Goal: Information Seeking & Learning: Compare options

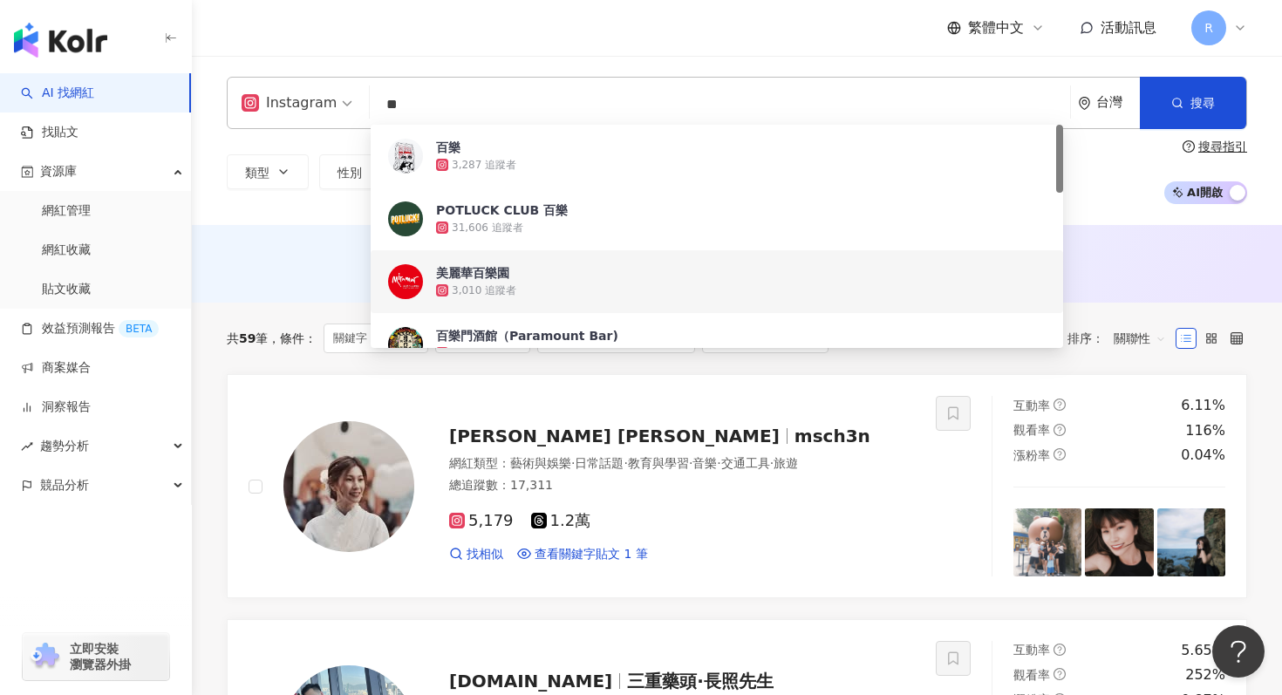
click at [236, 256] on div "AI 推薦 ： 無結果，請嘗試搜尋其他語言關鍵字或條件" at bounding box center [737, 262] width 1021 height 22
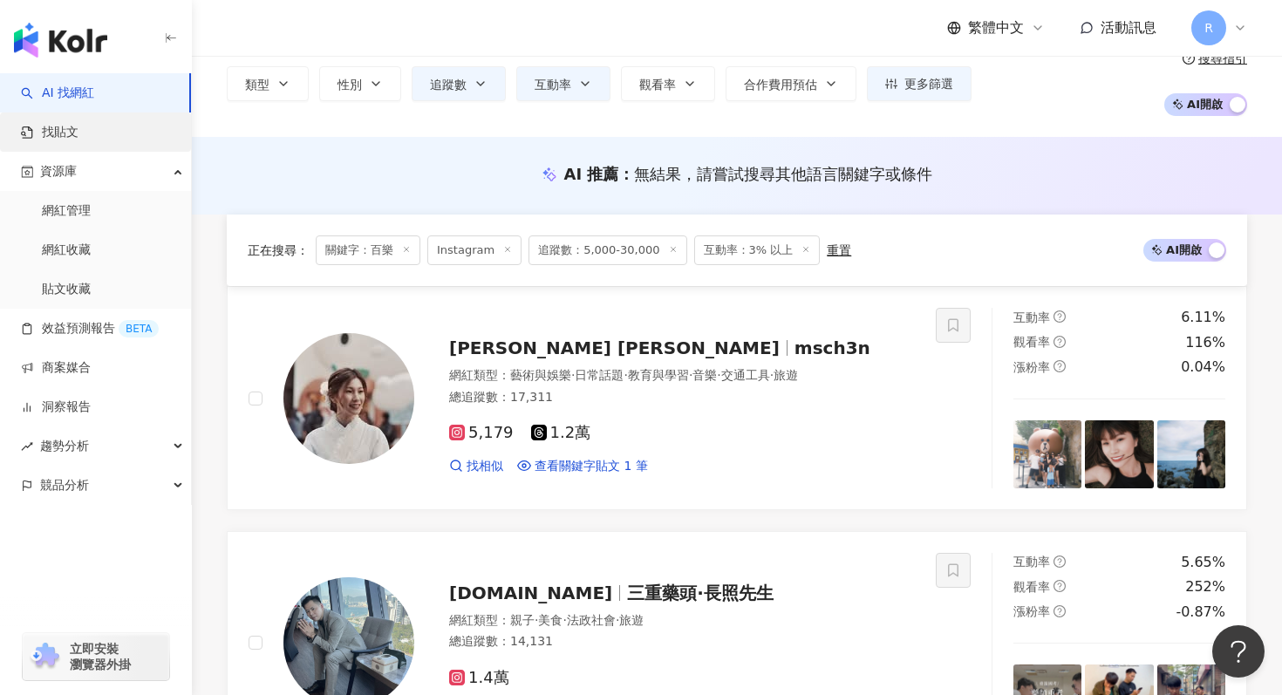
scroll to position [10, 0]
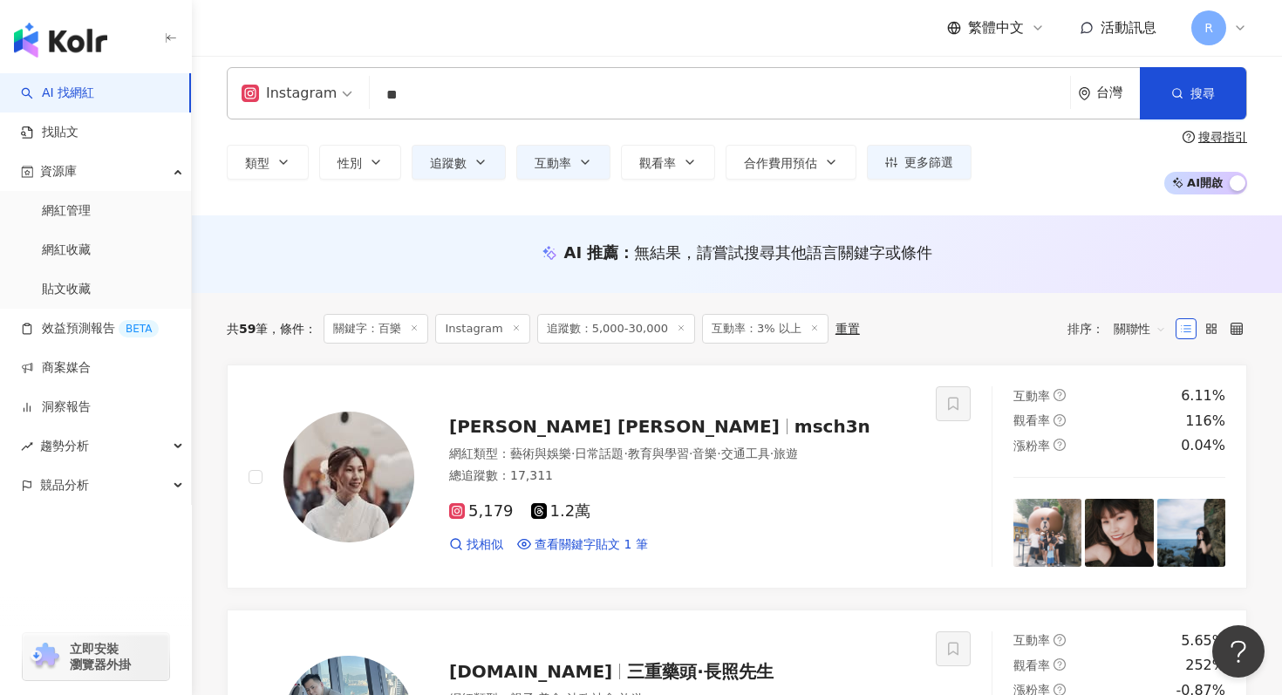
click at [85, 23] on img "button" at bounding box center [60, 40] width 93 height 35
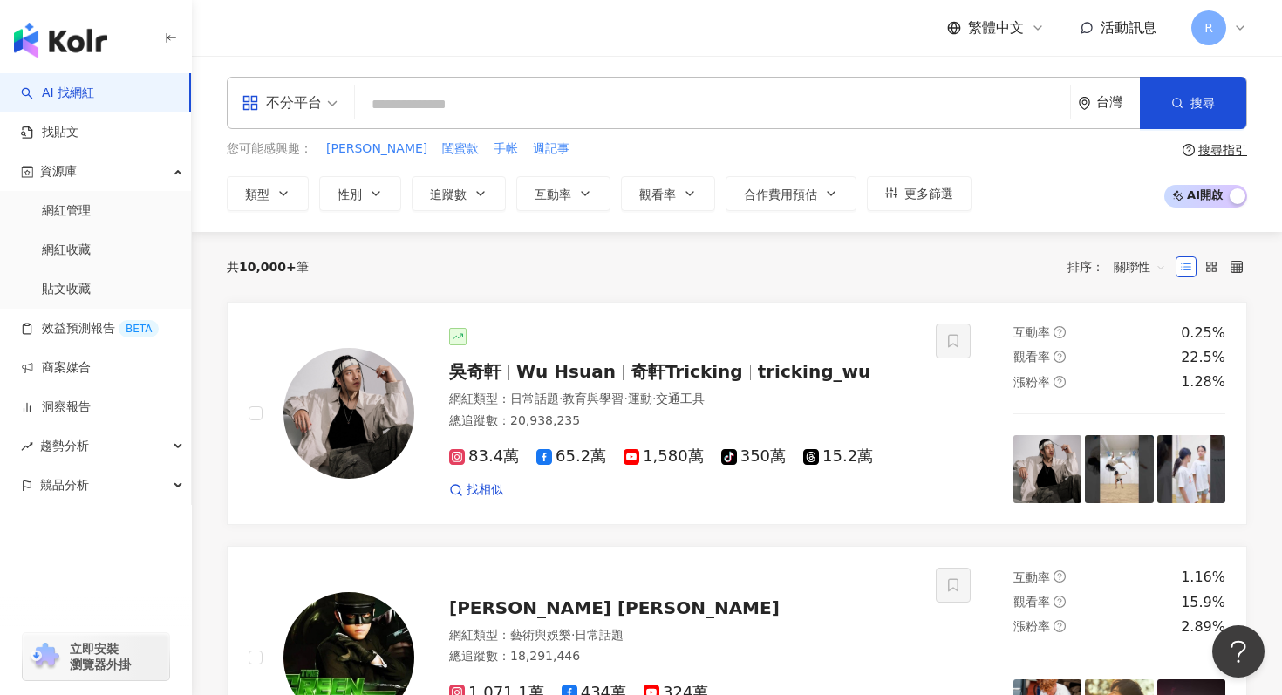
click at [300, 104] on div "不分平台" at bounding box center [282, 103] width 80 height 28
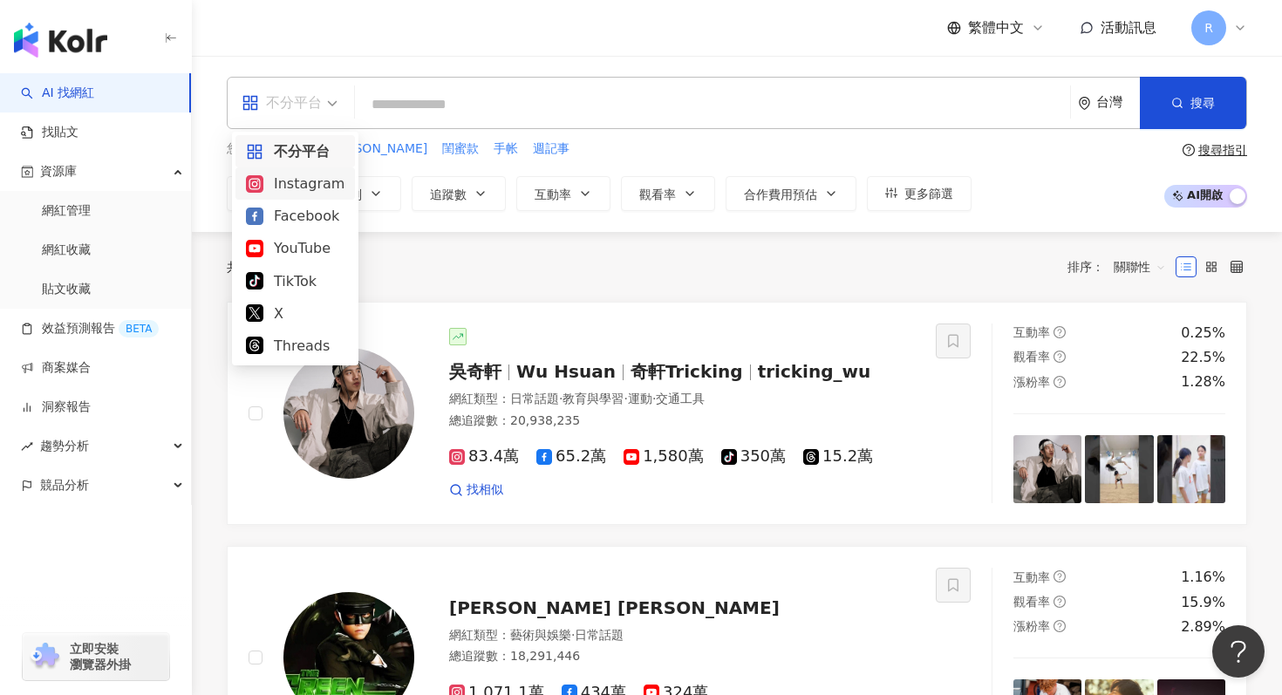
click at [304, 187] on div "Instagram" at bounding box center [295, 184] width 99 height 22
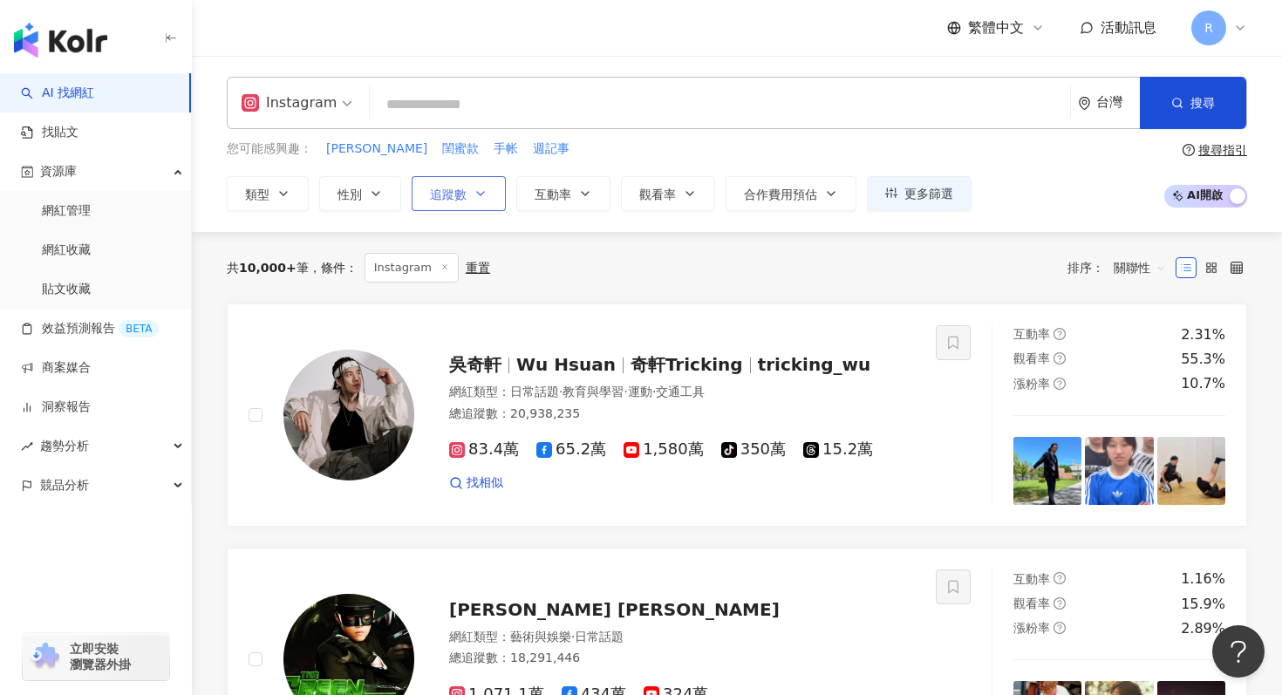
click at [463, 185] on button "追蹤數" at bounding box center [459, 193] width 94 height 35
type input "*"
type input "*******"
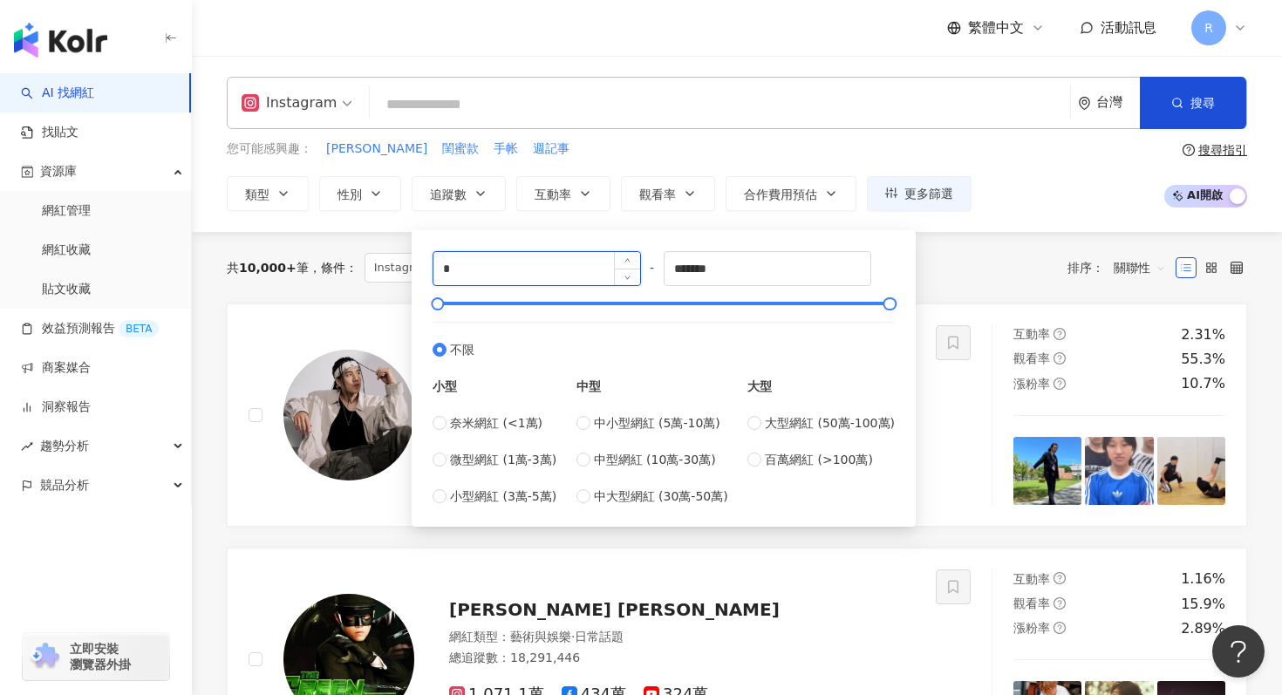
click at [507, 258] on input "*" at bounding box center [537, 268] width 207 height 33
type input "****"
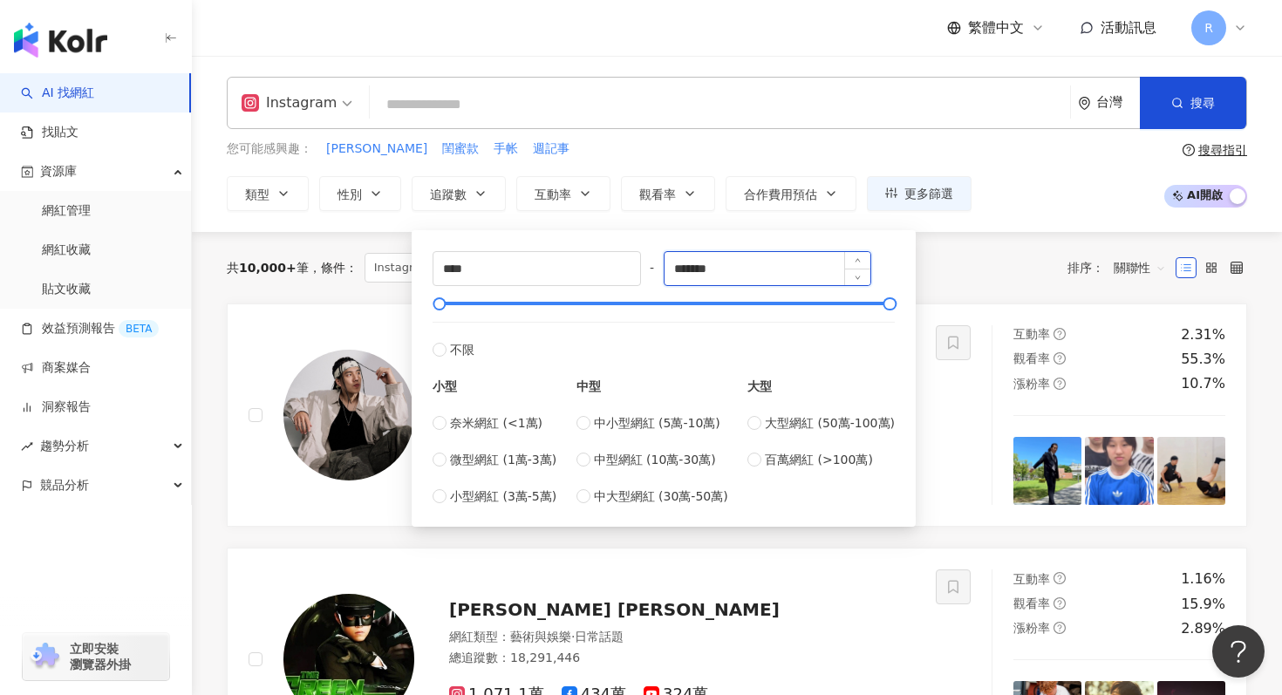
click at [717, 262] on input "*******" at bounding box center [768, 268] width 207 height 33
type input "*****"
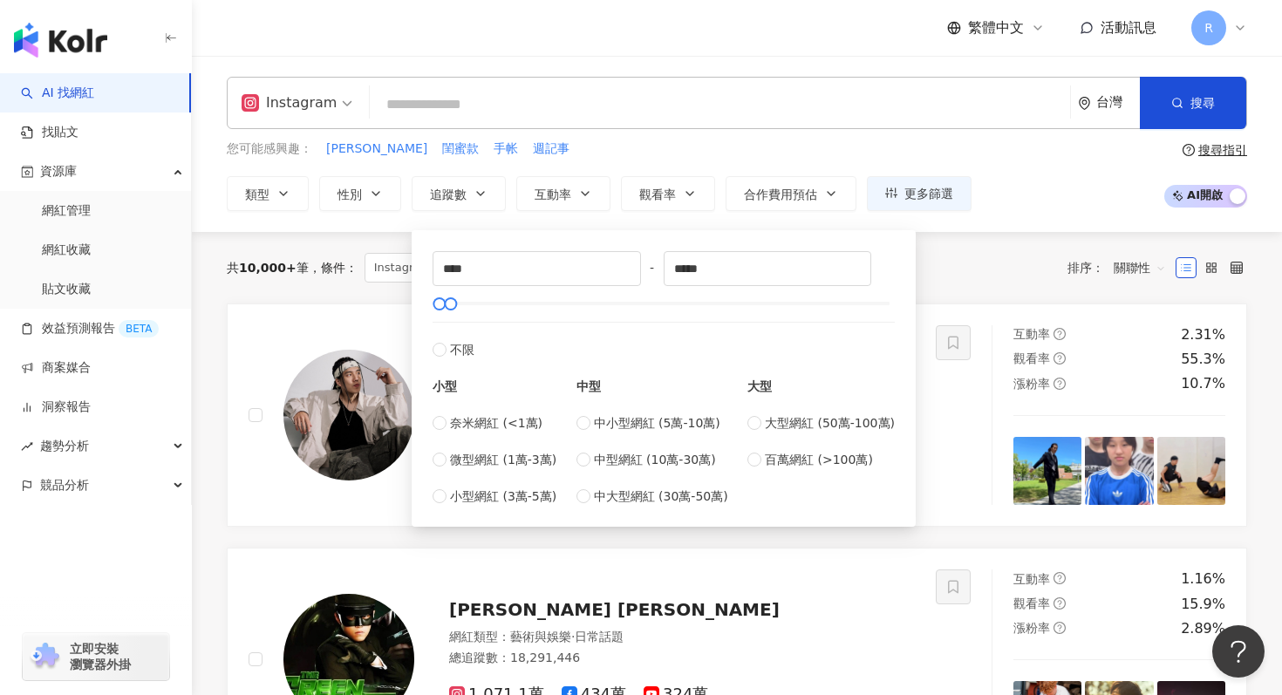
click at [599, 106] on input "search" at bounding box center [720, 104] width 687 height 33
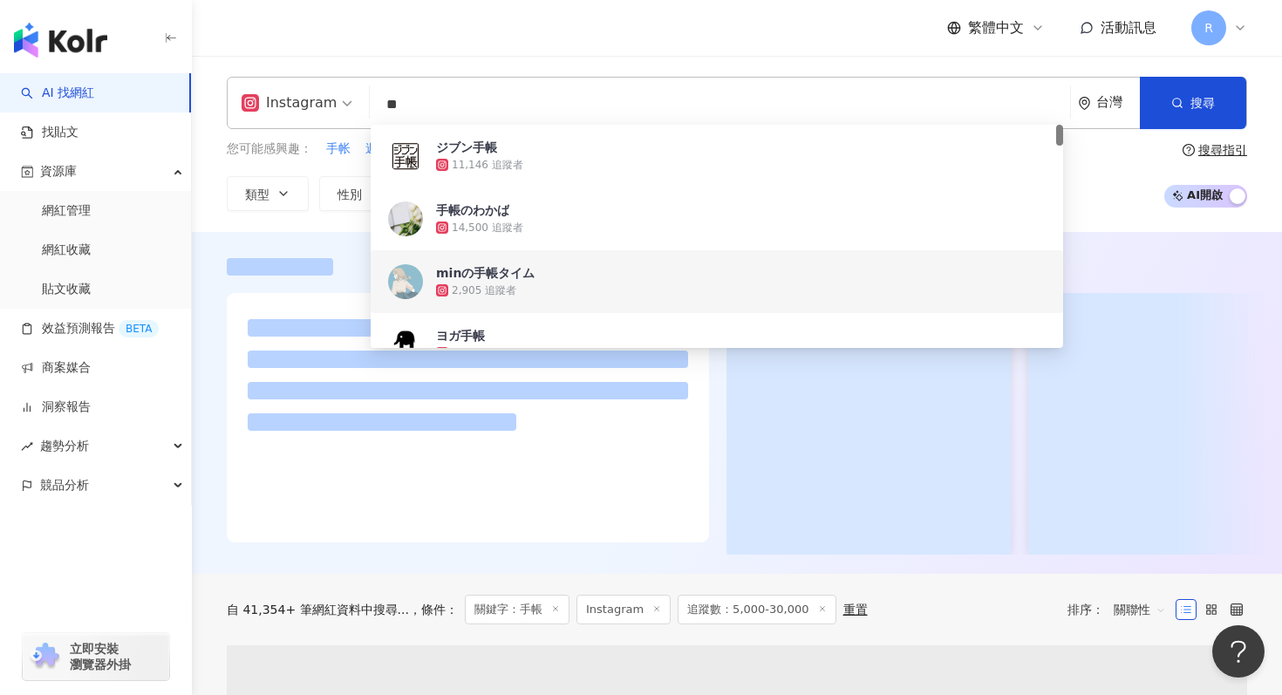
type input "**"
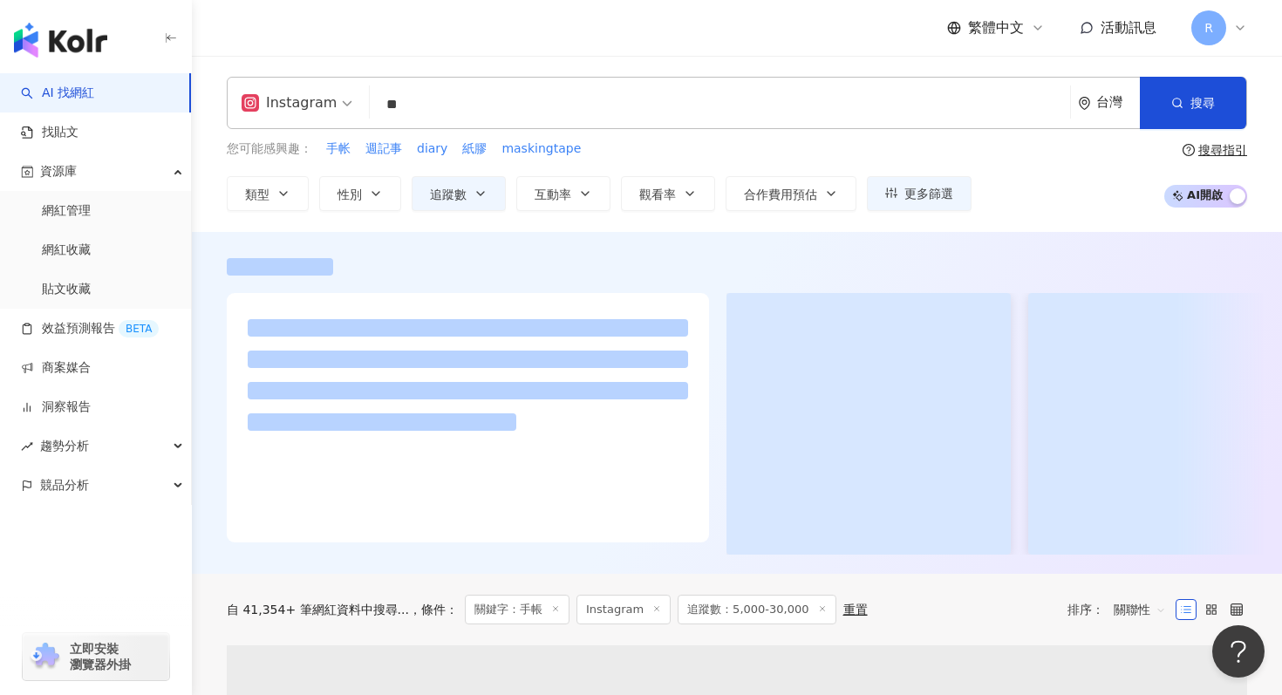
click at [301, 236] on div at bounding box center [737, 403] width 1090 height 342
click at [588, 192] on icon "button" at bounding box center [585, 193] width 7 height 3
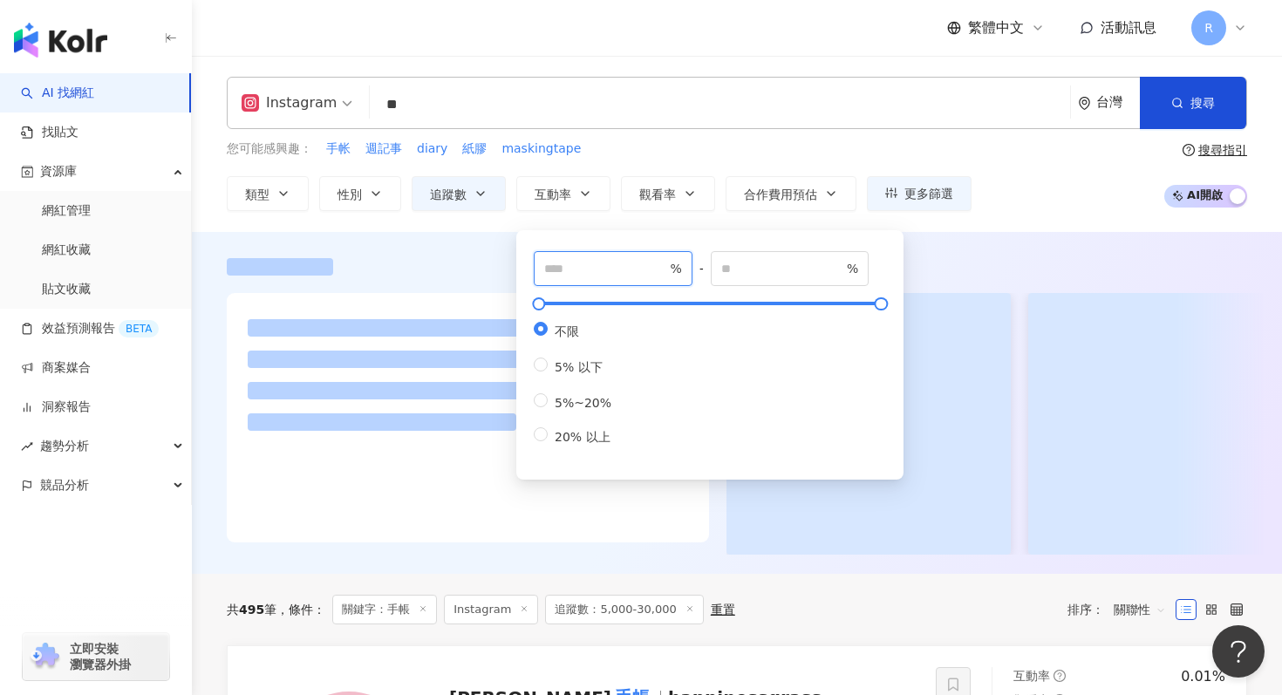
click at [597, 259] on input "number" at bounding box center [605, 268] width 122 height 19
type input "*"
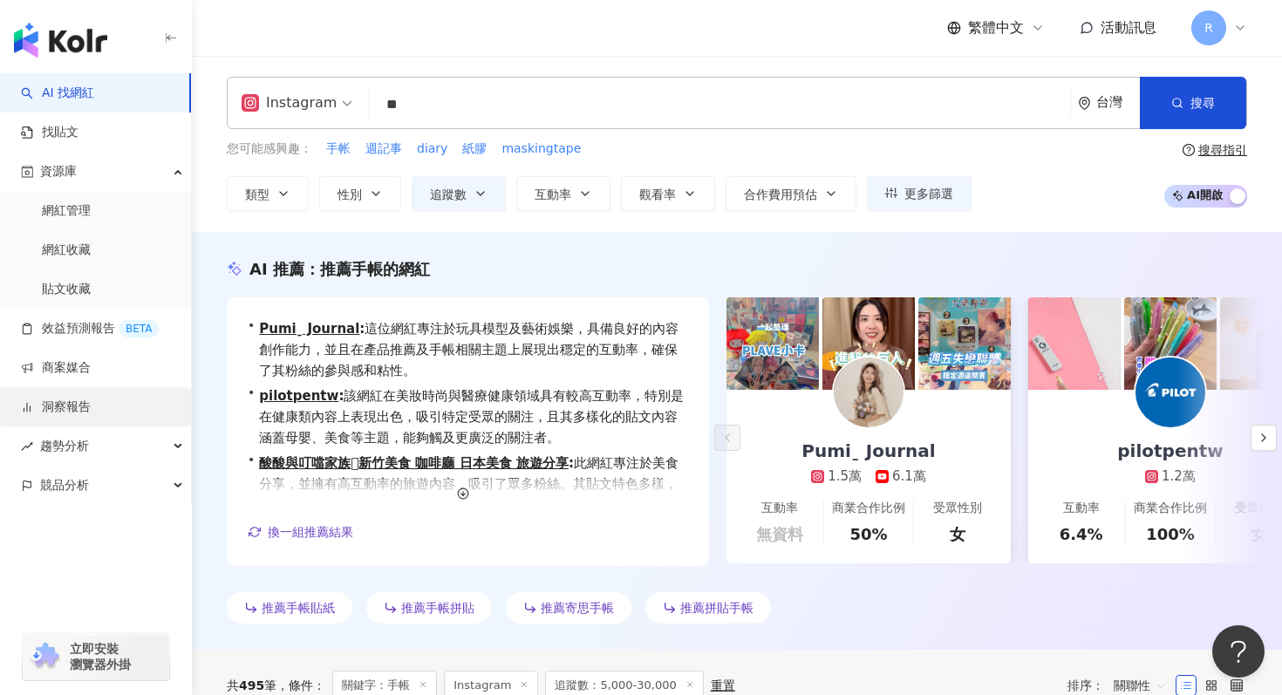
click at [91, 399] on link "洞察報告" at bounding box center [56, 407] width 70 height 17
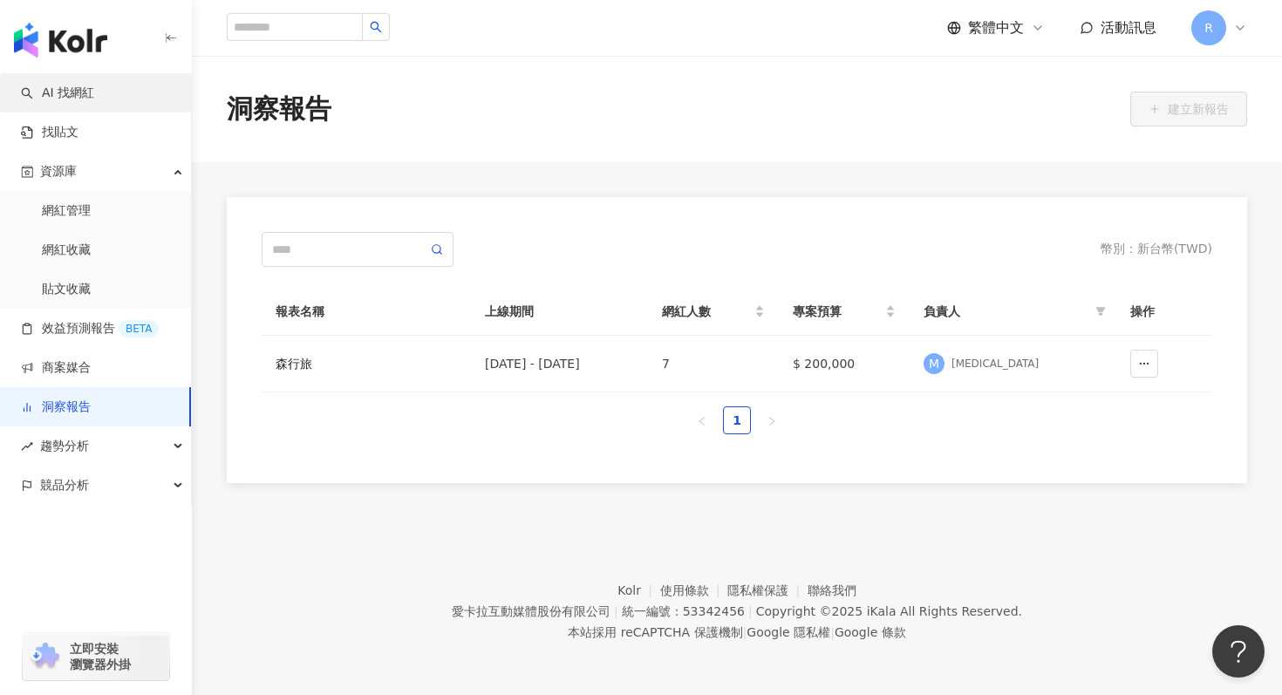
click at [94, 97] on link "AI 找網紅" at bounding box center [57, 93] width 73 height 17
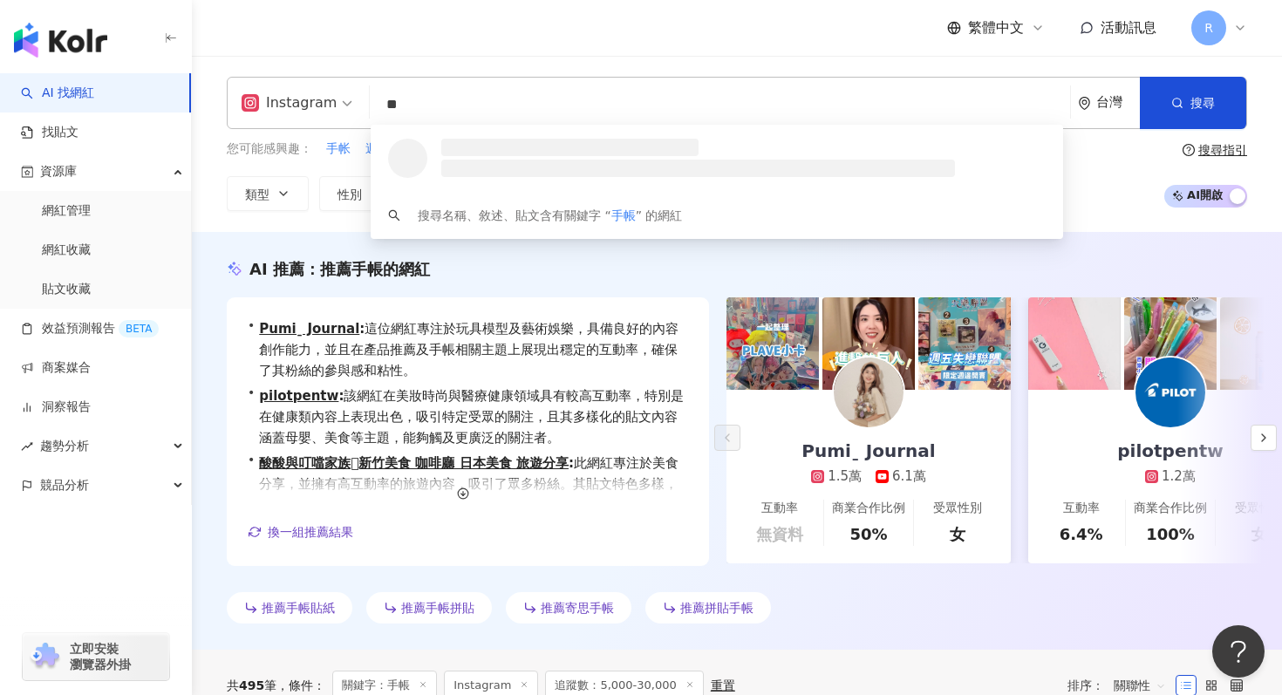
click at [216, 248] on div "AI 推薦 ： 推薦手帳的網紅 • Pumiˍ Journal : 這位網紅專注於玩具模型及藝術娛樂，具備良好的內容創作能力，並且在產品推薦及手帳相關主題上展…" at bounding box center [737, 441] width 1090 height 418
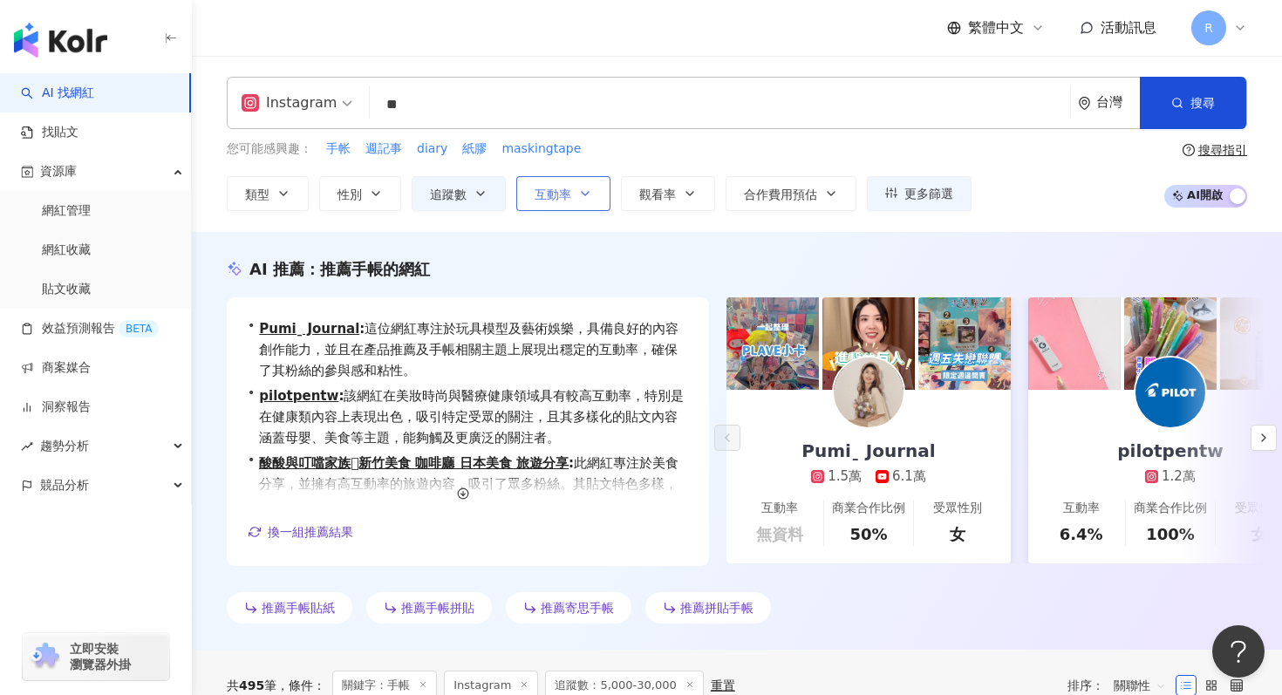
click at [547, 200] on span "互動率" at bounding box center [553, 195] width 37 height 14
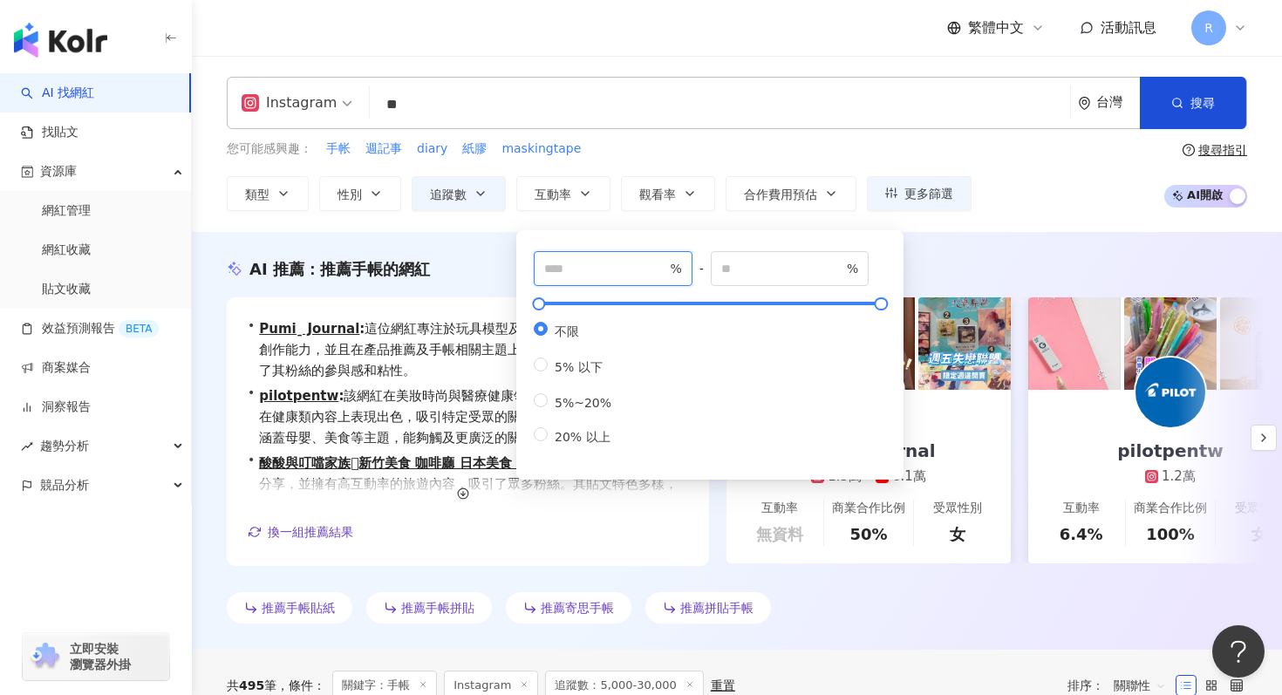
click at [601, 261] on input "number" at bounding box center [605, 268] width 122 height 19
type input "*"
click at [383, 243] on div "AI 推薦 ： 推薦手帳的網紅 • Pumiˍ Journal : 這位網紅專注於玩具模型及藝術娛樂，具備良好的內容創作能力，並且在產品推薦及手帳相關主題上展…" at bounding box center [737, 441] width 1090 height 418
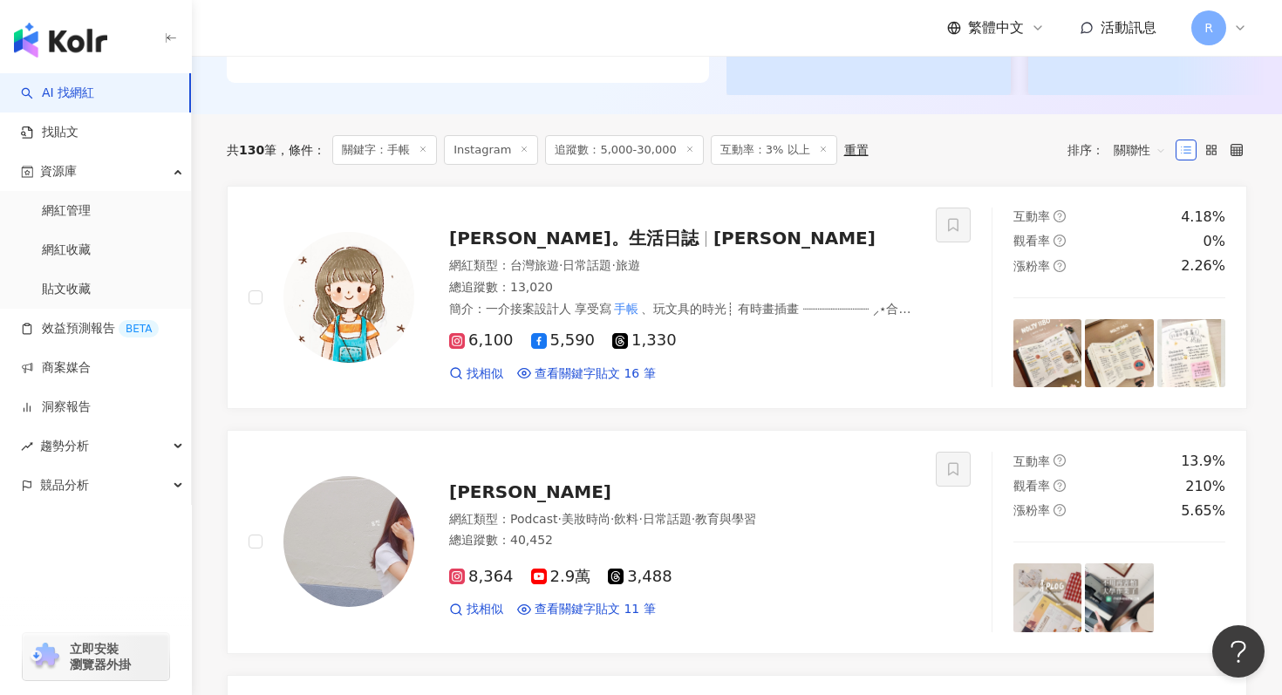
scroll to position [483, 0]
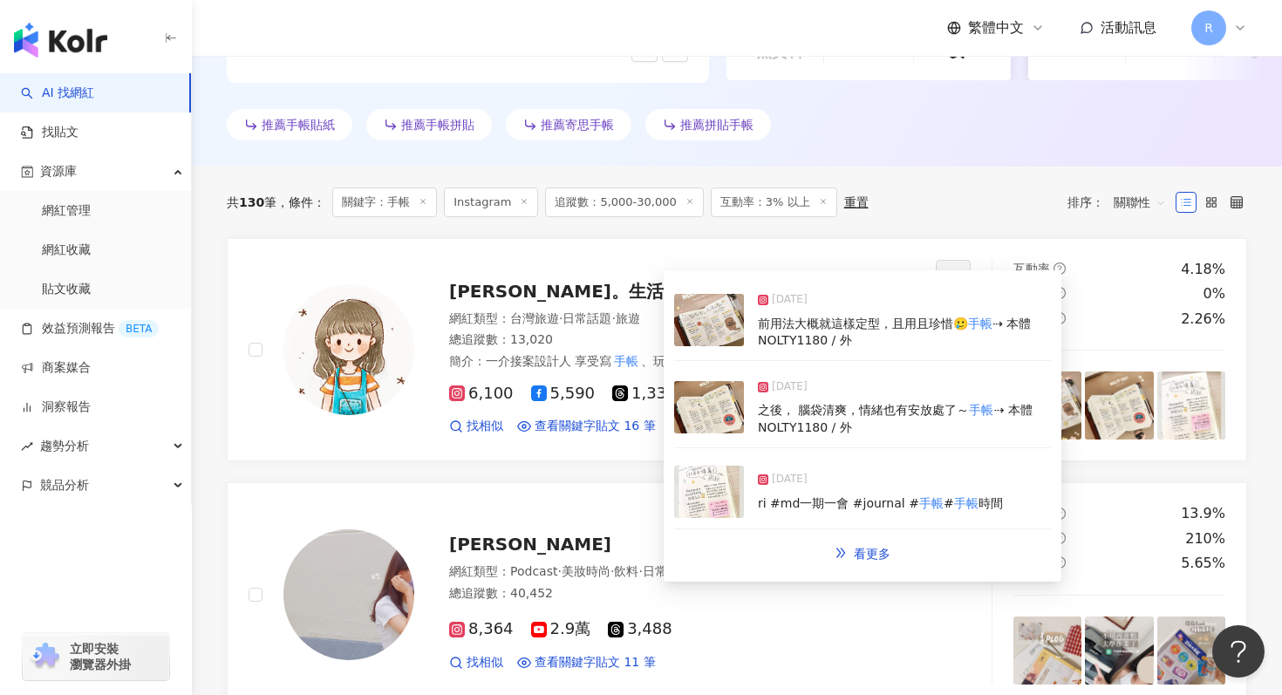
click at [705, 406] on img at bounding box center [709, 407] width 70 height 52
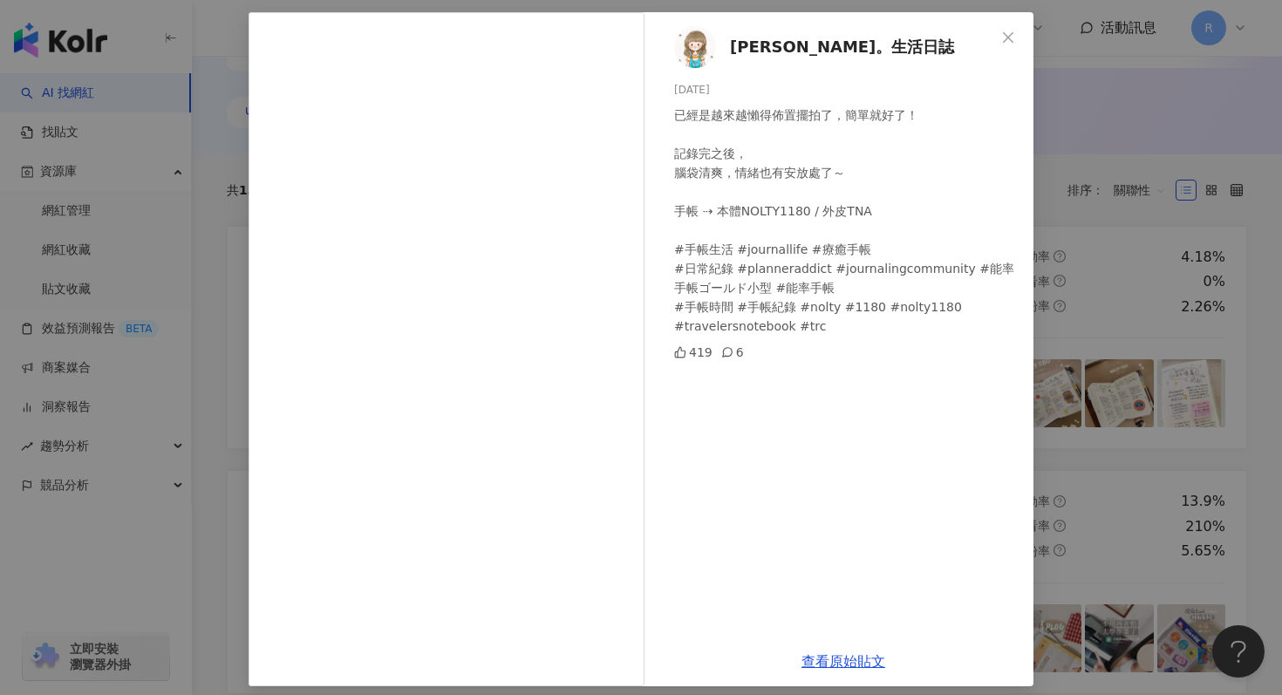
scroll to position [87, 0]
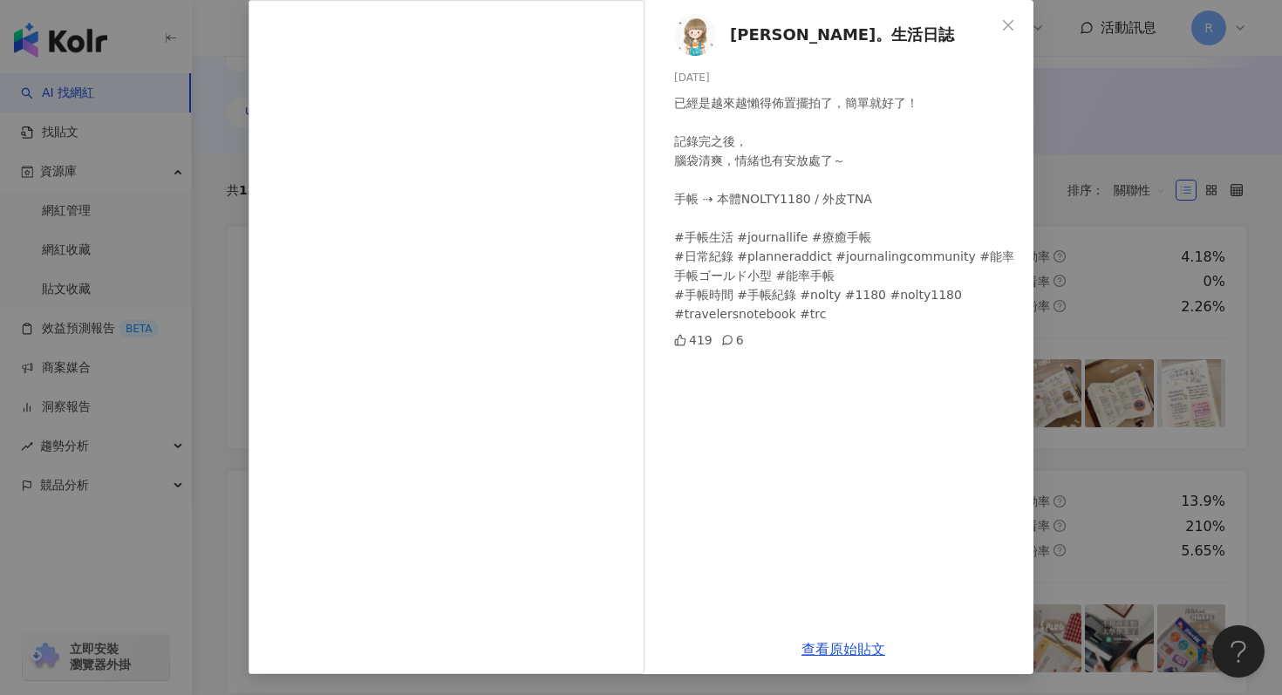
click at [1152, 188] on div "艾莉。生活日誌 2025/8/28 已經是越來越懶得佈置擺拍了，簡單就好了！ 記錄完之後， 腦袋清爽，情緒也有安放處了～ 手帳 ⇢ 本體NOLTY1180 /…" at bounding box center [641, 347] width 1282 height 695
click at [1130, 208] on div "艾莉。生活日誌 2025/8/28 已經是越來越懶得佈置擺拍了，簡單就好了！ 記錄完之後， 腦袋清爽，情緒也有安放處了～ 手帳 ⇢ 本體NOLTY1180 /…" at bounding box center [641, 347] width 1282 height 695
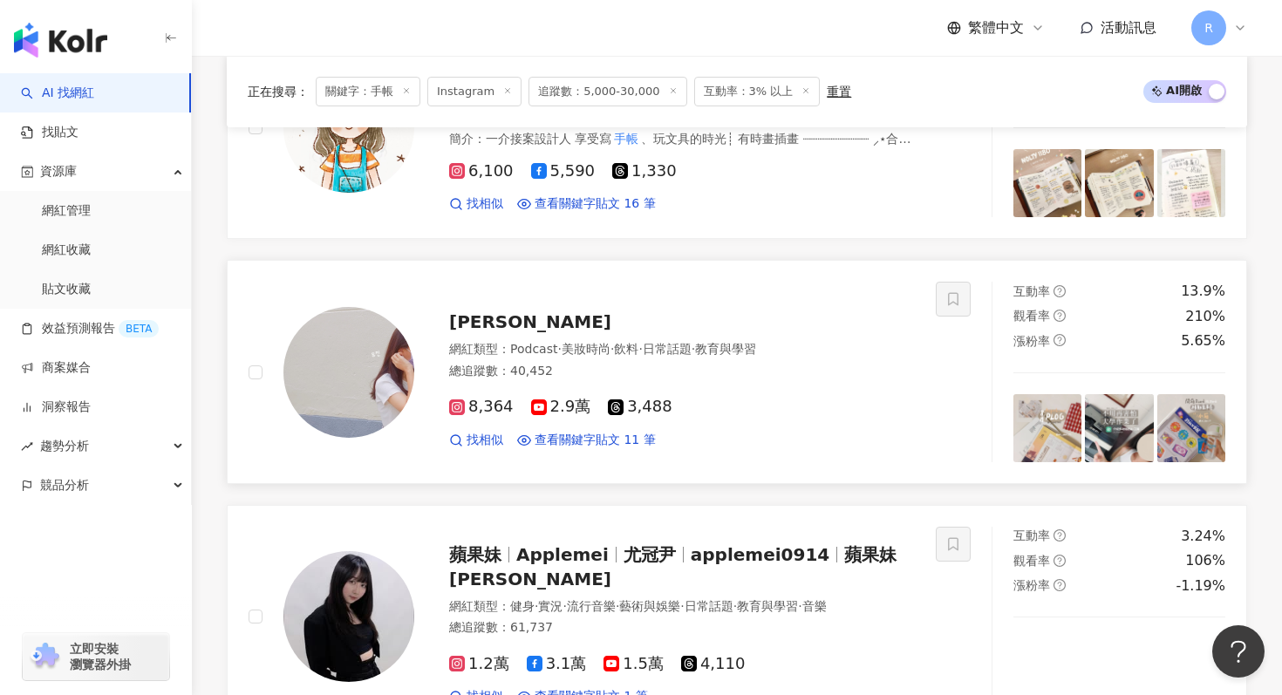
scroll to position [715, 0]
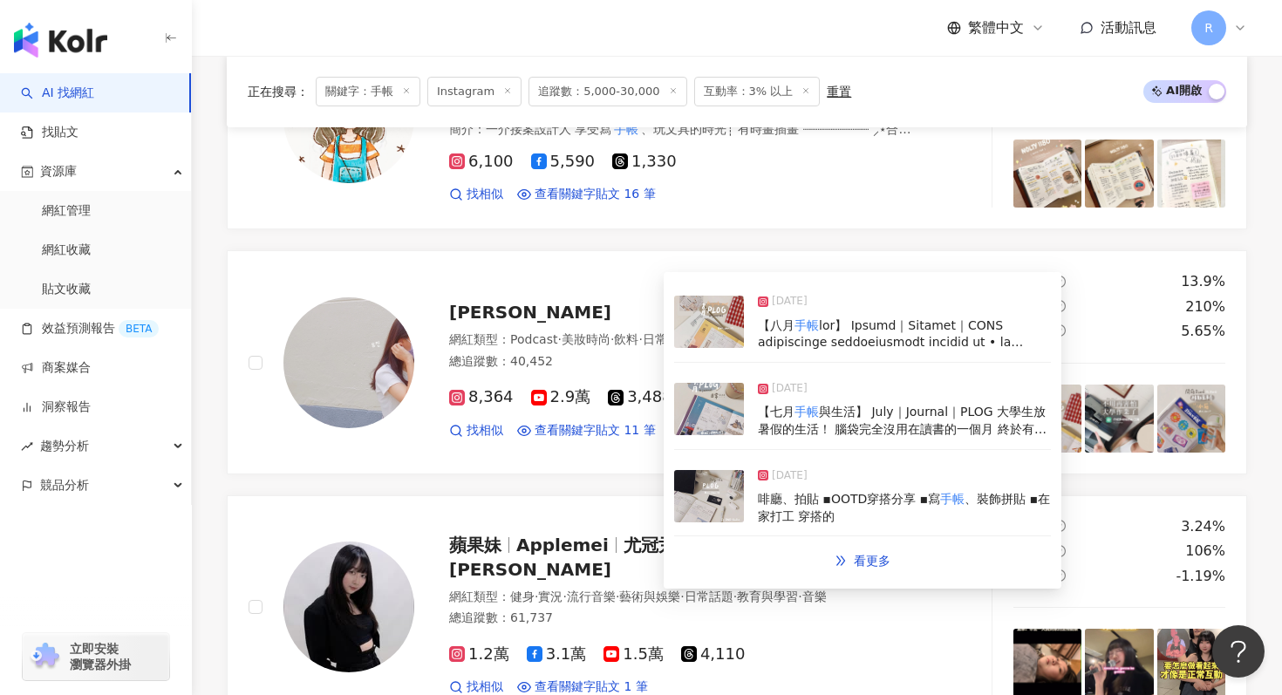
click at [779, 506] on div "啡廳、拍貼 ▪︎OOTD穿搭分享 ▪︎寫 手帳 、裝飾拼貼 ▪︎在家打工 穿搭的" at bounding box center [904, 508] width 293 height 34
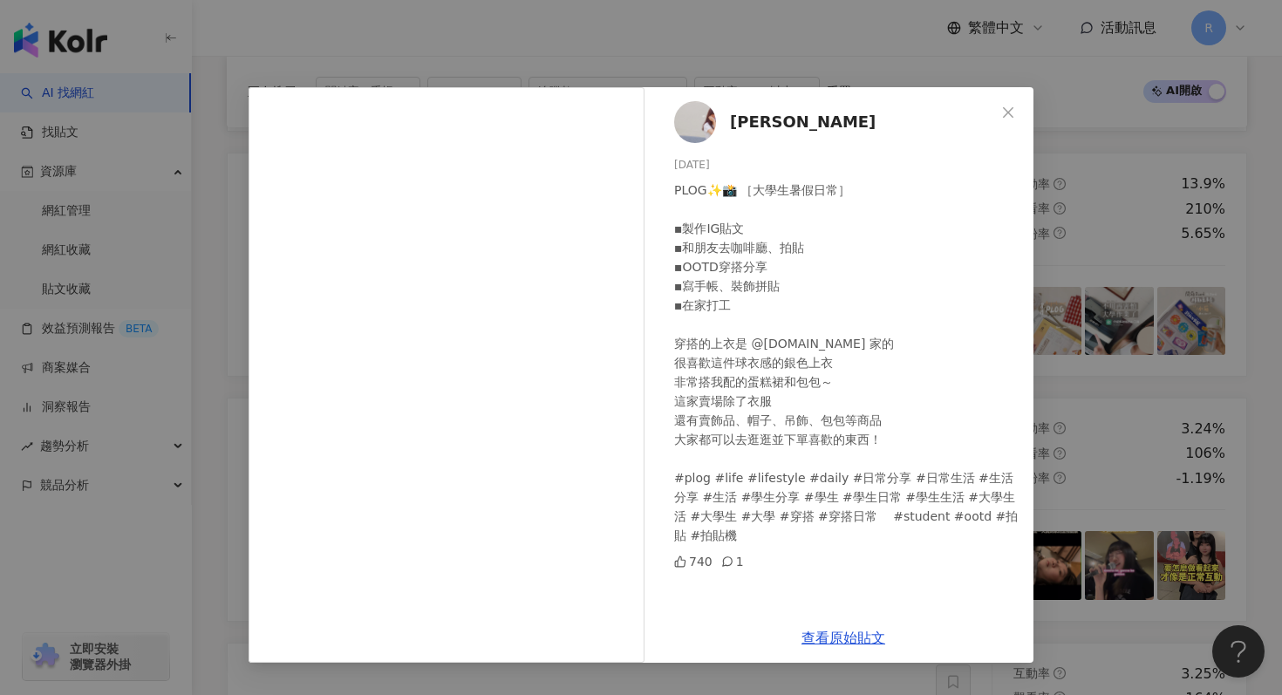
scroll to position [822, 0]
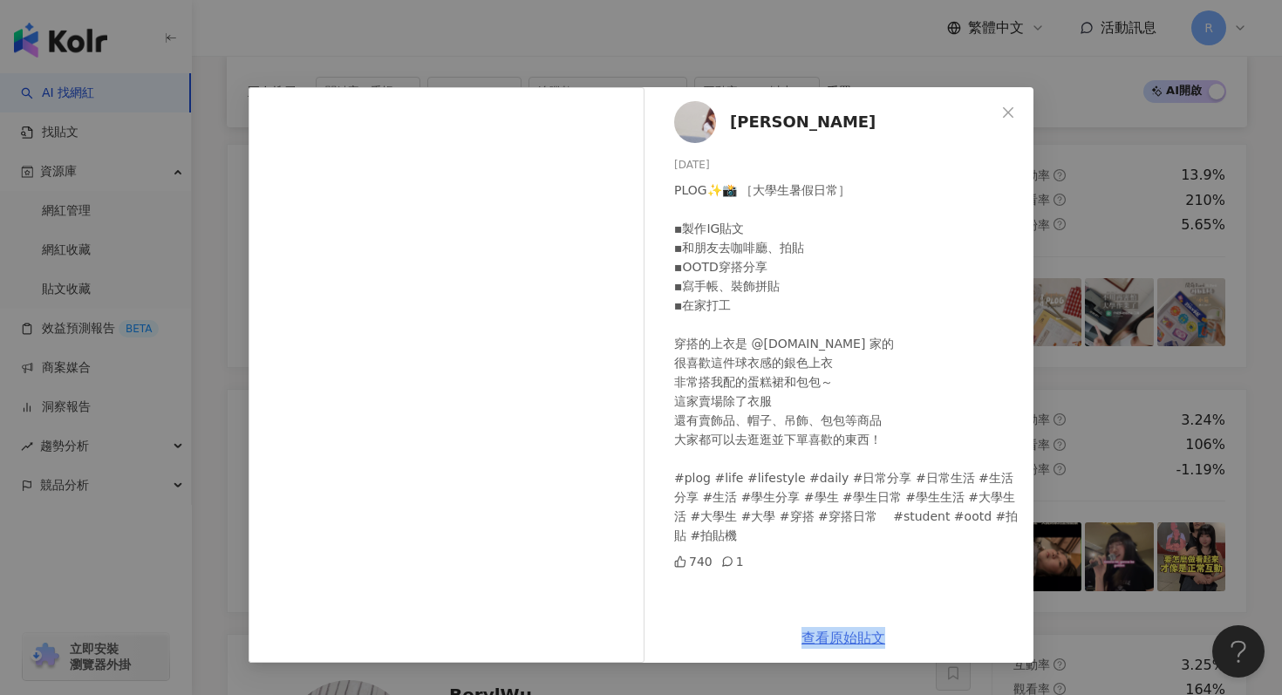
copy link "查看原始貼文"
click at [547, 43] on div "俞真Yujin 2025/7/19 PLOG✨️📸 ［大學生暑假日常］ ▪︎製作IG貼文 ▪︎和朋友去咖啡廳、拍貼 ▪︎OOTD穿搭分享 ▪︎寫手帳、裝飾拼貼…" at bounding box center [641, 347] width 1282 height 695
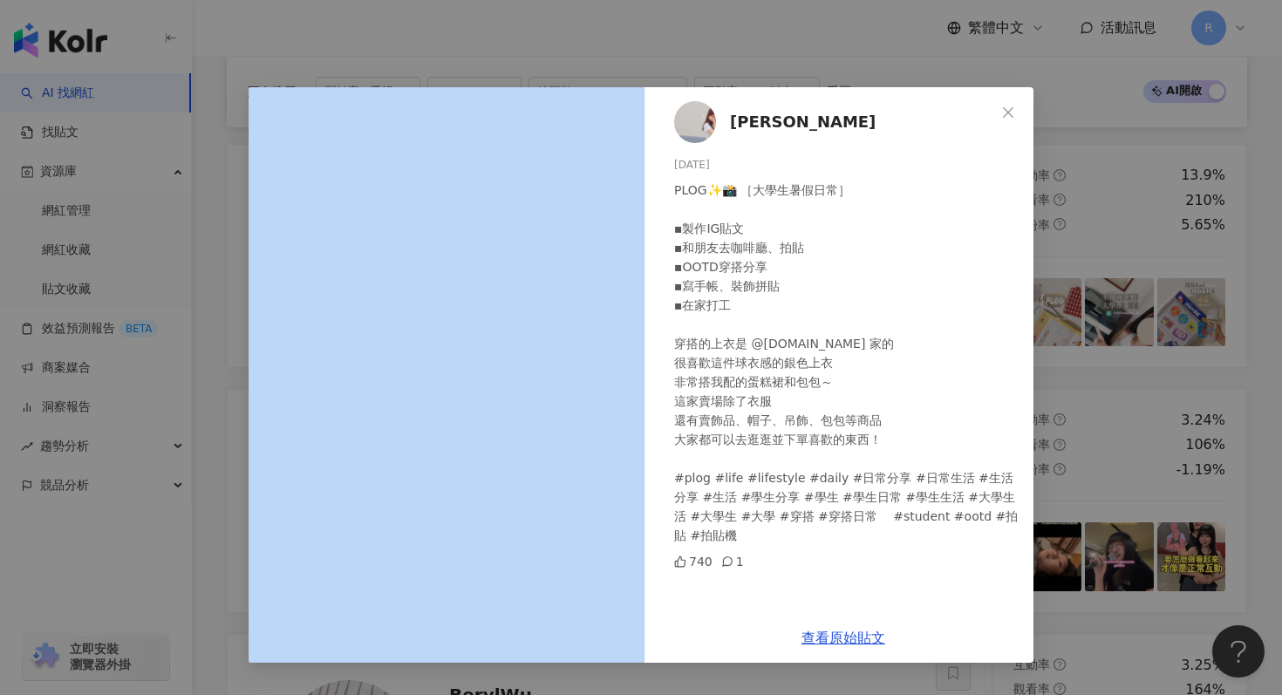
click at [547, 43] on div "俞真Yujin 2025/7/19 PLOG✨️📸 ［大學生暑假日常］ ▪︎製作IG貼文 ▪︎和朋友去咖啡廳、拍貼 ▪︎OOTD穿搭分享 ▪︎寫手帳、裝飾拼貼…" at bounding box center [641, 347] width 1282 height 695
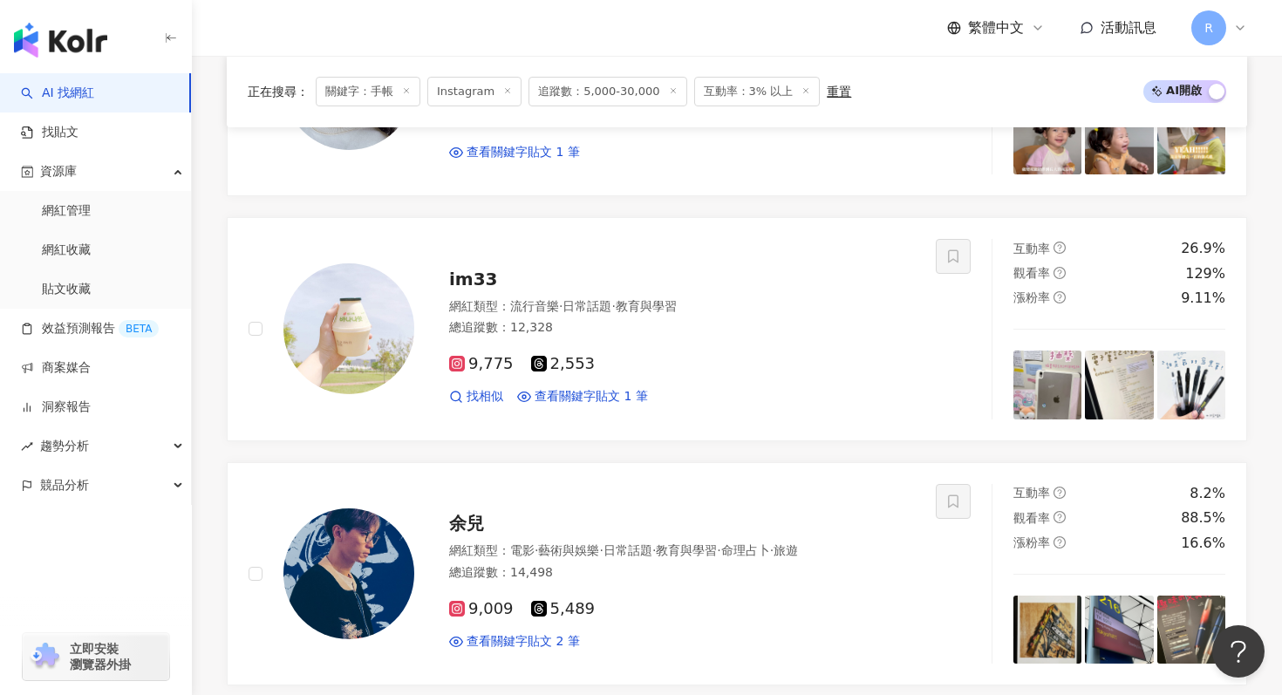
scroll to position [1975, 0]
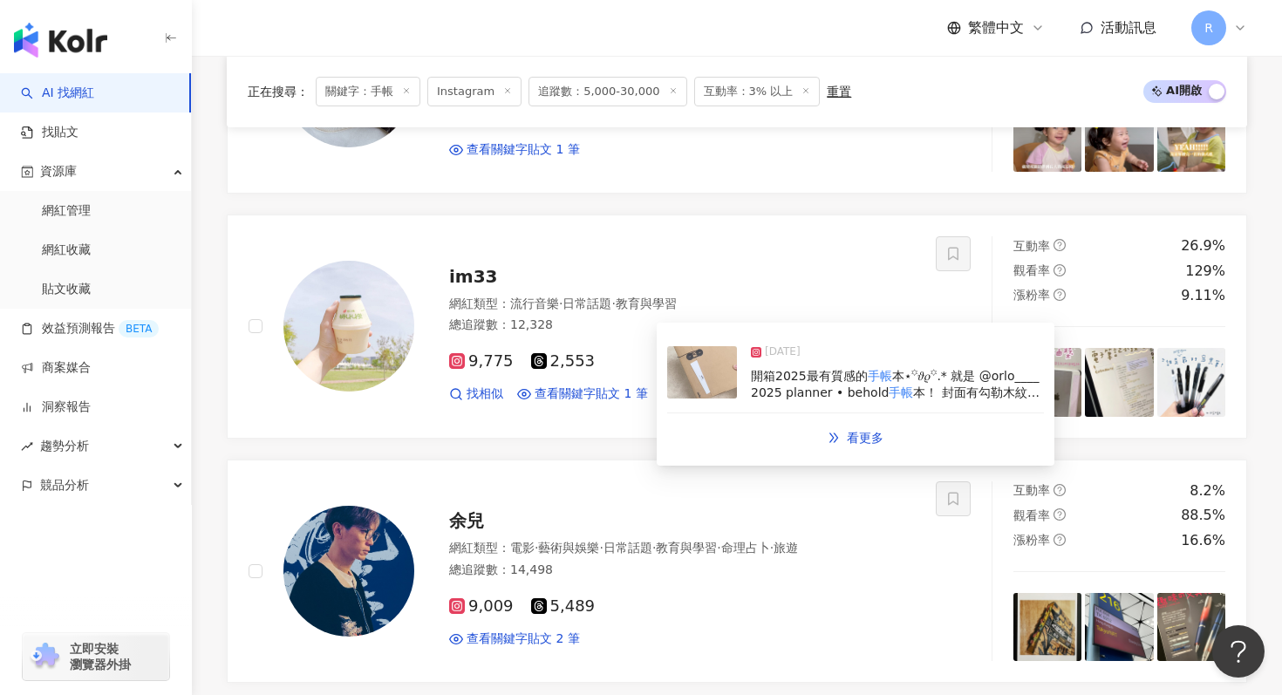
click at [775, 380] on span "開箱2025最有質感的" at bounding box center [809, 376] width 117 height 14
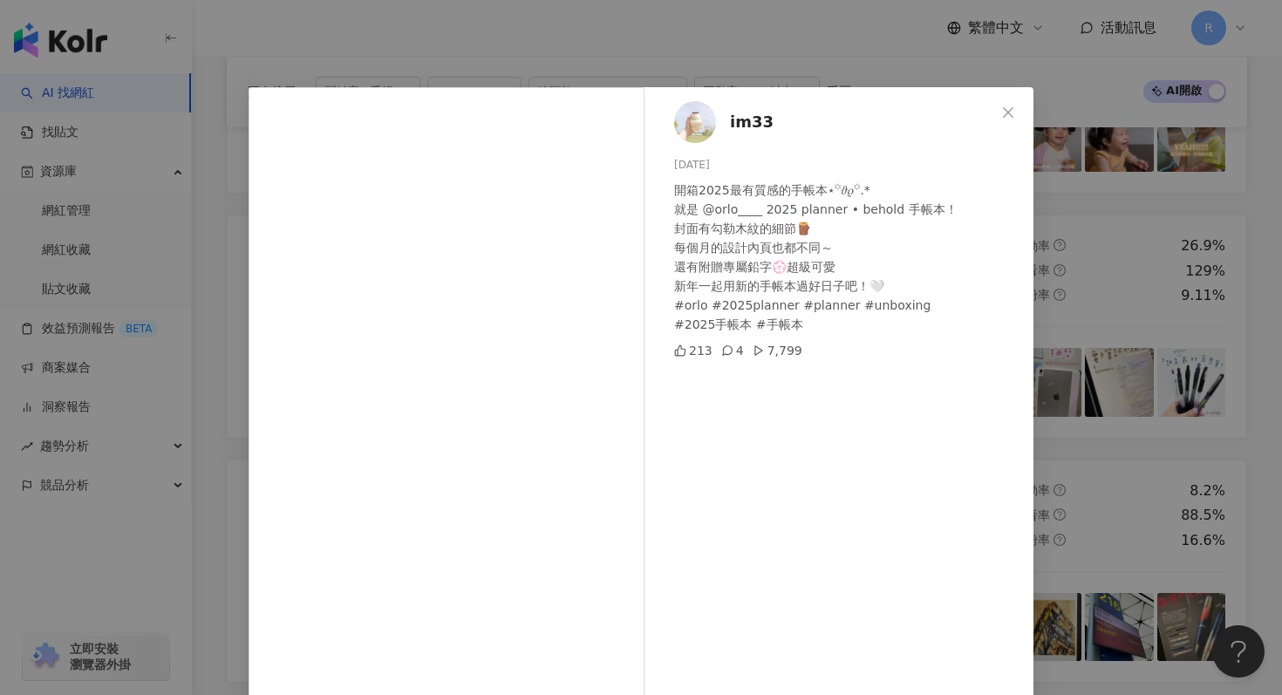
click at [1146, 384] on div "im33 2024/12/18 開箱2025最有質感的手帳本⋆꙳𝜗𝜚꙳.*‬ 就是 @orlo____ 2025 planner • behold 手帳本！ …" at bounding box center [641, 347] width 1282 height 695
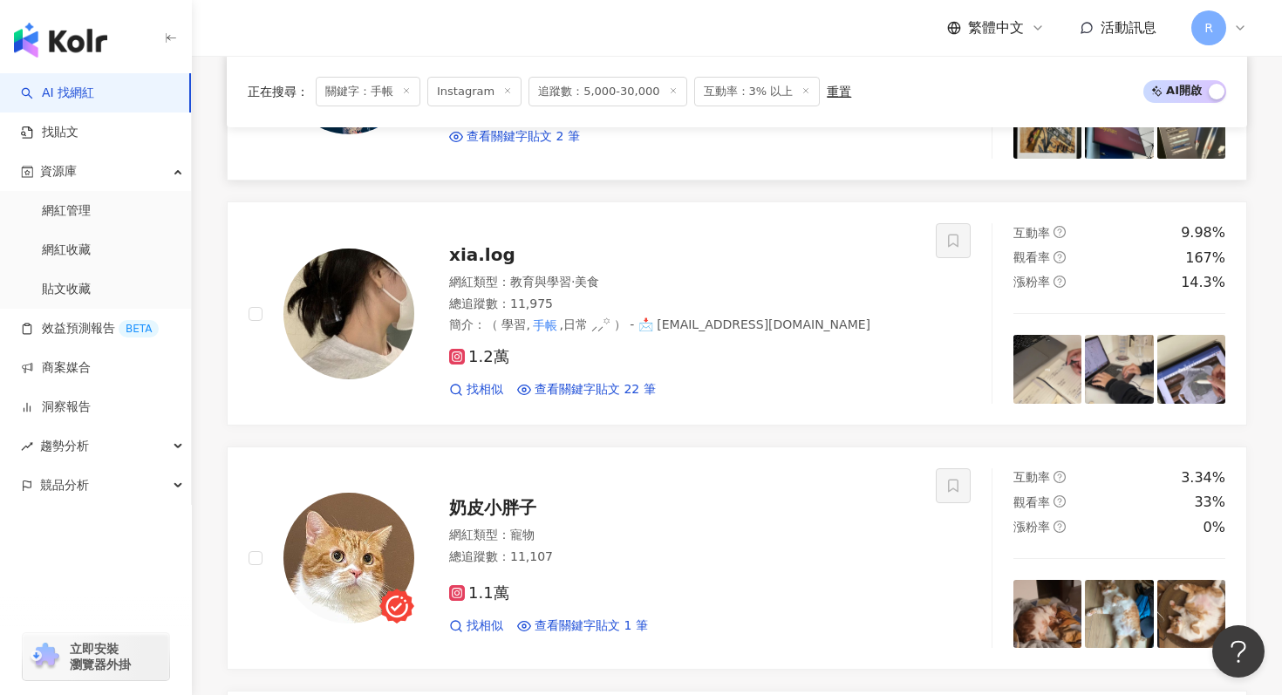
scroll to position [2483, 0]
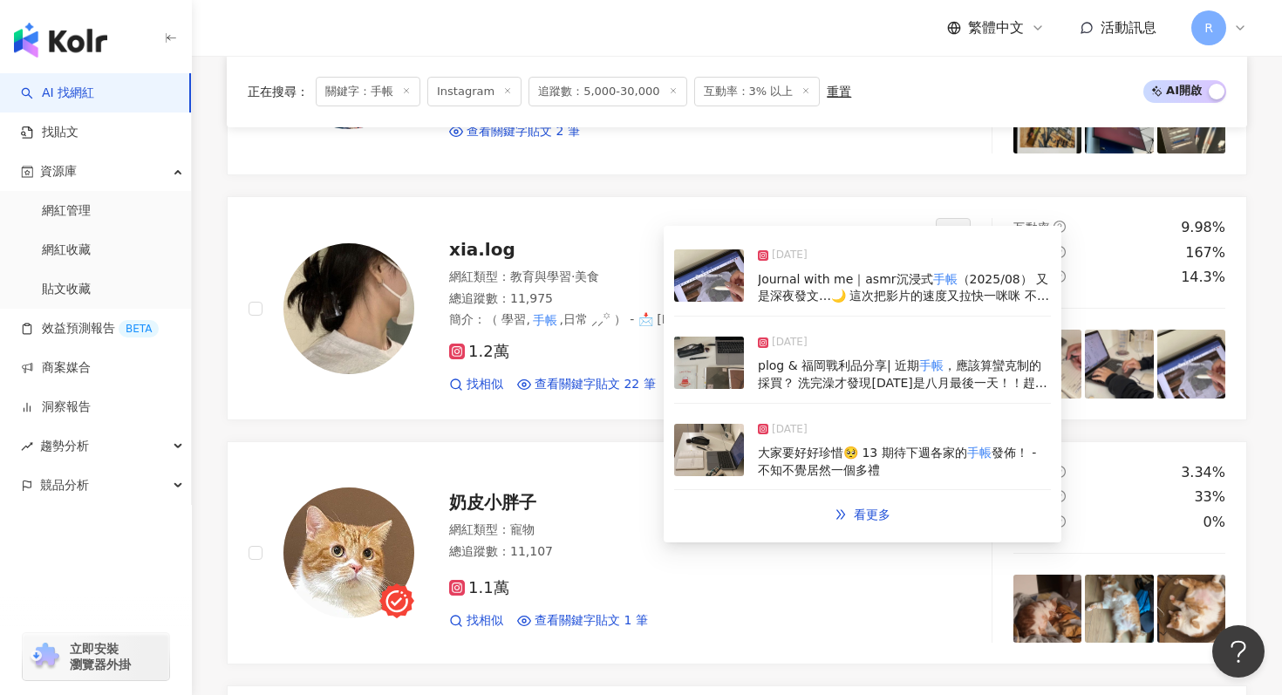
click at [813, 370] on span "plog & 福岡戰利品分享| 近期" at bounding box center [838, 366] width 161 height 14
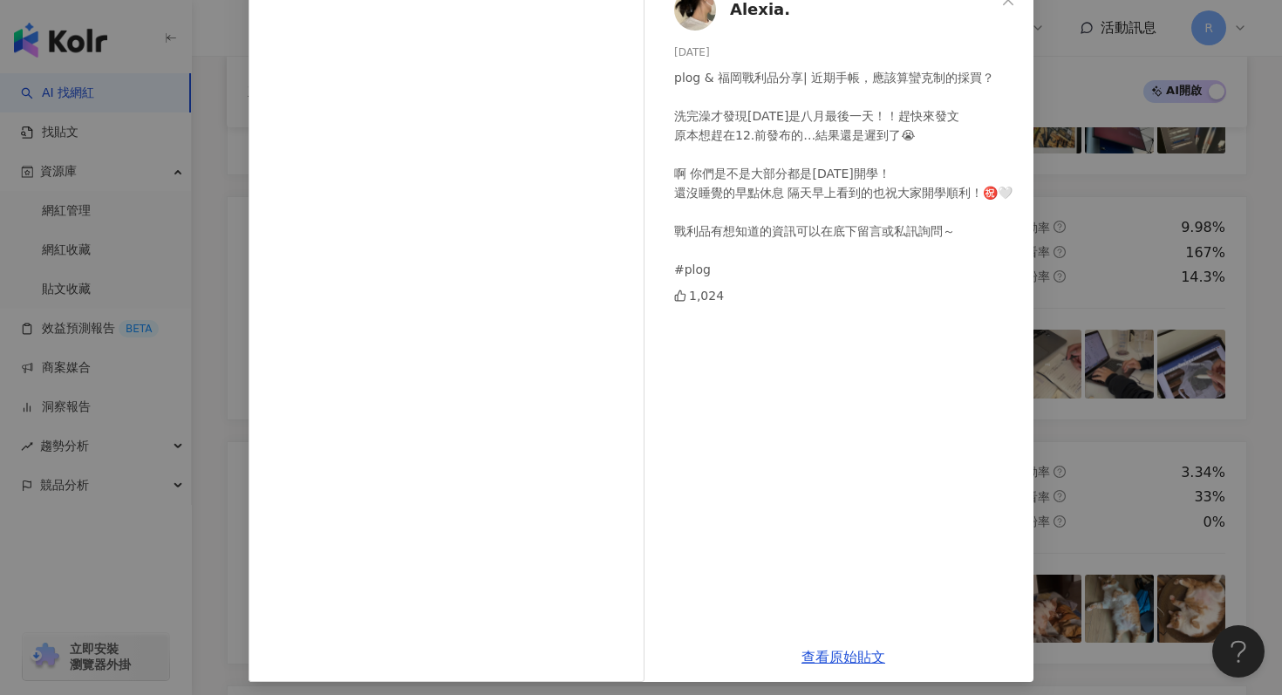
scroll to position [120, 0]
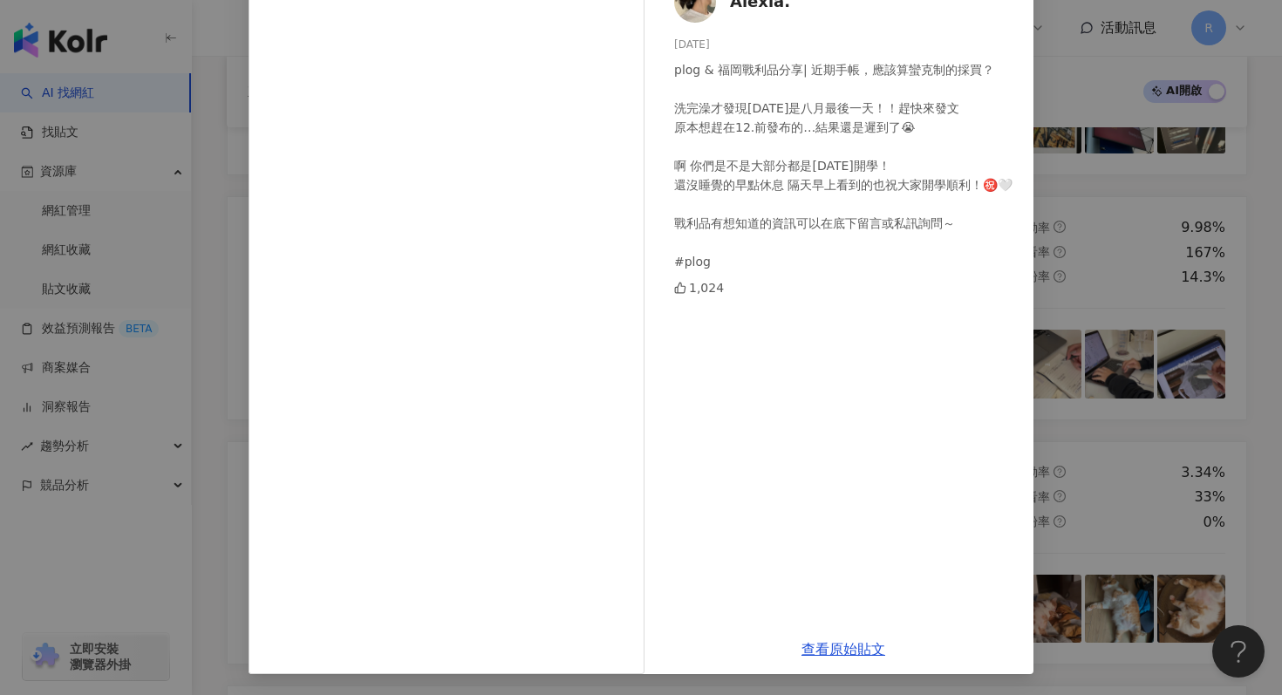
click at [1167, 328] on div "Alexia. 2025/9/1 plog & 福岡戰利品分享| 近期手帳，應該算蠻克制的採買？ 洗完澡才發現今天是八月最後一天！！趕快來發文 原本想趕在12…" at bounding box center [641, 347] width 1282 height 695
click at [1208, 385] on div "Alexia. 2025/9/1 plog & 福岡戰利品分享| 近期手帳，應該算蠻克制的採買？ 洗完澡才發現今天是八月最後一天！！趕快來發文 原本想趕在12…" at bounding box center [641, 347] width 1282 height 695
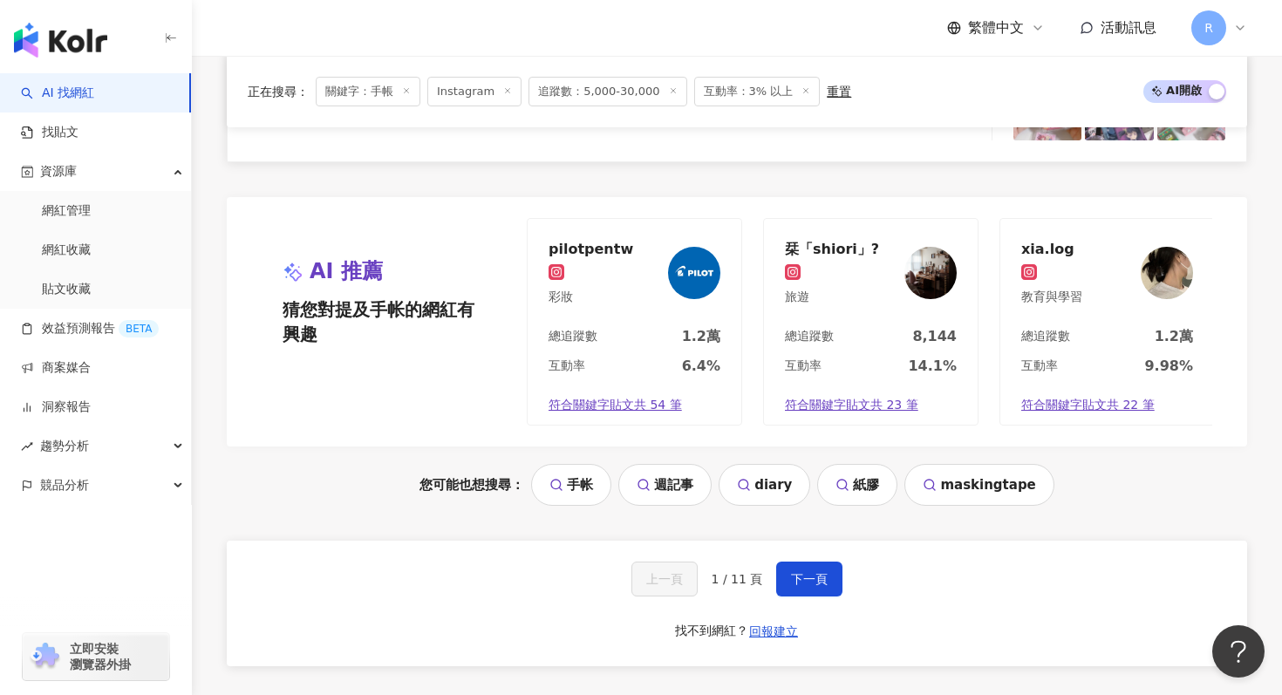
scroll to position [3611, 0]
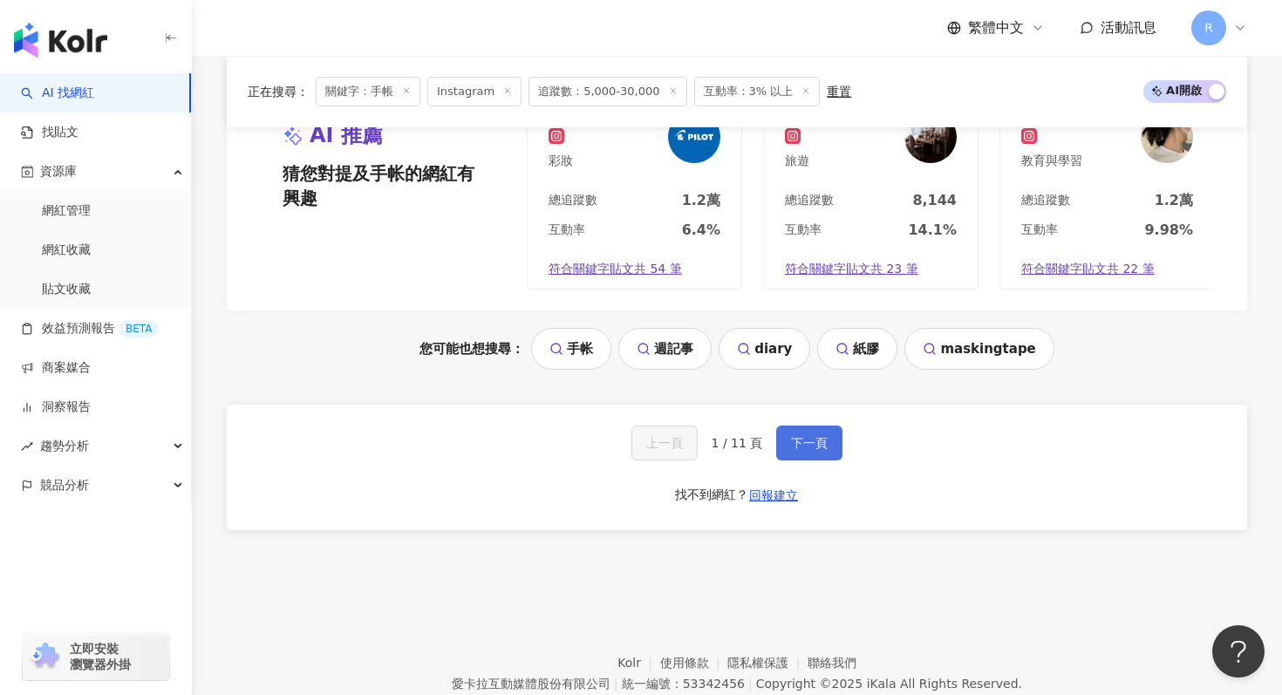
click at [807, 436] on span "下一頁" at bounding box center [809, 443] width 37 height 14
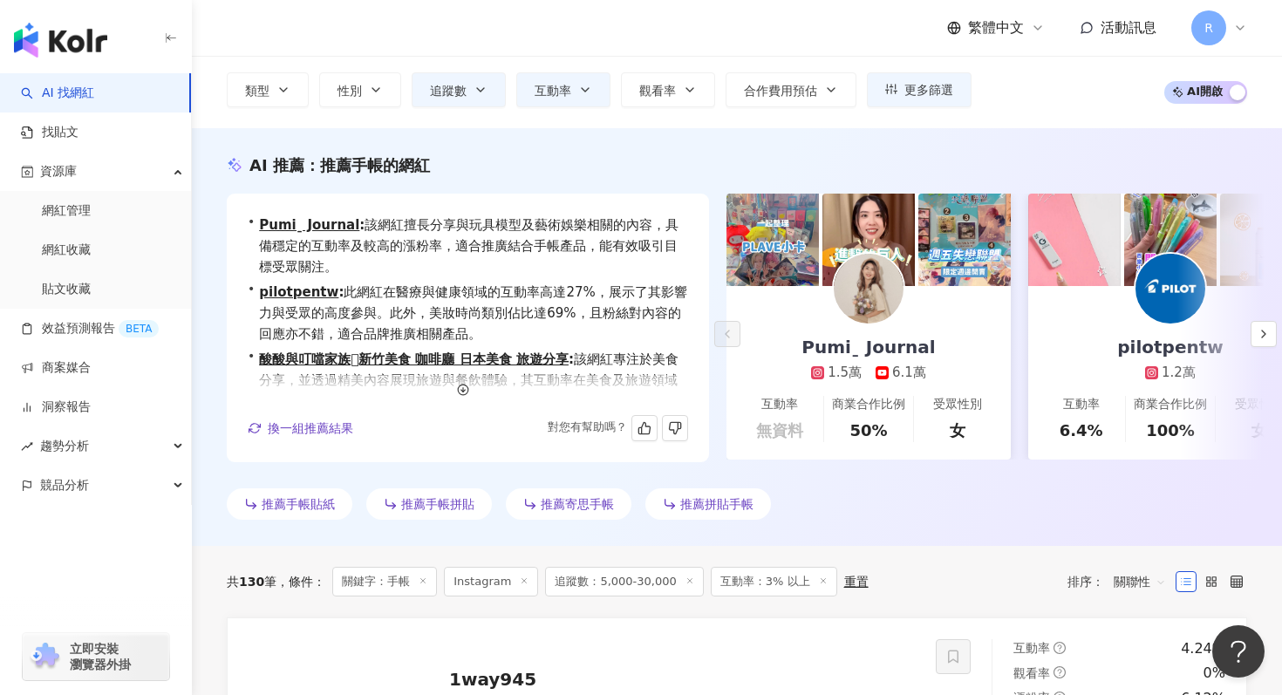
scroll to position [0, 0]
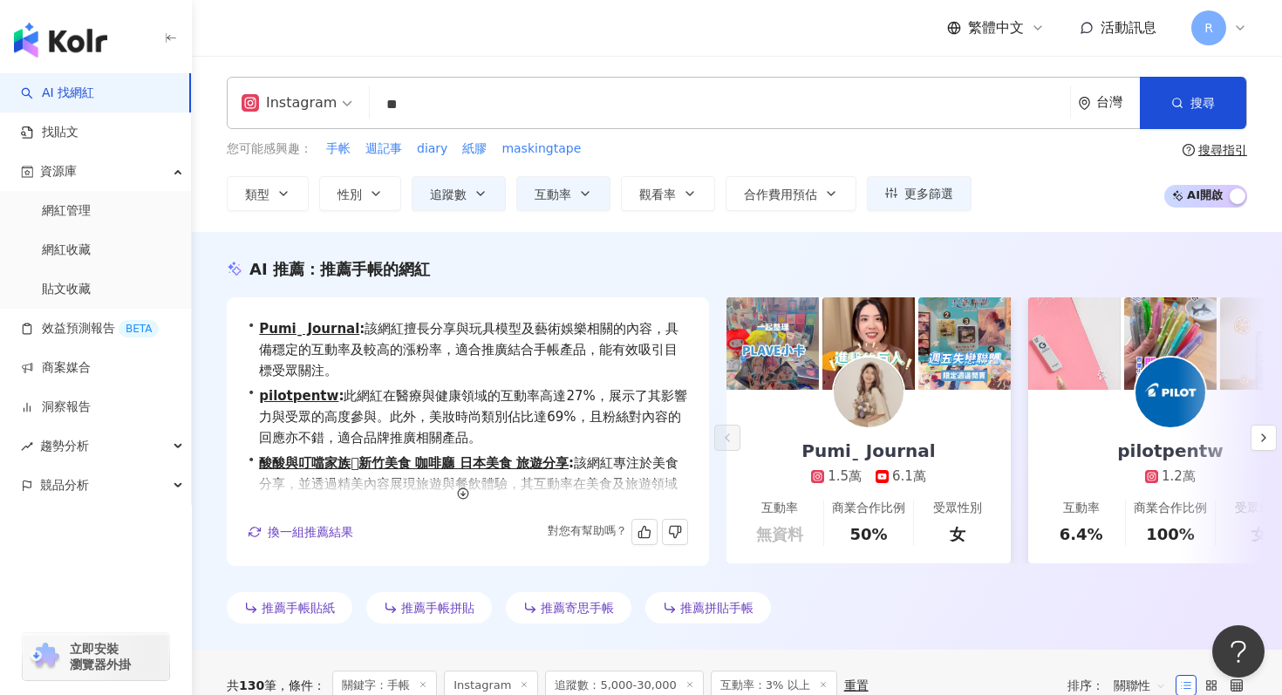
click at [533, 113] on input "**" at bounding box center [720, 104] width 687 height 33
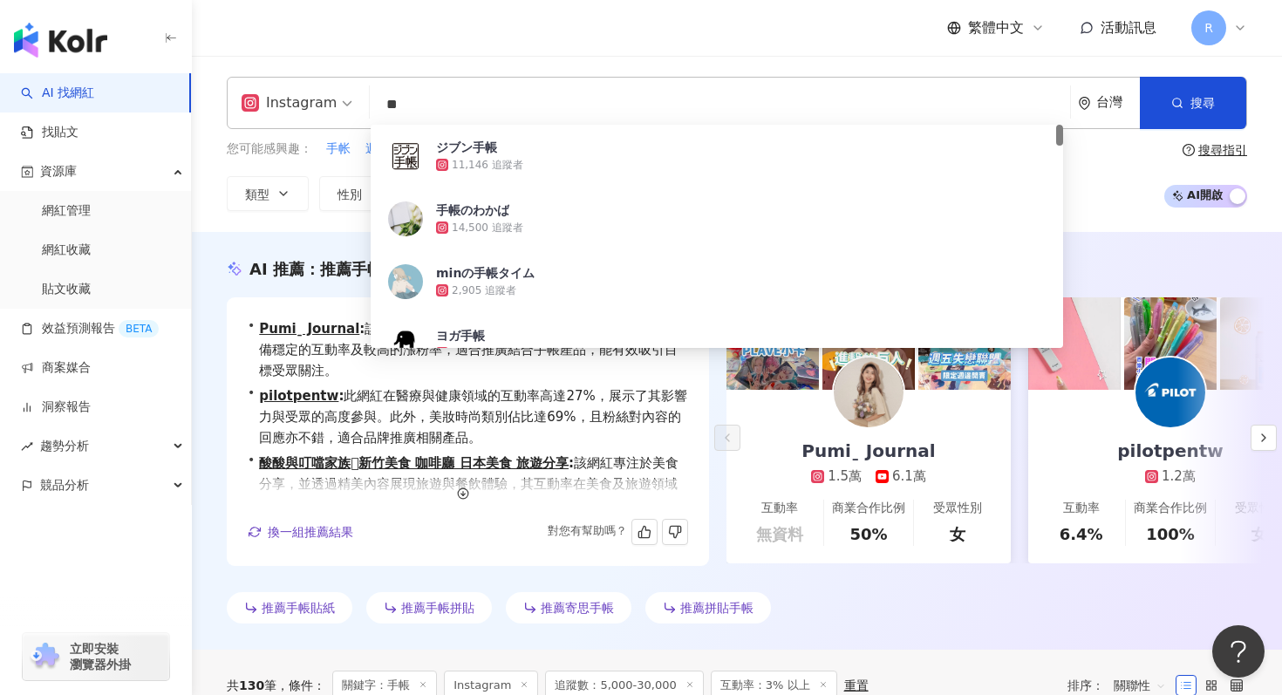
click at [533, 113] on input "**" at bounding box center [720, 104] width 687 height 33
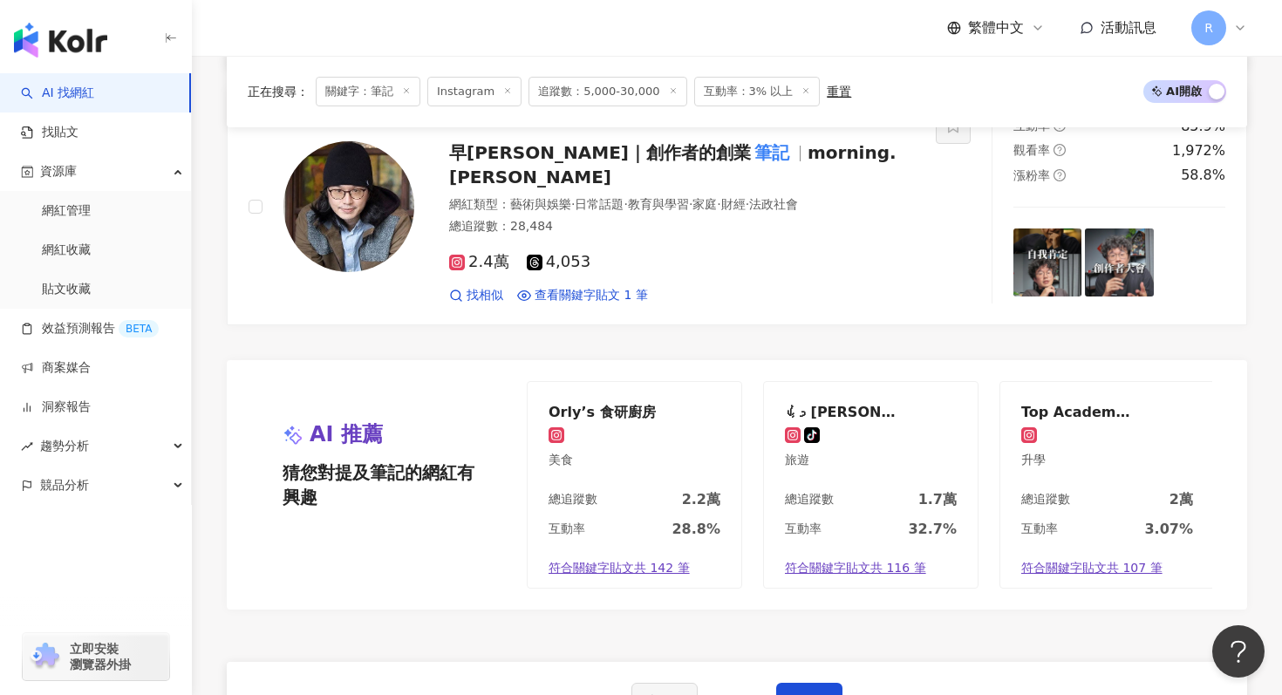
scroll to position [3015, 0]
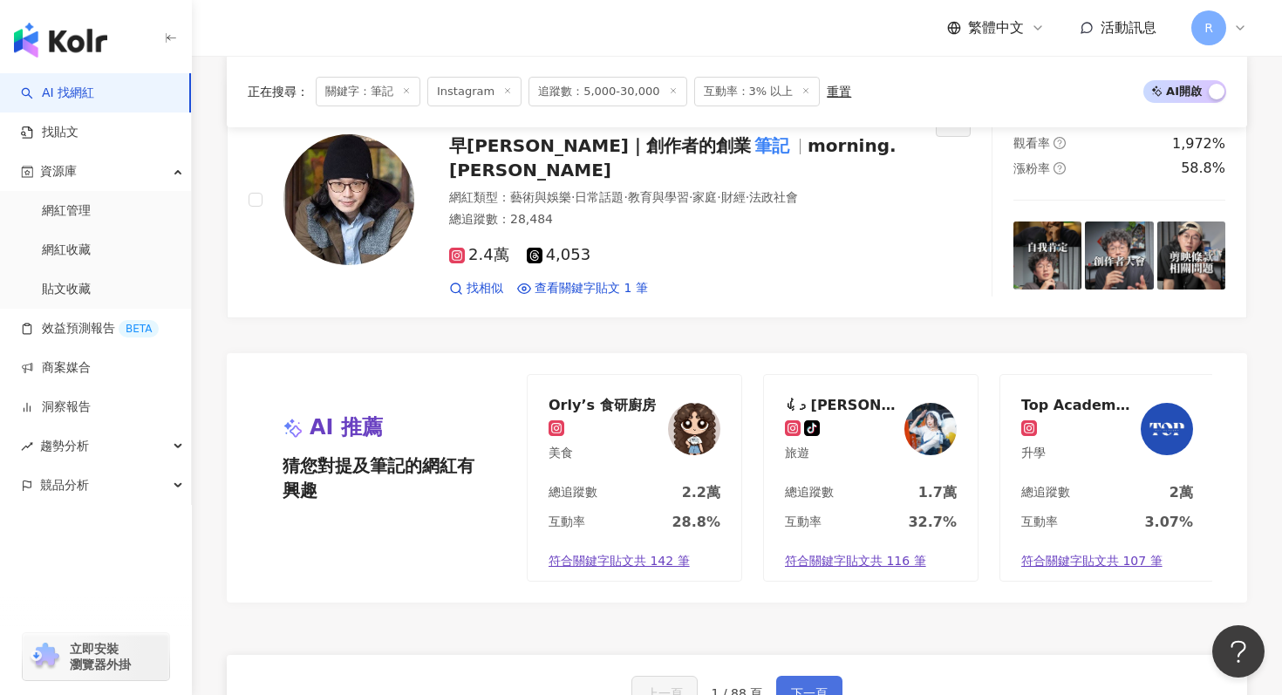
type input "**"
click at [805, 676] on button "下一頁" at bounding box center [809, 693] width 66 height 35
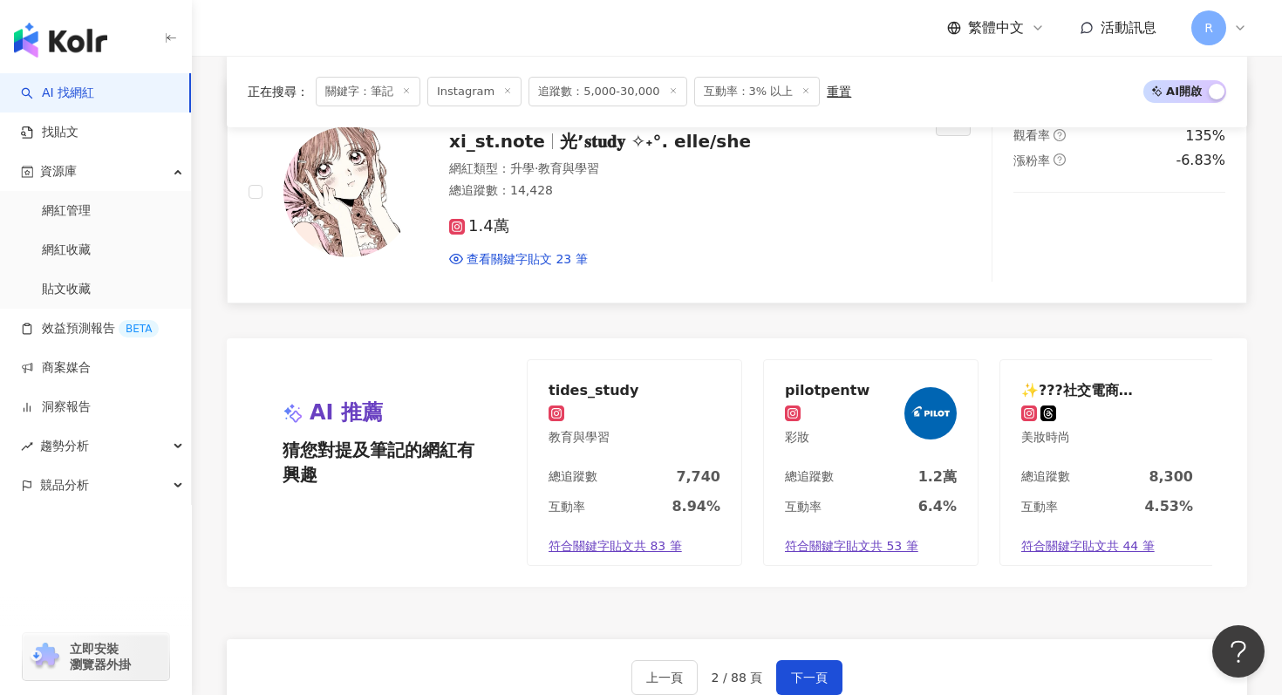
scroll to position [2969, 0]
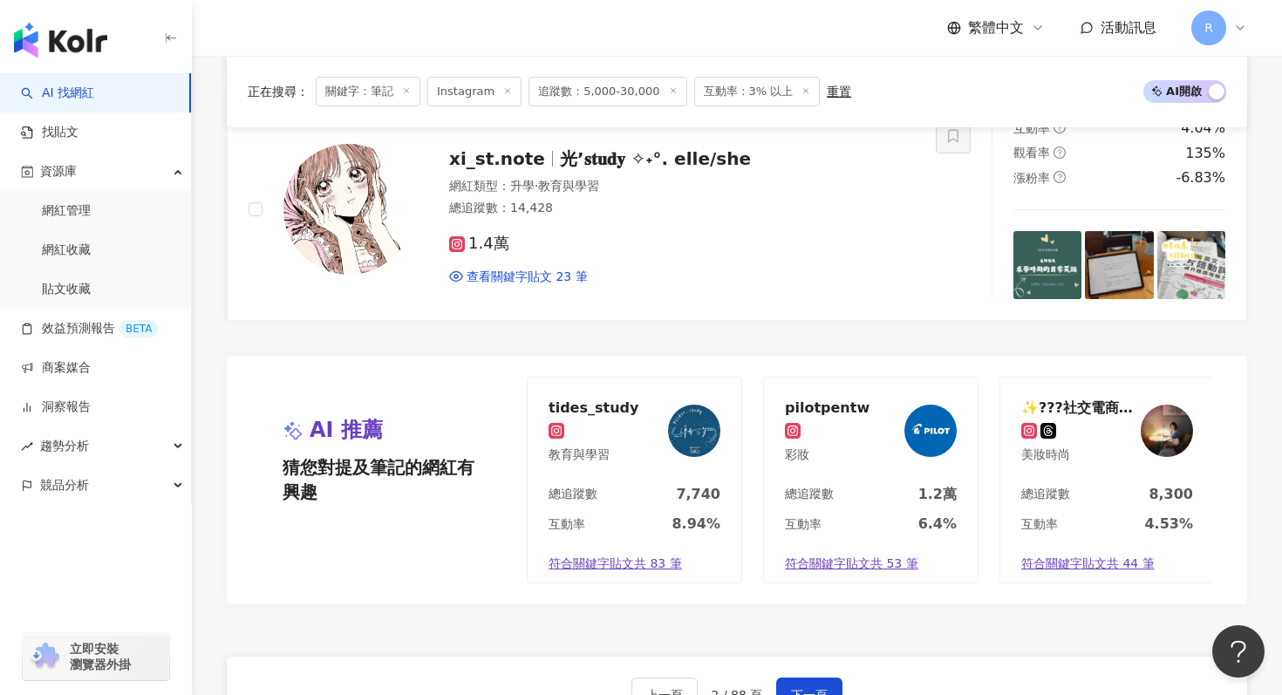
click at [57, 41] on img "button" at bounding box center [60, 40] width 93 height 35
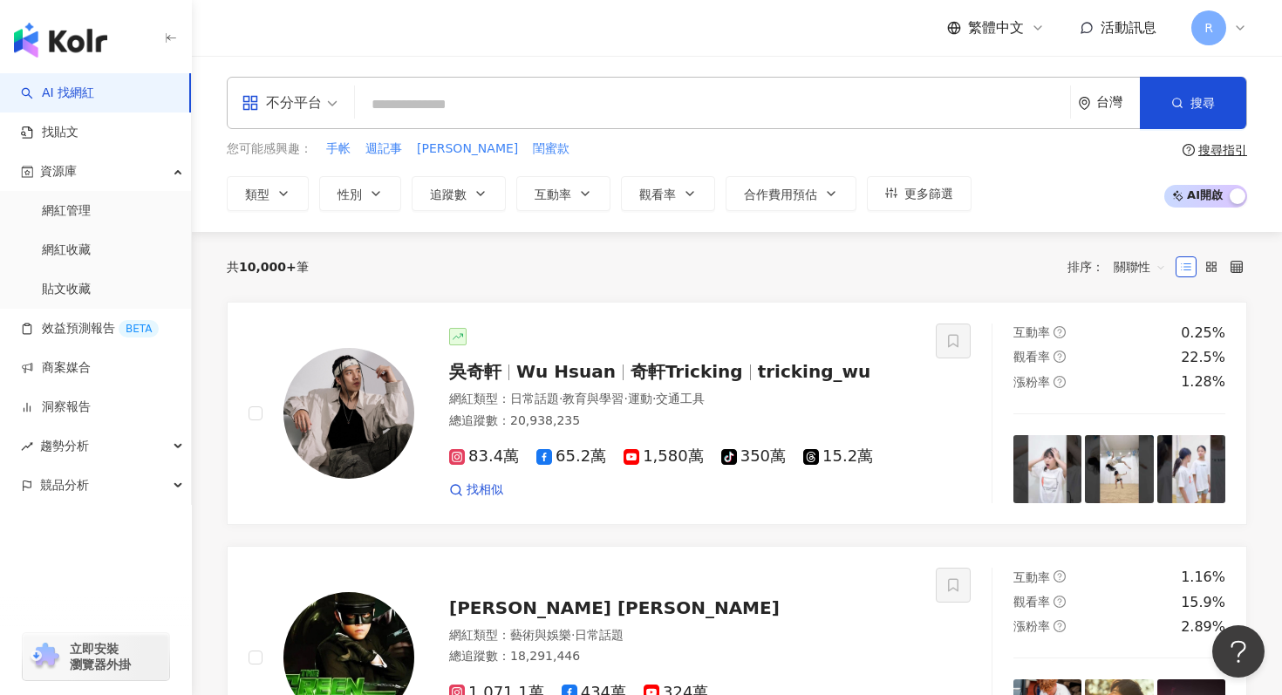
click at [518, 124] on div "不分平台 台灣 搜尋 a03fe767-b4fa-41f0-98ec-4c707d51eee3 運動筆記 108,925 追蹤者 bk.liao 167,34…" at bounding box center [737, 103] width 1021 height 52
click at [523, 113] on input "search" at bounding box center [712, 104] width 701 height 33
paste input "******"
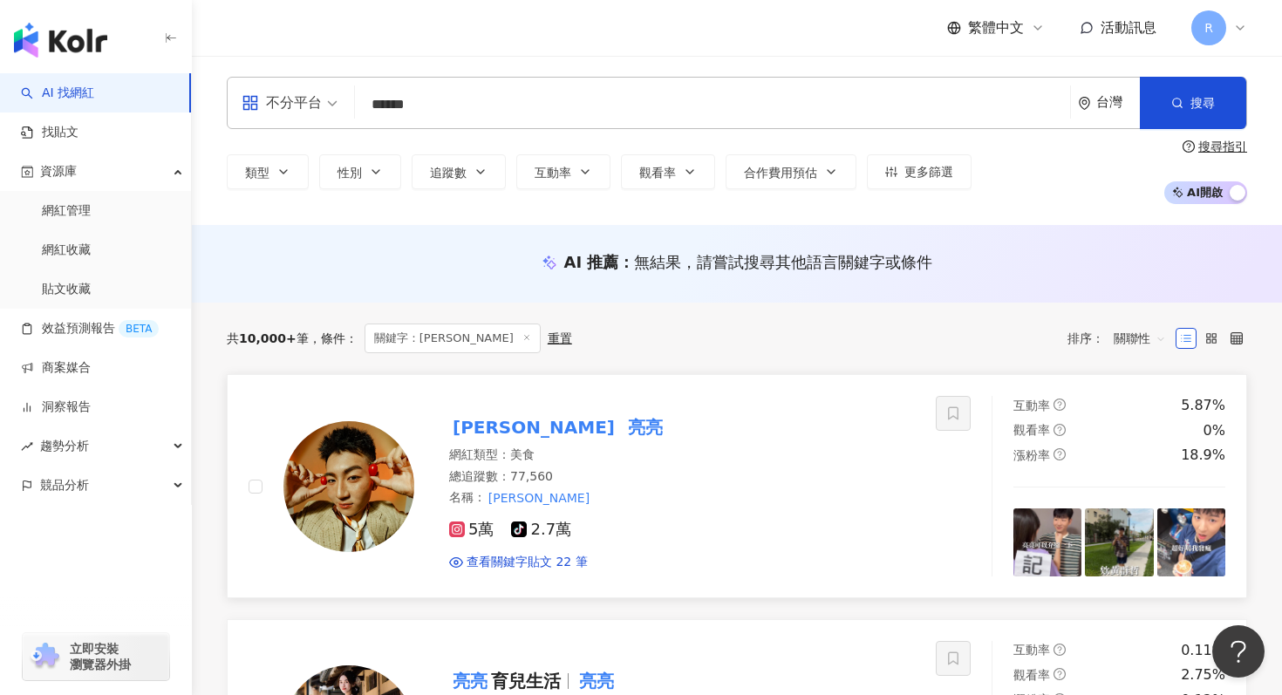
type input "******"
click at [335, 430] on img at bounding box center [349, 486] width 131 height 131
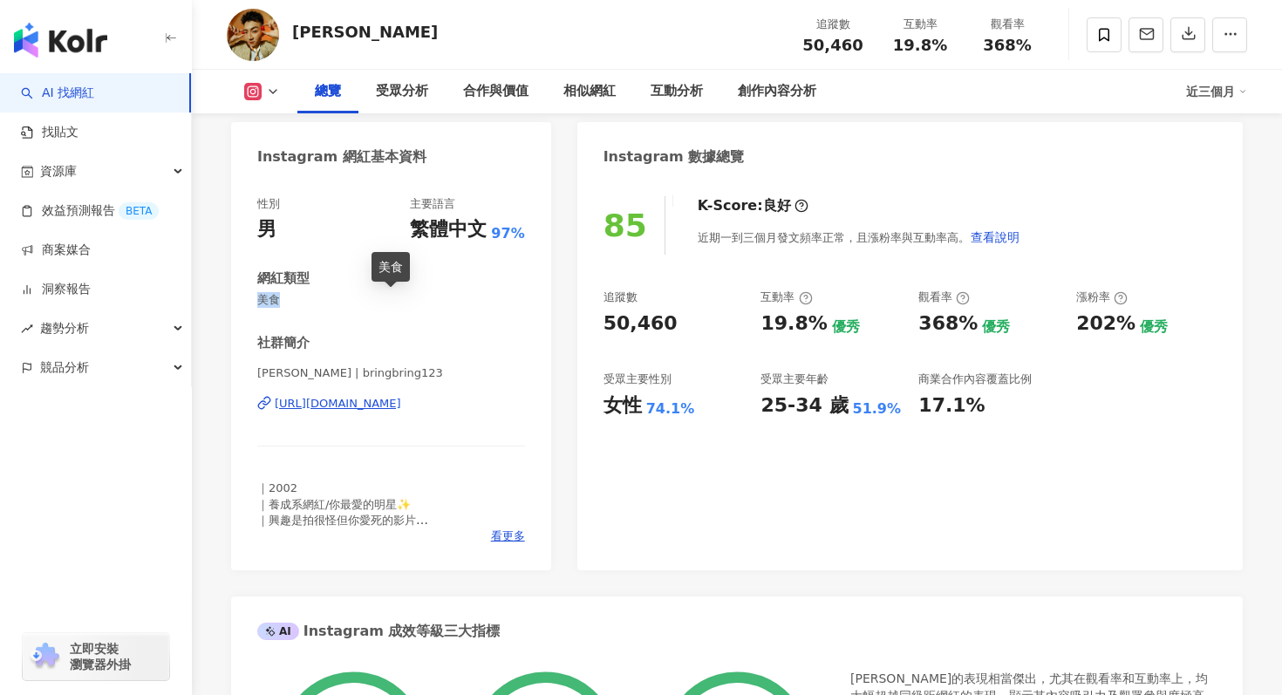
drag, startPoint x: 261, startPoint y: 298, endPoint x: 293, endPoint y: 298, distance: 32.3
click at [293, 298] on span "美食" at bounding box center [391, 300] width 268 height 16
copy span "美食"
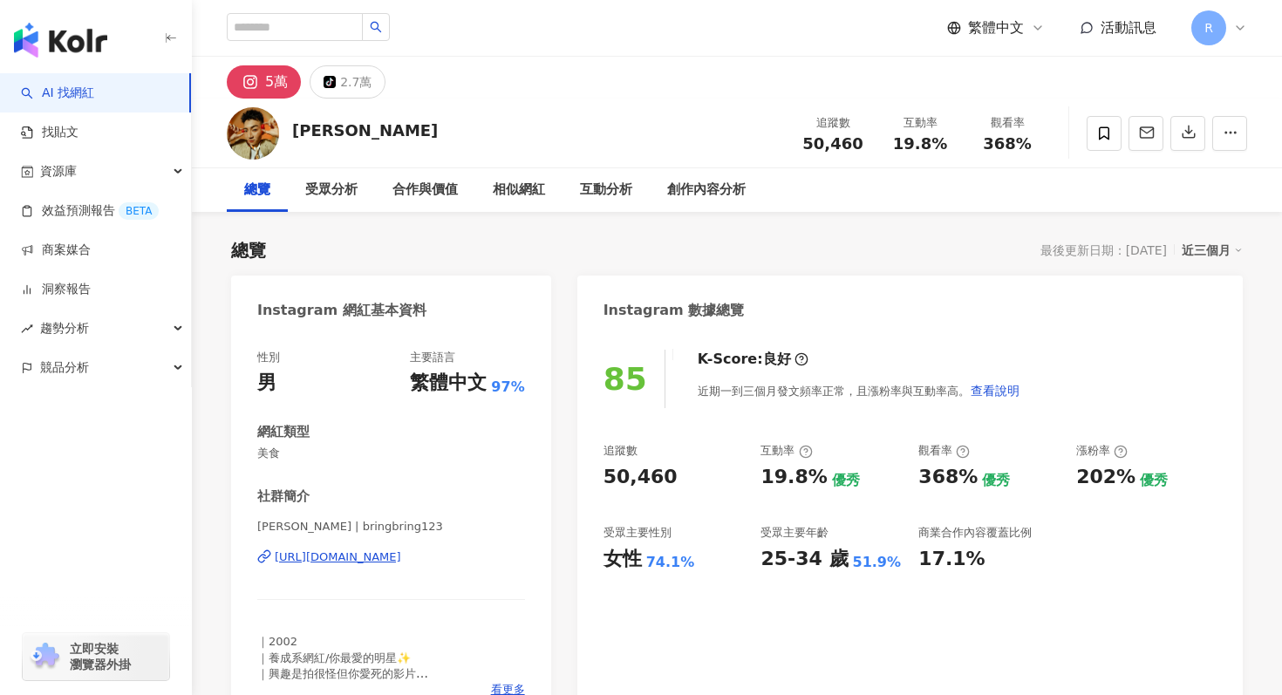
click at [1218, 243] on div "近三個月" at bounding box center [1212, 250] width 61 height 23
click at [1215, 331] on link "近六個月" at bounding box center [1220, 320] width 49 height 19
click at [1185, 125] on icon "button" at bounding box center [1189, 132] width 16 height 16
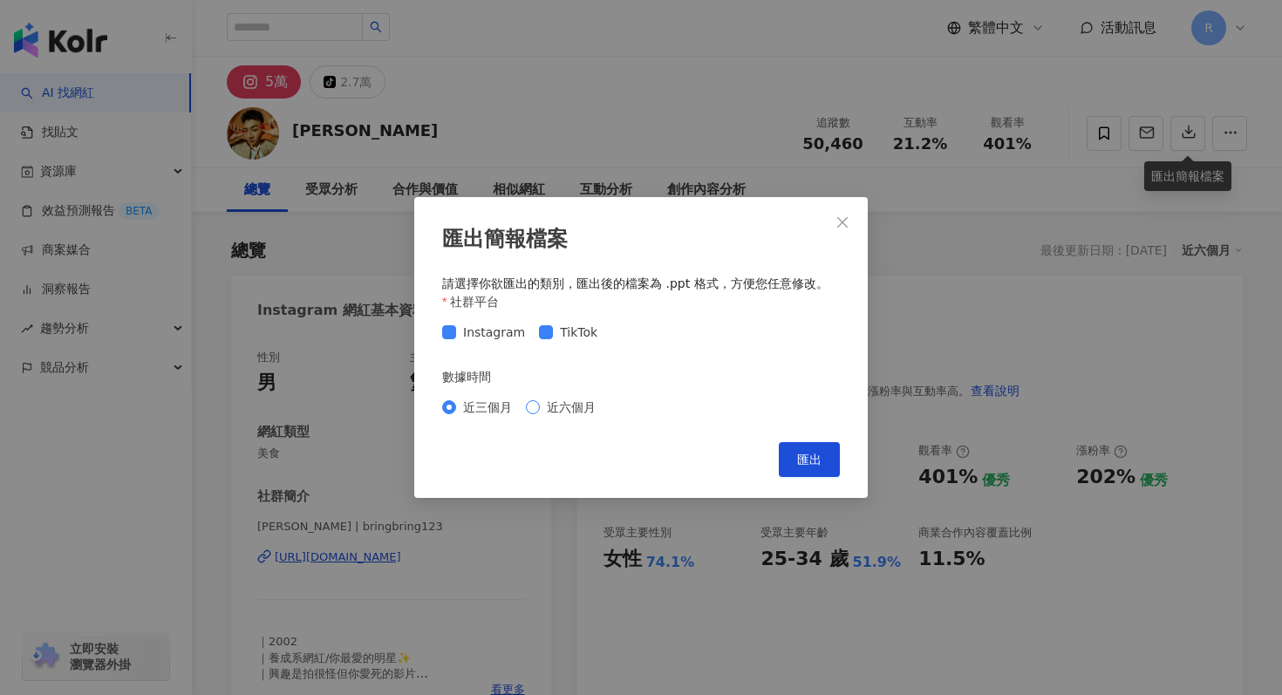
click at [578, 407] on span "近六個月" at bounding box center [571, 407] width 63 height 19
click at [793, 458] on button "匯出" at bounding box center [809, 459] width 61 height 35
click at [848, 216] on icon "close" at bounding box center [843, 222] width 14 height 14
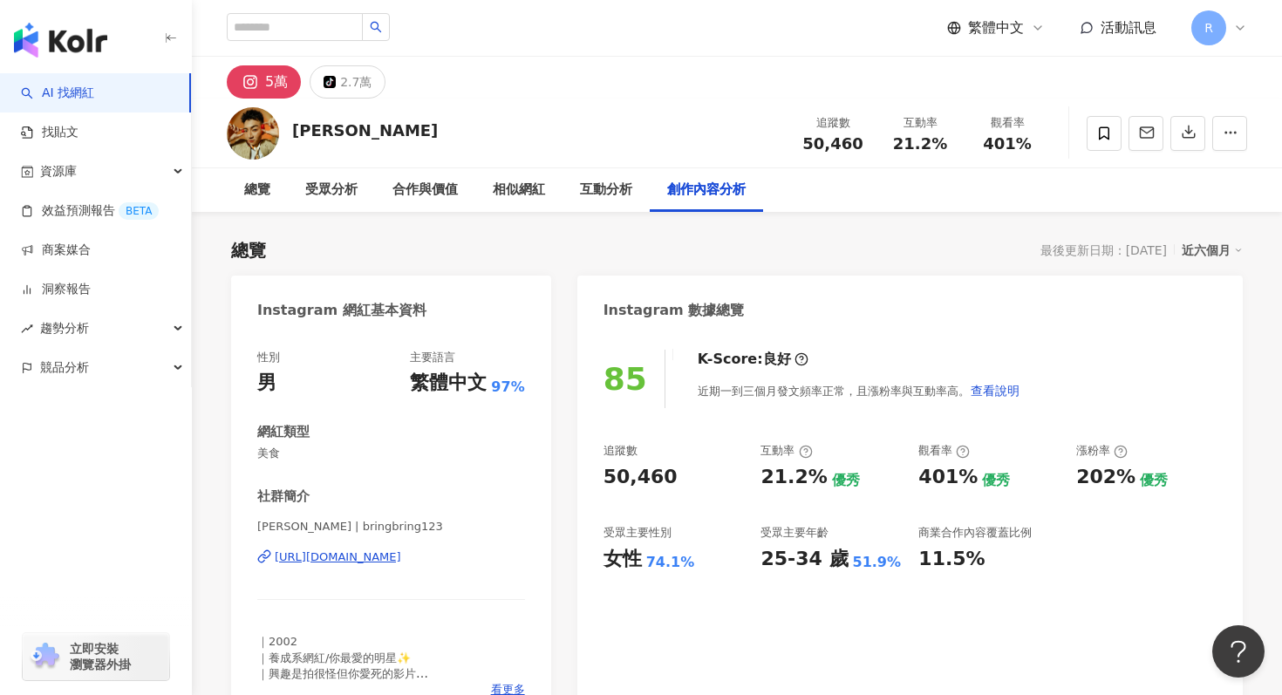
click at [325, 65] on div "5萬 tiktok-icon 2.7萬" at bounding box center [737, 78] width 1090 height 42
click at [325, 73] on button "tiktok-icon 2.7萬" at bounding box center [348, 81] width 76 height 33
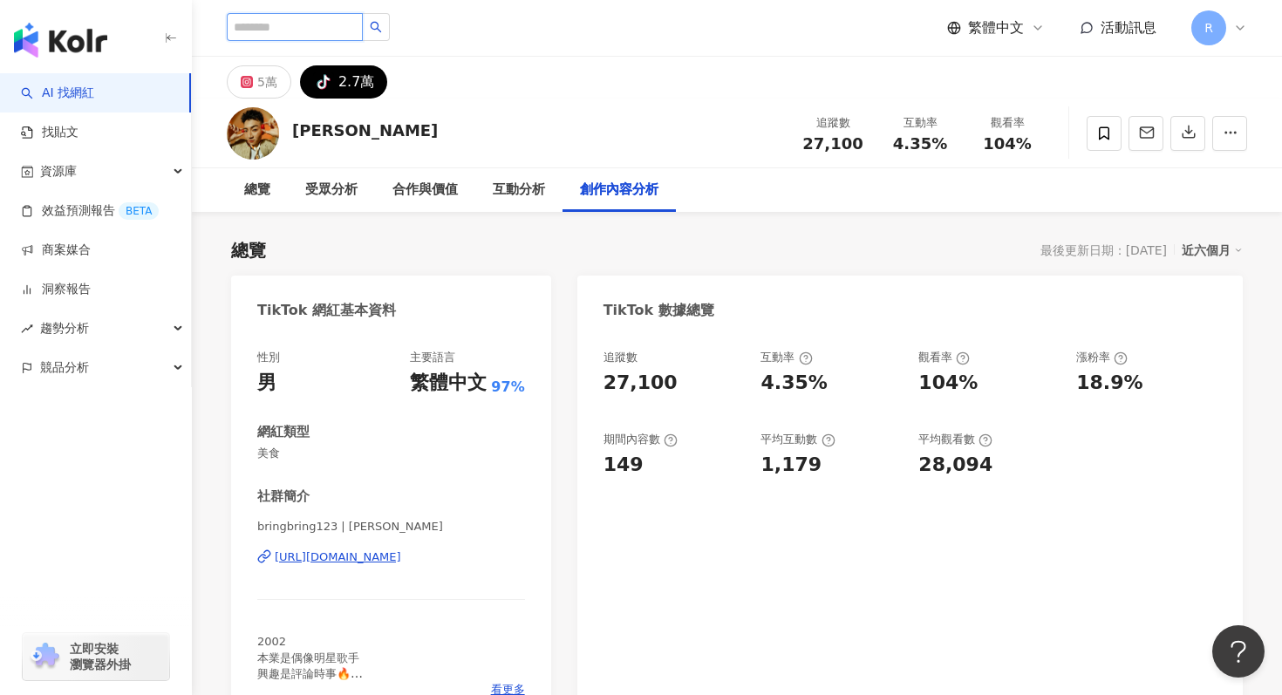
click at [281, 25] on input "search" at bounding box center [295, 27] width 136 height 28
paste input "******"
type input "******"
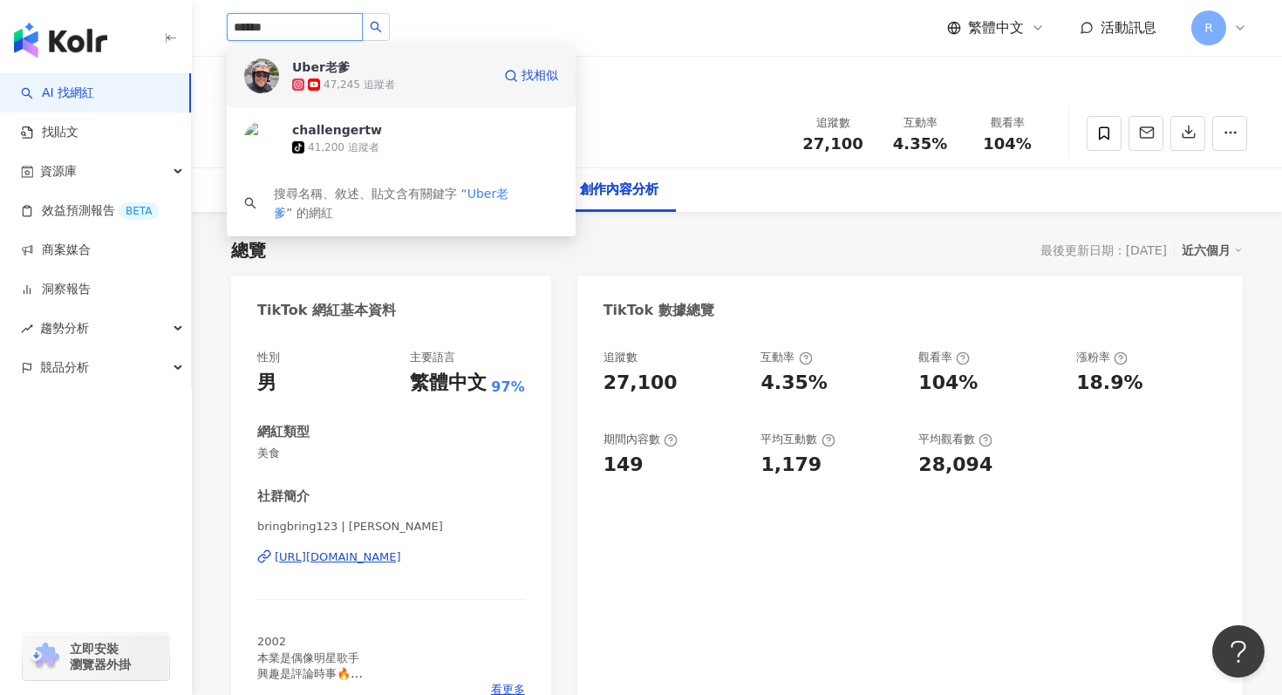
click at [335, 73] on div "Uber老爹" at bounding box center [321, 66] width 58 height 17
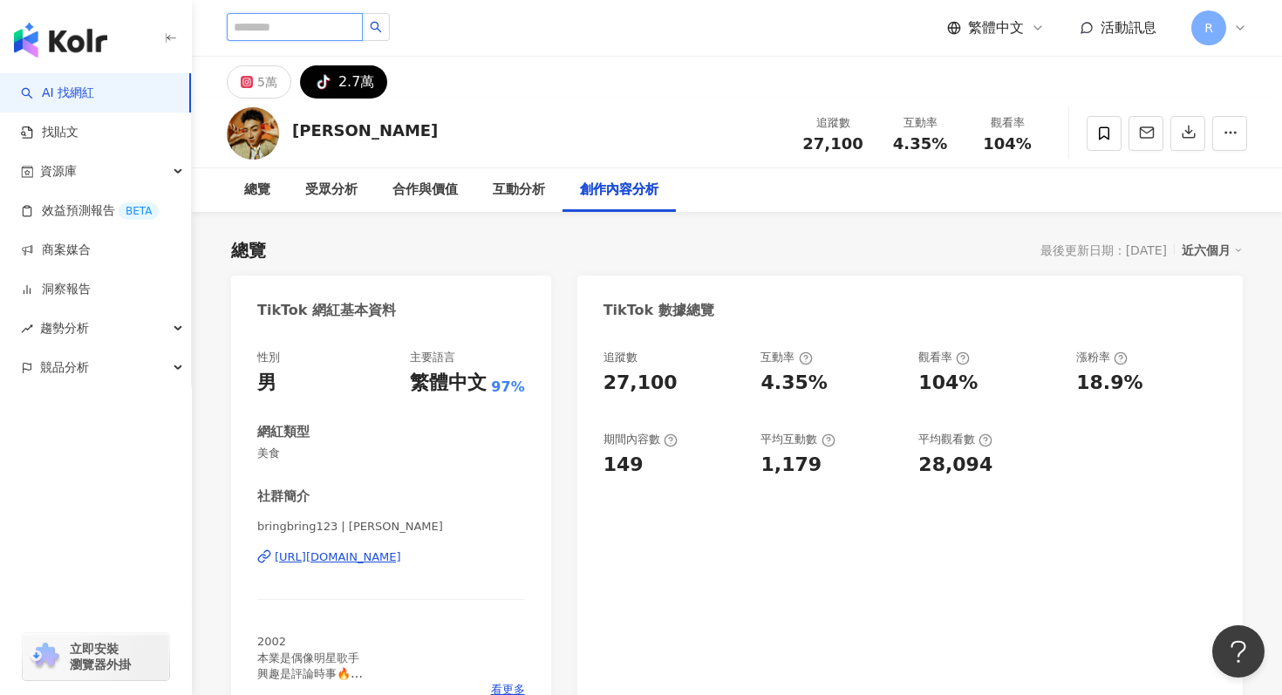
click at [270, 35] on input "search" at bounding box center [295, 27] width 136 height 28
paste input "**"
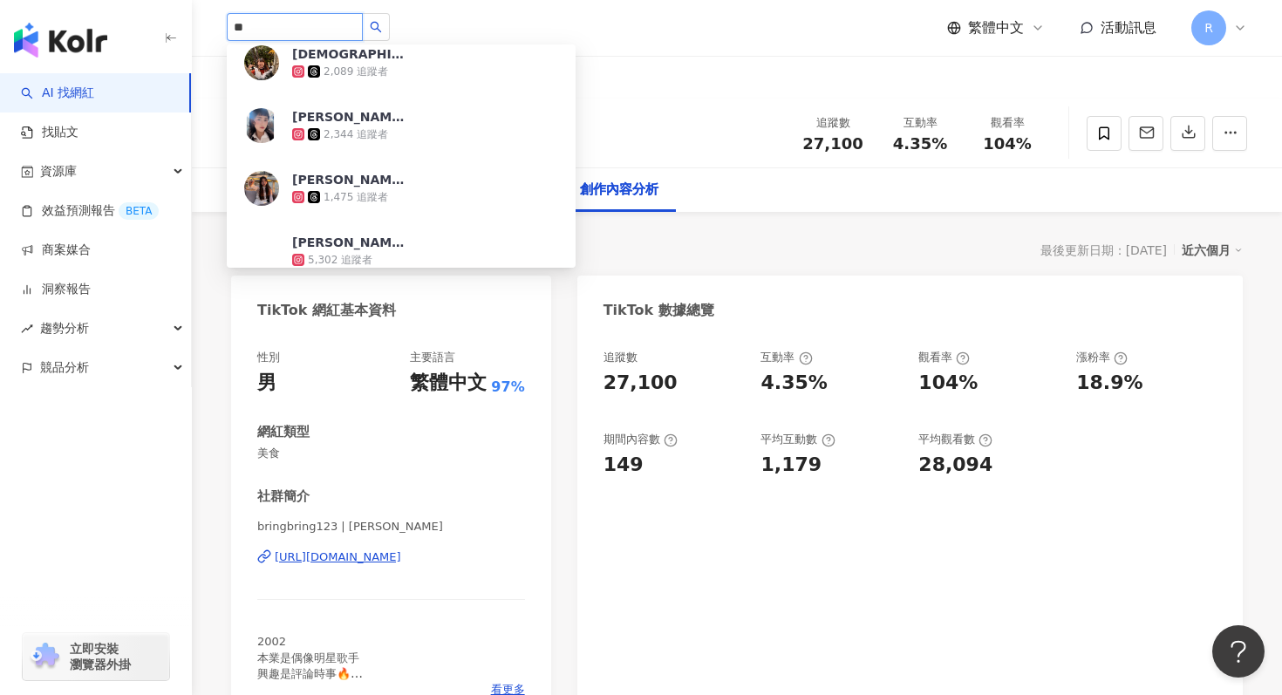
scroll to position [725, 0]
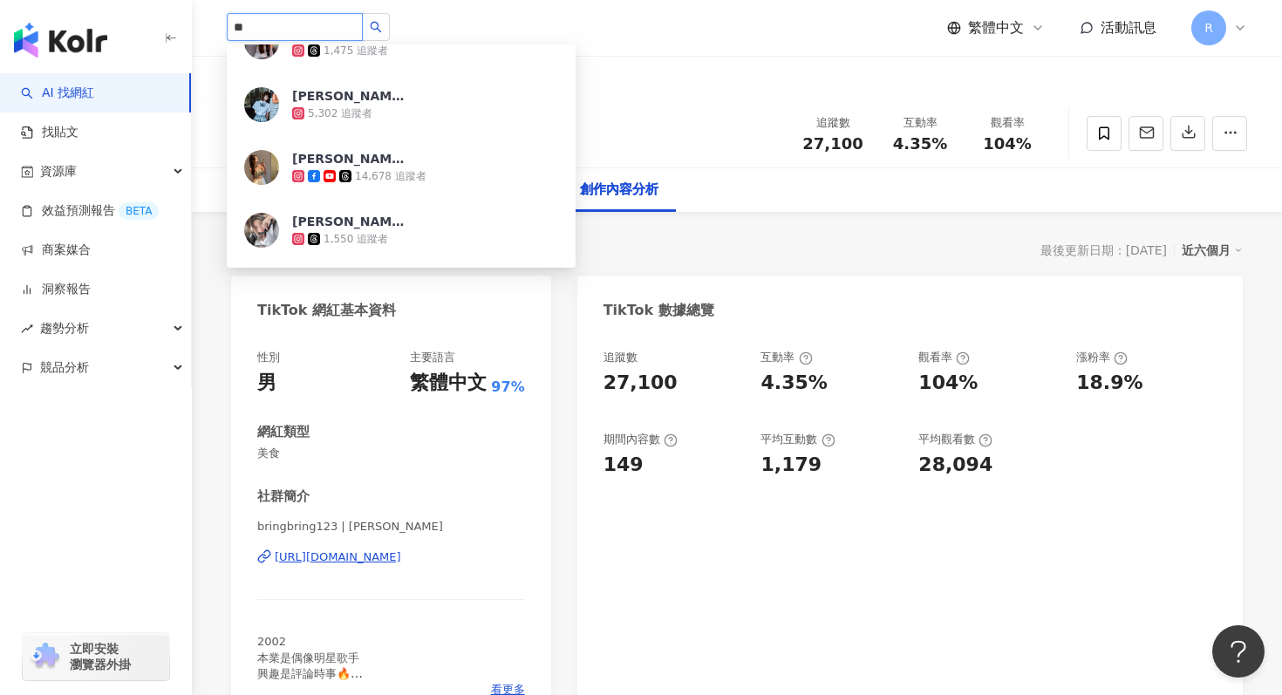
click at [281, 14] on input "**" at bounding box center [295, 27] width 136 height 28
click at [281, 17] on input "**" at bounding box center [295, 27] width 136 height 28
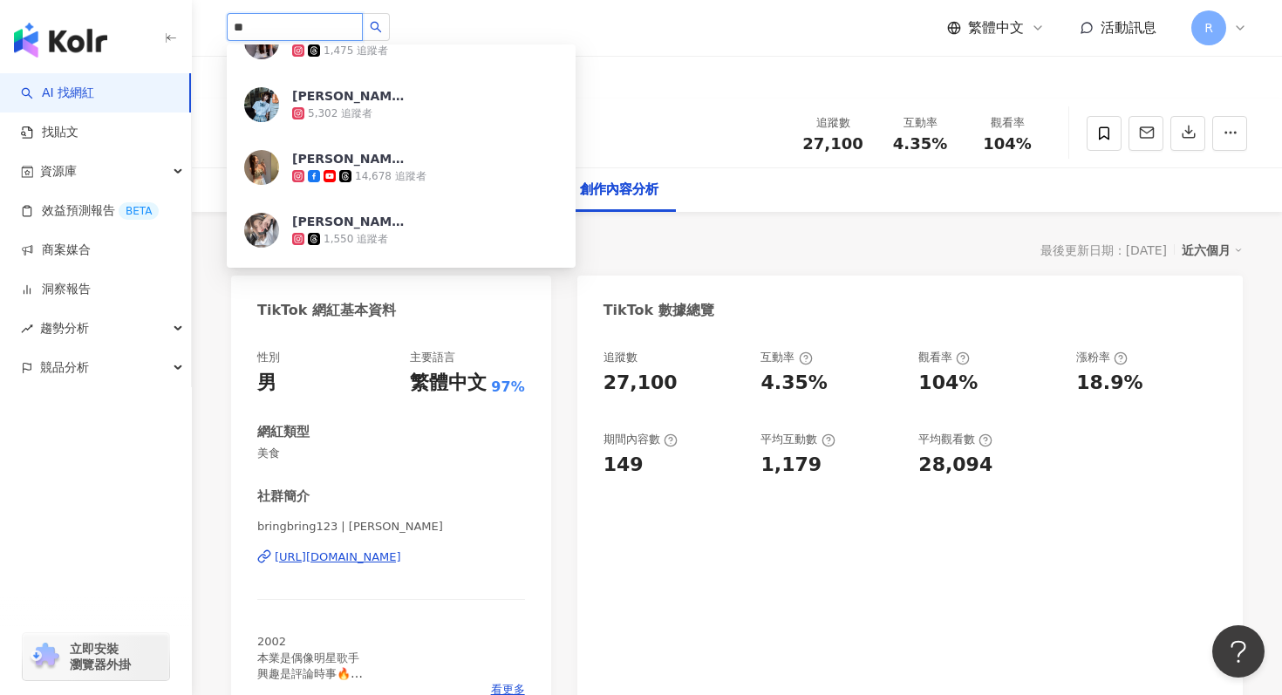
click at [281, 17] on input "**" at bounding box center [295, 27] width 136 height 28
paste input "*****"
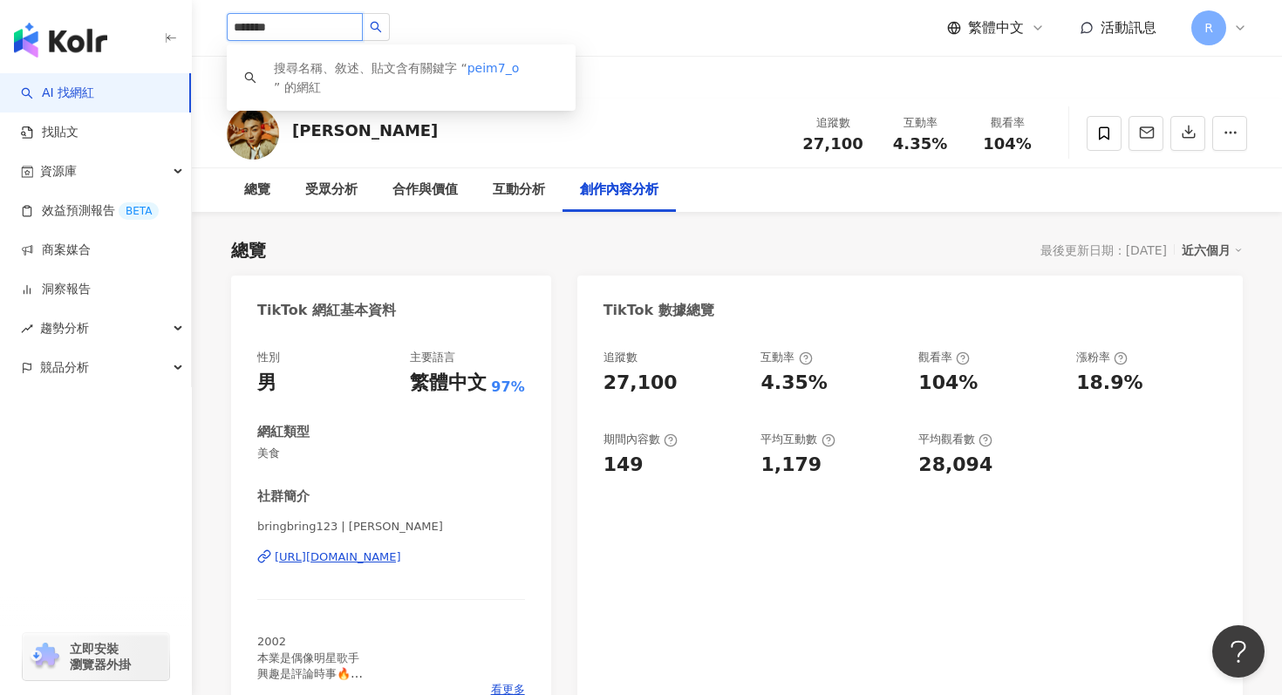
type input "*******"
click at [771, 256] on div "總覽 最後更新日期：2025/9/25 近六個月" at bounding box center [737, 250] width 1012 height 24
drag, startPoint x: 333, startPoint y: 31, endPoint x: 127, endPoint y: 20, distance: 206.2
click at [372, 65] on div "搜尋名稱、敘述、貼文含有關鍵字 “ peim7_o ” 的網紅" at bounding box center [416, 77] width 284 height 38
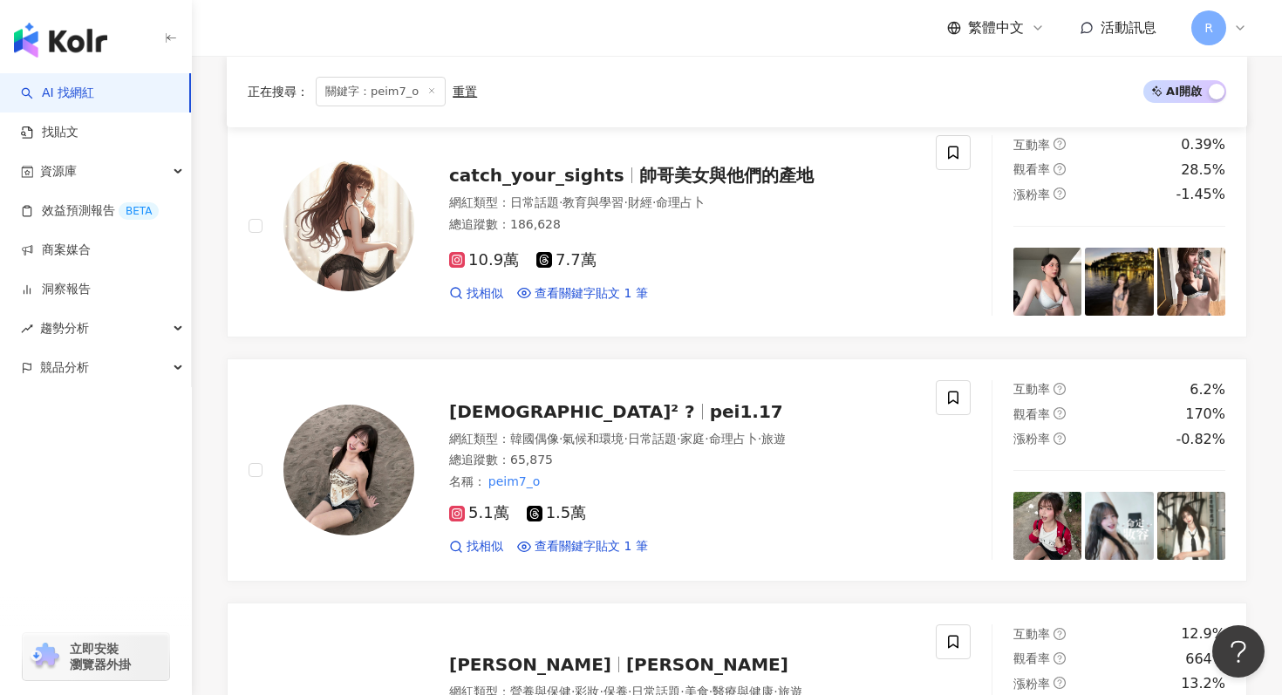
scroll to position [267, 0]
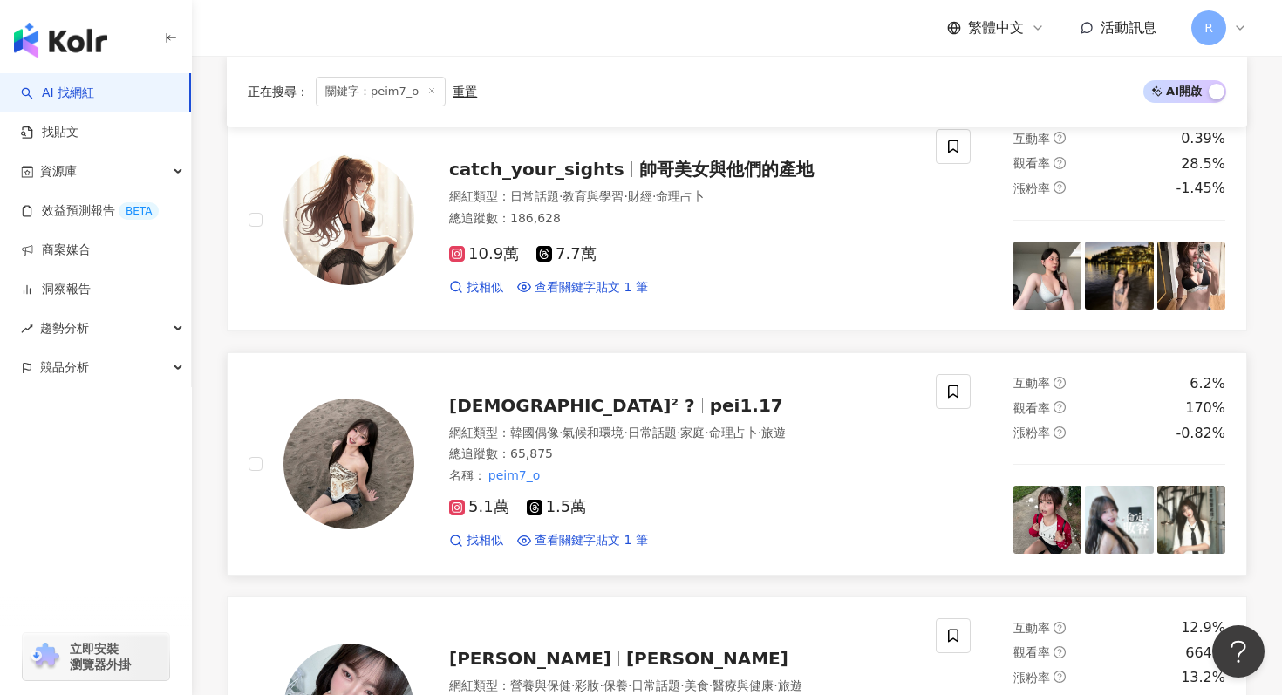
click at [362, 456] on img at bounding box center [349, 464] width 131 height 131
click at [379, 95] on span "關鍵字：peim7_o" at bounding box center [381, 92] width 130 height 30
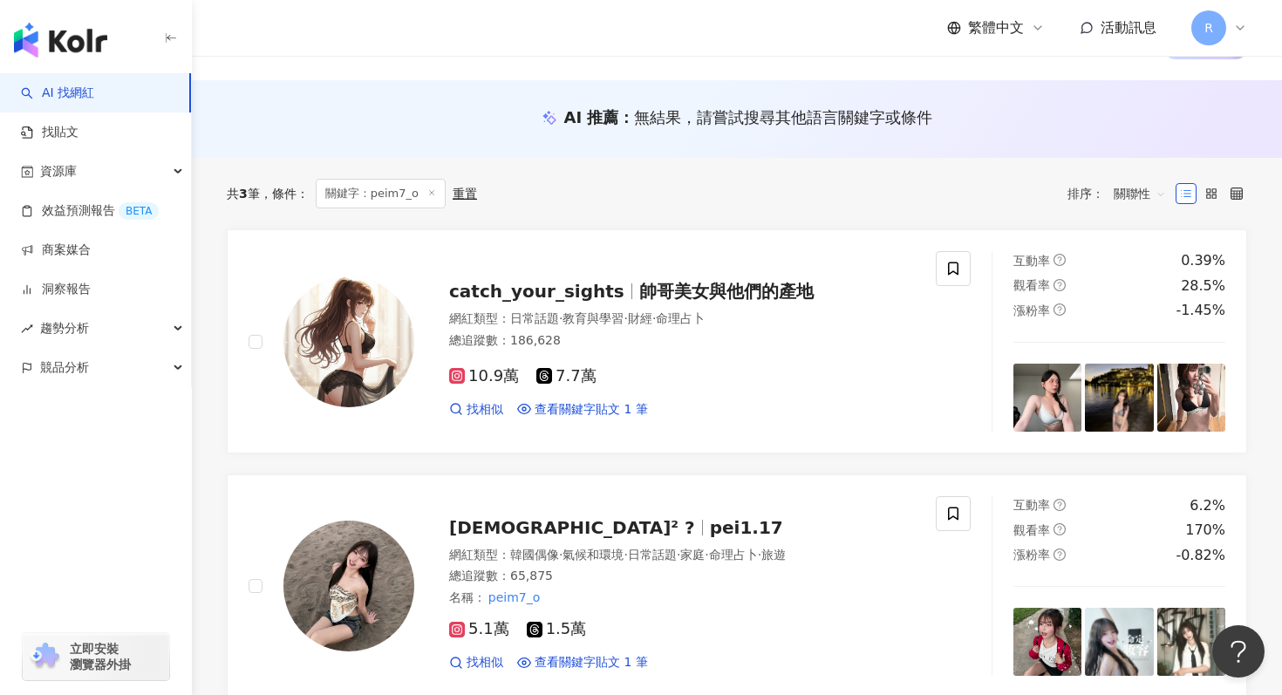
scroll to position [0, 0]
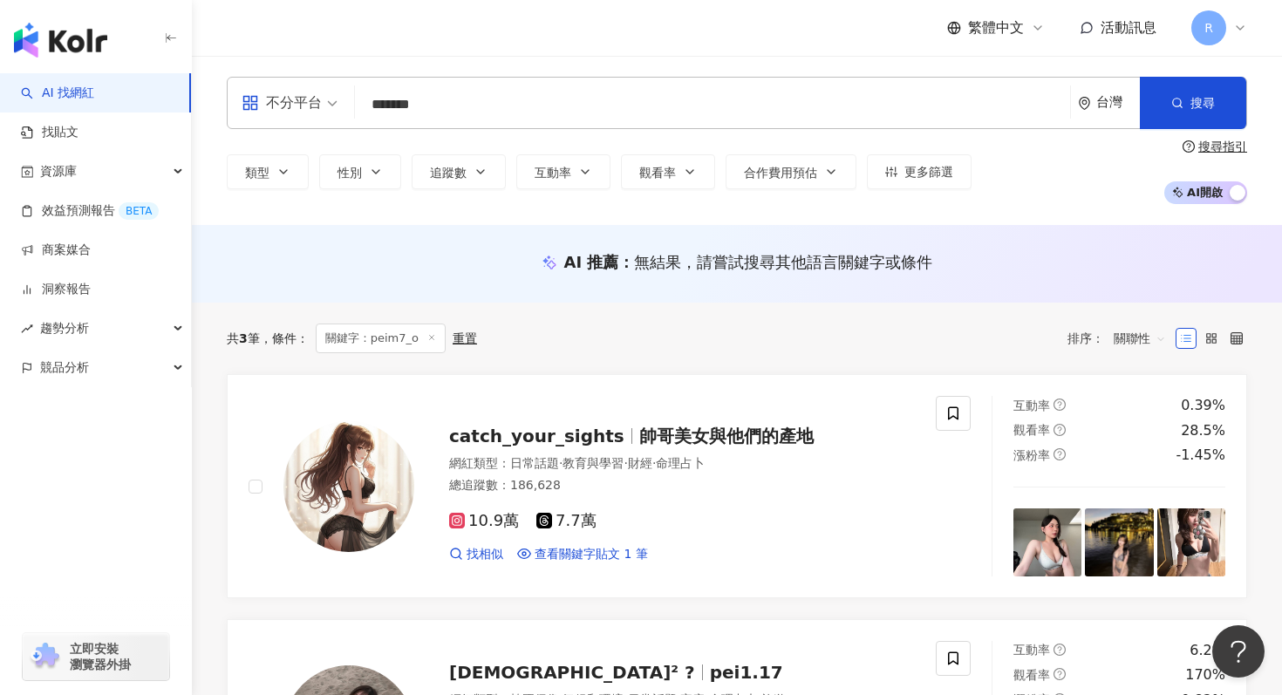
click at [461, 132] on div "不分平台 ******* 台灣 搜尋 類型 性別 追蹤數 互動率 觀看率 合作費用預估 更多篩選 搜尋指引 AI 開啟 AI 關閉" at bounding box center [737, 140] width 1090 height 127
click at [465, 99] on input "*******" at bounding box center [712, 104] width 701 height 33
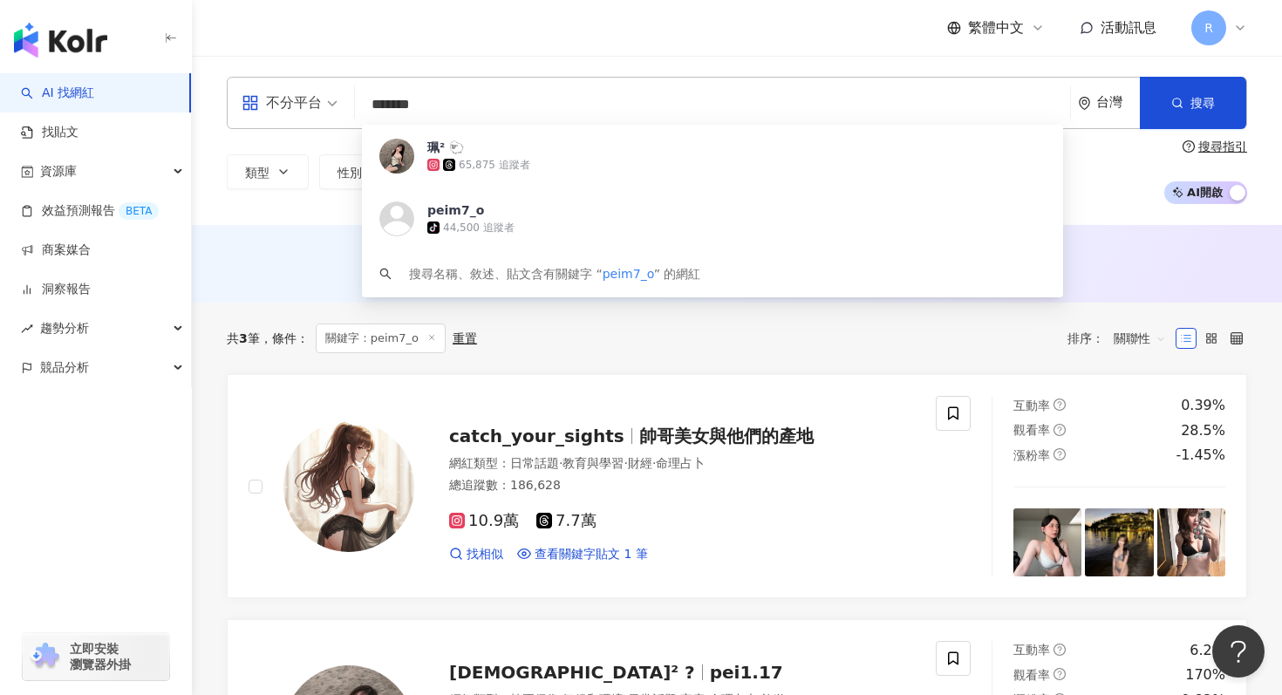
click at [465, 99] on input "*******" at bounding box center [712, 104] width 701 height 33
paste input "search"
type input "*******"
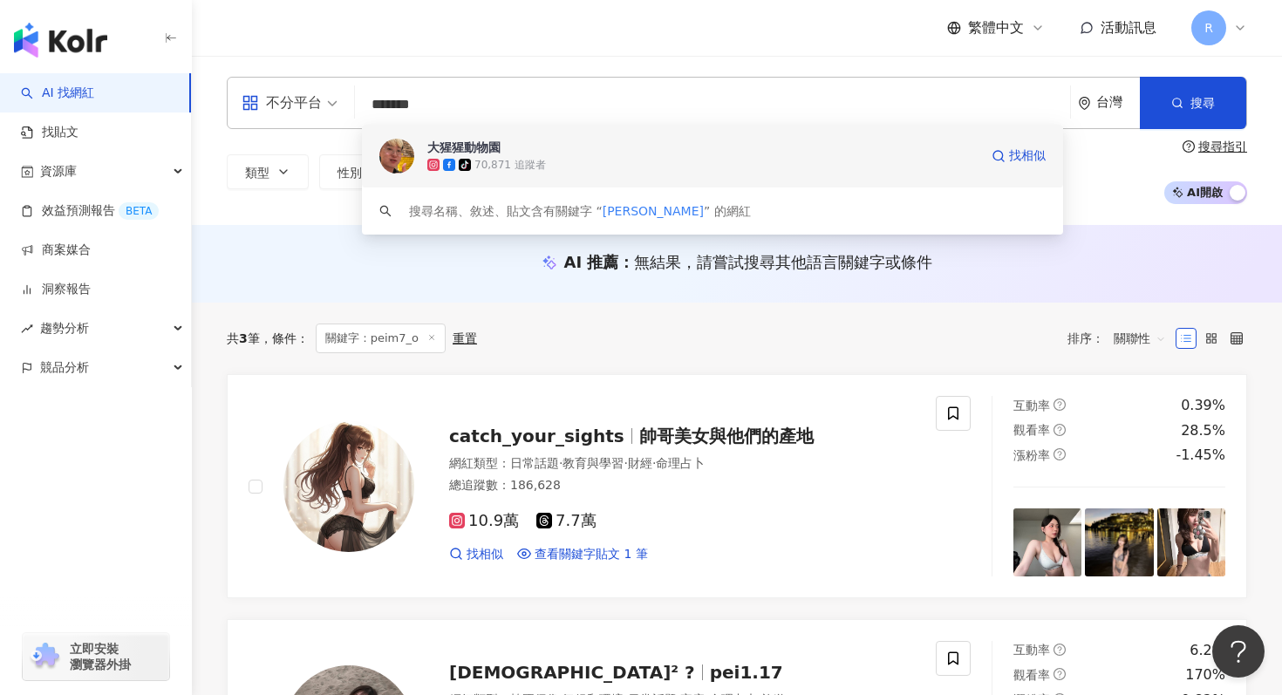
click at [485, 154] on div "大猩猩動物園" at bounding box center [463, 147] width 73 height 17
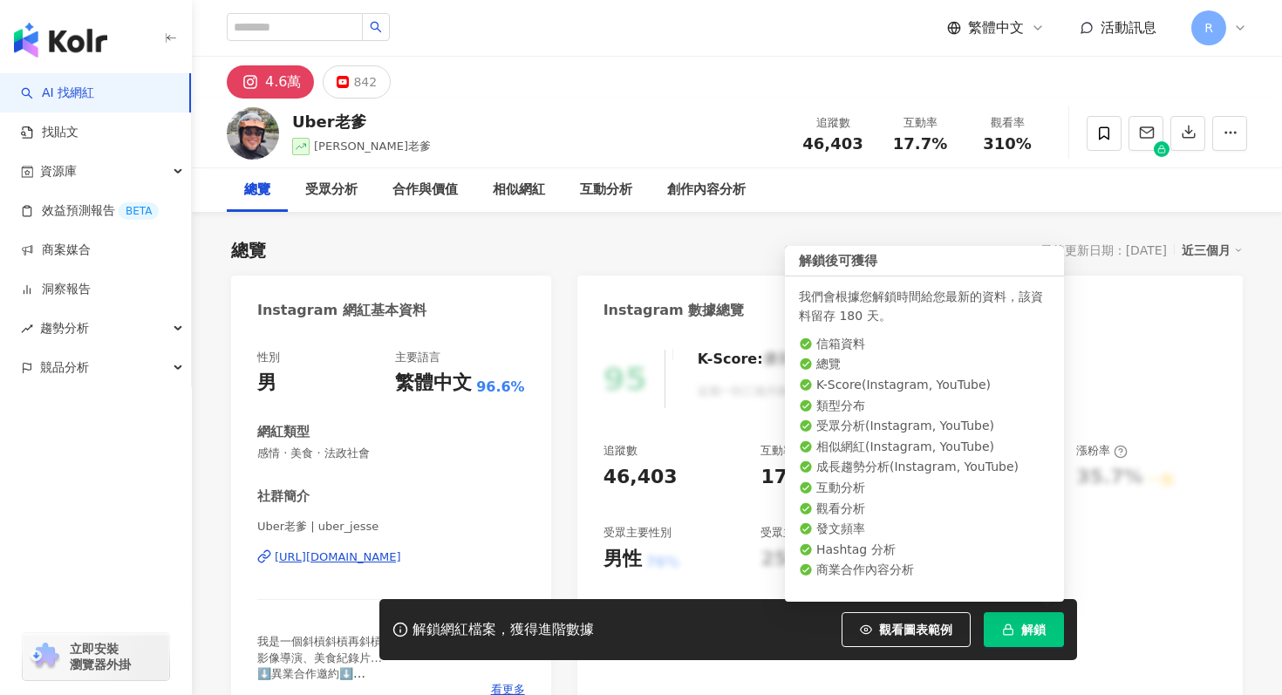
click at [1004, 632] on rect "button" at bounding box center [1009, 631] width 10 height 5
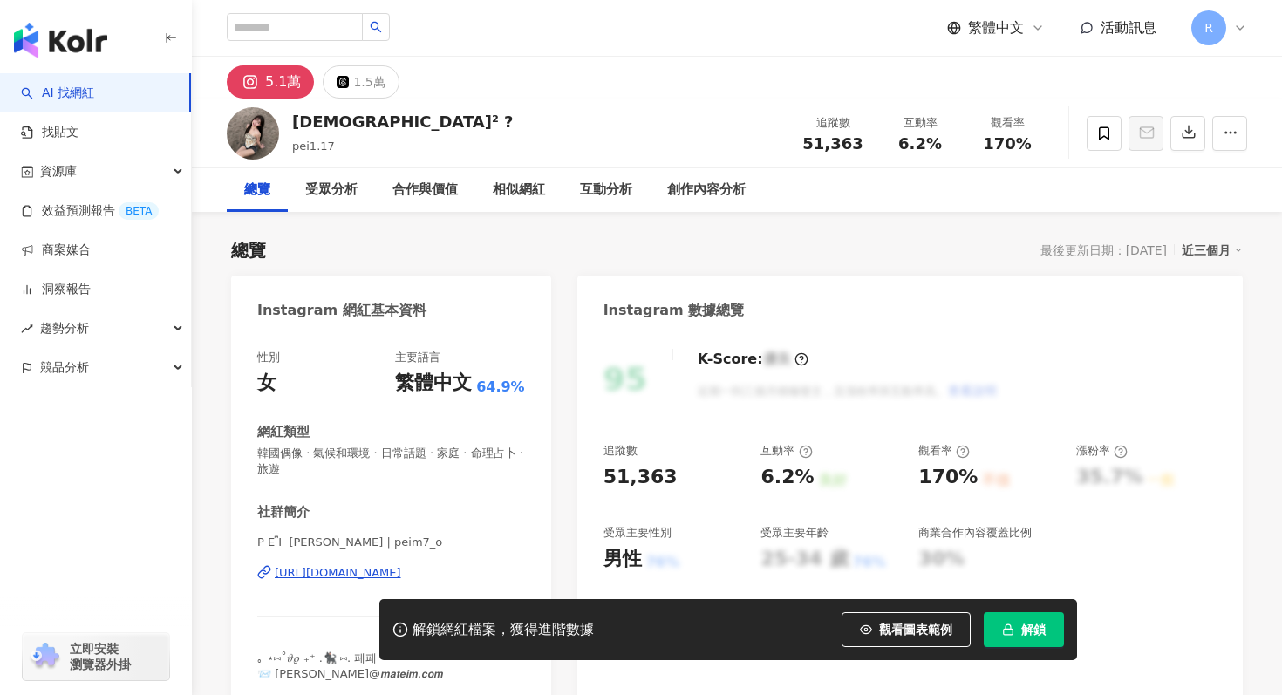
click at [1001, 631] on button "解鎖" at bounding box center [1024, 629] width 80 height 35
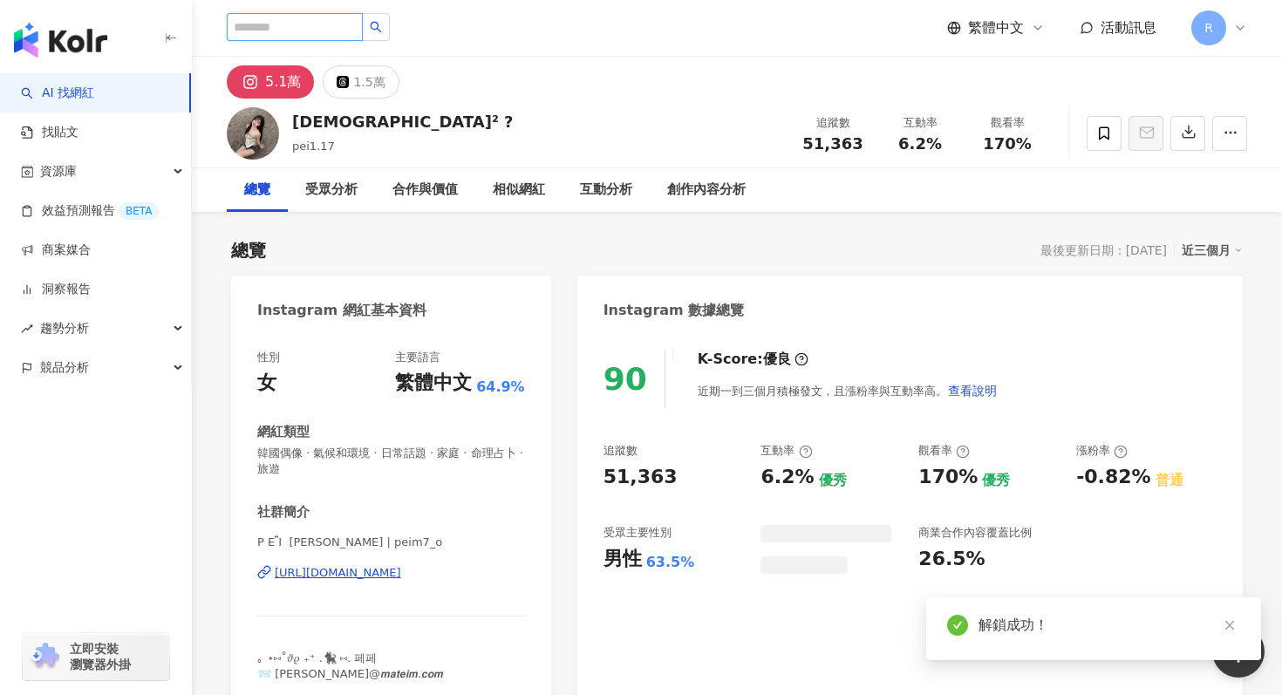
click at [277, 32] on input "search" at bounding box center [295, 27] width 136 height 28
paste input "****"
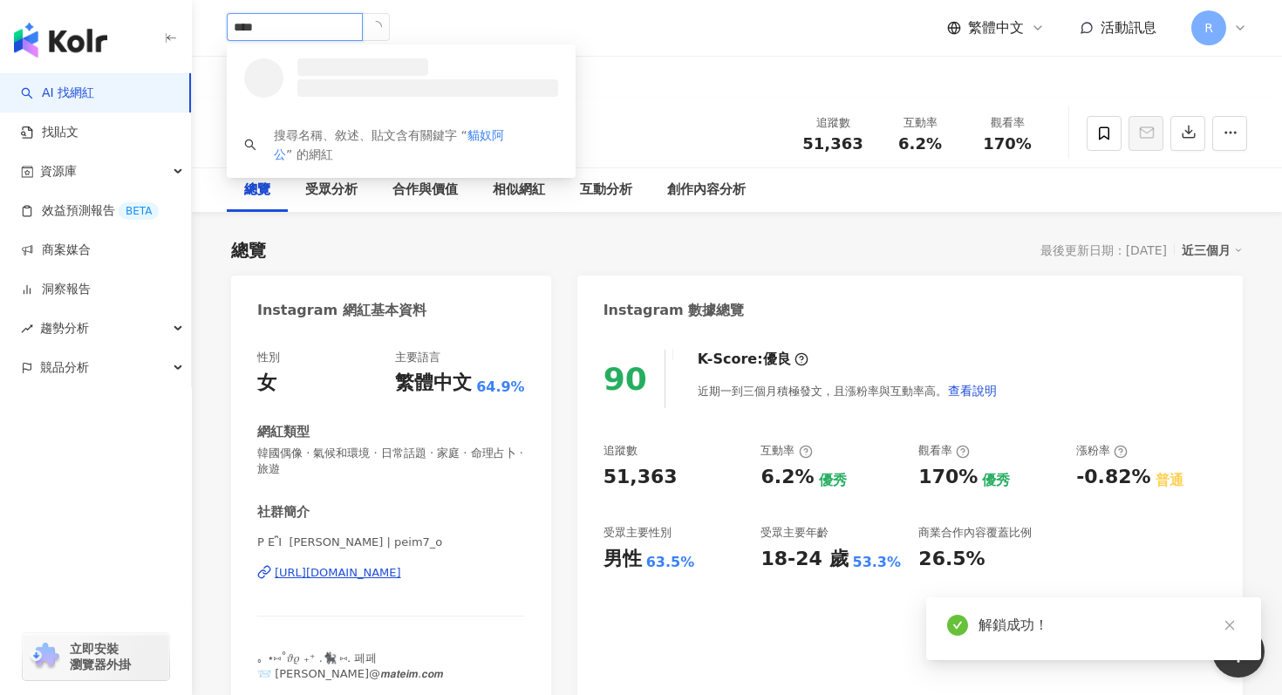
type input "****"
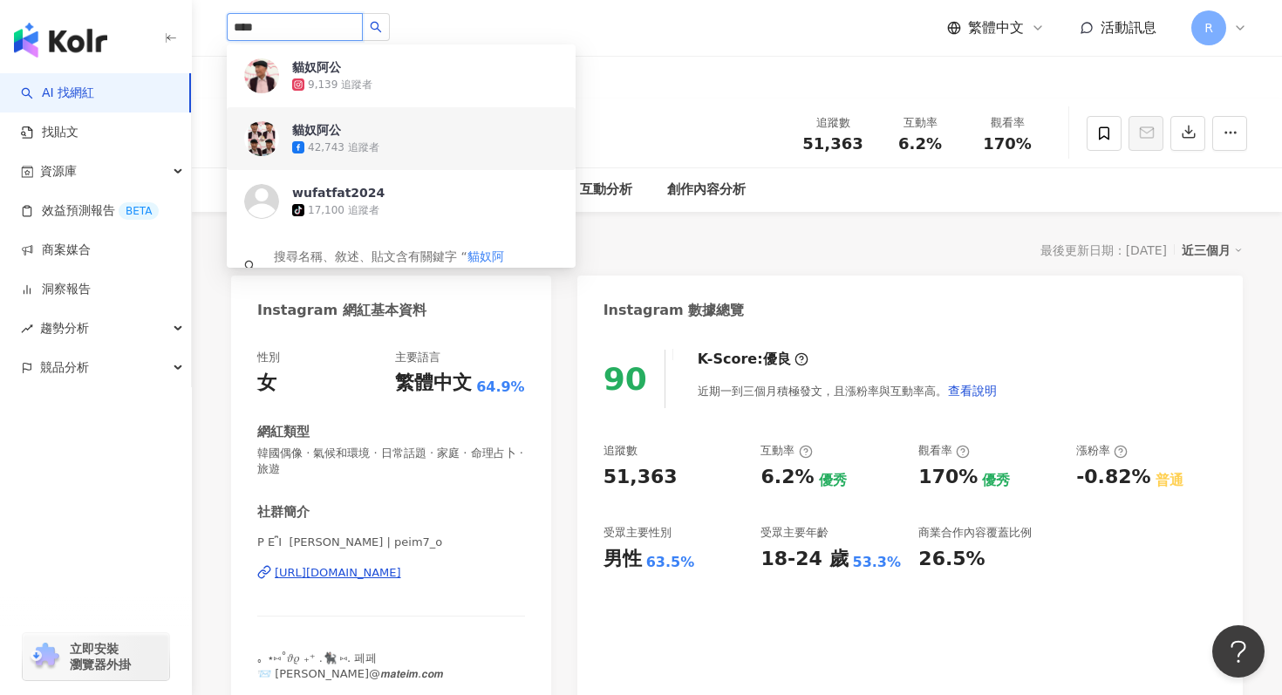
click at [350, 120] on div "貓奴阿公 42,743 追蹤者" at bounding box center [401, 138] width 349 height 63
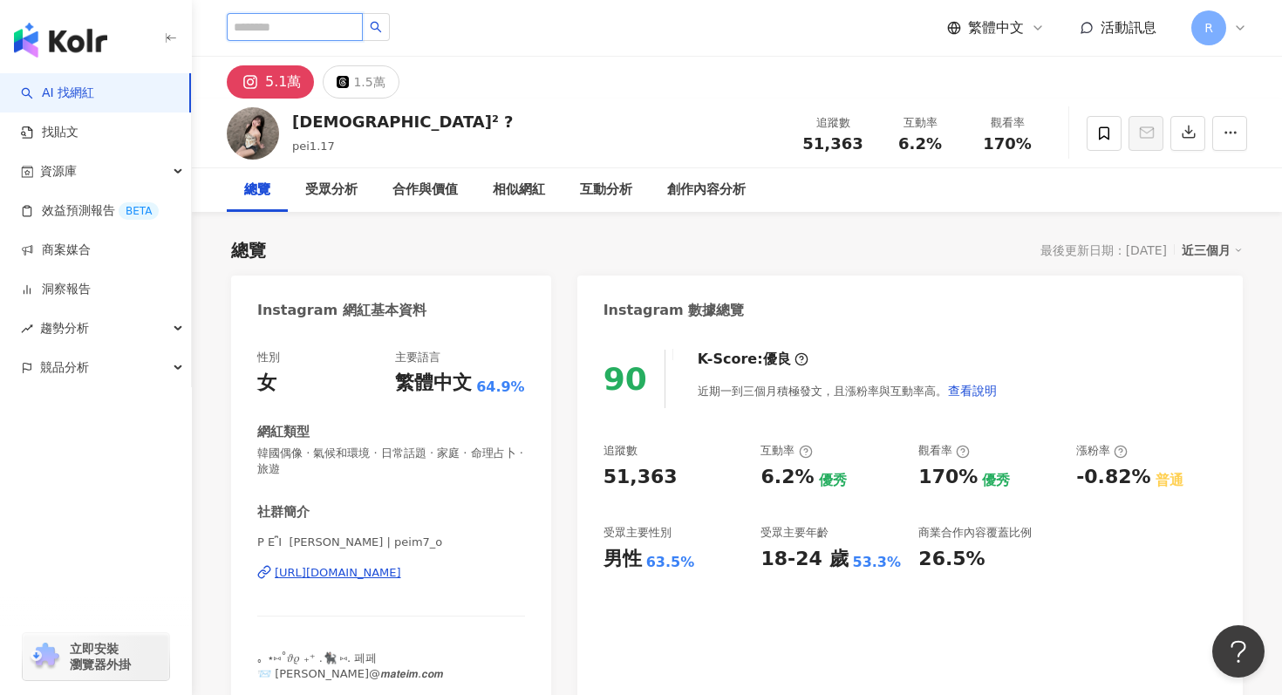
click at [294, 25] on input "search" at bounding box center [295, 27] width 136 height 28
paste input "***"
type input "***"
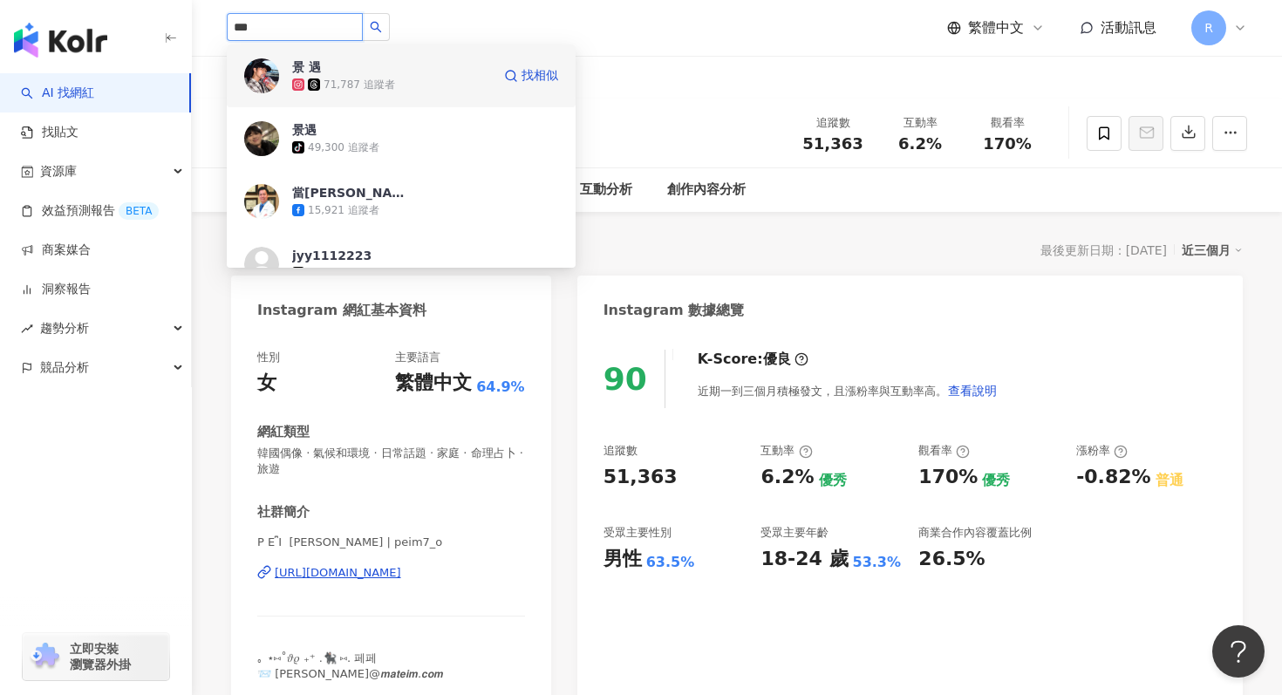
click at [309, 80] on icon at bounding box center [314, 85] width 12 height 12
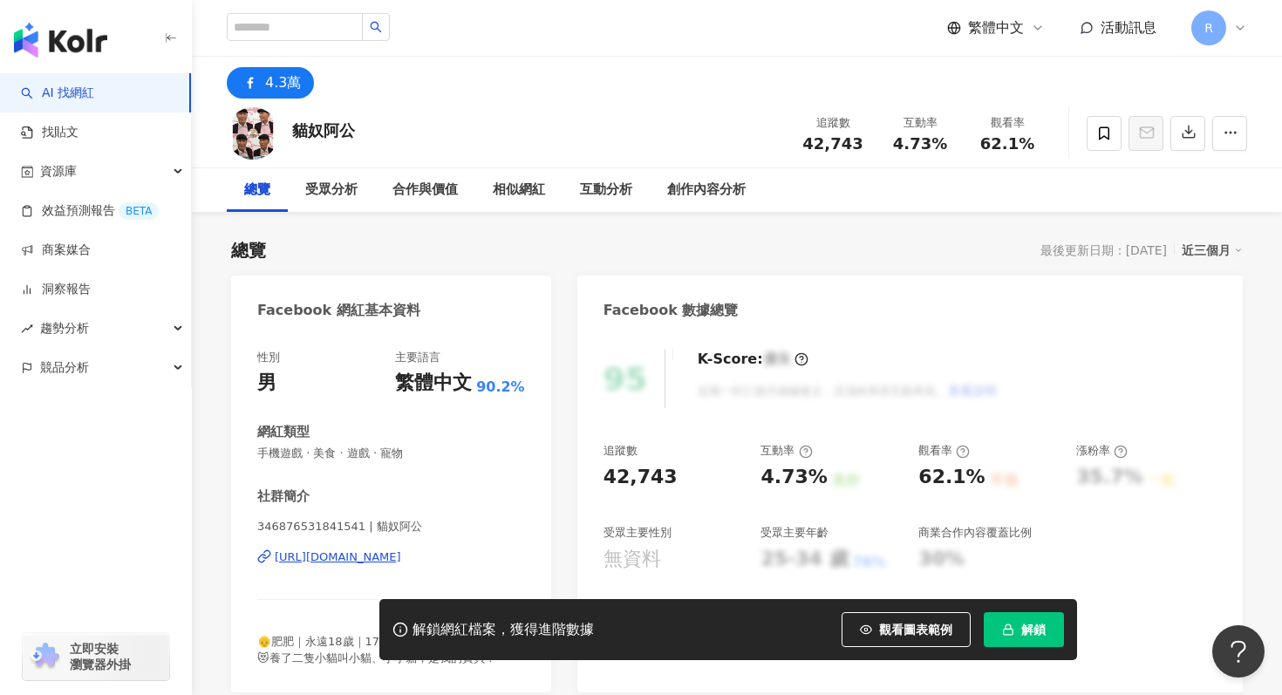
click at [1008, 631] on icon "button" at bounding box center [1008, 630] width 12 height 12
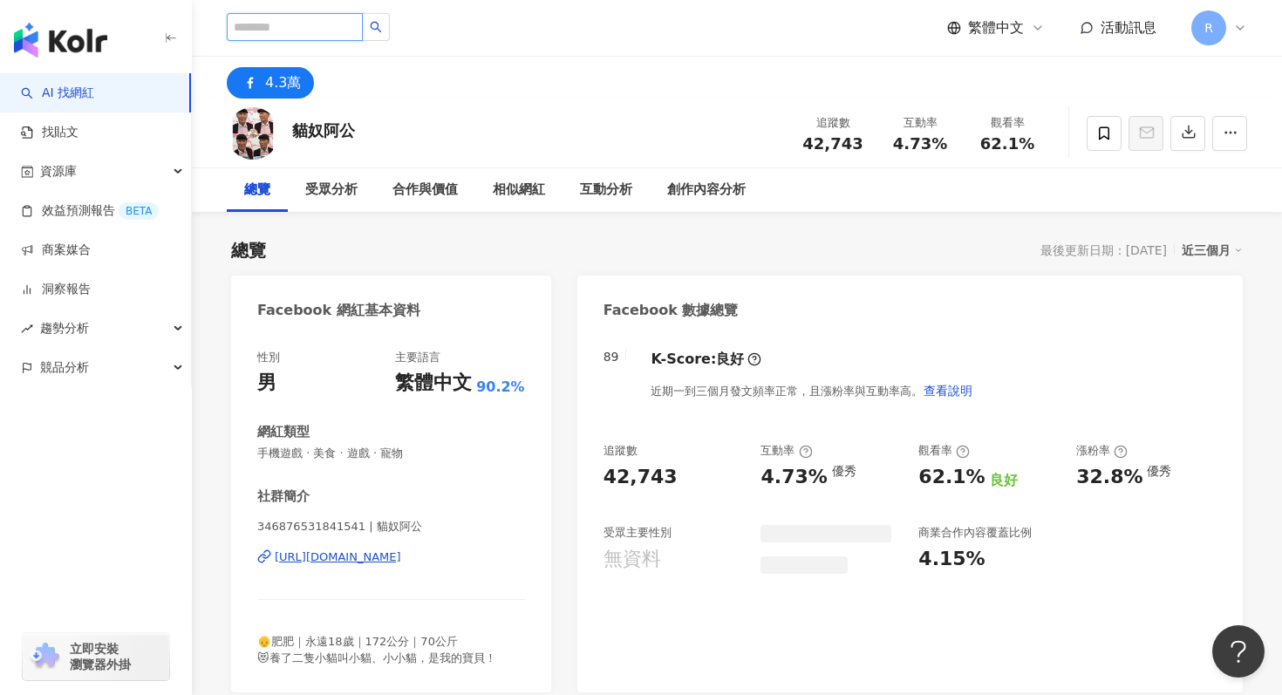
click at [277, 23] on input "search" at bounding box center [295, 27] width 136 height 28
paste input "**"
type input "**"
click at [312, 24] on input "**" at bounding box center [295, 27] width 136 height 28
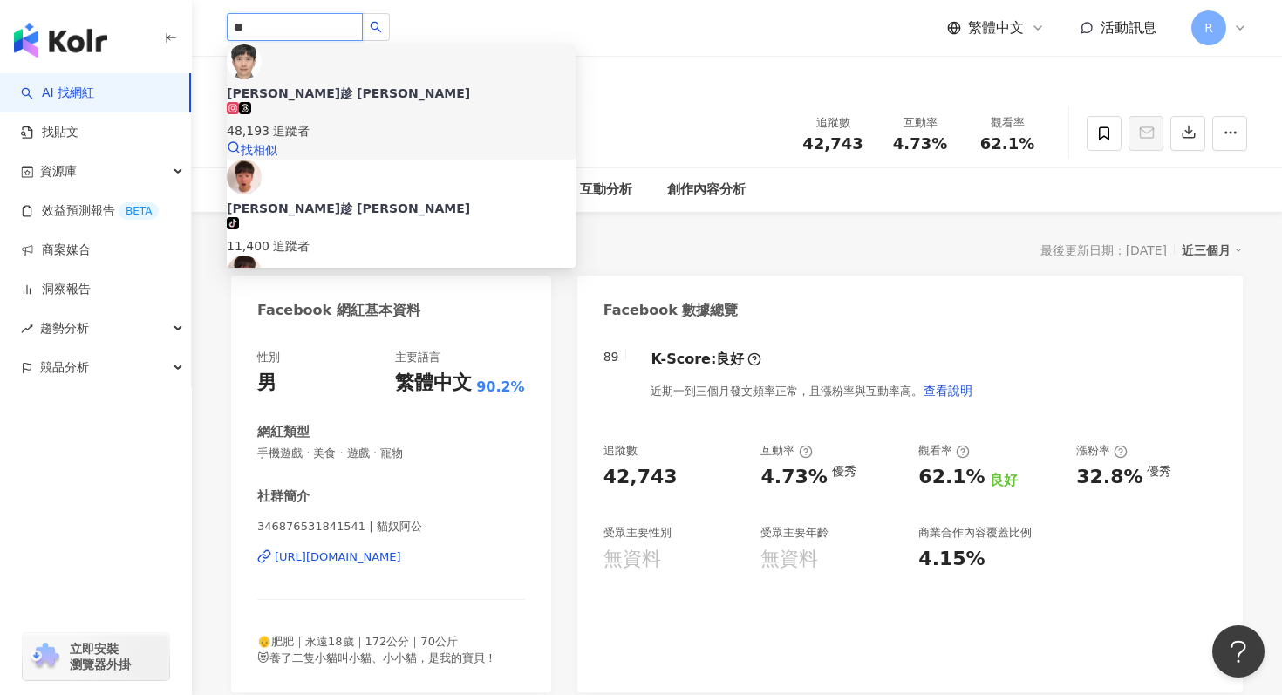
click at [333, 121] on div "48,193 追蹤者" at bounding box center [401, 130] width 349 height 19
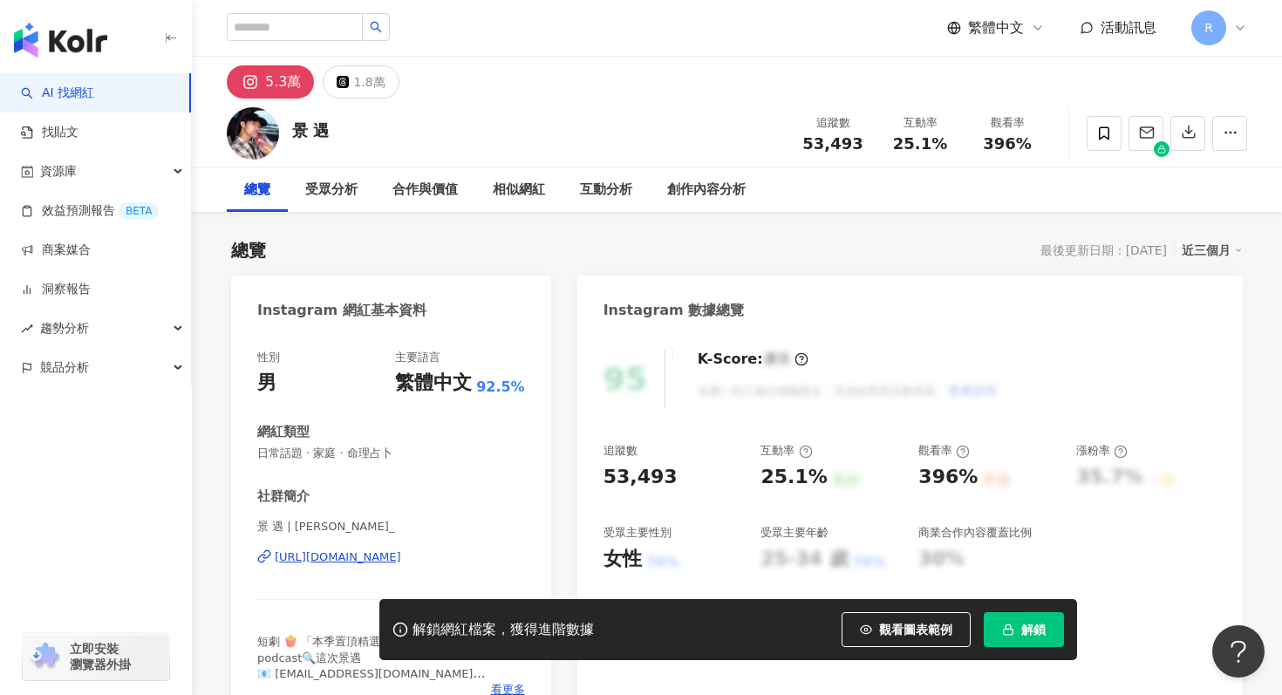
click at [1031, 619] on button "解鎖" at bounding box center [1024, 629] width 80 height 35
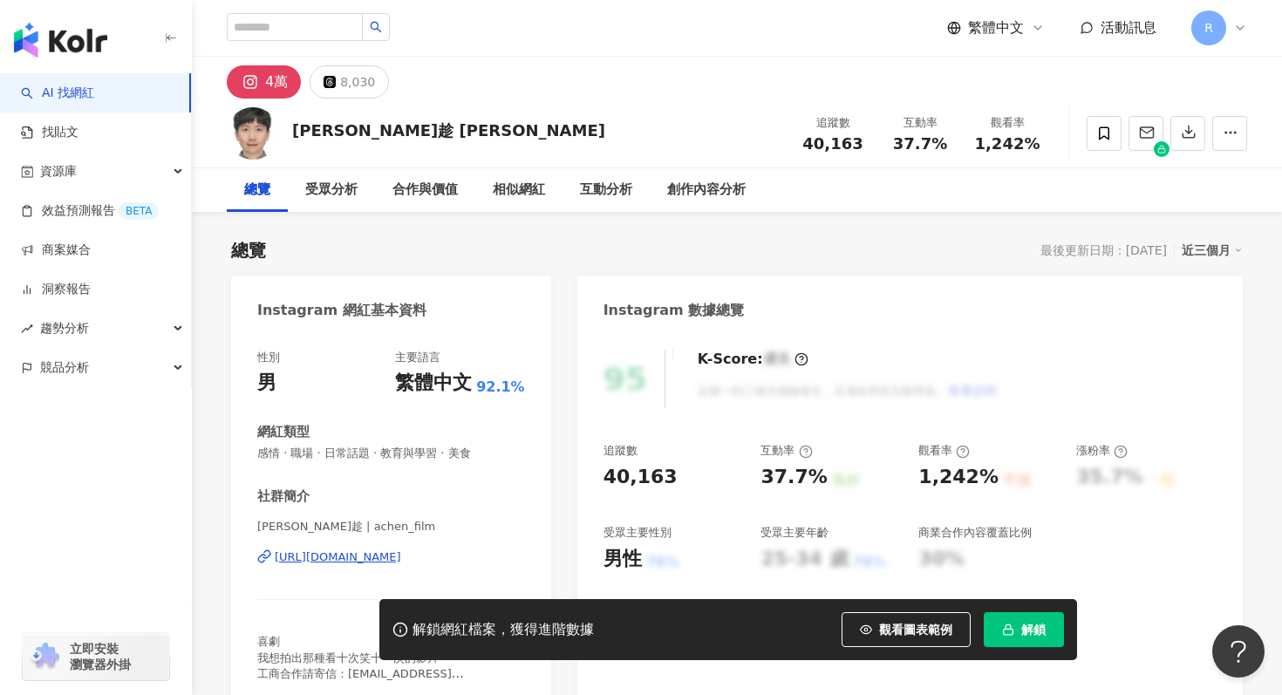
click at [1003, 628] on icon "button" at bounding box center [1008, 630] width 12 height 12
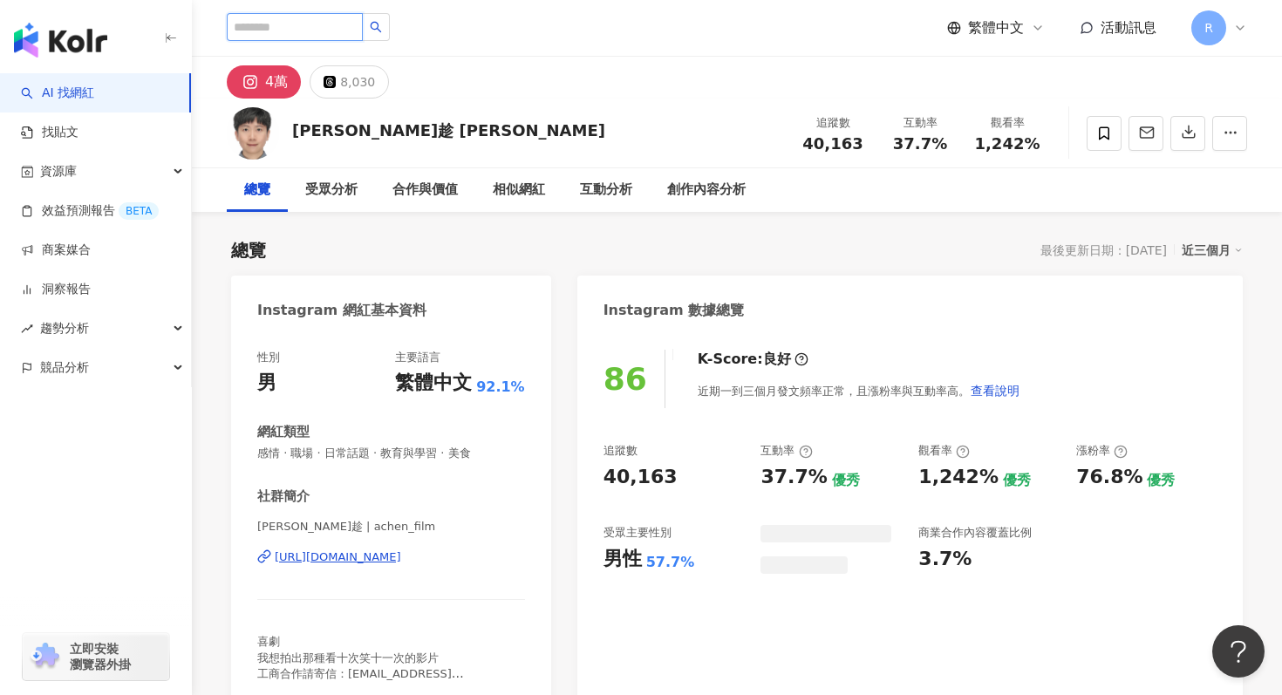
click at [310, 25] on input "search" at bounding box center [295, 27] width 136 height 28
paste input "**"
type input "**"
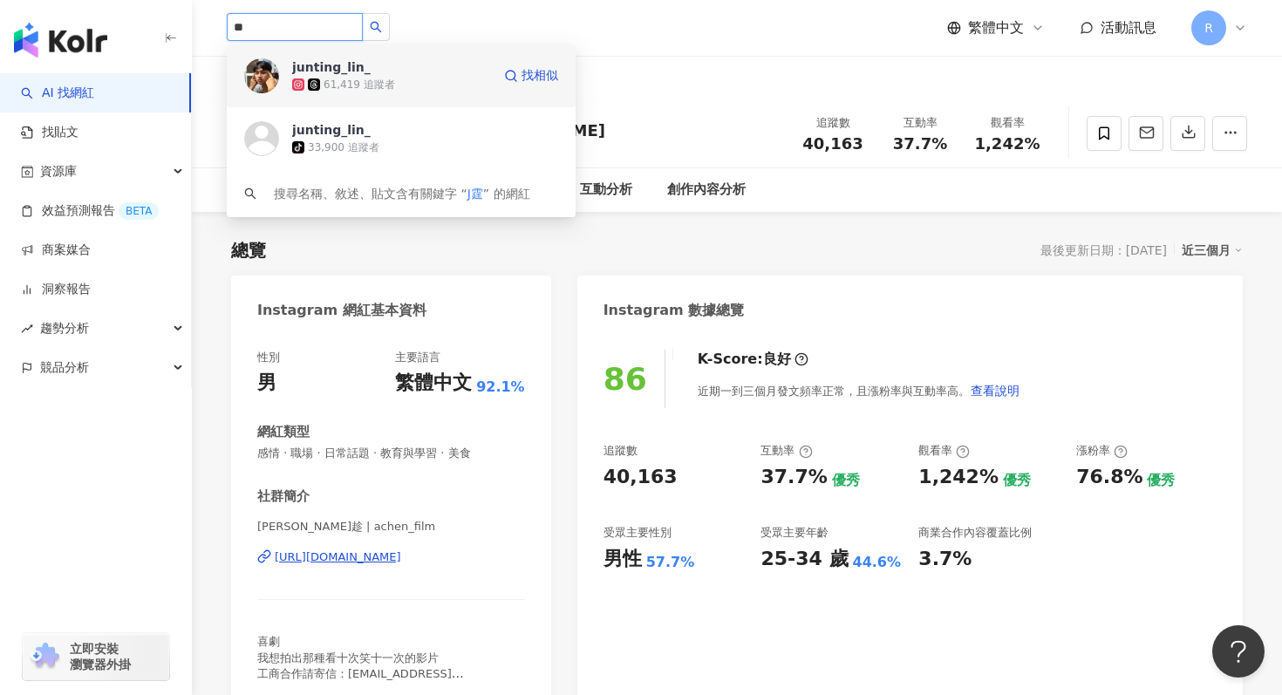
click at [360, 79] on div "61,419 追蹤者" at bounding box center [360, 85] width 72 height 15
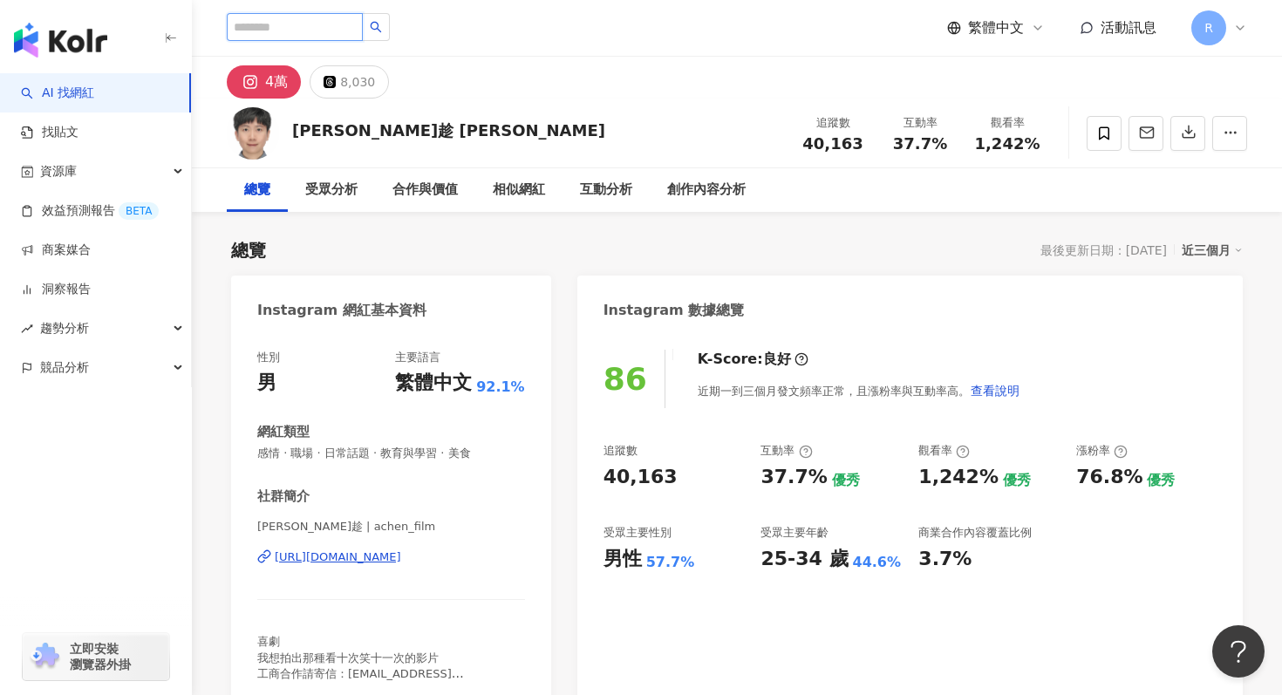
click at [320, 31] on input "search" at bounding box center [295, 27] width 136 height 28
paste input "***"
type input "***"
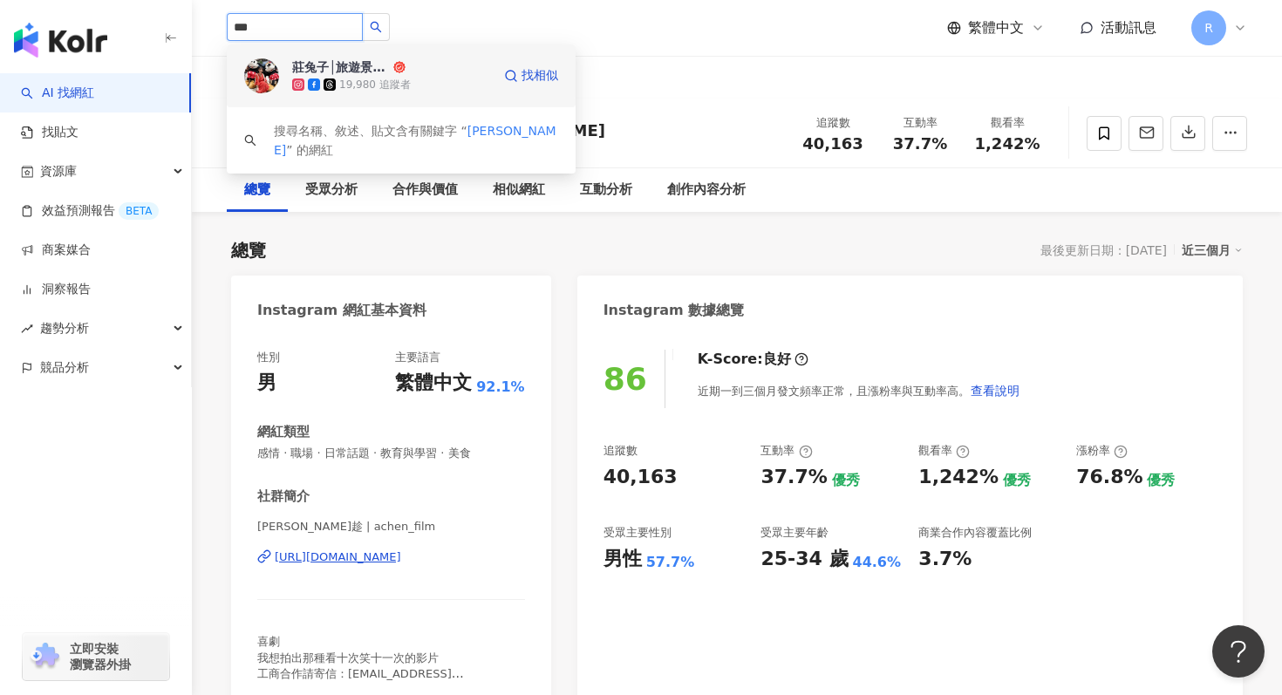
click at [372, 84] on div "19,980 追蹤者" at bounding box center [375, 85] width 72 height 15
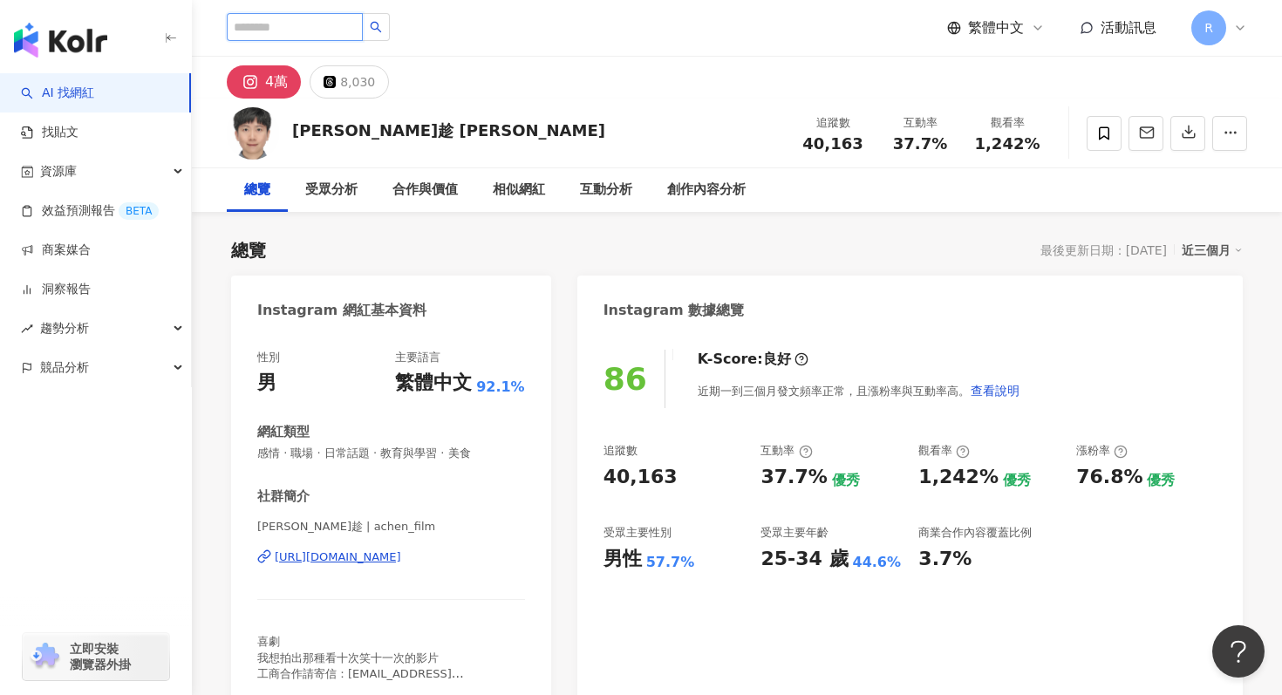
click at [298, 18] on input "search" at bounding box center [295, 27] width 136 height 28
paste input "**"
type input "**"
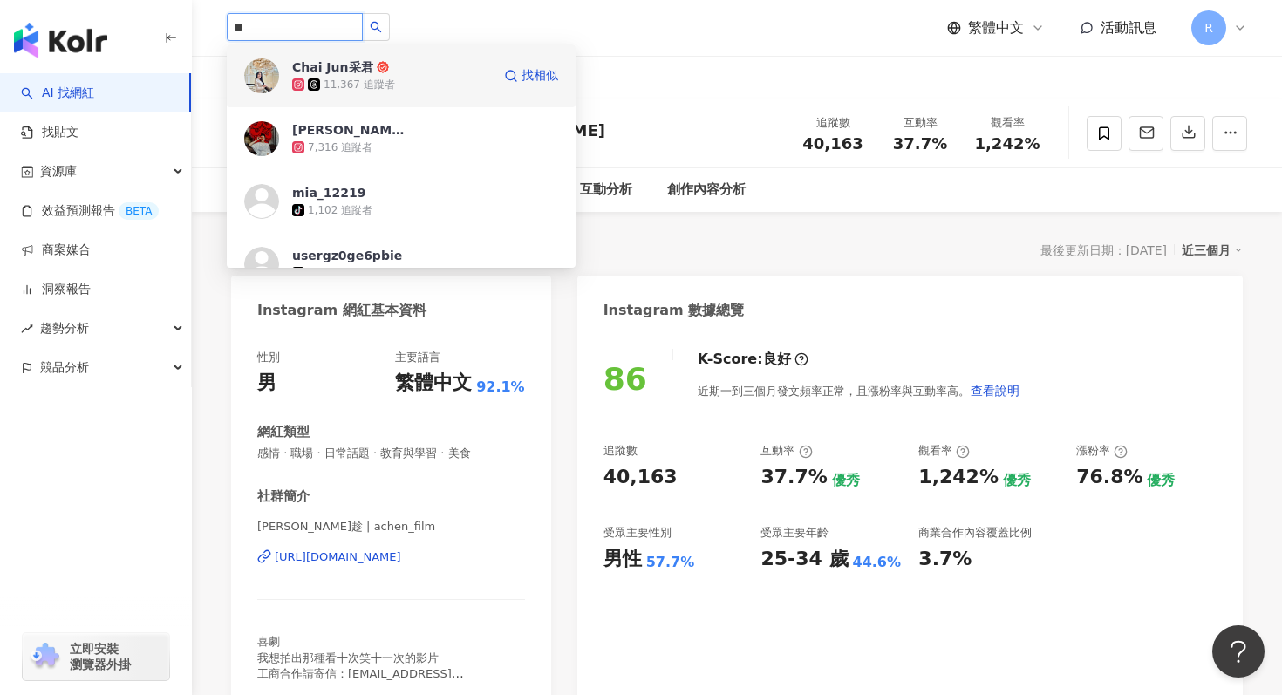
click at [336, 86] on div "11,367 追蹤者" at bounding box center [360, 85] width 72 height 15
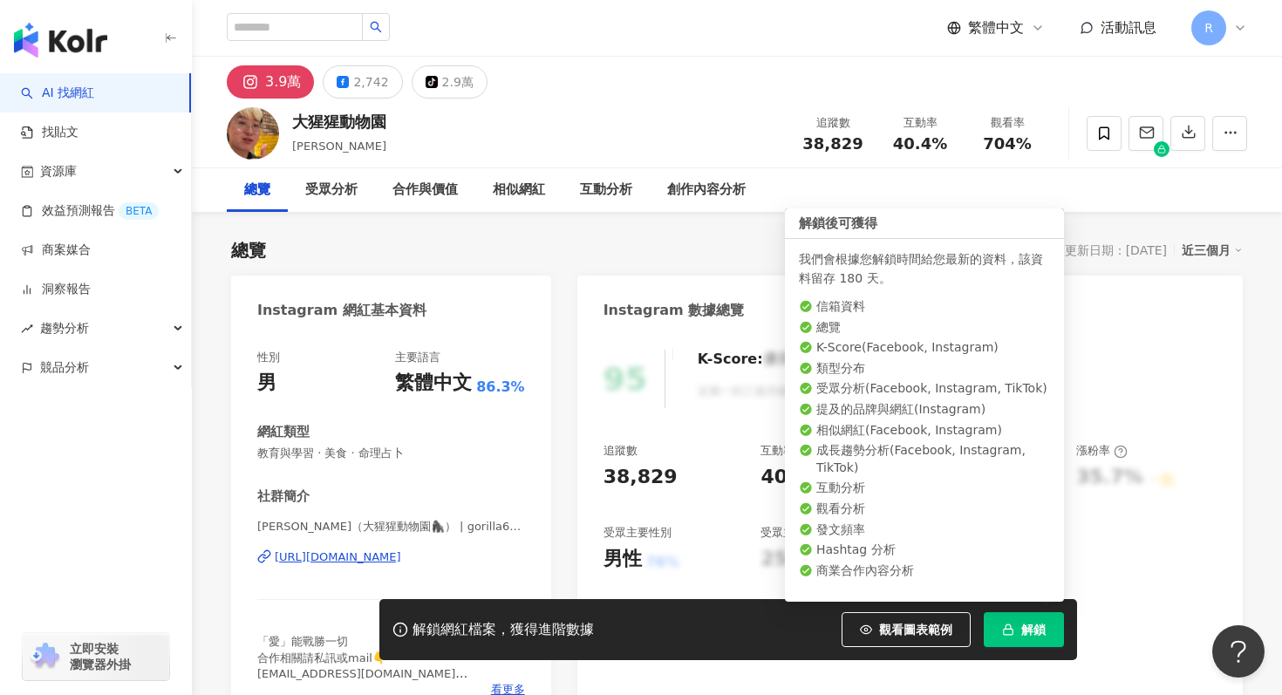
click at [1023, 629] on span "解鎖" at bounding box center [1033, 630] width 24 height 14
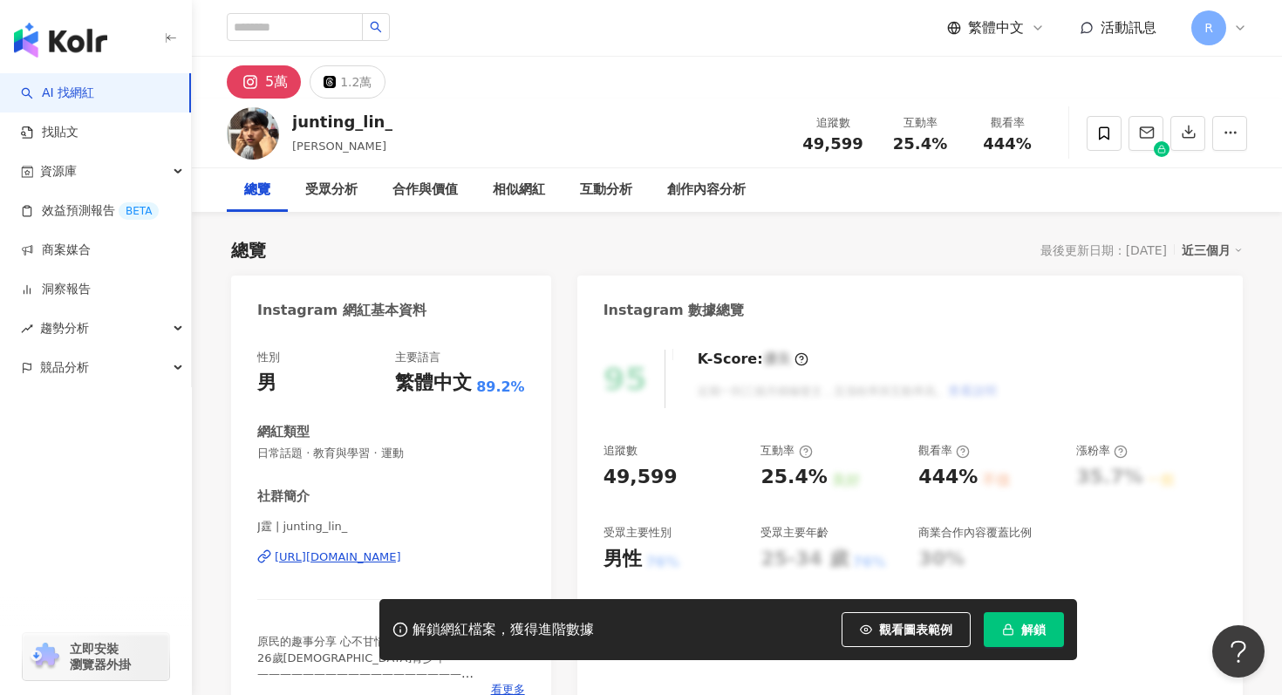
click at [1003, 628] on icon "button" at bounding box center [1008, 630] width 12 height 12
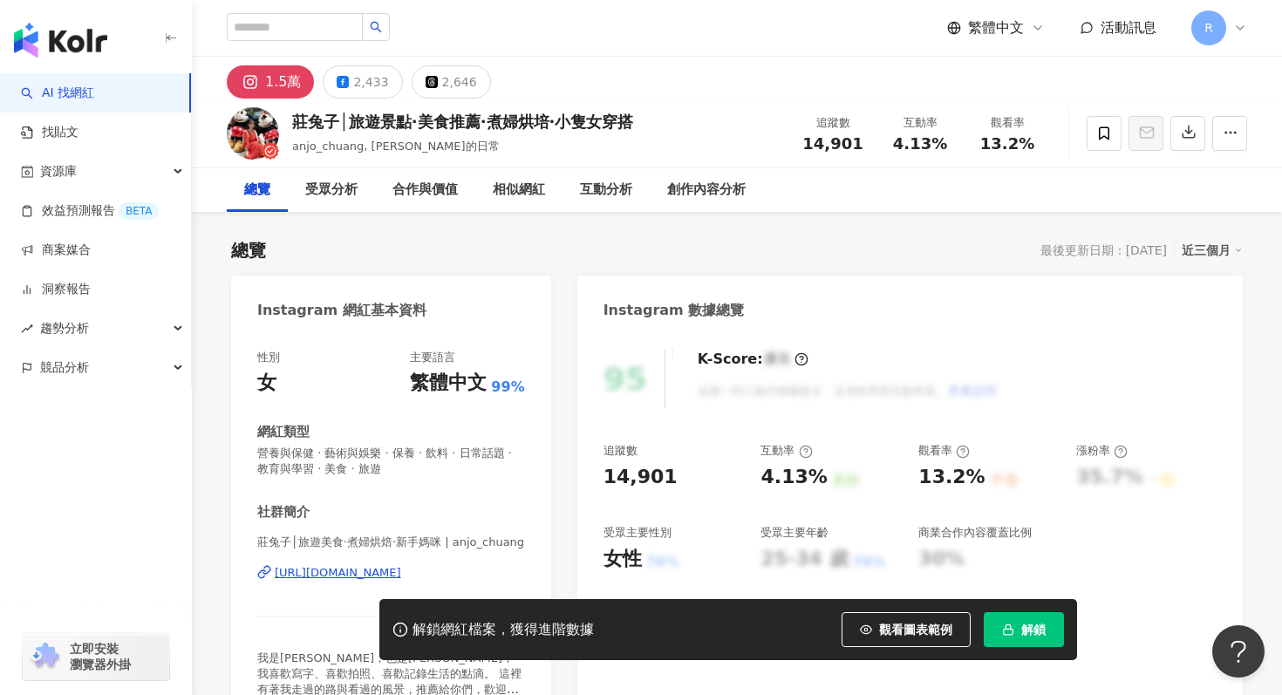
click at [1019, 620] on button "解鎖" at bounding box center [1024, 629] width 80 height 35
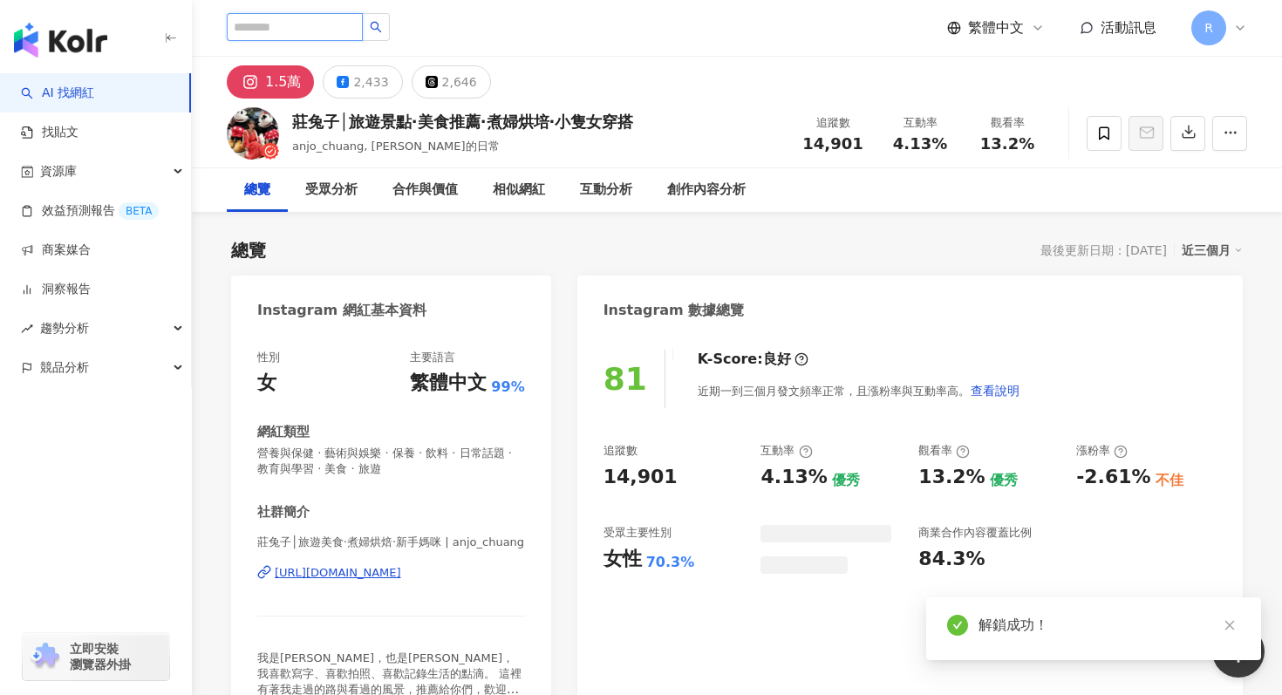
click at [329, 27] on input "search" at bounding box center [295, 27] width 136 height 28
paste input "******"
type input "******"
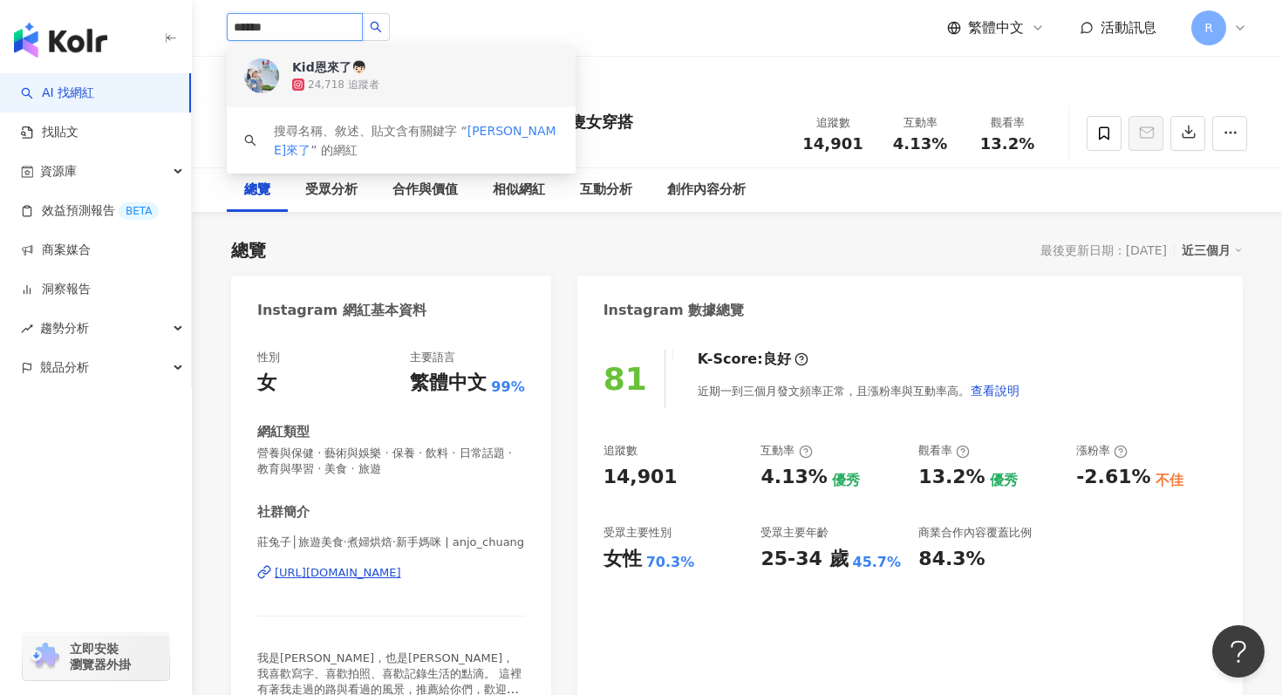
click at [348, 89] on div "24,718 追蹤者" at bounding box center [344, 85] width 72 height 15
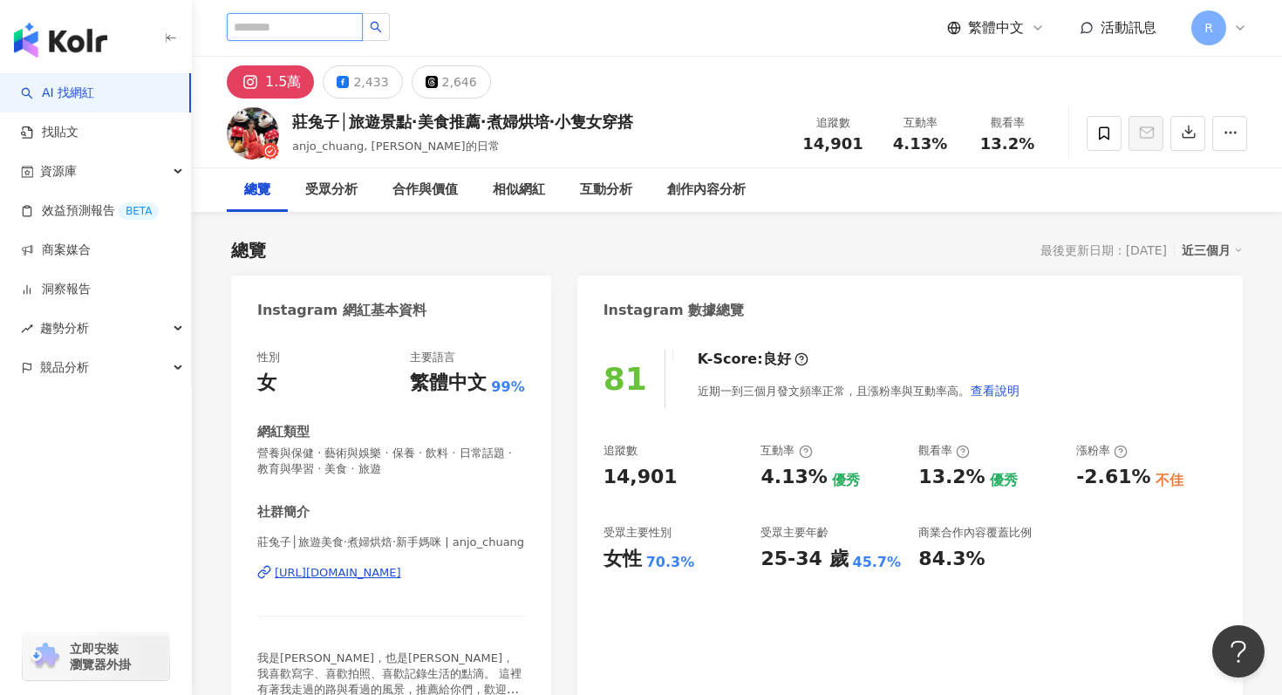
click at [304, 14] on input "search" at bounding box center [295, 27] width 136 height 28
paste input "****"
type input "****"
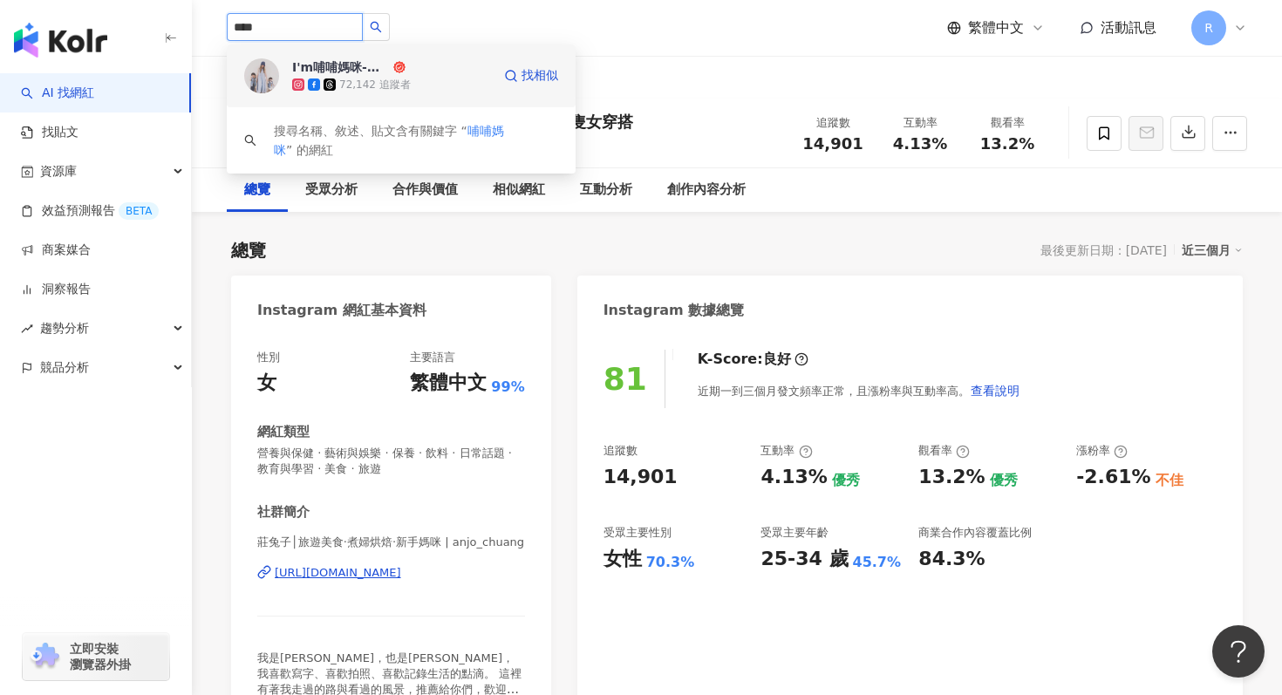
click at [331, 65] on div "I'm哺哺媽咪-哺媽育兒生活" at bounding box center [341, 66] width 98 height 17
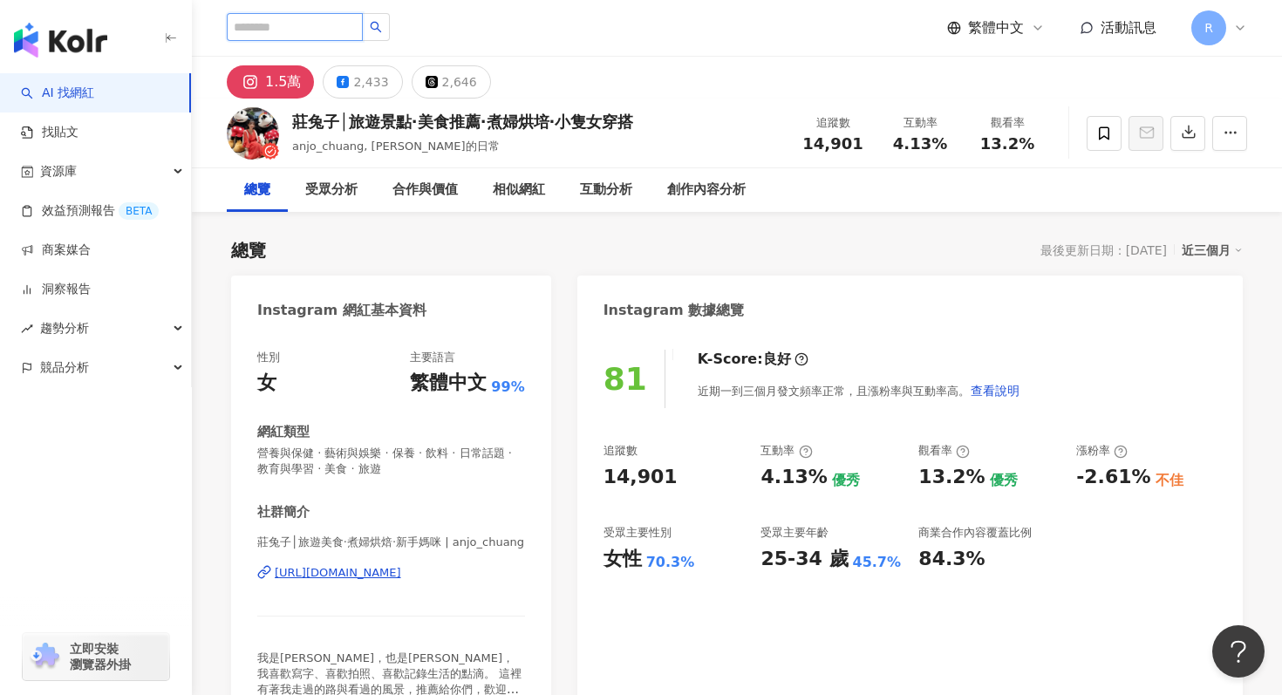
paste input "**********"
type input "**********"
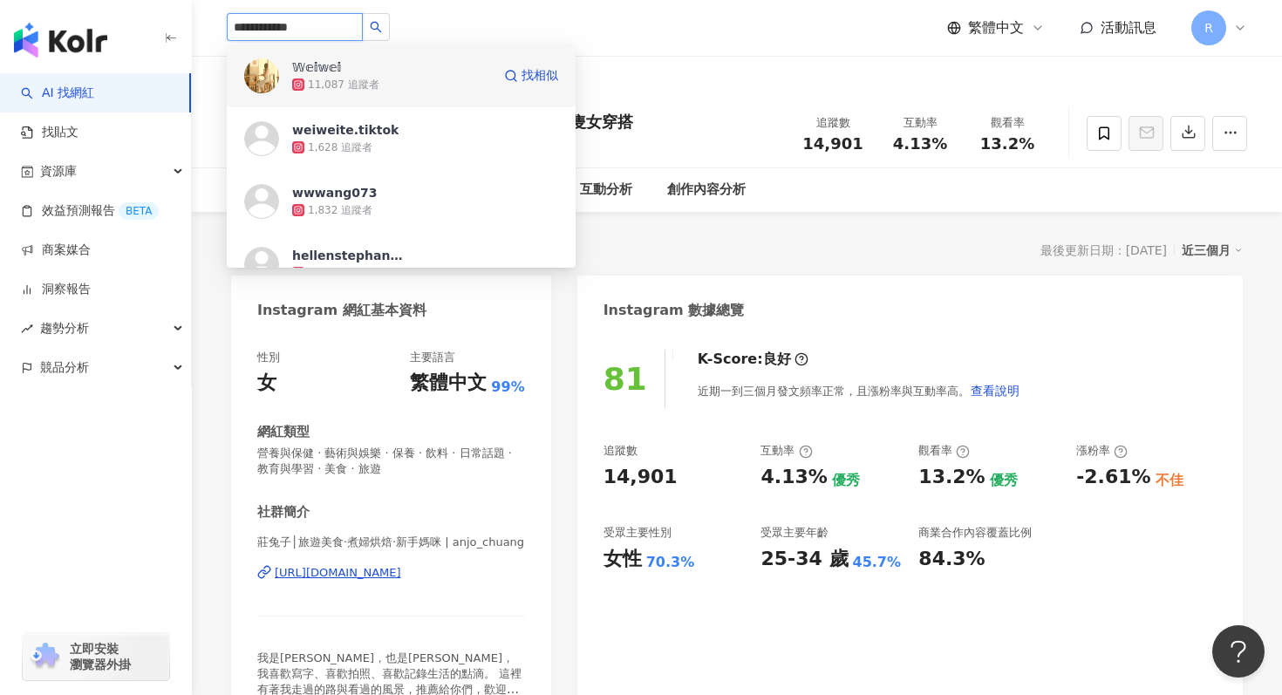
click at [333, 74] on span "𝕎𝕖𝕚𝕨𝕖𝕚" at bounding box center [348, 66] width 113 height 17
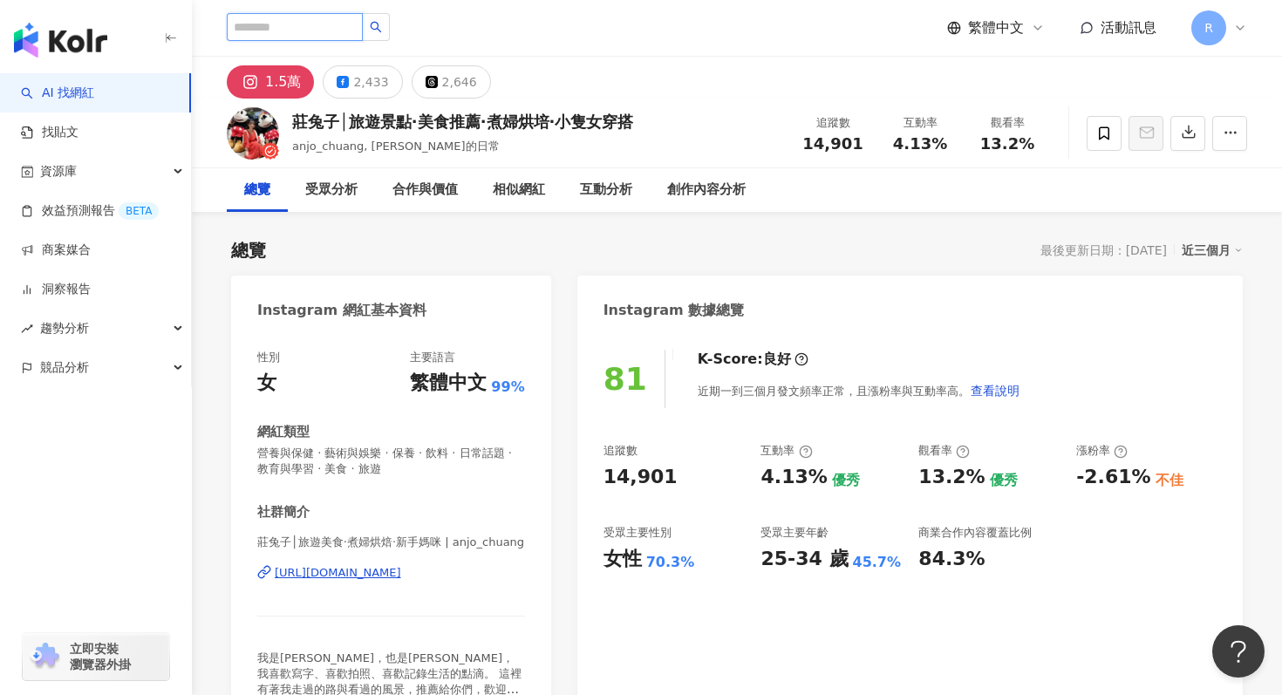
click at [297, 35] on input "search" at bounding box center [295, 27] width 136 height 28
paste input "**"
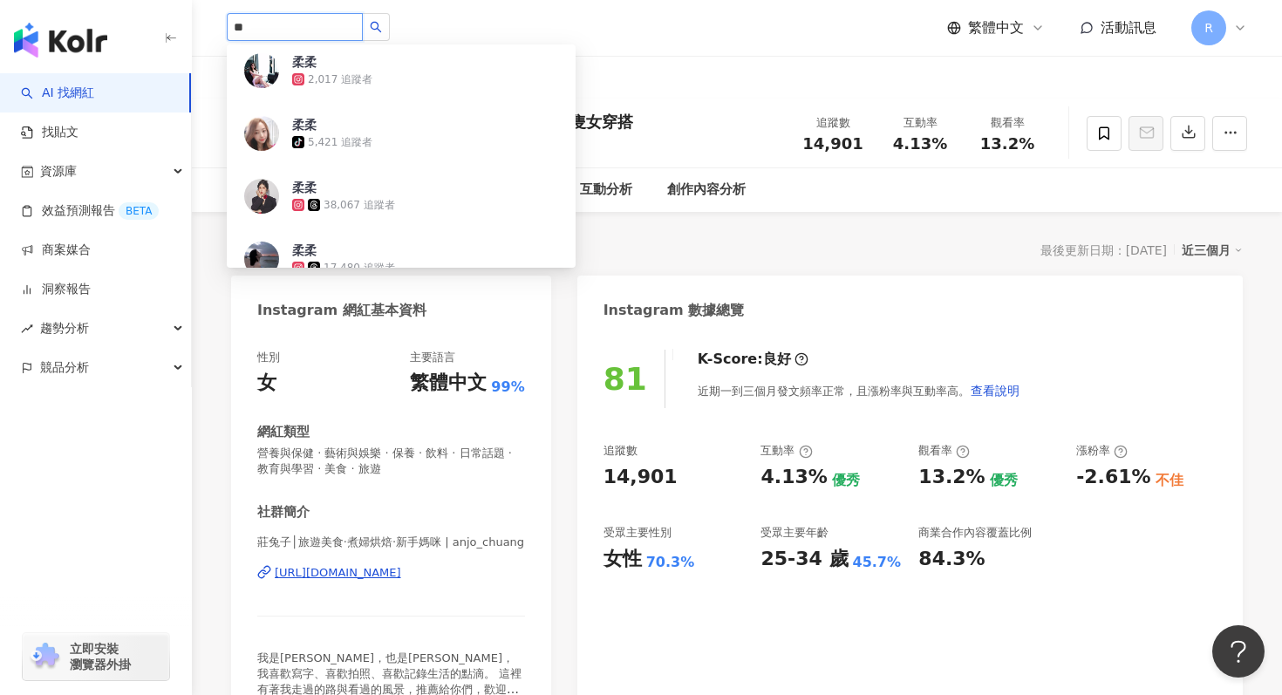
scroll to position [575, 0]
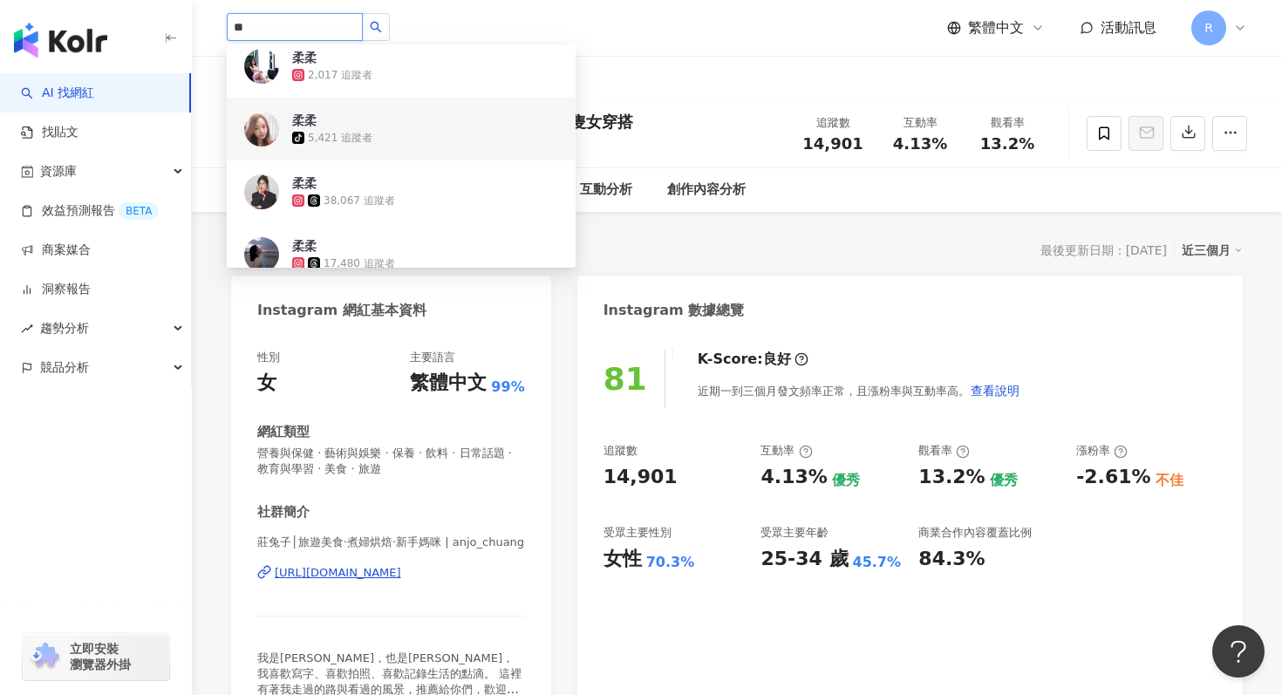
click at [267, 16] on input "**" at bounding box center [295, 27] width 136 height 28
paste input "*********"
type input "**********"
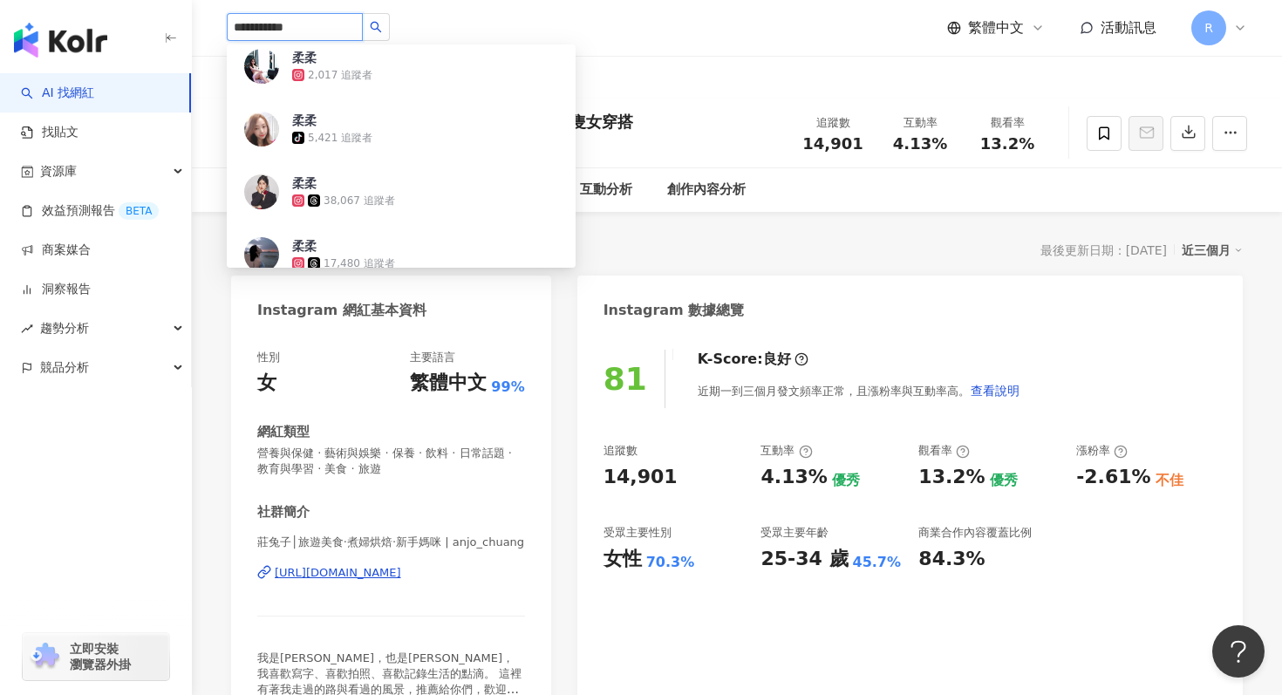
scroll to position [0, 0]
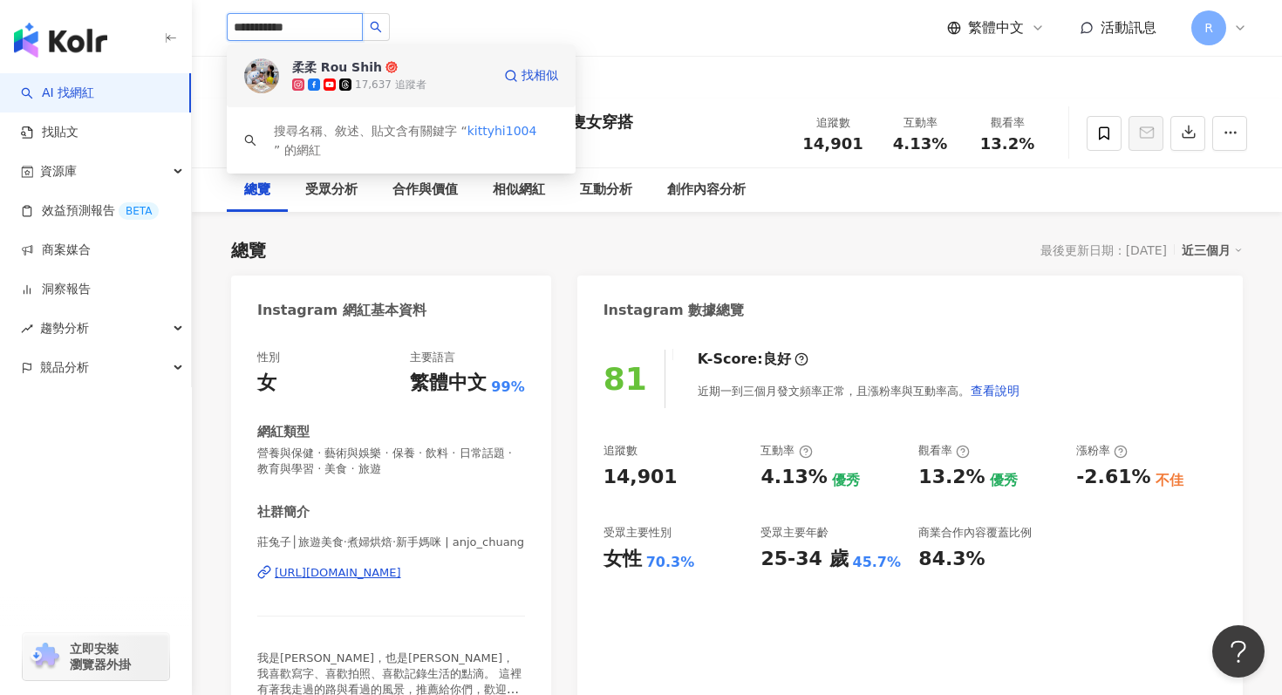
click at [372, 65] on div "柔柔 Rou Shih" at bounding box center [337, 66] width 90 height 17
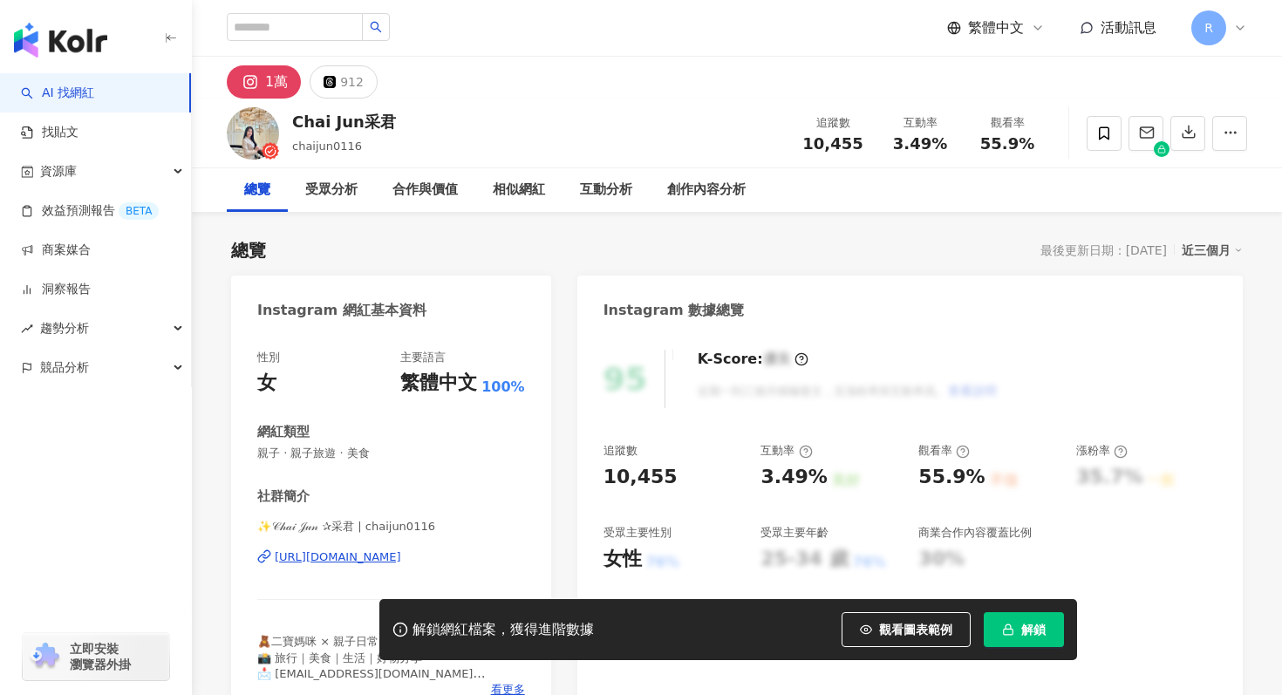
click at [1027, 646] on button "解鎖" at bounding box center [1024, 629] width 80 height 35
click at [1027, 641] on button "解鎖" at bounding box center [1024, 629] width 80 height 35
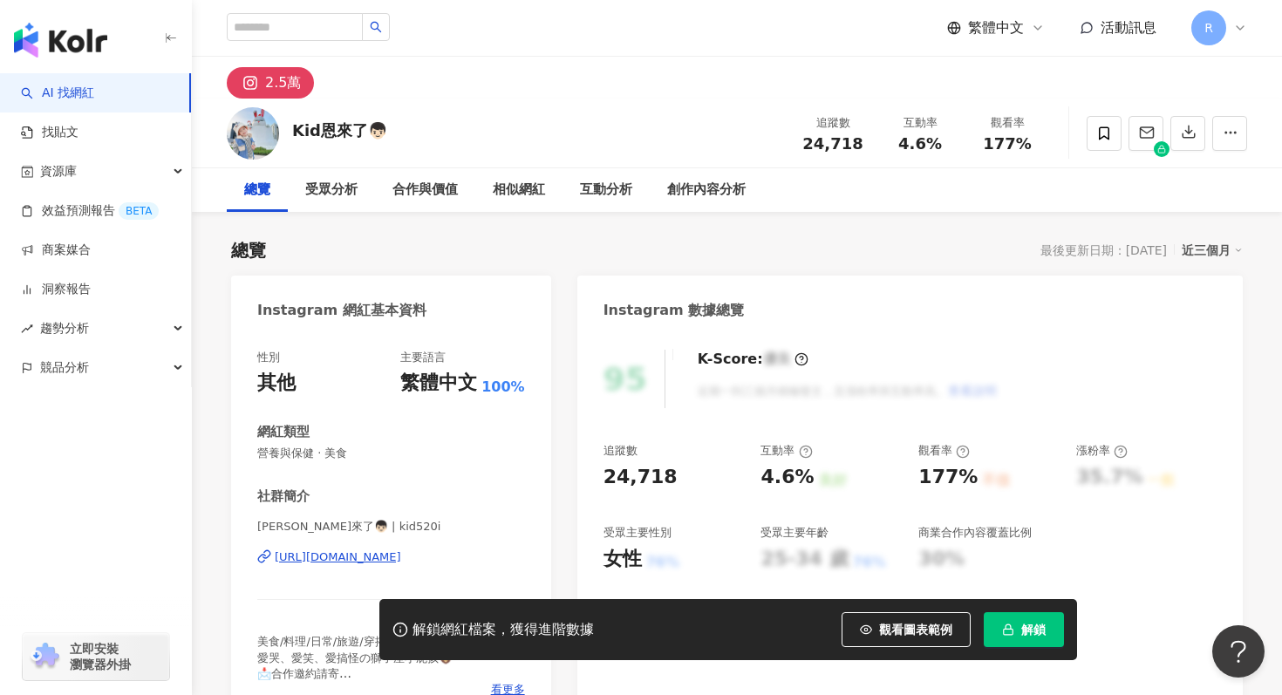
click at [1012, 631] on icon "button" at bounding box center [1008, 630] width 12 height 12
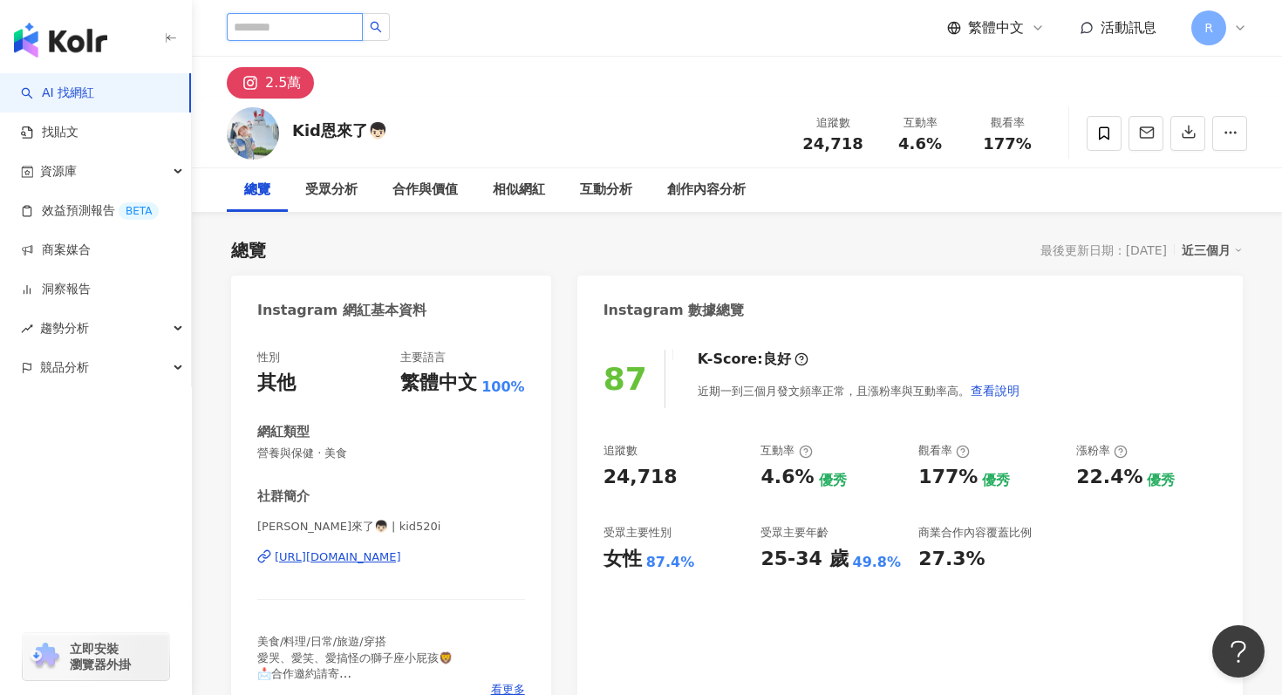
click at [290, 28] on input "search" at bounding box center [295, 27] width 136 height 28
paste input "*****"
type input "*****"
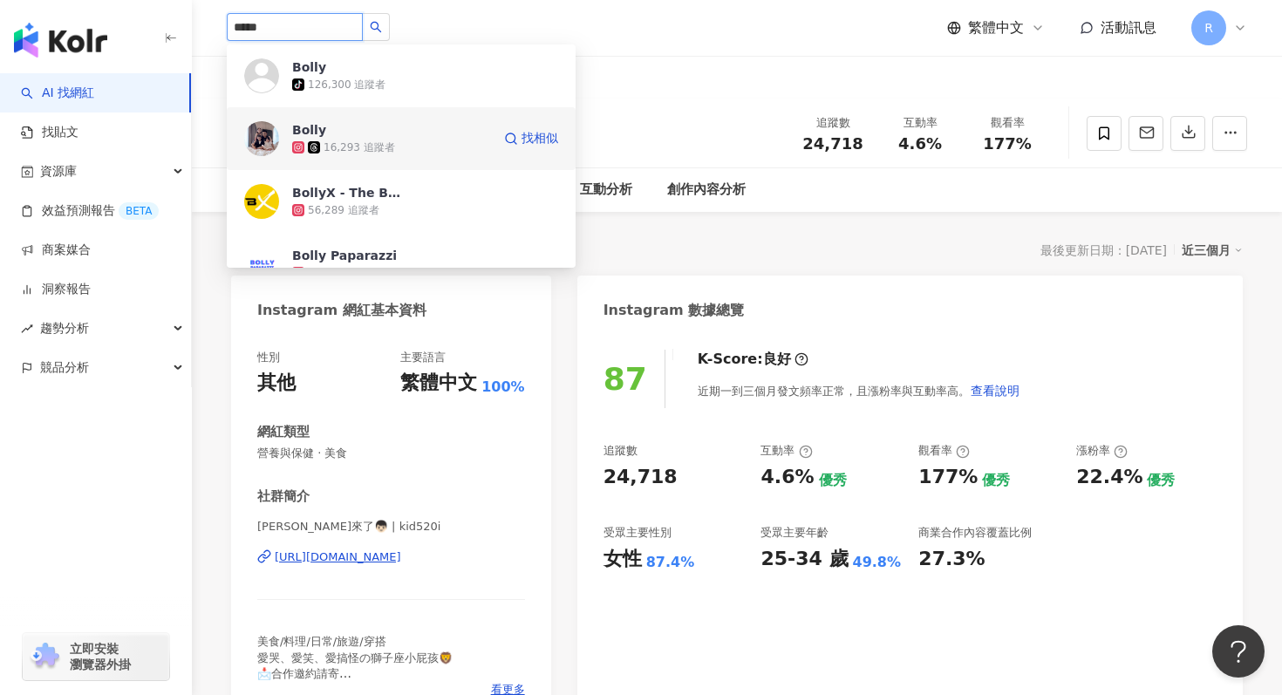
click at [336, 129] on span "Bolly" at bounding box center [348, 129] width 113 height 17
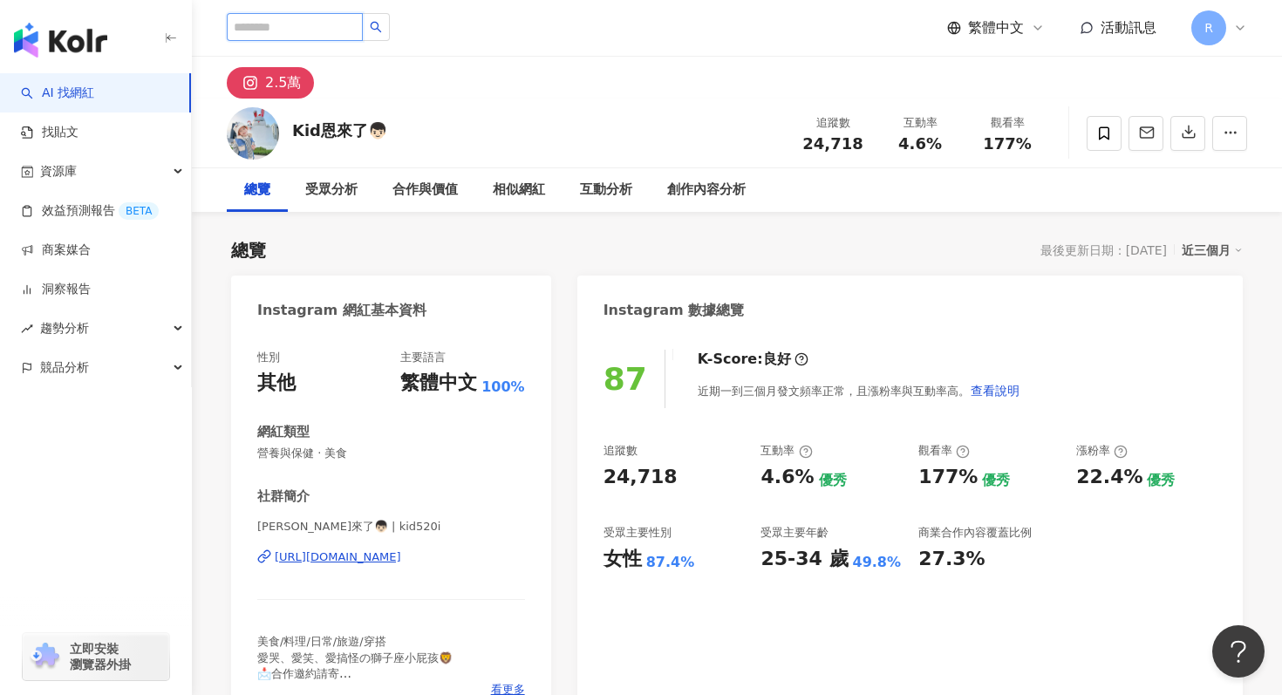
click at [309, 24] on input "search" at bounding box center [295, 27] width 136 height 28
paste input "**********"
type input "**********"
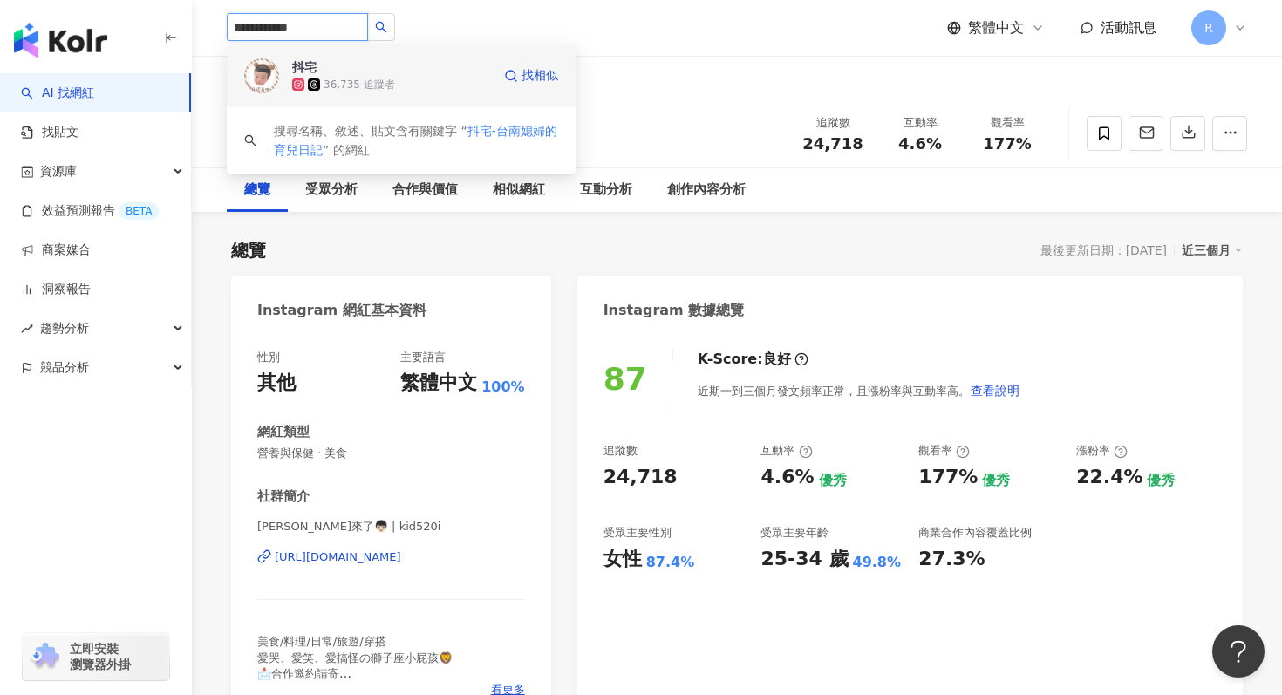
click at [371, 71] on span "抖宅" at bounding box center [348, 66] width 113 height 17
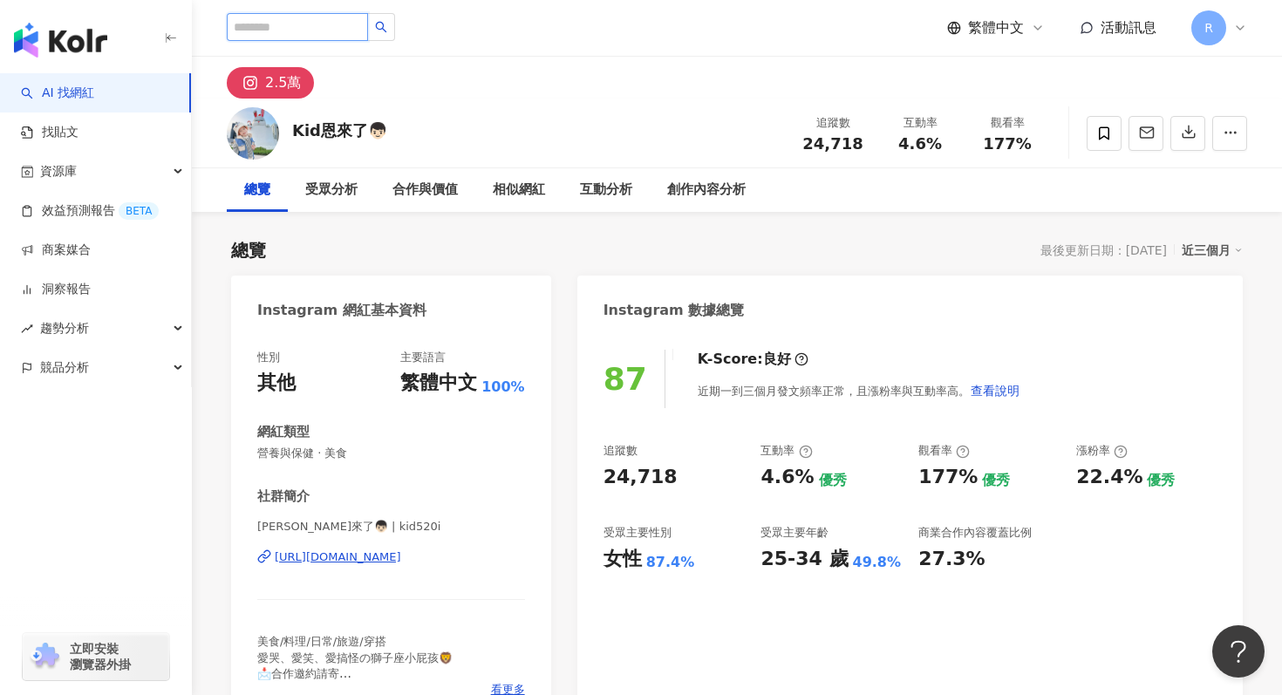
scroll to position [0, 0]
click at [352, 20] on input "search" at bounding box center [297, 27] width 141 height 28
paste input "**********"
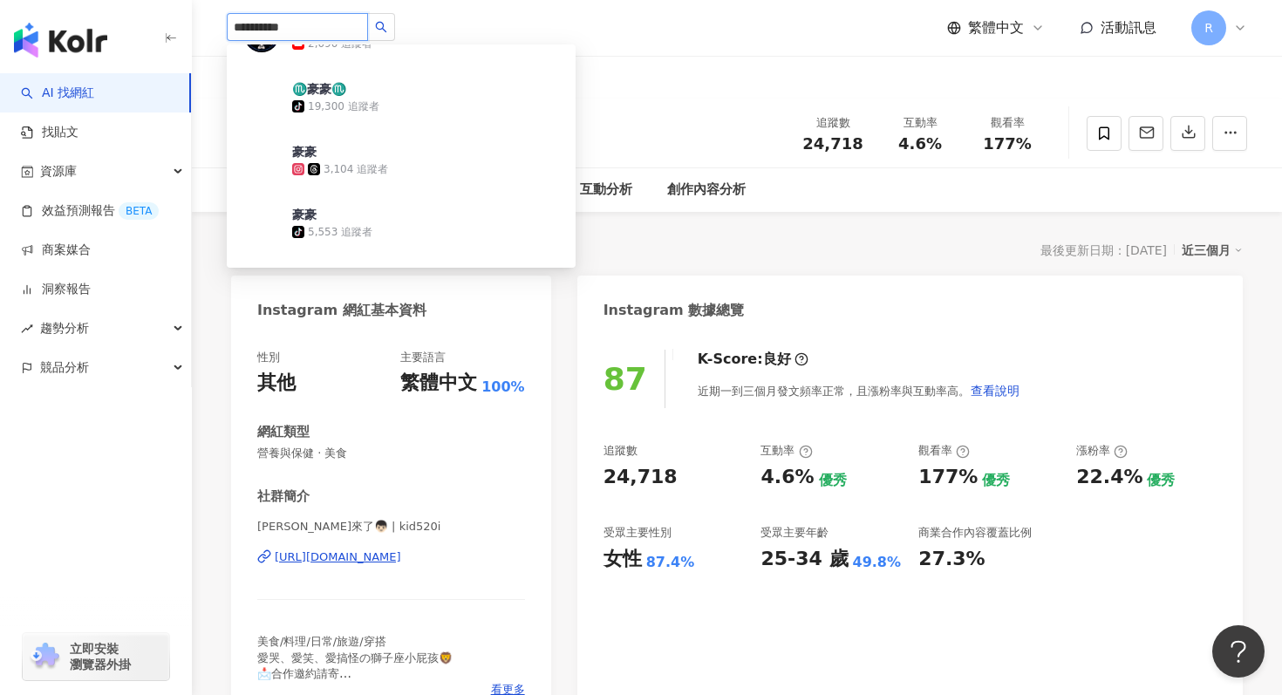
scroll to position [363, 0]
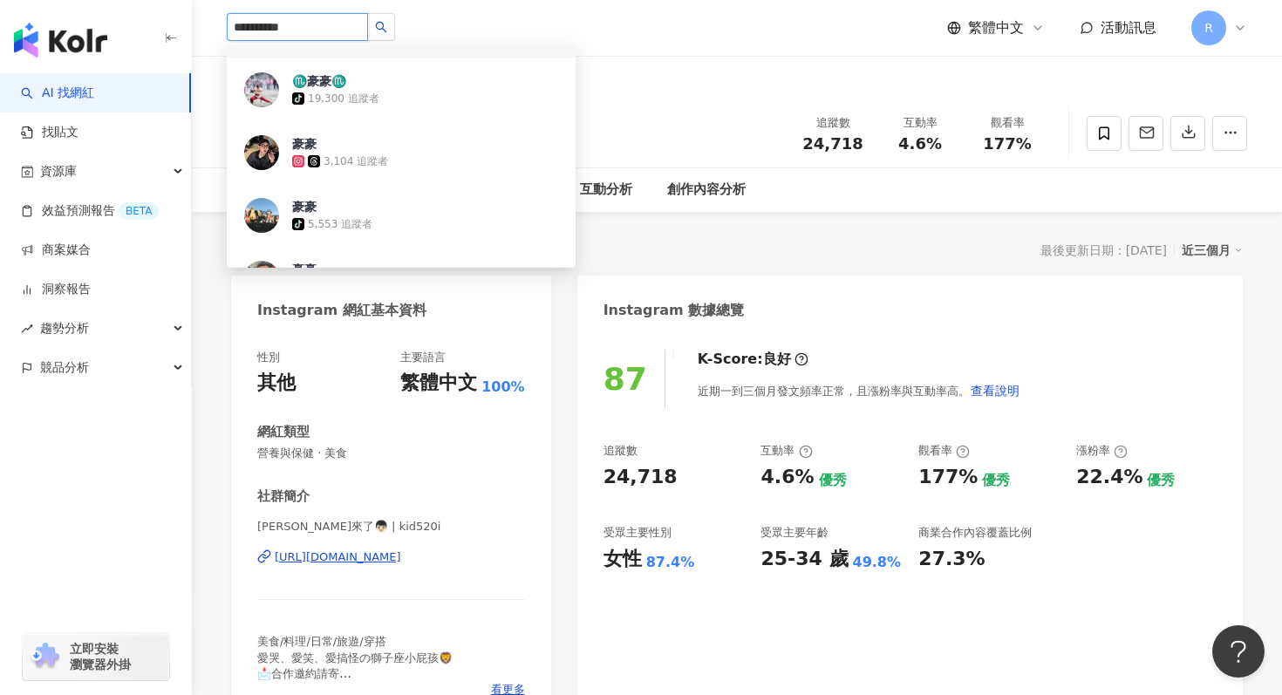
click at [330, 28] on input "**********" at bounding box center [297, 27] width 141 height 28
paste input "search"
type input "**********"
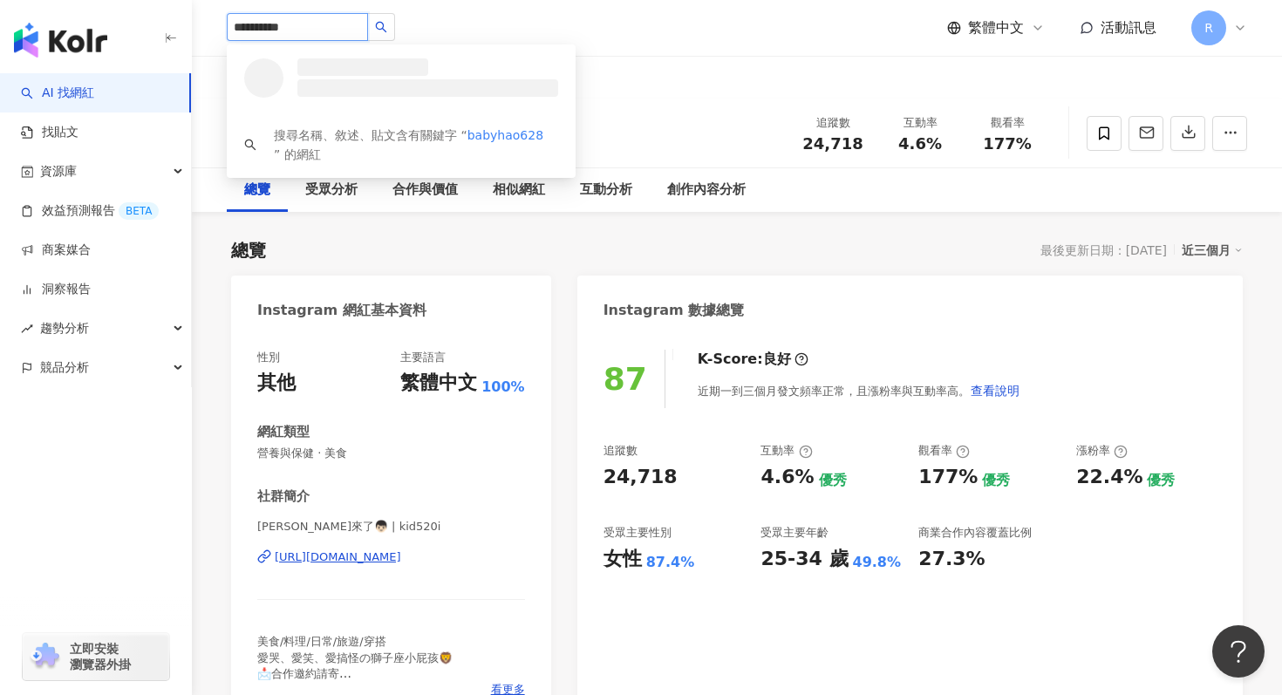
scroll to position [0, 0]
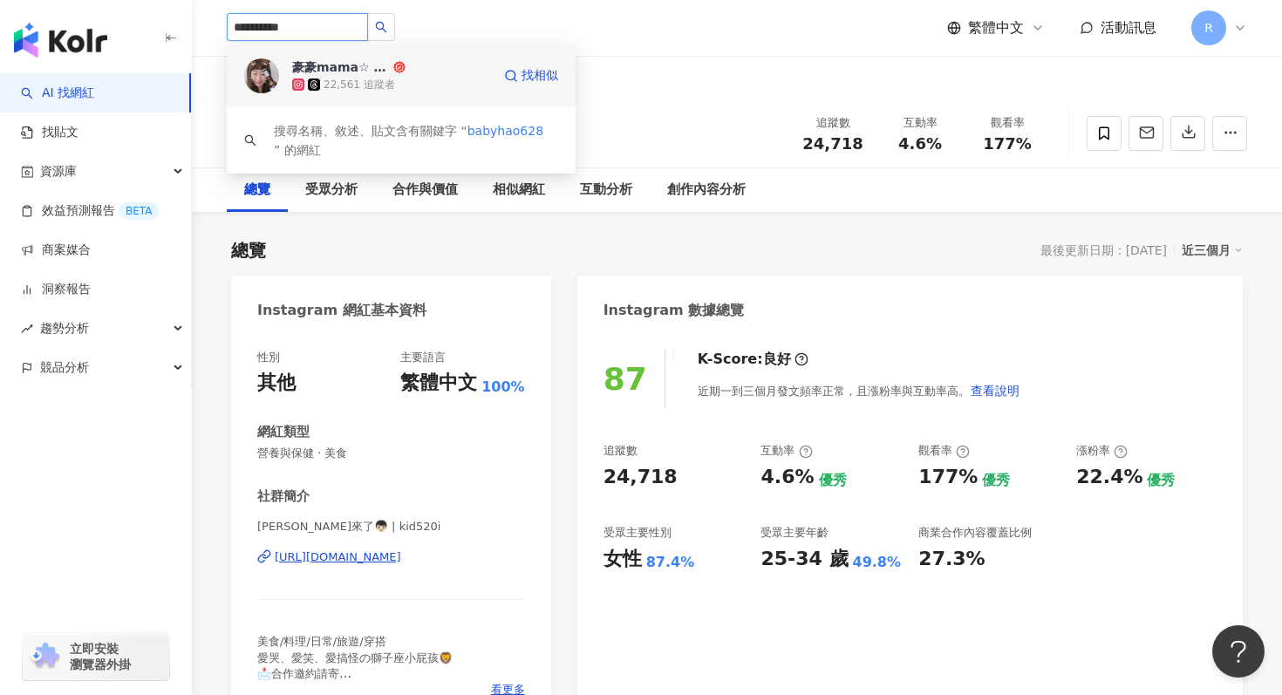
click at [345, 76] on div "22,561 追蹤者" at bounding box center [391, 84] width 199 height 17
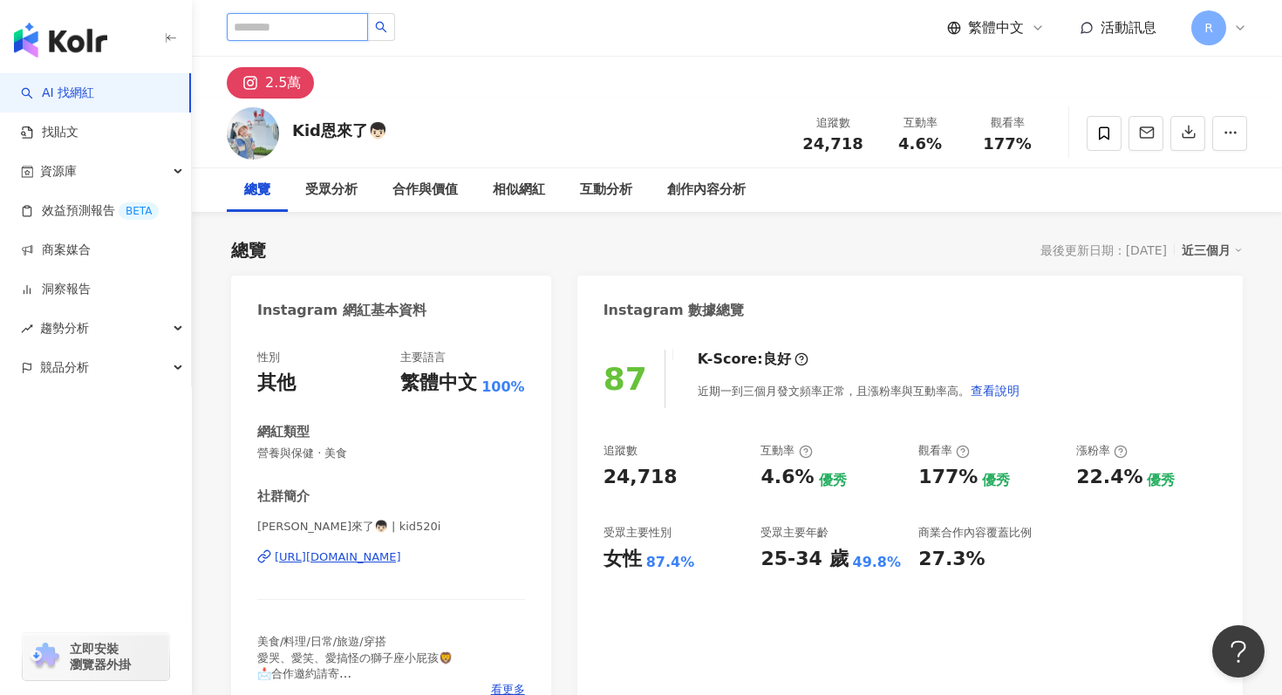
click at [300, 21] on input "search" at bounding box center [297, 27] width 141 height 28
paste input "****"
type input "****"
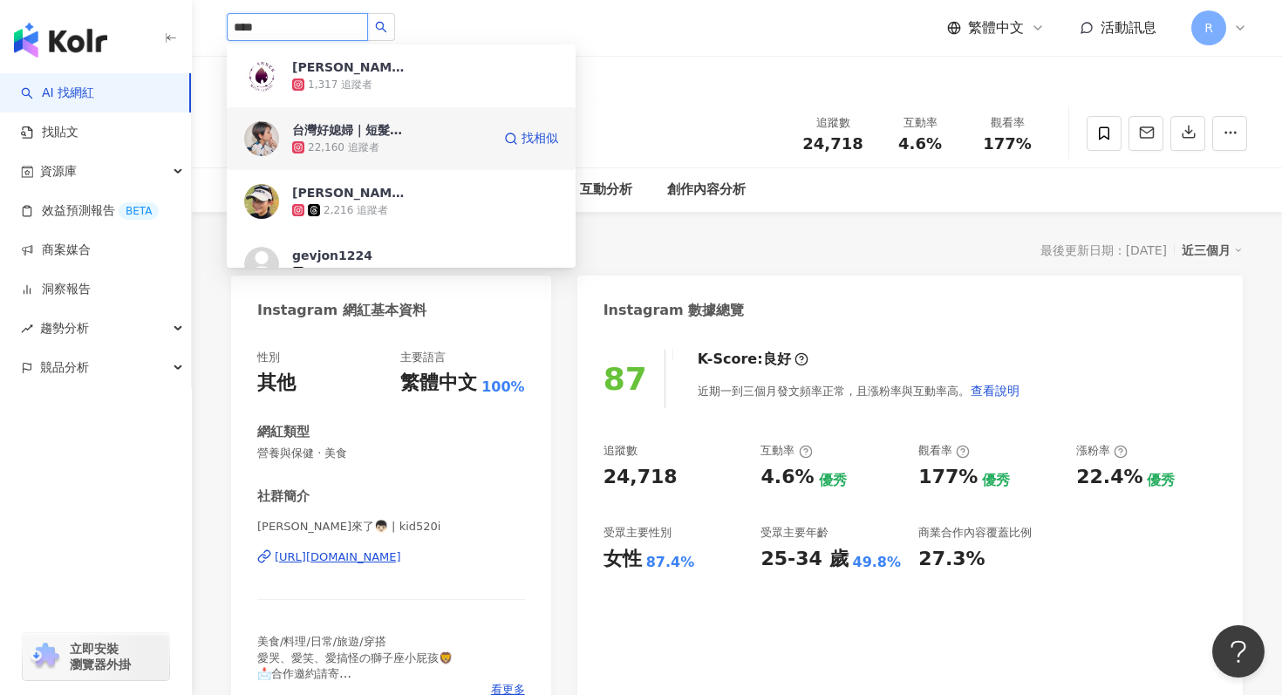
click at [359, 151] on div "22,160 追蹤者" at bounding box center [344, 147] width 72 height 15
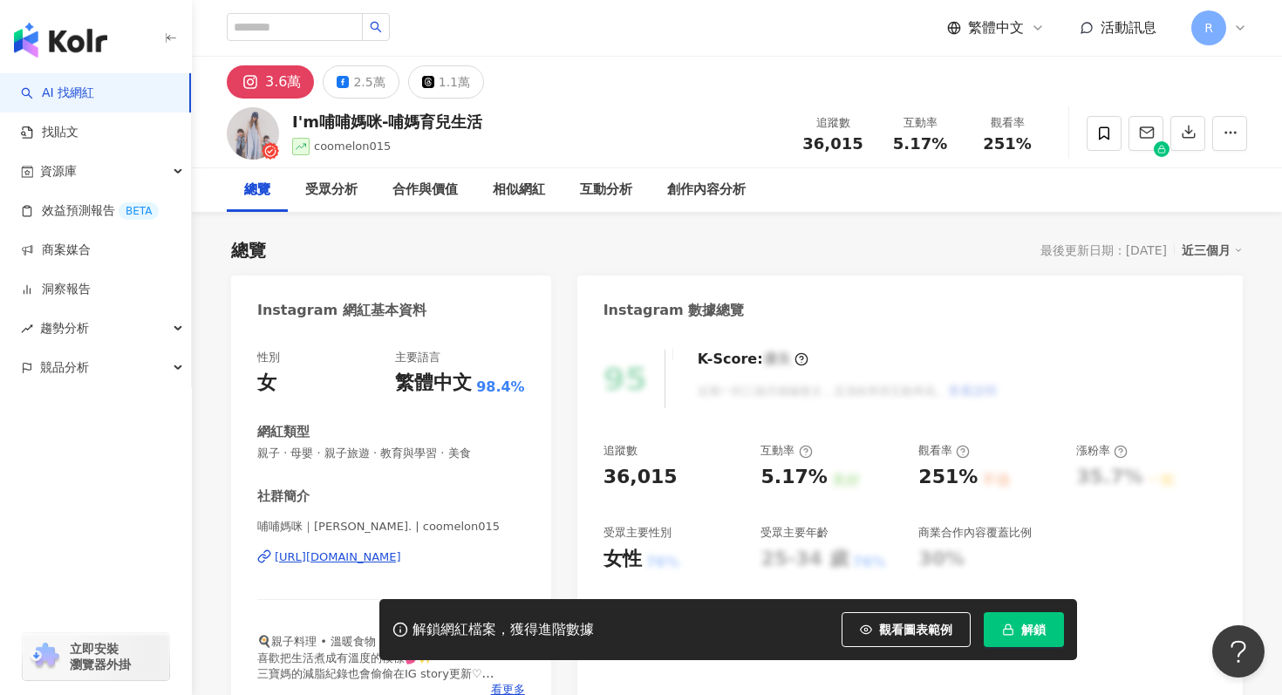
click at [1027, 624] on span "解鎖" at bounding box center [1033, 630] width 24 height 14
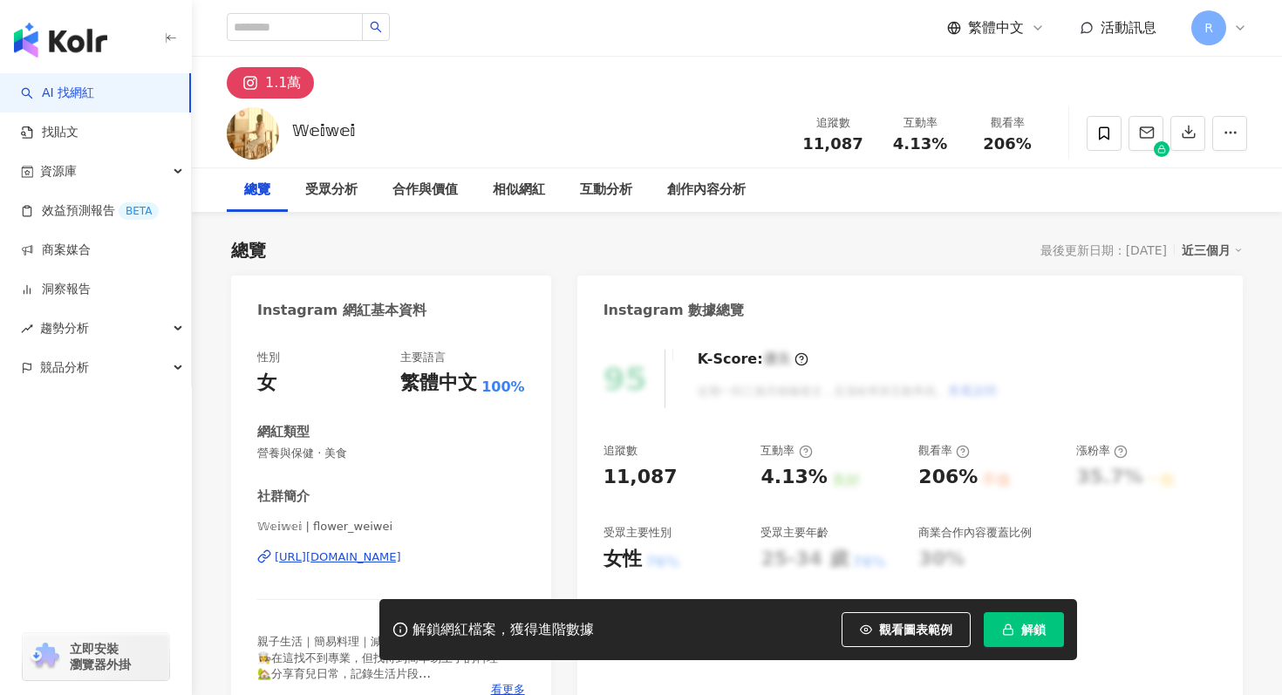
click at [1043, 631] on span "解鎖" at bounding box center [1033, 630] width 24 height 14
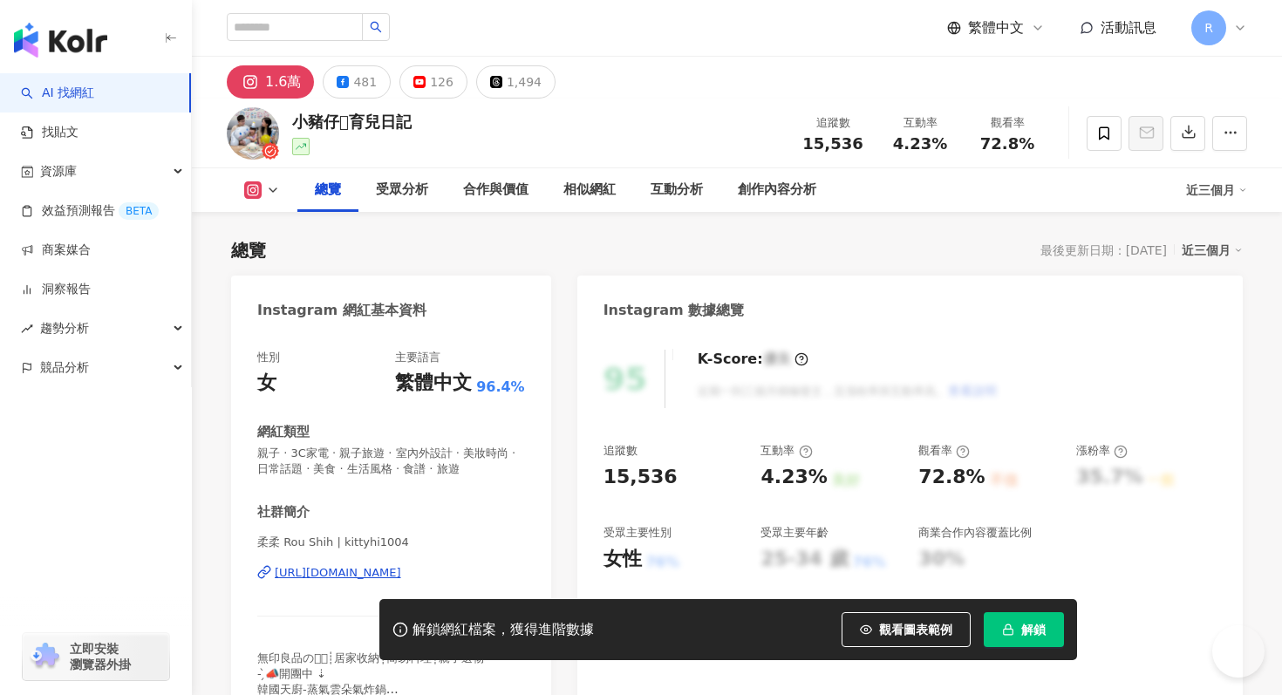
click at [1016, 646] on button "解鎖" at bounding box center [1024, 629] width 80 height 35
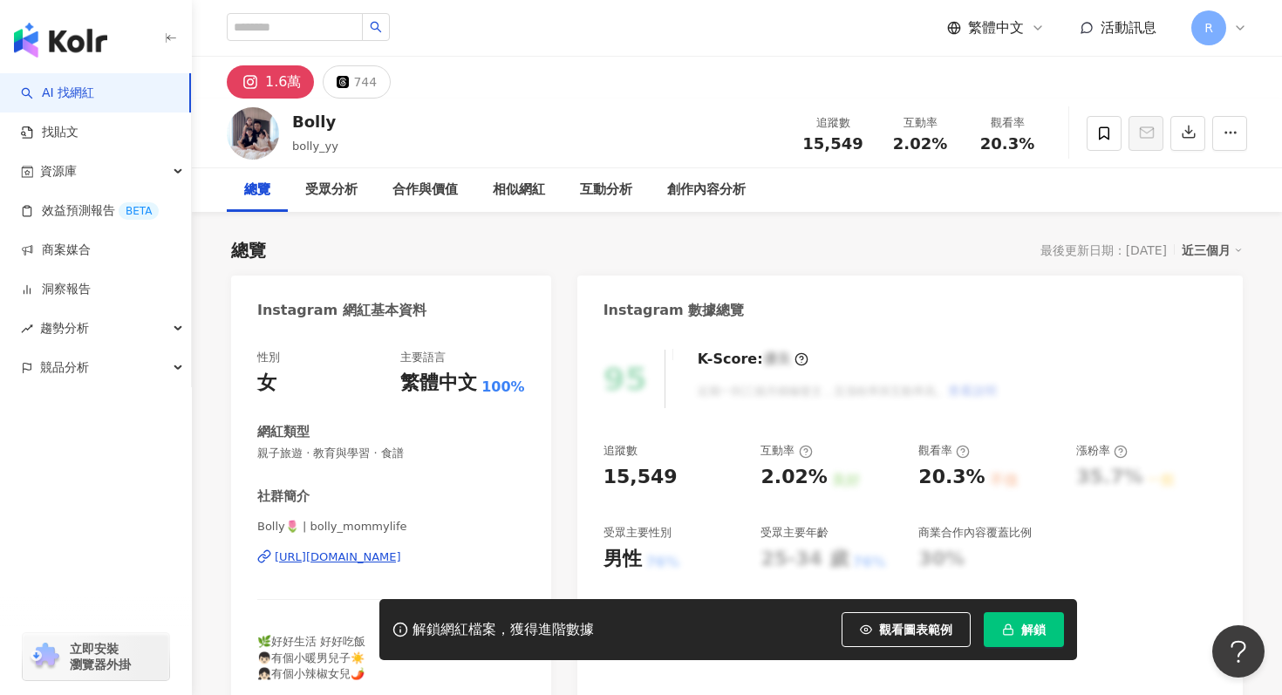
click at [1003, 623] on button "解鎖" at bounding box center [1024, 629] width 80 height 35
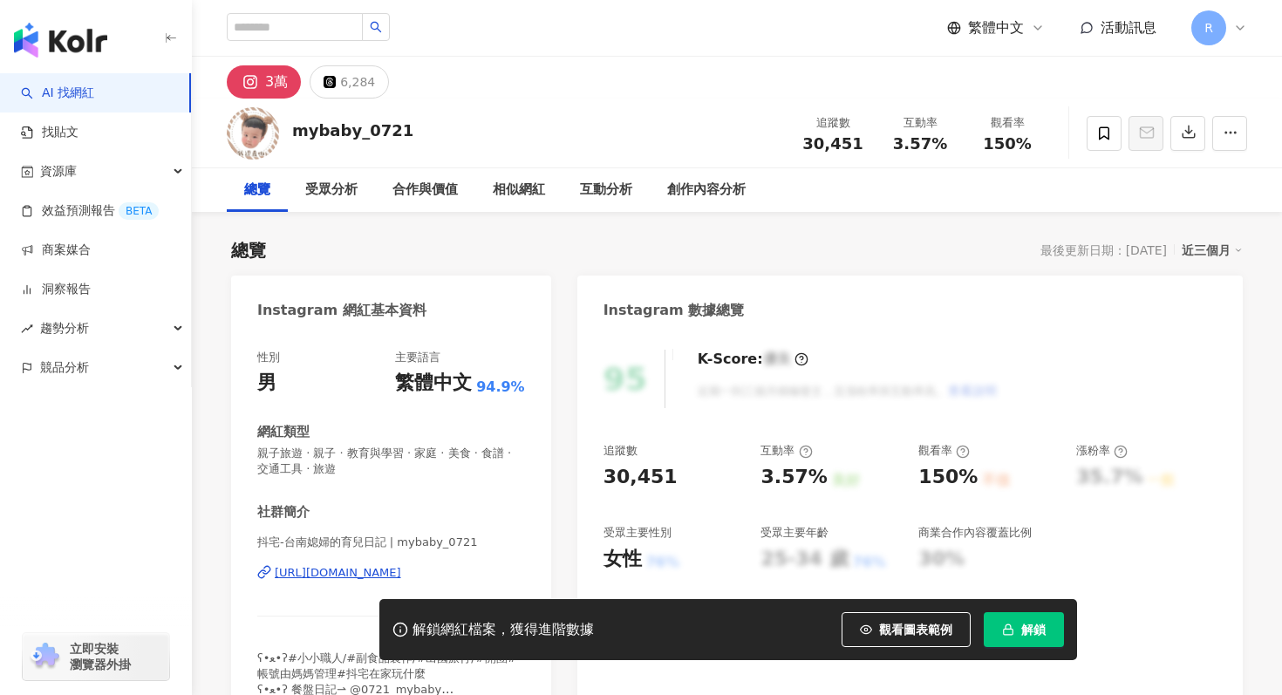
click at [1025, 632] on span "解鎖" at bounding box center [1033, 630] width 24 height 14
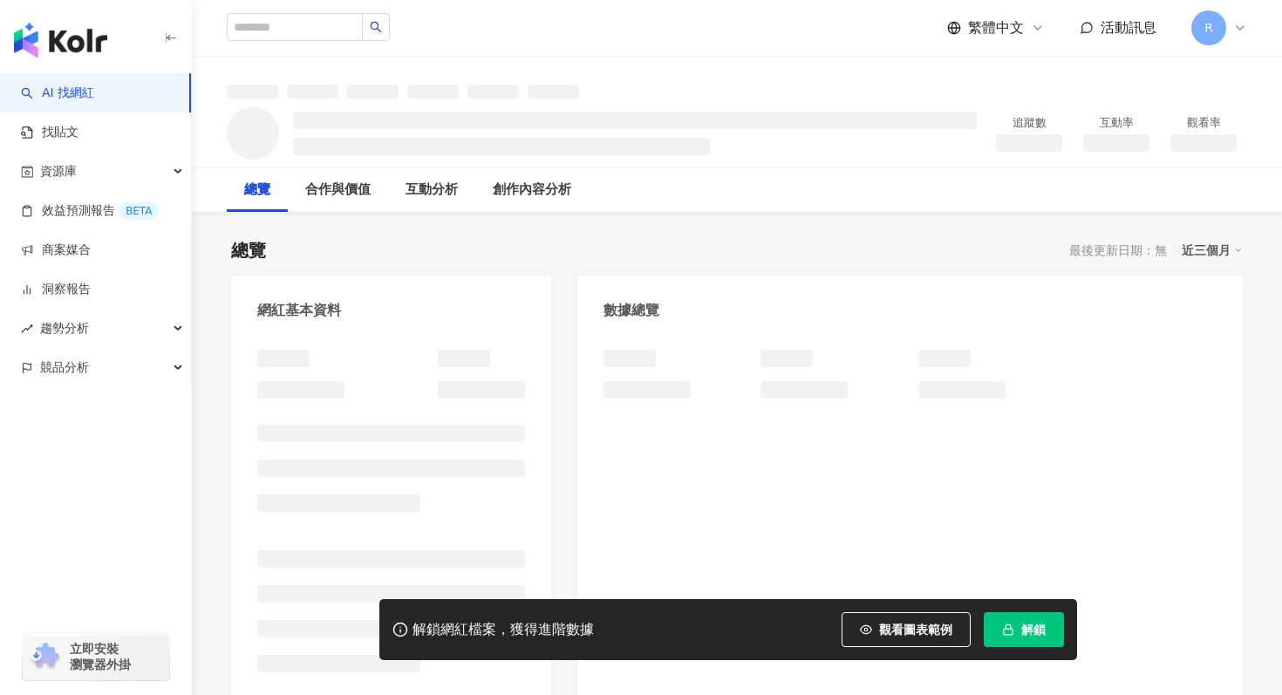
click at [1009, 635] on icon "button" at bounding box center [1008, 630] width 12 height 12
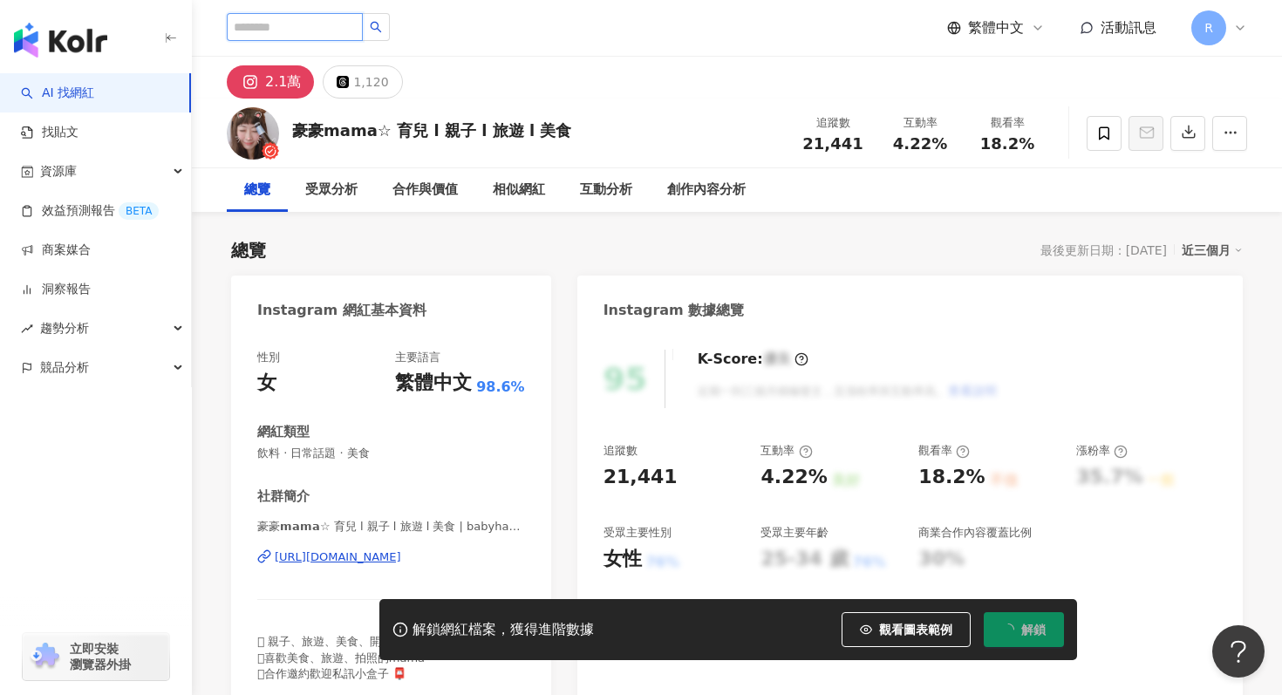
click at [299, 21] on input "search" at bounding box center [295, 27] width 136 height 28
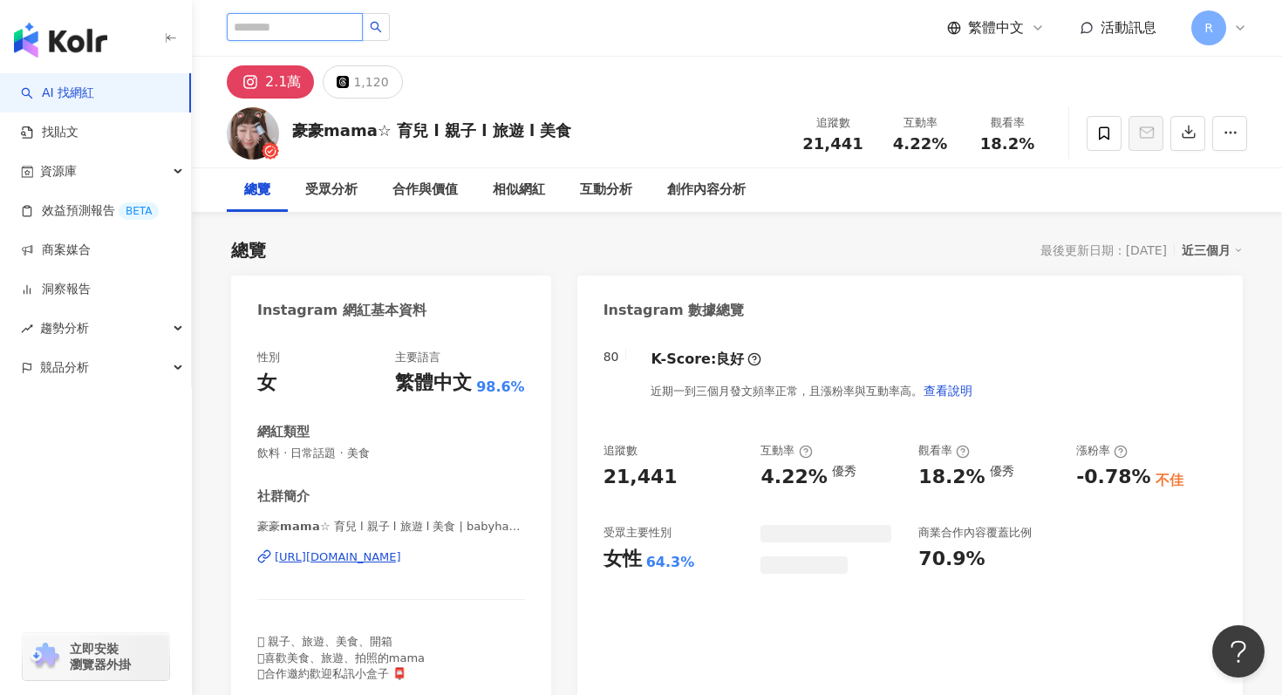
click at [318, 34] on input "search" at bounding box center [295, 27] width 136 height 28
type input "*****"
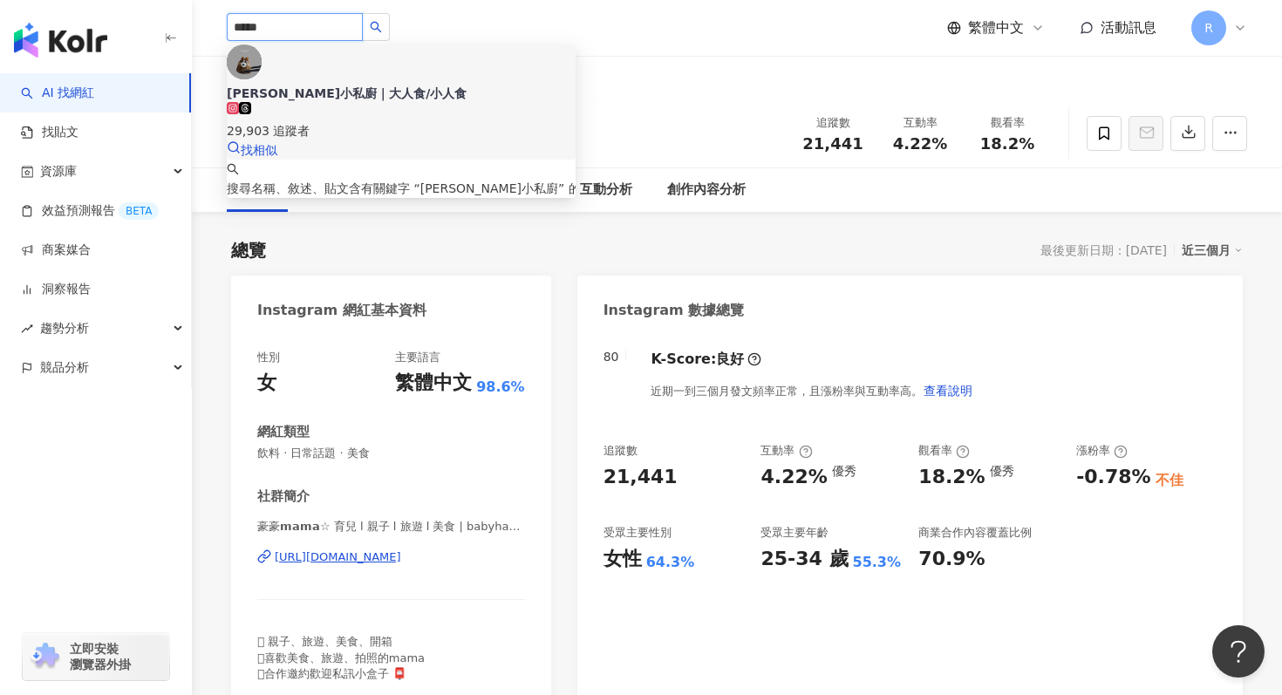
click at [331, 85] on div "[PERSON_NAME]小私廚｜大人食/小人食" at bounding box center [401, 93] width 349 height 17
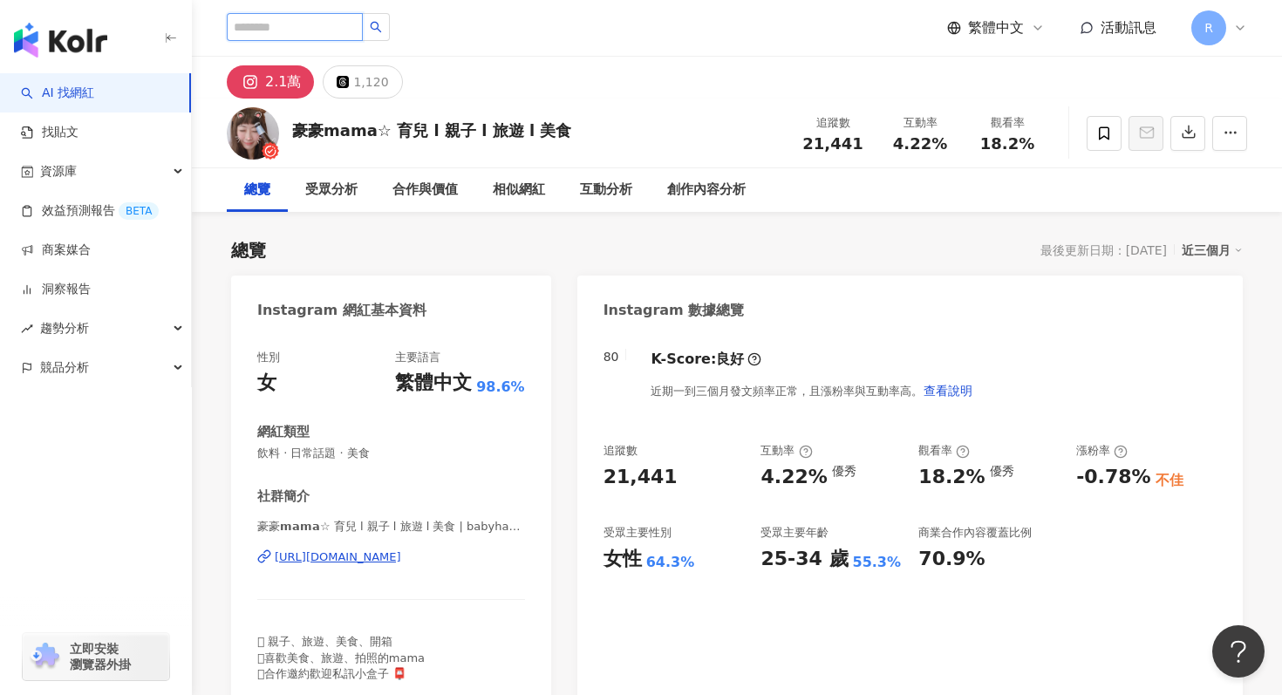
click at [315, 22] on input "search" at bounding box center [295, 27] width 136 height 28
paste input "****"
type input "****"
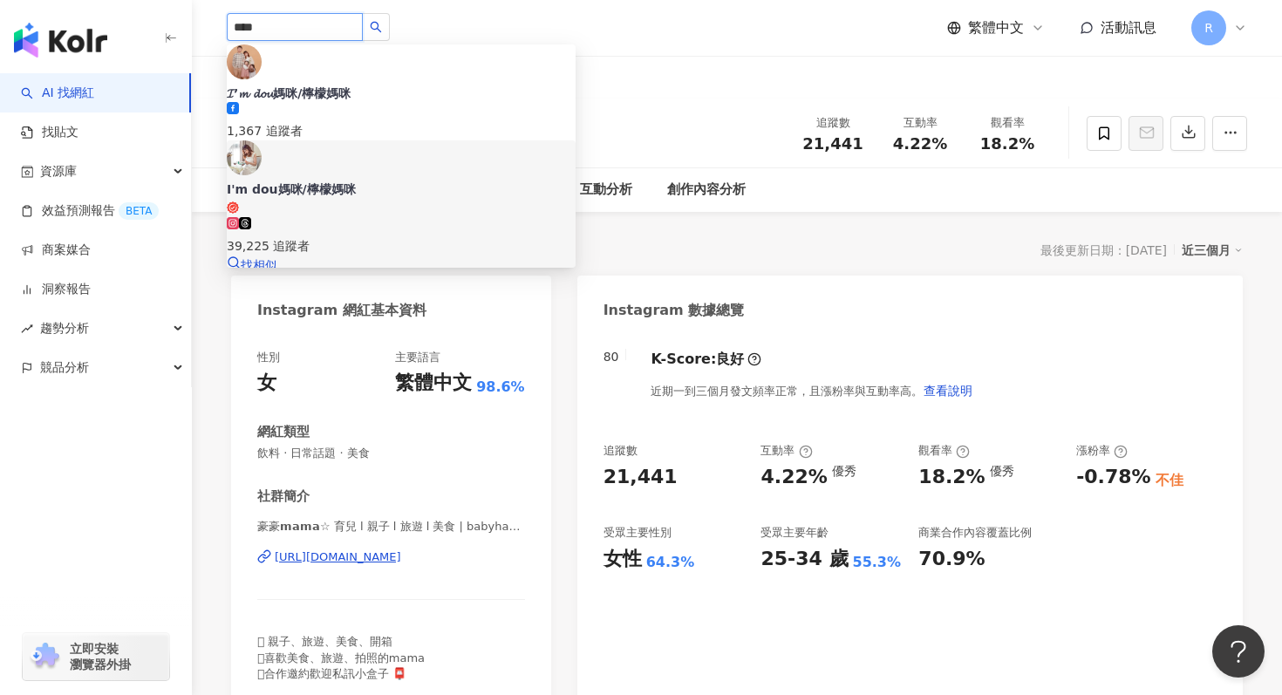
click at [365, 236] on div "39,225 追蹤者" at bounding box center [401, 245] width 349 height 19
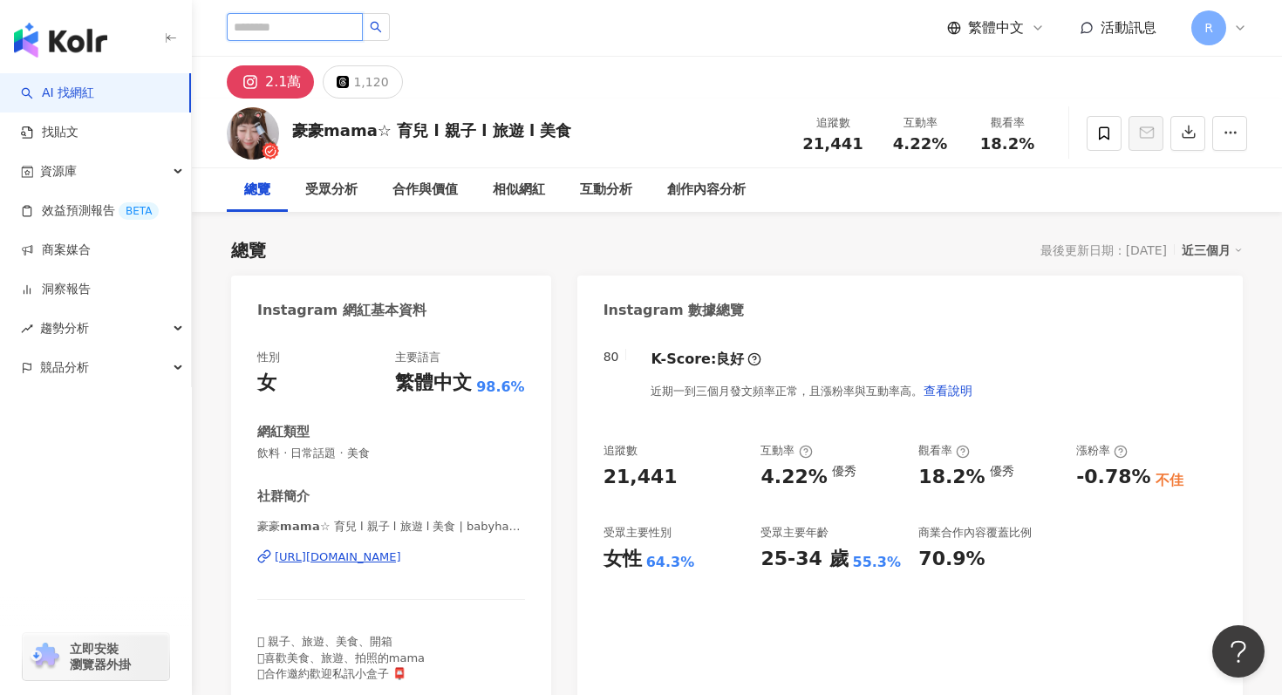
click at [306, 31] on input "search" at bounding box center [295, 27] width 136 height 28
paste input "**********"
type input "**********"
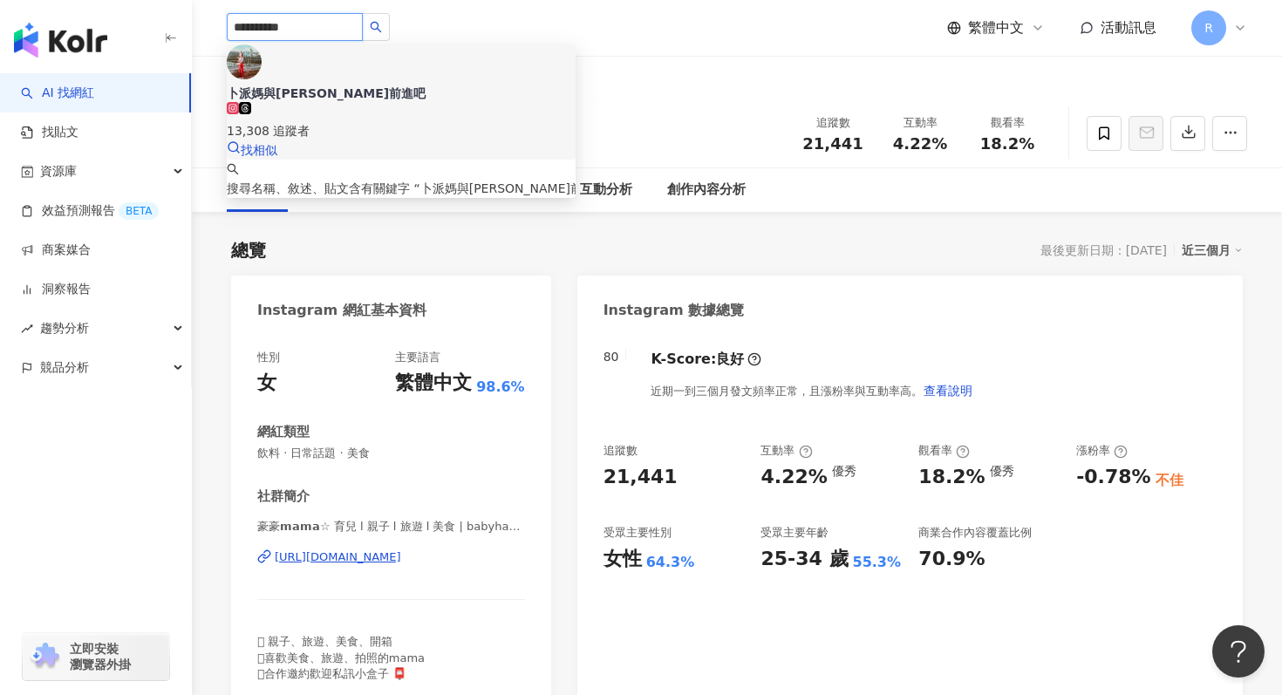
click at [369, 85] on div "卜派媽與[PERSON_NAME]前進吧" at bounding box center [401, 93] width 349 height 17
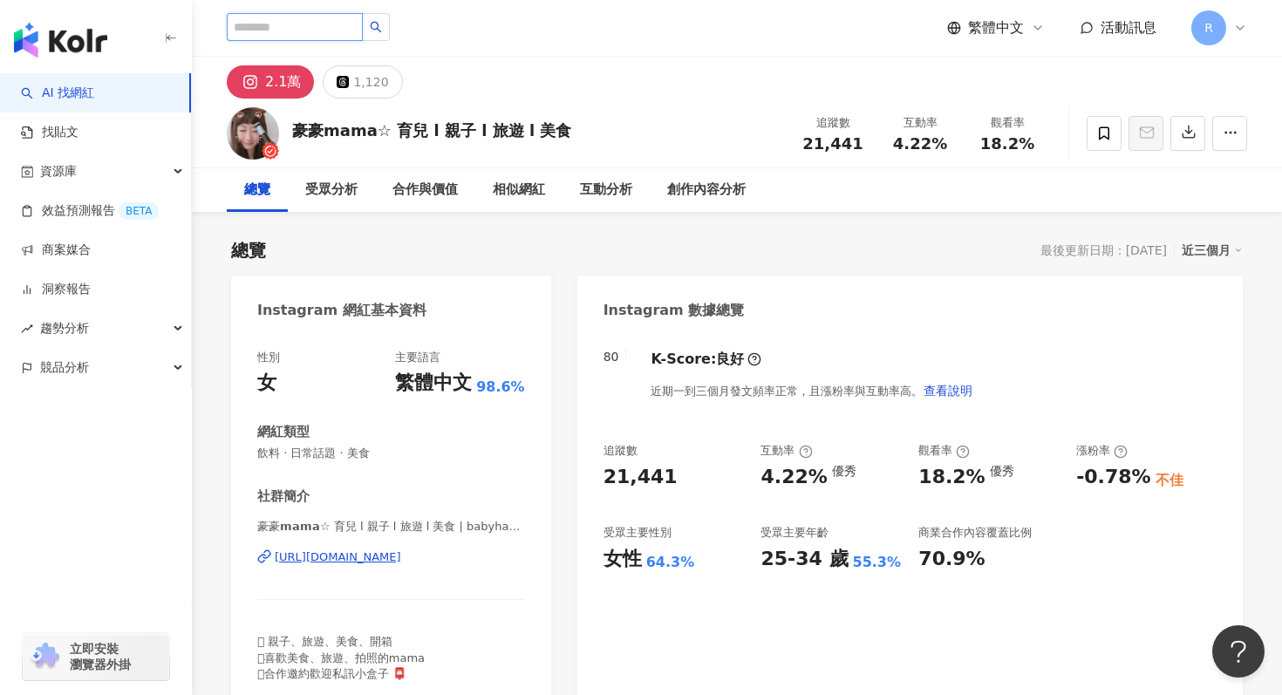
click at [284, 19] on input "search" at bounding box center [295, 27] width 136 height 28
paste input "**********"
type input "**********"
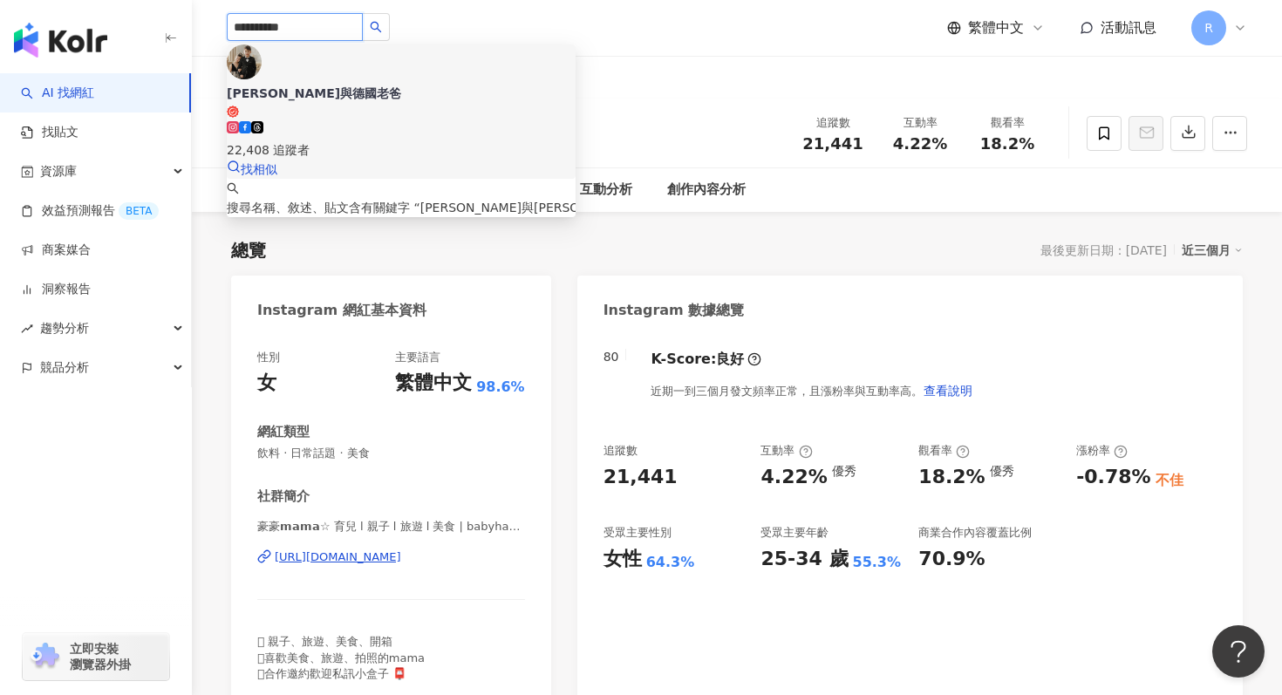
click at [405, 140] on div "22,408 追蹤者" at bounding box center [401, 149] width 349 height 19
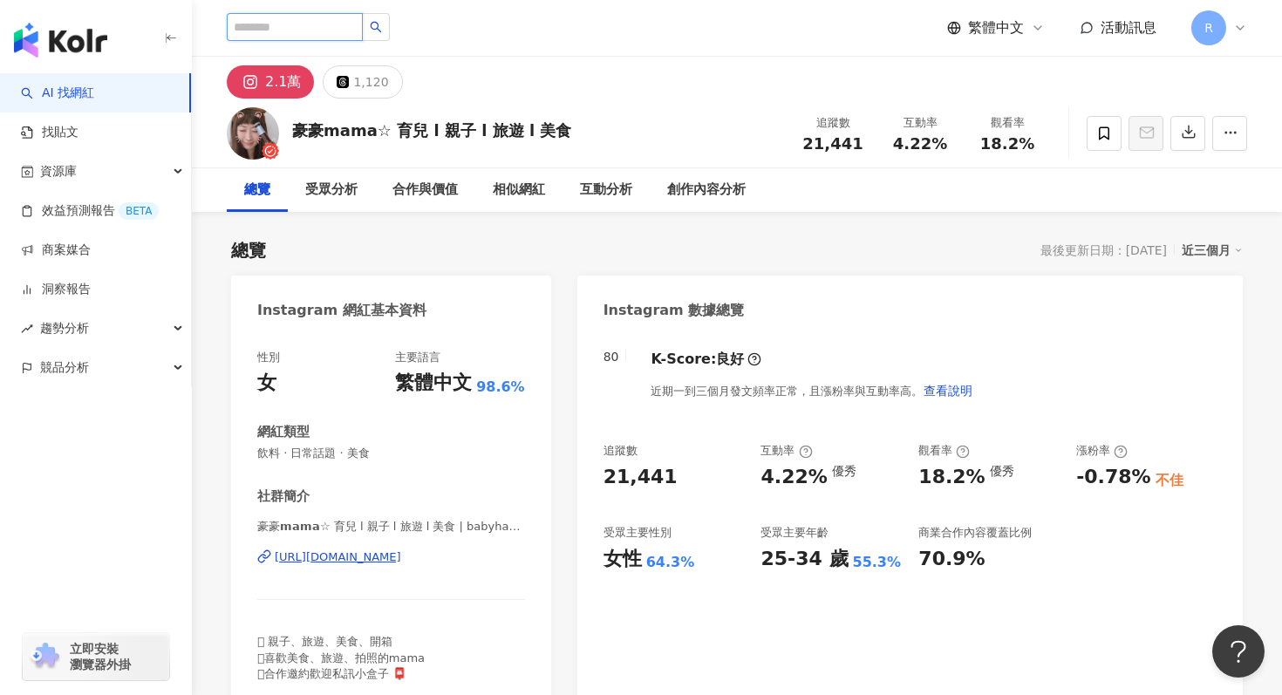
paste input "******"
type input "******"
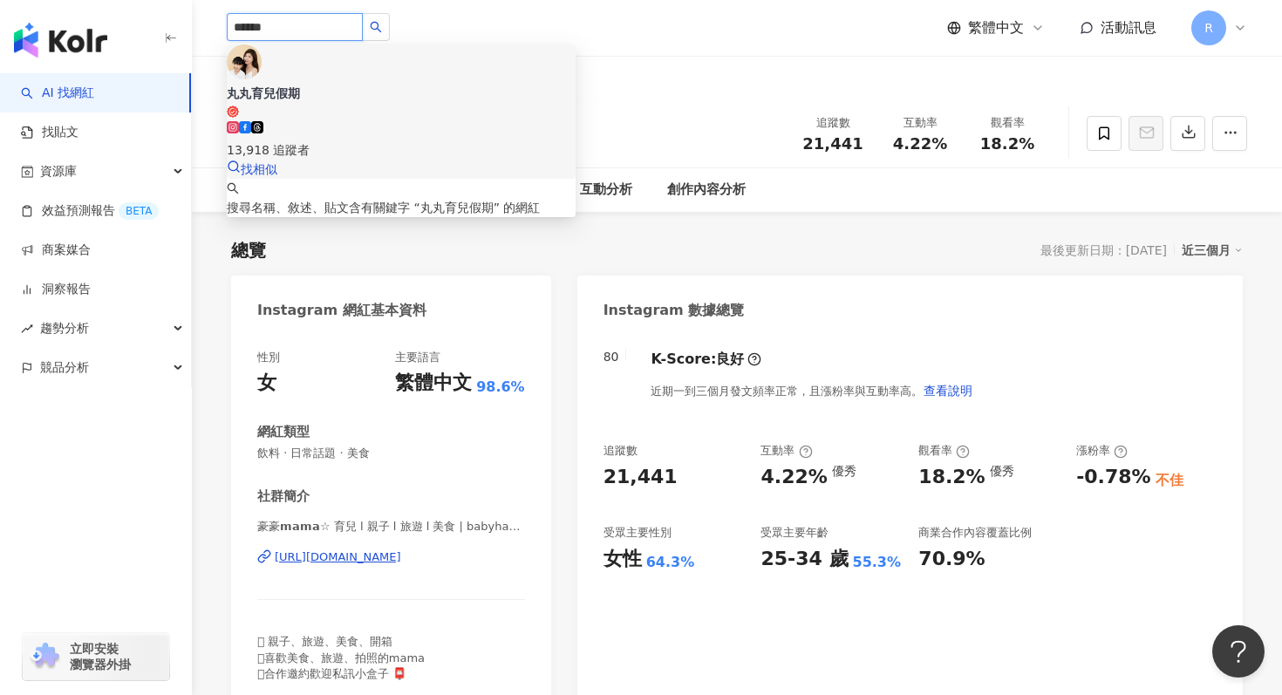
click at [343, 85] on div "丸丸育兒假期" at bounding box center [401, 93] width 349 height 17
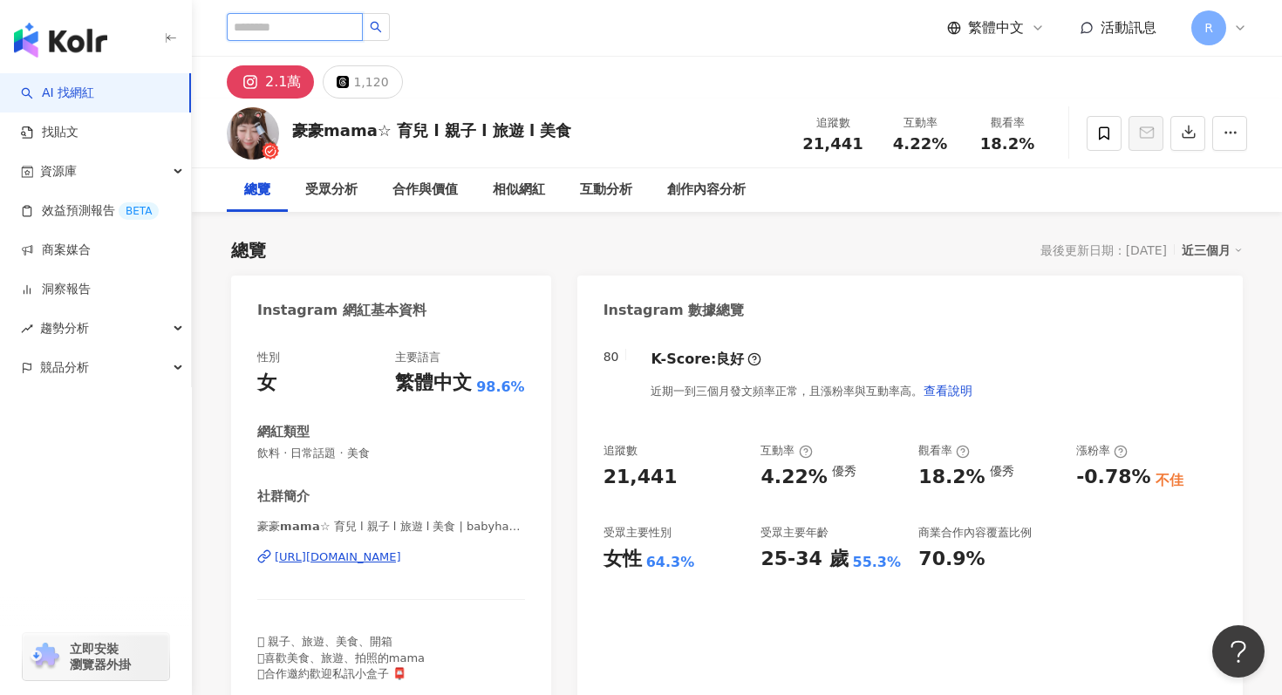
paste input "*********"
type input "*********"
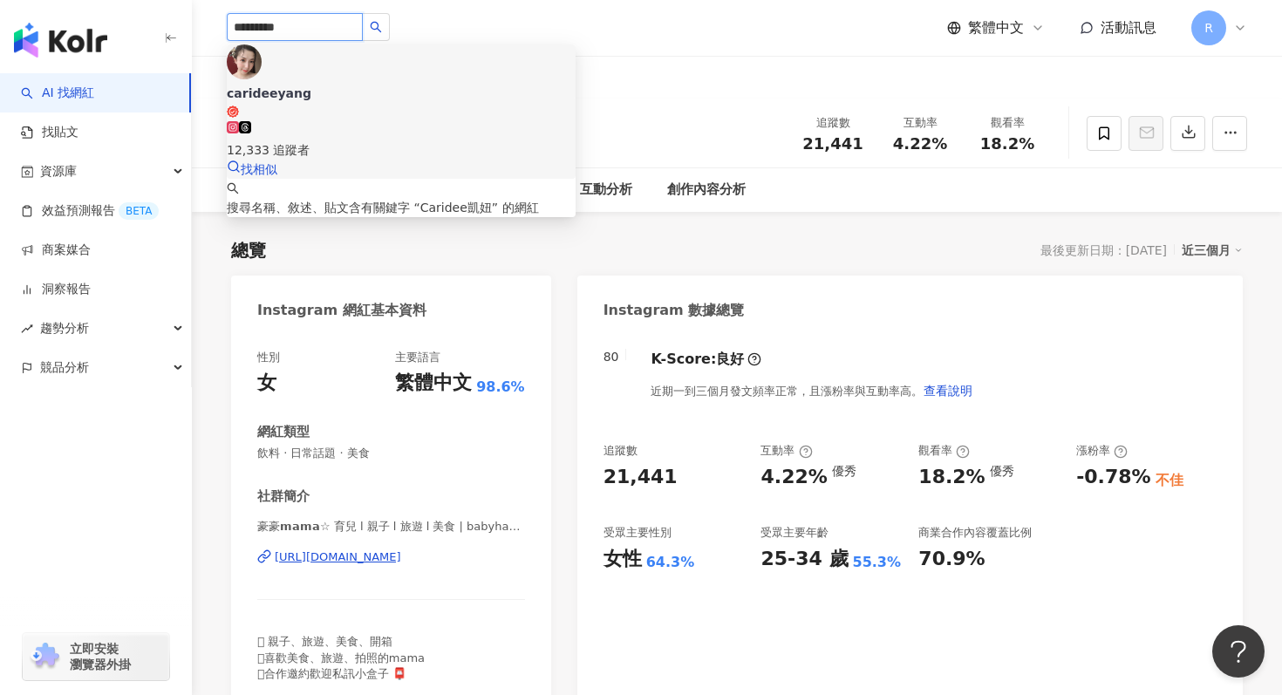
click at [359, 140] on div "12,333 追蹤者" at bounding box center [401, 149] width 349 height 19
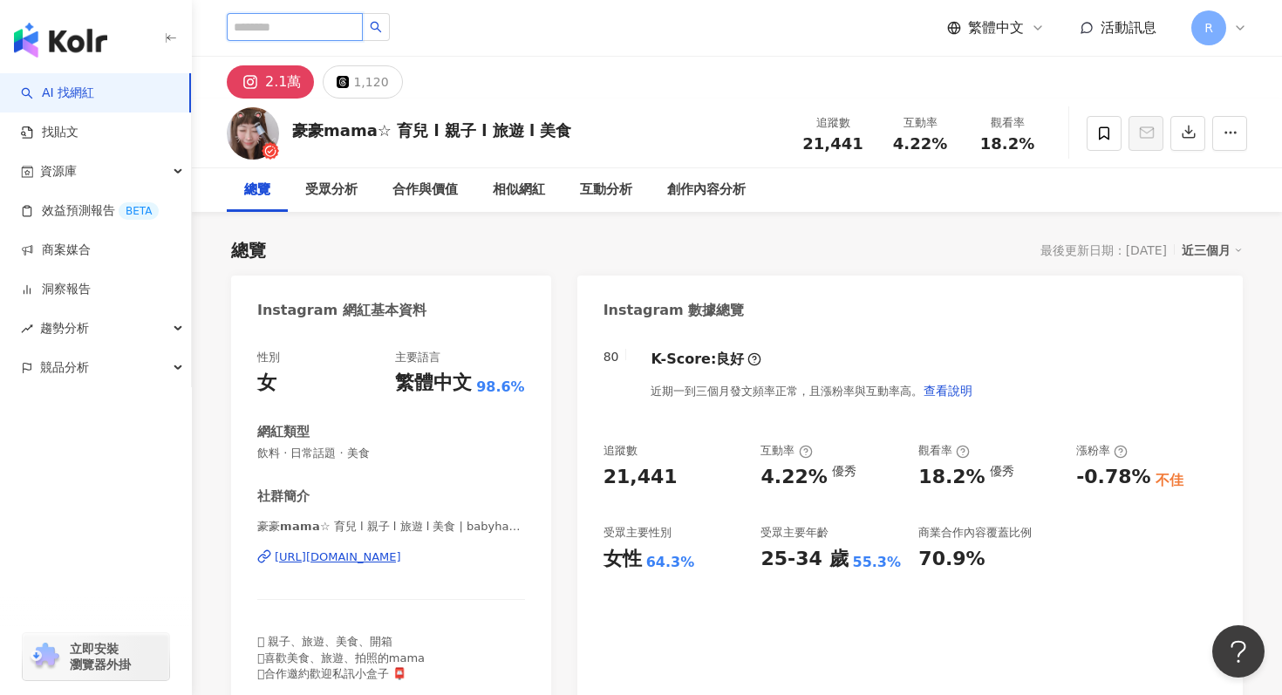
click at [326, 26] on input "search" at bounding box center [295, 27] width 136 height 28
paste input "**********"
type input "**********"
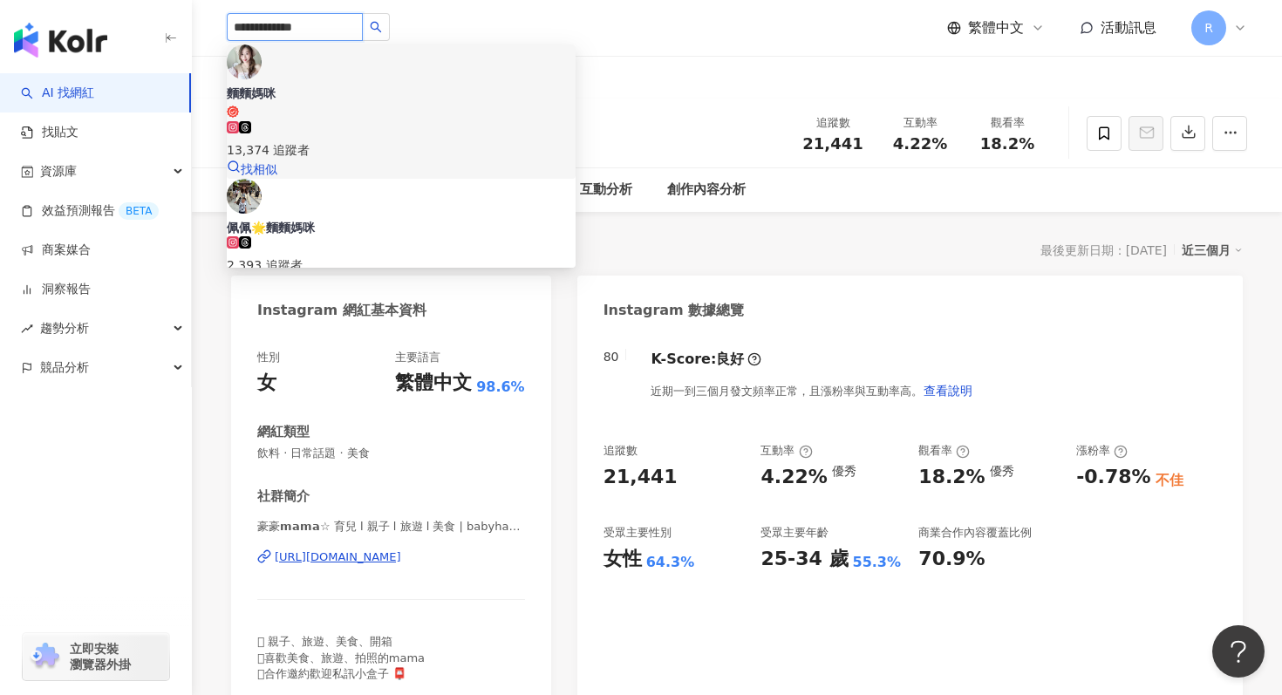
click at [333, 85] on div "麵麵媽咪" at bounding box center [401, 93] width 349 height 17
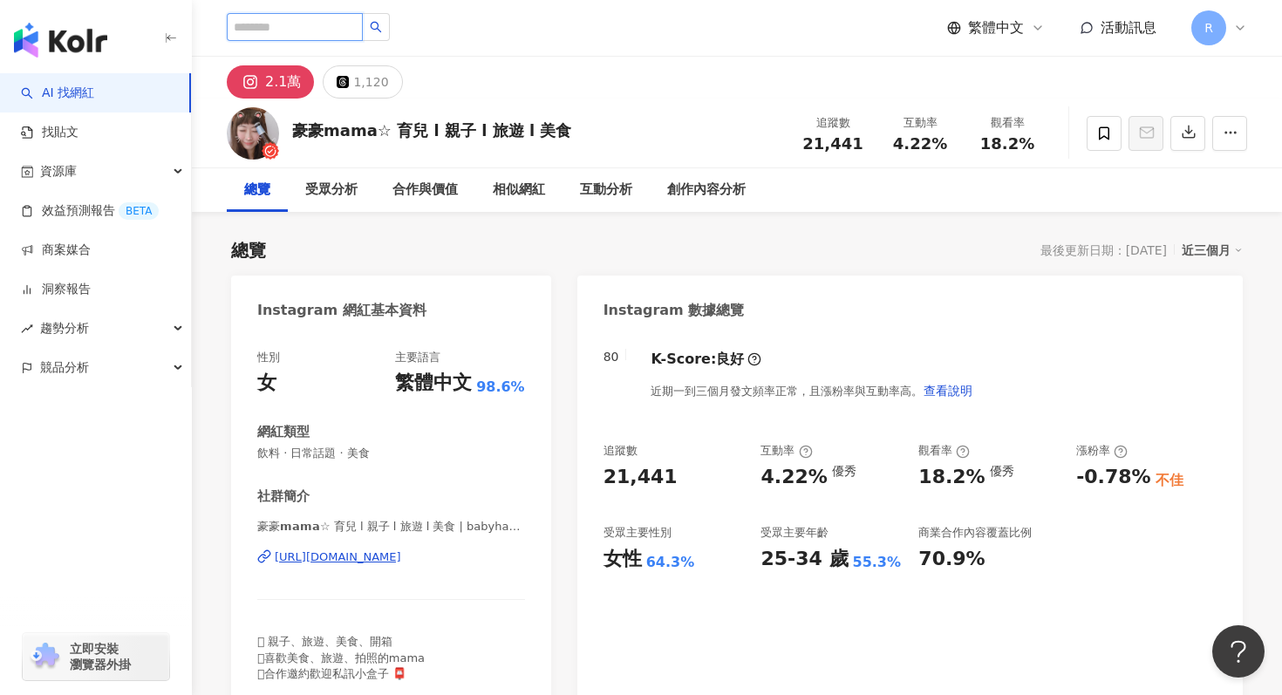
paste input "*****"
type input "*****"
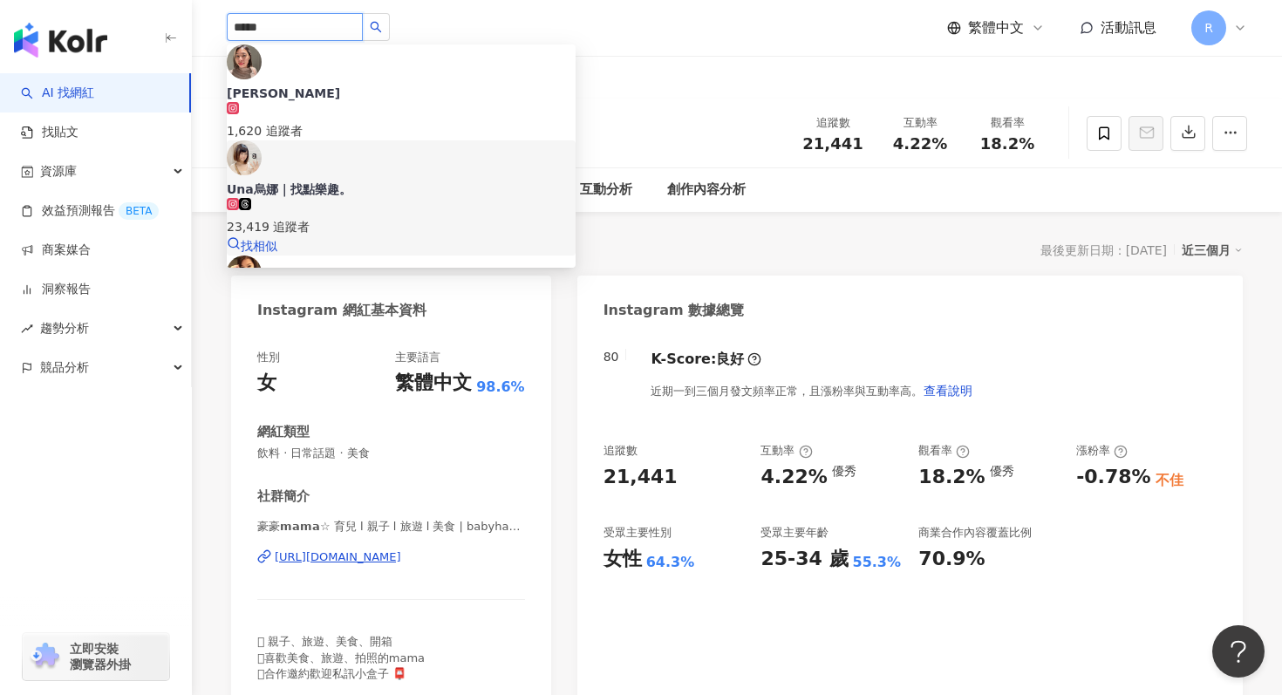
click at [349, 217] on div "23,419 追蹤者" at bounding box center [401, 226] width 349 height 19
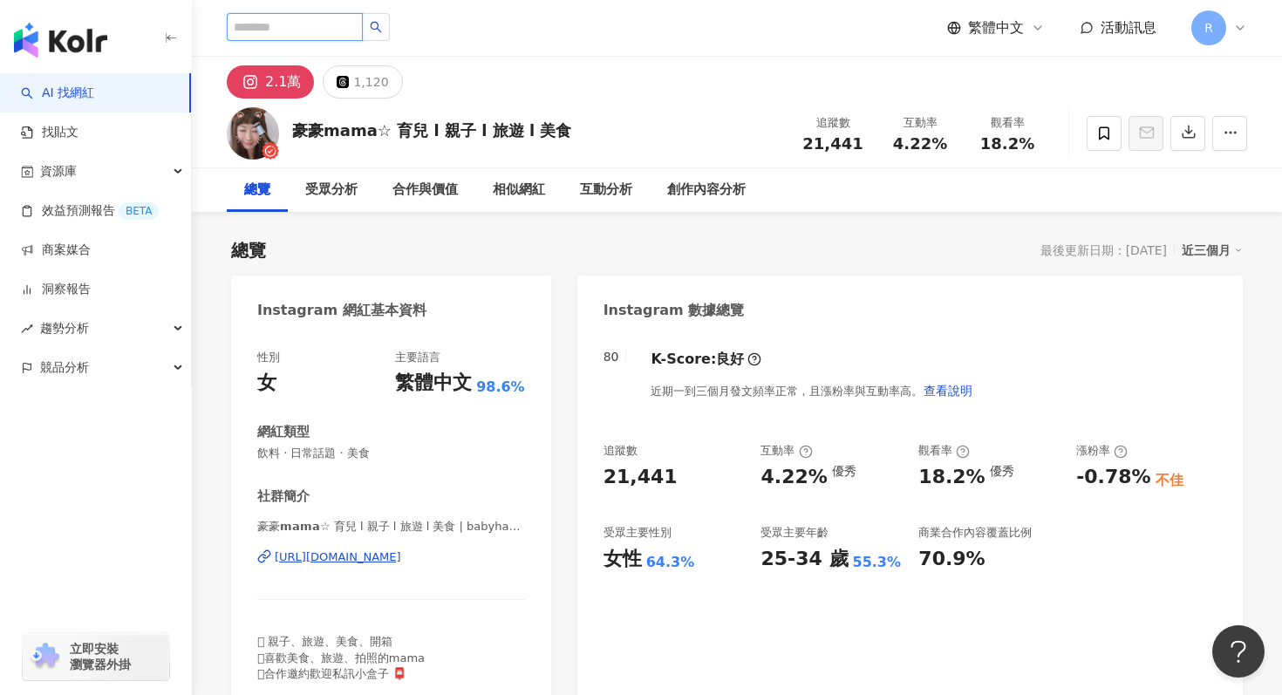
click at [284, 20] on input "search" at bounding box center [295, 27] width 136 height 28
paste input "**********"
type input "**********"
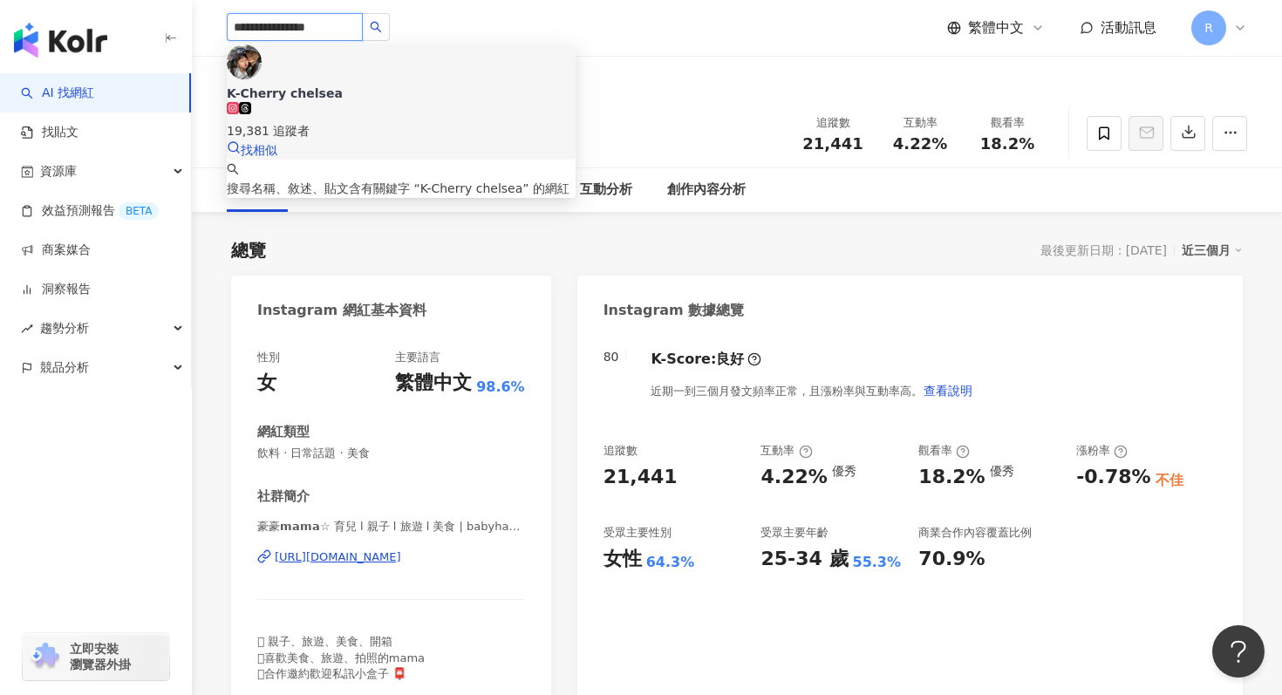
click at [314, 85] on div "K-Cherry chelsea" at bounding box center [401, 93] width 349 height 17
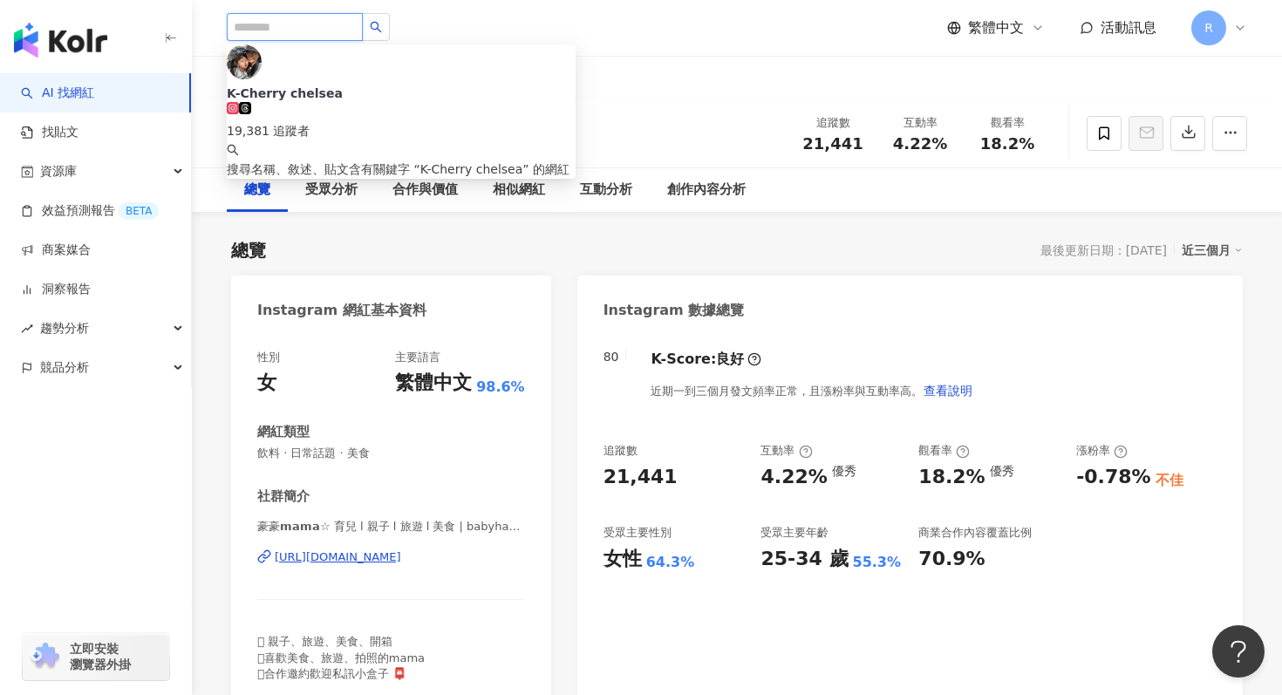
click at [321, 28] on input "search" at bounding box center [295, 27] width 136 height 28
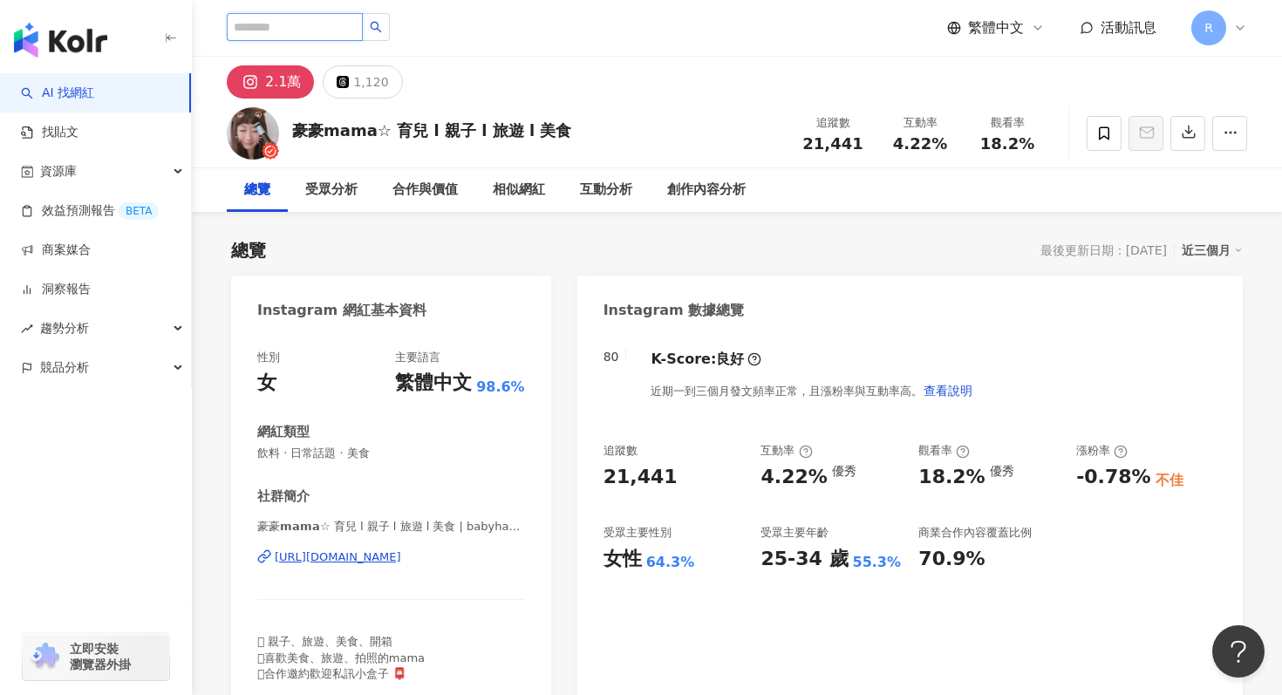
paste input "***"
type input "***"
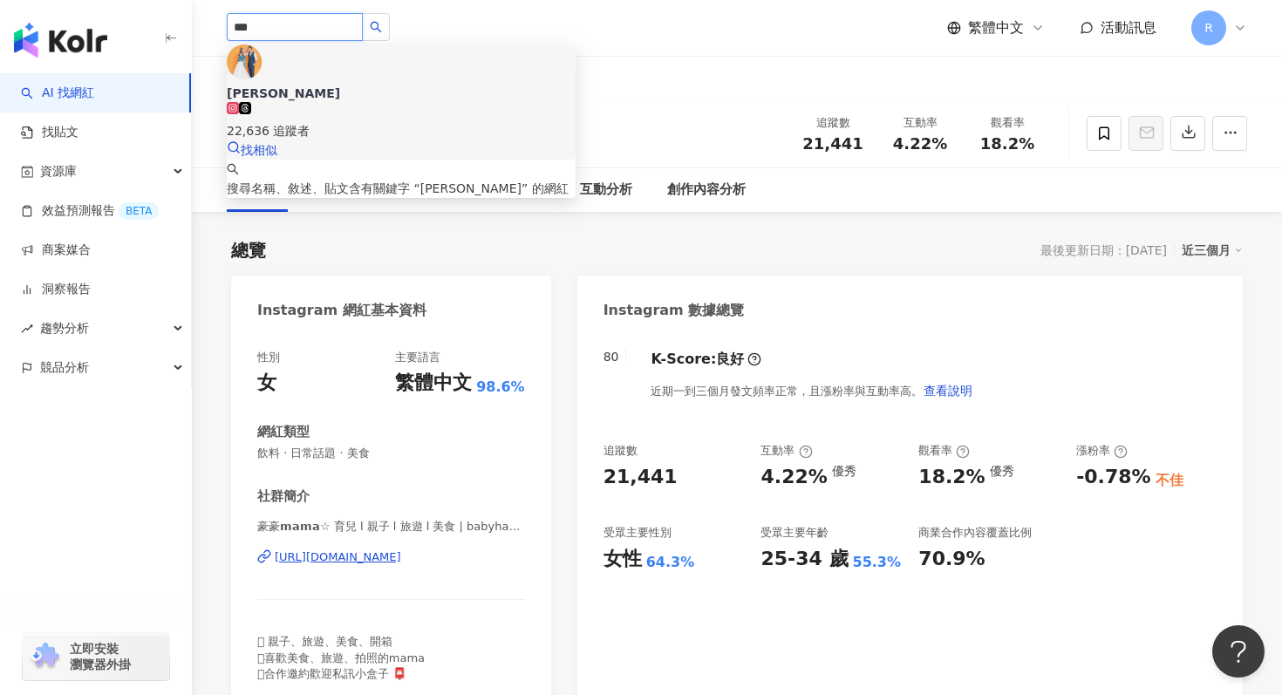
click at [336, 121] on div "22,636 追蹤者" at bounding box center [401, 130] width 349 height 19
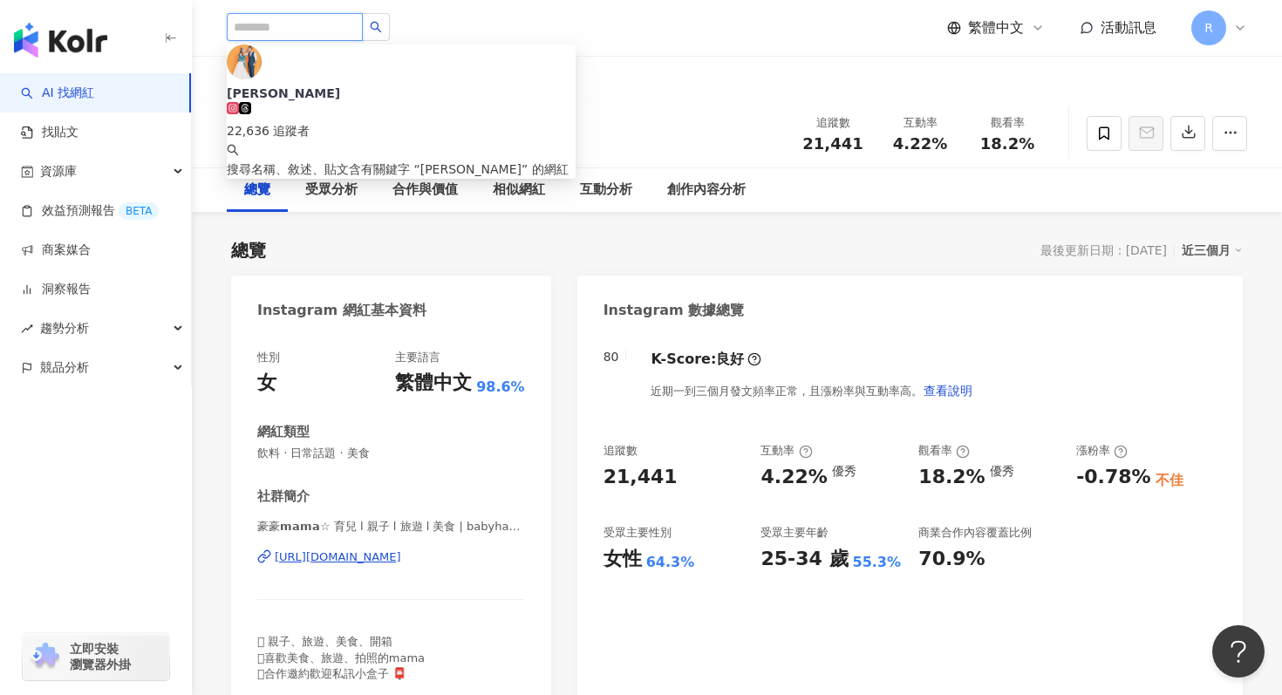
click at [264, 32] on input "search" at bounding box center [295, 27] width 136 height 28
click at [265, 32] on input "search" at bounding box center [295, 27] width 136 height 28
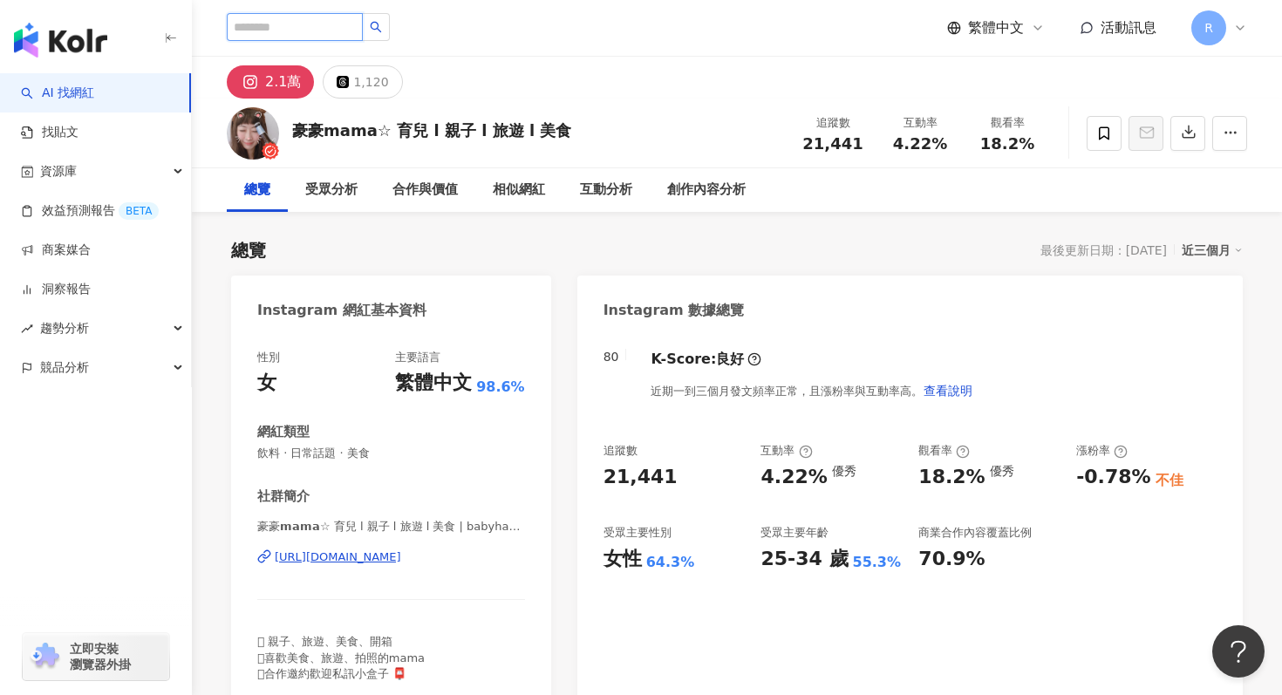
paste input "********"
type input "********"
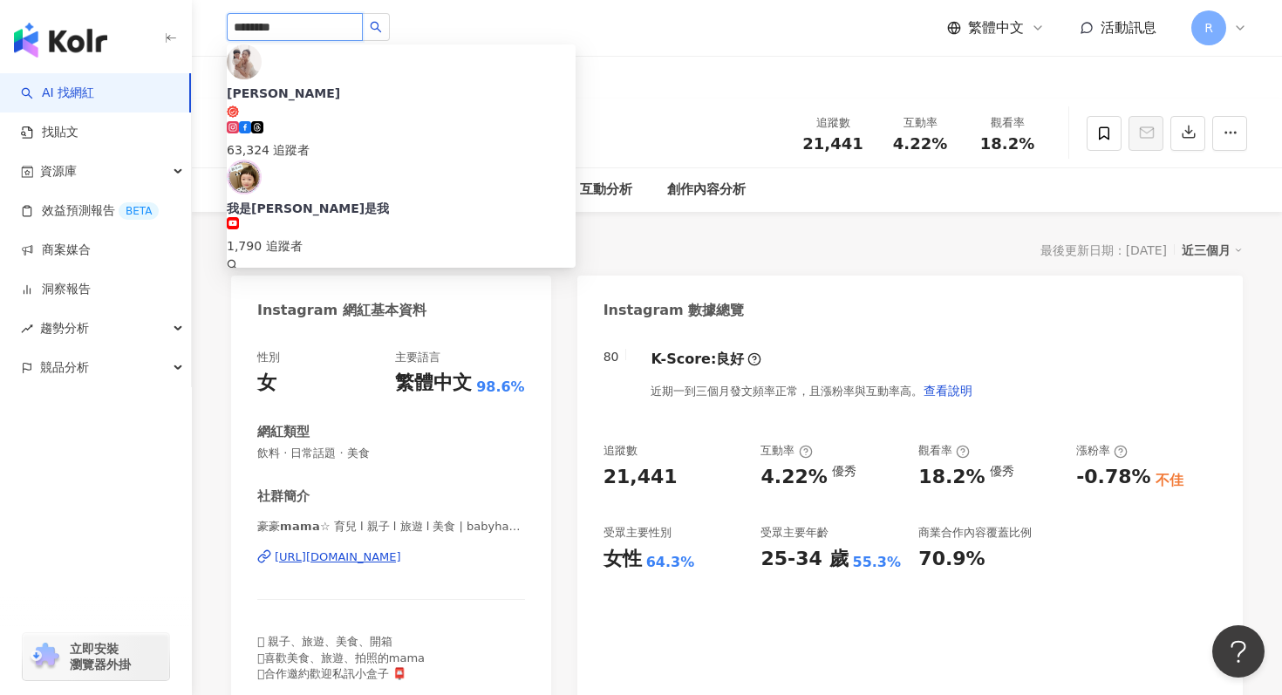
click at [338, 27] on input "********" at bounding box center [295, 27] width 136 height 28
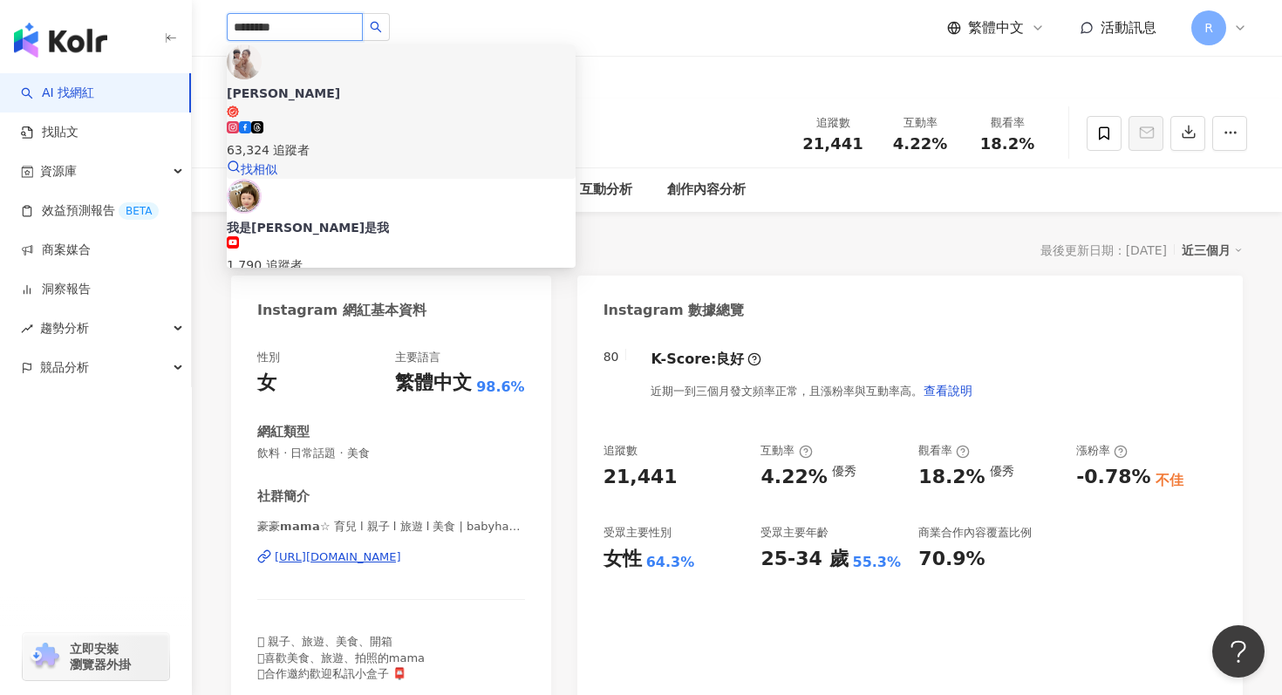
click at [341, 85] on span "[PERSON_NAME]" at bounding box center [401, 102] width 349 height 34
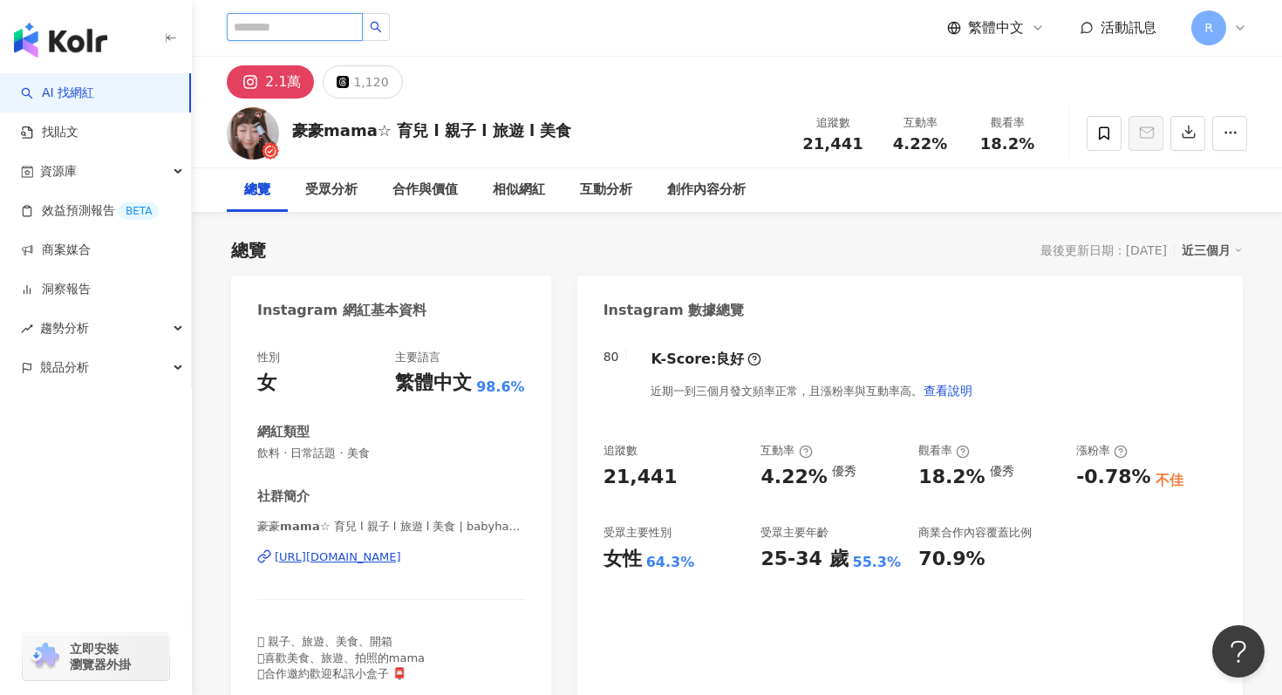
click at [284, 25] on input "search" at bounding box center [295, 27] width 136 height 28
paste input "*****"
type input "*****"
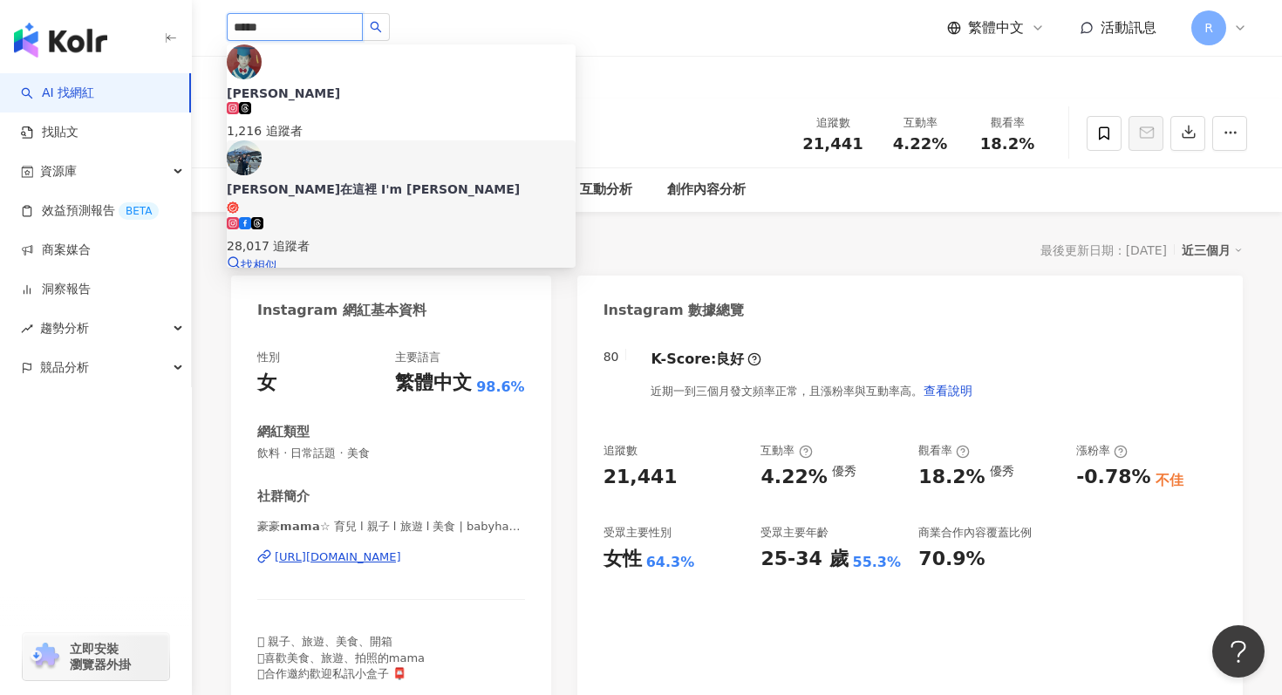
click at [371, 181] on div "威利在這裡 I'm Willie" at bounding box center [401, 189] width 349 height 17
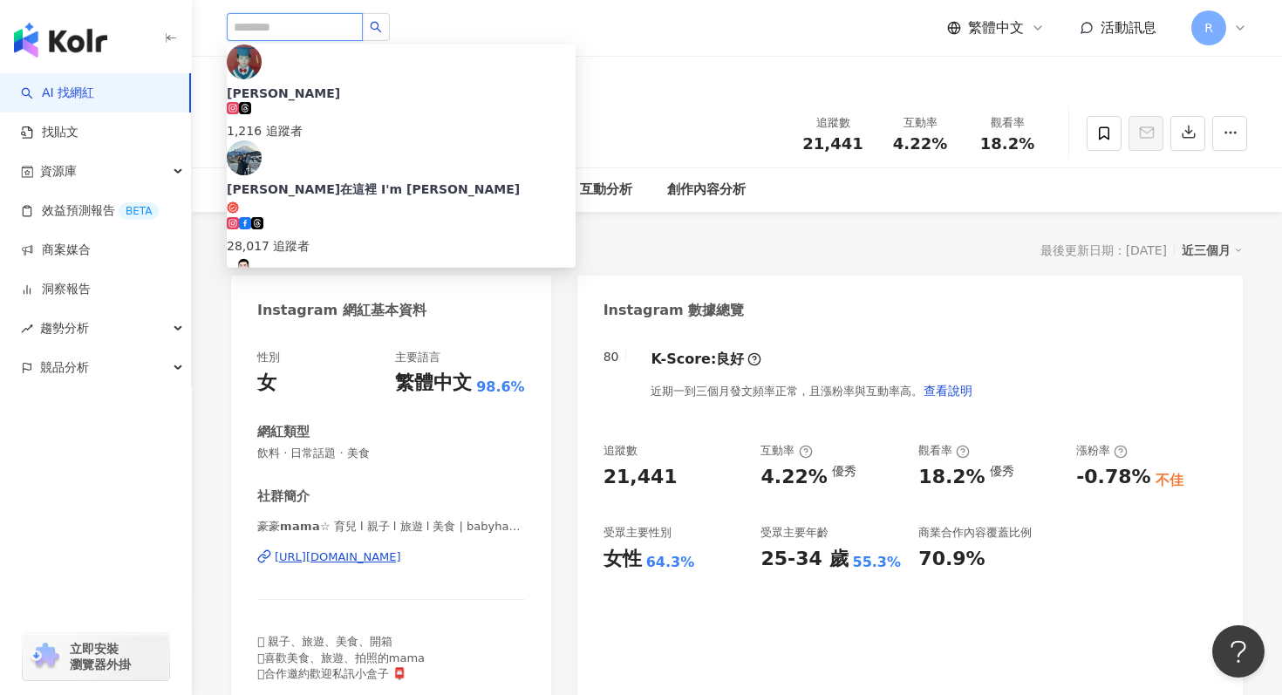
paste input "****"
type input "****"
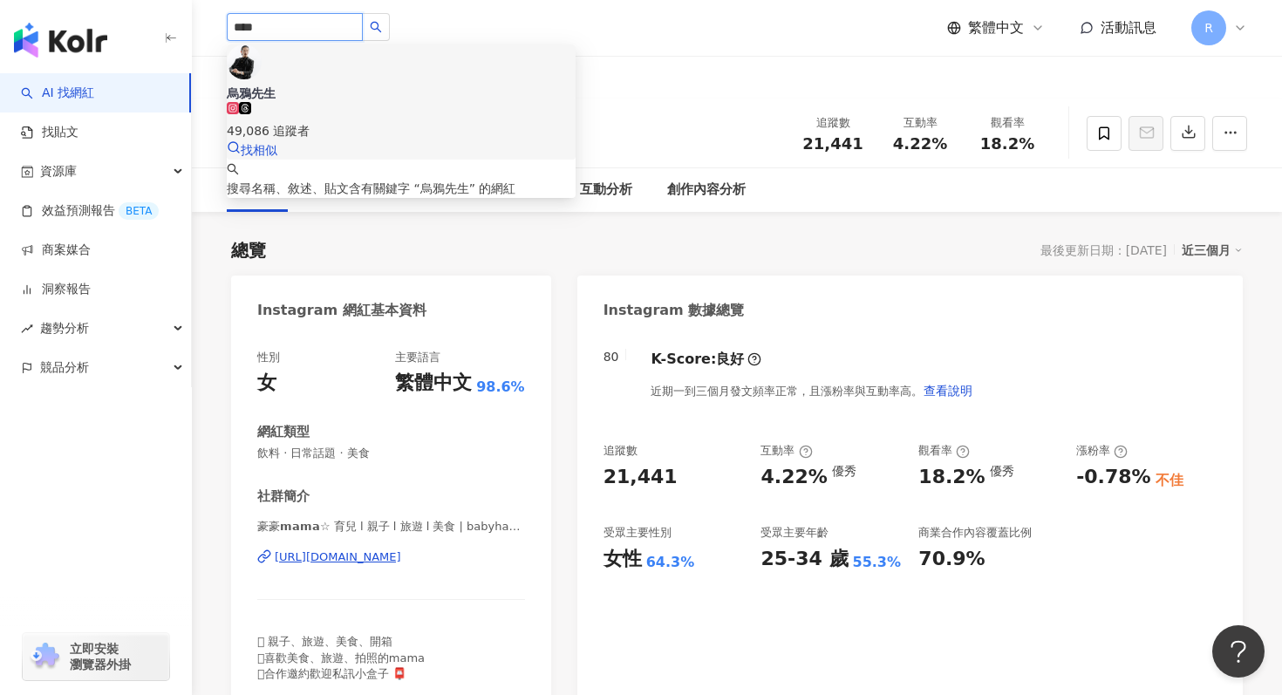
click at [321, 85] on div "烏鴉先生" at bounding box center [401, 93] width 349 height 17
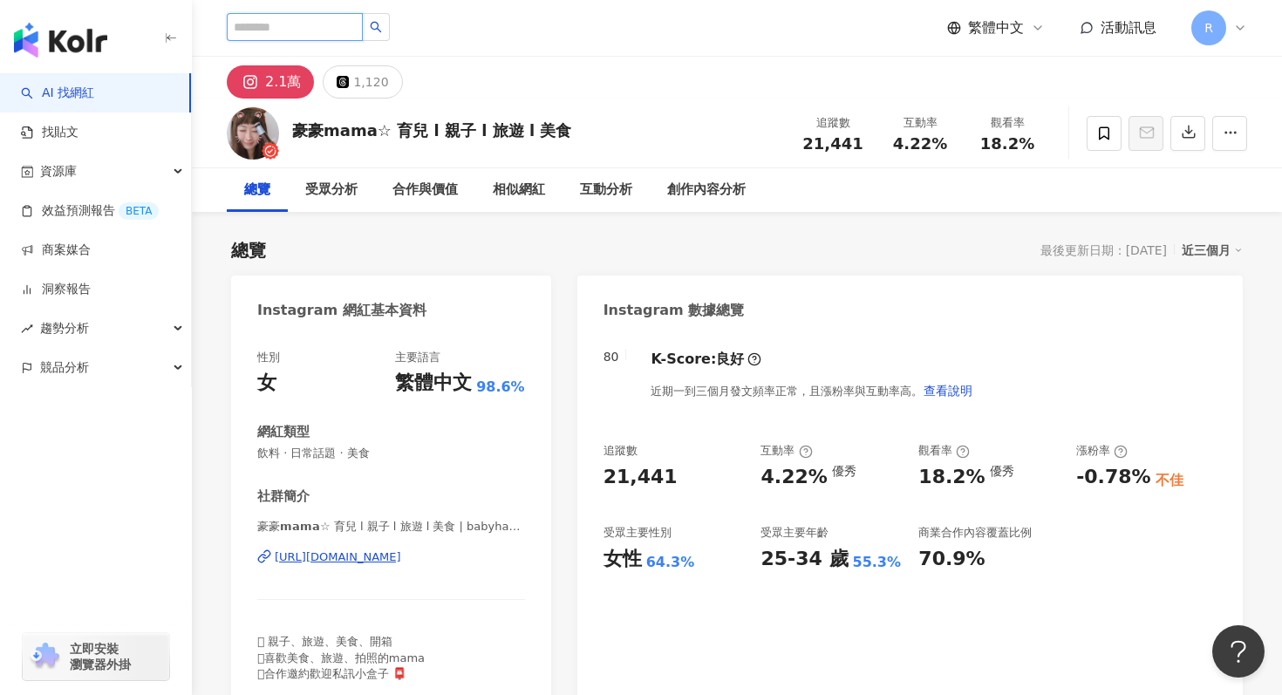
paste input "****"
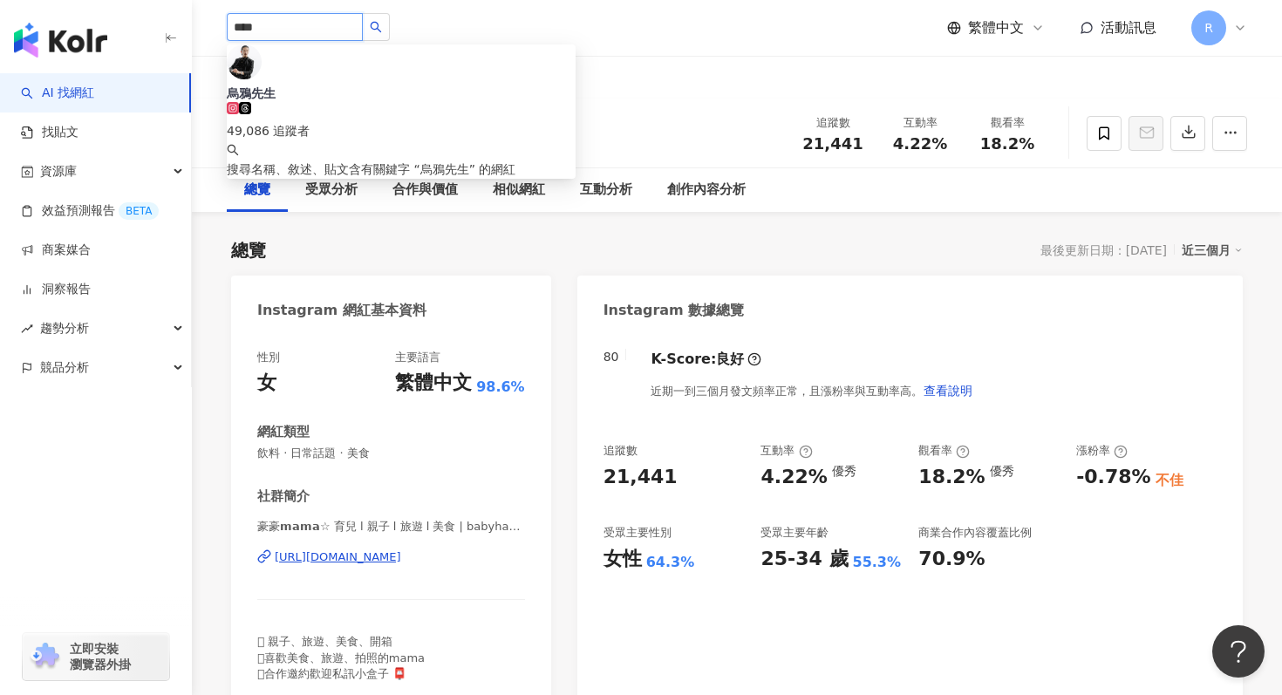
click at [279, 24] on input "****" at bounding box center [295, 27] width 136 height 28
paste input "search"
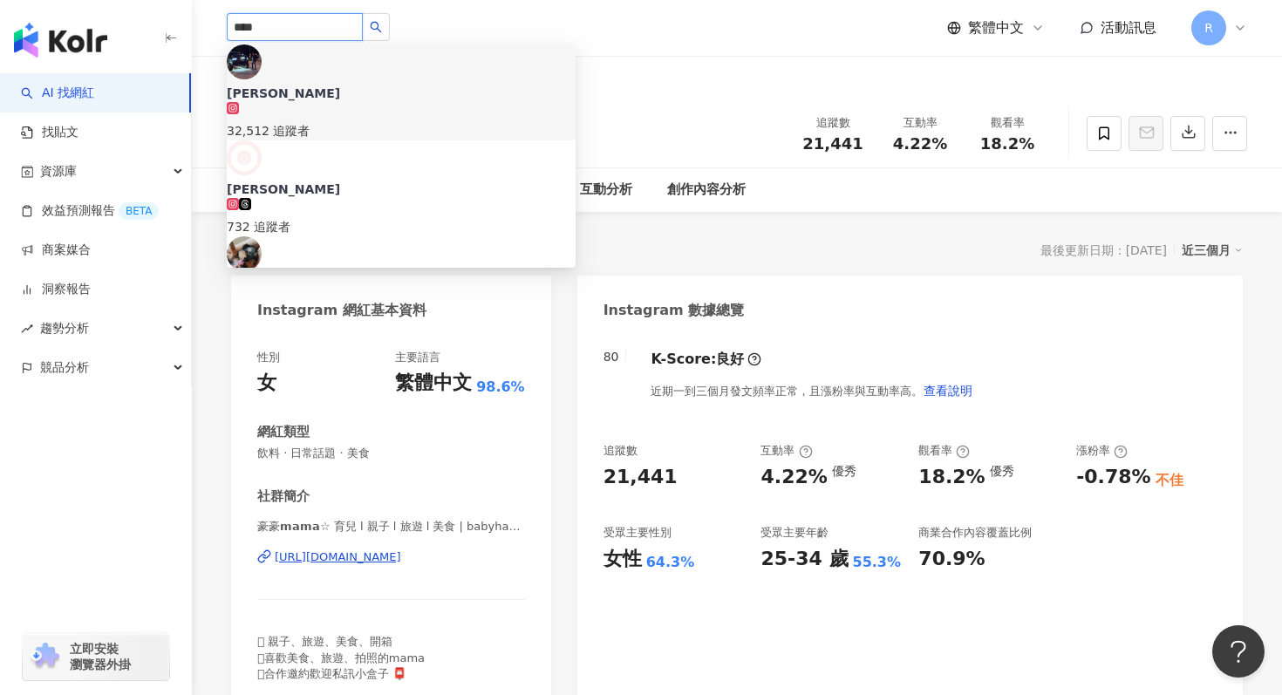
scroll to position [94, 0]
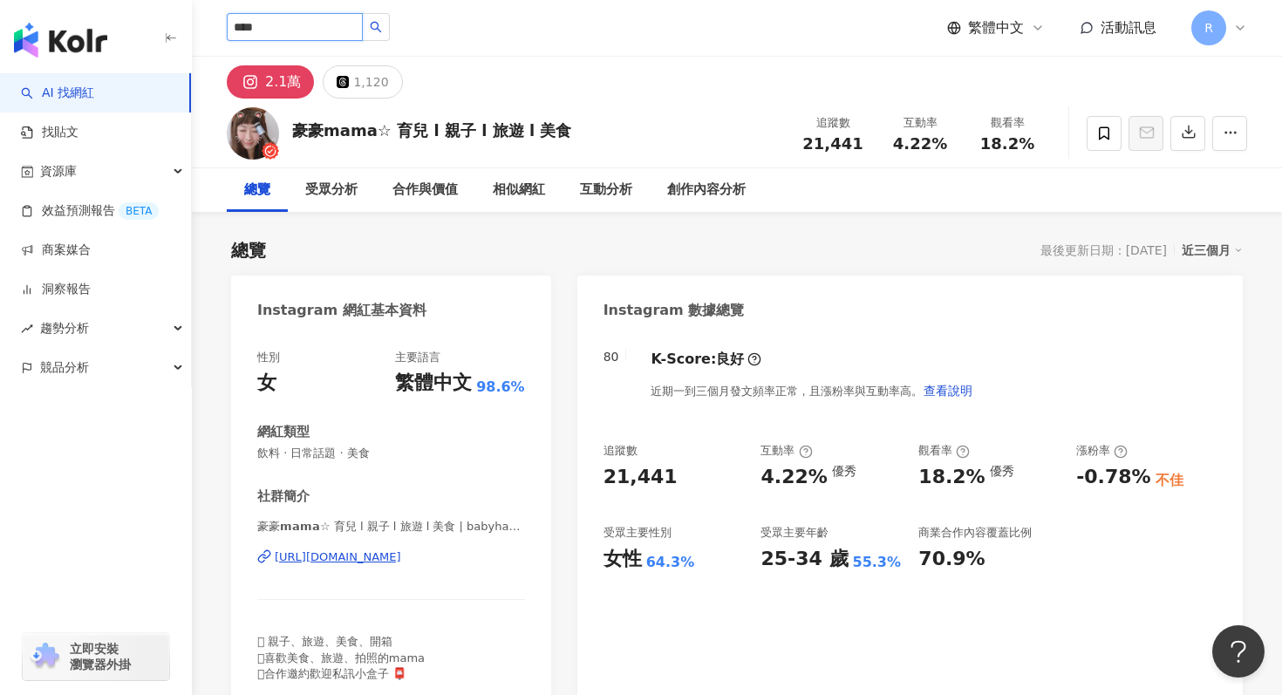
click at [326, 33] on input "****" at bounding box center [295, 27] width 136 height 28
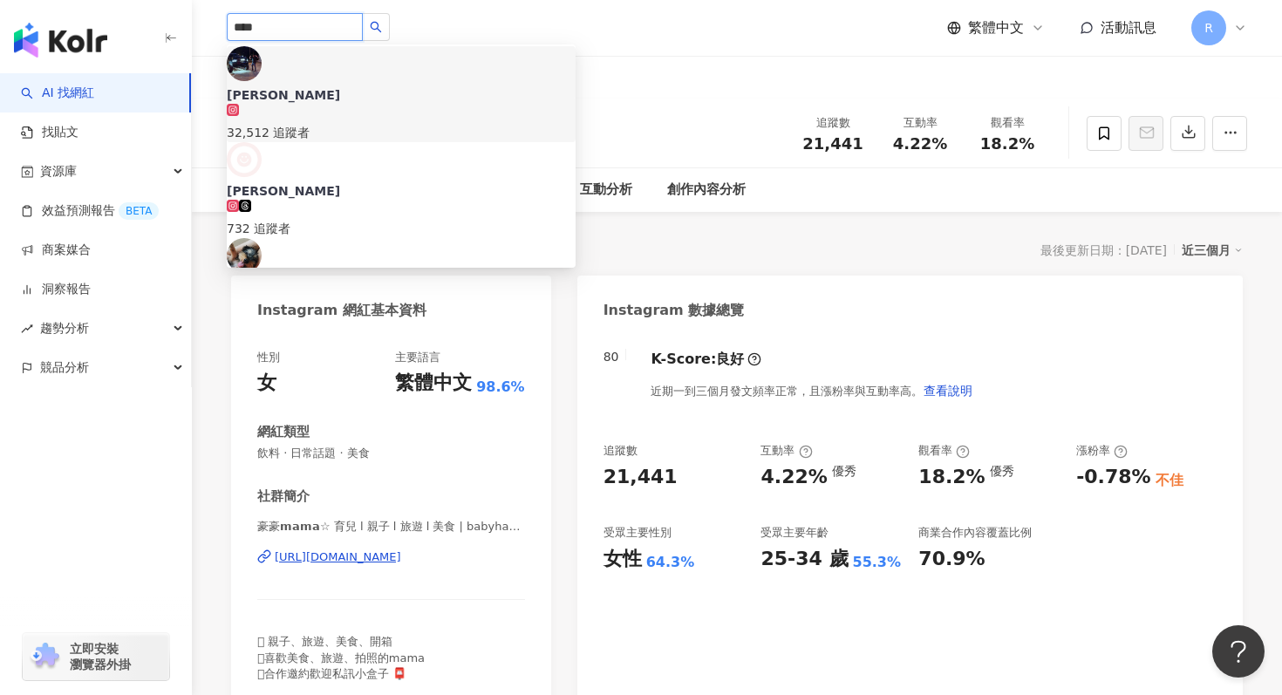
click at [326, 25] on input "****" at bounding box center [295, 27] width 136 height 28
paste input "****"
type input "********"
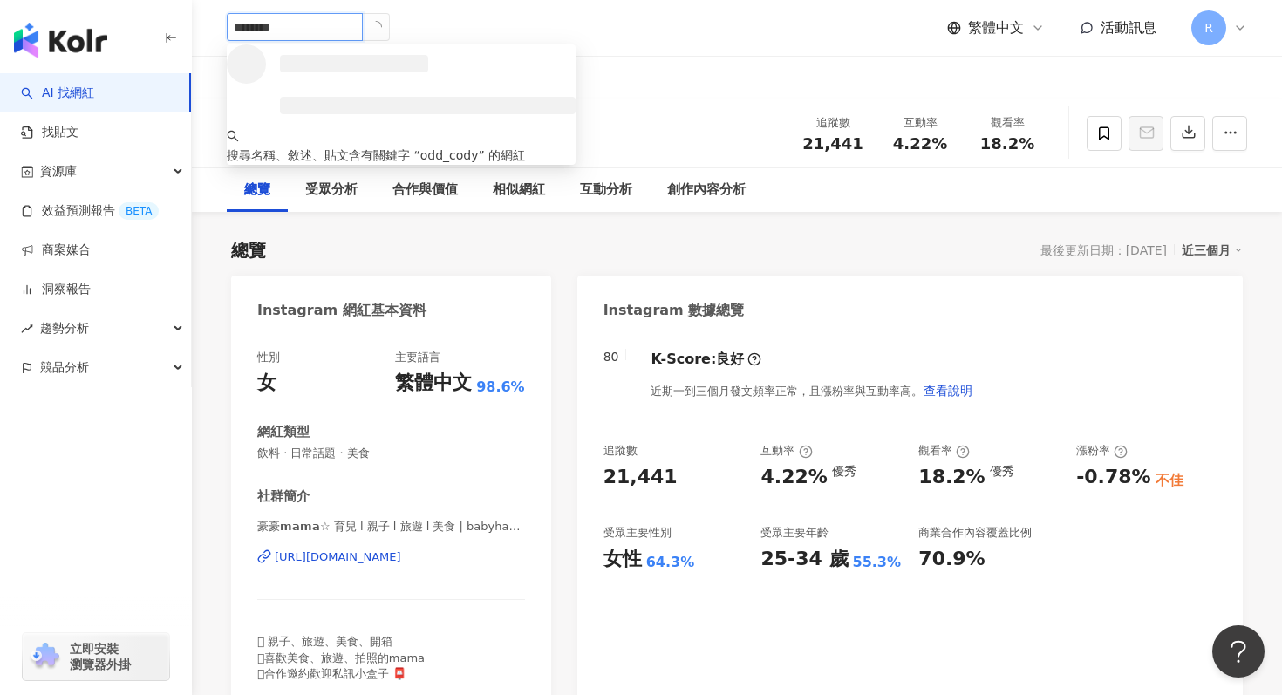
scroll to position [0, 0]
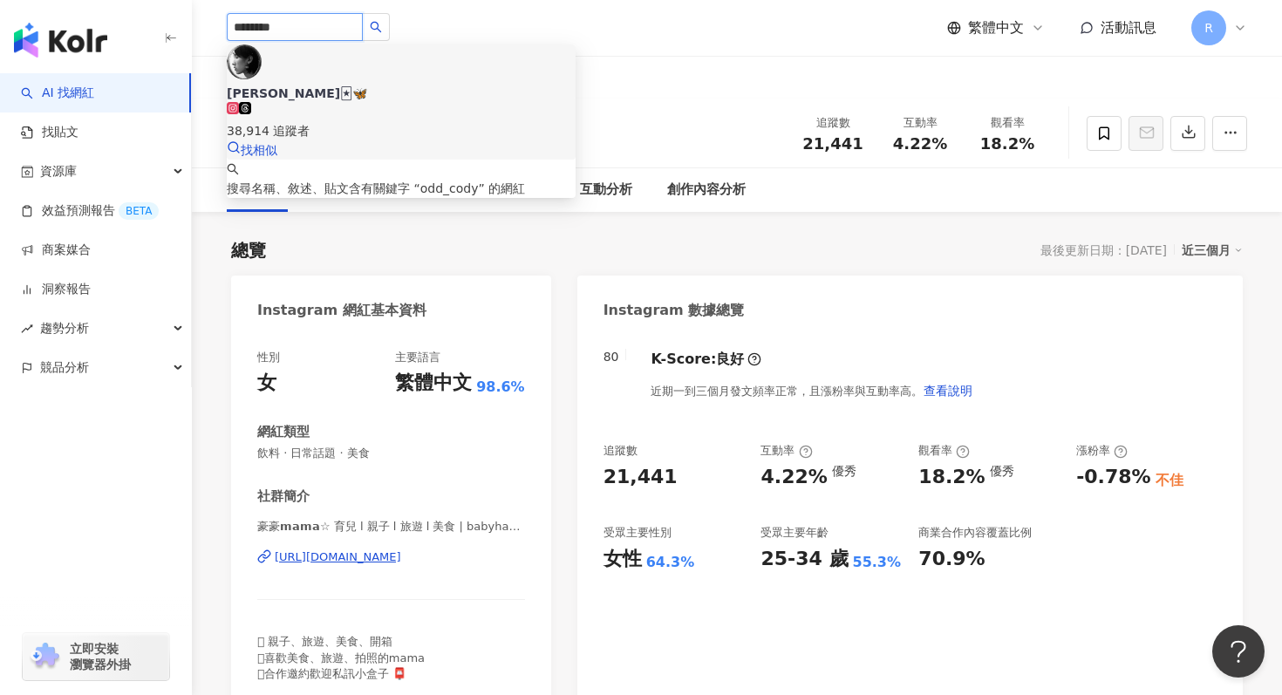
click at [352, 85] on span "Cody🃏🦋" at bounding box center [401, 93] width 349 height 17
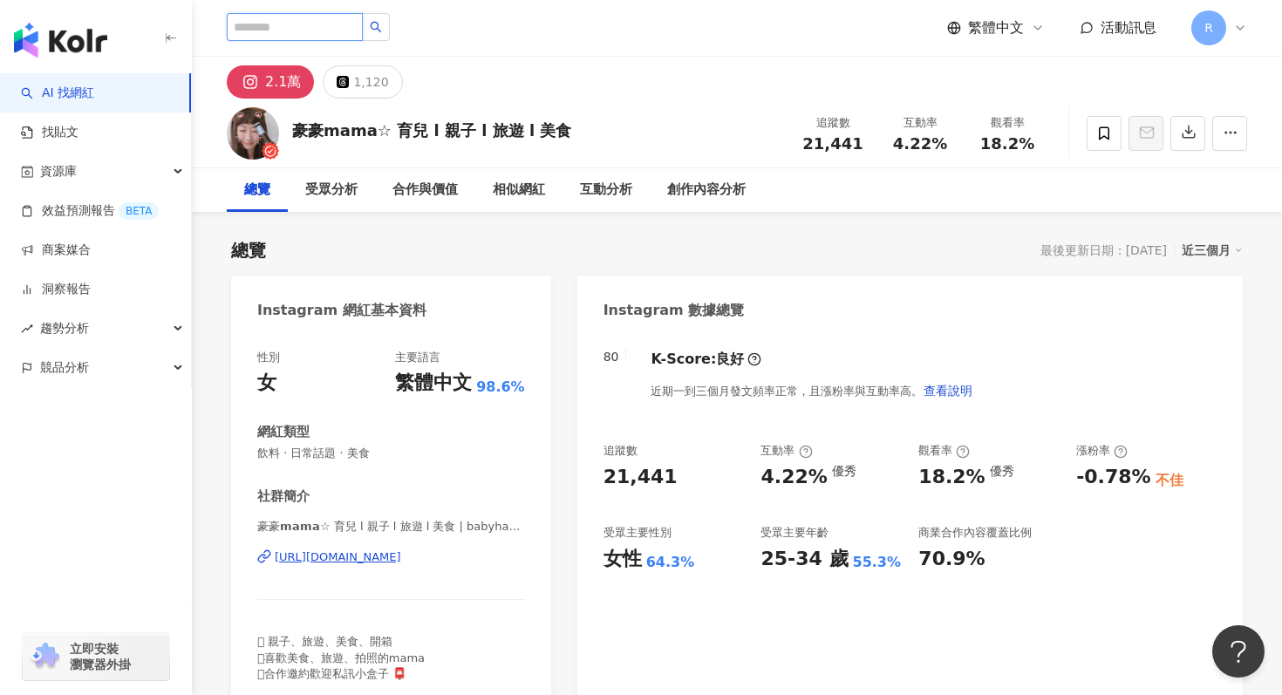
click at [266, 21] on input "search" at bounding box center [295, 27] width 136 height 28
paste input "******"
type input "******"
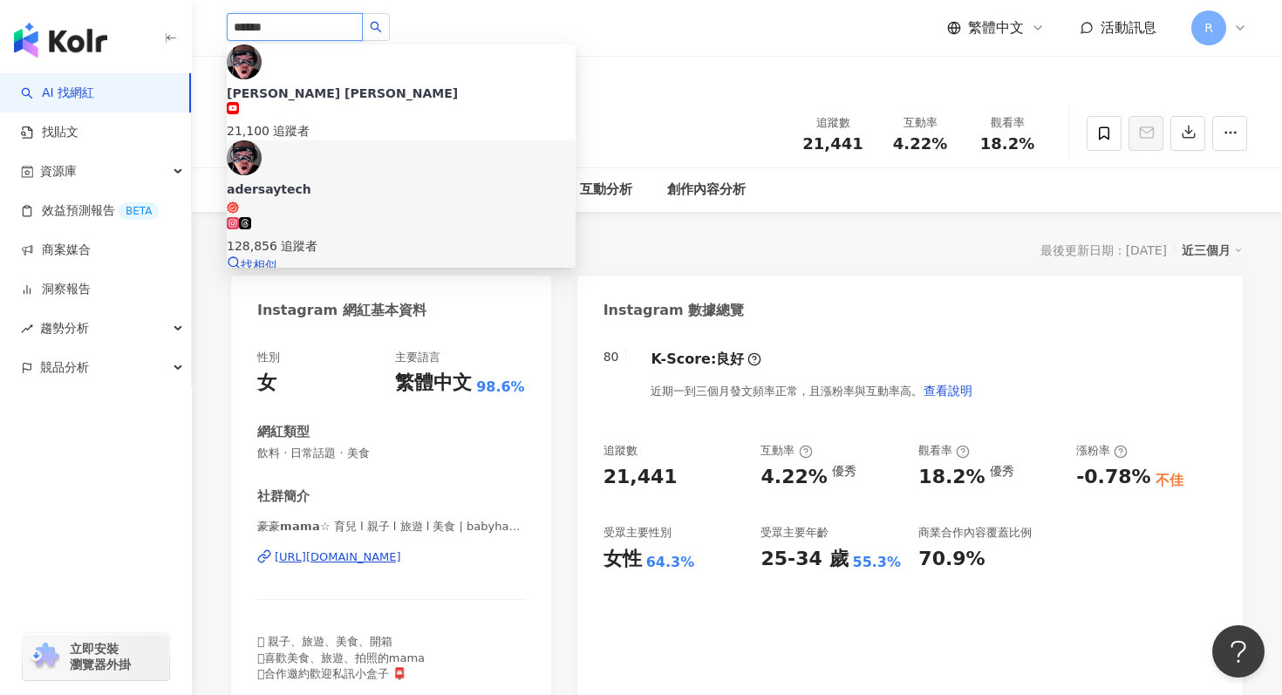
click at [351, 236] on div "128,856 追蹤者" at bounding box center [401, 245] width 349 height 19
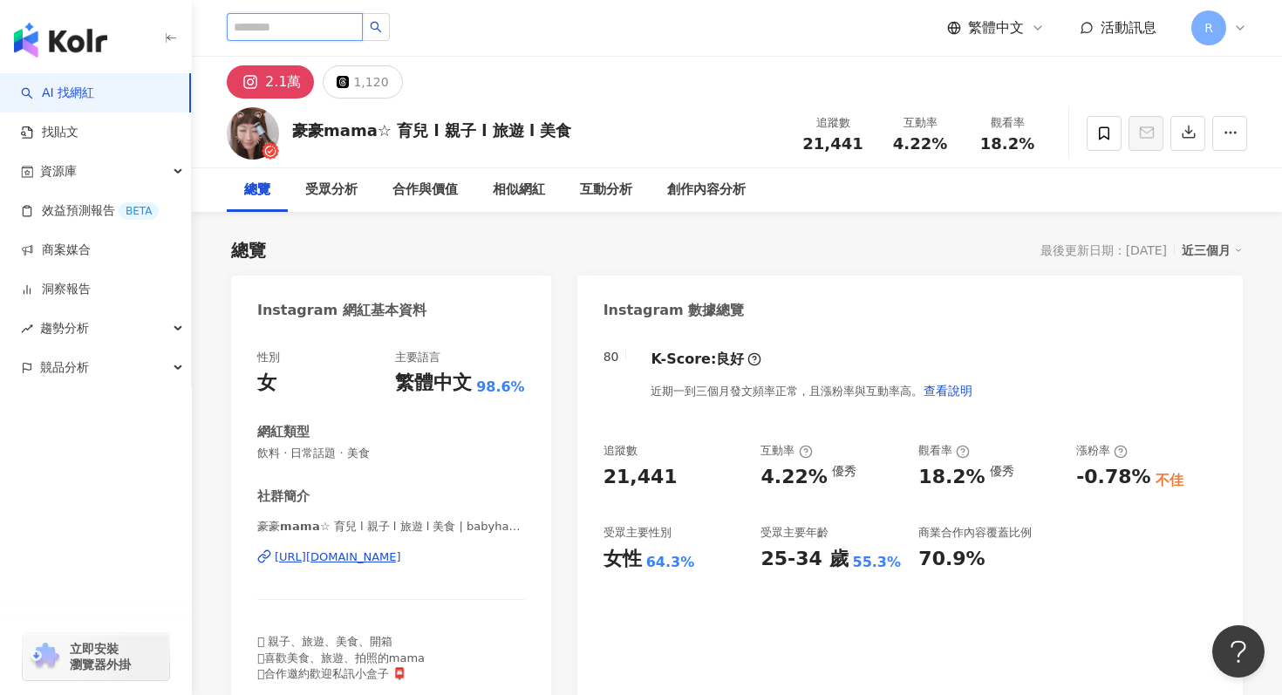
paste input "******"
type input "******"
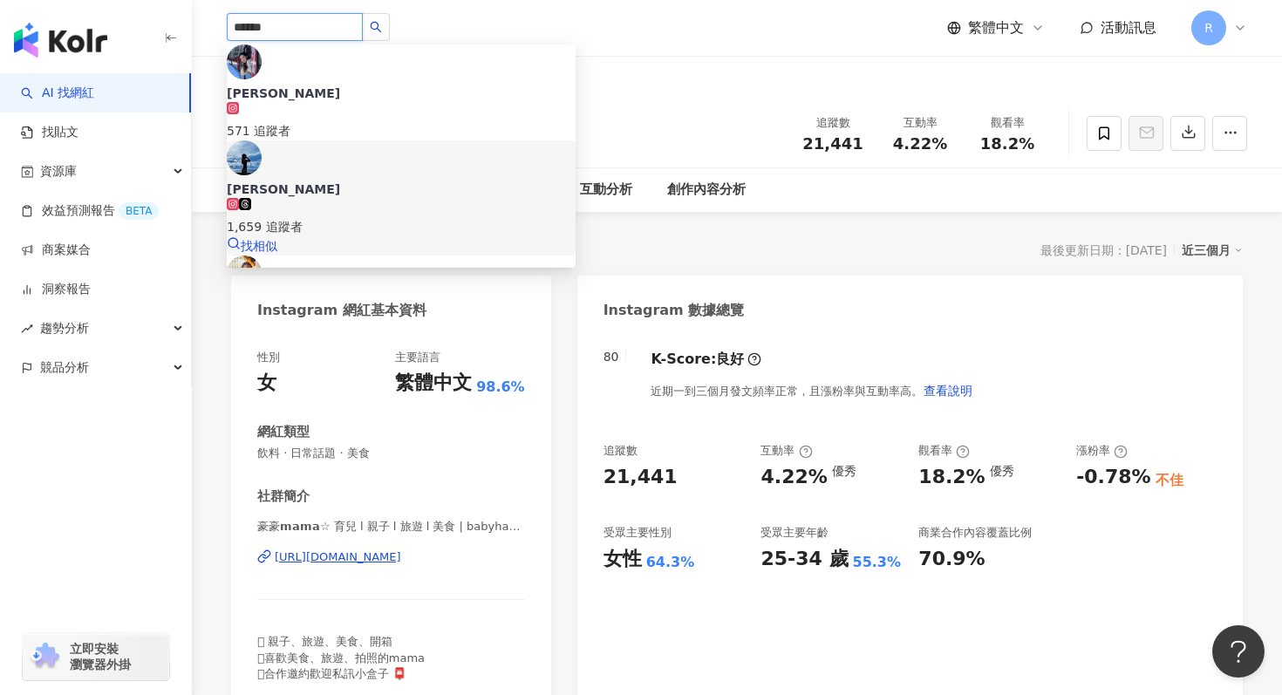
click at [374, 181] on span "Serena" at bounding box center [401, 189] width 349 height 17
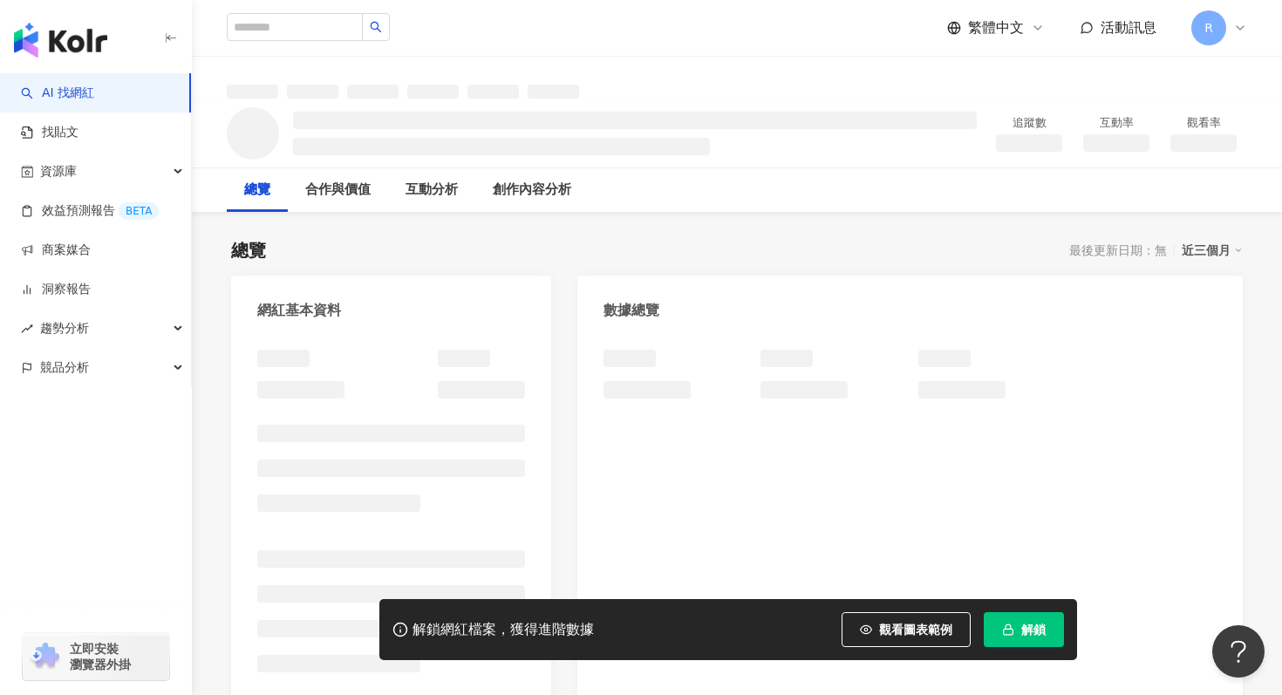
click at [1021, 639] on button "解鎖" at bounding box center [1024, 629] width 80 height 35
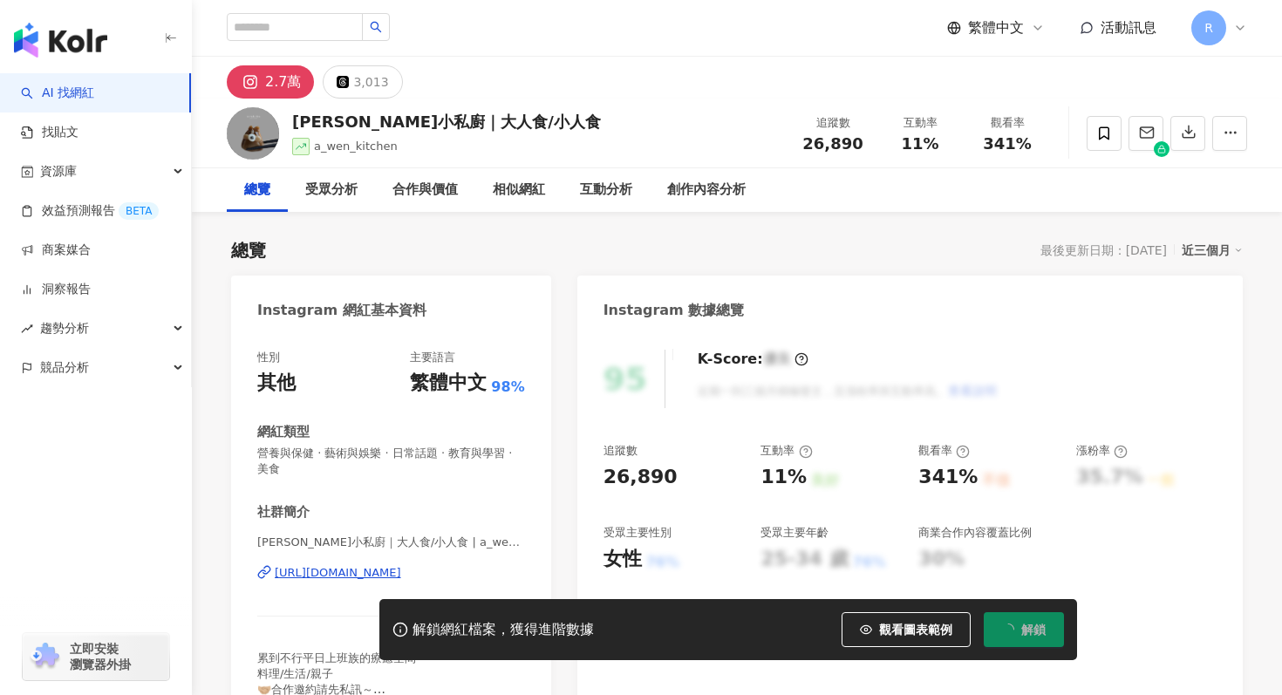
click at [1037, 627] on span "解鎖" at bounding box center [1033, 630] width 24 height 14
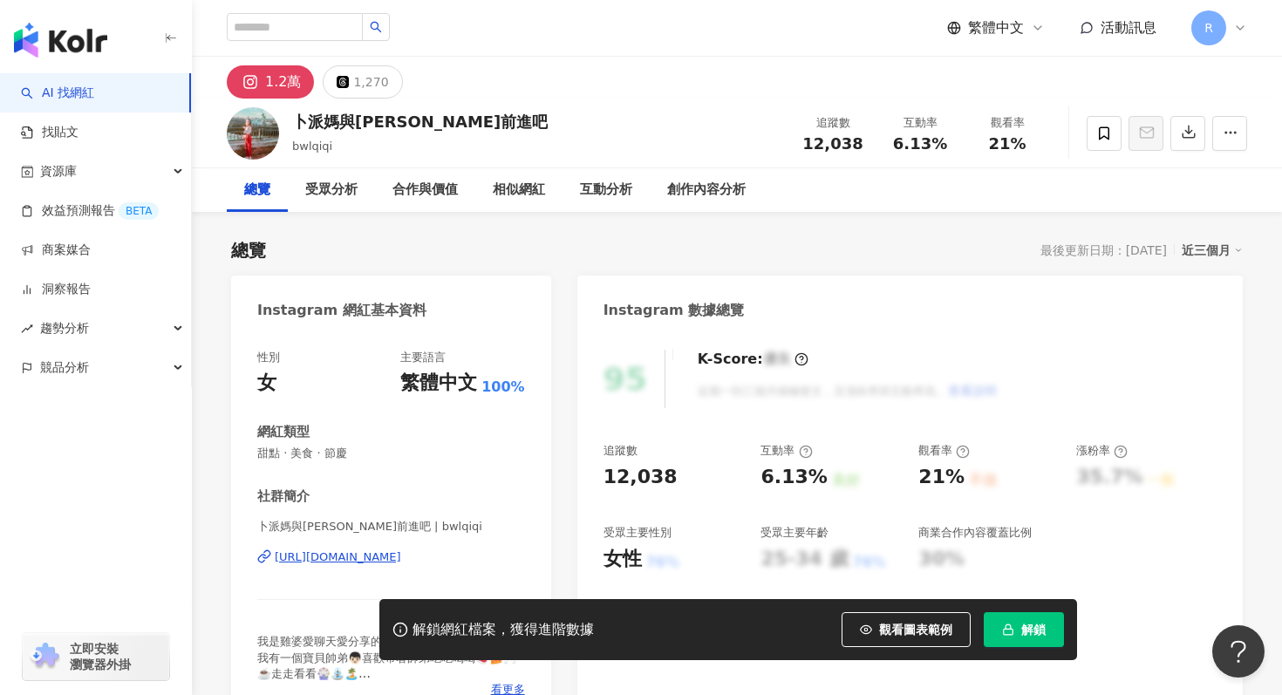
click at [1028, 639] on button "解鎖" at bounding box center [1024, 629] width 80 height 35
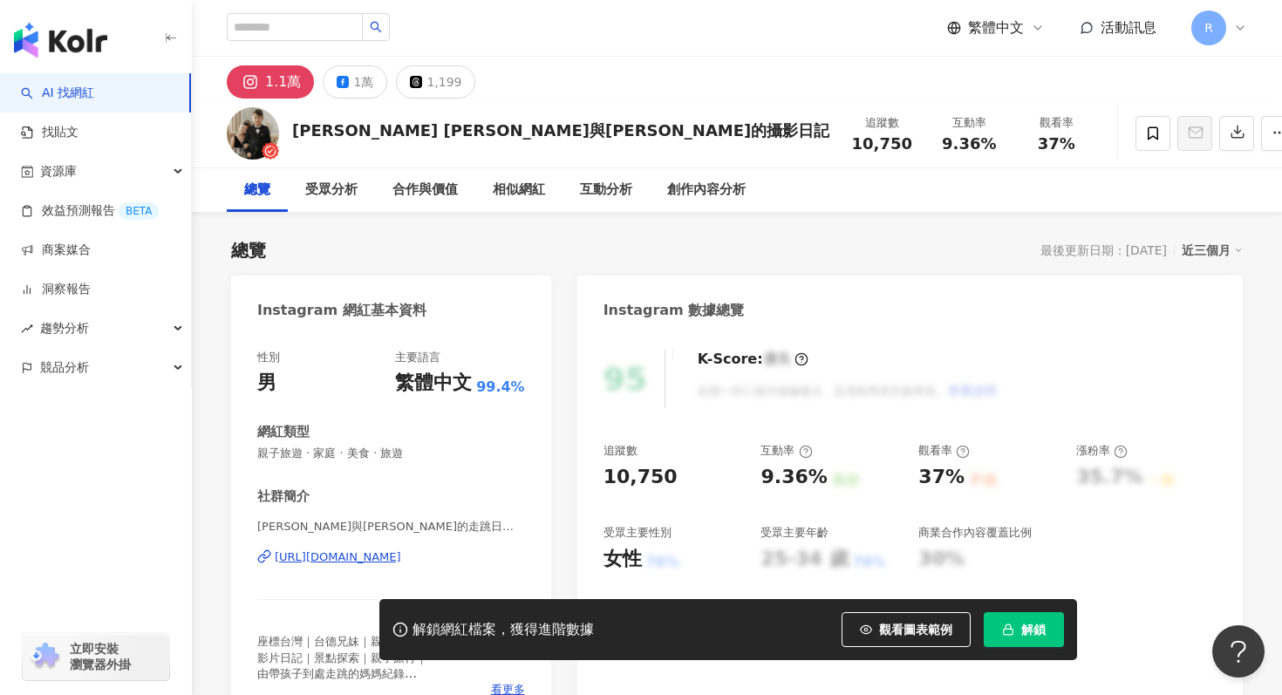
click at [1048, 625] on button "解鎖" at bounding box center [1024, 629] width 80 height 35
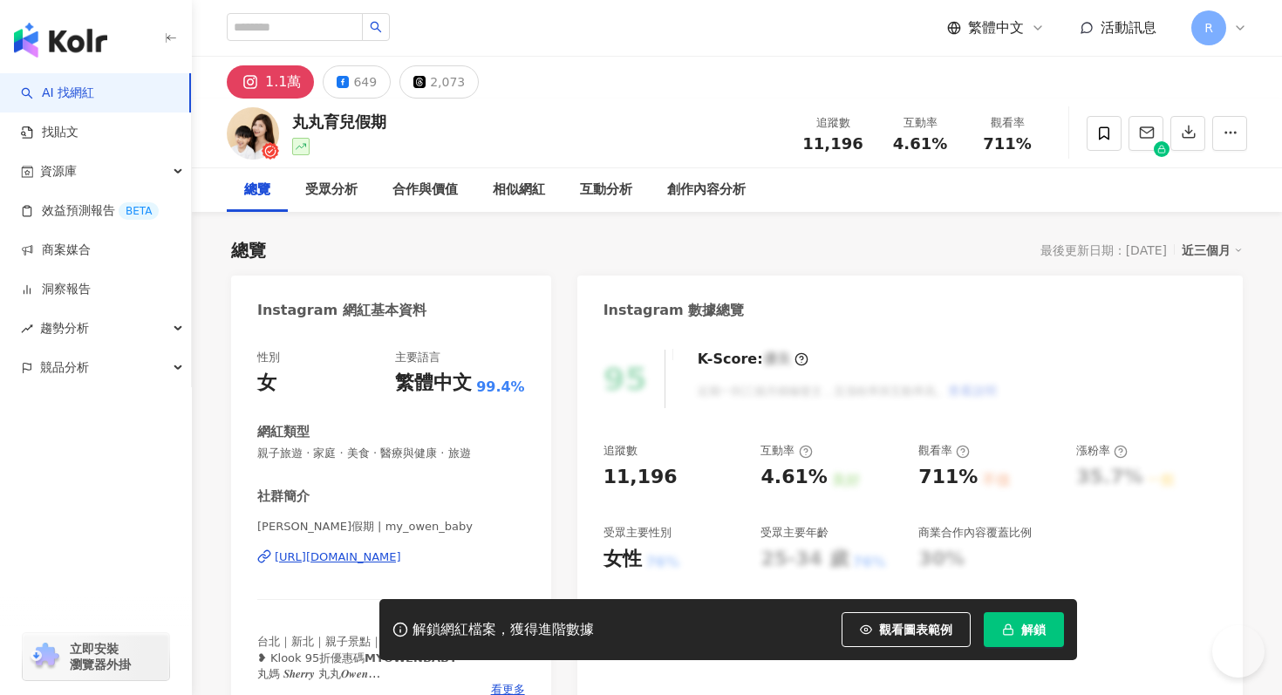
click at [1016, 639] on button "解鎖" at bounding box center [1024, 629] width 80 height 35
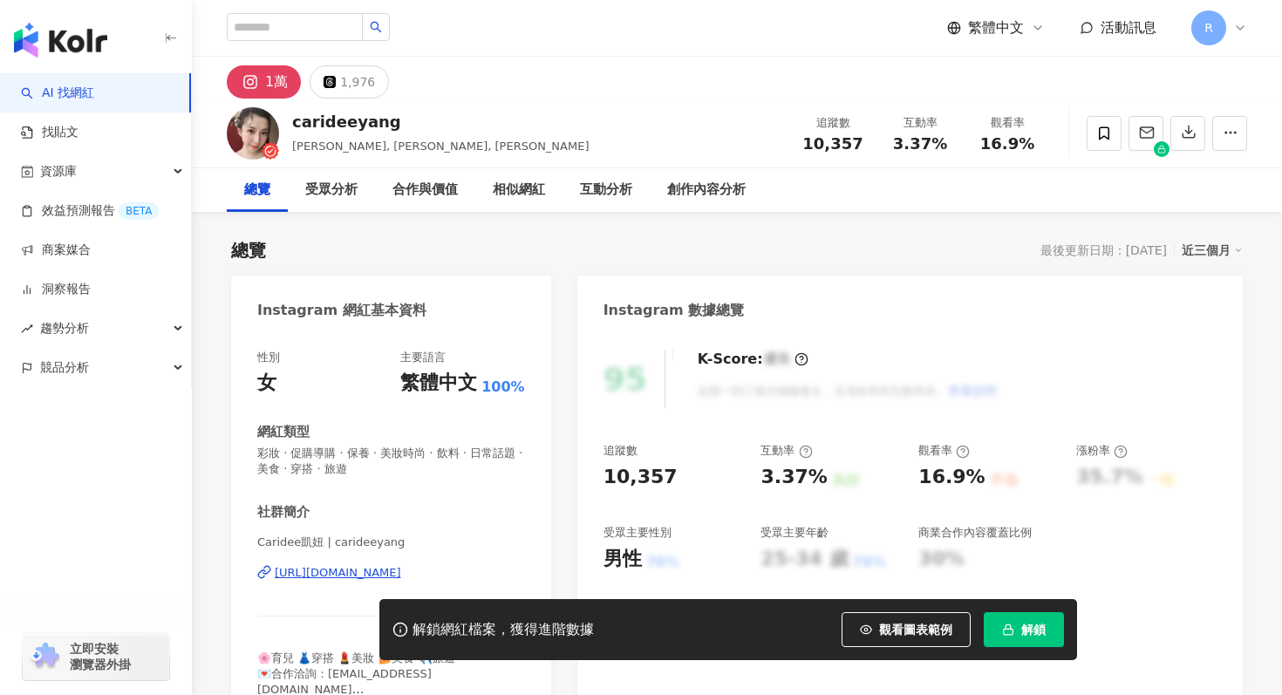
click at [1047, 632] on button "解鎖" at bounding box center [1024, 629] width 80 height 35
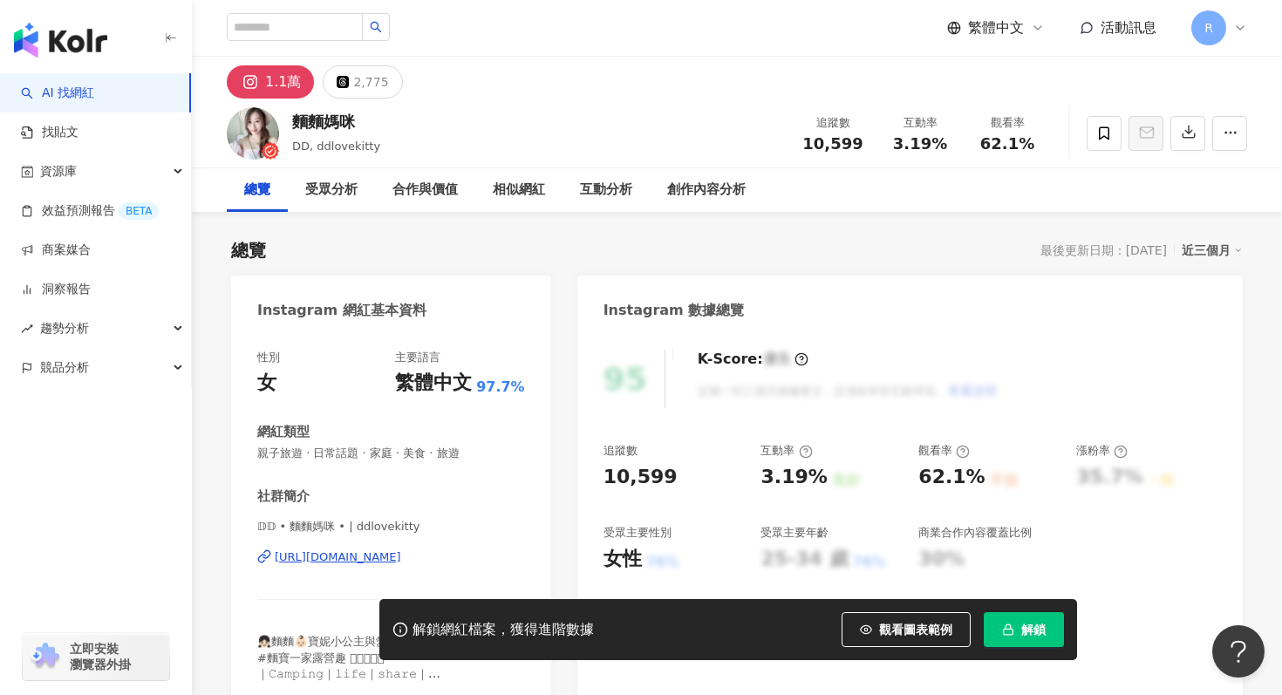
click at [1029, 633] on span "解鎖" at bounding box center [1033, 630] width 24 height 14
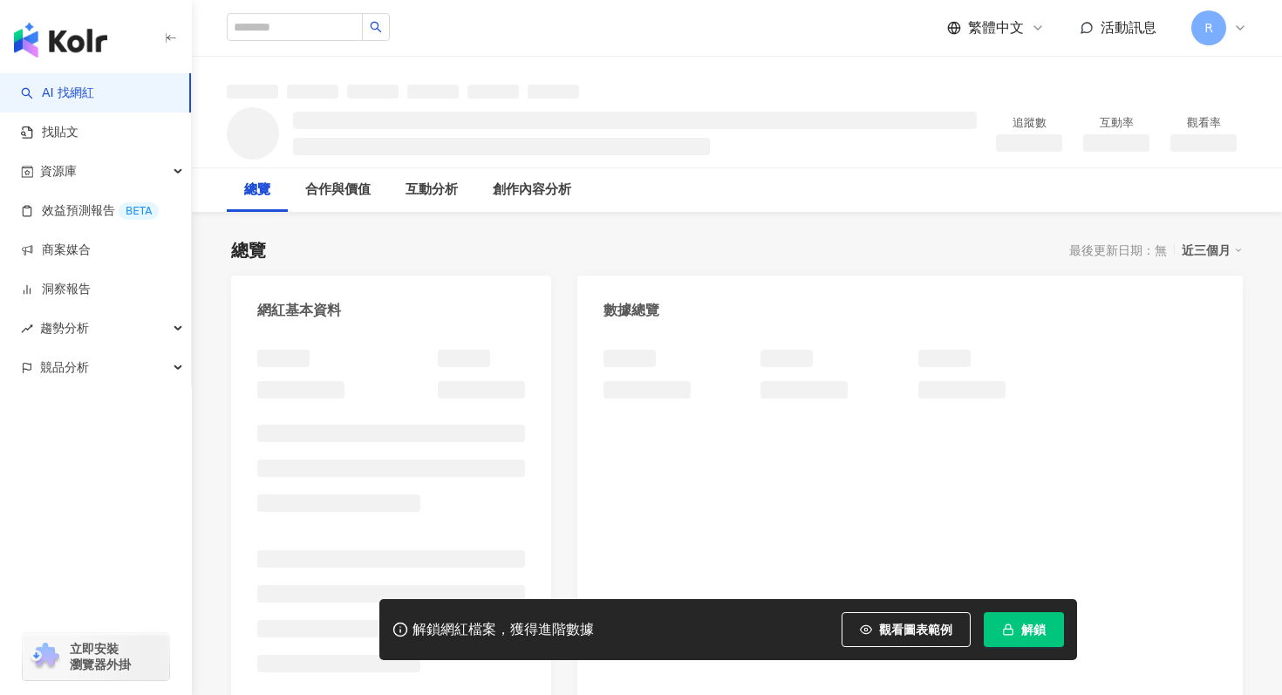
click at [1013, 625] on icon "button" at bounding box center [1008, 630] width 12 height 12
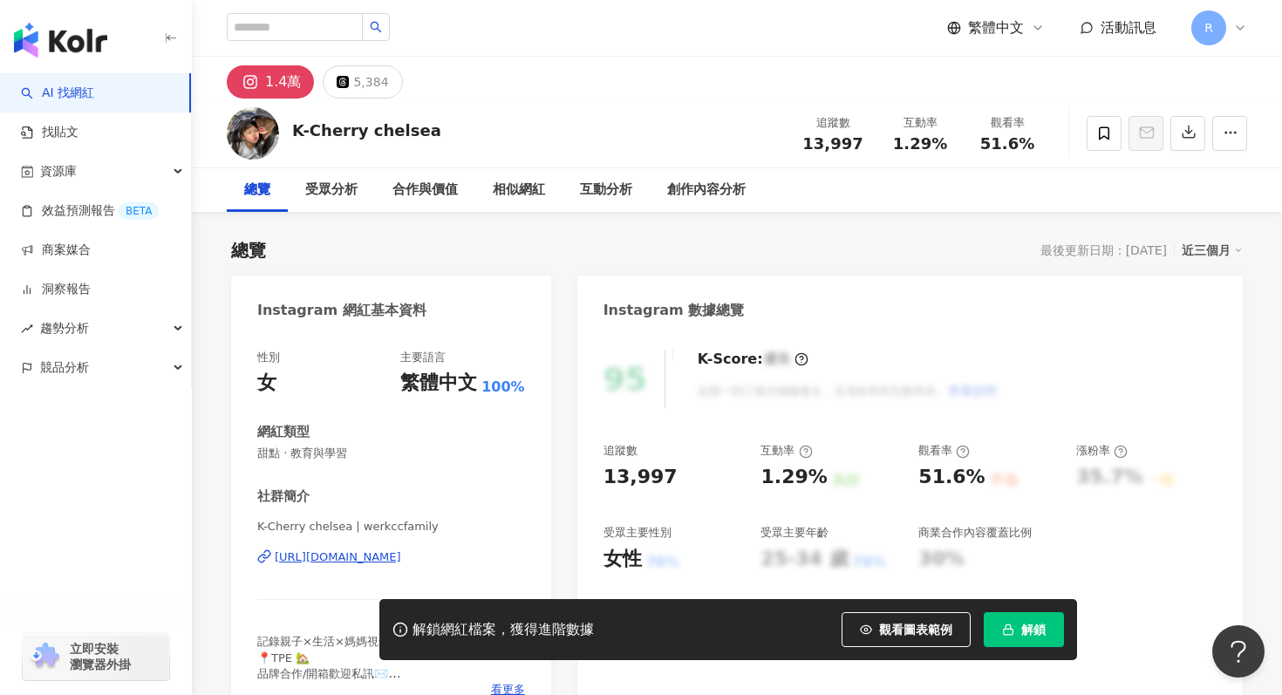
click at [1021, 626] on span "解鎖" at bounding box center [1033, 630] width 24 height 14
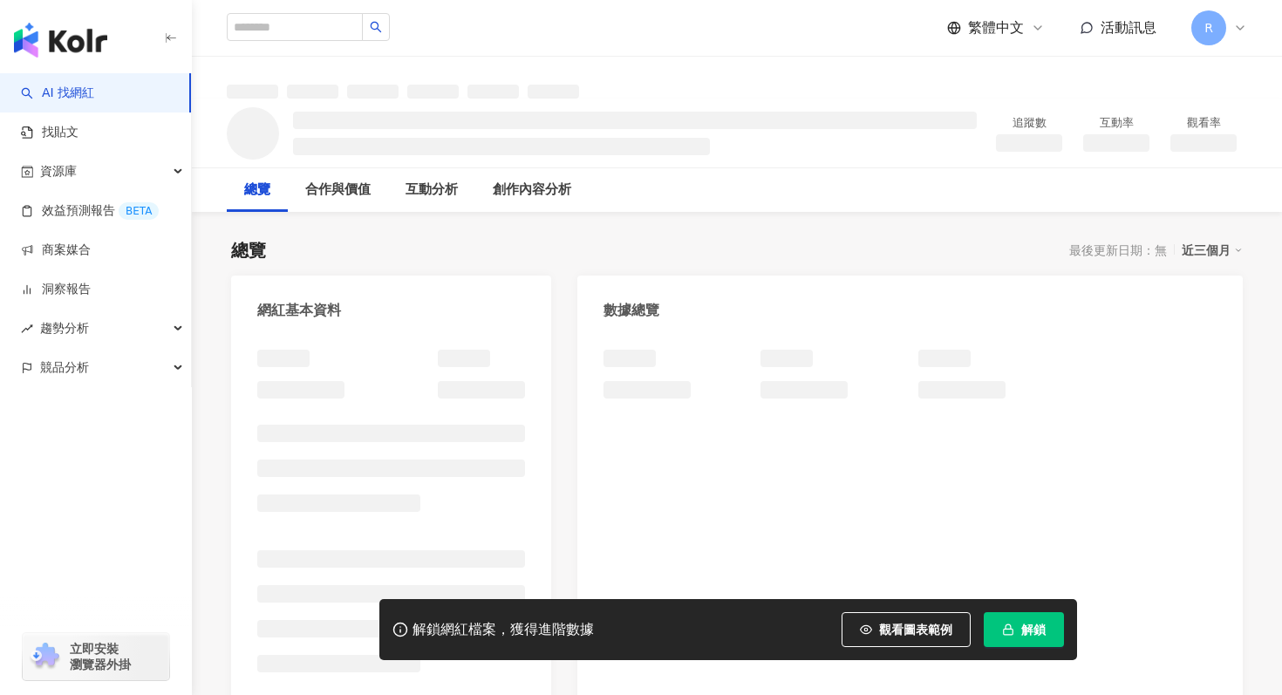
click at [1036, 623] on span "解鎖" at bounding box center [1033, 630] width 24 height 14
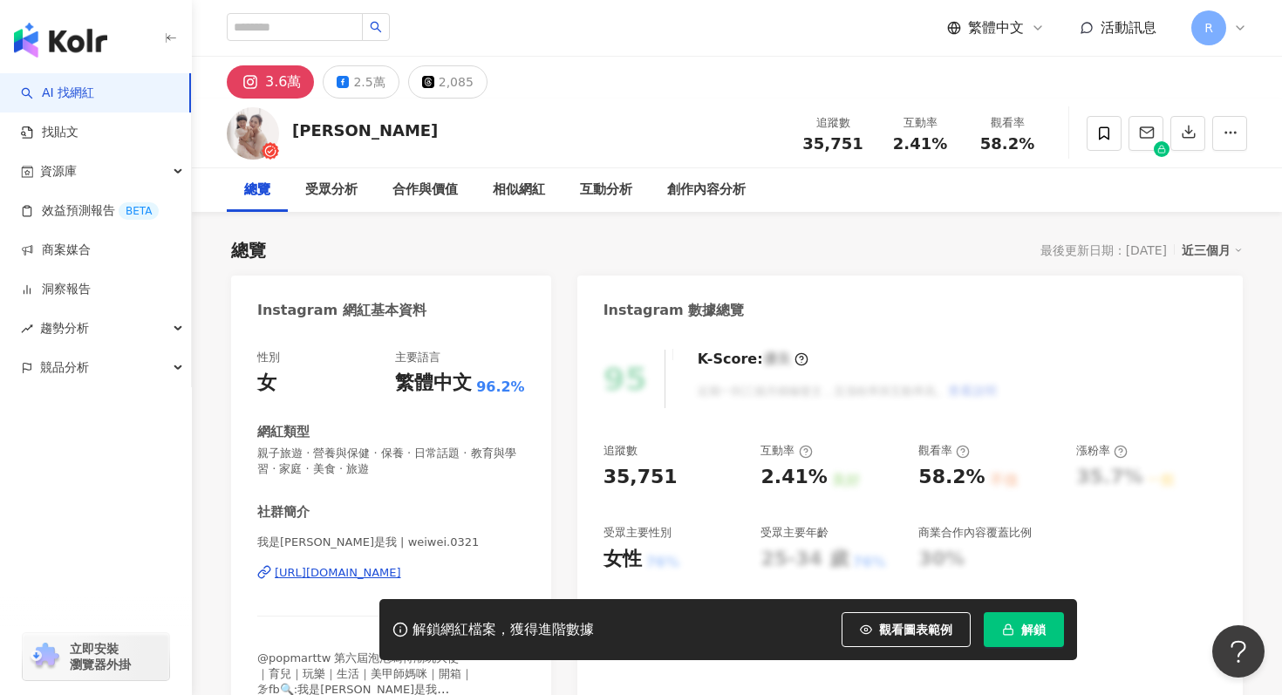
click at [1020, 624] on button "解鎖" at bounding box center [1024, 629] width 80 height 35
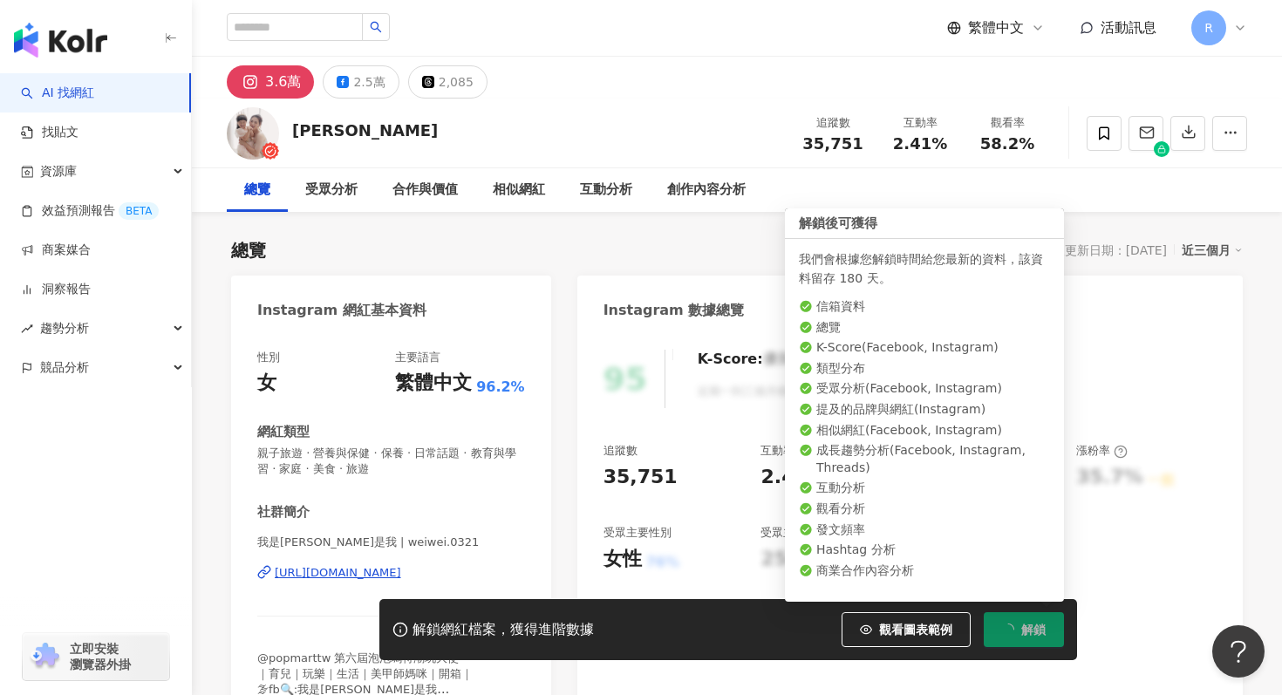
click at [766, 512] on div "追蹤數 35,751 互動率 2.41% 良好 觀看率 58.2% 不佳 漲粉率 35.7% 一般 受眾主要性別 女性 76% 受眾主要年齡 25-34 歲 …" at bounding box center [910, 507] width 613 height 129
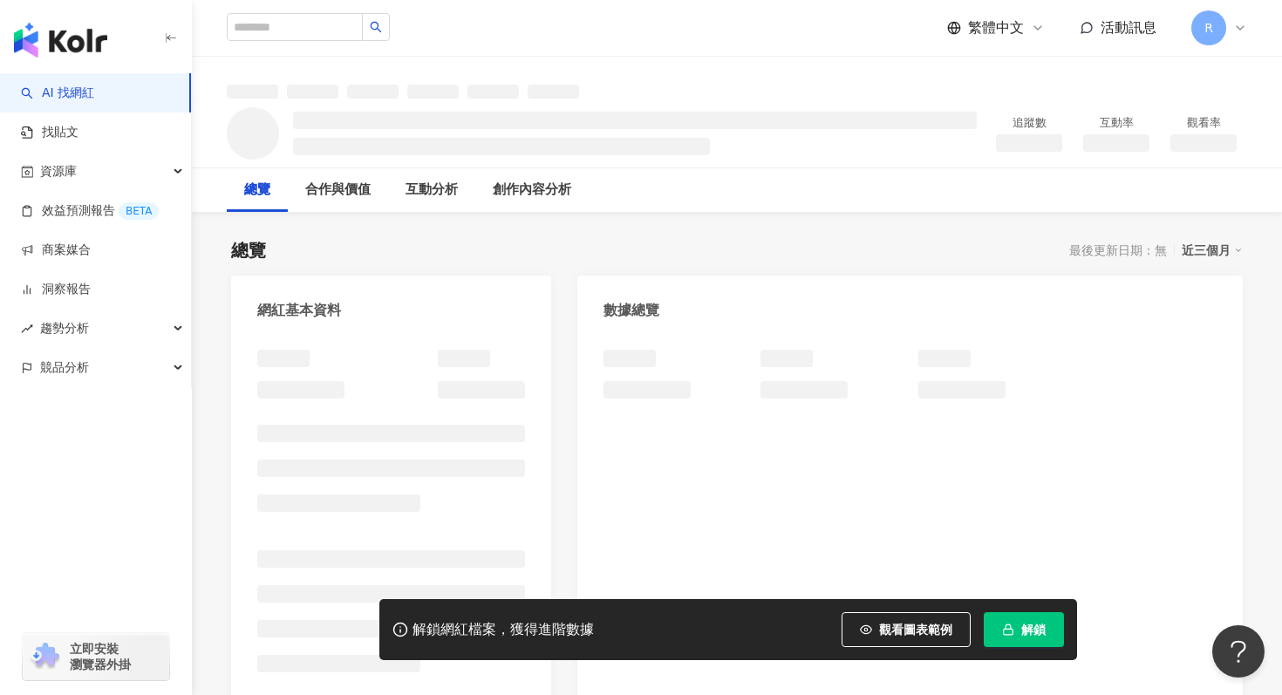
click at [1021, 632] on span "解鎖" at bounding box center [1033, 630] width 24 height 14
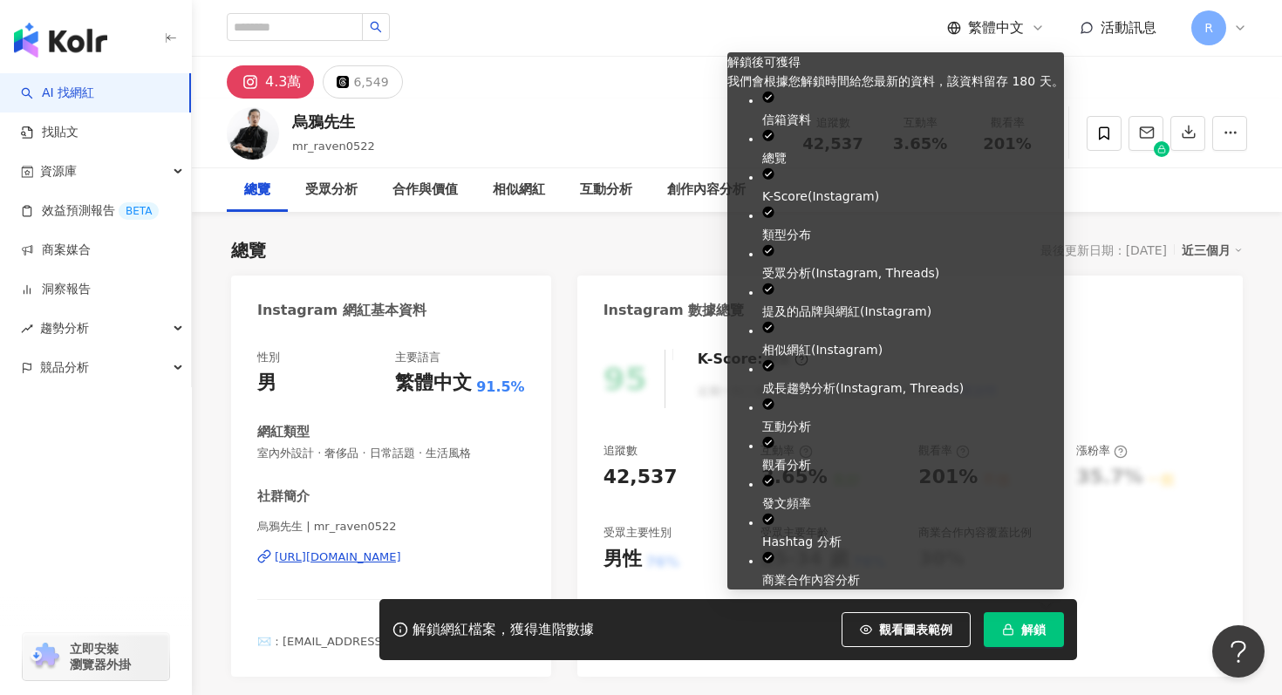
click at [1032, 639] on button "解鎖" at bounding box center [1024, 629] width 80 height 35
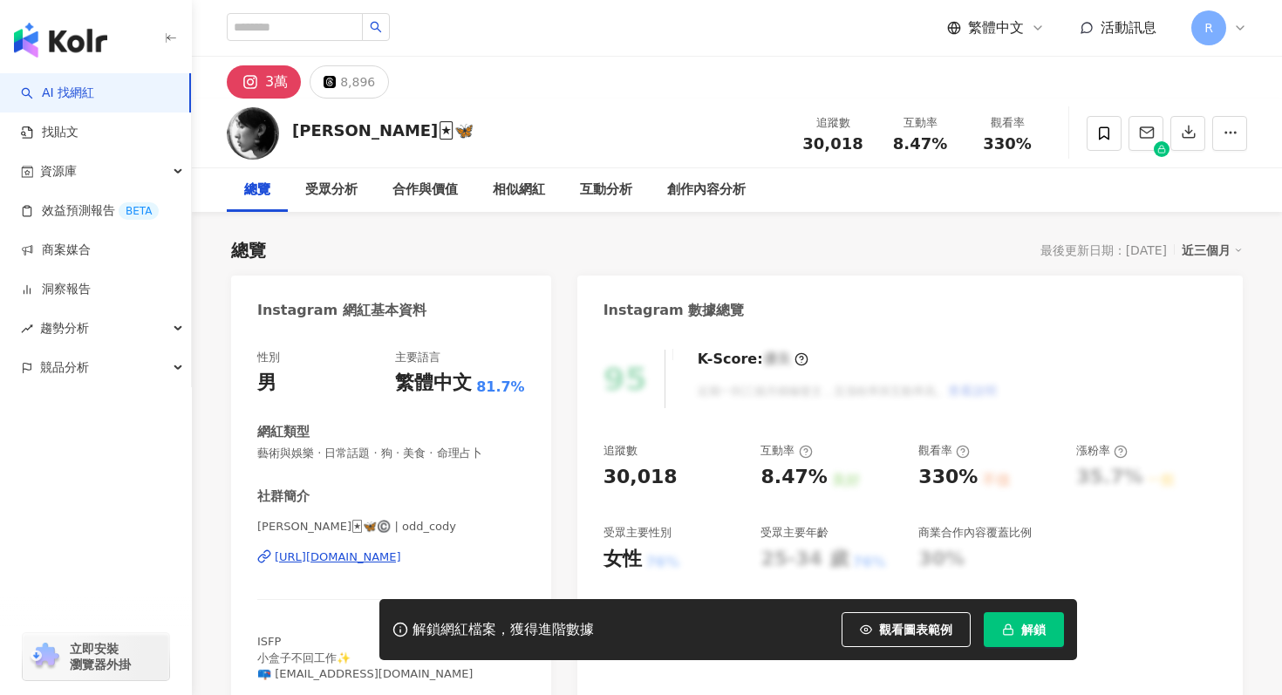
click at [1053, 625] on button "解鎖" at bounding box center [1024, 629] width 80 height 35
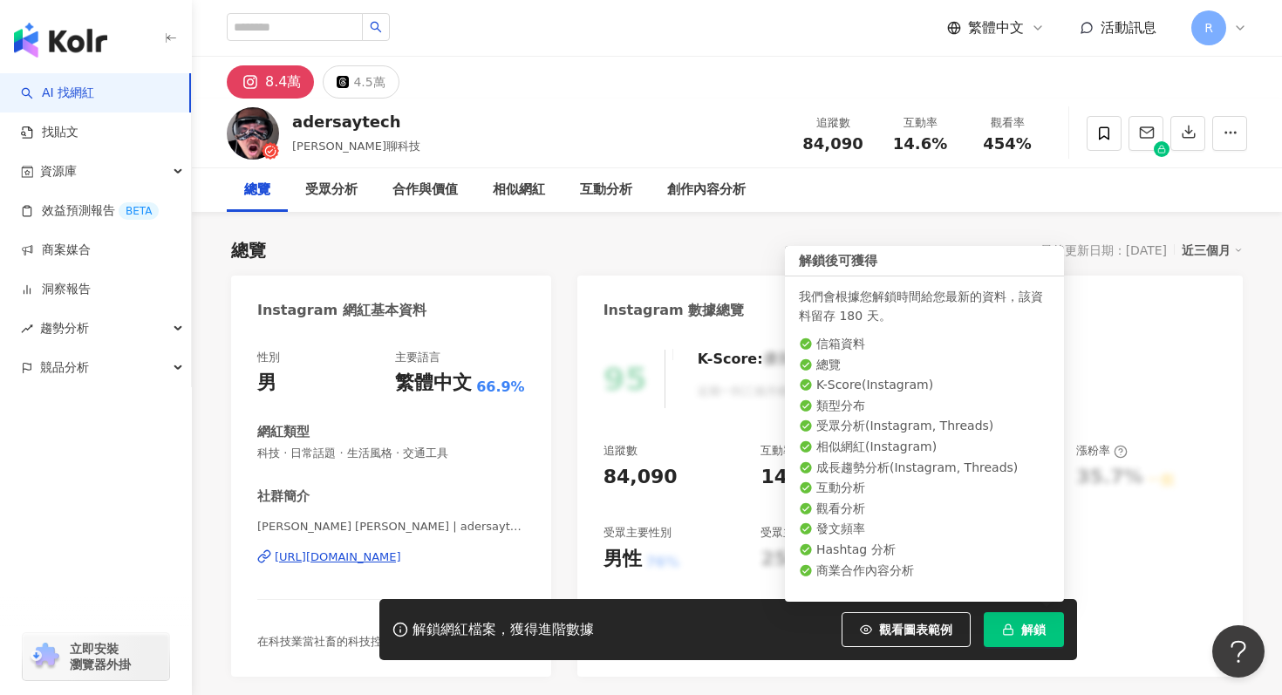
click at [1026, 625] on span "解鎖" at bounding box center [1033, 630] width 24 height 14
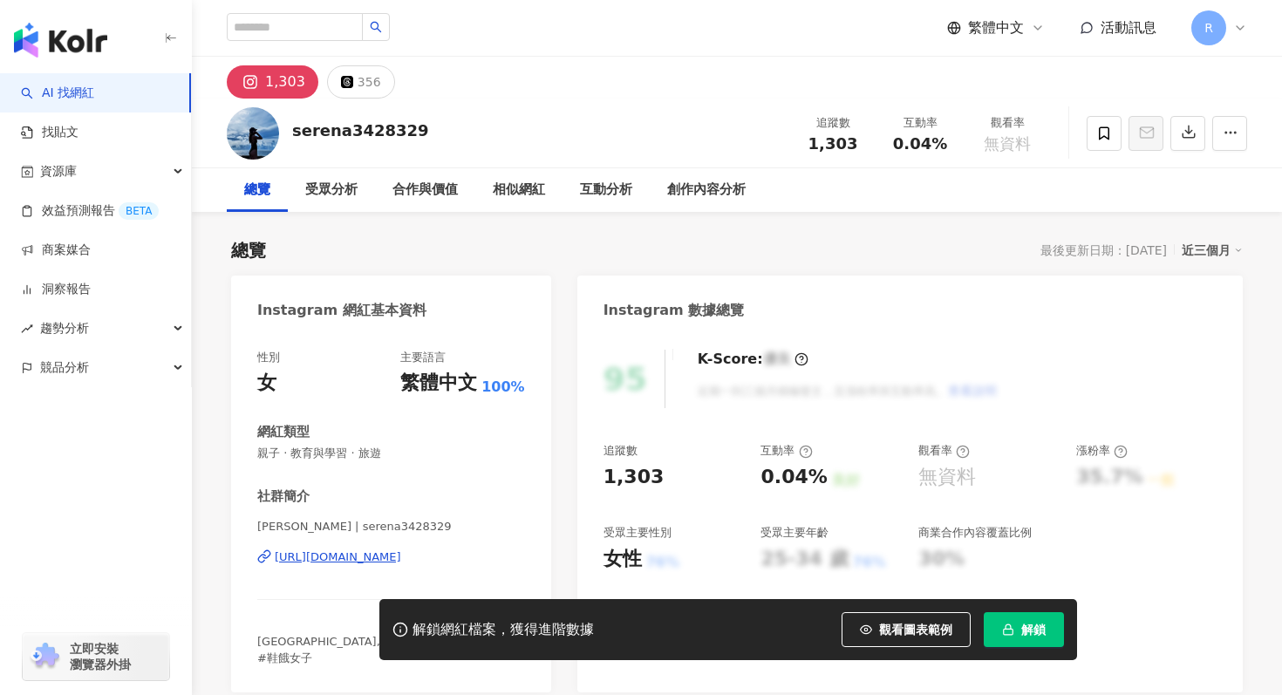
click at [1008, 625] on icon "button" at bounding box center [1008, 630] width 12 height 12
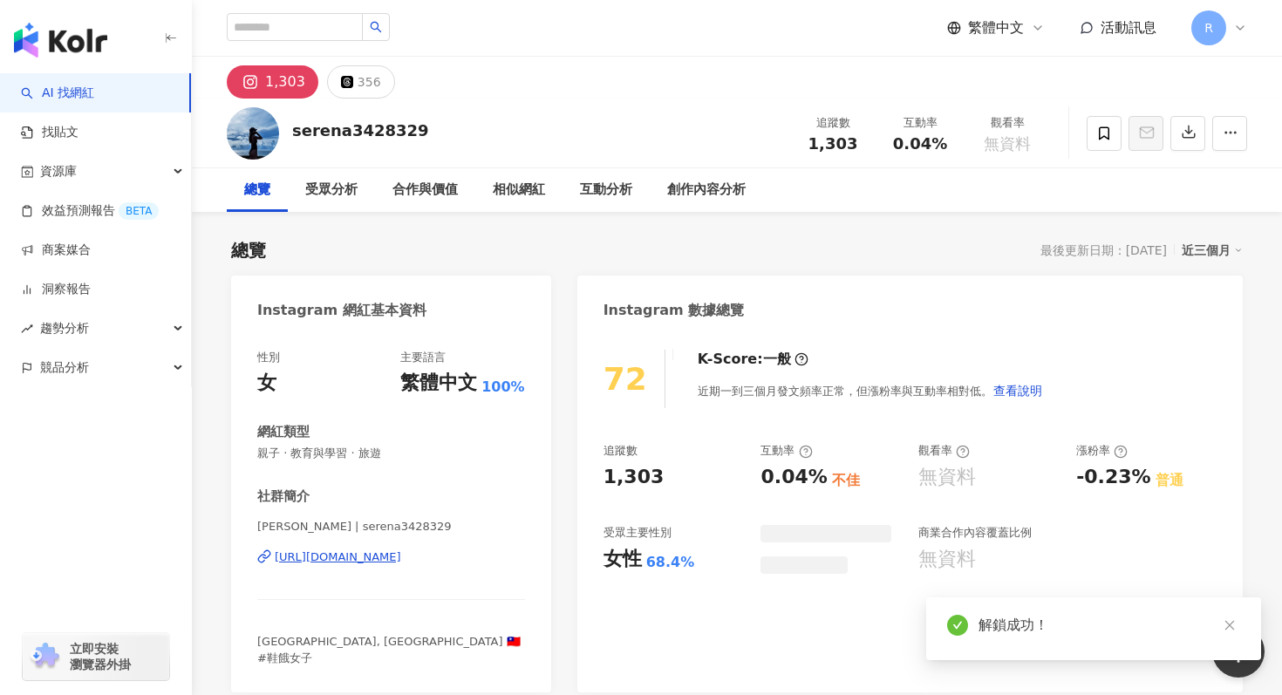
scroll to position [58, 0]
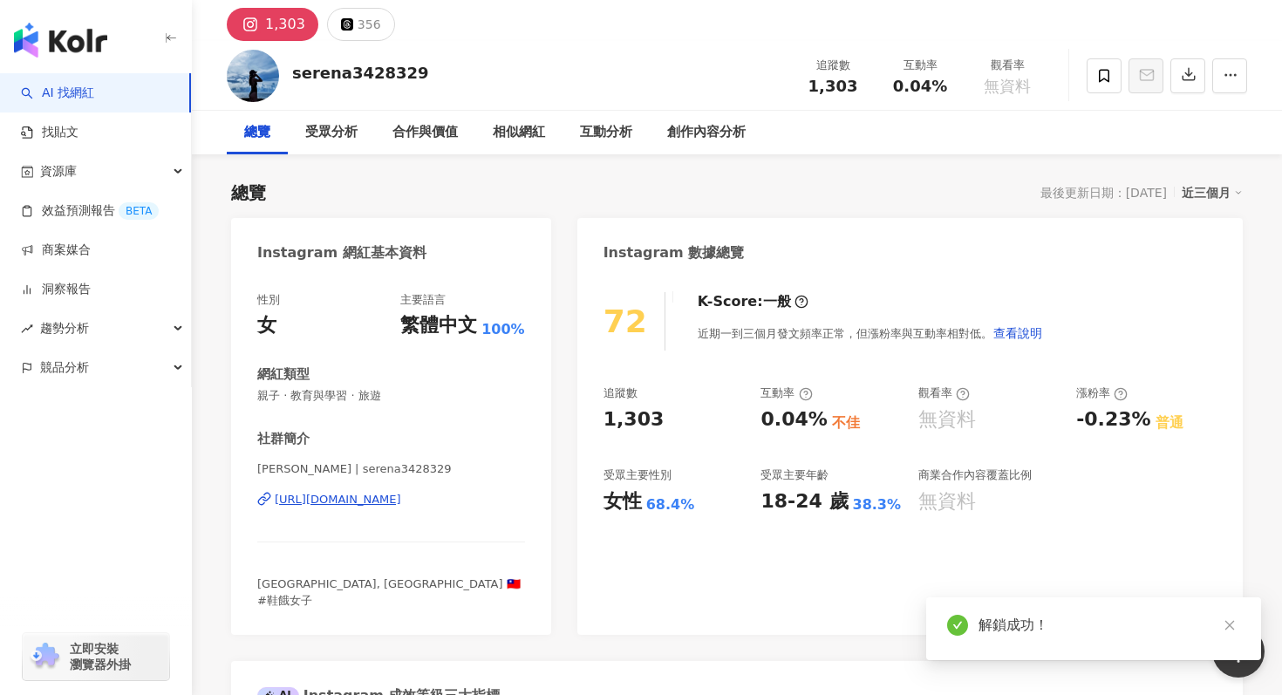
click at [401, 502] on div "[URL][DOMAIN_NAME]" at bounding box center [338, 500] width 126 height 16
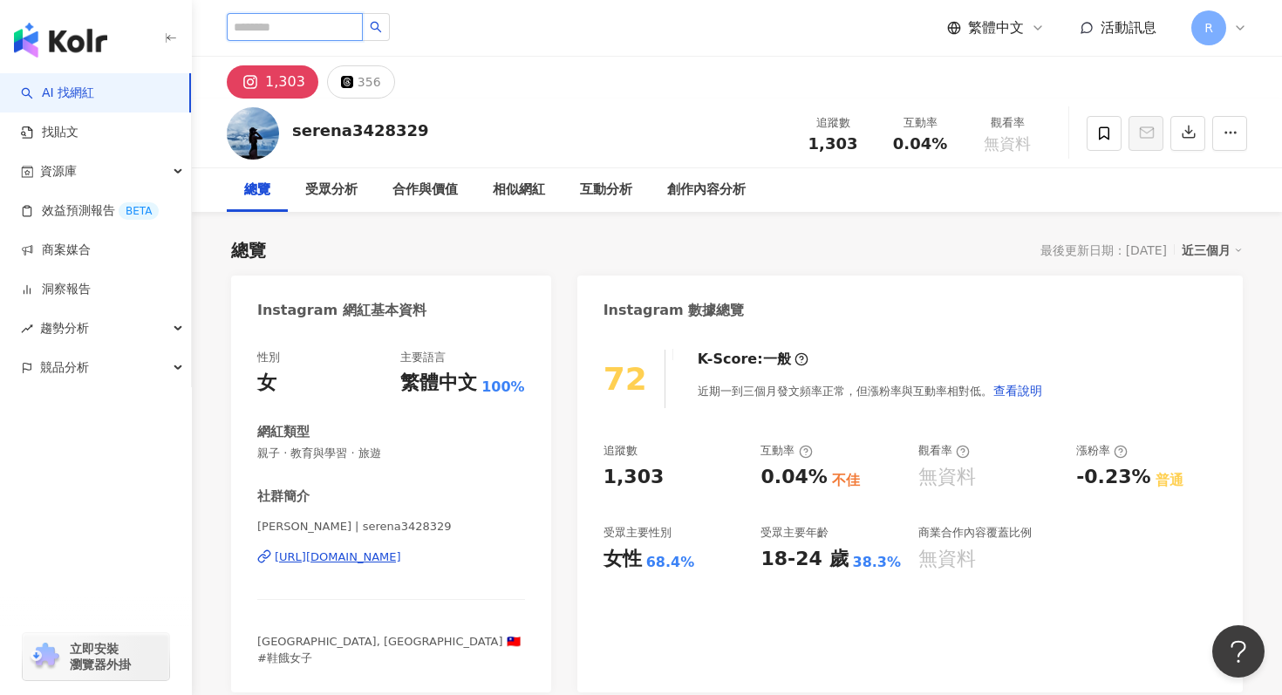
click at [282, 37] on input "search" at bounding box center [295, 27] width 136 height 28
paste input "**********"
type input "**********"
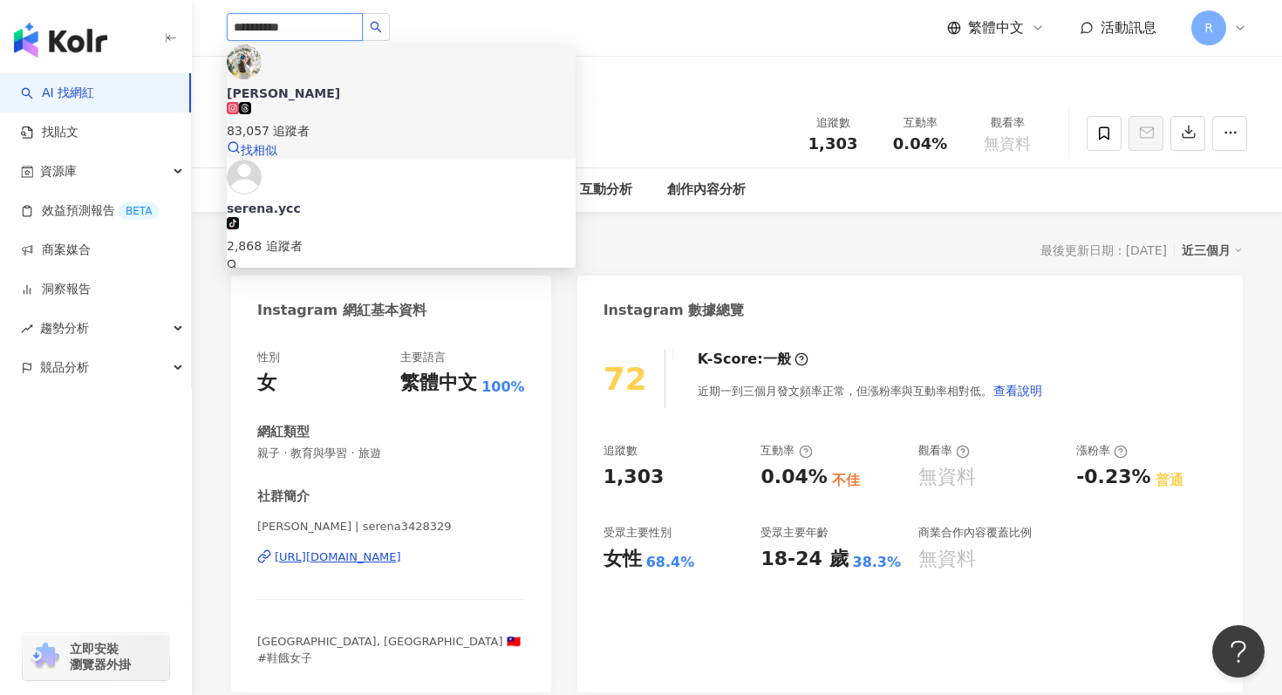
click at [355, 85] on div "[PERSON_NAME]" at bounding box center [401, 93] width 349 height 17
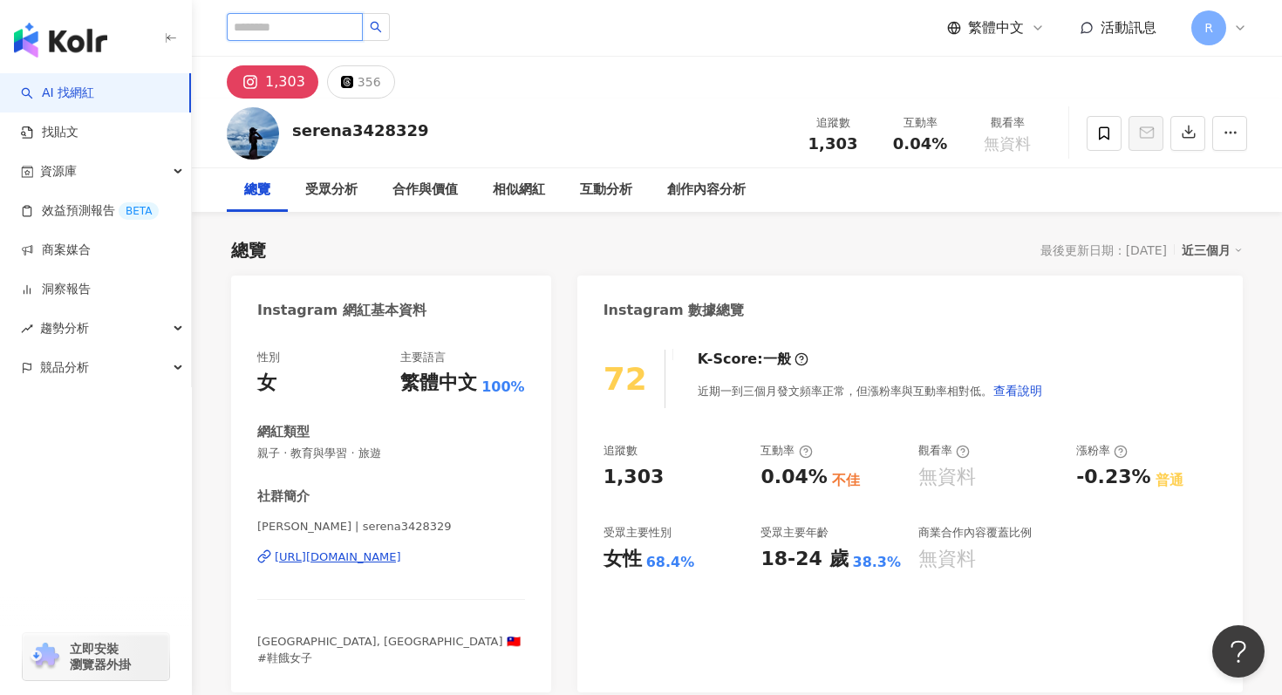
click at [313, 21] on input "search" at bounding box center [295, 27] width 136 height 28
paste input "*****"
type input "*****"
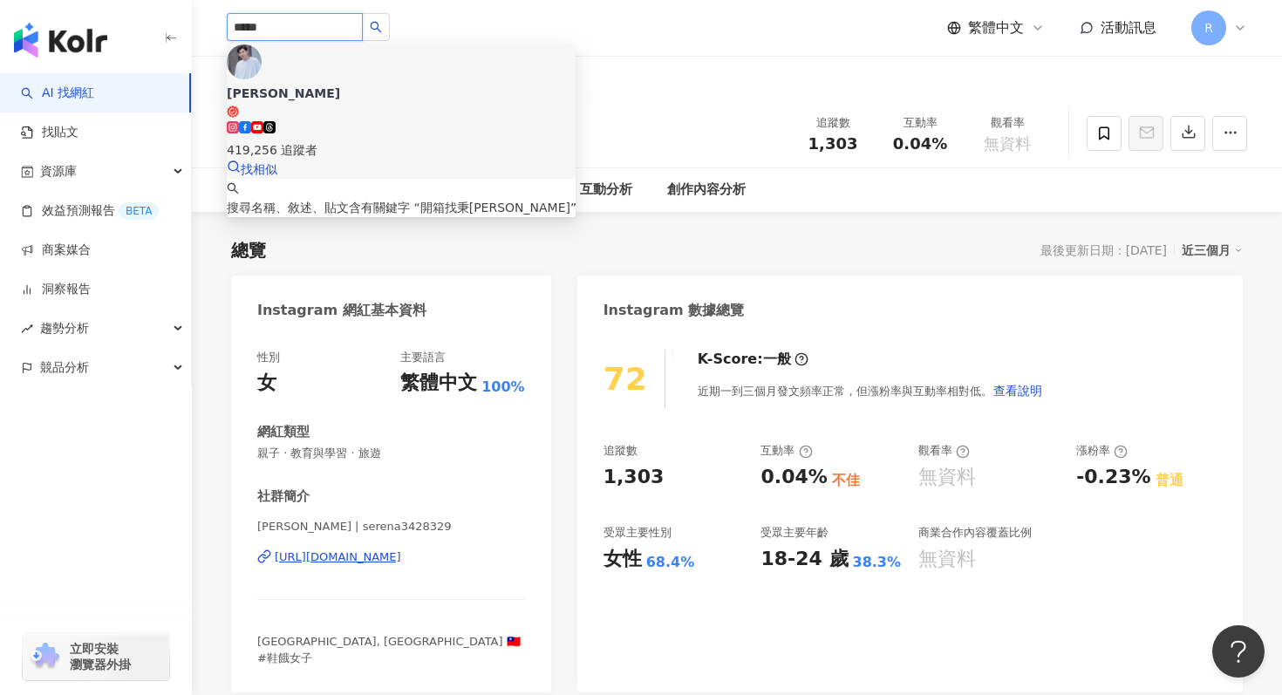
click at [330, 85] on span "謝秉鈞" at bounding box center [401, 102] width 349 height 34
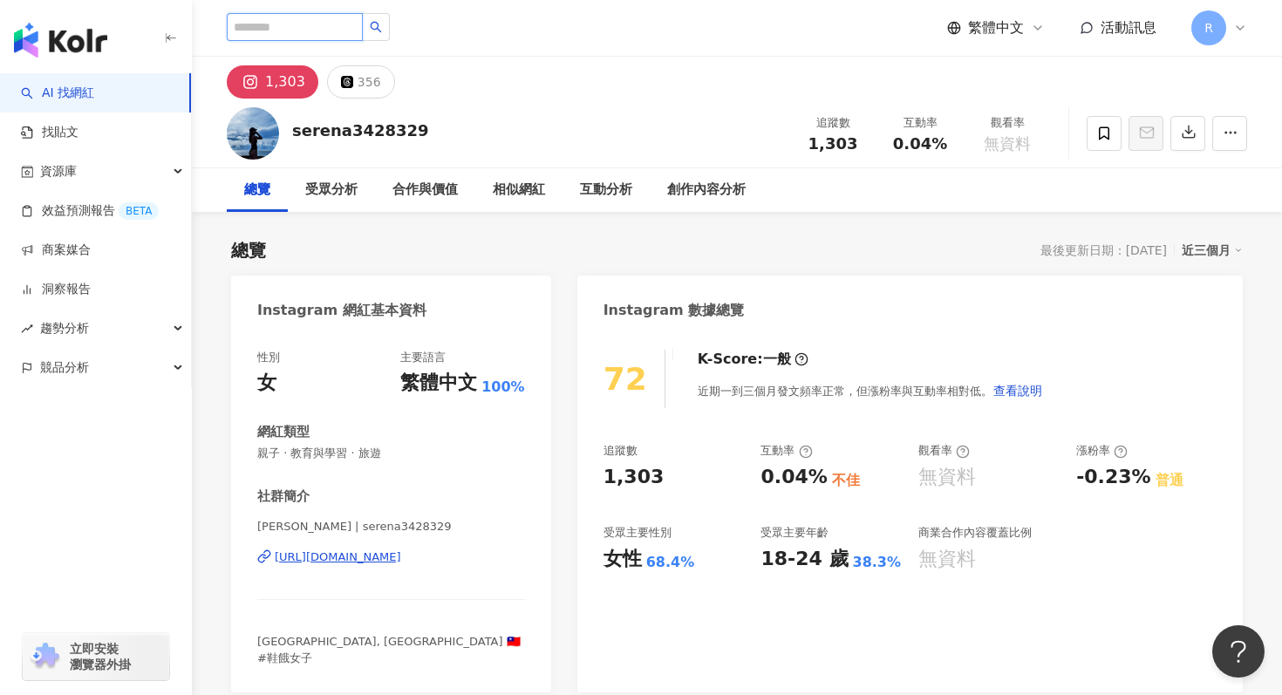
click at [281, 23] on input "search" at bounding box center [295, 27] width 136 height 28
paste input "*****"
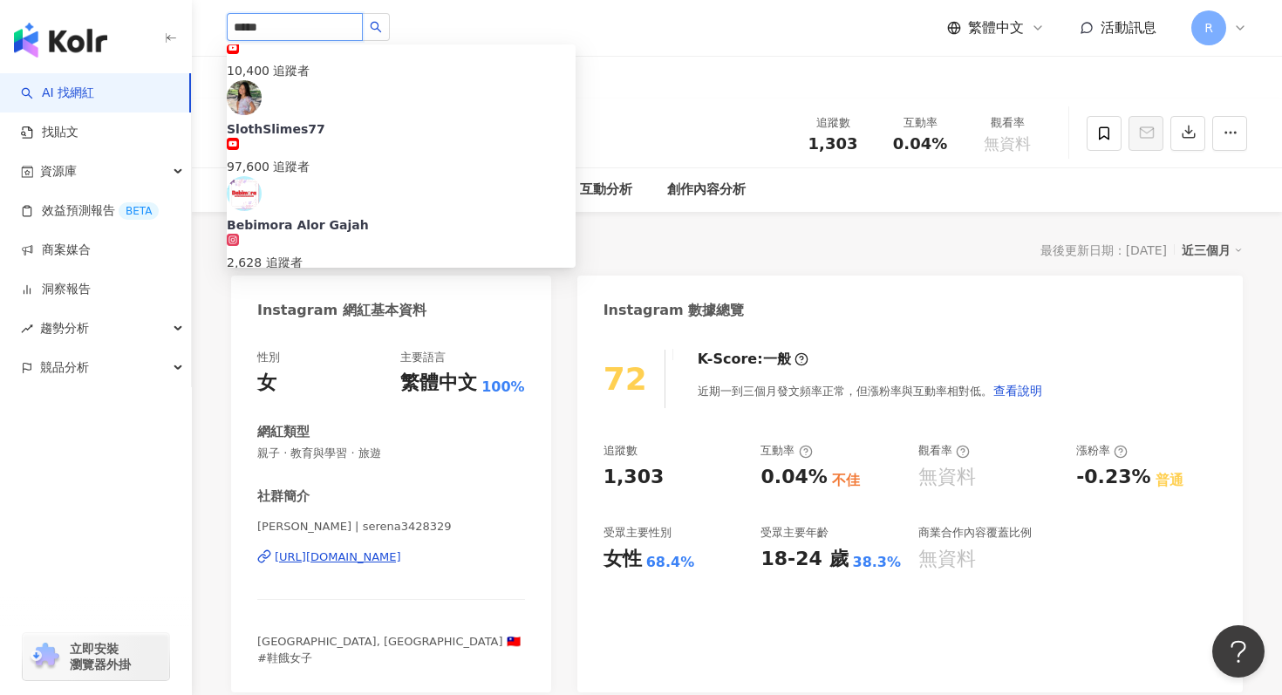
scroll to position [543, 0]
type input "*****"
click at [308, 11] on div "sloth ***** sloth 17,900 追蹤者 sloth tiktok-icon 86,000 追蹤者 Mr green bean 19,100 …" at bounding box center [737, 28] width 1021 height 56
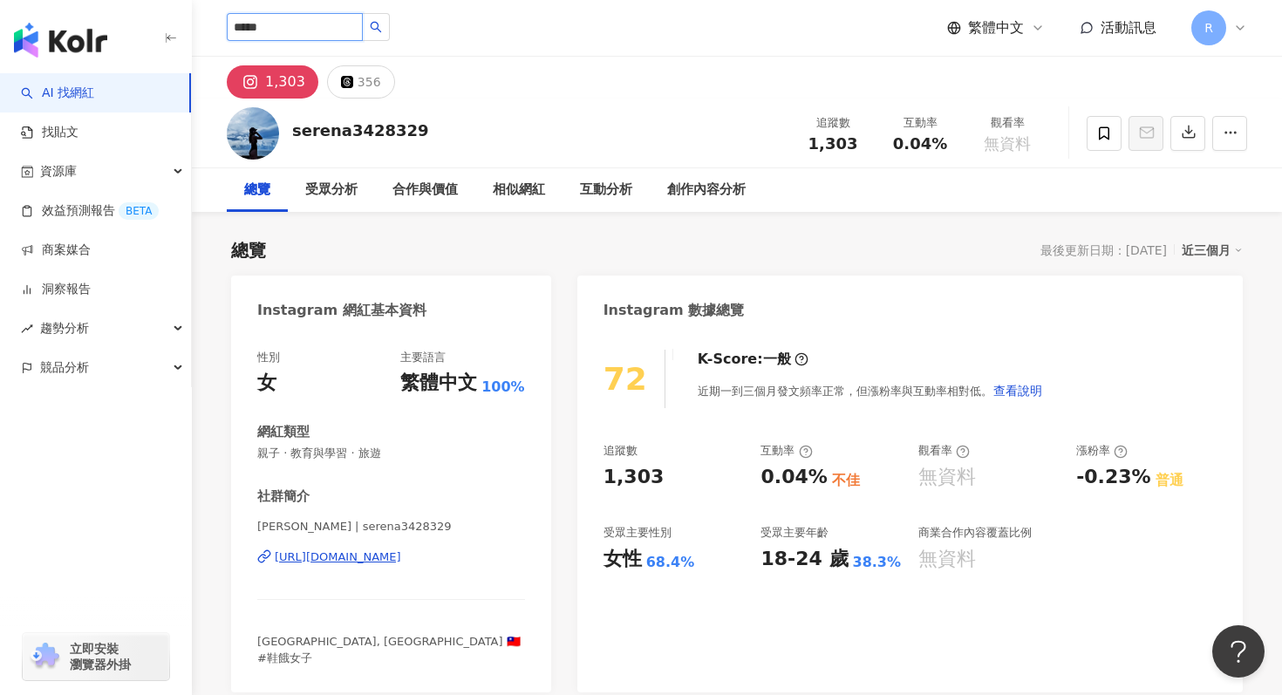
click at [308, 13] on input "*****" at bounding box center [295, 27] width 136 height 28
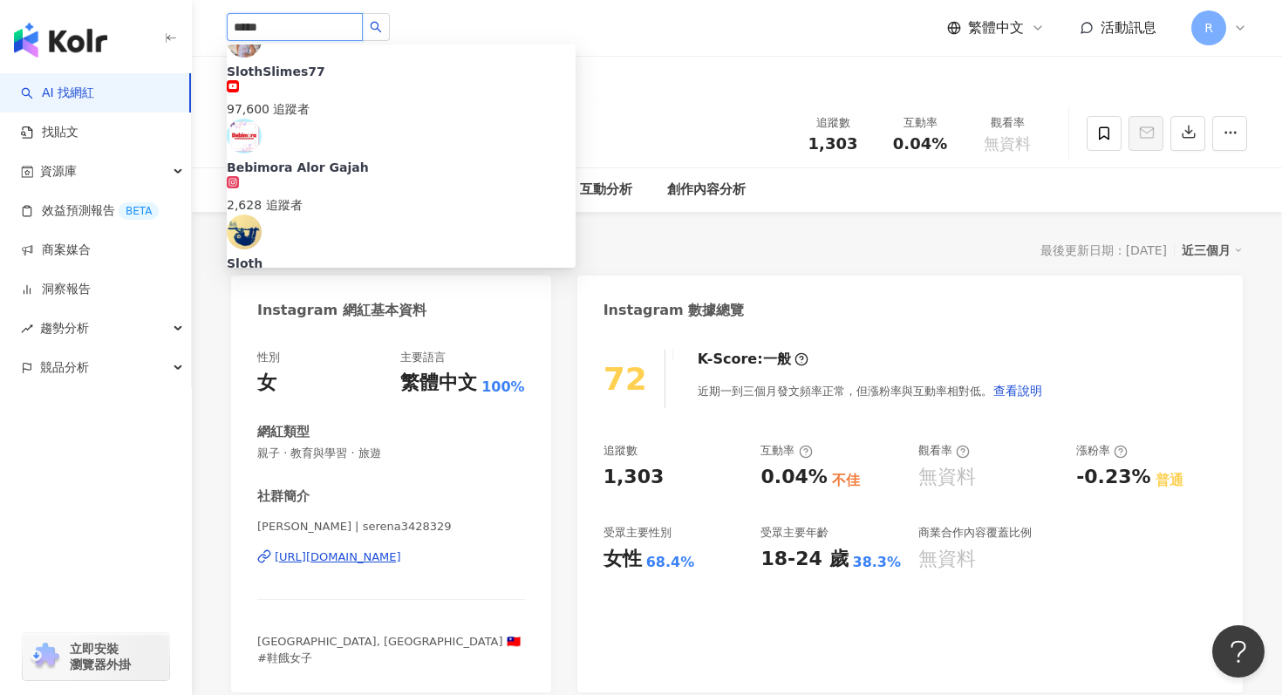
scroll to position [599, 0]
click at [338, 541] on div "slothagram__" at bounding box center [401, 549] width 349 height 17
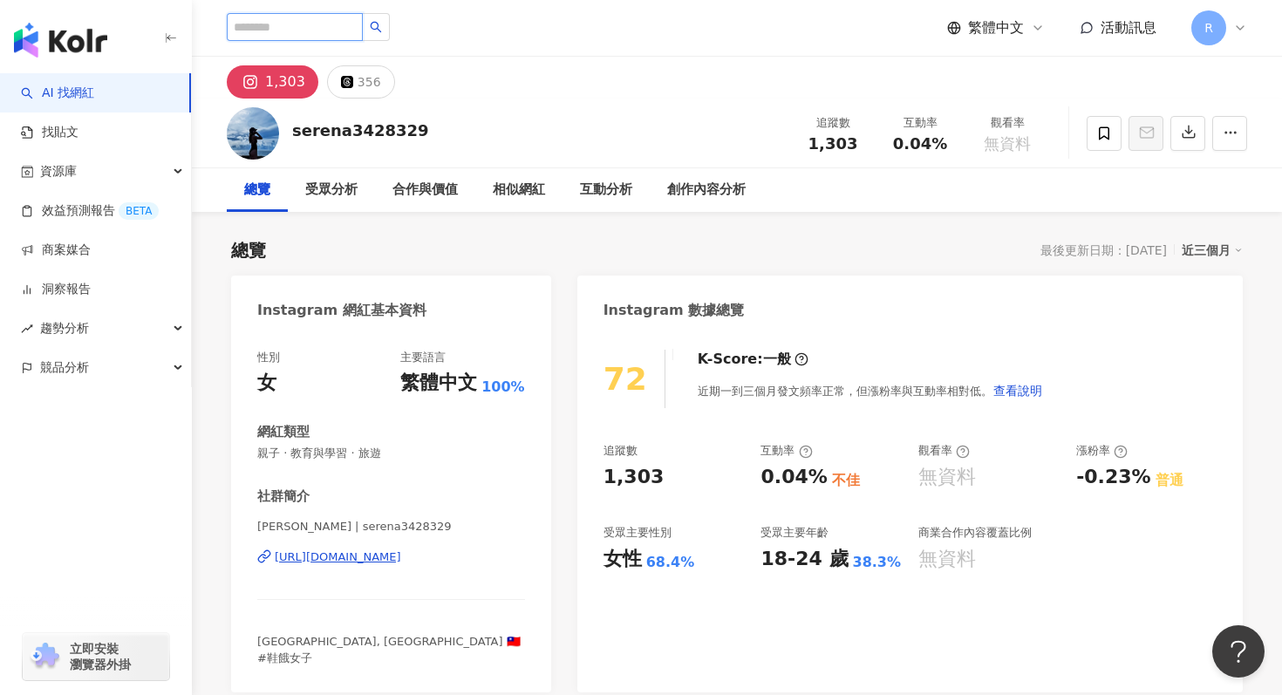
paste input "**"
type input "**"
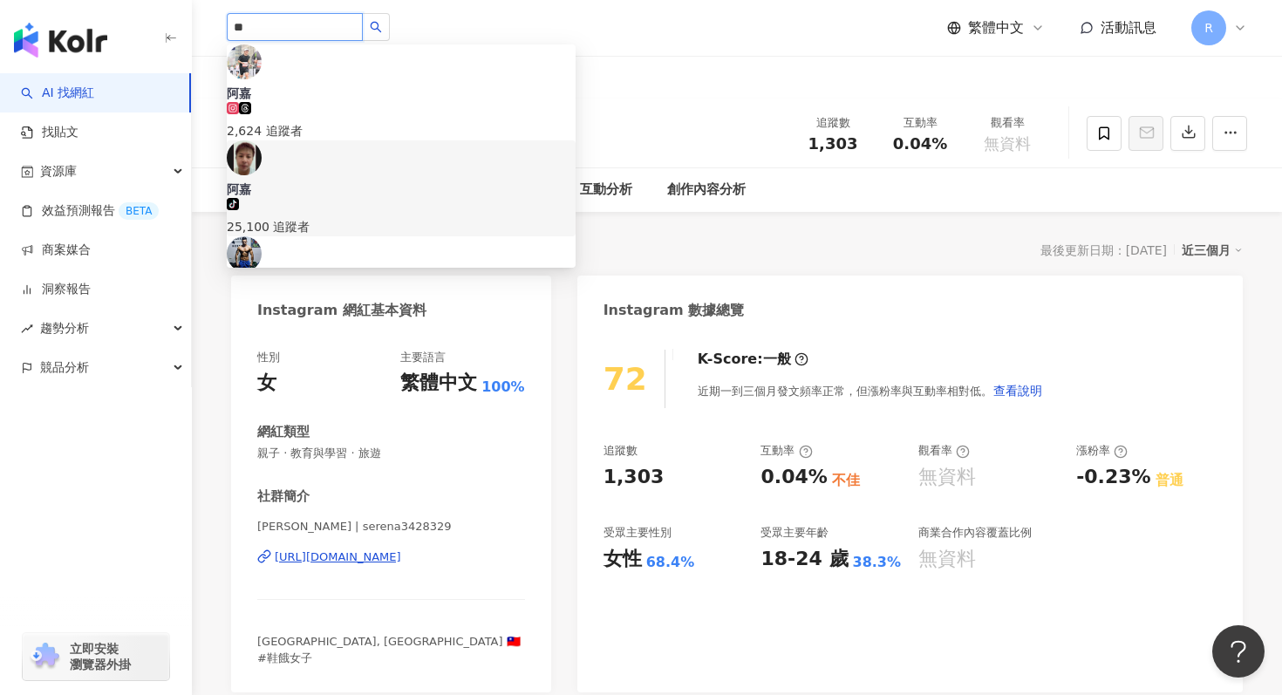
scroll to position [102, 0]
click at [368, 211] on div "65,507 追蹤者" at bounding box center [401, 220] width 349 height 19
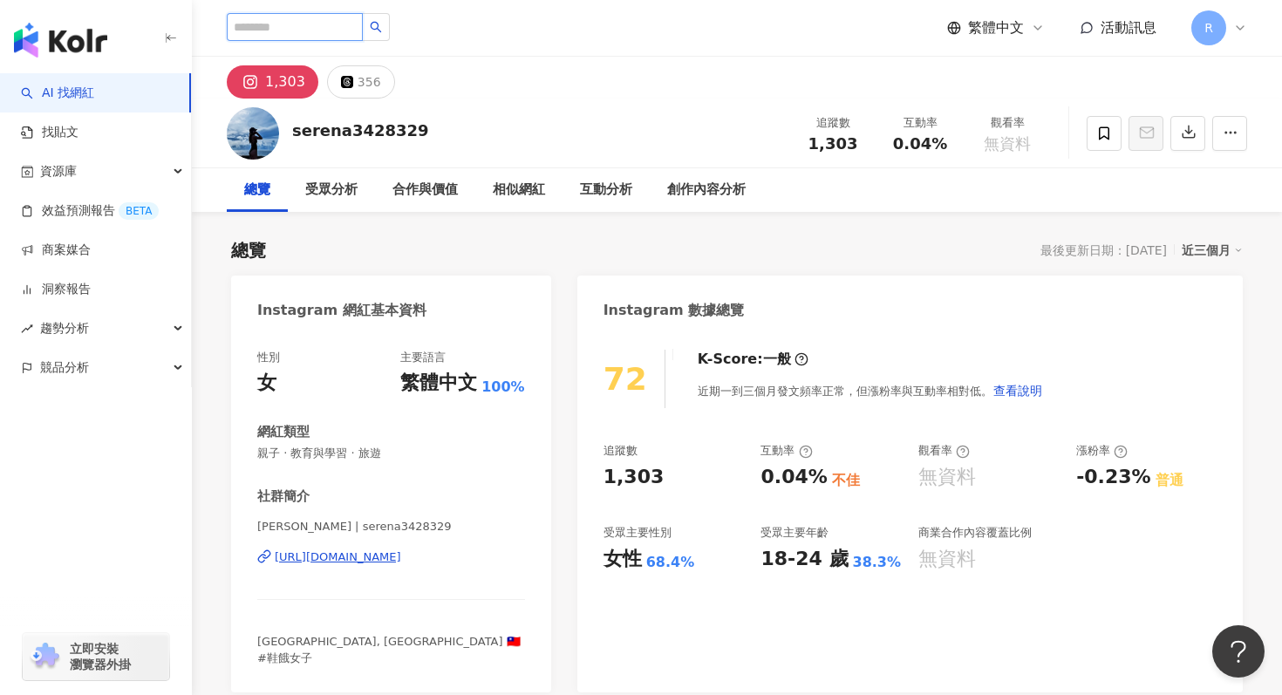
paste input "******"
type input "******"
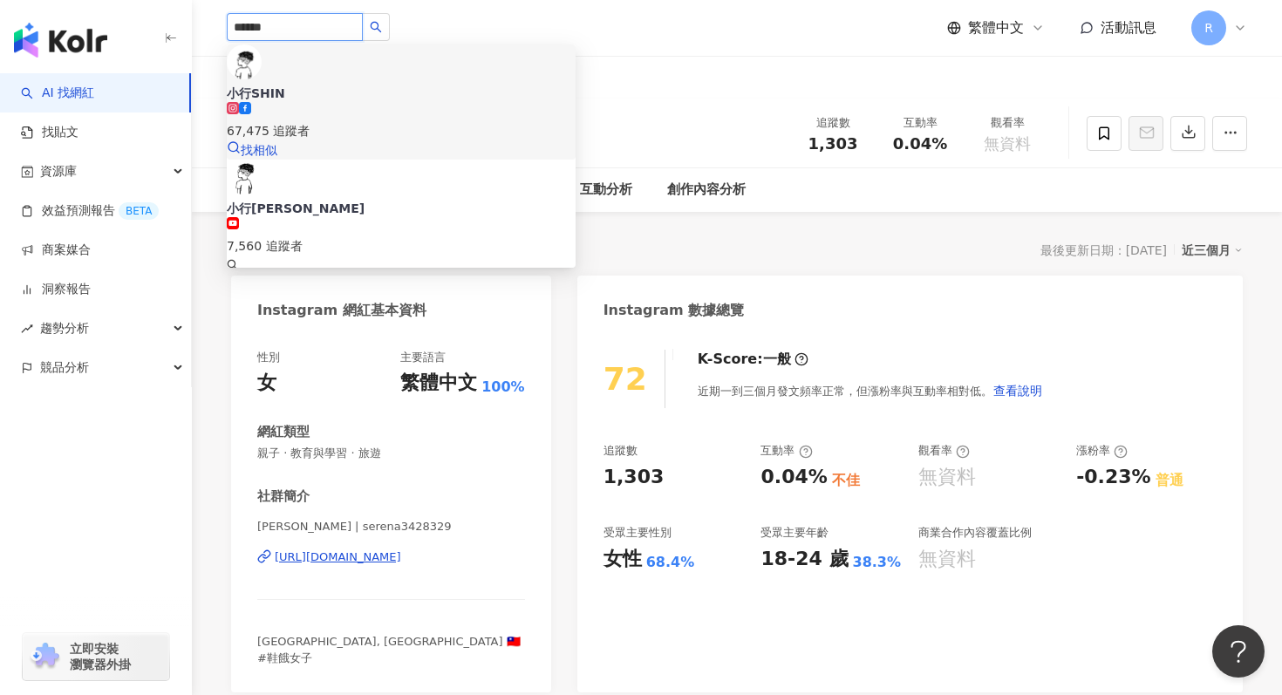
click at [359, 121] on div "67,475 追蹤者" at bounding box center [401, 130] width 349 height 19
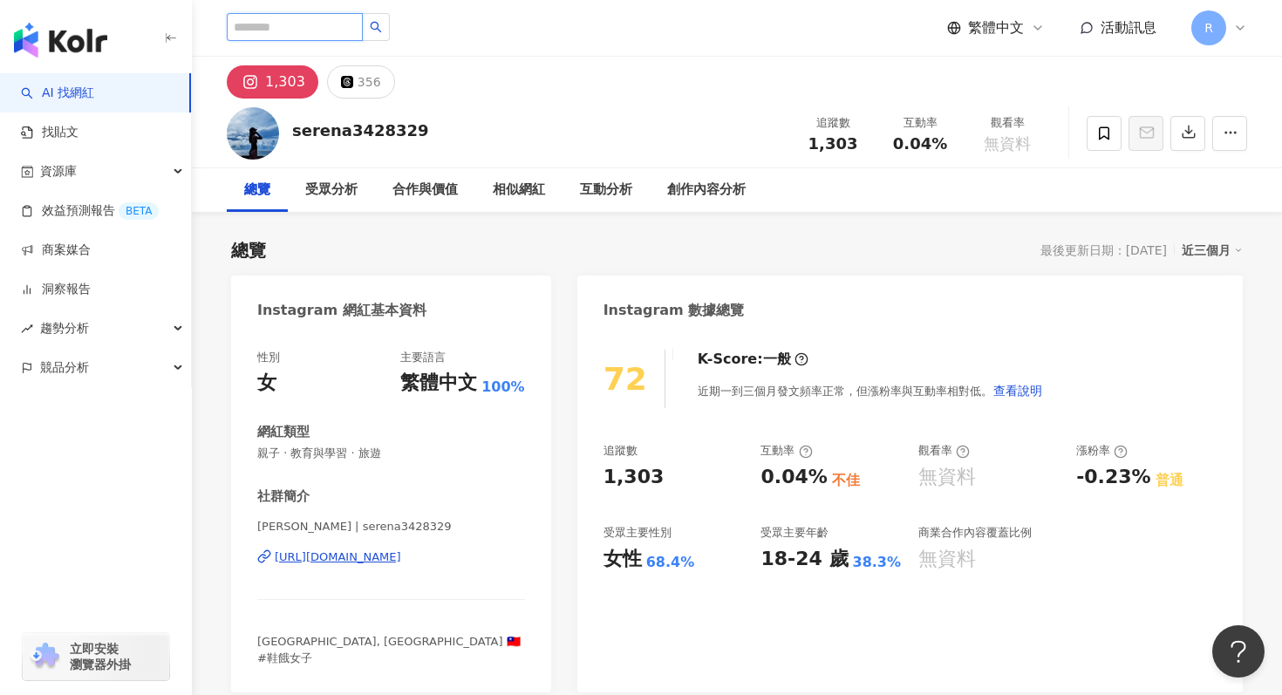
click at [283, 25] on input "search" at bounding box center [295, 27] width 136 height 28
paste input "*******"
type input "*******"
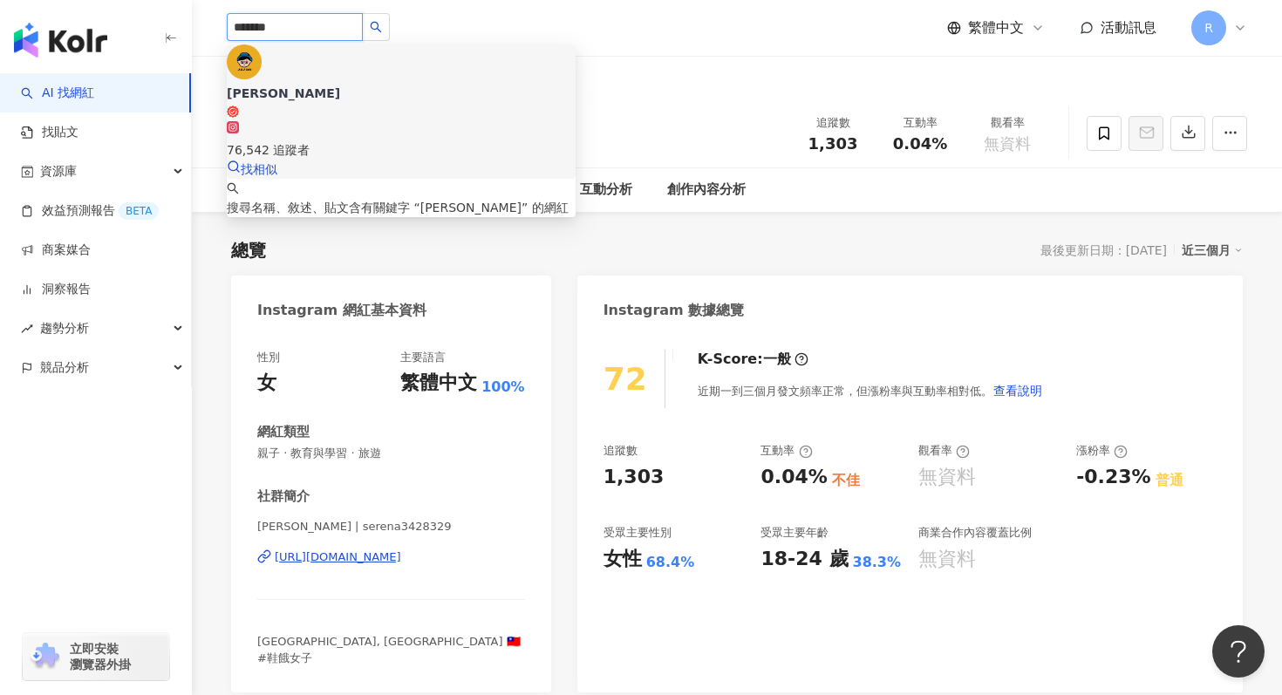
click at [362, 140] on div "76,542 追蹤者" at bounding box center [401, 149] width 349 height 19
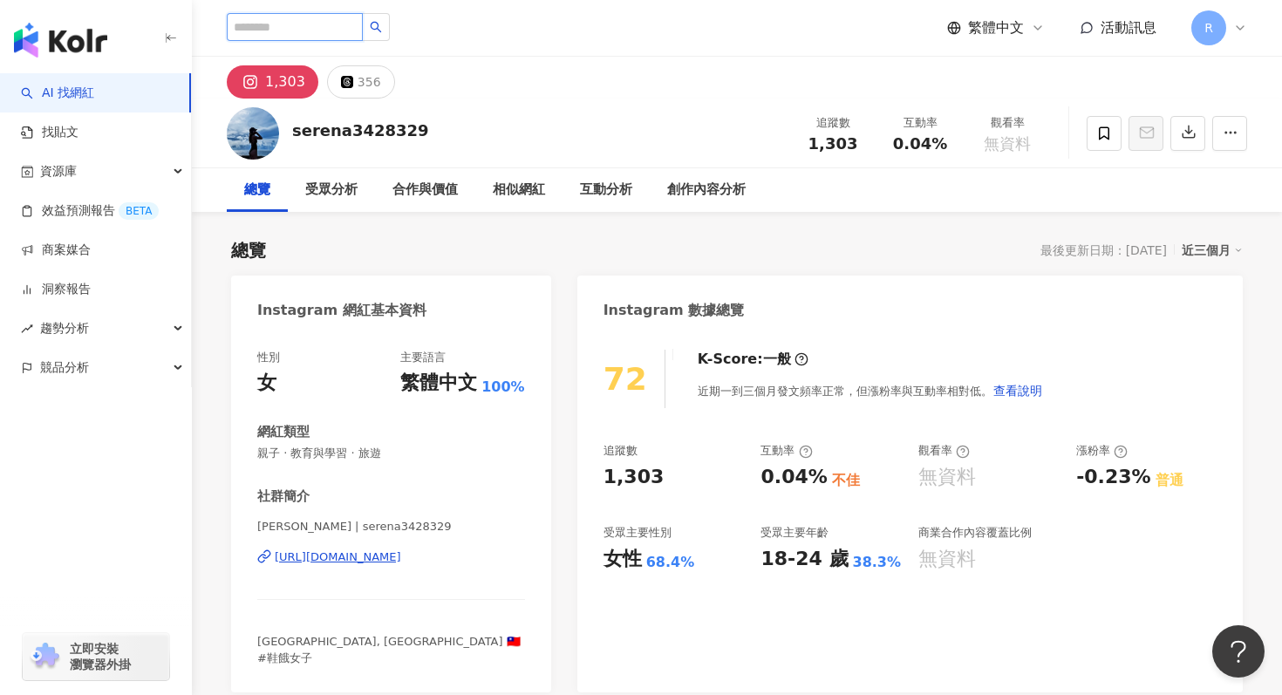
click at [310, 30] on input "search" at bounding box center [295, 27] width 136 height 28
paste input "******"
type input "******"
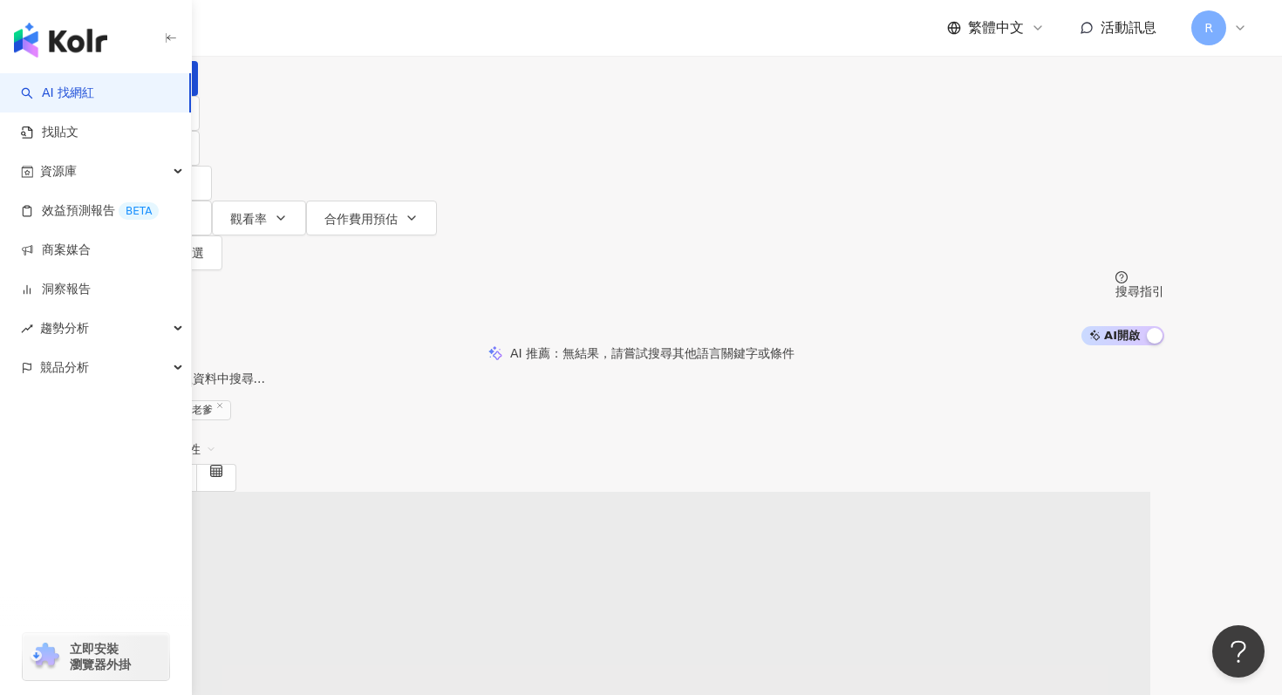
click at [372, 33] on input "******" at bounding box center [300, 16] width 141 height 33
drag, startPoint x: 358, startPoint y: 99, endPoint x: 409, endPoint y: 105, distance: 51.8
click at [409, 96] on div "不分平台 ****** 台灣 搜尋" at bounding box center [641, 48] width 1047 height 96
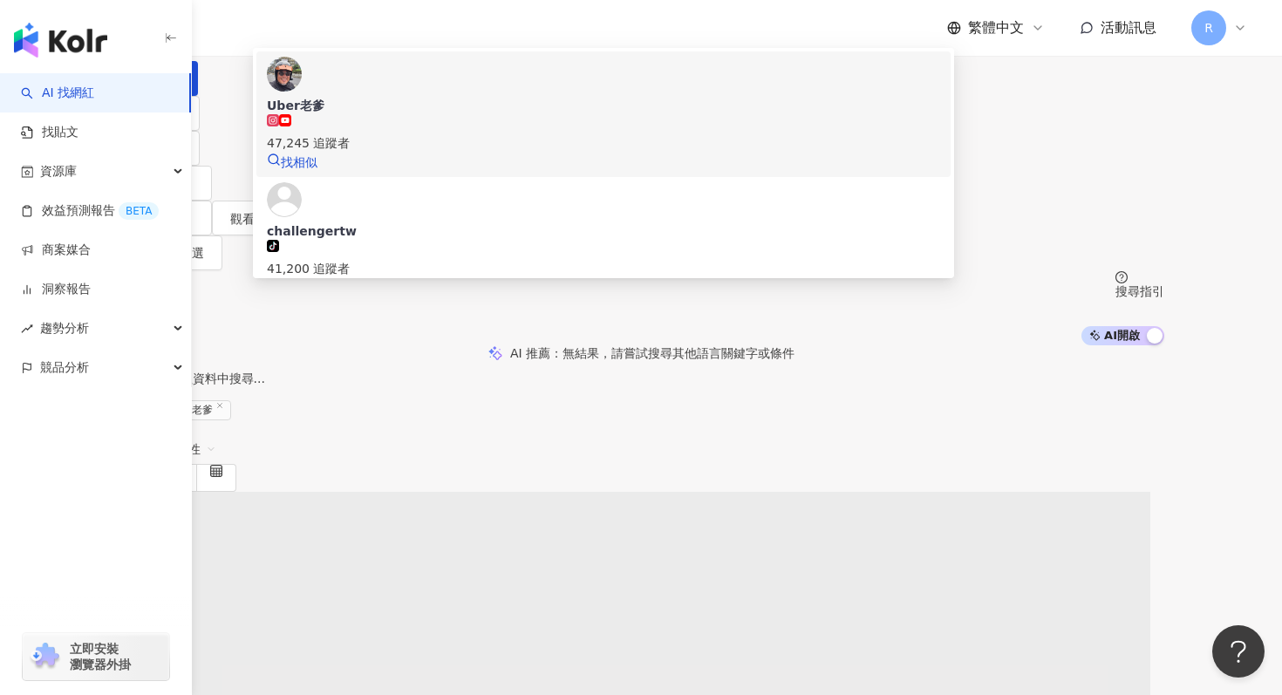
click at [451, 114] on div "Uber老爹" at bounding box center [603, 105] width 673 height 17
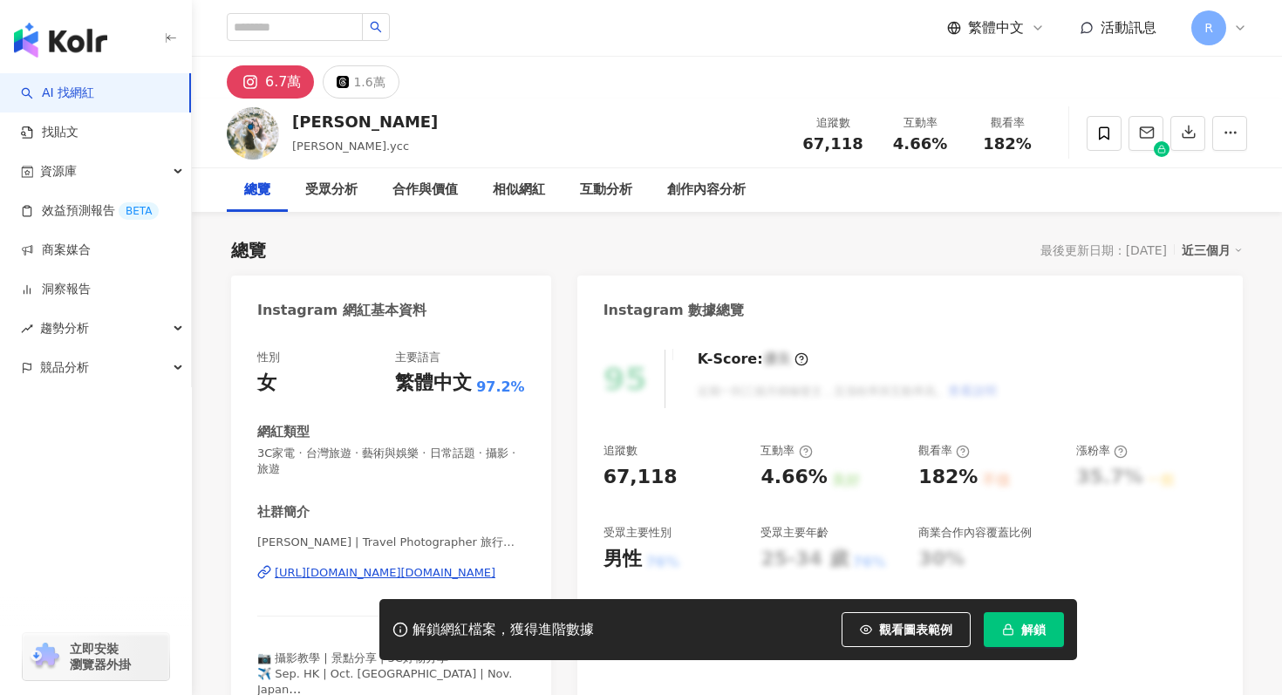
click at [1227, 22] on div "R" at bounding box center [1220, 27] width 56 height 35
click at [1247, 27] on icon at bounding box center [1240, 28] width 14 height 14
click at [1236, 22] on icon at bounding box center [1240, 28] width 14 height 14
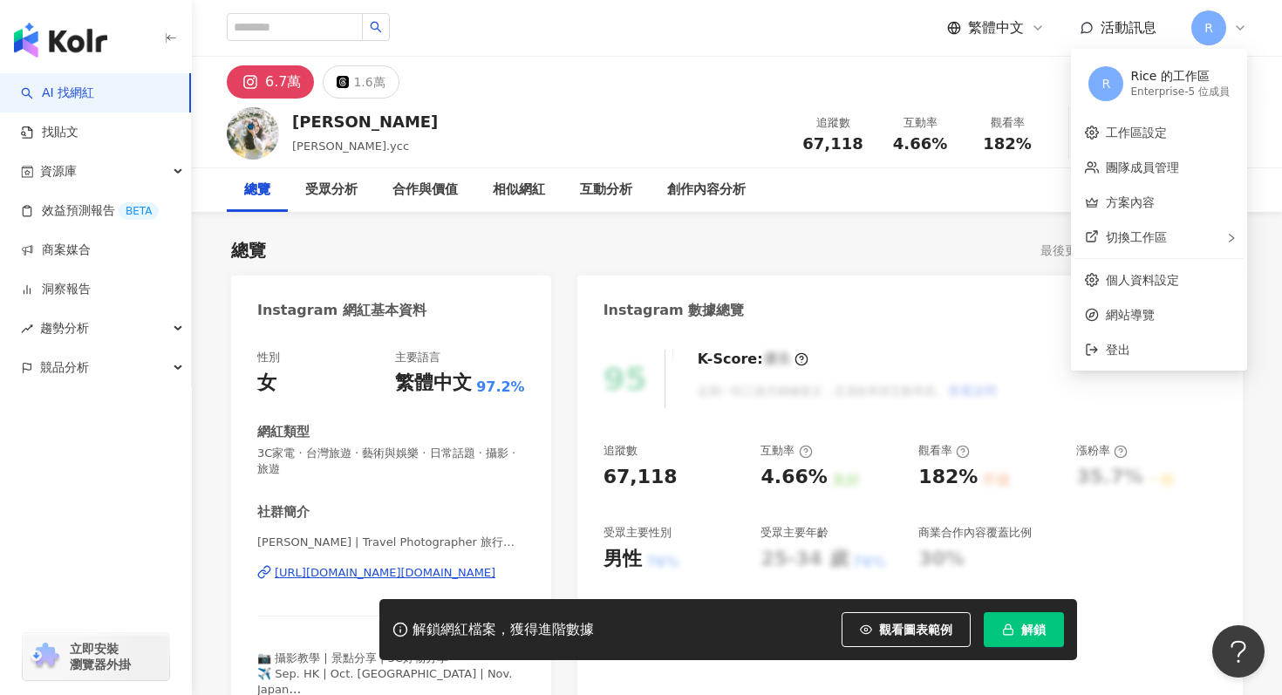
drag, startPoint x: 1169, startPoint y: 203, endPoint x: 841, endPoint y: 6, distance: 382.7
click at [0, 0] on body "AI 找網紅 找貼文 資源庫 效益預測報告 BETA 商案媒合 洞察報告 趨勢分析 競品分析 立即安裝 瀏覽器外掛 繁體中文 活動訊息 R 6.7萬 1.6萬…" at bounding box center [641, 347] width 1282 height 695
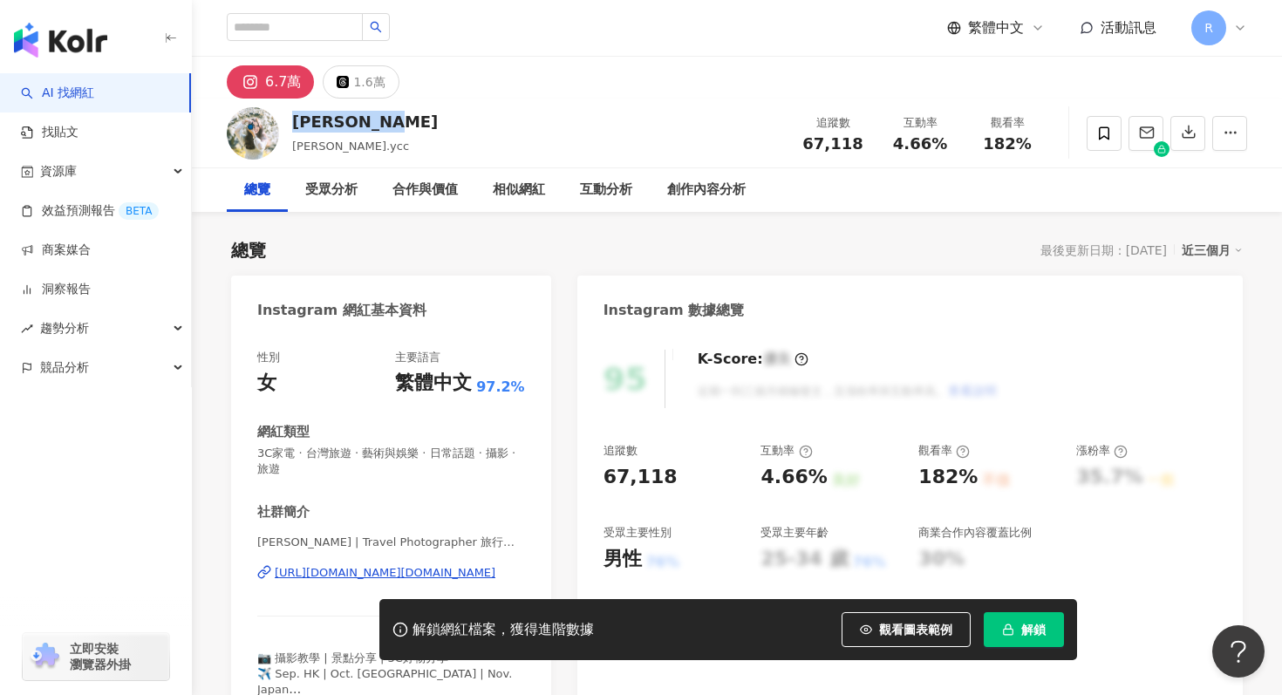
drag, startPoint x: 290, startPoint y: 122, endPoint x: 377, endPoint y: 120, distance: 86.4
click at [377, 120] on div "Serena Chen 陳以婕, serena.ycc 追蹤數 67,118 互動率 4.66% 觀看率 182%" at bounding box center [737, 133] width 1090 height 69
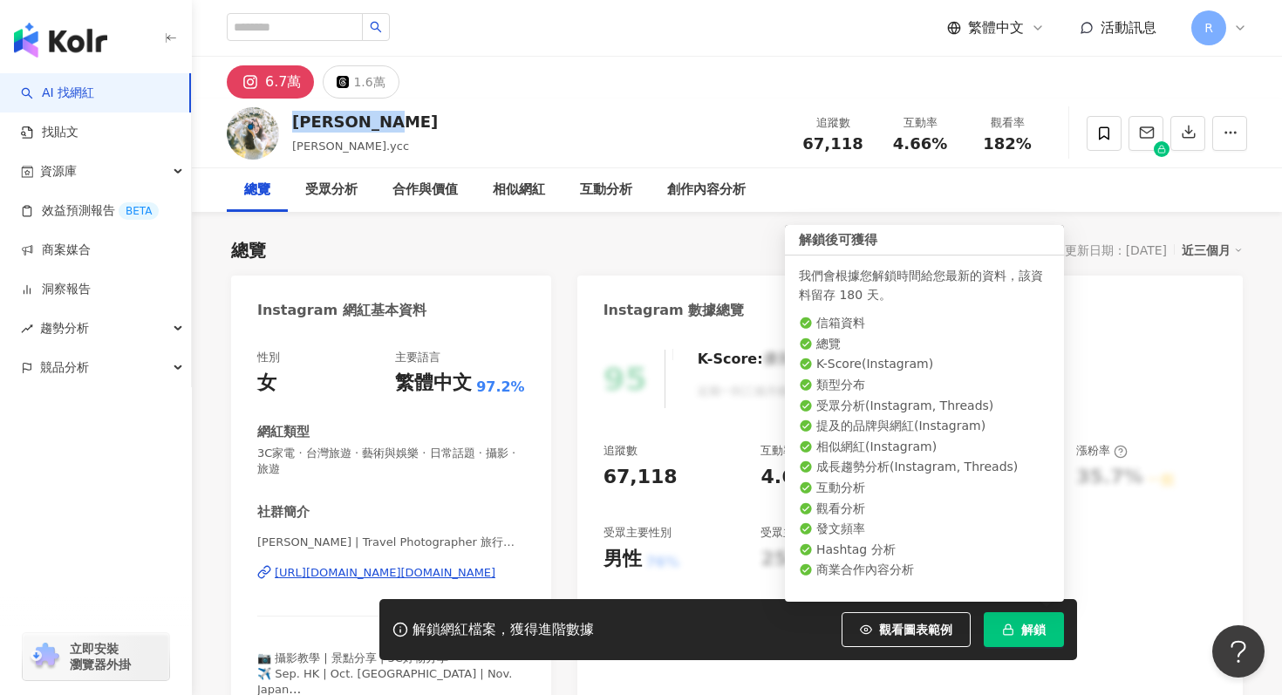
click at [994, 639] on button "解鎖" at bounding box center [1024, 629] width 80 height 35
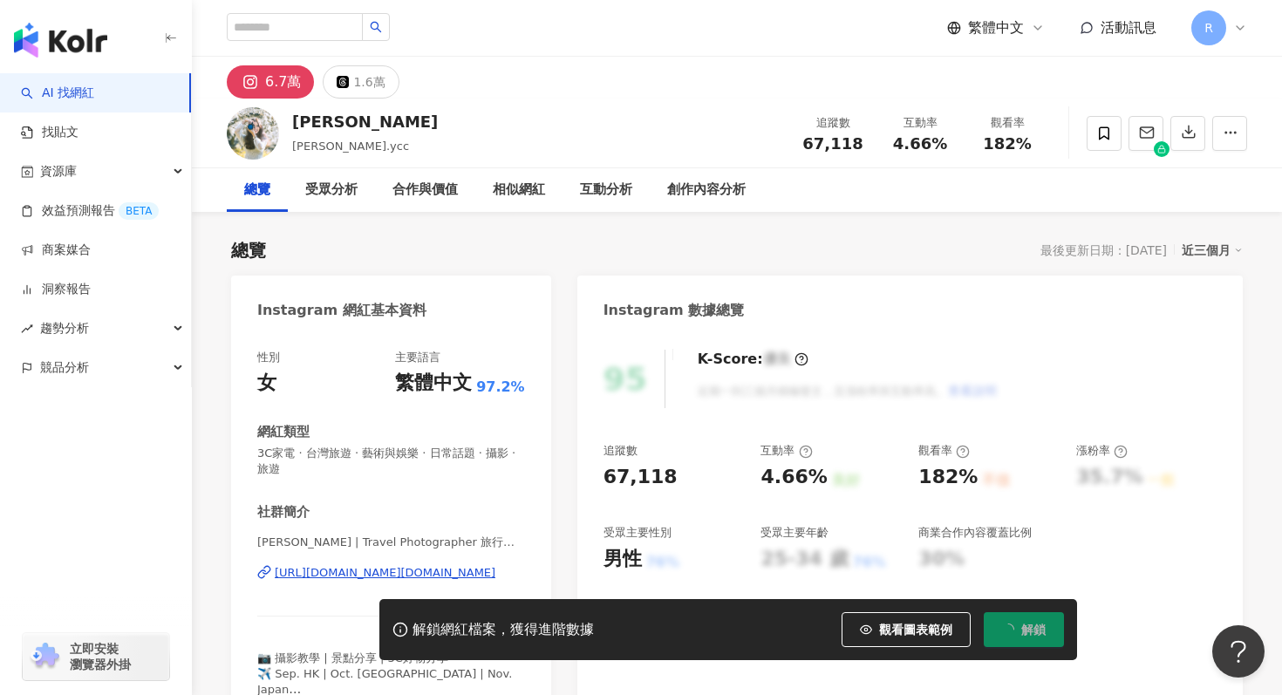
click at [390, 143] on div "Serena Chen 陳以婕, serena.ycc 追蹤數 67,118 互動率 4.66% 觀看率 182%" at bounding box center [737, 133] width 1090 height 69
drag, startPoint x: 293, startPoint y: 117, endPoint x: 405, endPoint y: 114, distance: 111.7
click at [405, 115] on div "Serena Chen 陳以婕, serena.ycc 追蹤數 67,118 互動率 4.66% 觀看率 182%" at bounding box center [737, 133] width 1090 height 69
copy div "Serena Chen"
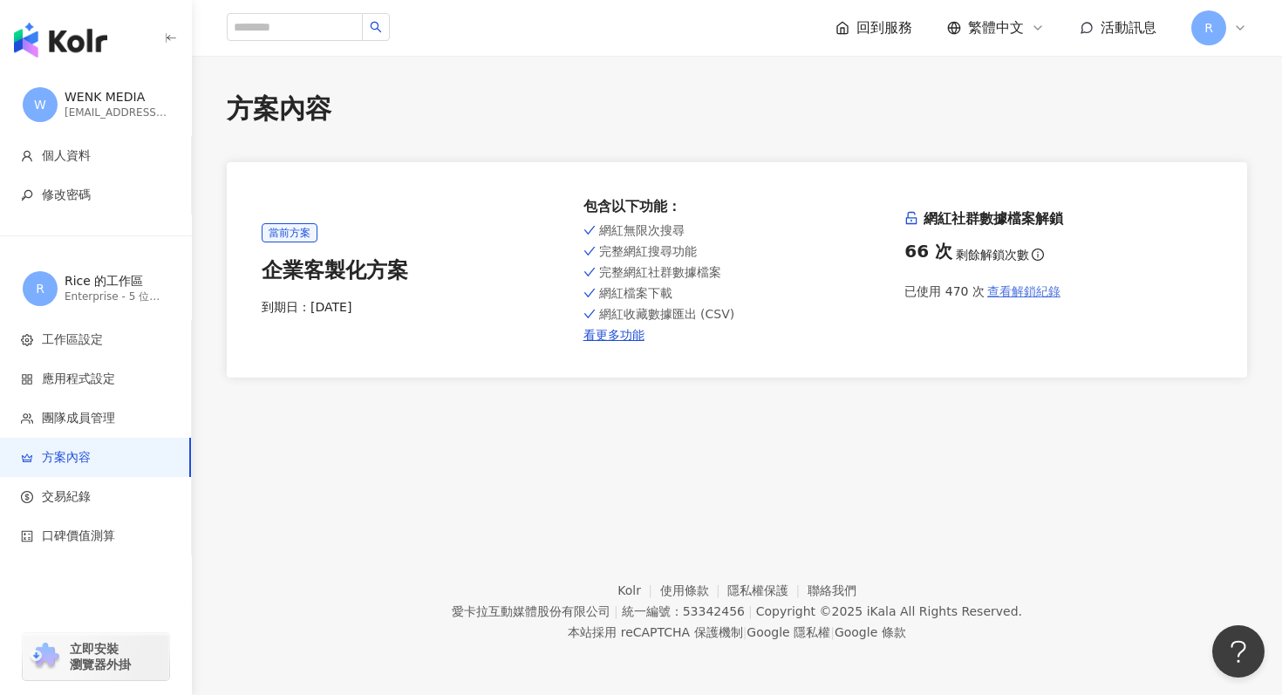
click at [1020, 290] on span "查看解鎖紀錄" at bounding box center [1023, 291] width 73 height 14
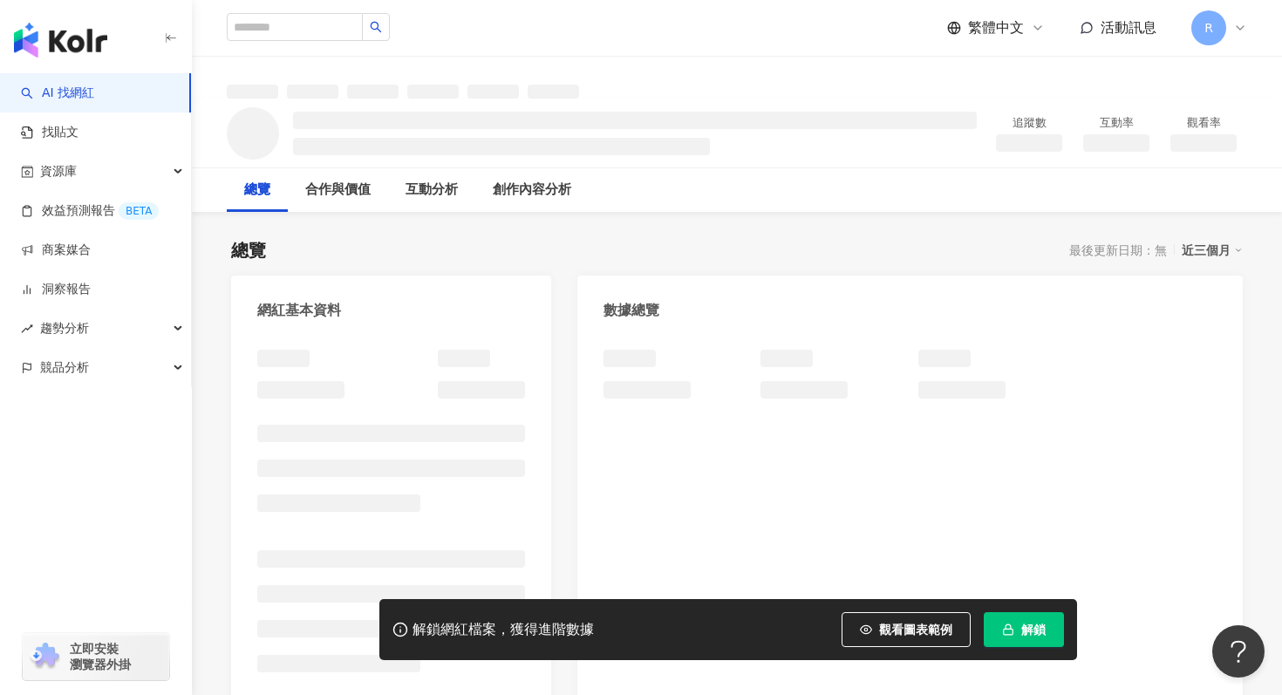
click at [1021, 622] on button "解鎖" at bounding box center [1024, 629] width 80 height 35
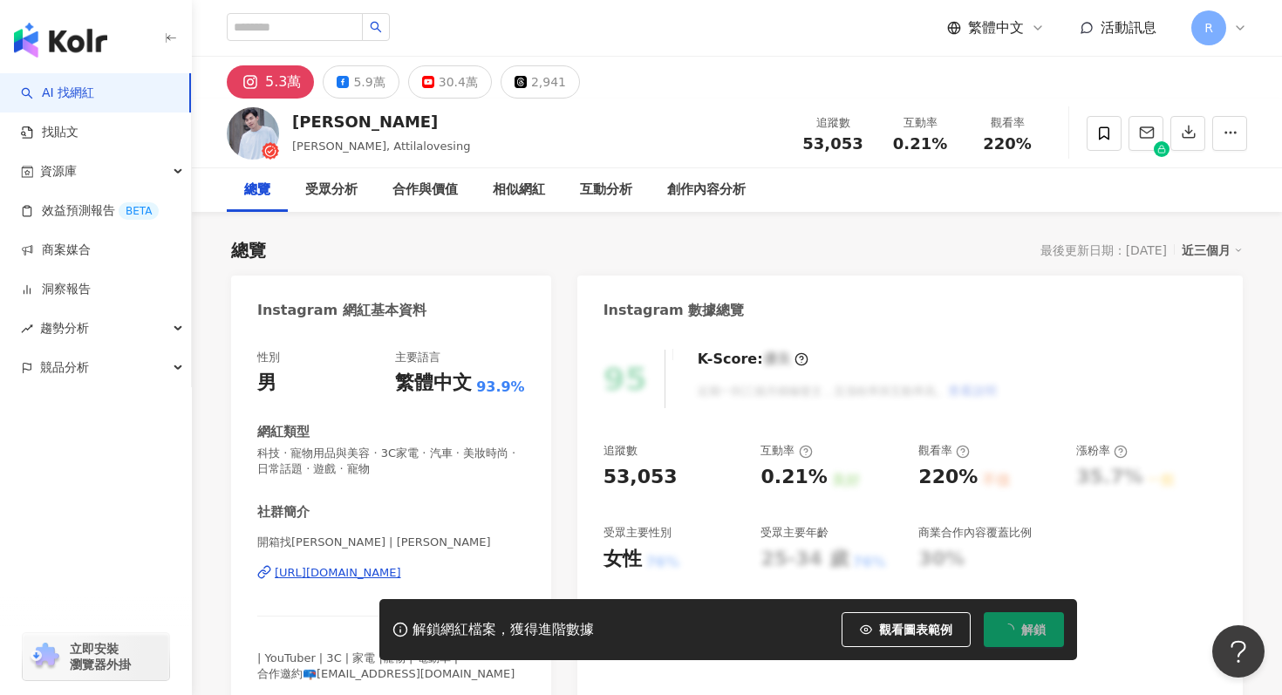
click at [1035, 626] on span "解鎖" at bounding box center [1033, 630] width 24 height 14
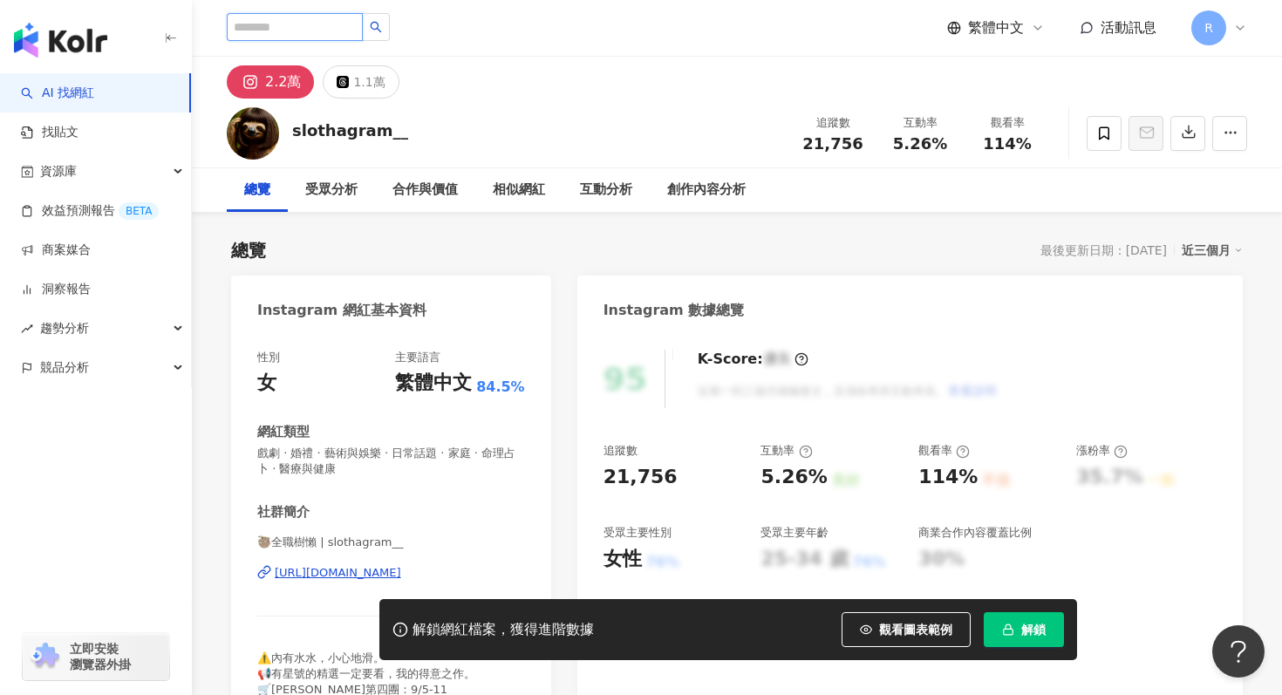
click at [268, 23] on input "search" at bounding box center [295, 27] width 136 height 28
paste input "**********"
type input "**********"
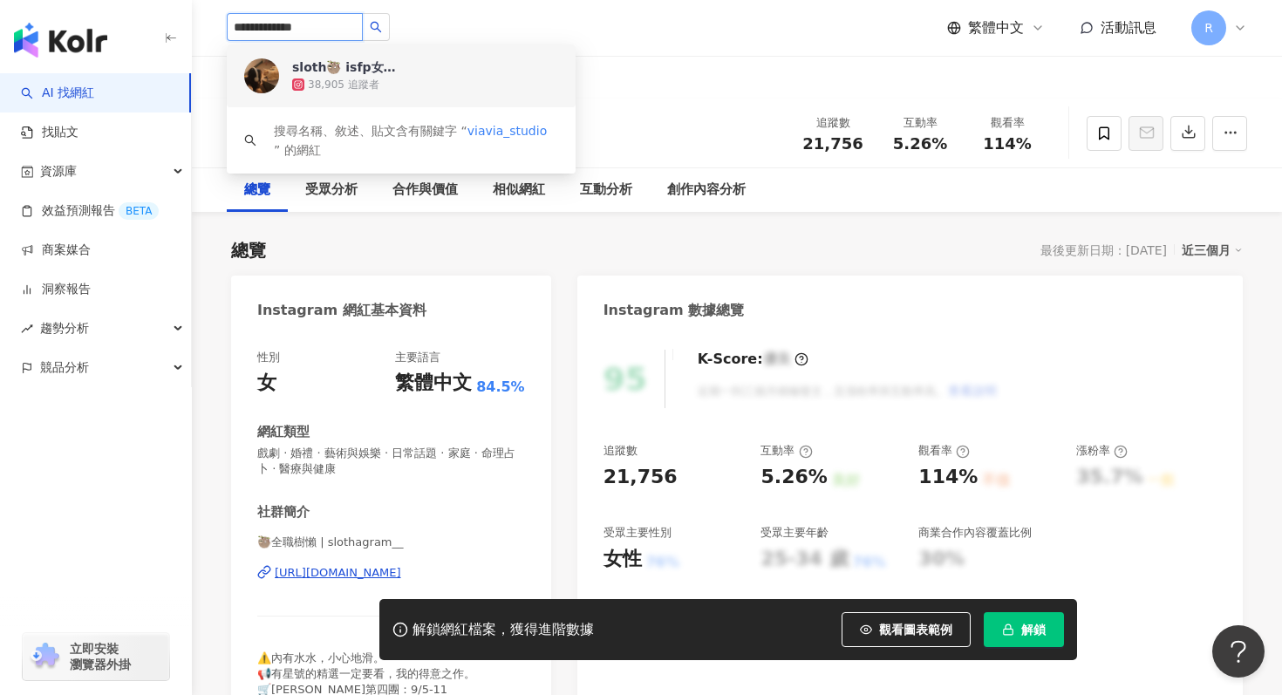
click at [379, 77] on div "38,905 追蹤者" at bounding box center [425, 84] width 266 height 17
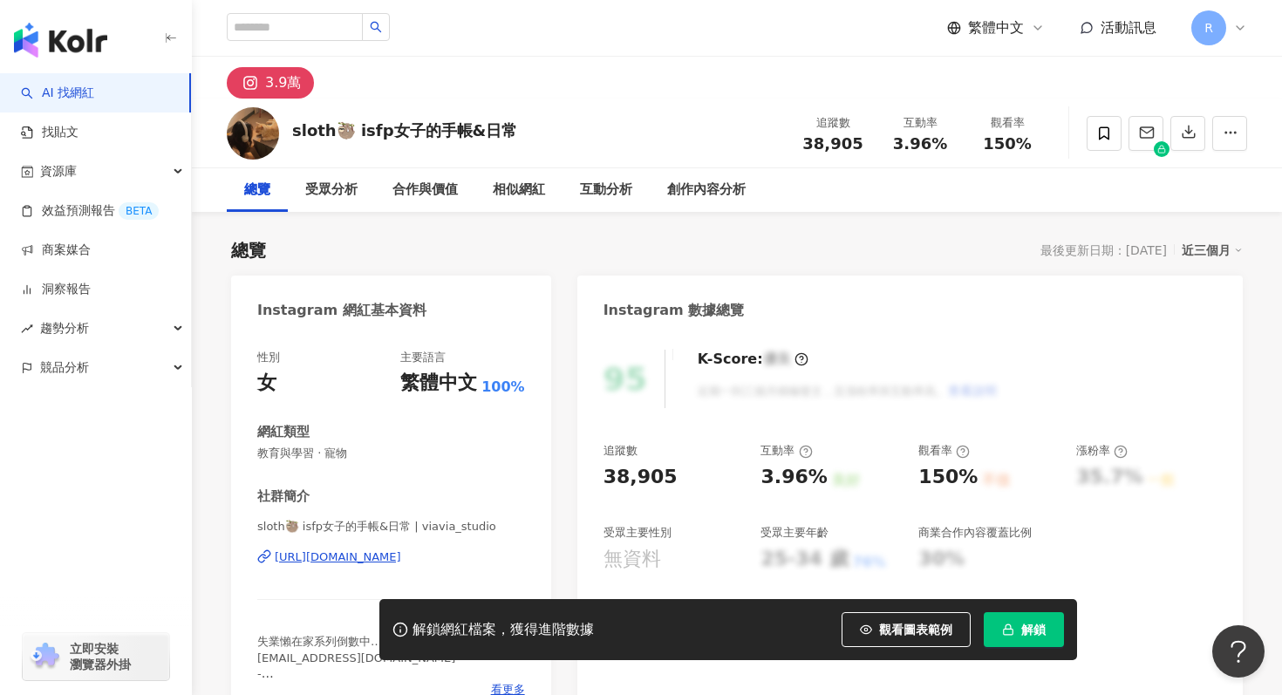
click at [1035, 626] on span "解鎖" at bounding box center [1033, 630] width 24 height 14
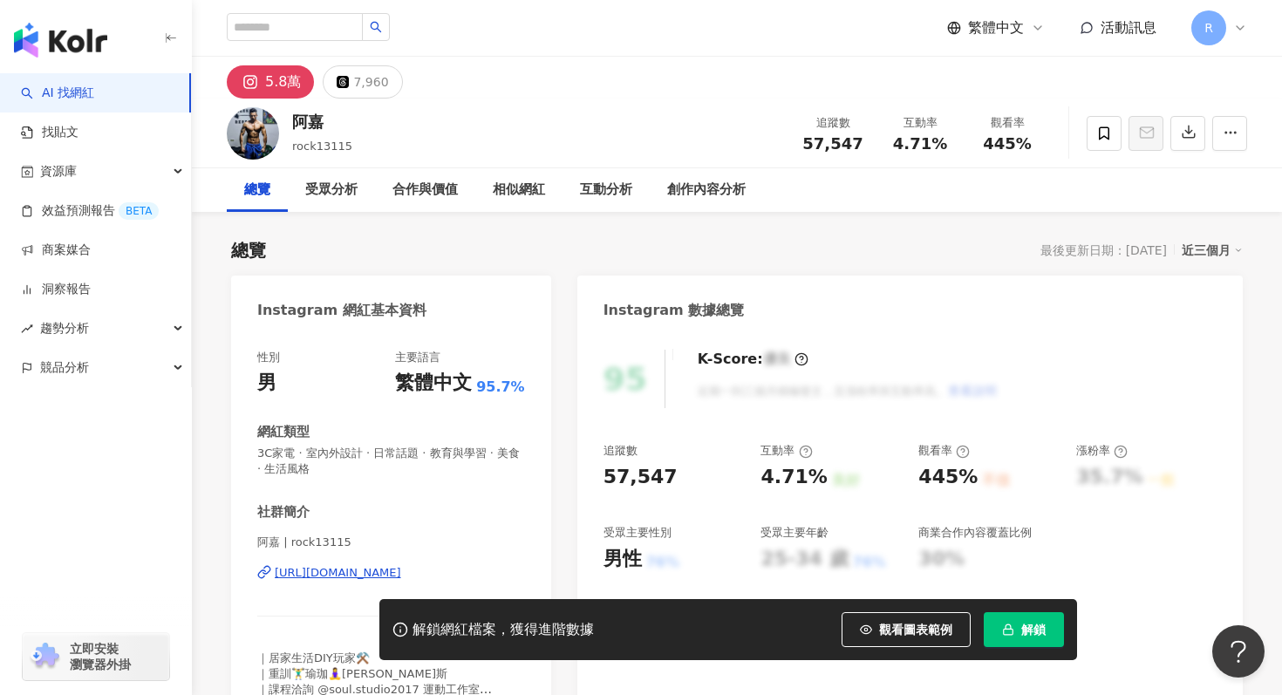
click at [1014, 618] on button "解鎖" at bounding box center [1024, 629] width 80 height 35
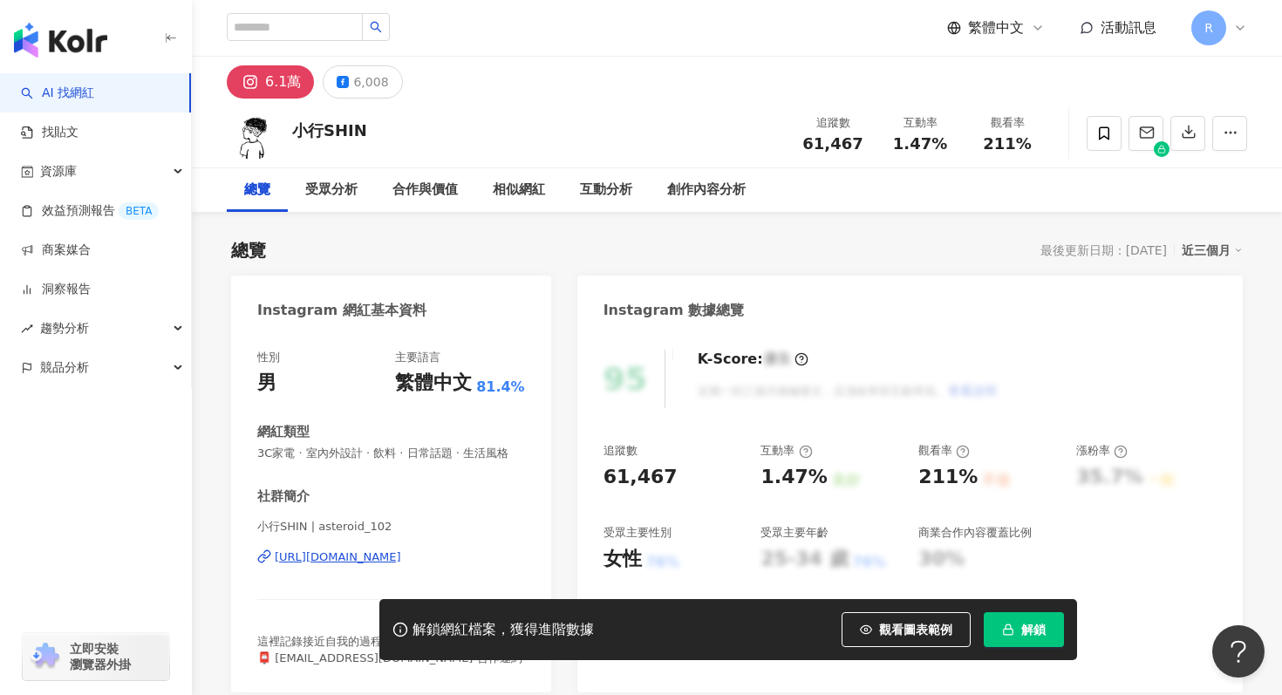
click at [1016, 633] on button "解鎖" at bounding box center [1024, 629] width 80 height 35
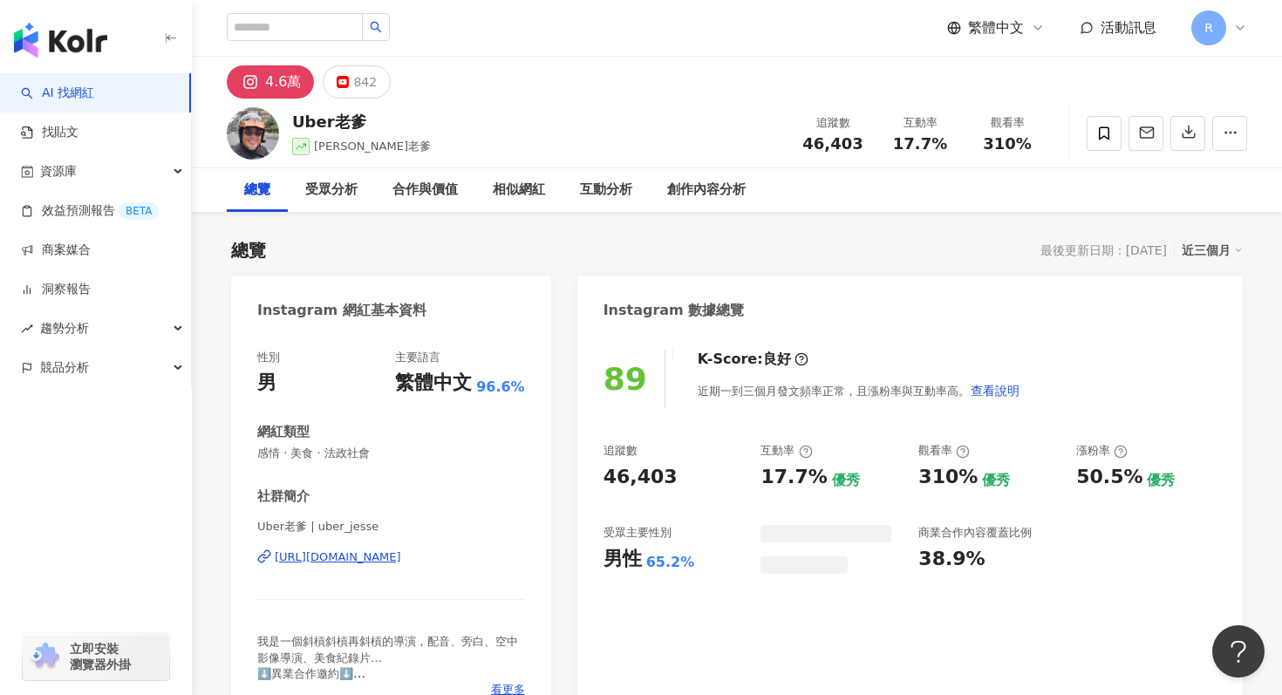
click at [1204, 251] on div "近三個月" at bounding box center [1212, 250] width 61 height 23
click at [1210, 323] on link "近六個月" at bounding box center [1220, 320] width 49 height 19
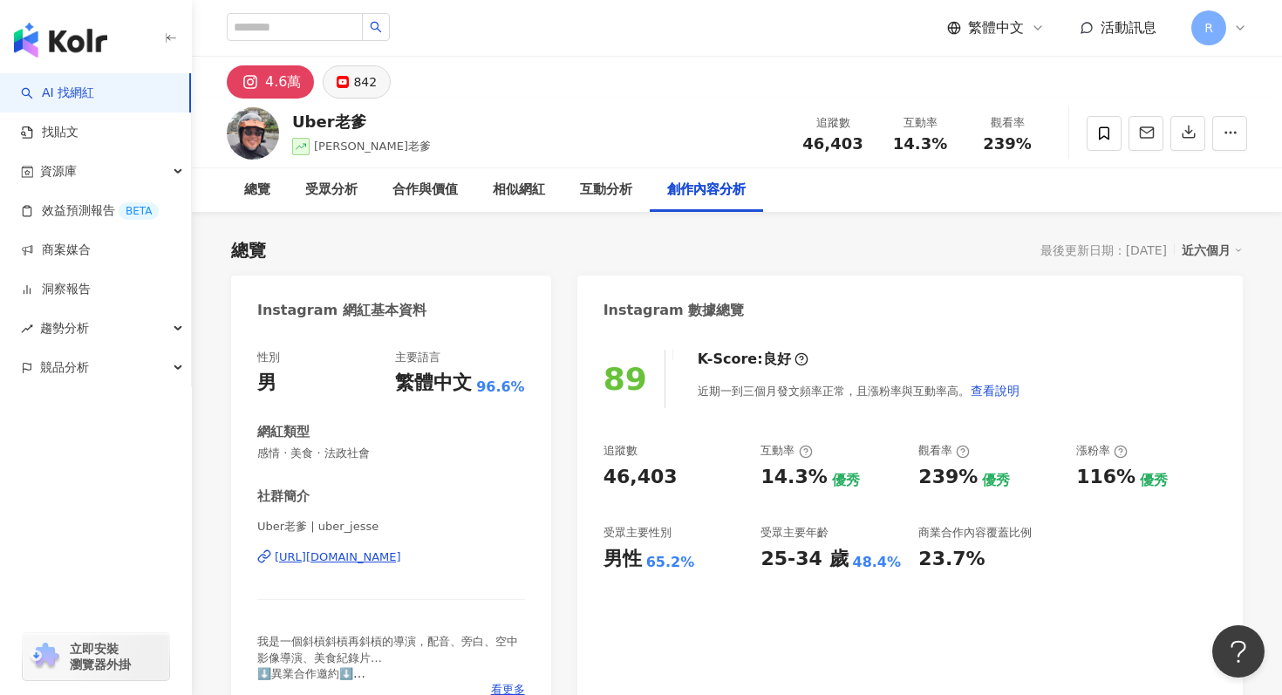
click at [360, 77] on div "842" at bounding box center [365, 82] width 24 height 24
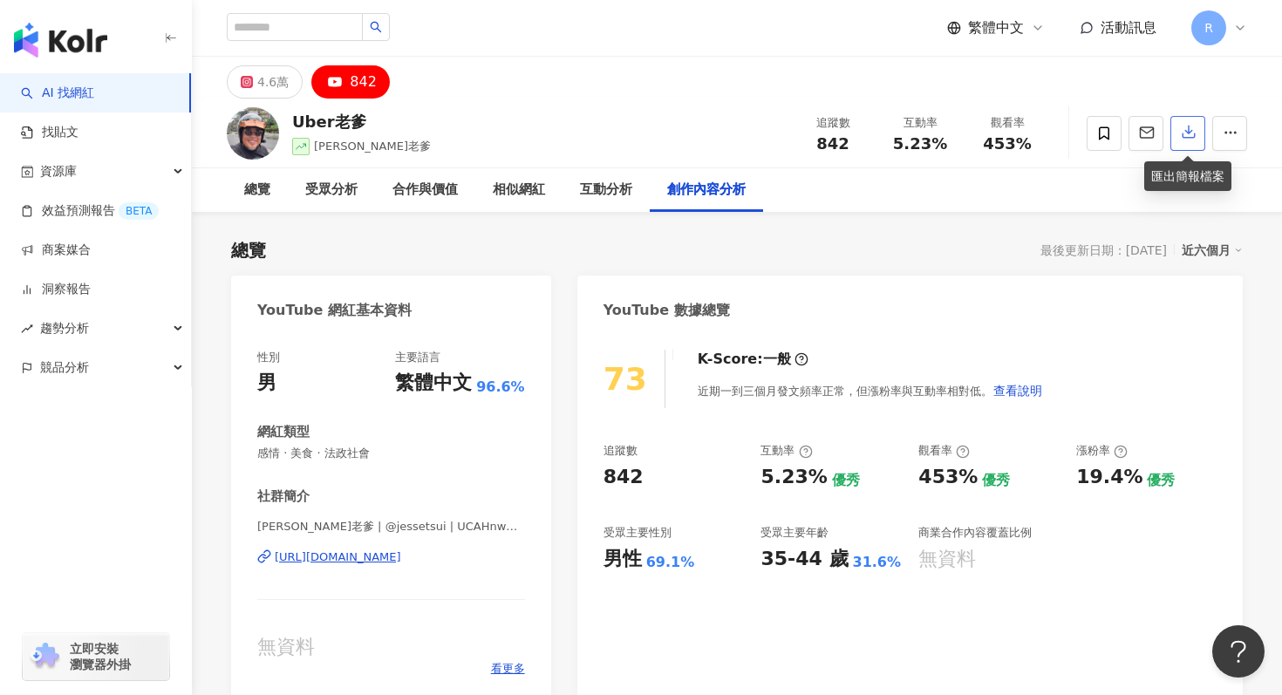
click at [1172, 130] on button "button" at bounding box center [1188, 133] width 35 height 35
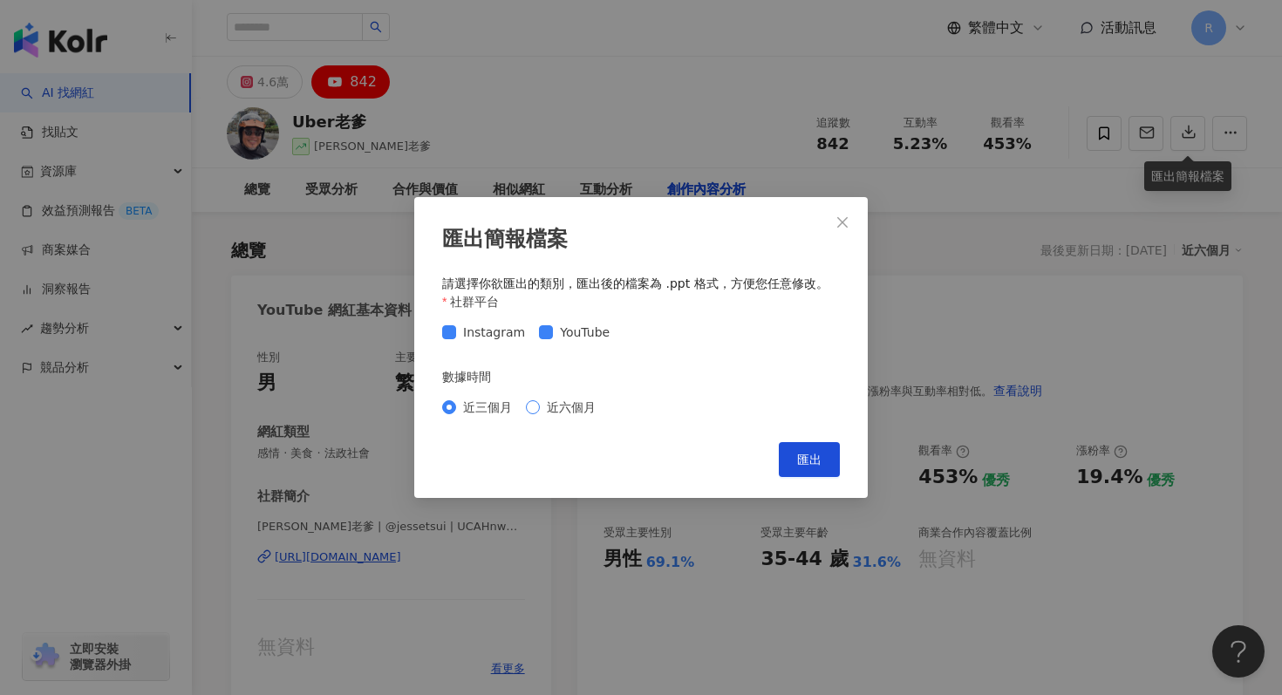
click at [578, 414] on span "近六個月" at bounding box center [571, 407] width 63 height 19
click at [791, 453] on button "匯出" at bounding box center [809, 459] width 61 height 35
click at [406, 56] on div "匯出簡報檔案 請選擇你欲匯出的類別，匯出後的檔案為 .ppt 格式，方便您任意修改。 社群平台 Instagram YouTube 數據時間 近三個月 近六個…" at bounding box center [641, 347] width 1282 height 695
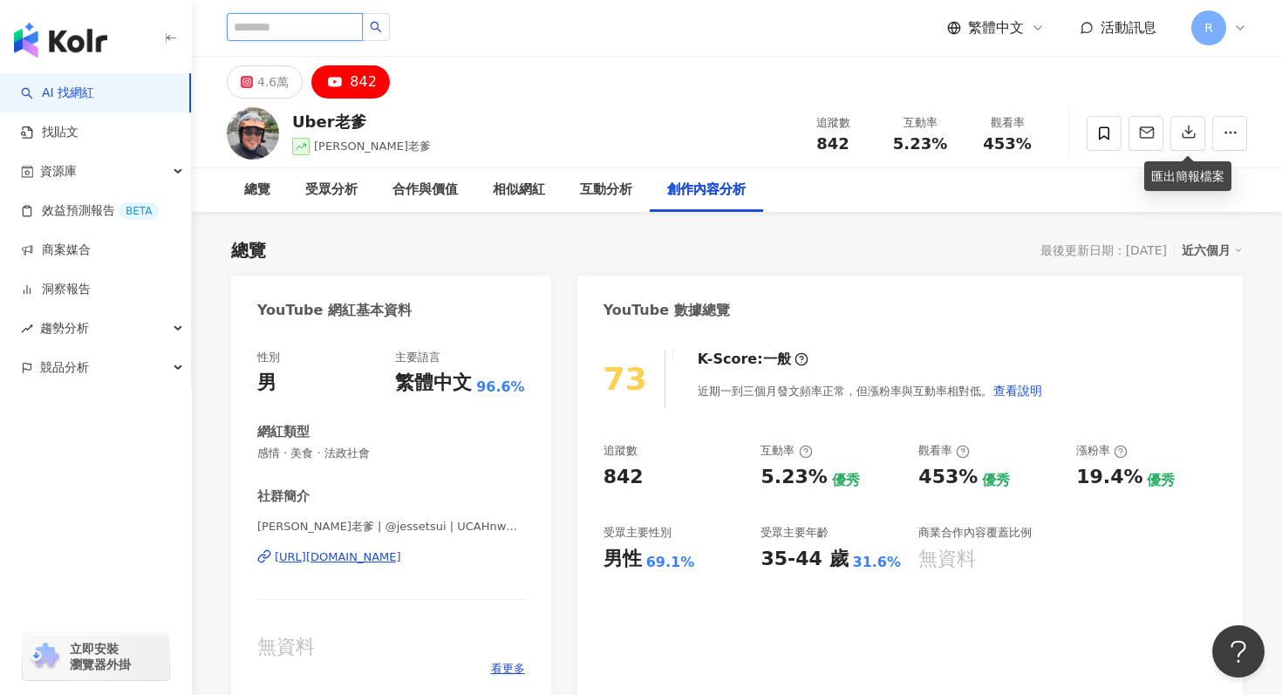
click at [297, 24] on input "search" at bounding box center [295, 27] width 136 height 28
paste input "**"
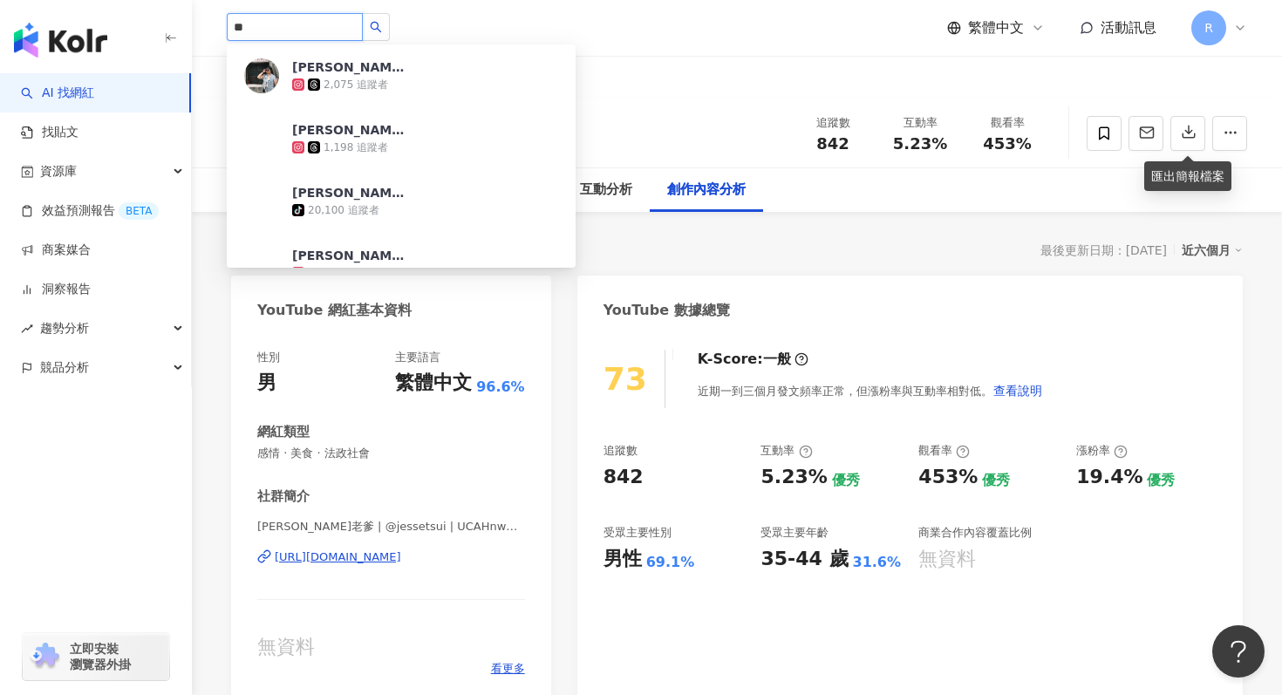
type input "*"
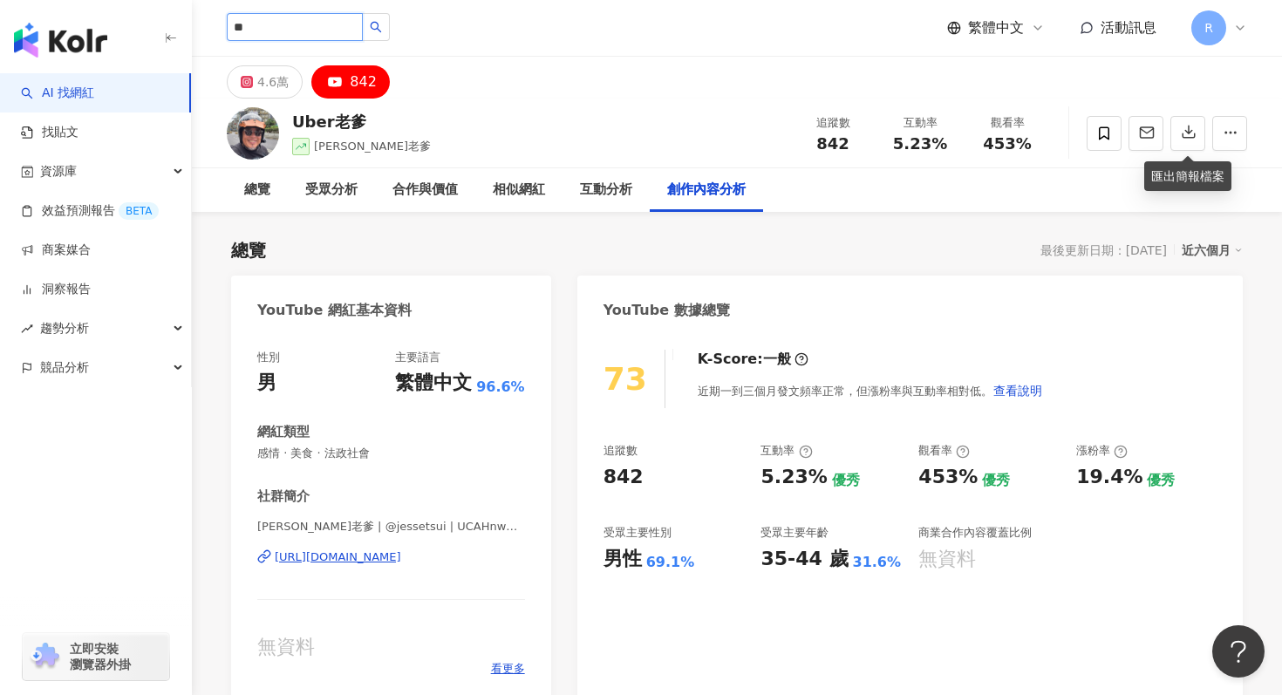
type input "*"
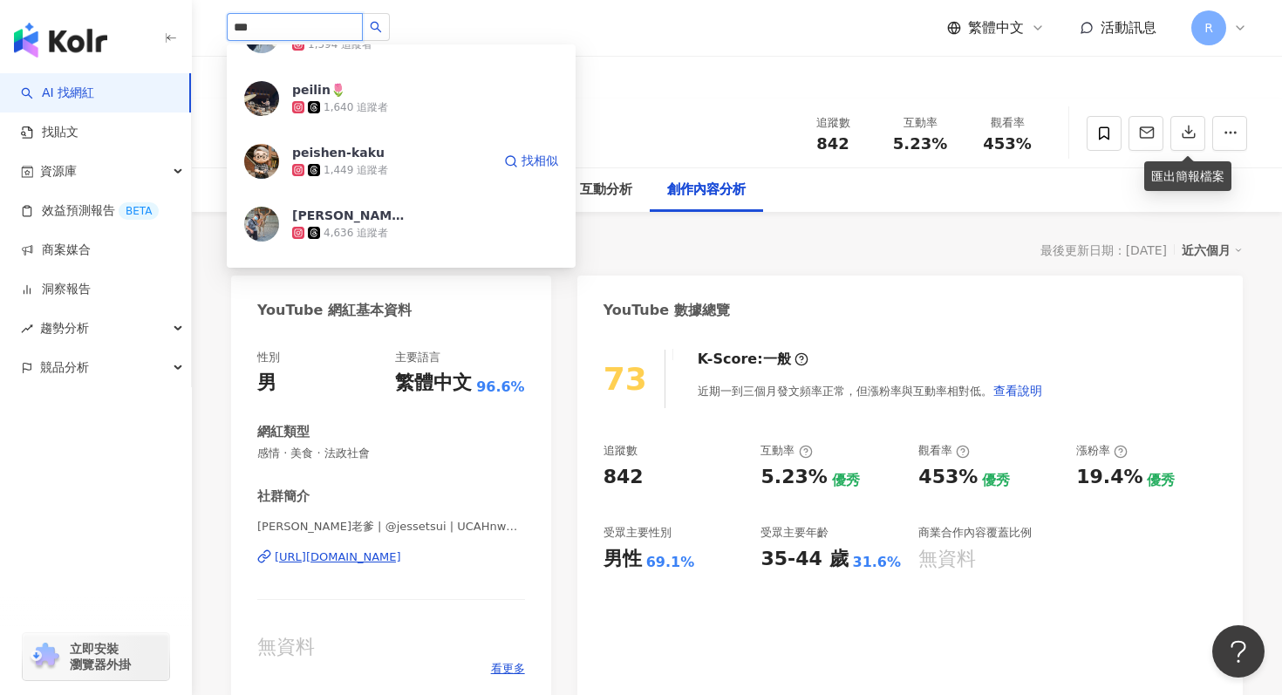
scroll to position [356, 0]
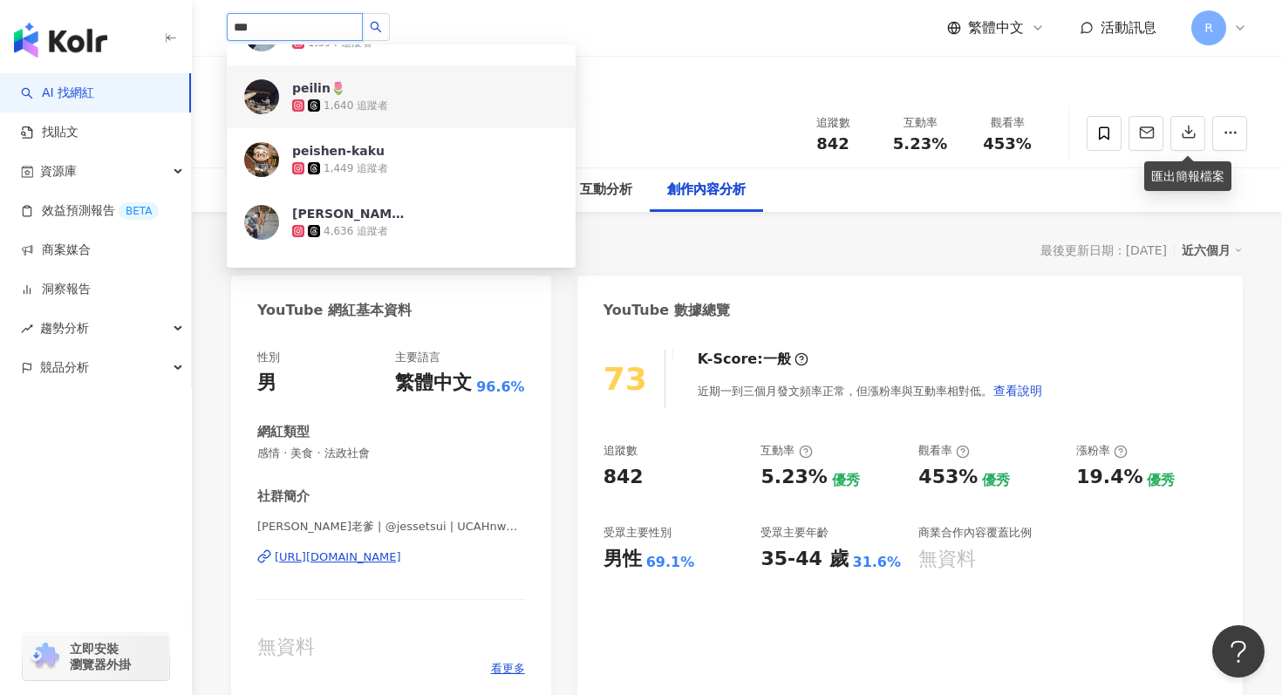
type input "***"
click at [1243, 16] on div "R" at bounding box center [1220, 27] width 56 height 35
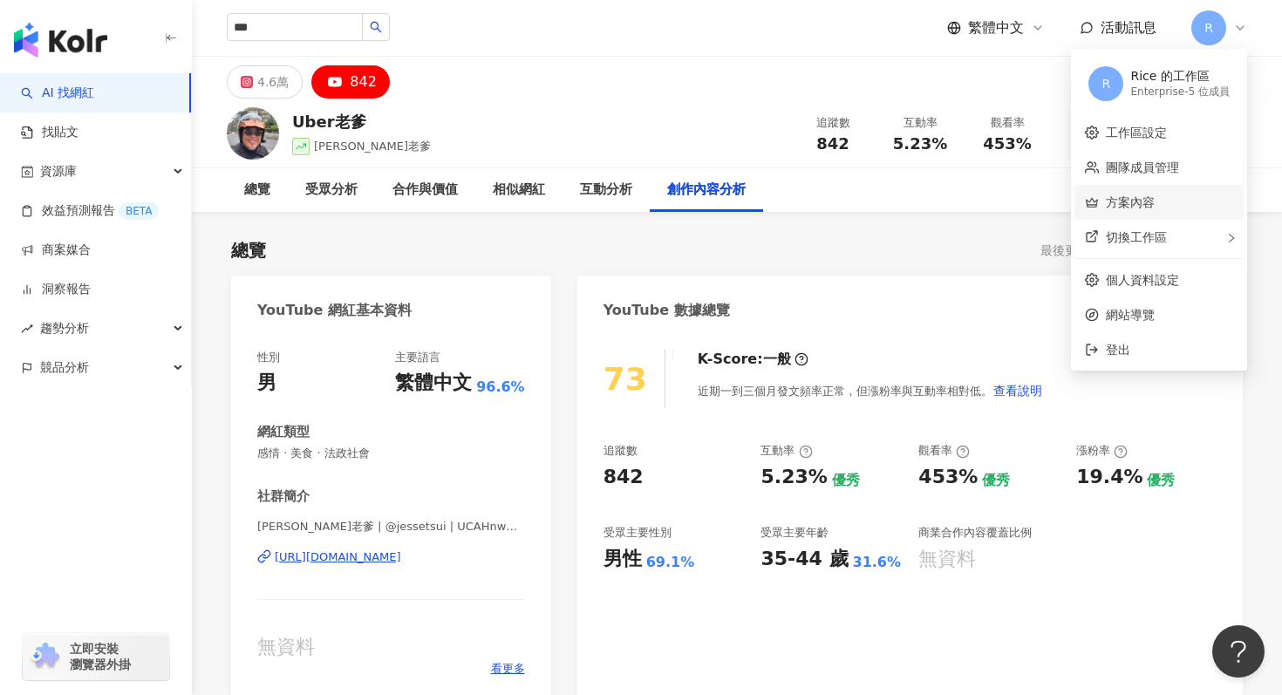
click at [1142, 209] on link "方案內容" at bounding box center [1130, 202] width 49 height 14
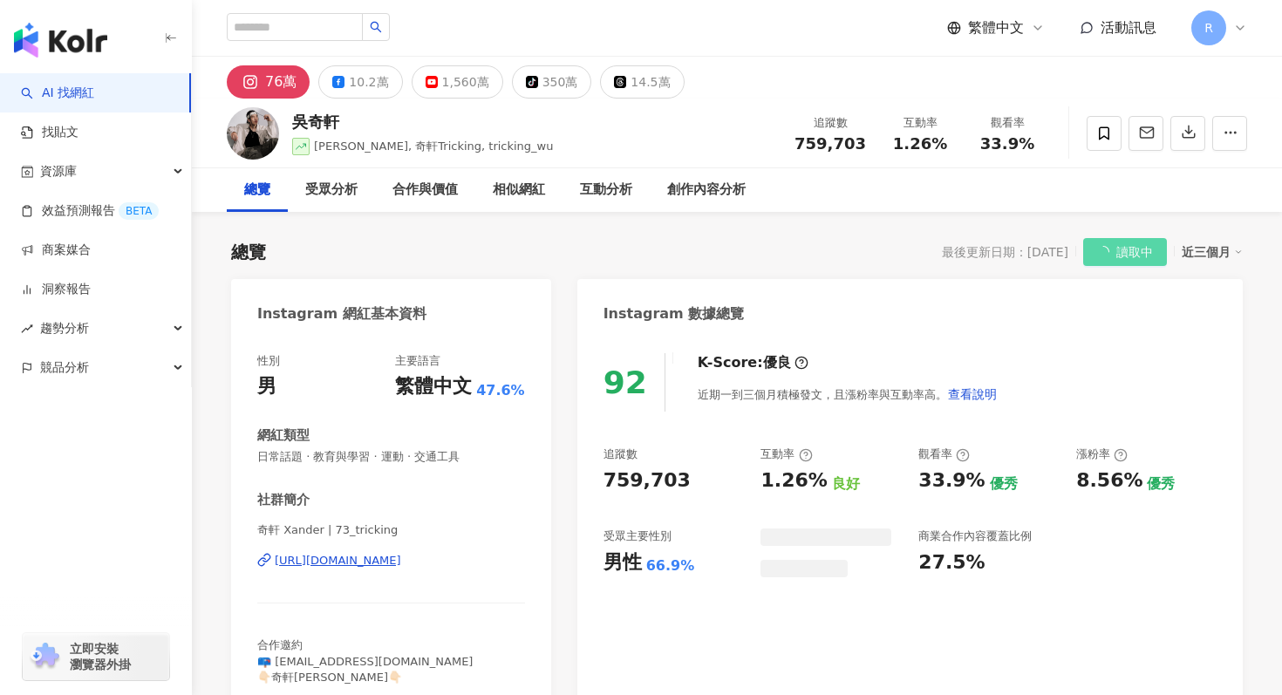
click at [1241, 29] on icon at bounding box center [1240, 27] width 7 height 3
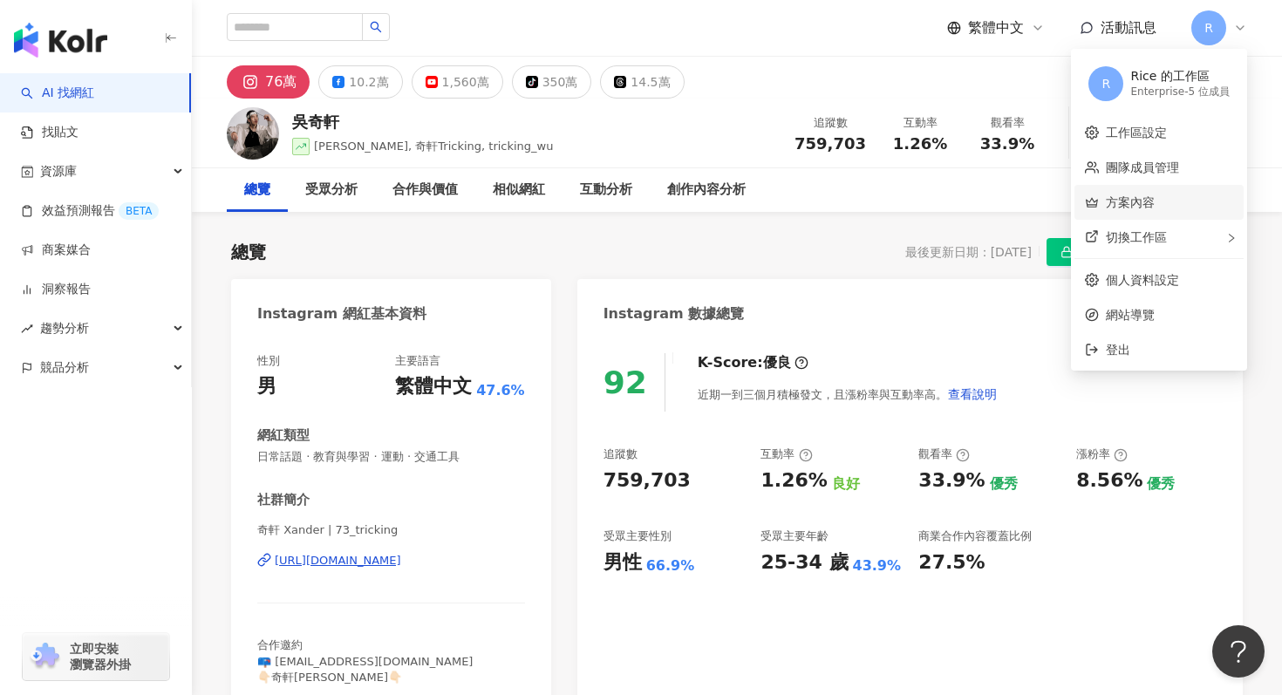
click at [1151, 195] on link "方案內容" at bounding box center [1130, 202] width 49 height 14
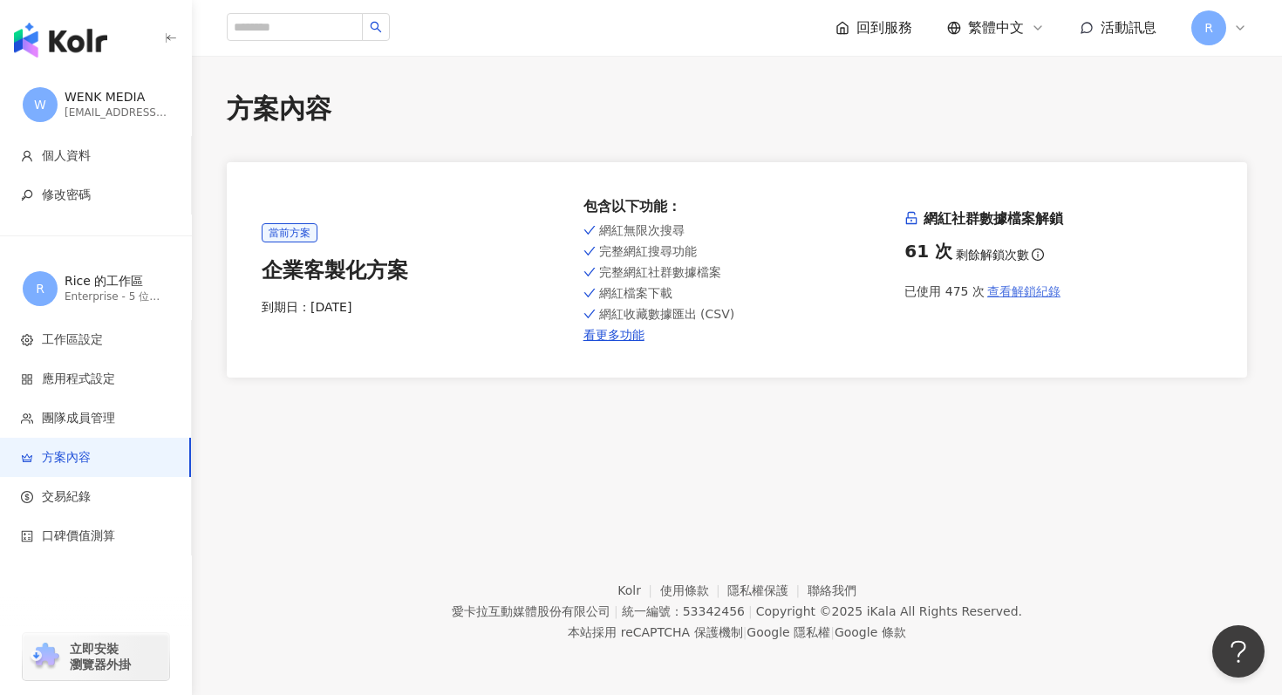
click at [1013, 294] on span "查看解鎖紀錄" at bounding box center [1023, 291] width 73 height 14
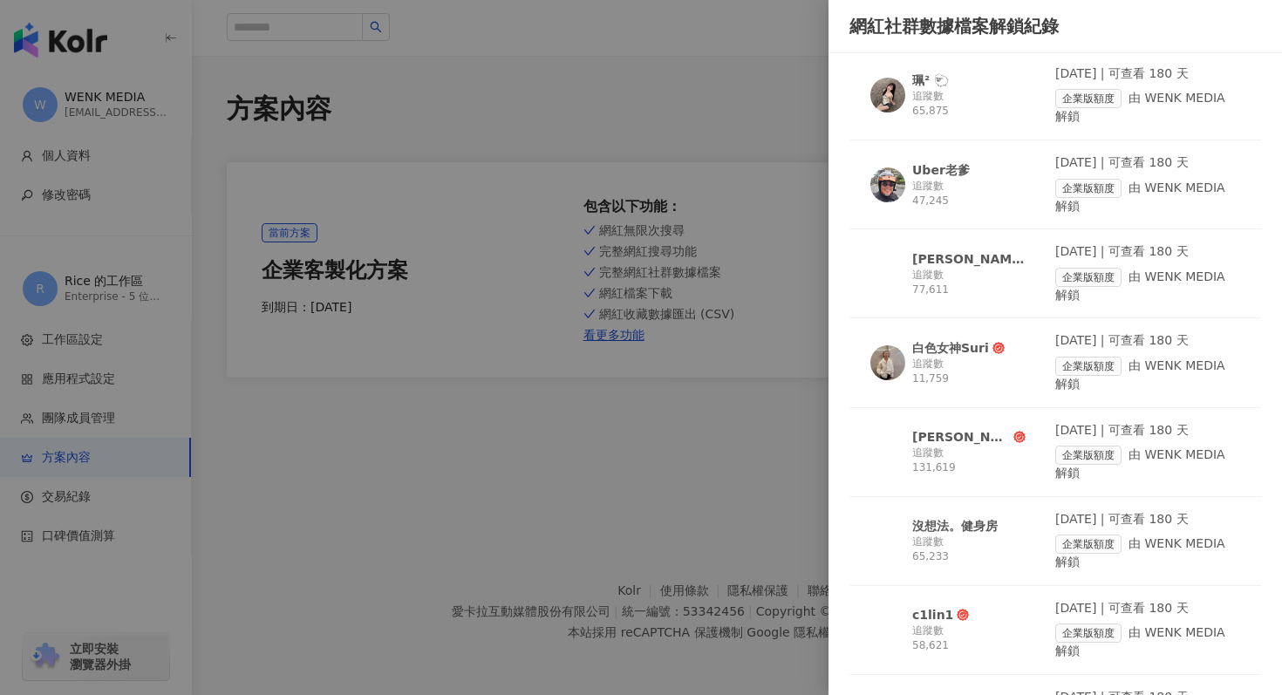
scroll to position [3214, 0]
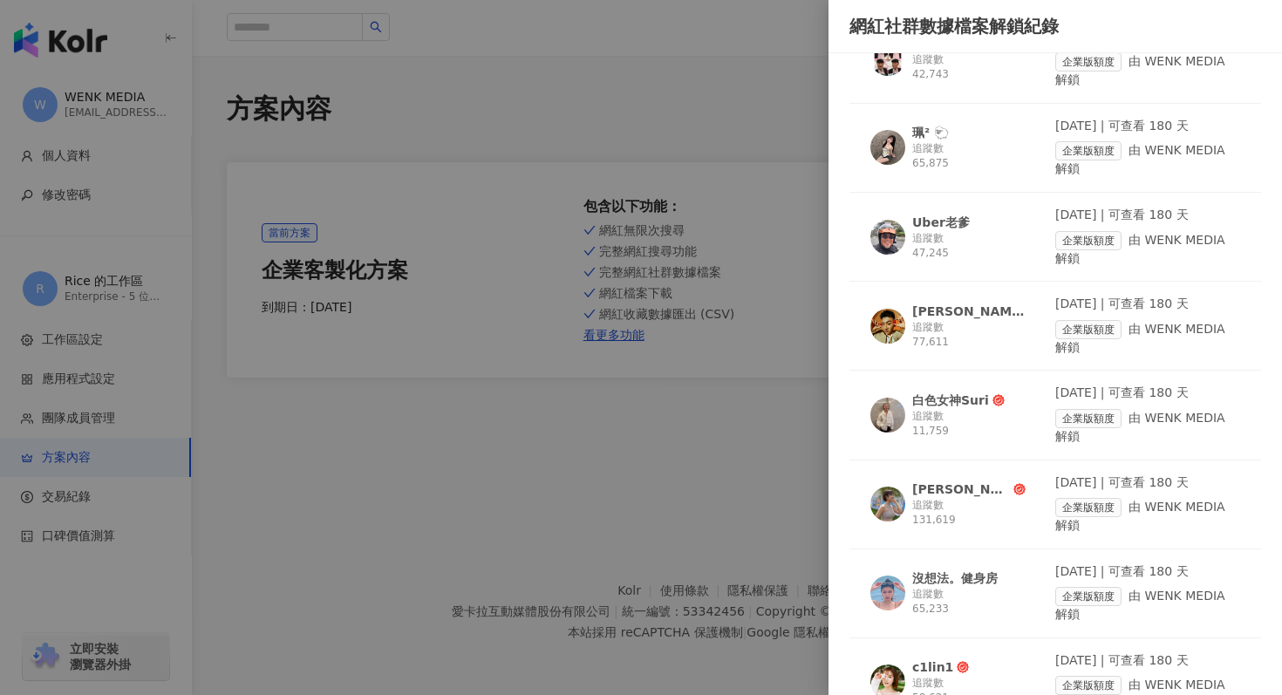
click at [914, 145] on div "追蹤數 65,875" at bounding box center [968, 156] width 113 height 30
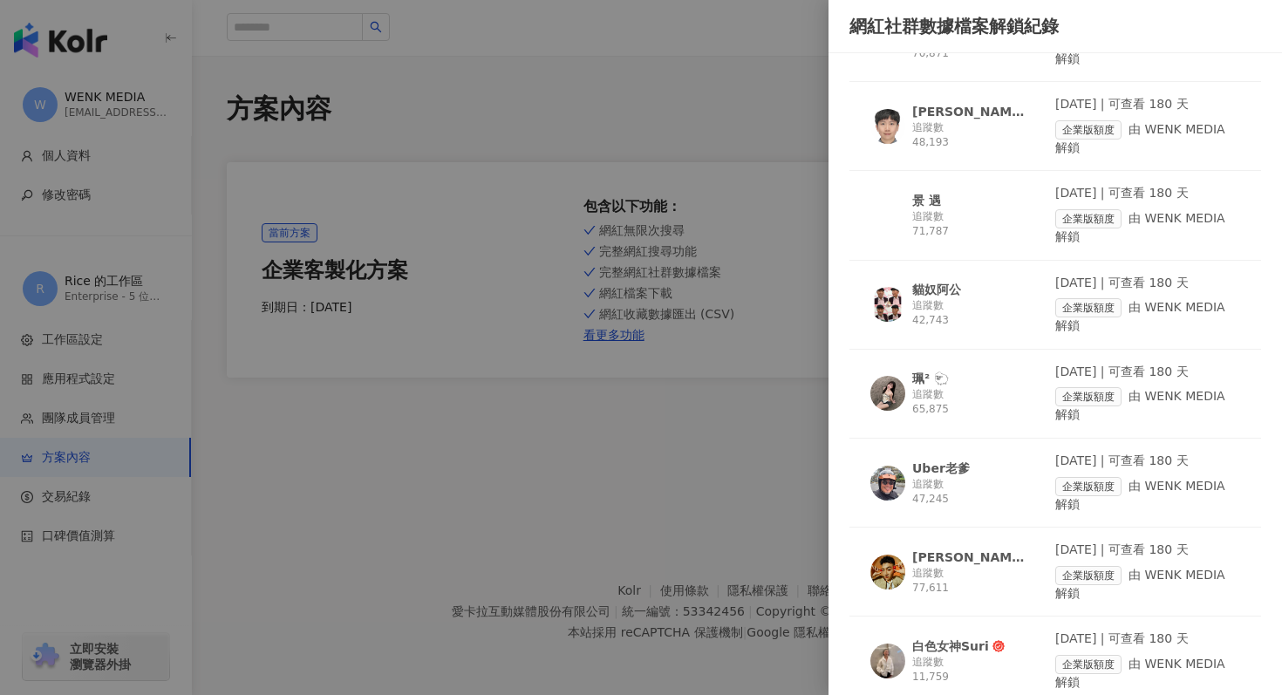
scroll to position [2889, 0]
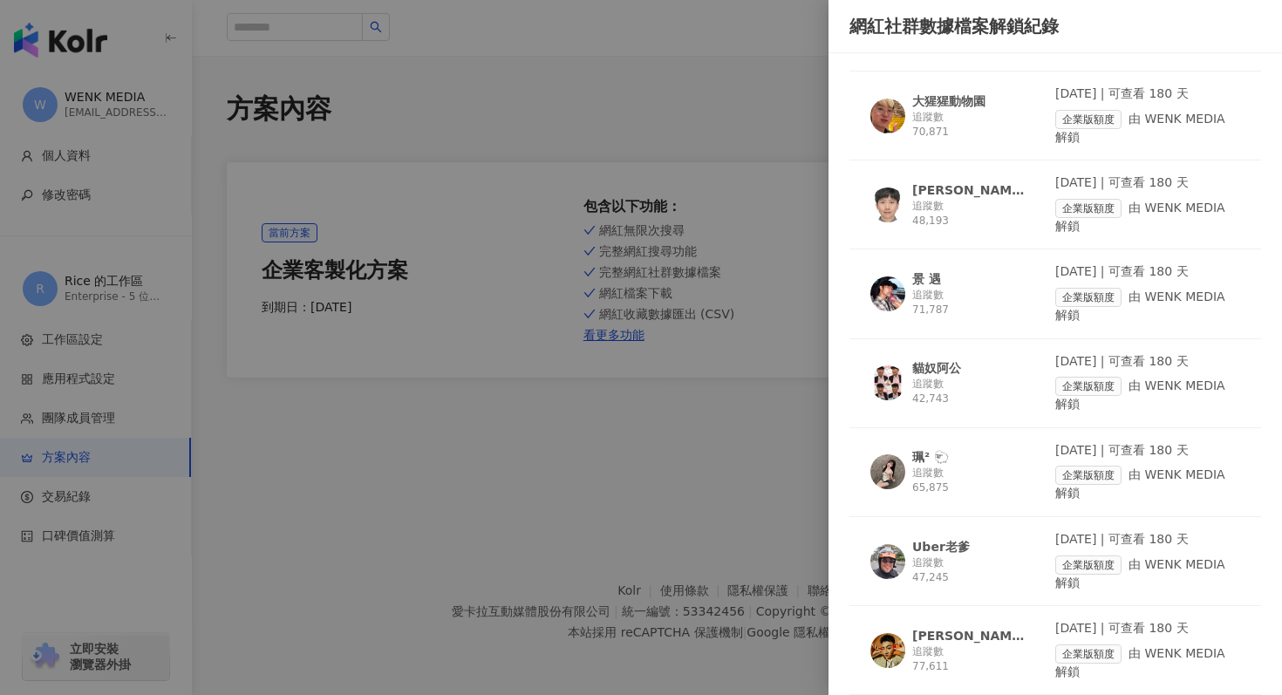
click at [953, 388] on div "追蹤數 42,743" at bounding box center [968, 392] width 113 height 30
click at [960, 289] on div "追蹤數 71,787" at bounding box center [968, 303] width 113 height 30
click at [971, 189] on div "[PERSON_NAME]趁 [PERSON_NAME]" at bounding box center [968, 189] width 113 height 17
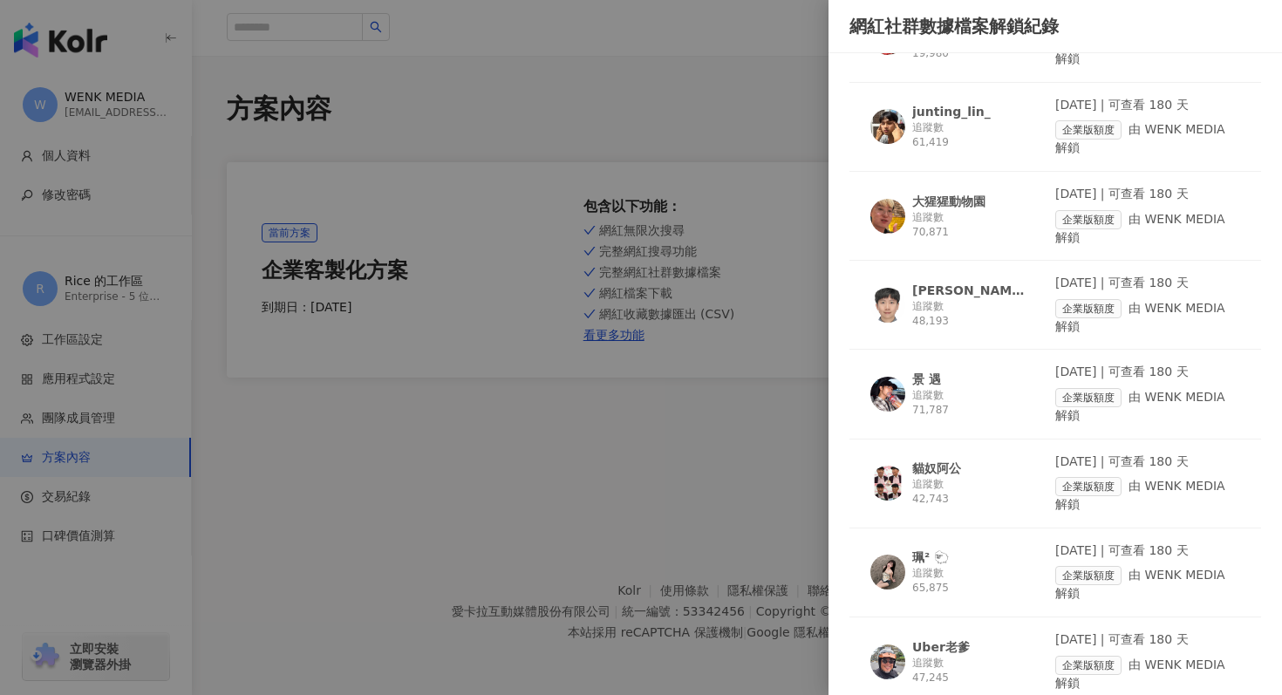
scroll to position [2722, 0]
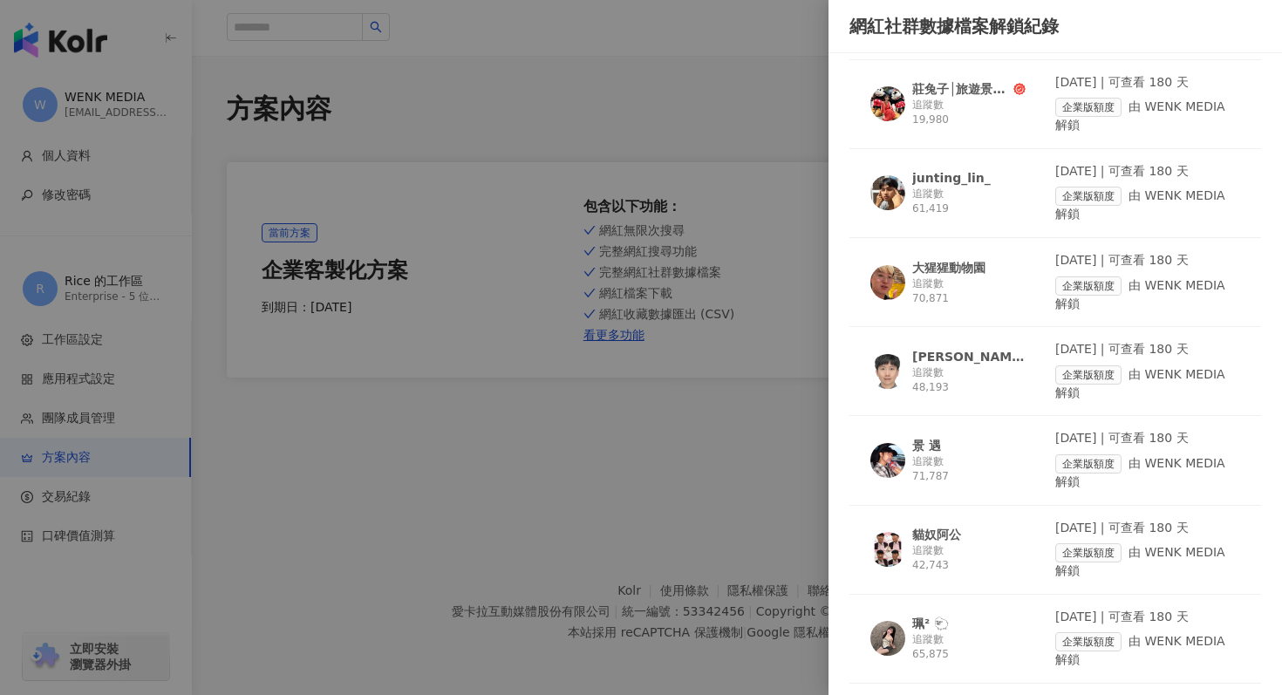
click at [955, 265] on div "大猩猩動物園" at bounding box center [948, 267] width 73 height 17
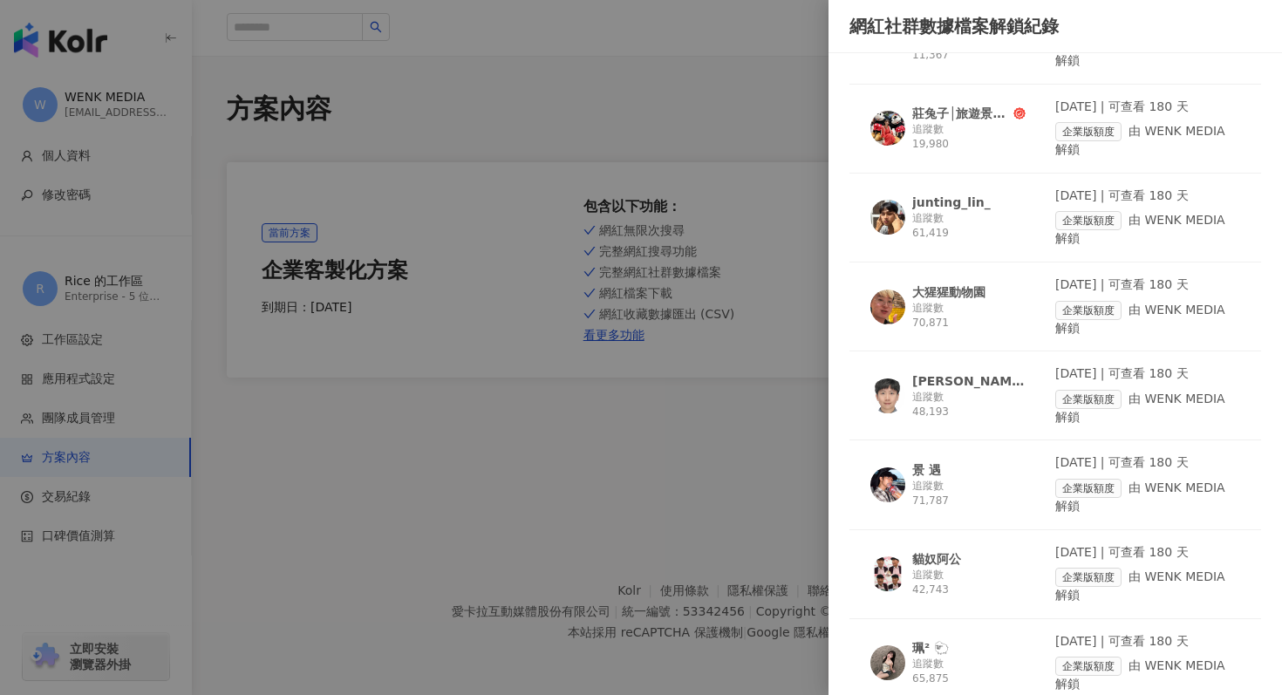
scroll to position [2693, 0]
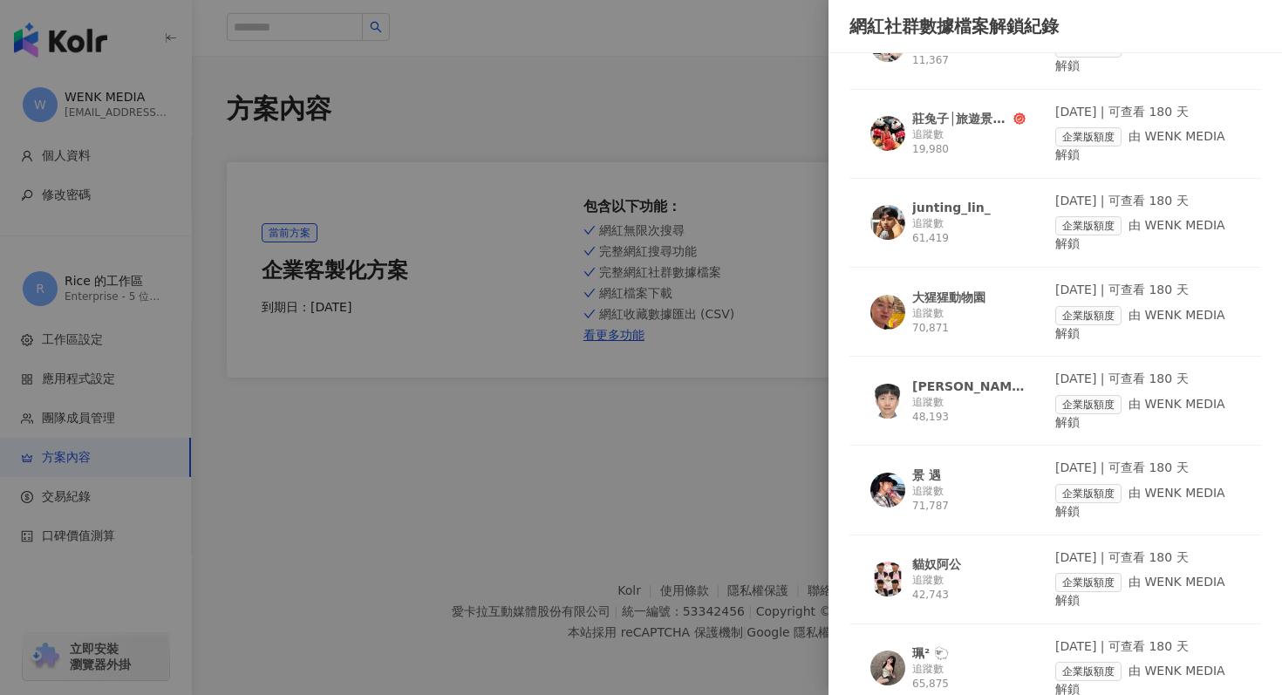
click at [981, 228] on div "追蹤數 61,419" at bounding box center [968, 231] width 113 height 30
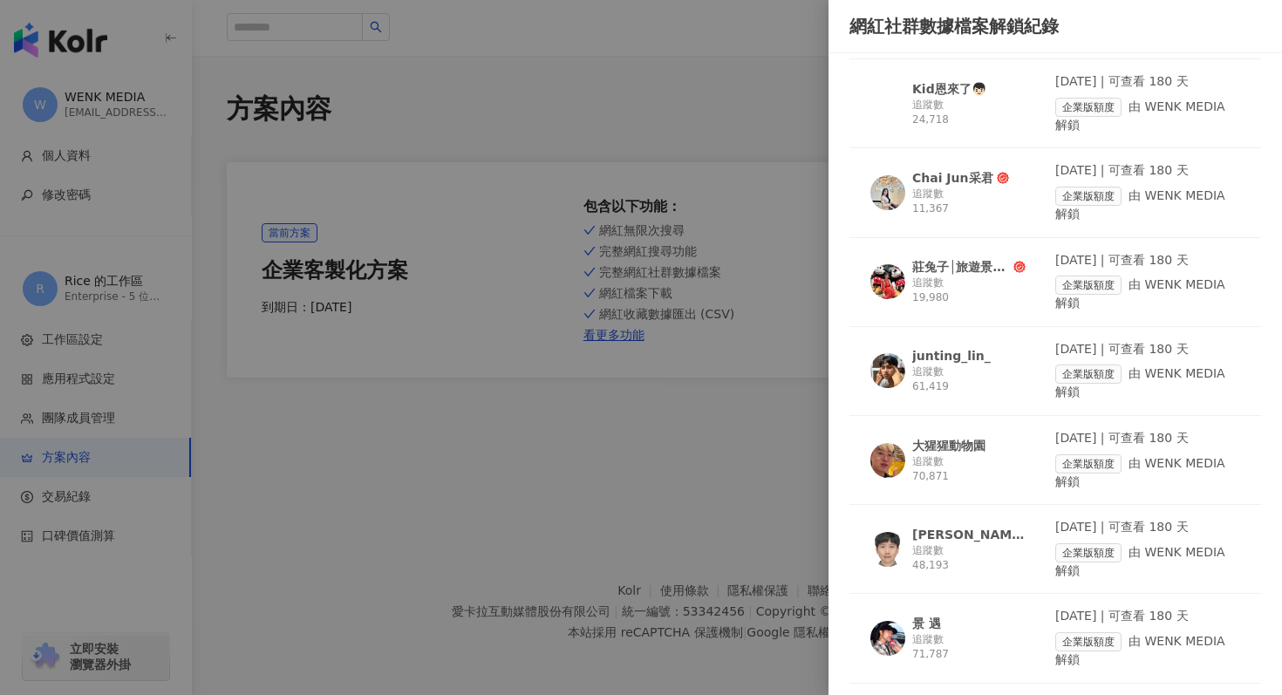
scroll to position [2531, 0]
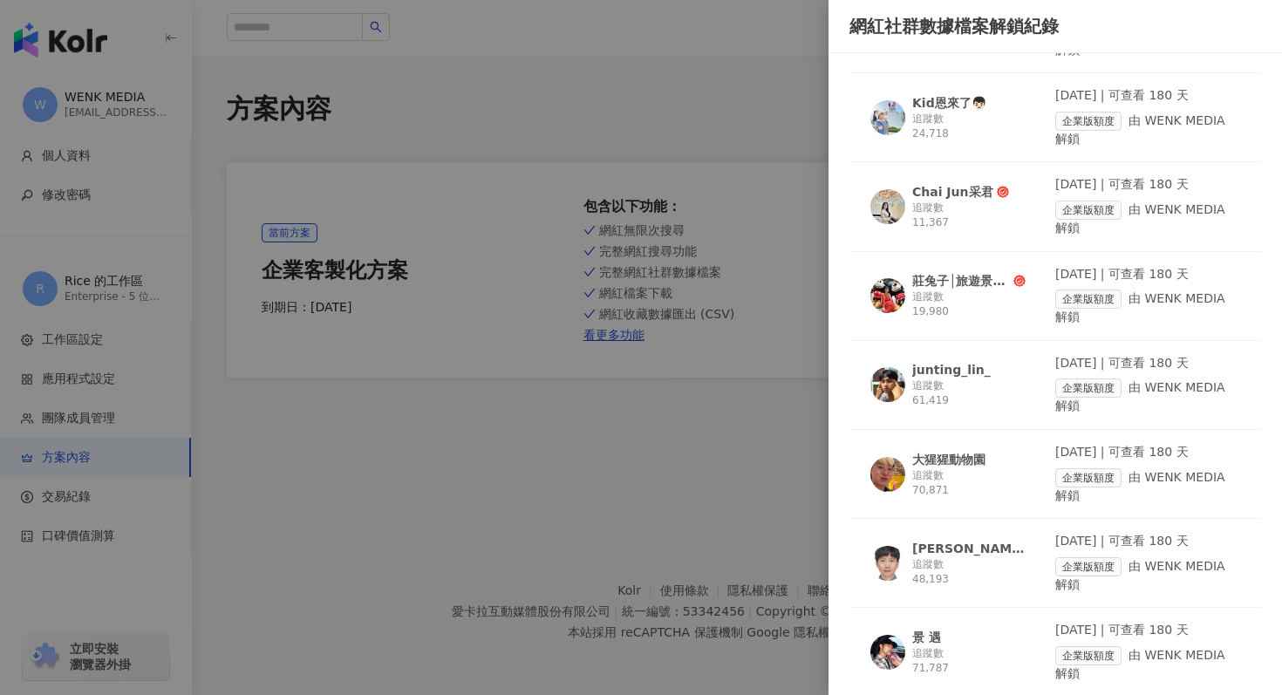
click at [963, 298] on div "追蹤數 19,980" at bounding box center [968, 305] width 113 height 30
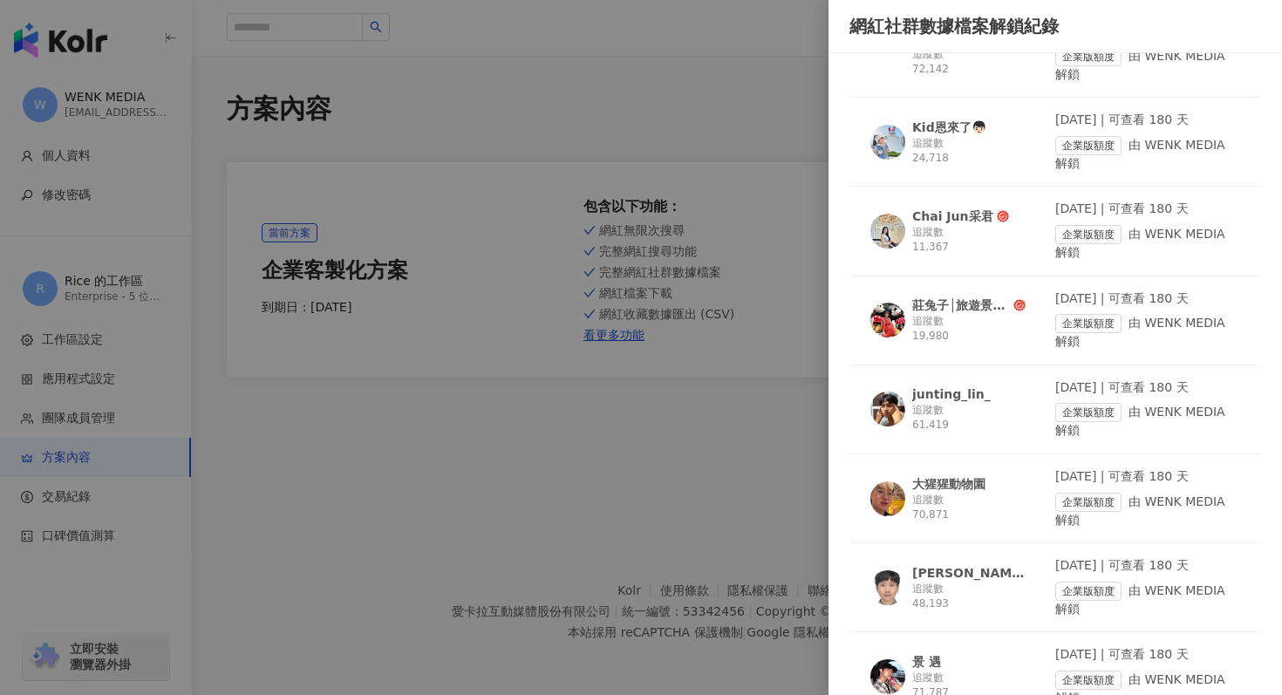
scroll to position [2504, 0]
click at [922, 263] on div "Chai Jun采君 追蹤數 11,367" at bounding box center [963, 232] width 185 height 60
click at [955, 137] on div "Kid恩來了👦🏻 追蹤數 24,718" at bounding box center [968, 143] width 113 height 47
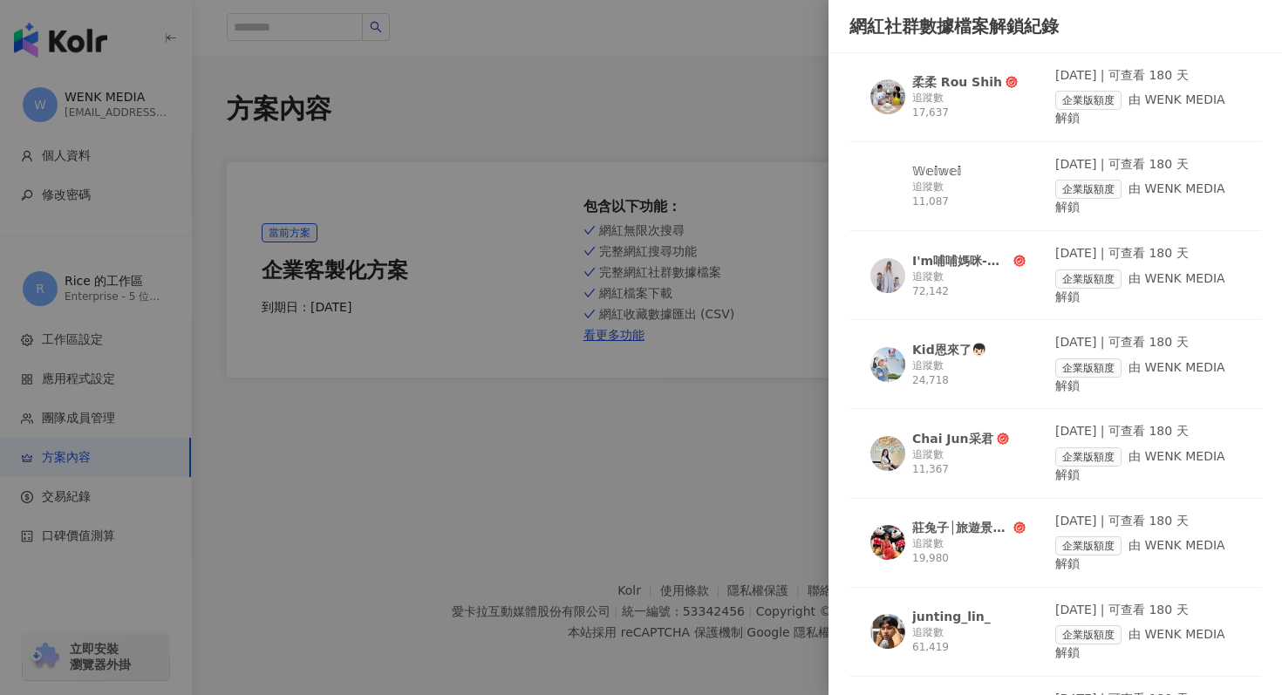
scroll to position [2220, 0]
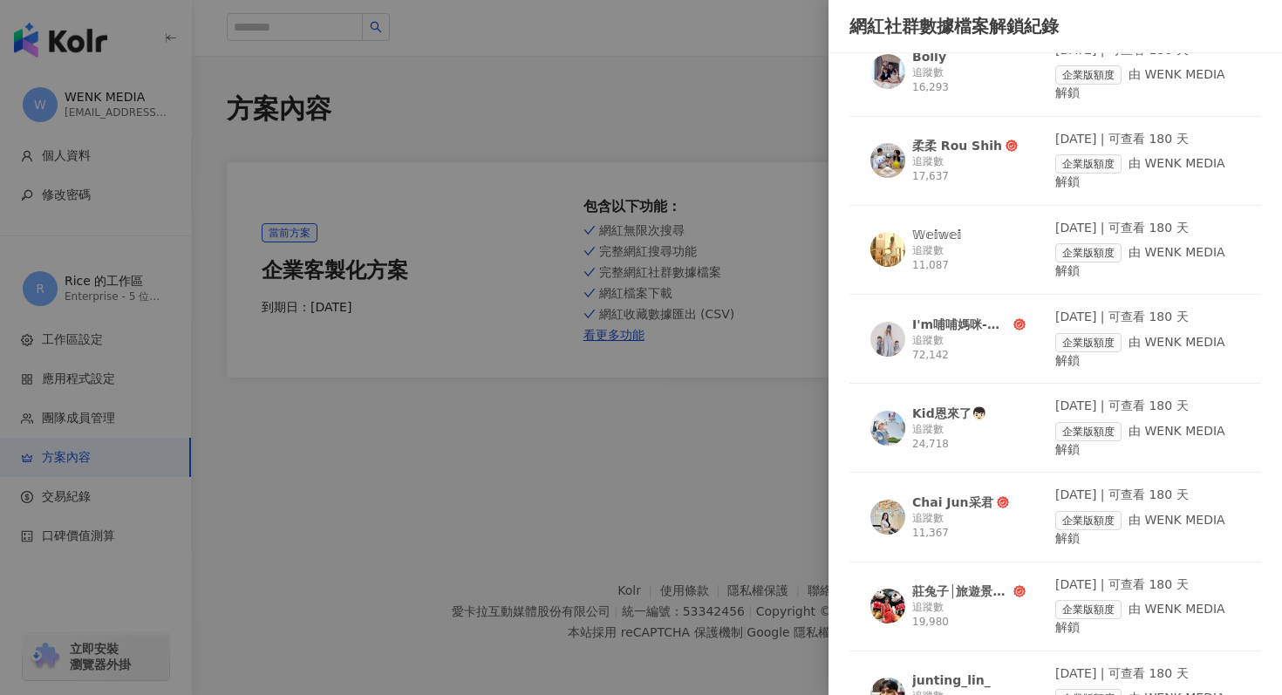
click at [956, 335] on div "追蹤數 72,142" at bounding box center [968, 348] width 113 height 30
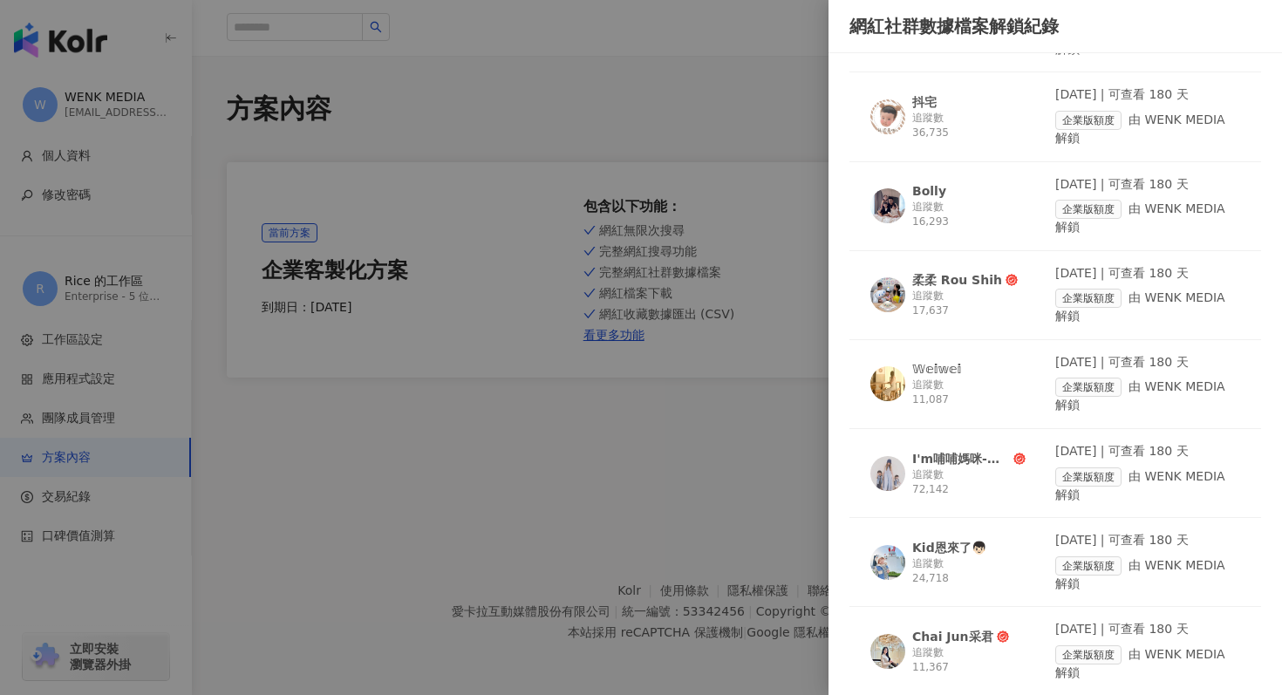
scroll to position [2090, 0]
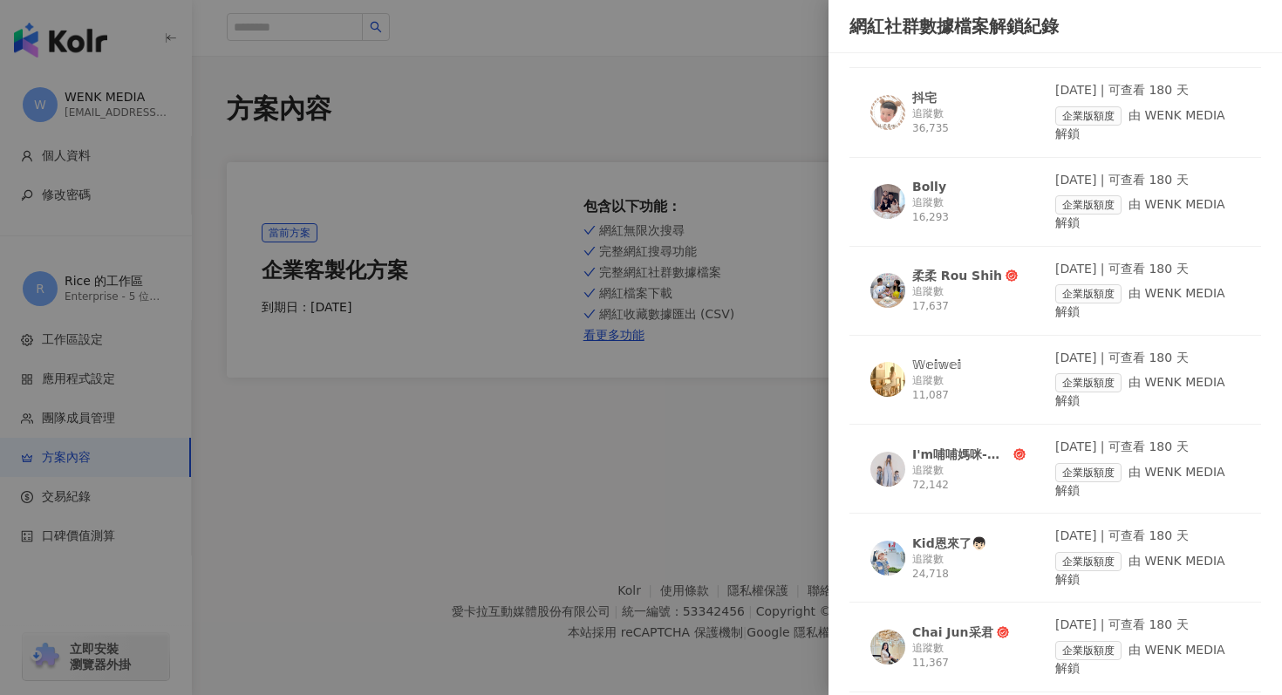
click at [960, 375] on div "追蹤數 11,087" at bounding box center [968, 388] width 113 height 30
click at [960, 306] on div "追蹤數 17,637" at bounding box center [968, 299] width 113 height 30
click at [966, 218] on div "追蹤數 16,293" at bounding box center [968, 210] width 113 height 30
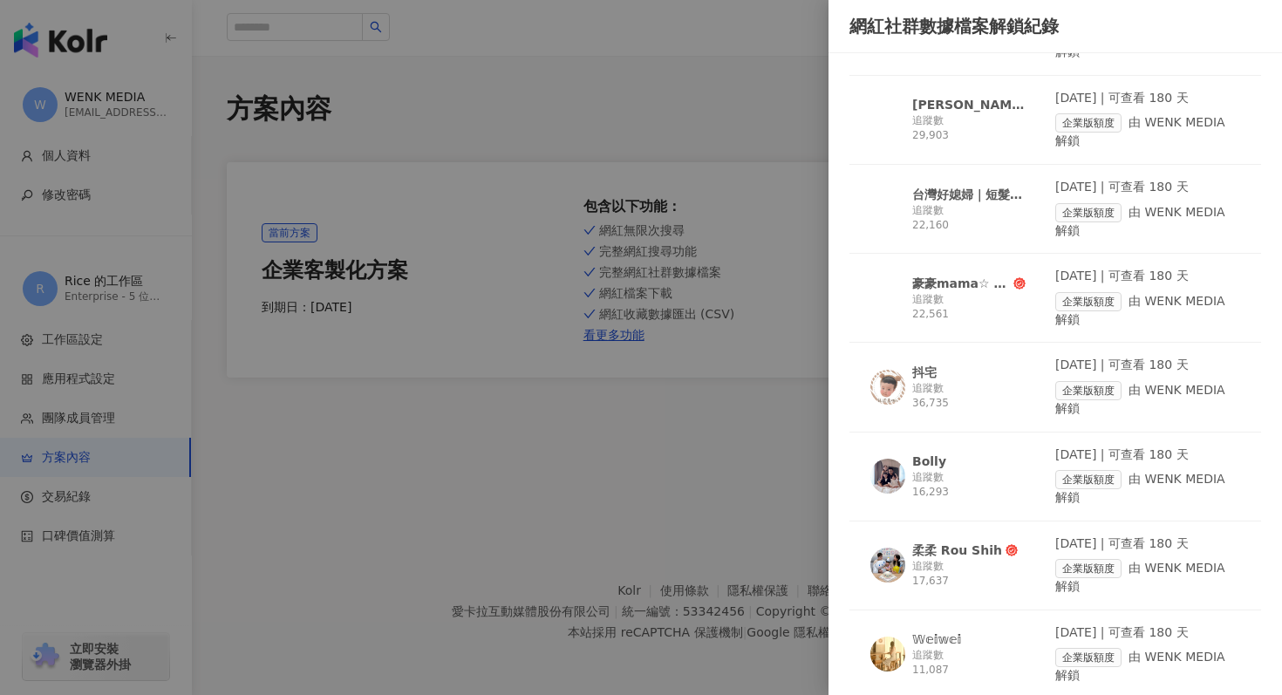
scroll to position [1803, 0]
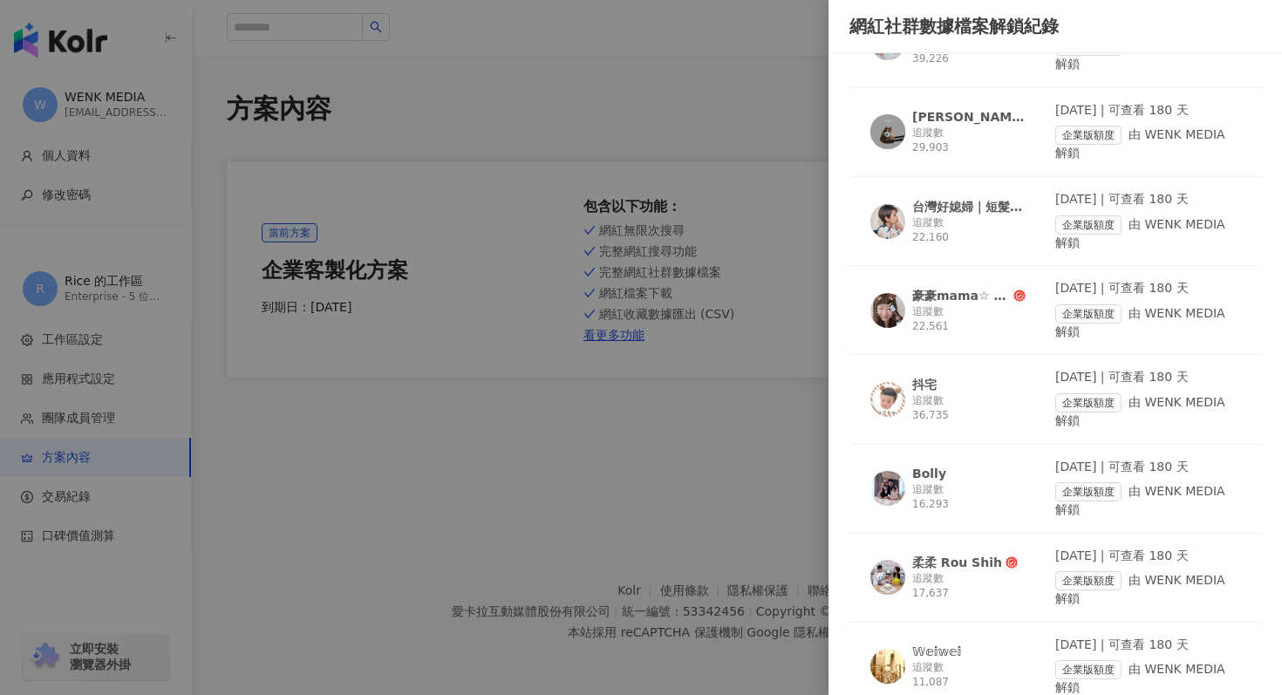
click at [937, 412] on div "追蹤數 36,735" at bounding box center [968, 408] width 113 height 30
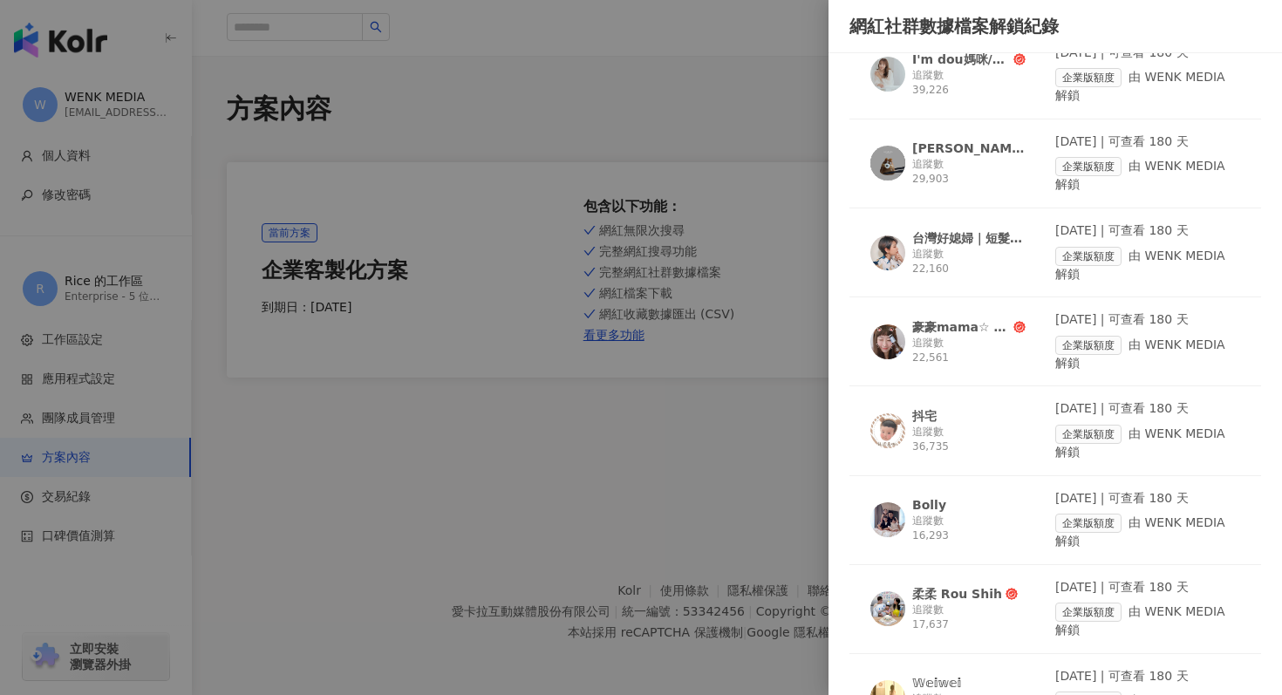
click at [945, 314] on div "豪豪𝗺𝗮𝗺𝗮☆ 育兒 l 親子 l 旅遊 l 美食 追蹤數 22,561" at bounding box center [963, 341] width 185 height 60
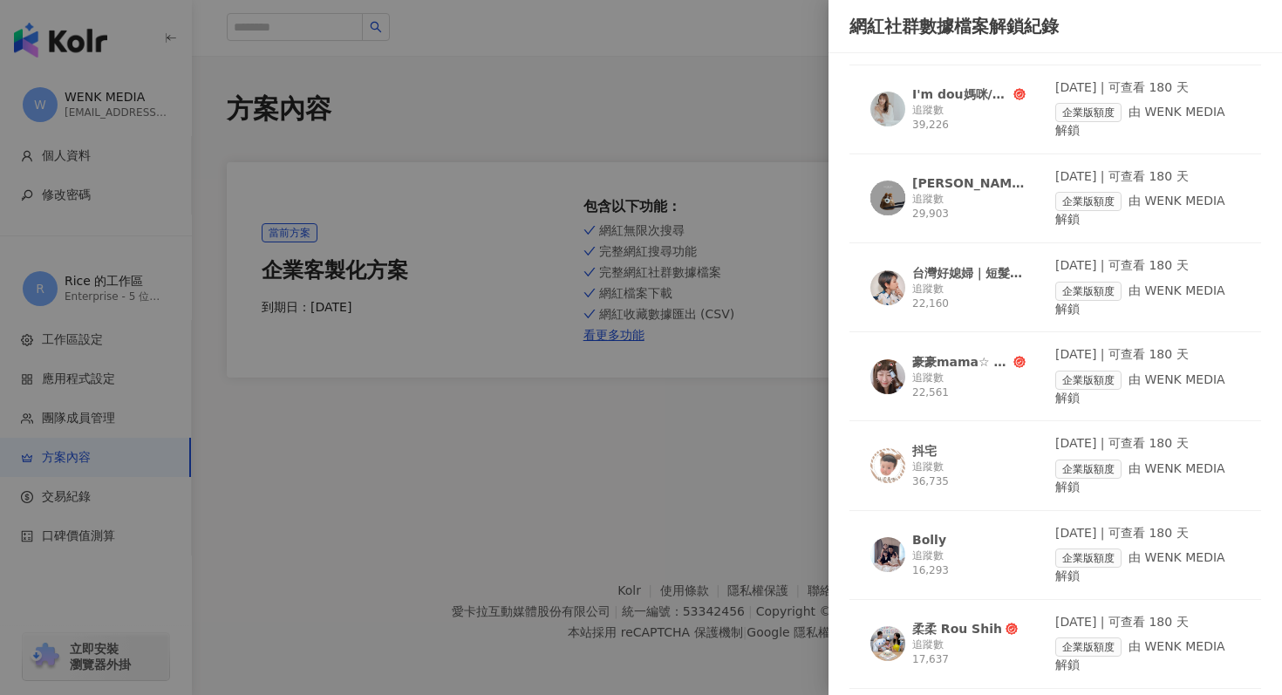
scroll to position [1733, 0]
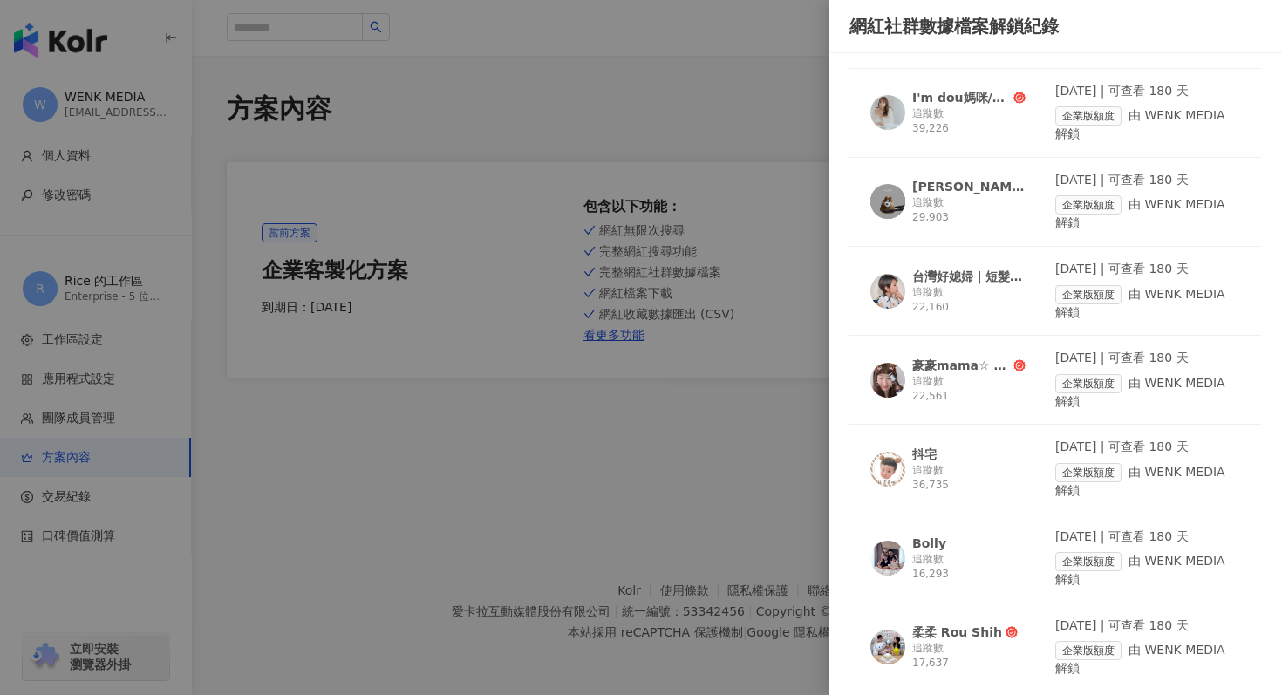
click at [956, 284] on div "台灣好媳婦｜短髮安柏老師" at bounding box center [968, 276] width 113 height 17
click at [966, 185] on div "阿溫小私廚｜大人食/小人食" at bounding box center [968, 186] width 113 height 17
click at [968, 126] on div "追蹤數 39,226" at bounding box center [968, 121] width 113 height 30
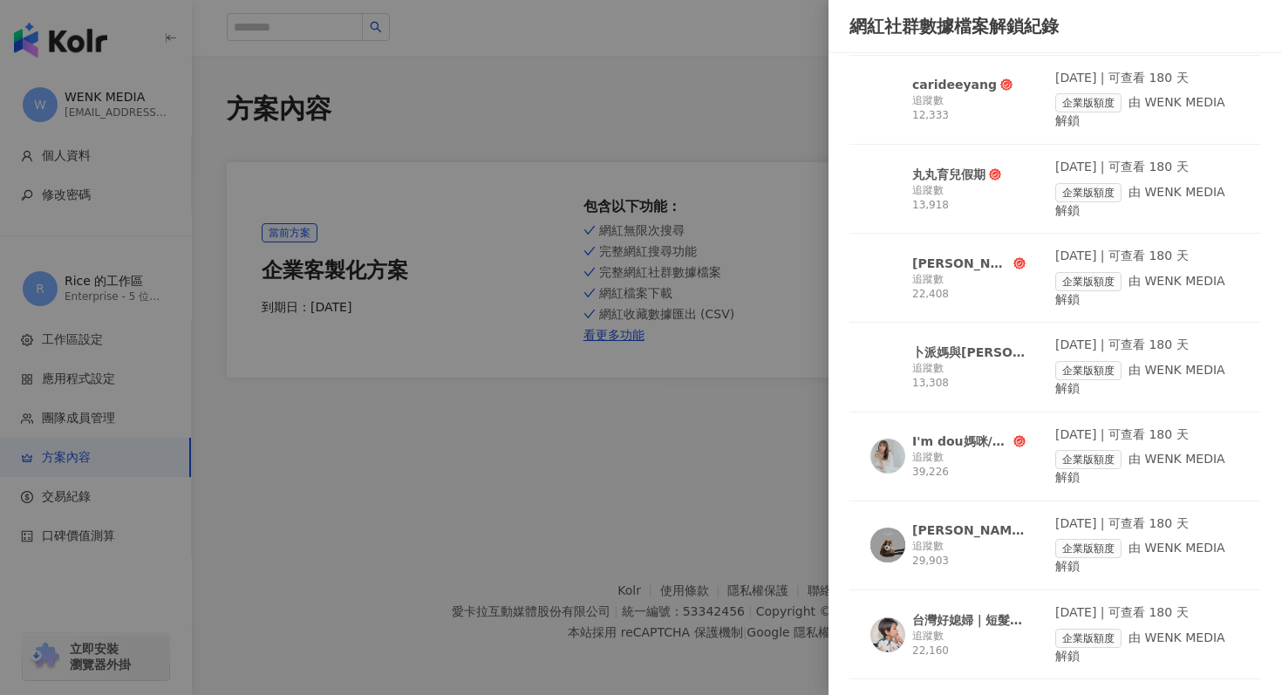
scroll to position [1385, 0]
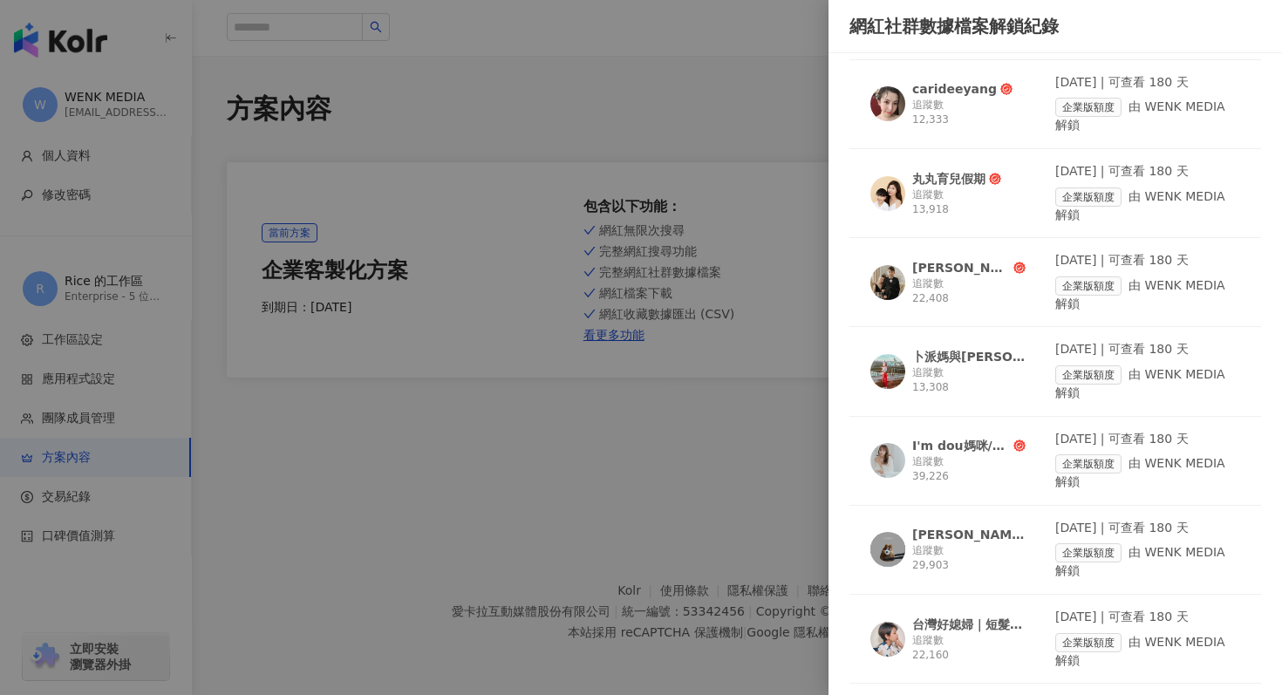
click at [1001, 387] on div "追蹤數 13,308" at bounding box center [968, 380] width 113 height 30
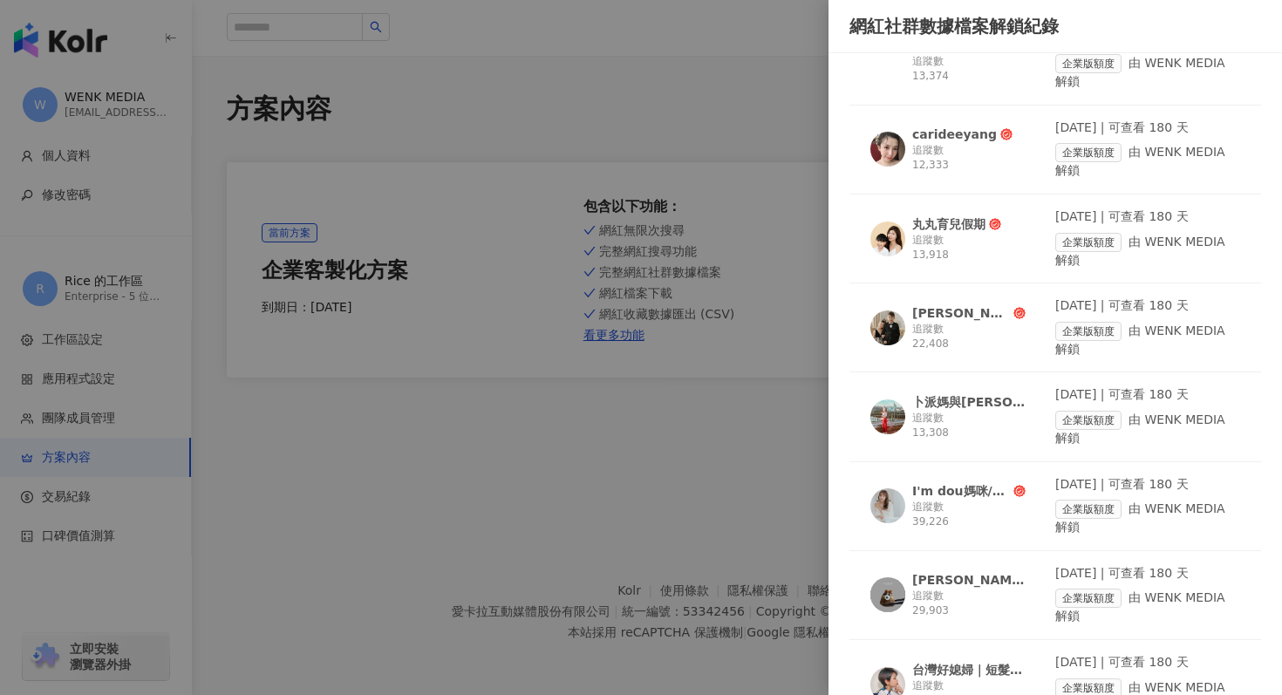
scroll to position [1339, 0]
click at [958, 325] on div "追蹤數 22,408" at bounding box center [968, 338] width 113 height 30
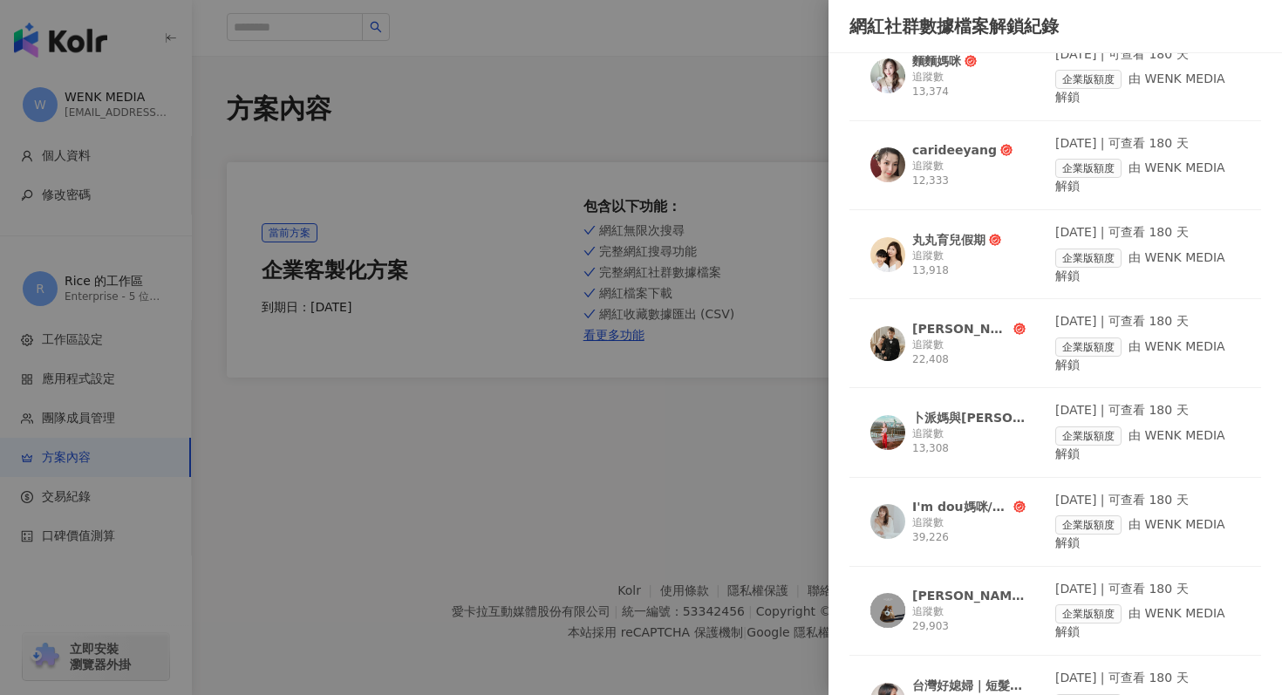
click at [948, 236] on div "丸丸育兒假期" at bounding box center [948, 239] width 73 height 17
click at [976, 166] on div "追蹤數 12,333" at bounding box center [968, 174] width 113 height 30
click at [963, 90] on div "追蹤數 13,374" at bounding box center [968, 85] width 113 height 30
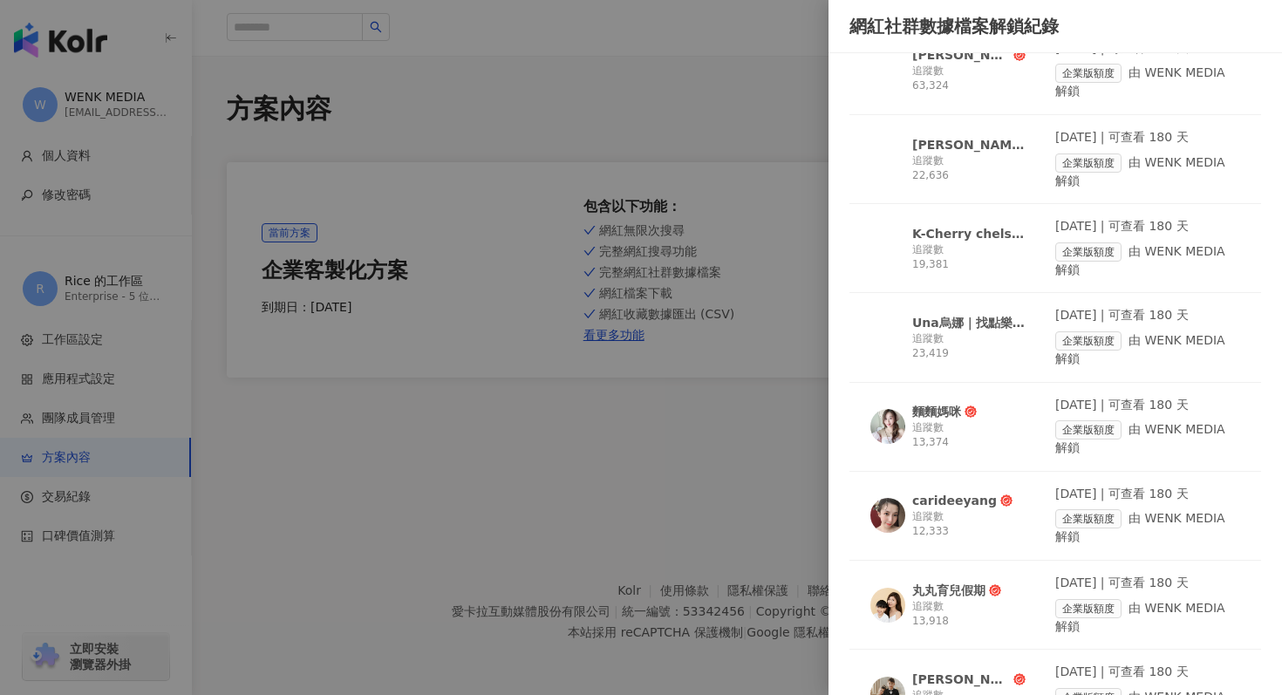
scroll to position [967, 0]
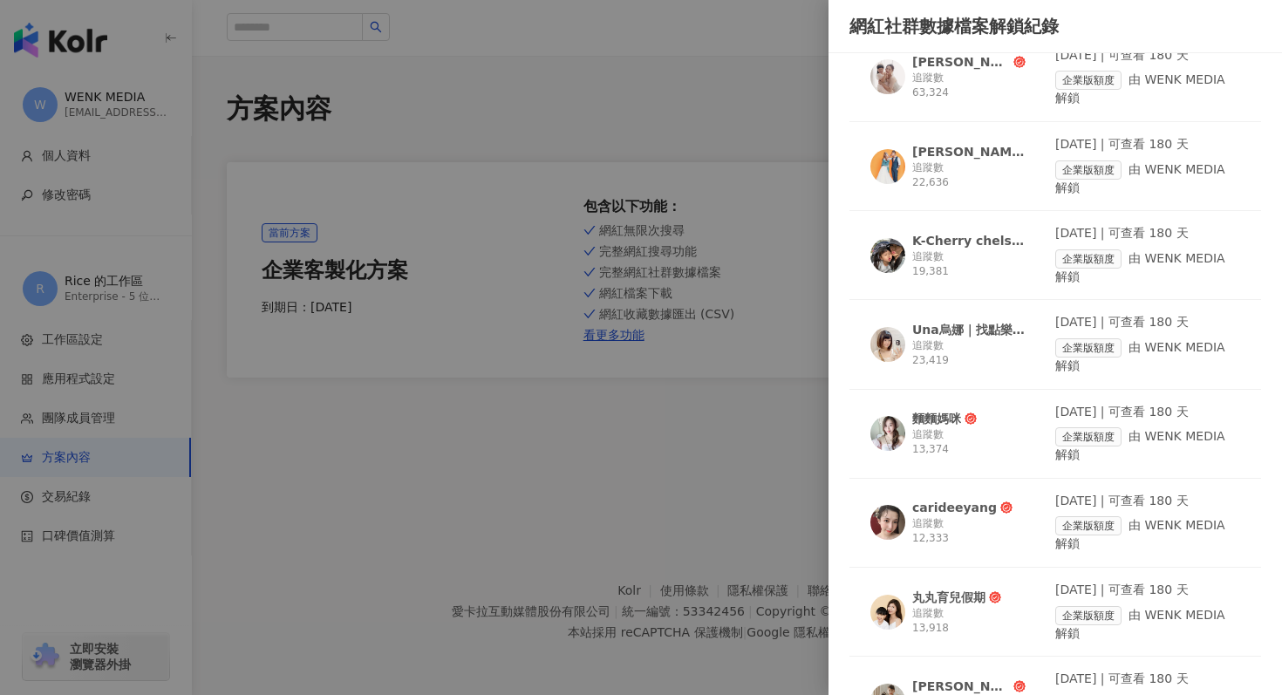
click at [966, 339] on div "追蹤數 23,419" at bounding box center [968, 353] width 113 height 30
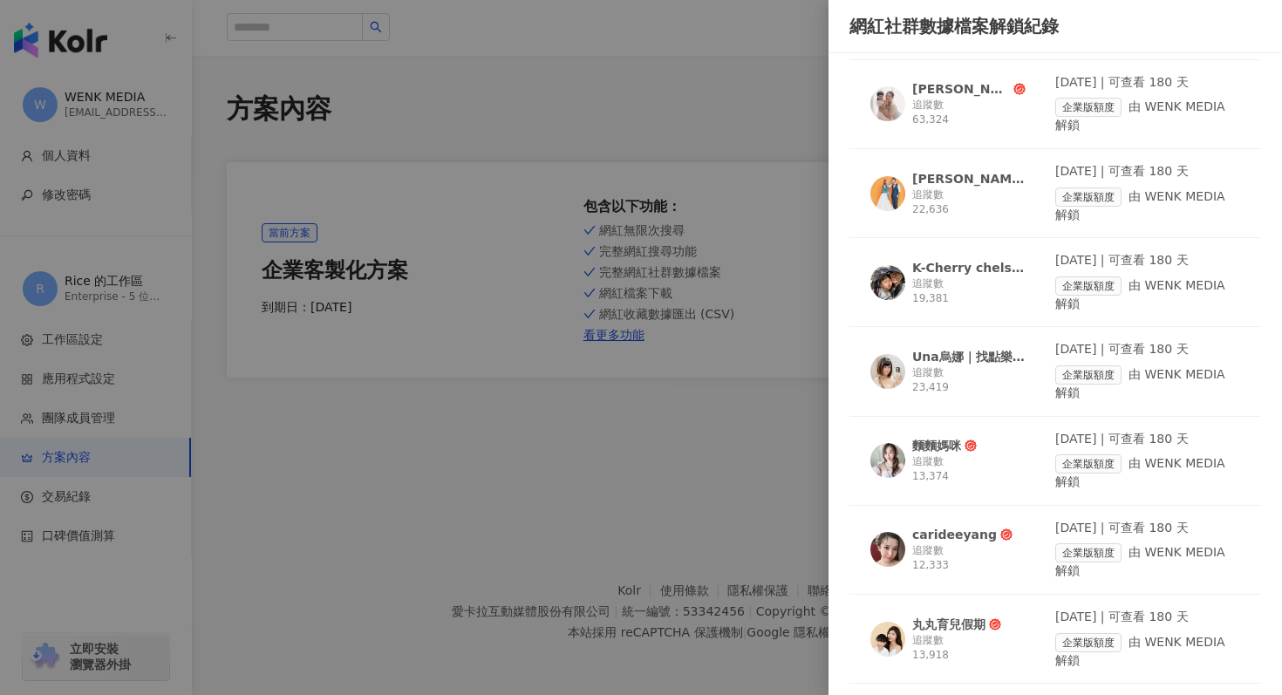
scroll to position [941, 0]
click at [936, 280] on div "追蹤數 19,381" at bounding box center [968, 290] width 113 height 30
click at [968, 181] on span "游蒙奇" at bounding box center [968, 176] width 113 height 17
click at [977, 112] on div "追蹤數 63,324" at bounding box center [968, 111] width 113 height 30
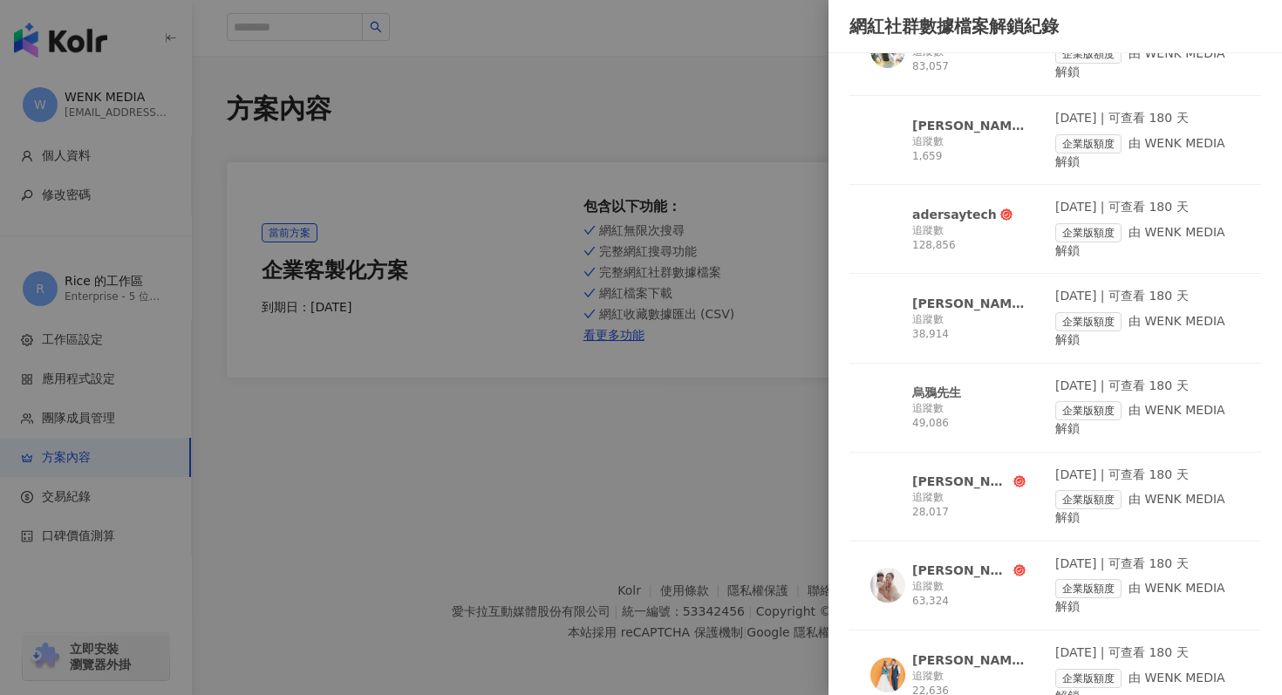
scroll to position [454, 0]
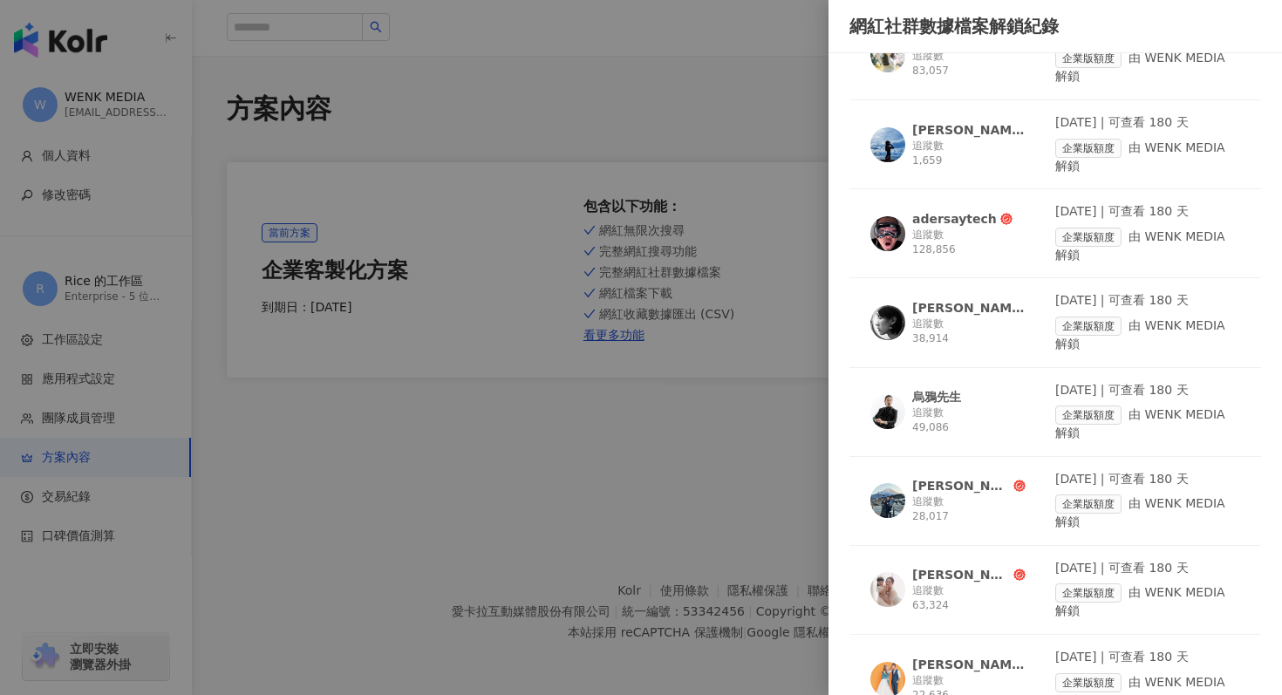
click at [951, 490] on div "威利在這裡 I'm Willie" at bounding box center [961, 485] width 98 height 17
click at [935, 414] on div "追蹤數 49,086" at bounding box center [968, 421] width 113 height 30
click at [1003, 271] on link "adersaytech 追蹤數 128,856 2025/9/25 | 可查看 180 天 企業版額度 由 WENK MEDIA 解鎖" at bounding box center [1056, 240] width 412 height 75
click at [966, 350] on div "Cody🃏🦋 追蹤數 38,914" at bounding box center [963, 322] width 185 height 60
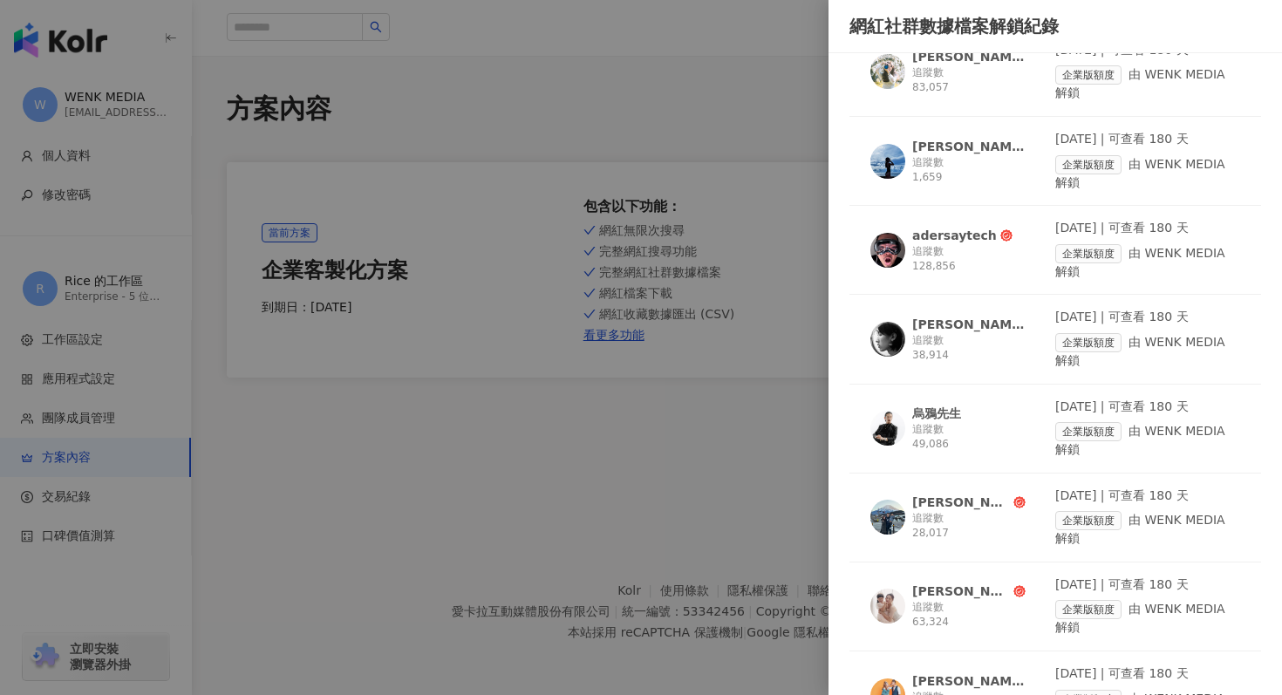
scroll to position [438, 0]
click at [975, 234] on div "adersaytech" at bounding box center [954, 234] width 85 height 17
click at [928, 161] on div "追蹤數 1,659" at bounding box center [968, 169] width 113 height 30
click at [473, 75] on div at bounding box center [641, 347] width 1282 height 695
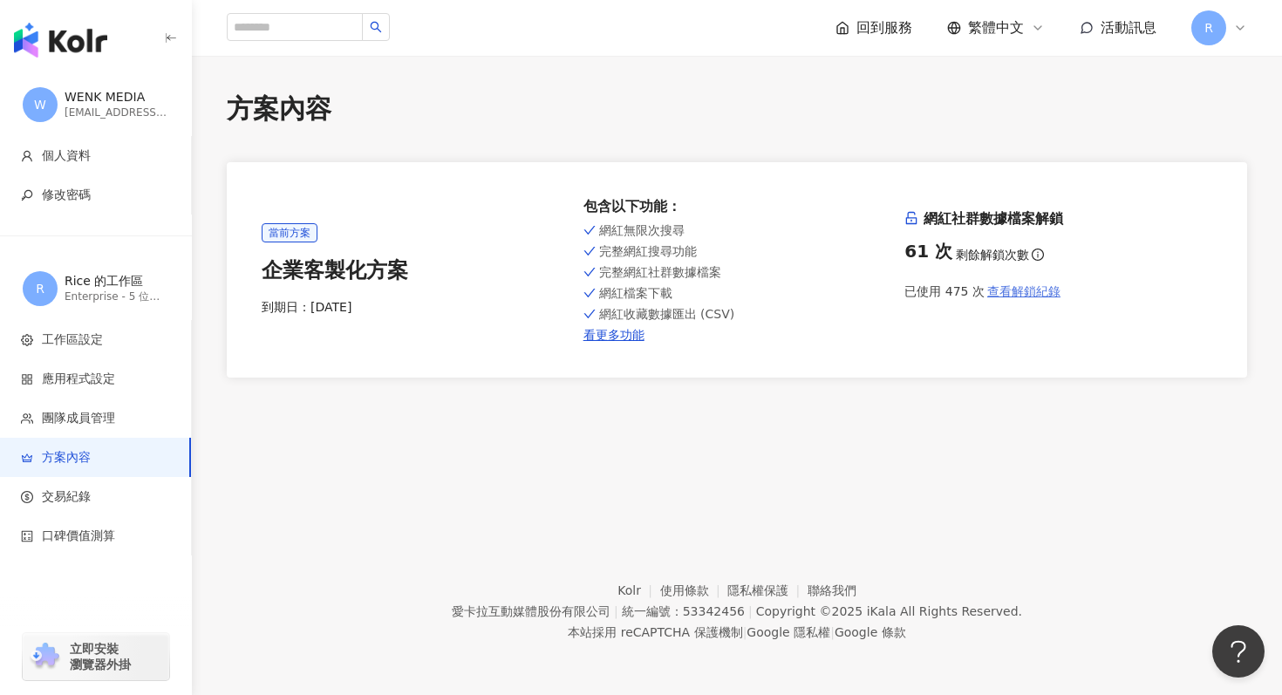
click at [996, 301] on button "查看解鎖紀錄" at bounding box center [1023, 291] width 77 height 35
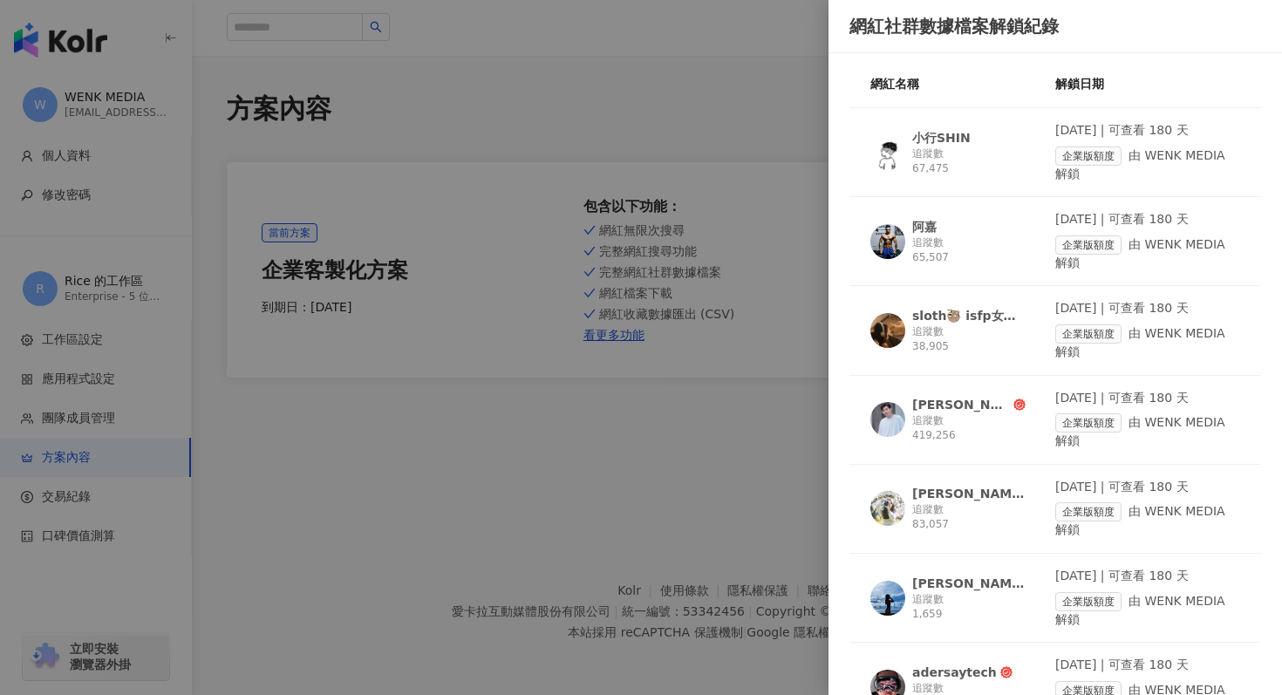
click at [989, 417] on div "追蹤數 419,256" at bounding box center [968, 428] width 113 height 30
click at [960, 317] on div "sloth🦥 isfp女子的手帳&日常" at bounding box center [968, 315] width 113 height 17
click at [991, 249] on div "追蹤數 65,507" at bounding box center [968, 251] width 113 height 30
click at [944, 168] on div "追蹤數 67,475" at bounding box center [968, 162] width 113 height 30
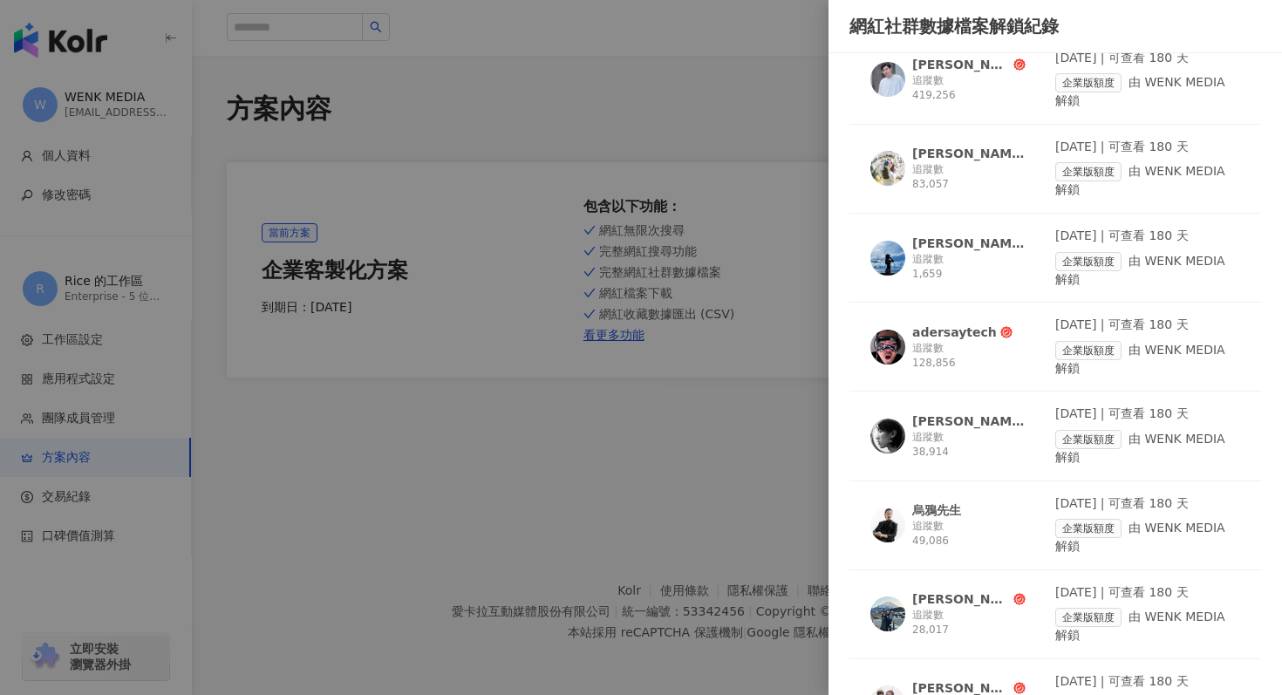
scroll to position [331, 0]
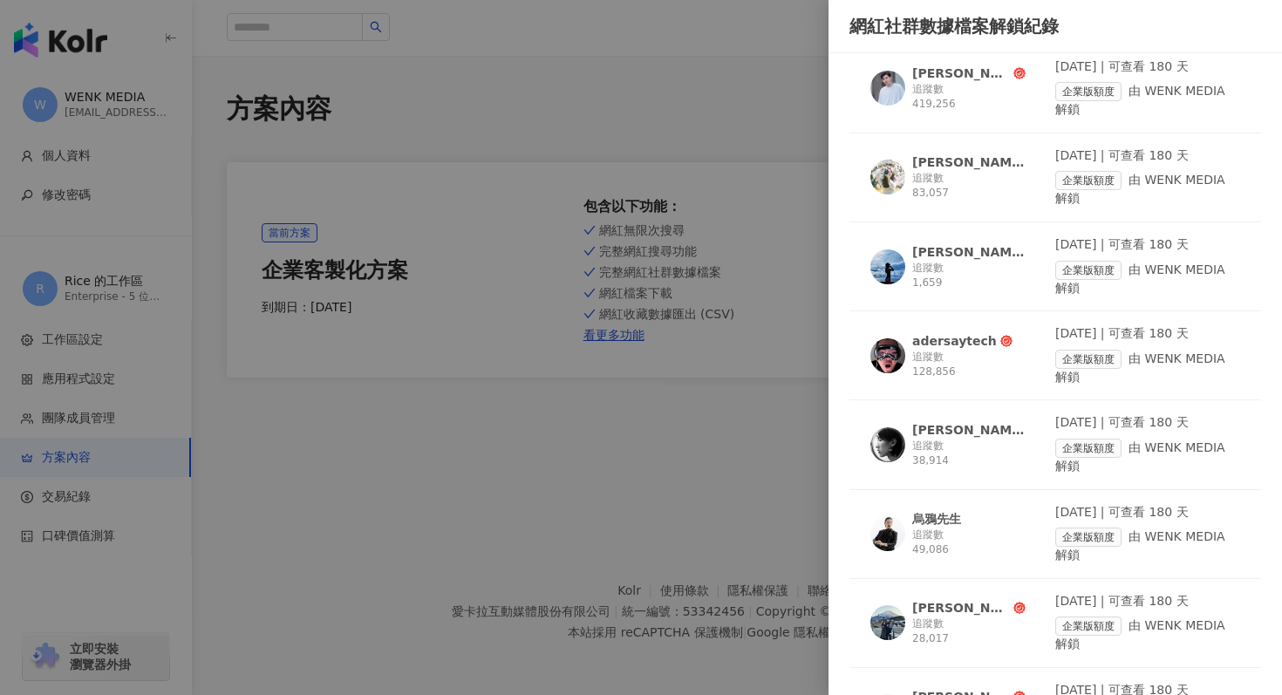
click at [997, 200] on div "追蹤數 83,057" at bounding box center [968, 186] width 113 height 30
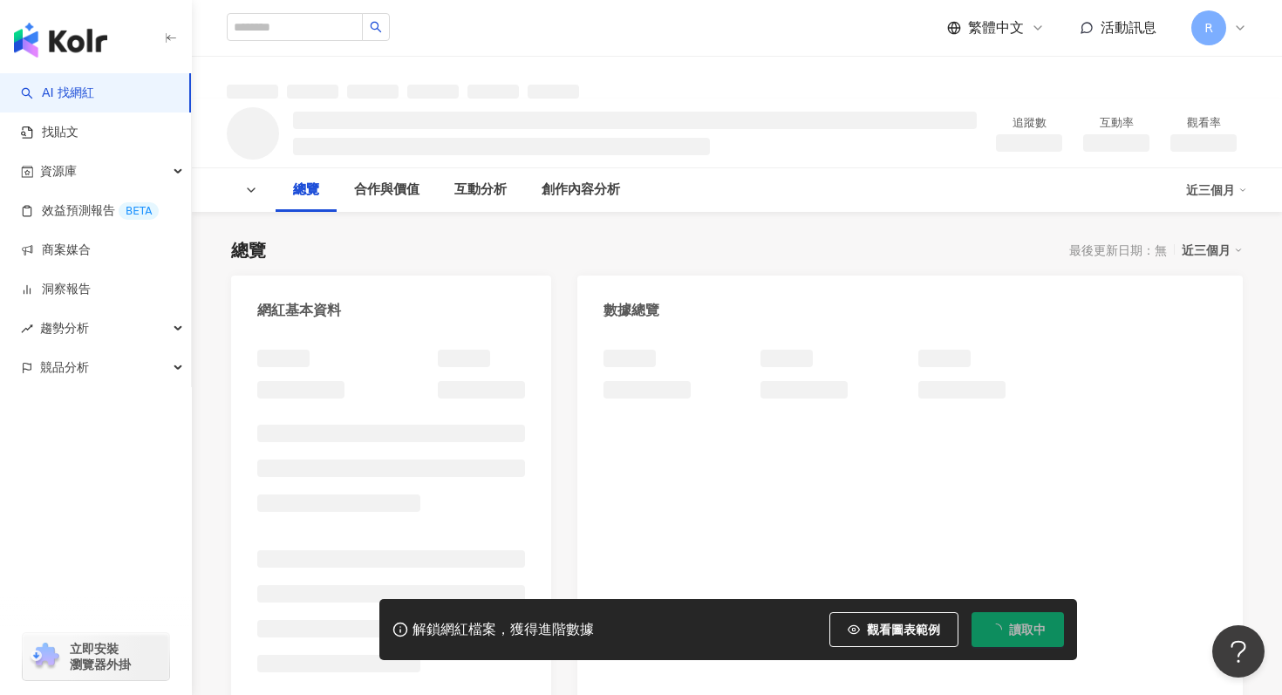
click at [1202, 194] on div "近三個月" at bounding box center [1216, 190] width 61 height 28
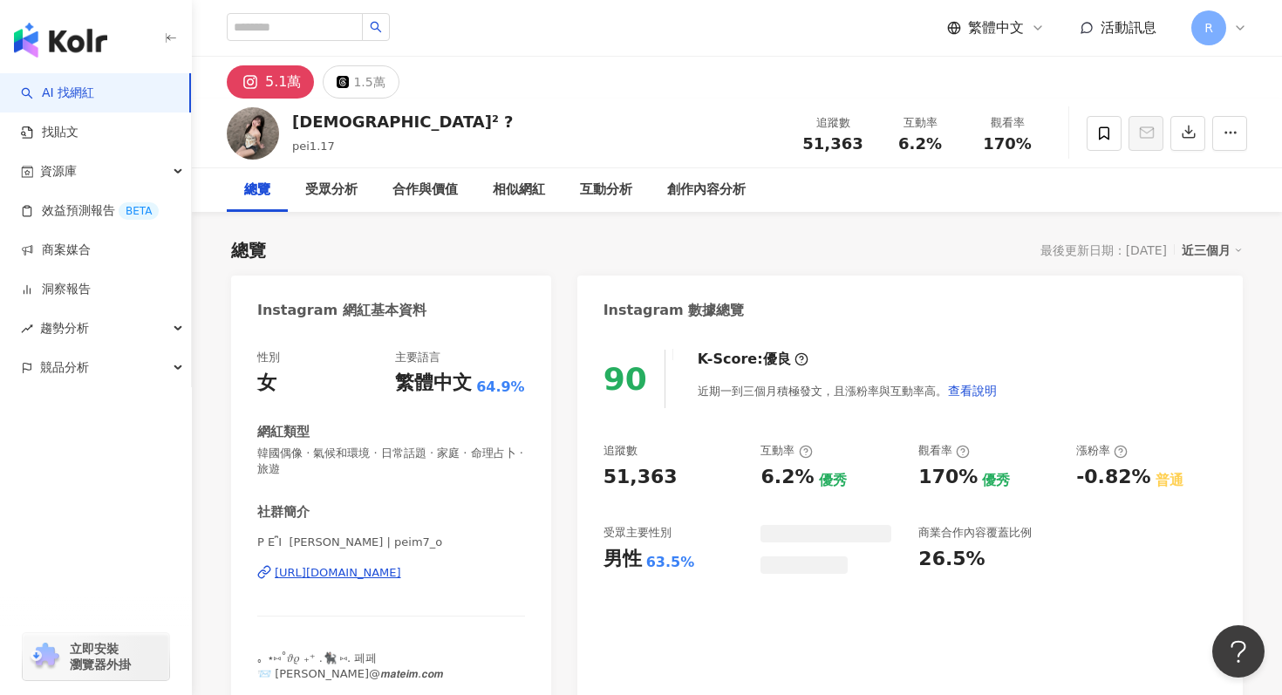
click at [1216, 241] on div "近三個月" at bounding box center [1212, 250] width 61 height 23
click at [1204, 324] on link "近六個月" at bounding box center [1220, 320] width 49 height 19
click at [1188, 133] on icon "button" at bounding box center [1189, 132] width 12 height 12
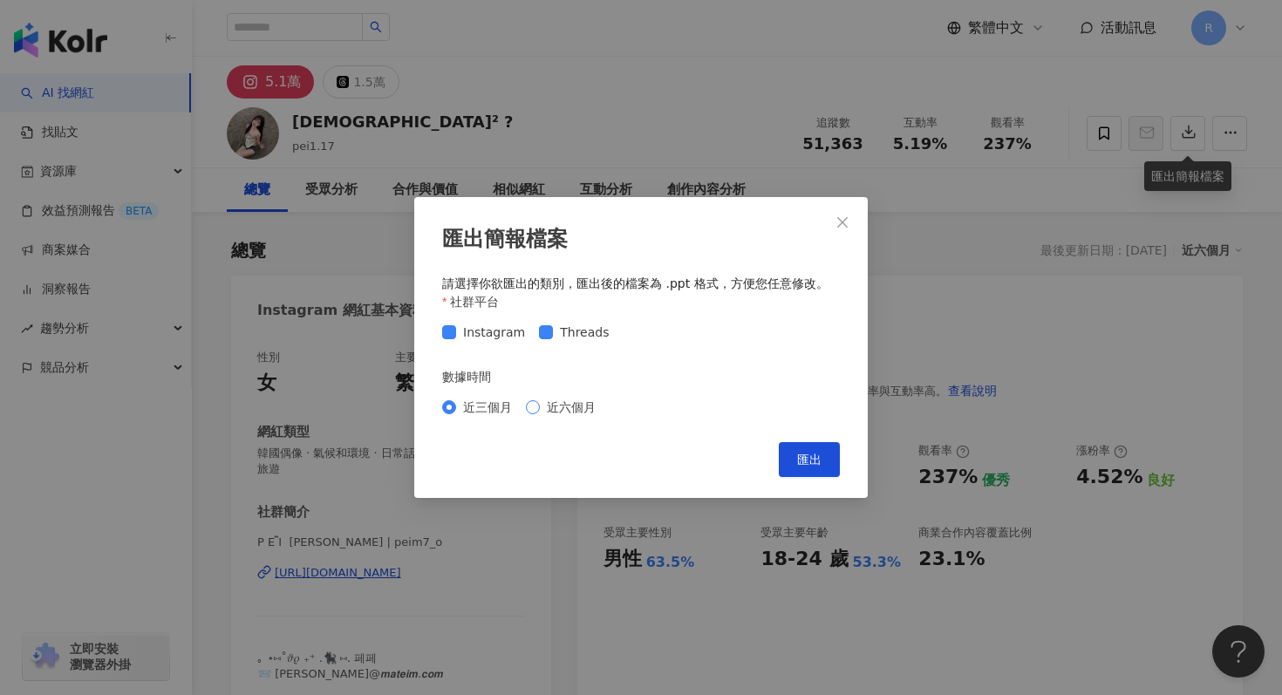
click at [571, 413] on span "近六個月" at bounding box center [571, 407] width 63 height 19
click at [807, 461] on span "匯出" at bounding box center [809, 460] width 24 height 14
click at [488, 128] on div "匯出簡報檔案 請選擇你欲匯出的類別，匯出後的檔案為 .ppt 格式，方便您任意修改。 社群平台 Instagram Threads 數據時間 近三個月 近六個…" at bounding box center [641, 347] width 1282 height 695
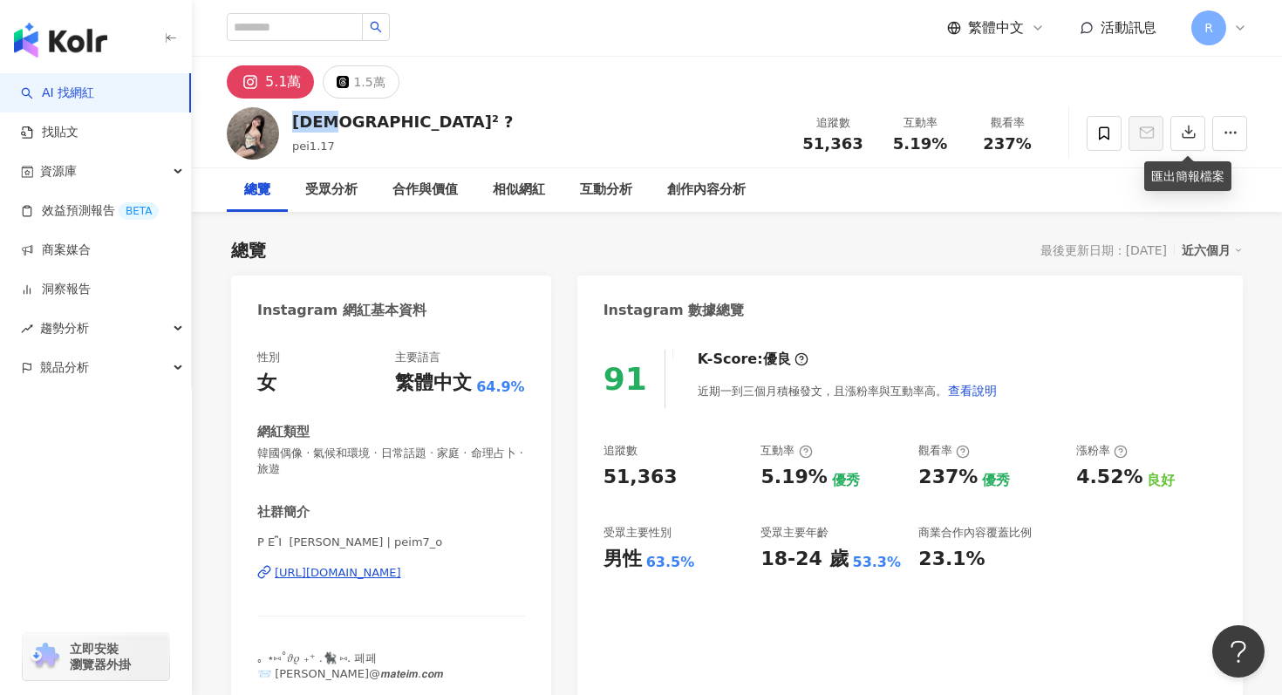
drag, startPoint x: 290, startPoint y: 123, endPoint x: 340, endPoint y: 124, distance: 50.6
click at [341, 124] on div "珮² ? pei1.17 追蹤數 51,363 互動率 5.19% 觀看率 237%" at bounding box center [737, 133] width 1090 height 69
copy div "珮² ?"
click at [1105, 191] on div "總覽 受眾分析 合作與價值 相似網紅 互動分析 創作內容分析" at bounding box center [737, 190] width 1021 height 44
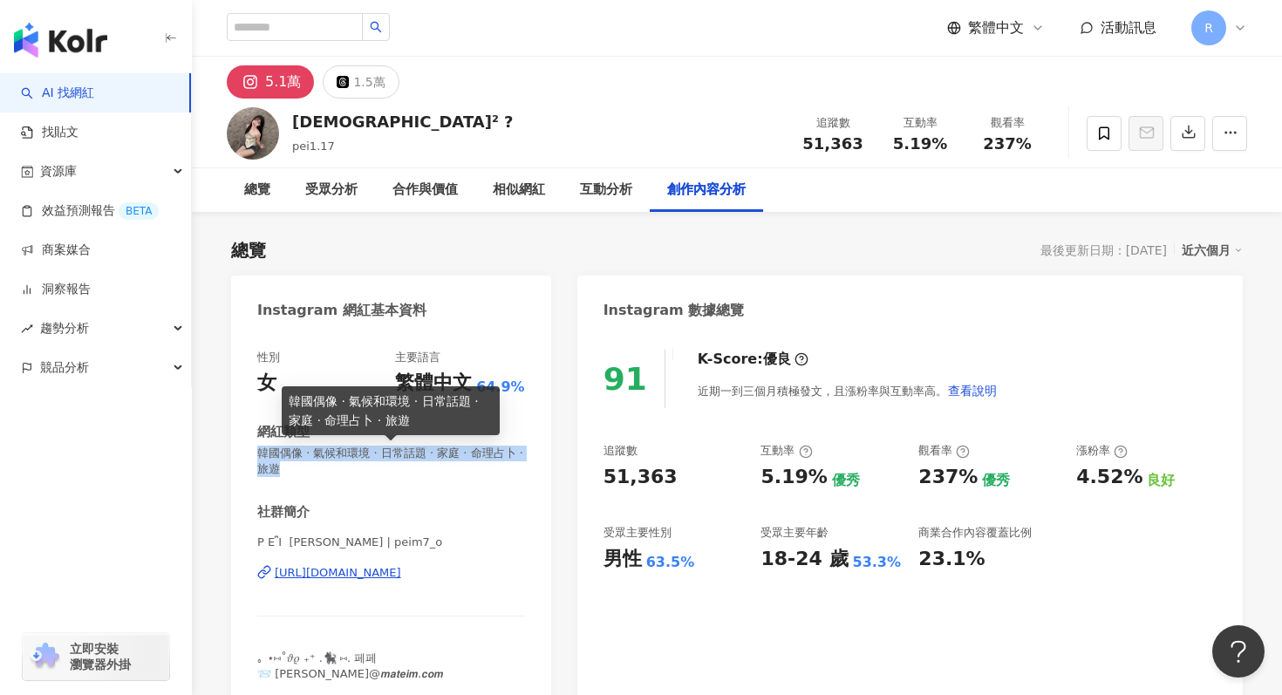
drag, startPoint x: 257, startPoint y: 451, endPoint x: 284, endPoint y: 466, distance: 30.1
click at [284, 466] on span "韓國偶像 · 氣候和環境 · 日常話題 · 家庭 · 命理占卜 · 旅遊" at bounding box center [391, 461] width 268 height 31
copy span "韓國偶像 · 氣候和環境 · 日常話題 · 家庭 · 命理占卜 · 旅遊"
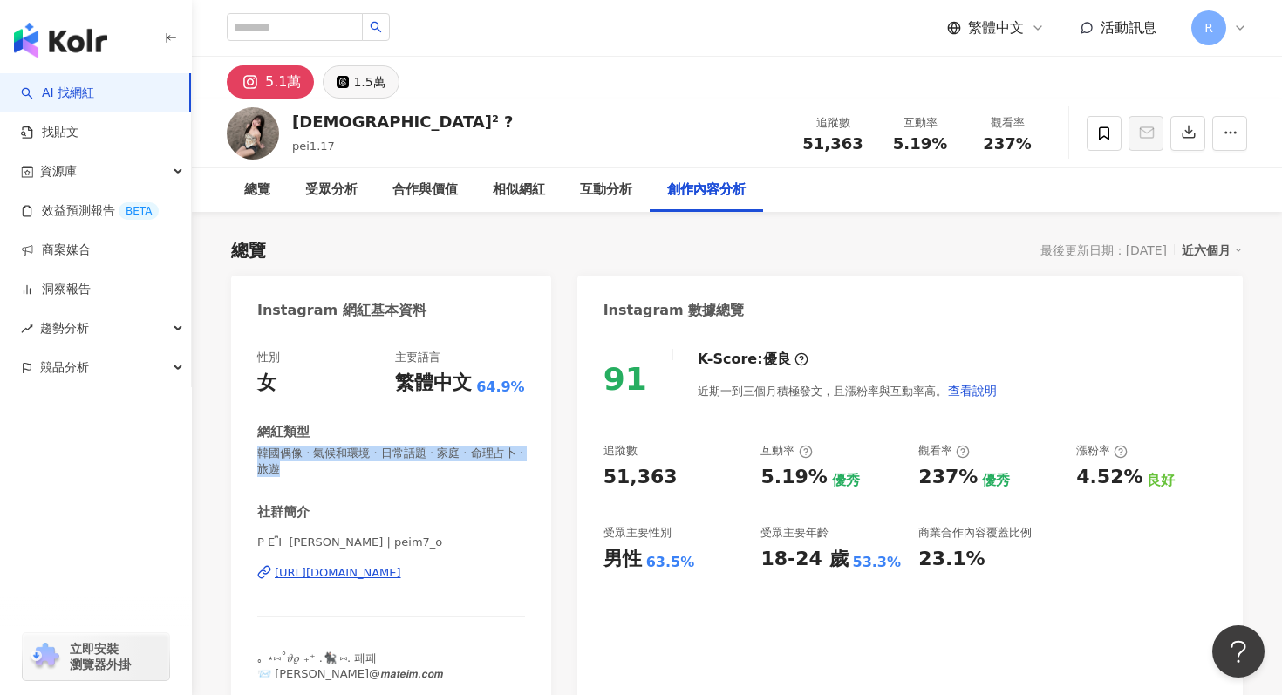
click at [364, 72] on div "1.5萬" at bounding box center [368, 82] width 31 height 24
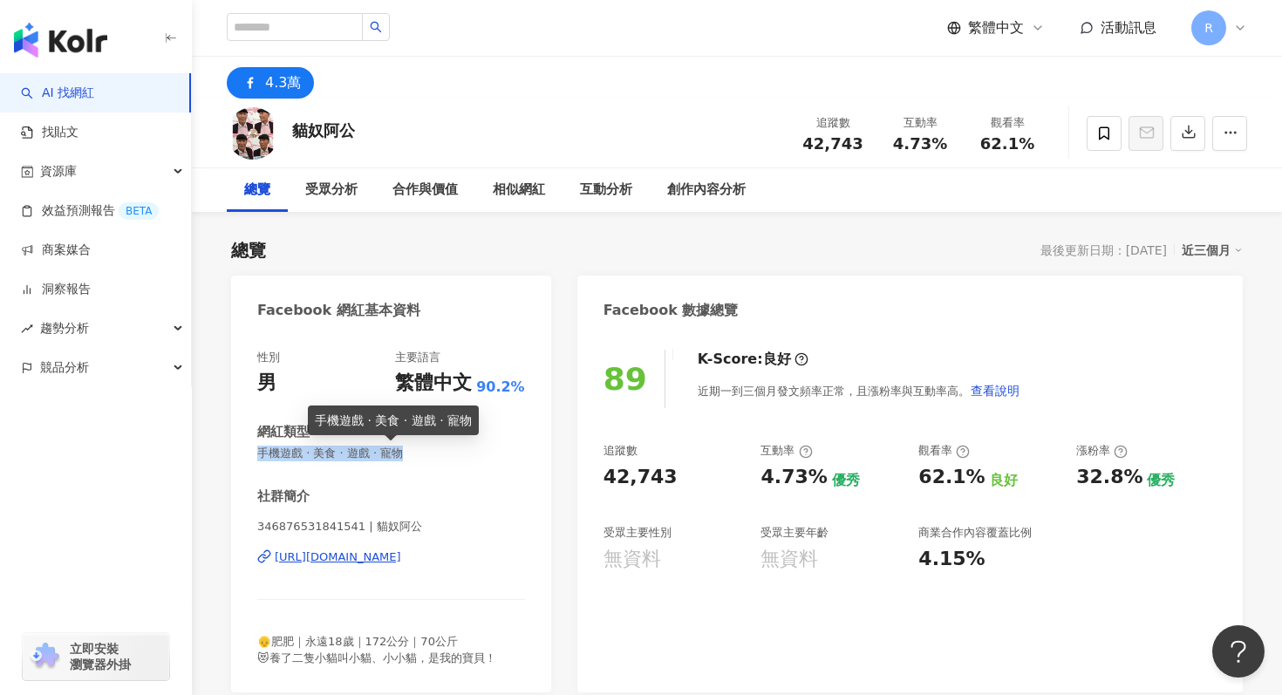
drag, startPoint x: 258, startPoint y: 457, endPoint x: 397, endPoint y: 454, distance: 138.7
click at [397, 454] on span "手機遊戲 · 美食 · 遊戲 · 寵物" at bounding box center [391, 454] width 268 height 16
copy span "手機遊戲 · 美食 · 遊戲 · 寵物"
click at [626, 258] on div "總覽 最後更新日期：[DATE] 近三個月" at bounding box center [737, 250] width 1012 height 24
click at [1222, 243] on div "近三個月" at bounding box center [1212, 250] width 61 height 23
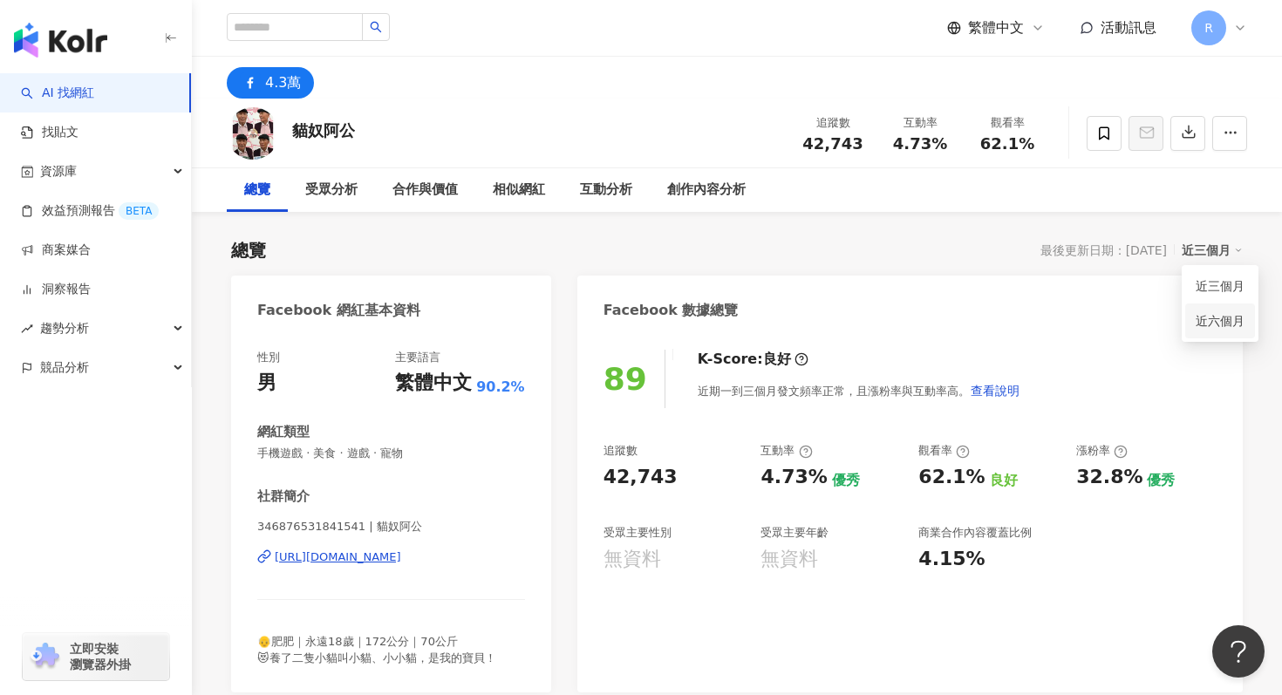
click at [1221, 319] on link "近六個月" at bounding box center [1220, 320] width 49 height 19
click at [1185, 128] on icon "button" at bounding box center [1189, 132] width 16 height 16
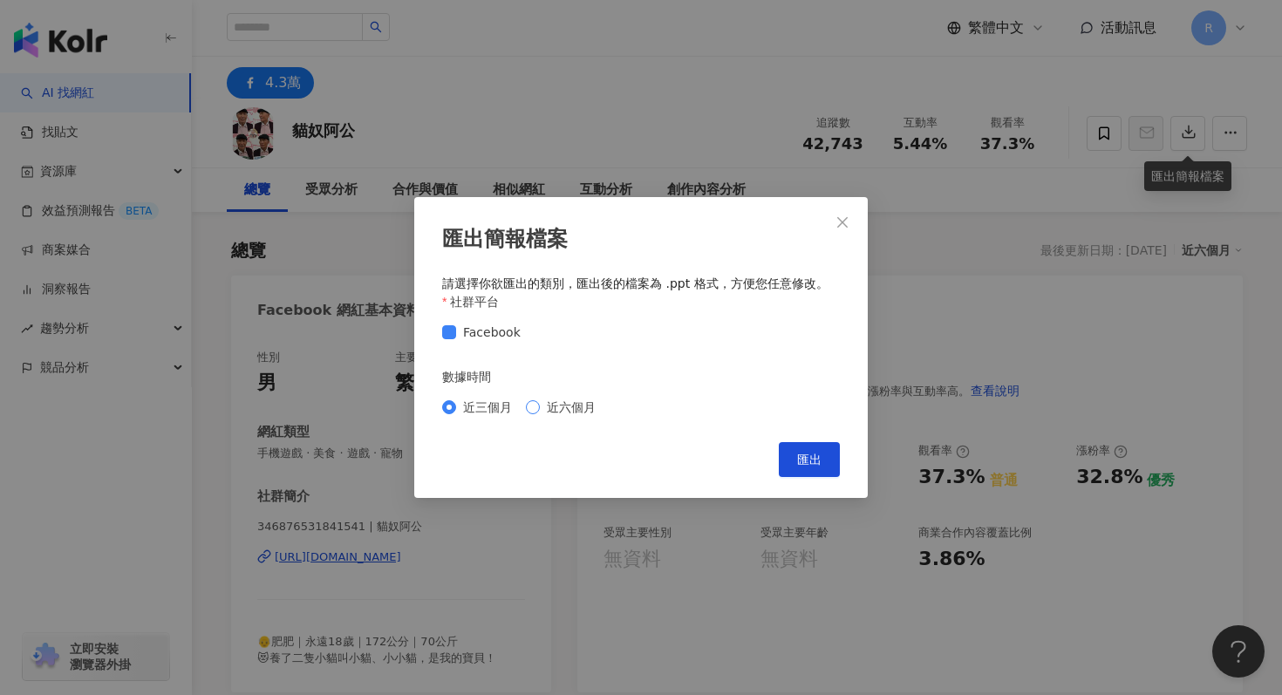
click at [577, 405] on span "近六個月" at bounding box center [571, 407] width 63 height 19
click at [812, 466] on span "匯出" at bounding box center [809, 460] width 24 height 14
click at [599, 148] on div "匯出簡報檔案 請選擇你欲匯出的類別，匯出後的檔案為 .ppt 格式，方便您任意修改。 社群平台 Facebook 數據時間 近三個月 近六個月 Cancel …" at bounding box center [641, 347] width 1282 height 695
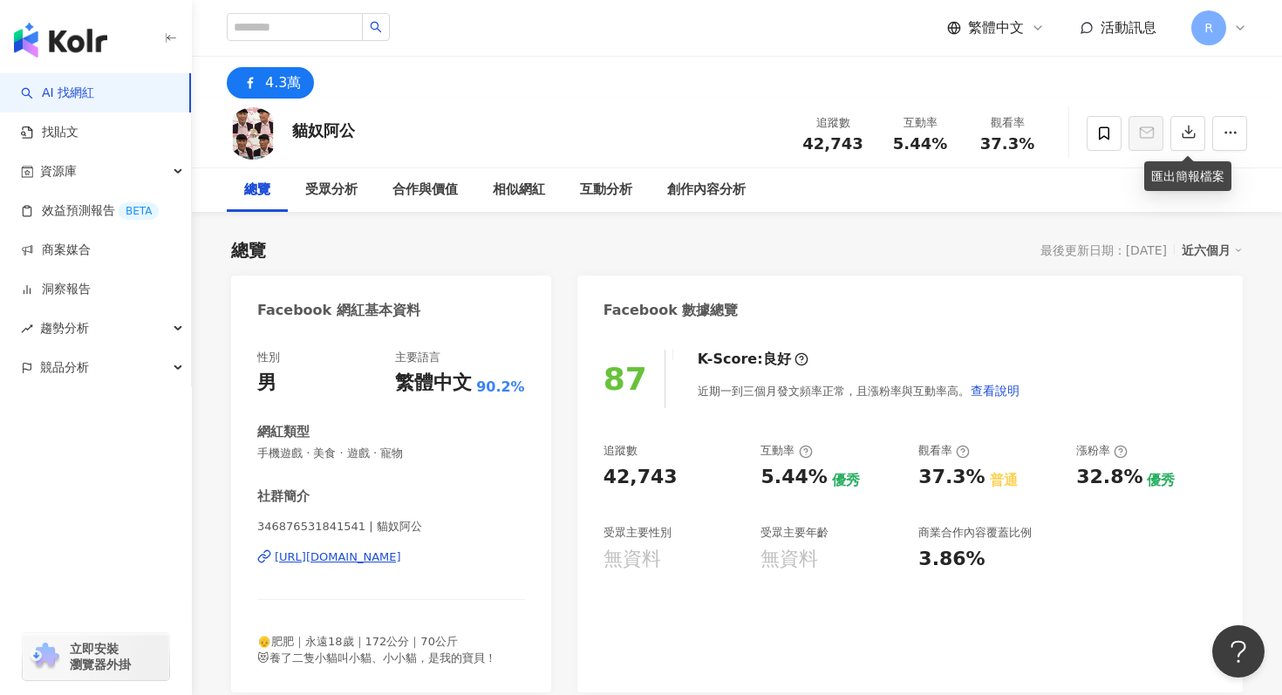
click at [628, 113] on div "貓奴阿公 追蹤數 42,743 互動率 5.44% 觀看率 37.3%" at bounding box center [737, 133] width 1090 height 69
drag, startPoint x: 287, startPoint y: 127, endPoint x: 366, endPoint y: 128, distance: 79.4
click at [367, 128] on div "貓奴阿公 追蹤數 42,743 互動率 5.44% 觀看率 37.3%" at bounding box center [737, 133] width 1090 height 69
copy div "貓奴阿公"
click at [604, 131] on div "貓奴阿公 追蹤數 42,743 互動率 5.44% 觀看率 37.3%" at bounding box center [737, 133] width 1090 height 69
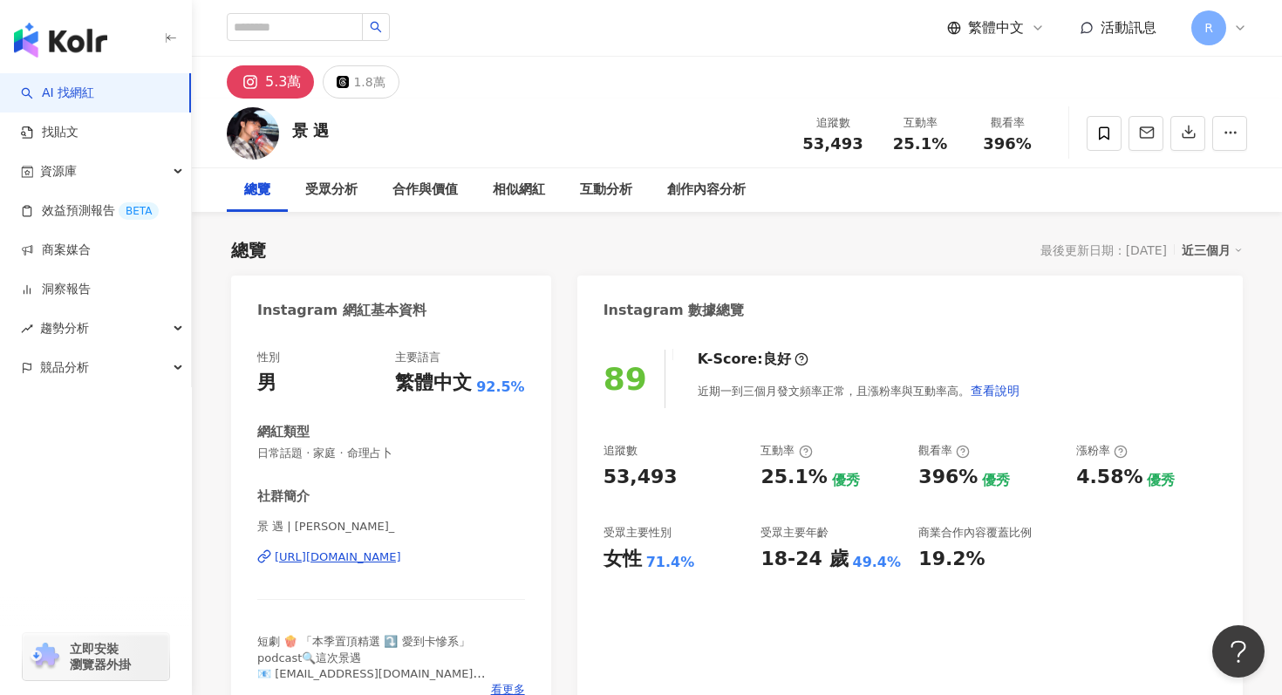
click at [1206, 253] on div "近三個月" at bounding box center [1212, 250] width 61 height 23
click at [1208, 322] on link "近六個月" at bounding box center [1220, 320] width 49 height 19
click at [1192, 132] on icon "button" at bounding box center [1189, 132] width 16 height 16
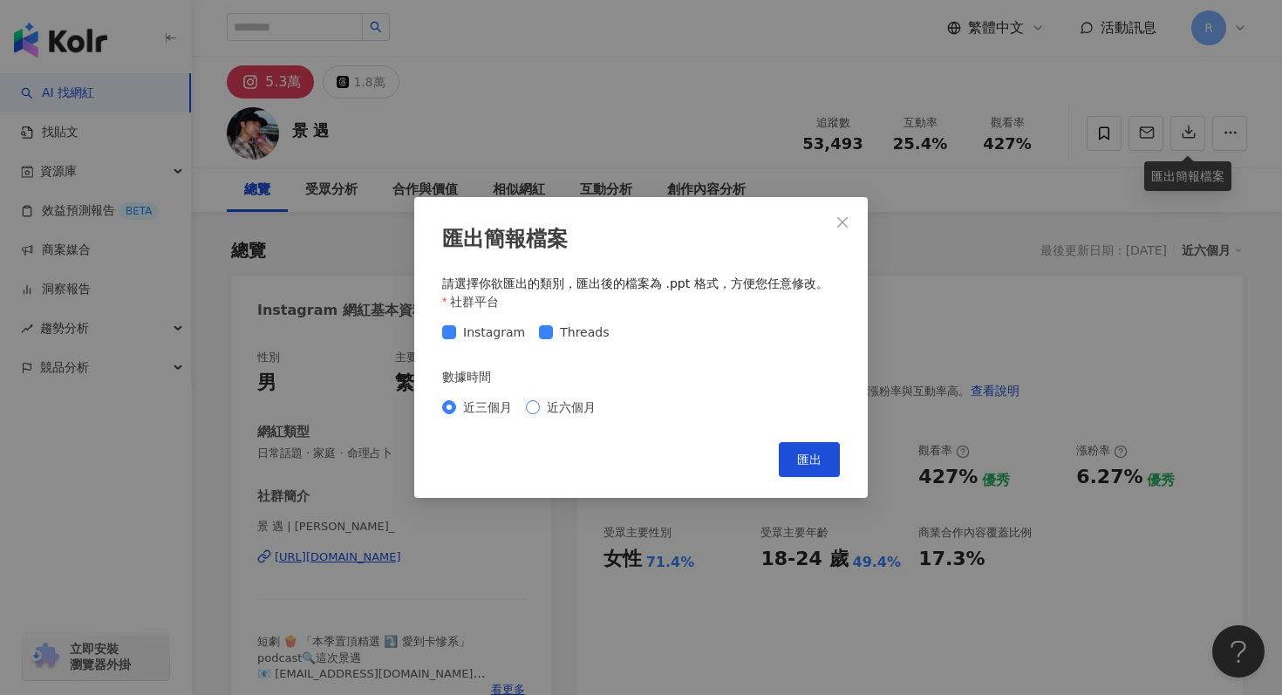
click at [560, 404] on span "近六個月" at bounding box center [571, 407] width 63 height 19
click at [797, 448] on button "匯出" at bounding box center [809, 459] width 61 height 35
click at [256, 450] on div "匯出簡報檔案 請選擇你欲匯出的類別，匯出後的檔案為 .ppt 格式，方便您任意修改。 社群平台 Instagram Threads 數據時間 近三個月 近六個…" at bounding box center [641, 347] width 1282 height 695
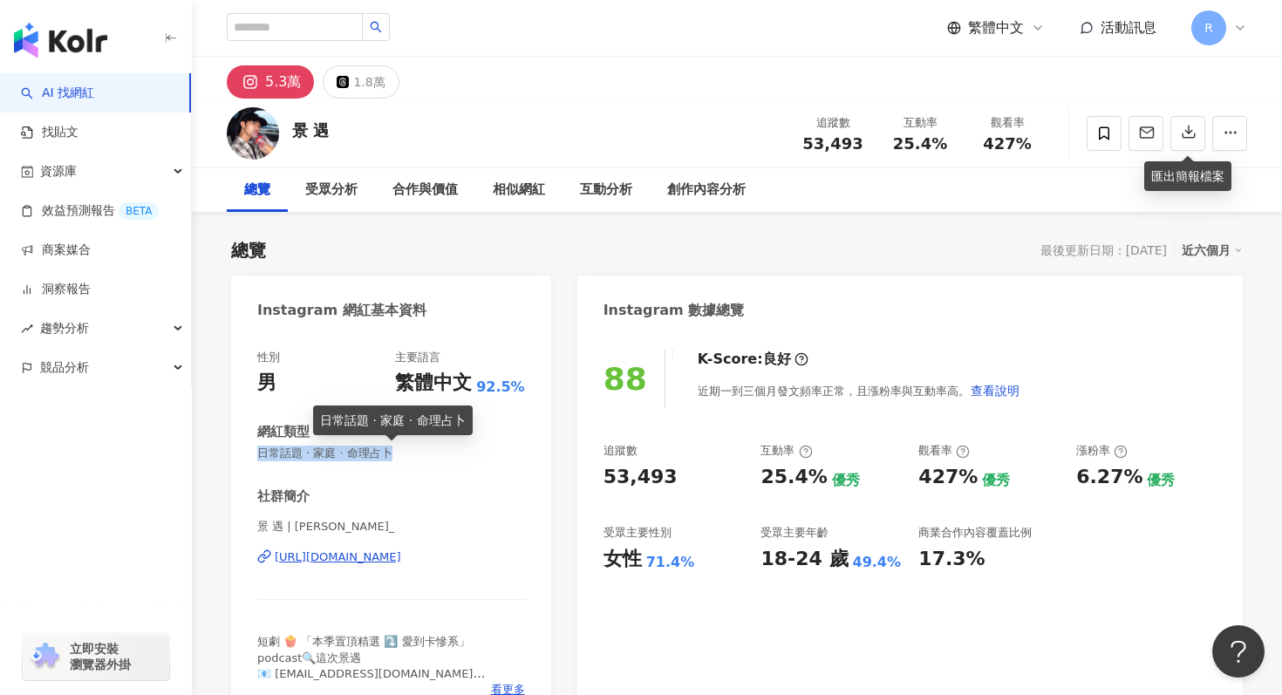
drag, startPoint x: 259, startPoint y: 454, endPoint x: 402, endPoint y: 458, distance: 143.1
click at [402, 458] on span "日常話題 · 家庭 · 命理占卜" at bounding box center [391, 454] width 268 height 16
copy span "日常話題 · 家庭 · 命理占卜"
click at [1041, 251] on div "最後更新日期：[DATE]" at bounding box center [1104, 250] width 126 height 14
click at [969, 246] on div "總覽 最後更新日期：[DATE] 近六個月" at bounding box center [737, 250] width 1012 height 24
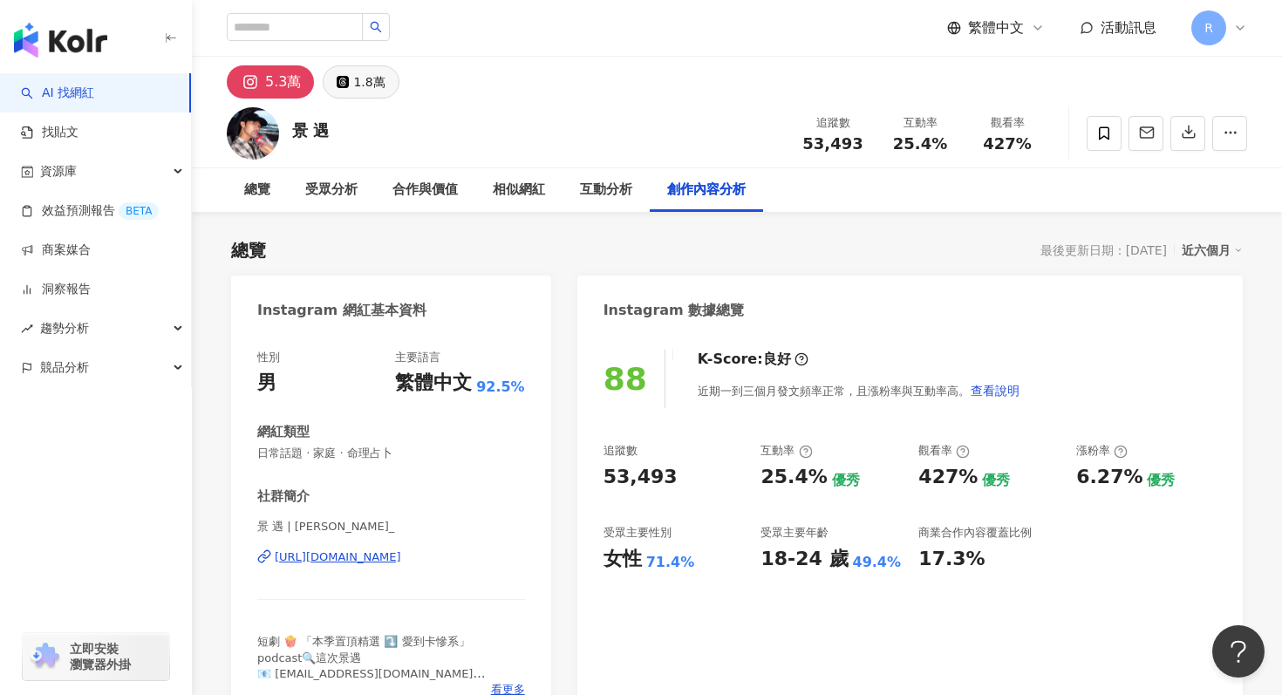
click at [353, 79] on div "1.8萬" at bounding box center [368, 82] width 31 height 24
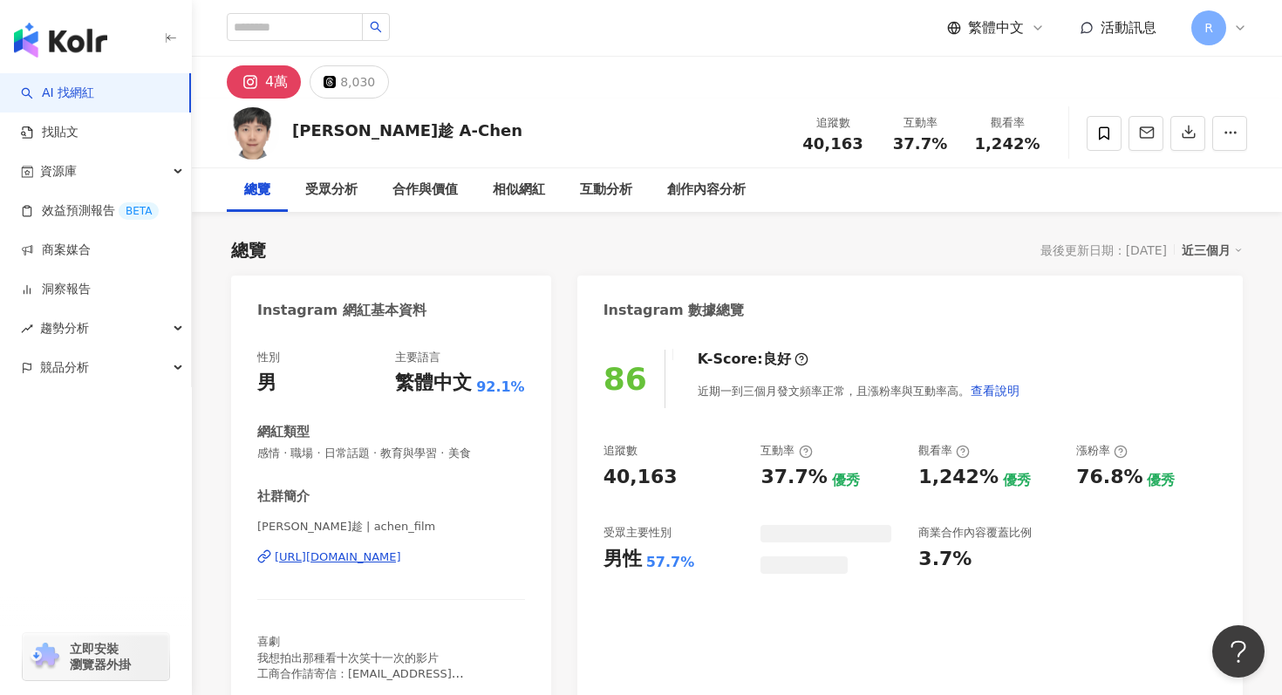
click at [1212, 261] on div "近三個月" at bounding box center [1212, 250] width 61 height 23
click at [1213, 312] on link "近六個月" at bounding box center [1220, 320] width 49 height 19
click at [1179, 124] on button "button" at bounding box center [1188, 133] width 35 height 35
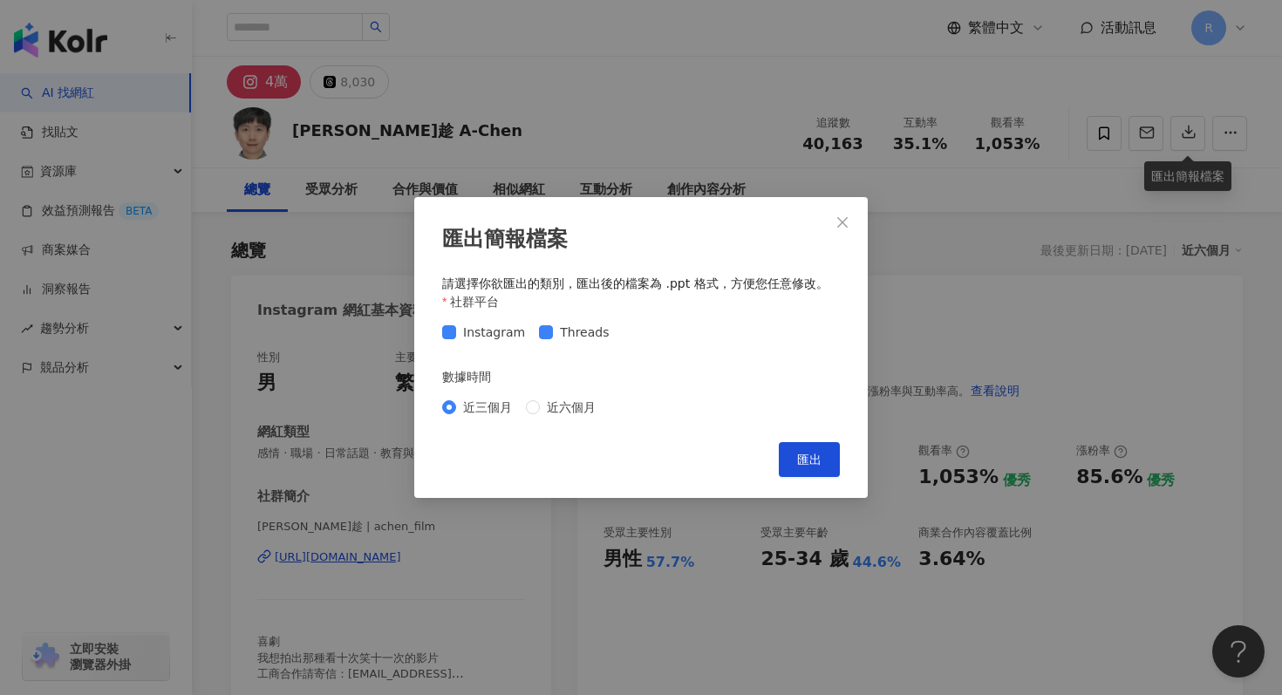
click at [534, 418] on div "近三個月 近六個月" at bounding box center [641, 407] width 398 height 28
click at [823, 464] on button "匯出" at bounding box center [809, 459] width 61 height 35
click at [625, 98] on div "匯出簡報檔案 請選擇你欲匯出的類別，匯出後的檔案為 .ppt 格式，方便您任意修改。 社群平台 Instagram Threads 數據時間 近三個月 近六個…" at bounding box center [641, 347] width 1282 height 695
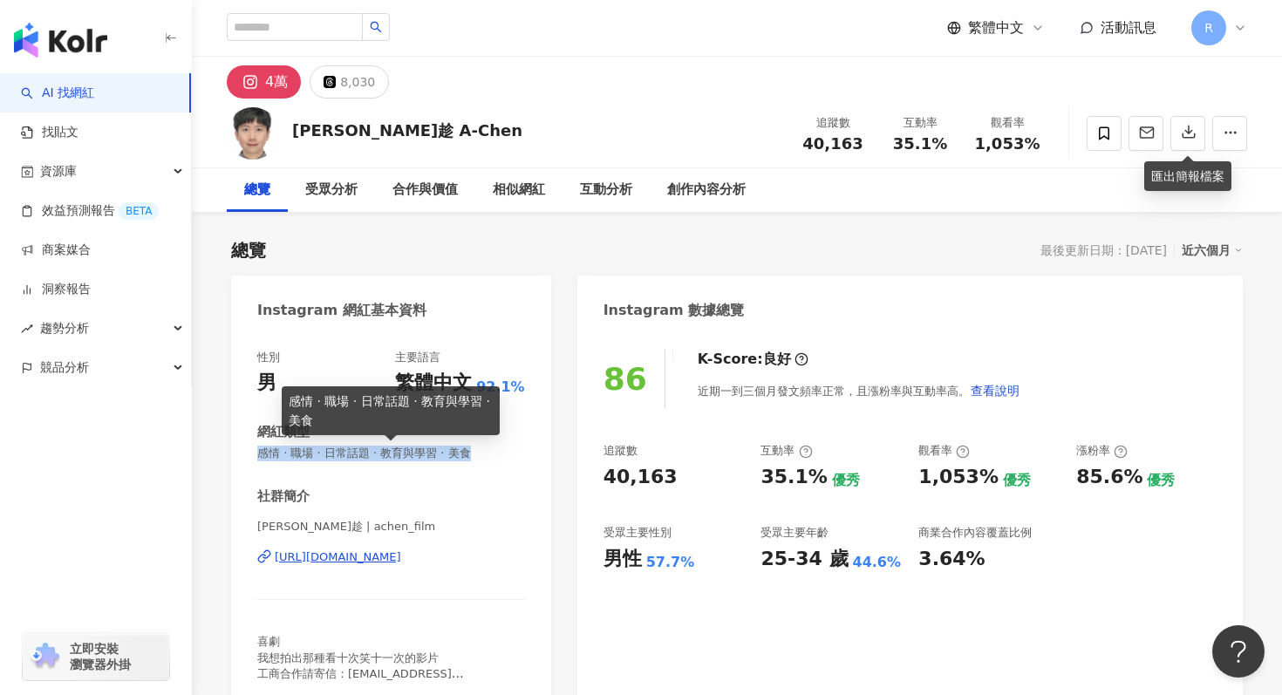
drag, startPoint x: 256, startPoint y: 448, endPoint x: 475, endPoint y: 449, distance: 219.0
click at [475, 449] on div "性別 男 主要語言 繁體中文 92.1% 網紅類型 感情 · 職場 · 日常話題 · 教育與學習 · 美食 社群簡介 阿趁 | achen_film http…" at bounding box center [391, 520] width 320 height 376
copy span "感情 · 職場 · 日常話題 · 教育與學習 · 美食"
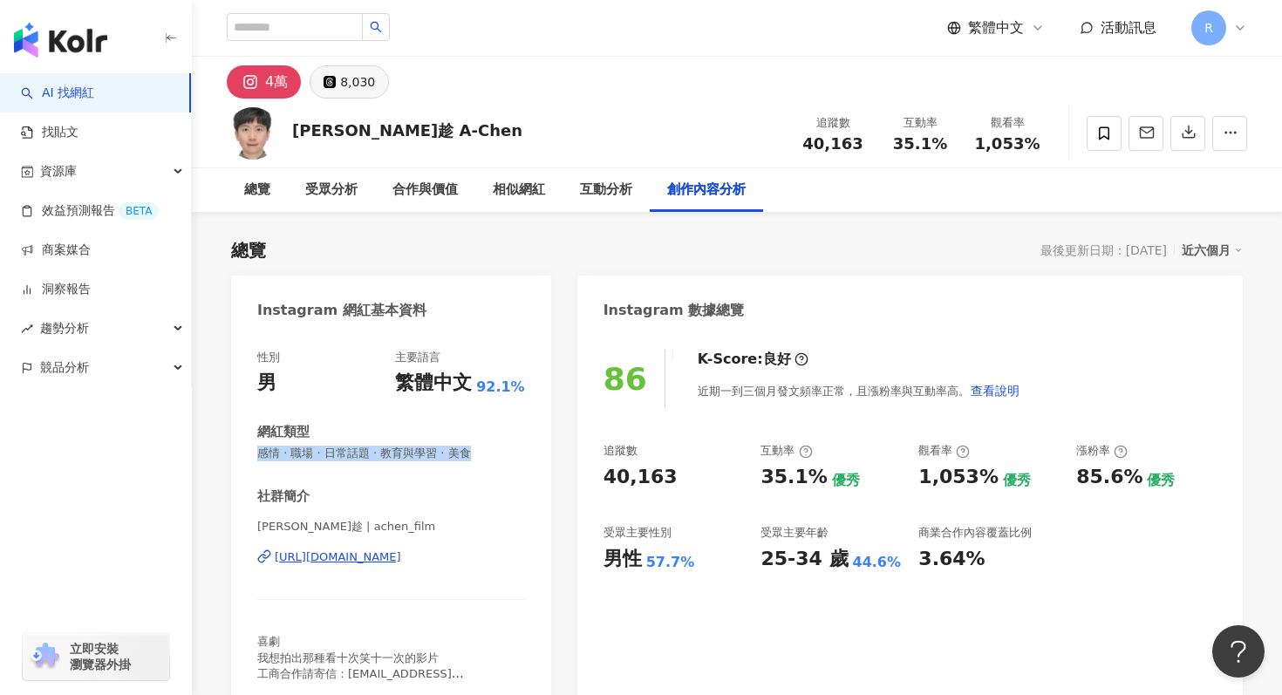
click at [352, 85] on div "8,030" at bounding box center [357, 82] width 35 height 24
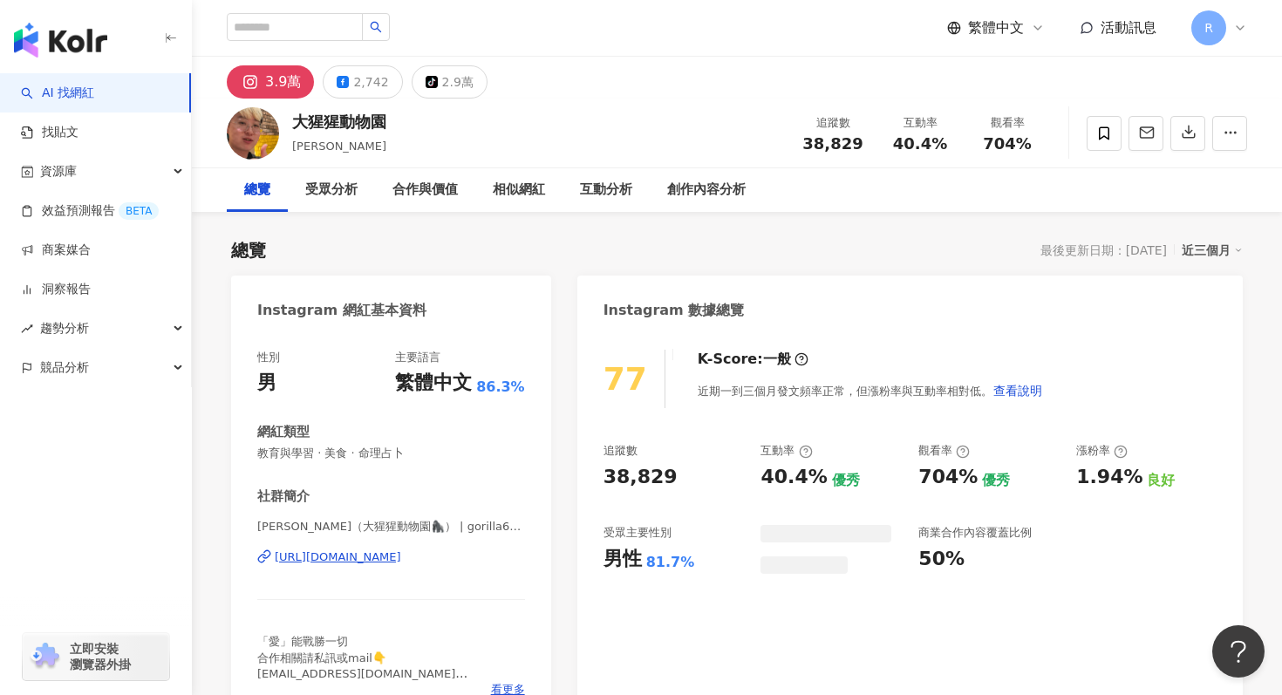
scroll to position [79, 0]
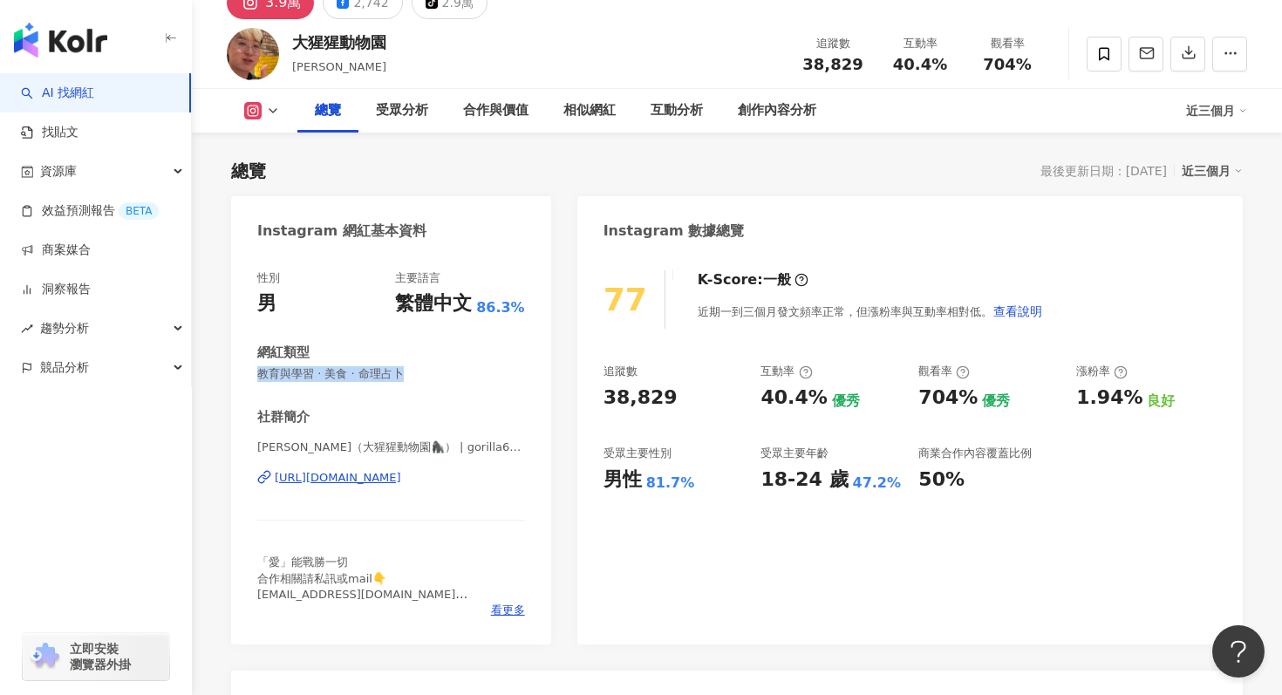
drag, startPoint x: 258, startPoint y: 368, endPoint x: 405, endPoint y: 372, distance: 146.6
click at [405, 372] on span "教育與學習 · 美食 · 命理占卜" at bounding box center [391, 374] width 268 height 16
click at [1230, 115] on div "近三個月" at bounding box center [1216, 111] width 61 height 28
click at [1222, 174] on link "近六個月" at bounding box center [1224, 183] width 49 height 19
click at [1187, 54] on icon "button" at bounding box center [1189, 53] width 12 height 12
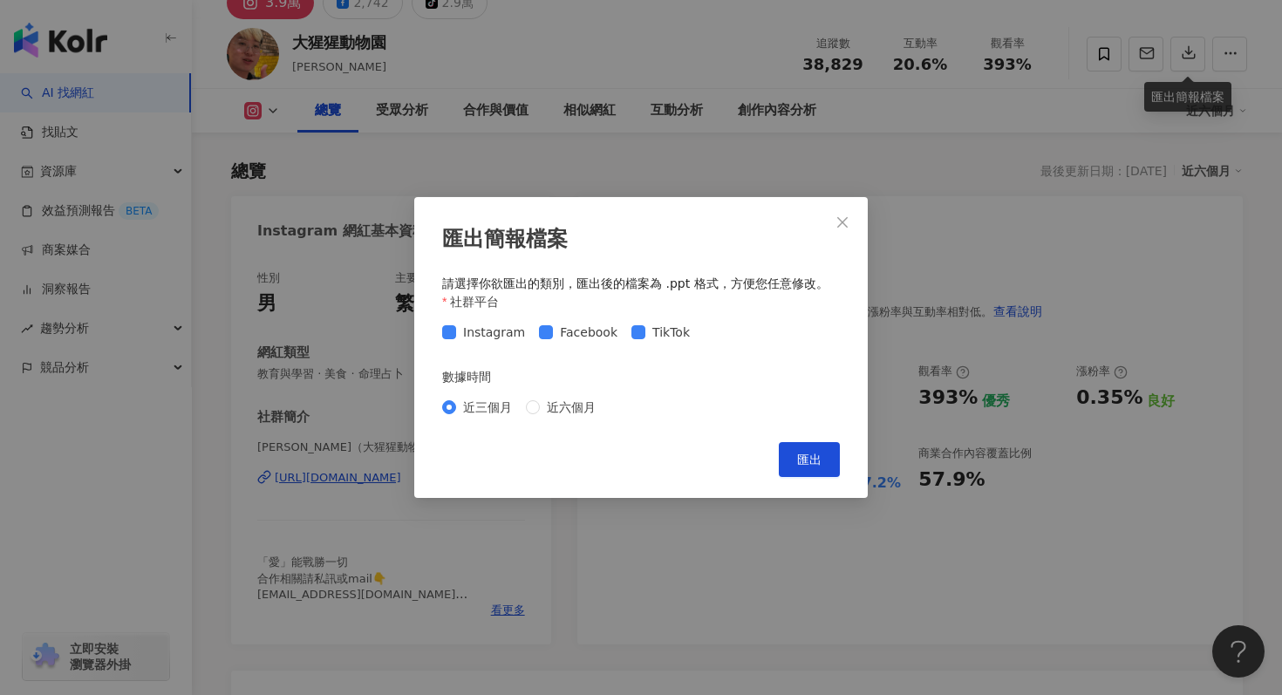
click at [570, 395] on div "近三個月 近六個月" at bounding box center [641, 407] width 398 height 28
click at [570, 405] on span "近六個月" at bounding box center [571, 407] width 63 height 19
click at [800, 455] on span "匯出" at bounding box center [809, 460] width 24 height 14
click at [717, 161] on div "匯出簡報檔案 請選擇你欲匯出的類別，匯出後的檔案為 .ppt 格式，方便您任意修改。 社群平台 Instagram Facebook TikTok 數據時間 …" at bounding box center [641, 347] width 1282 height 695
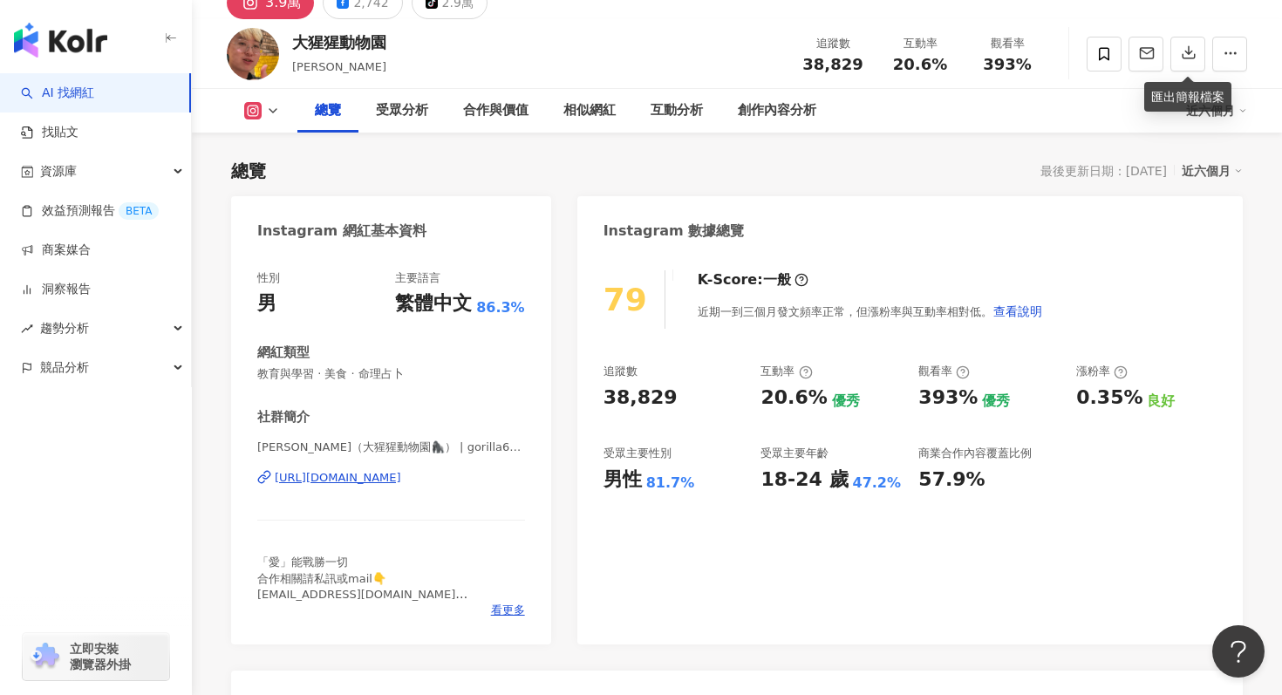
click at [373, 29] on div "大猩猩動物園 Jerry大傑 追蹤數 38,829 互動率 20.6% 觀看率 393%" at bounding box center [737, 53] width 1090 height 69
drag, startPoint x: 290, startPoint y: 39, endPoint x: 392, endPoint y: 38, distance: 101.2
click at [392, 38] on div "大猩猩動物園 Jerry大傑 追蹤數 38,829 互動率 20.6% 觀看率 393%" at bounding box center [737, 53] width 1090 height 69
copy div "大猩猩動物園"
click at [1110, 202] on div "Instagram 數據總覽" at bounding box center [910, 224] width 666 height 57
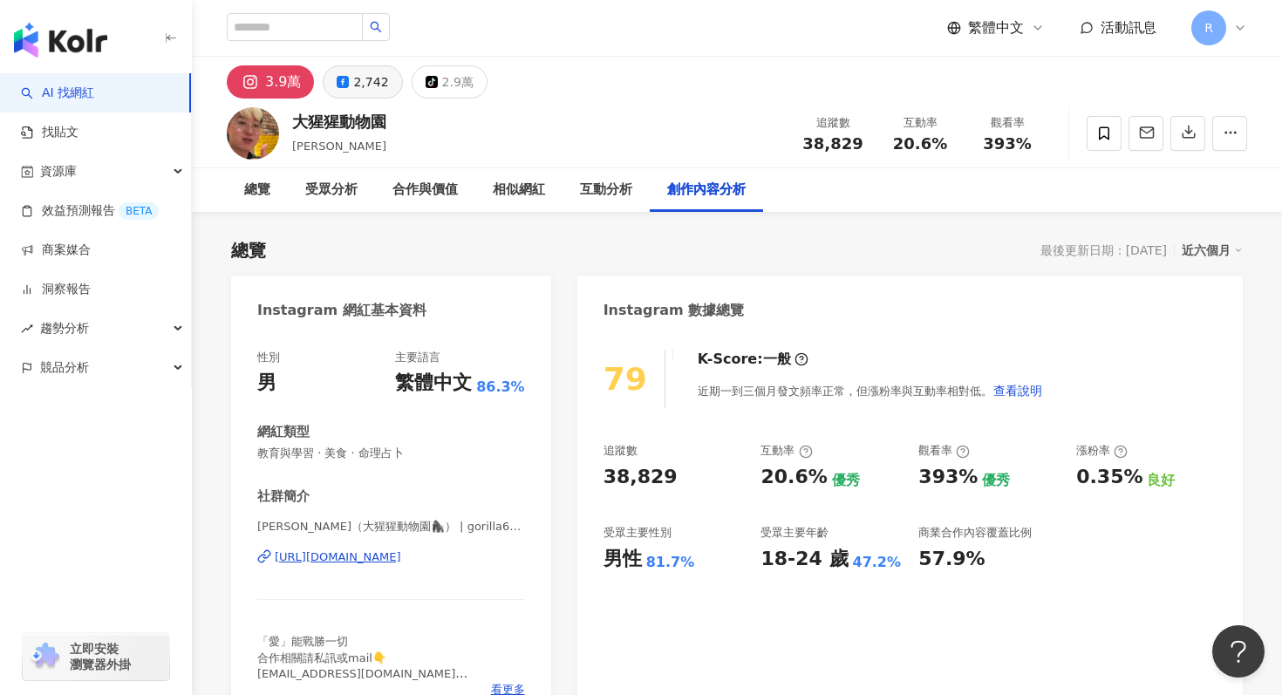
click at [338, 84] on icon at bounding box center [343, 82] width 12 height 12
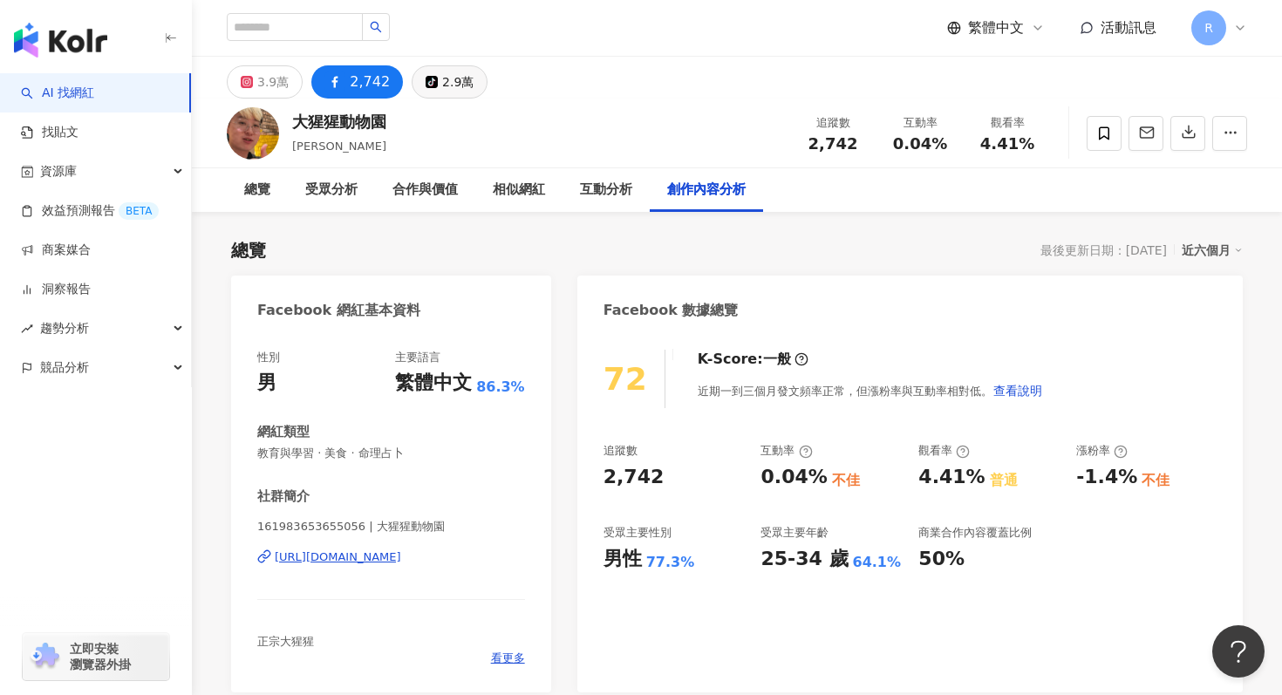
click at [442, 71] on div "2.9萬" at bounding box center [457, 82] width 31 height 24
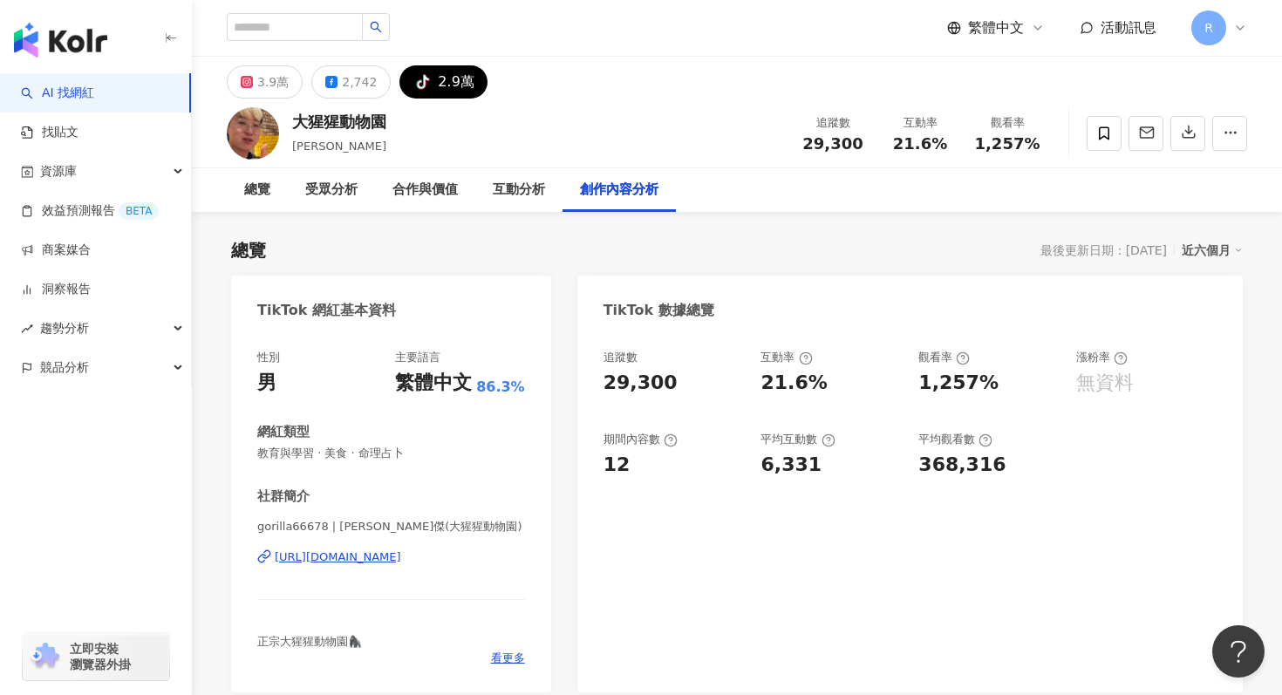
click at [536, 91] on div "3.9萬 2,742 tiktok-icon 2.9萬" at bounding box center [737, 78] width 1090 height 42
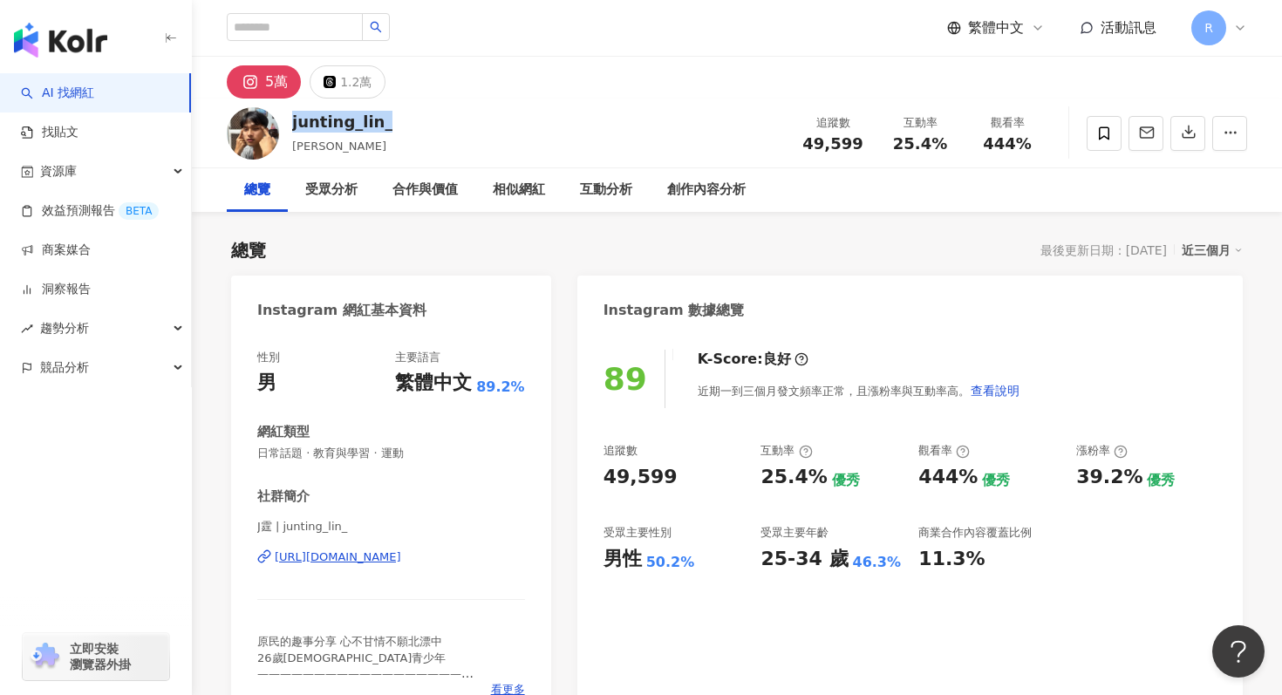
drag, startPoint x: 287, startPoint y: 121, endPoint x: 400, endPoint y: 123, distance: 112.5
click at [400, 123] on div "junting_lin_ 林俊霆 追蹤數 49,599 互動率 25.4% 觀看率 444%" at bounding box center [737, 133] width 1090 height 69
copy div "junting_lin_"
click at [263, 454] on span "日常話題 · 教育與學習 · 運動" at bounding box center [391, 454] width 268 height 16
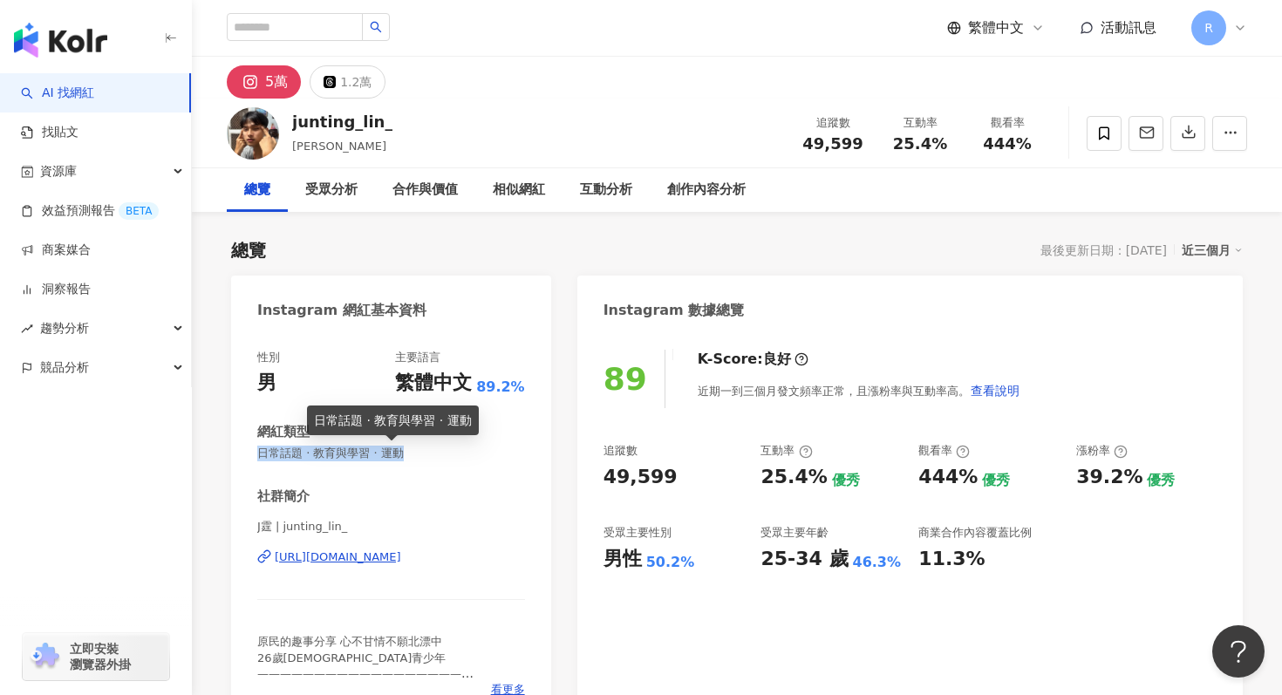
drag, startPoint x: 261, startPoint y: 454, endPoint x: 416, endPoint y: 454, distance: 155.3
click at [417, 454] on span "日常話題 · 教育與學習 · 運動" at bounding box center [391, 454] width 268 height 16
copy span "日常話題 · 教育與學習 · 運動"
click at [1217, 243] on div "近三個月" at bounding box center [1212, 250] width 61 height 23
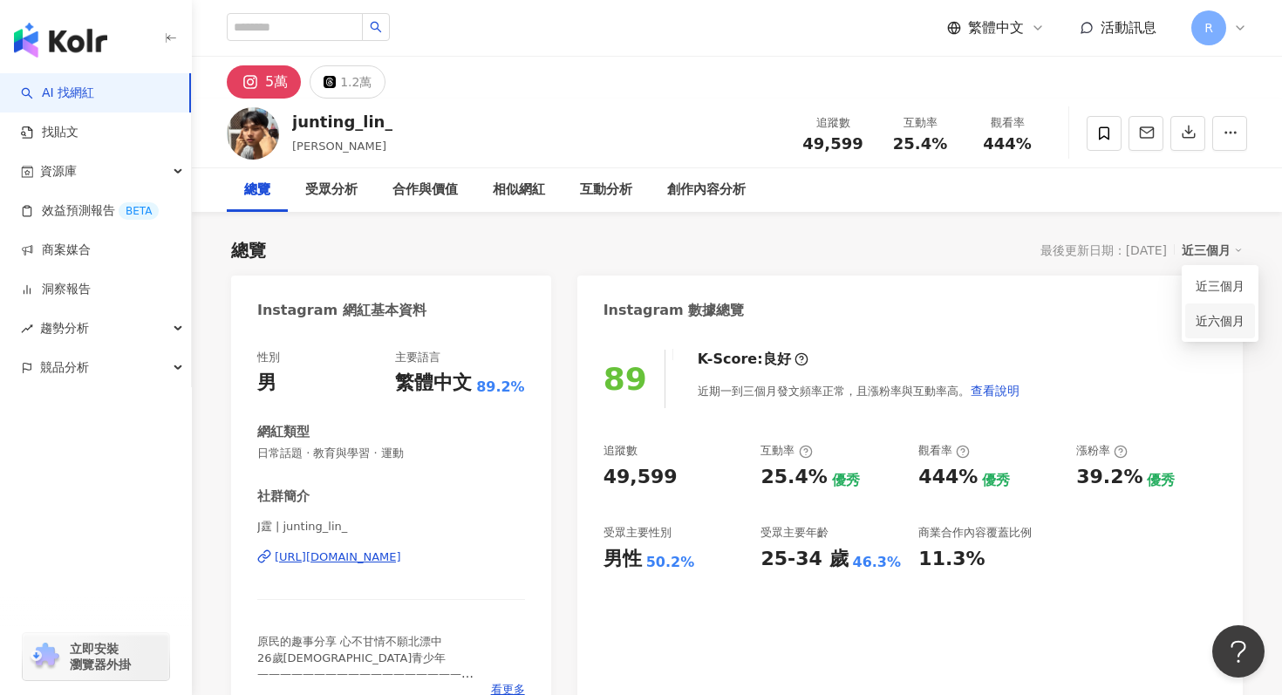
click at [1212, 315] on link "近六個月" at bounding box center [1220, 320] width 49 height 19
click at [1193, 129] on icon "button" at bounding box center [1189, 132] width 16 height 16
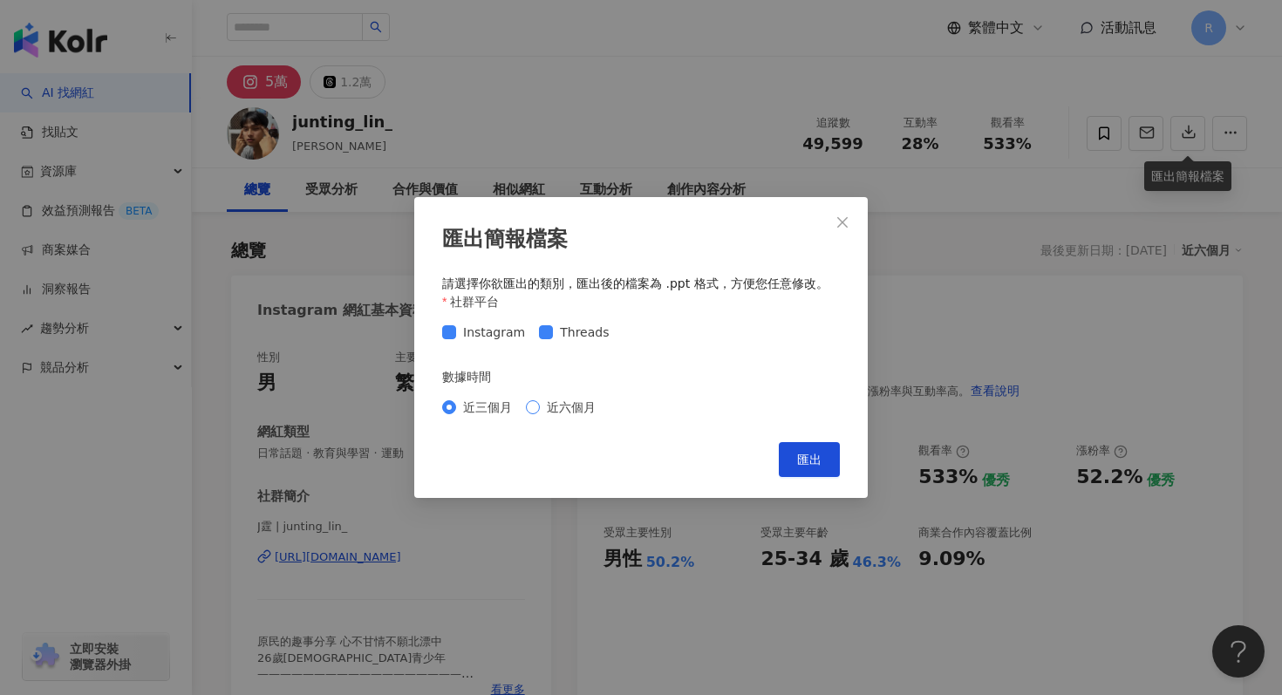
click at [557, 407] on span "近六個月" at bounding box center [571, 407] width 63 height 19
click at [811, 447] on button "匯出" at bounding box center [809, 459] width 61 height 35
click at [709, 103] on div "匯出簡報檔案 請選擇你欲匯出的類別，匯出後的檔案為 .ppt 格式，方便您任意修改。 社群平台 Instagram Threads 數據時間 近三個月 近六個…" at bounding box center [641, 347] width 1282 height 695
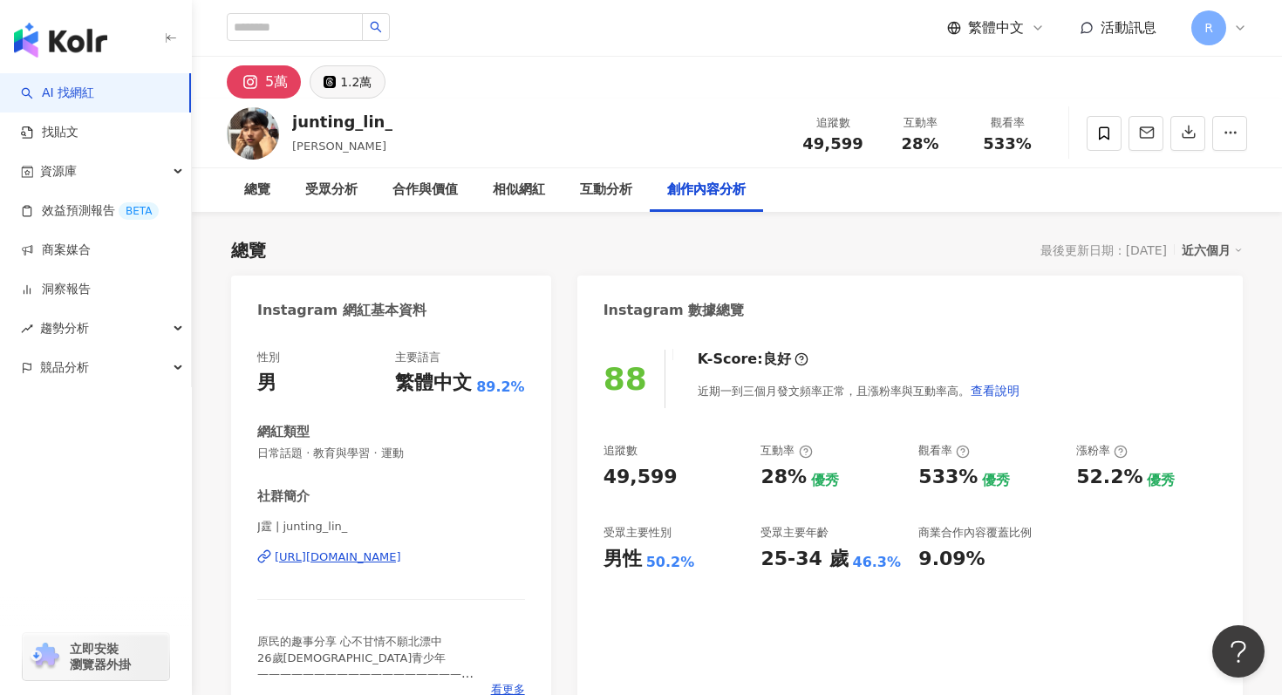
click at [344, 65] on button "1.2萬" at bounding box center [348, 81] width 76 height 33
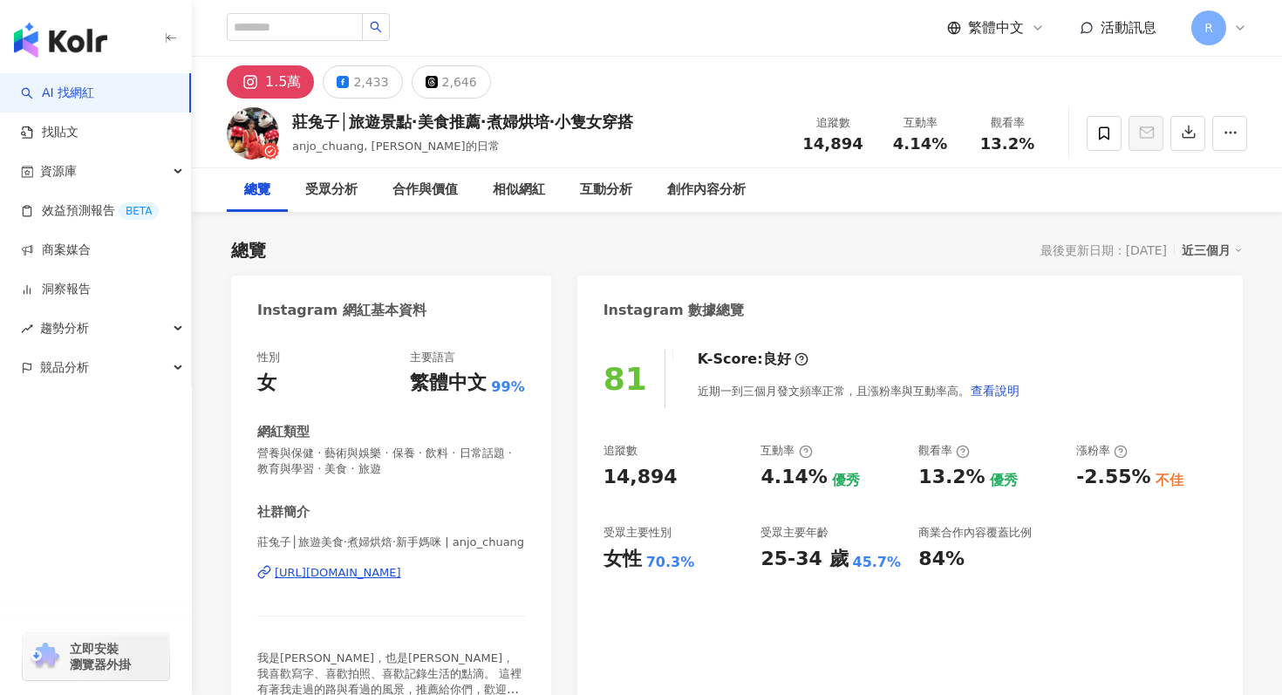
click at [1222, 250] on div "近三個月" at bounding box center [1212, 250] width 61 height 23
click at [1199, 249] on div "近三個月" at bounding box center [1212, 250] width 61 height 23
click at [1206, 329] on link "近六個月" at bounding box center [1220, 320] width 49 height 19
click at [1185, 139] on icon "button" at bounding box center [1189, 132] width 12 height 12
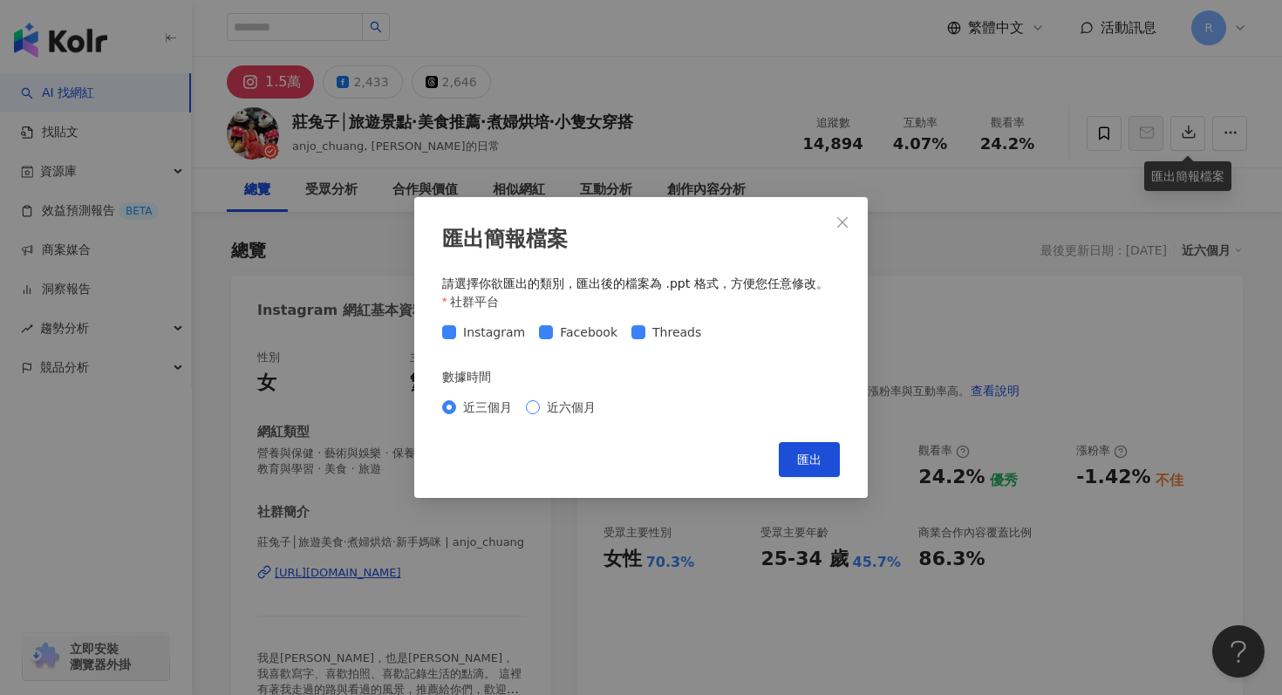
click at [542, 403] on span "近六個月" at bounding box center [571, 407] width 63 height 19
click at [802, 453] on button "匯出" at bounding box center [809, 459] width 61 height 35
click at [831, 162] on div "匯出簡報檔案 請選擇你欲匯出的類別，匯出後的檔案為 .ppt 格式，方便您任意修改。 社群平台 Instagram Facebook Threads 數據時間…" at bounding box center [641, 347] width 1282 height 695
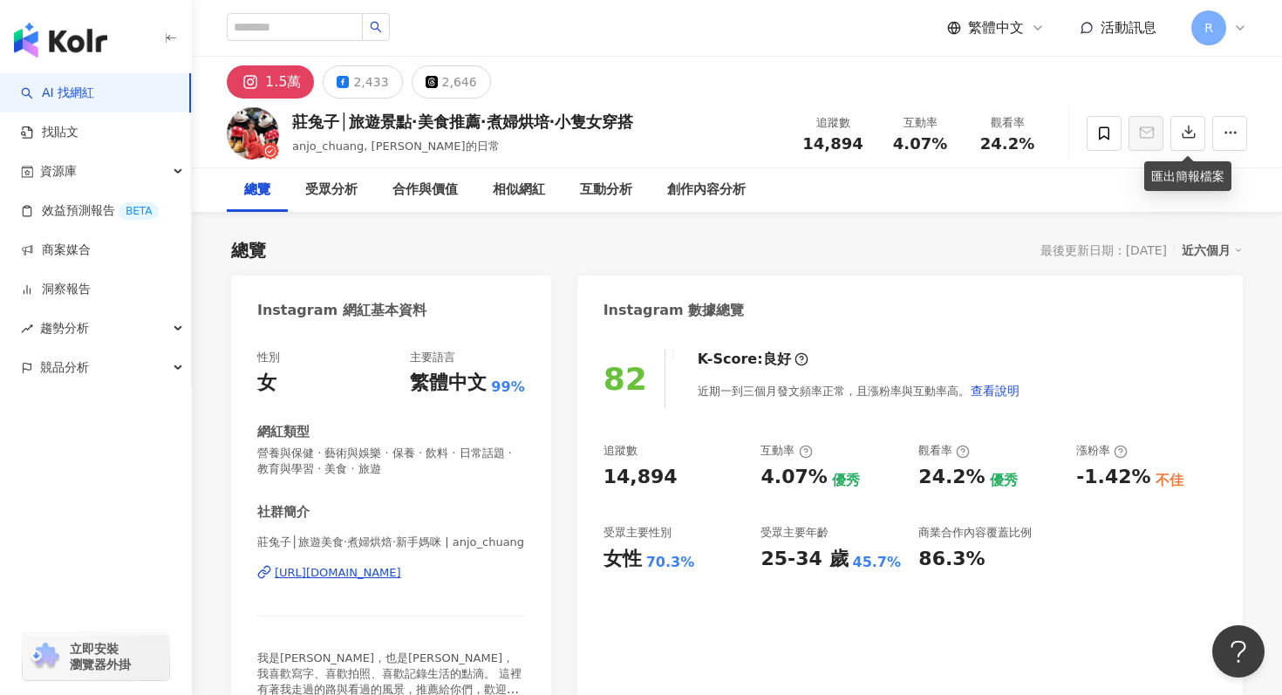
click at [819, 159] on div "莊兔子│旅遊景點·美食推薦·煮婦烘培·小隻女穿搭 anjo_chuang, 莊兔子的日常 追蹤數 14,894 互動率 4.07% 觀看率 24.2%" at bounding box center [737, 133] width 1090 height 69
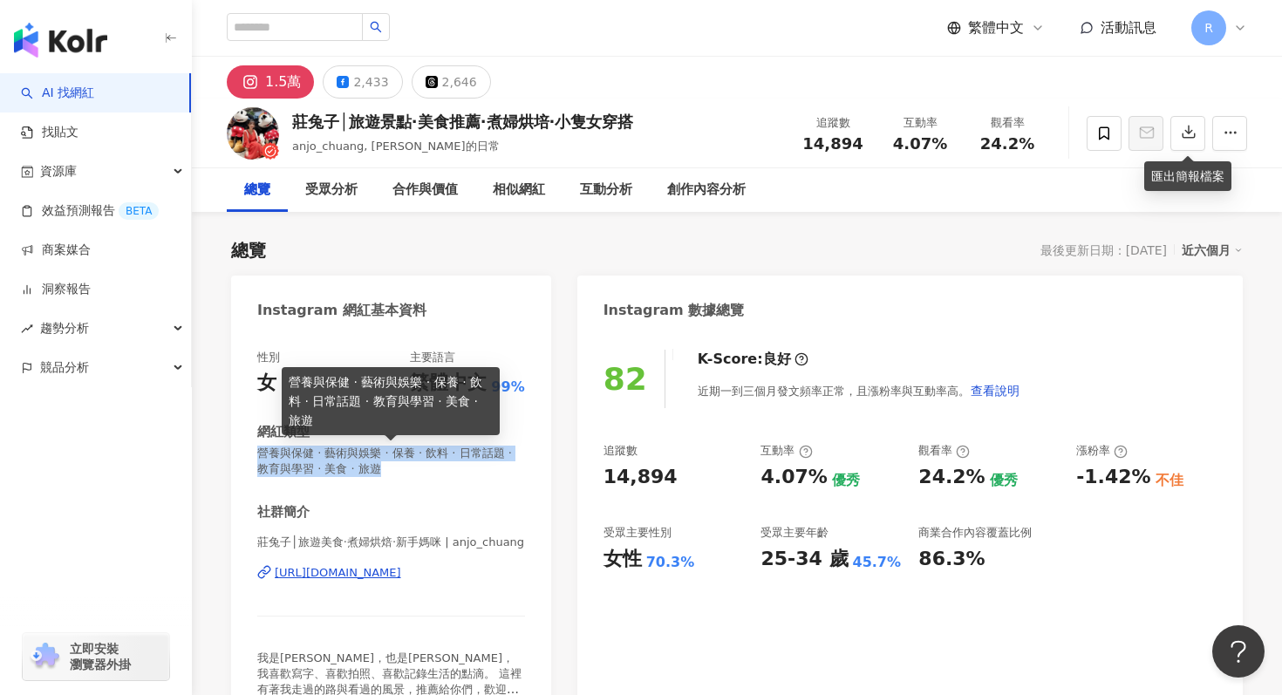
drag, startPoint x: 253, startPoint y: 448, endPoint x: 367, endPoint y: 470, distance: 116.3
click at [367, 470] on div "性別 女 主要語言 繁體中文 99% 網紅類型 營養與保健 · 藝術與娛樂 · 保養 · 飲料 · 日常話題 · 教育與學習 · 美食 · 旅遊 社群簡介 […" at bounding box center [391, 535] width 320 height 407
copy span "營養與保健 · 藝術與娛樂 · 保養 · 飲料 · 日常話題 · 教育與學習 · 美食 · 旅遊"
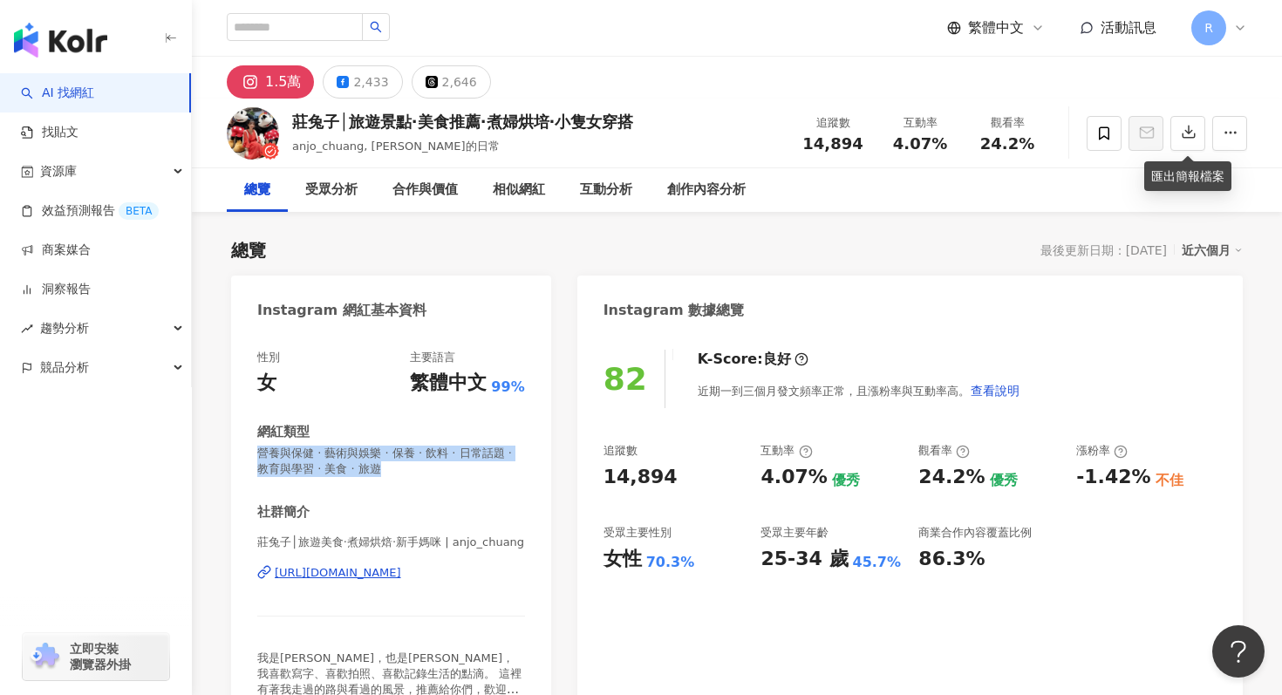
click at [798, 240] on div "總覽 最後更新日期：[DATE] 近六個月" at bounding box center [737, 250] width 1012 height 24
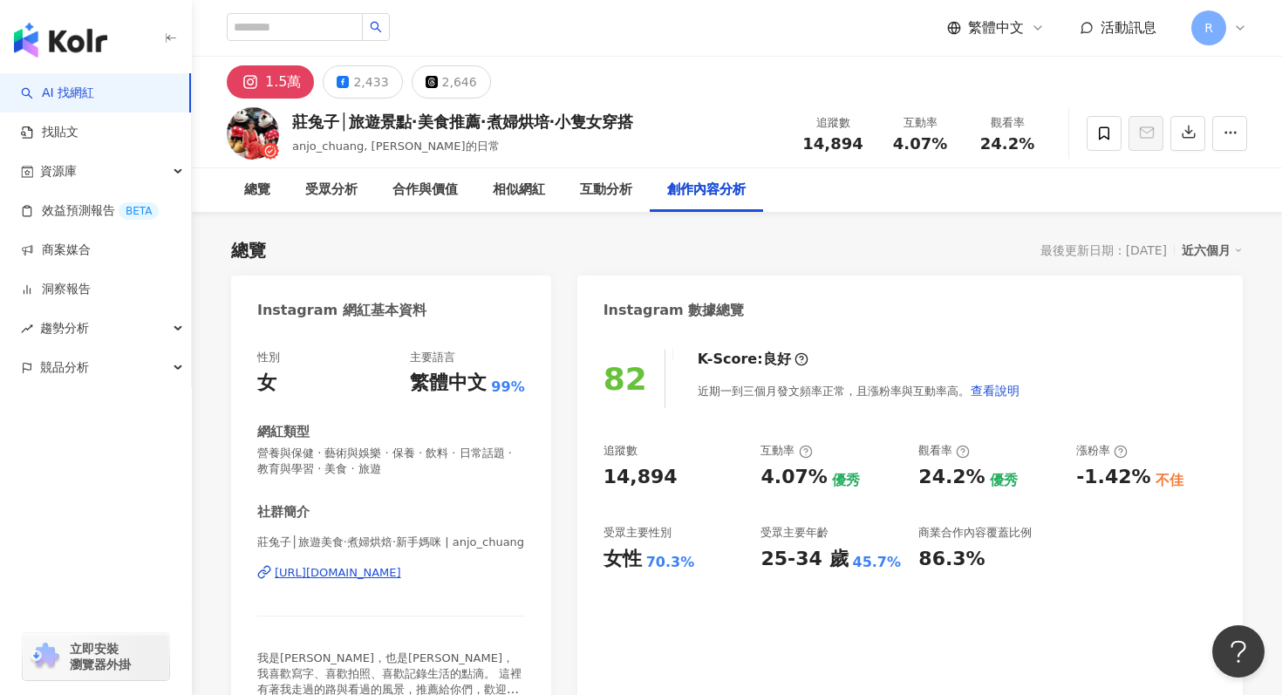
click at [345, 65] on div "1.5萬 2,433 2,646" at bounding box center [737, 78] width 1090 height 42
click at [345, 78] on icon at bounding box center [343, 82] width 12 height 12
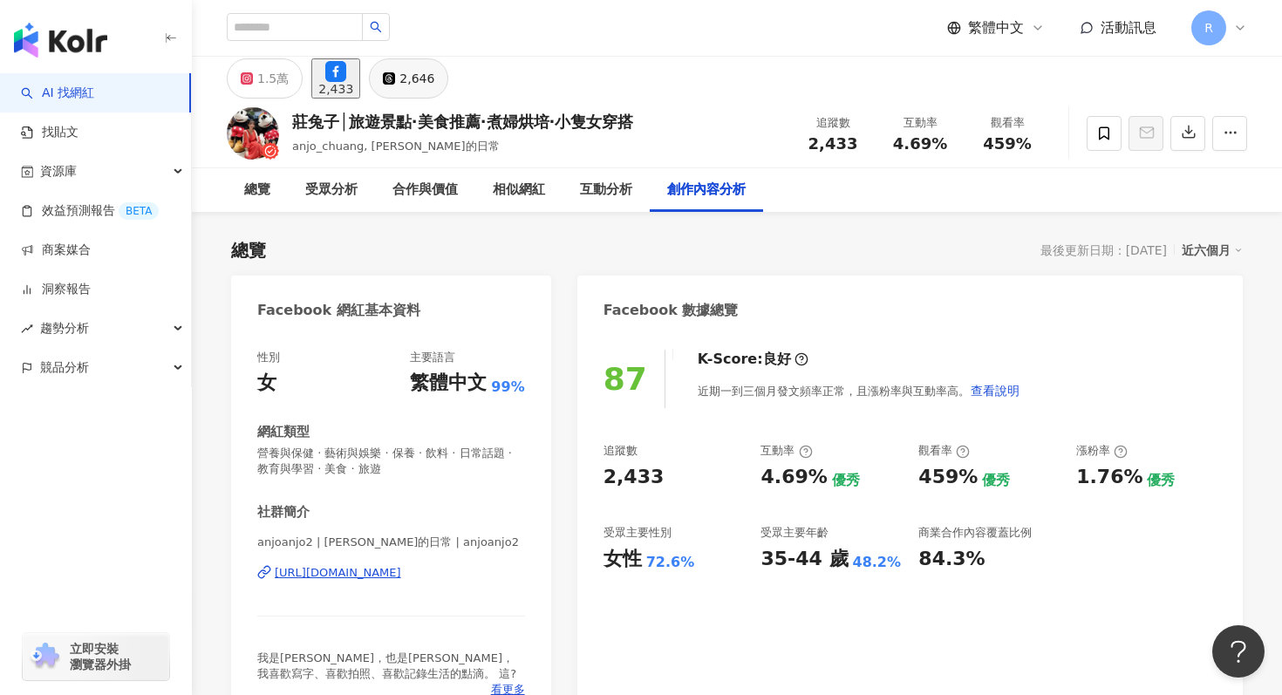
click at [434, 84] on div "2,646" at bounding box center [417, 78] width 35 height 24
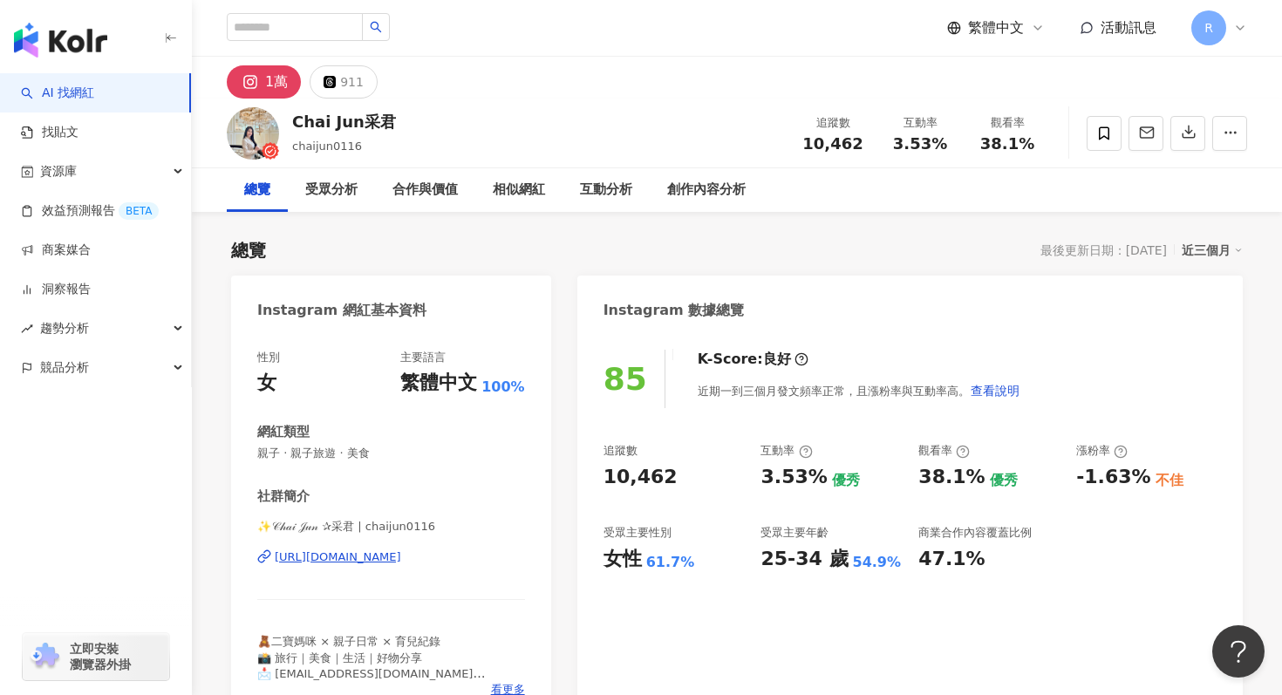
click at [1212, 253] on div "近三個月" at bounding box center [1212, 250] width 61 height 23
click at [1218, 320] on link "近六個月" at bounding box center [1220, 320] width 49 height 19
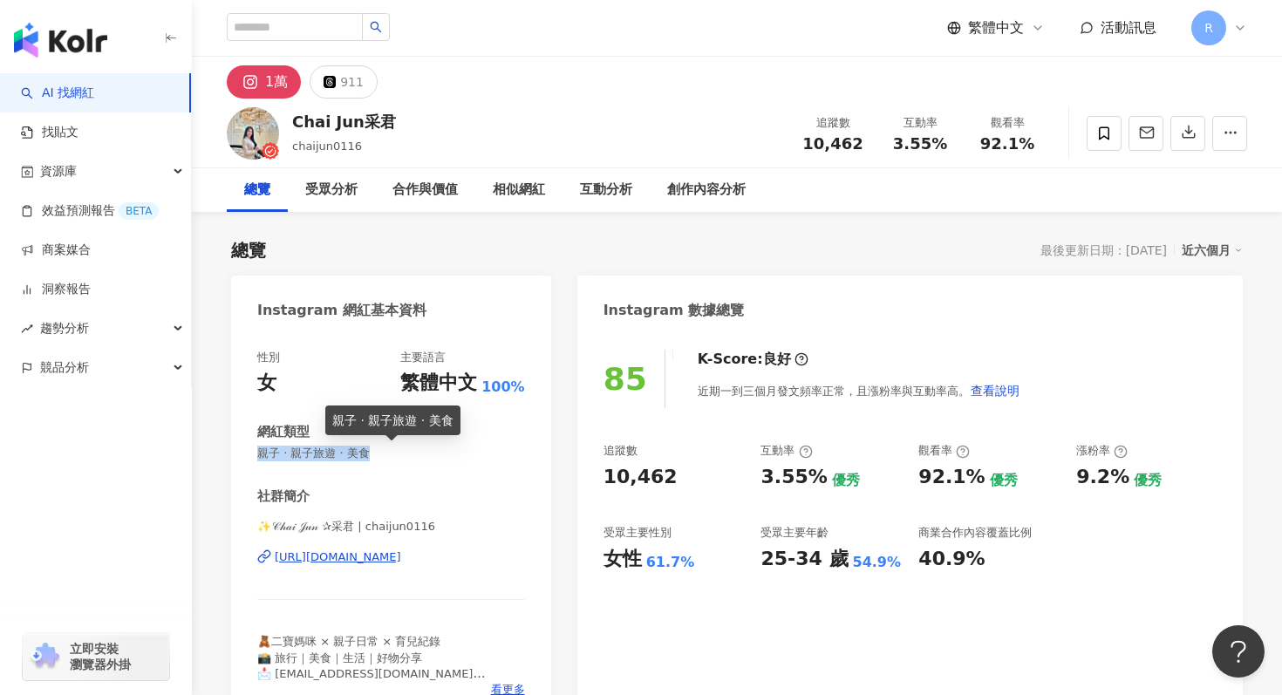
drag, startPoint x: 254, startPoint y: 452, endPoint x: 401, endPoint y: 452, distance: 147.4
click at [401, 452] on div "性別 女 主要語言 繁體中文 100% 網紅類型 親子 · 親子旅遊 · 美食 社群簡介 ✨𝒞𝒽𝒶𝒾 𝒥𝓊𝓃 ✰采君 | chaijun0116 https:…" at bounding box center [391, 528] width 320 height 392
copy span "親子 · 親子旅遊 · 美食"
click at [1117, 343] on div "85 K-Score : 良好 近期一到三個月發文頻率正常，且漲粉率與互動率高。 查看說明 追蹤數 10,462 互動率 3.55% 優秀 觀看率 92.1%…" at bounding box center [910, 528] width 666 height 392
click at [1179, 122] on button "button" at bounding box center [1188, 133] width 35 height 35
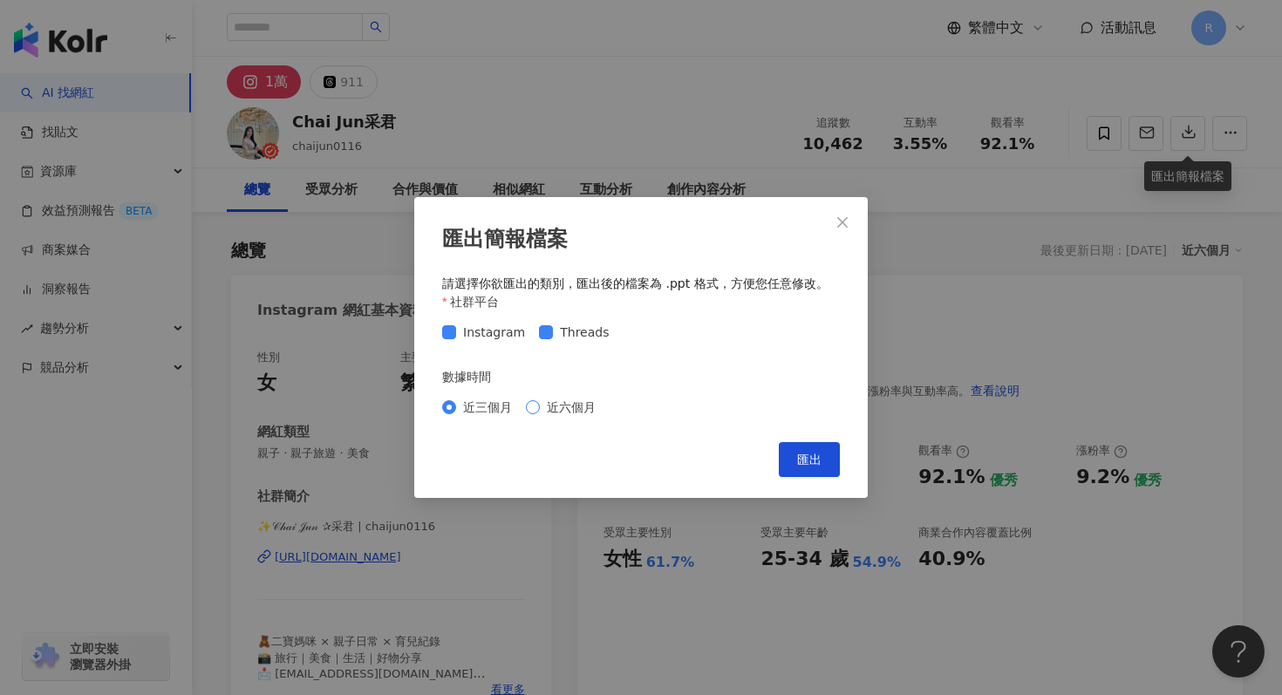
click at [580, 399] on span "近六個月" at bounding box center [571, 407] width 63 height 19
click at [791, 463] on button "匯出" at bounding box center [809, 459] width 61 height 35
click at [654, 115] on div "匯出簡報檔案 請選擇你欲匯出的類別，匯出後的檔案為 .ppt 格式，方便您任意修改。 社群平台 Instagram Threads 數據時間 近三個月 近六個…" at bounding box center [641, 347] width 1282 height 695
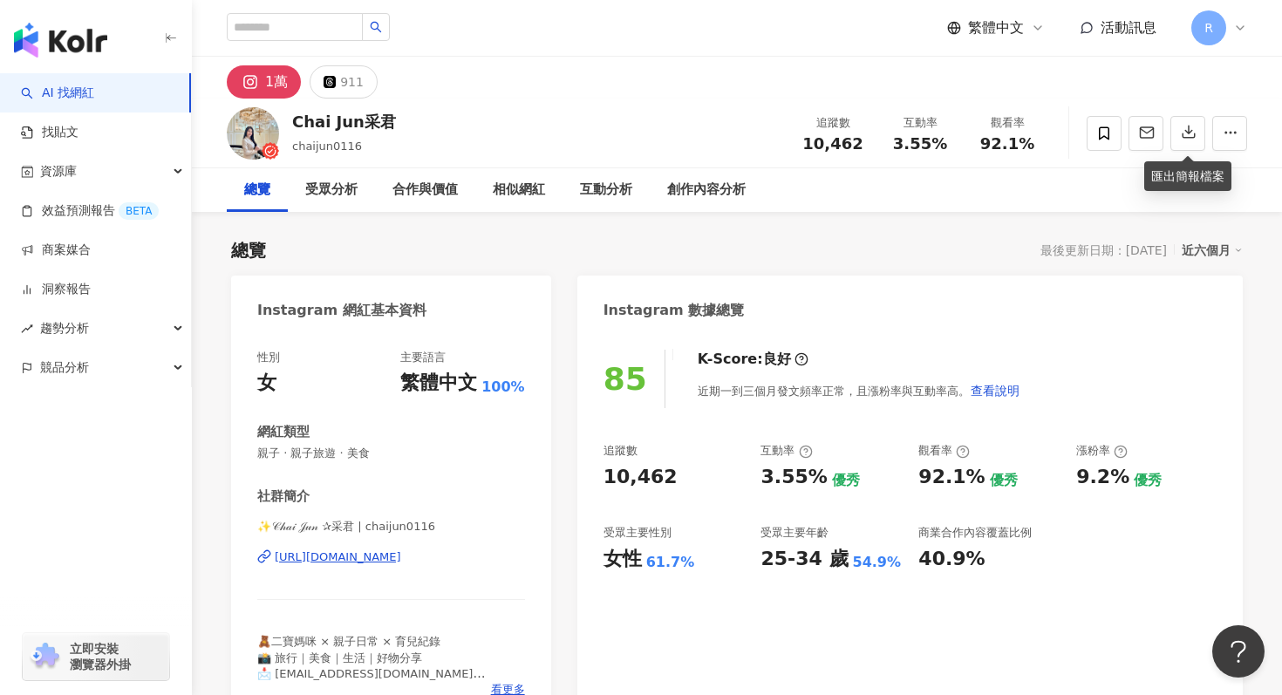
click at [659, 98] on div "1萬 911" at bounding box center [737, 78] width 1090 height 42
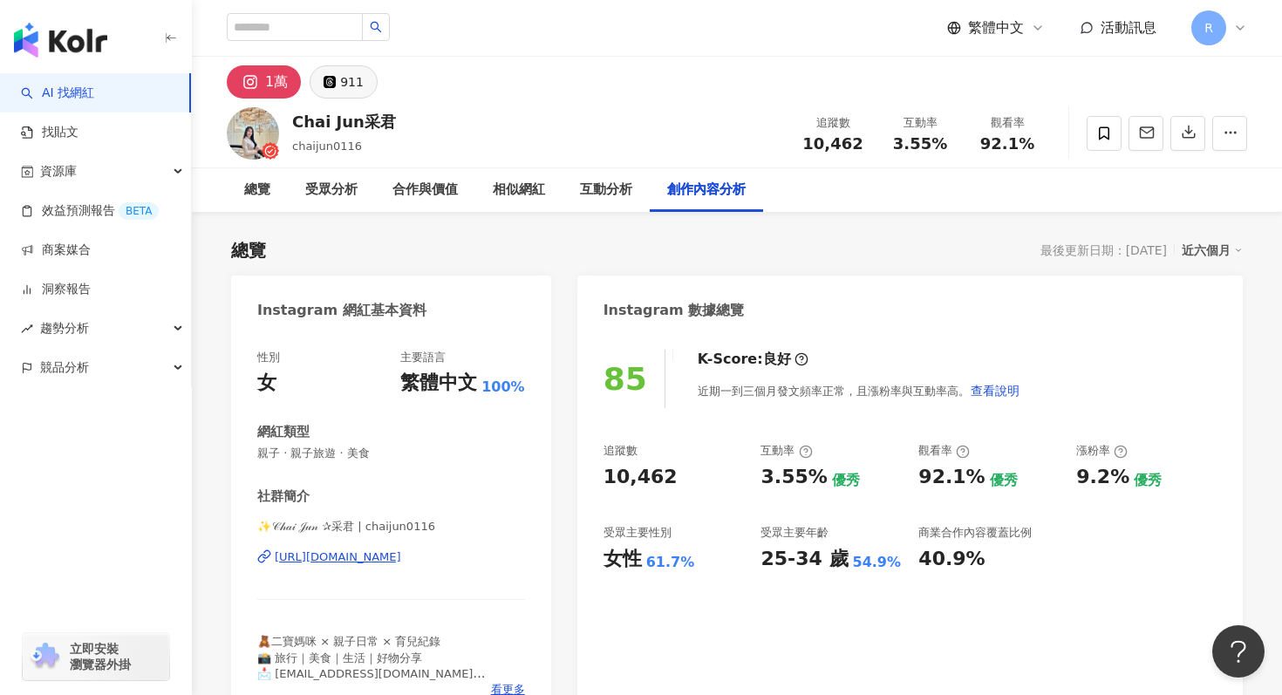
click at [356, 69] on button "911" at bounding box center [344, 81] width 68 height 33
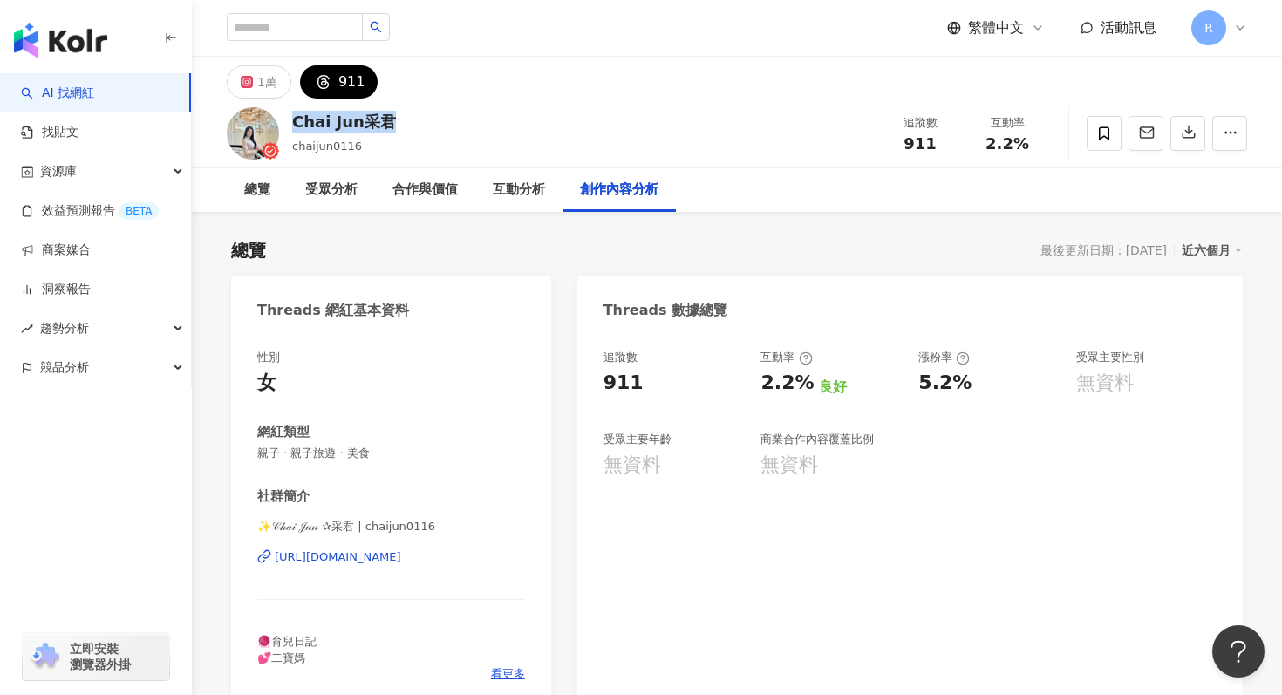
drag, startPoint x: 292, startPoint y: 121, endPoint x: 439, endPoint y: 127, distance: 146.7
click at [439, 127] on div "Chai Jun采君 chaijun0116 追蹤數 911 互動率 2.2%" at bounding box center [737, 133] width 1090 height 69
copy div "Chai Jun采君"
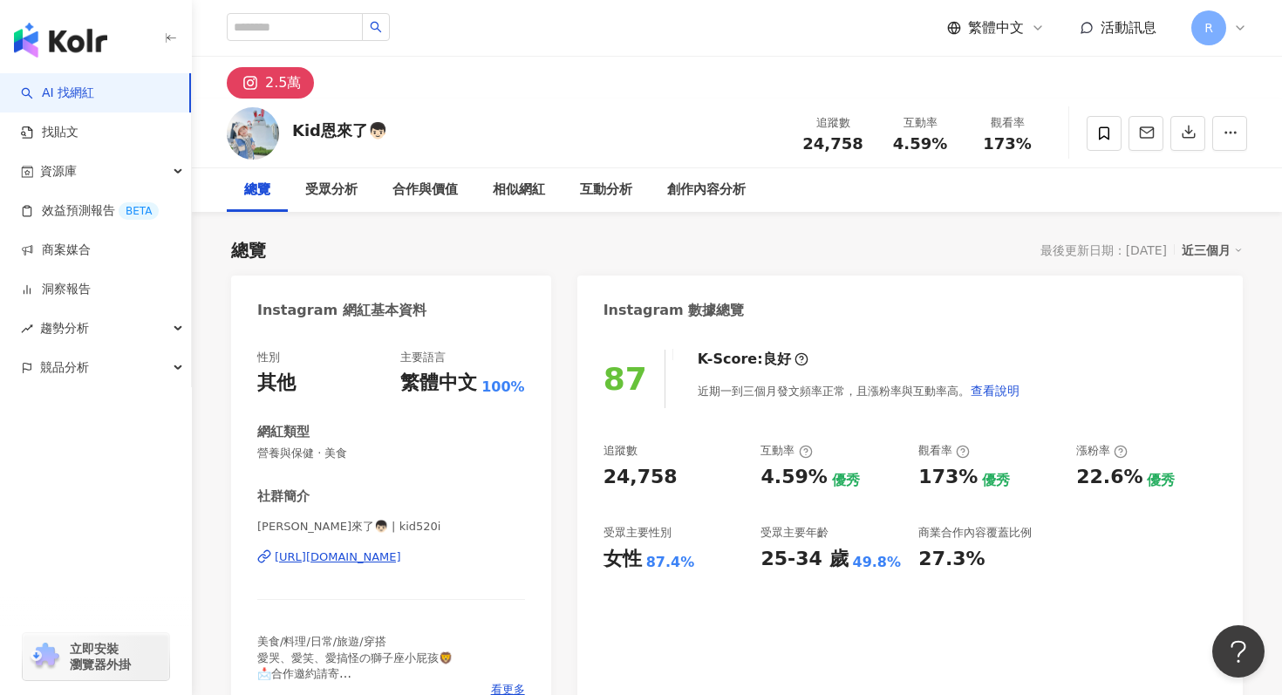
click at [1202, 244] on div "近三個月" at bounding box center [1212, 250] width 61 height 23
click at [1211, 311] on link "近六個月" at bounding box center [1220, 320] width 49 height 19
drag, startPoint x: 255, startPoint y: 455, endPoint x: 375, endPoint y: 454, distance: 120.4
click at [377, 454] on div "性別 其他 主要語言 繁體中文 100% 網紅類型 營養與保健 · 美食 社群簡介 Kid恩來了👦🏻 | kid520i https://www.instag…" at bounding box center [391, 528] width 320 height 392
copy span "營養與保健 · 美食"
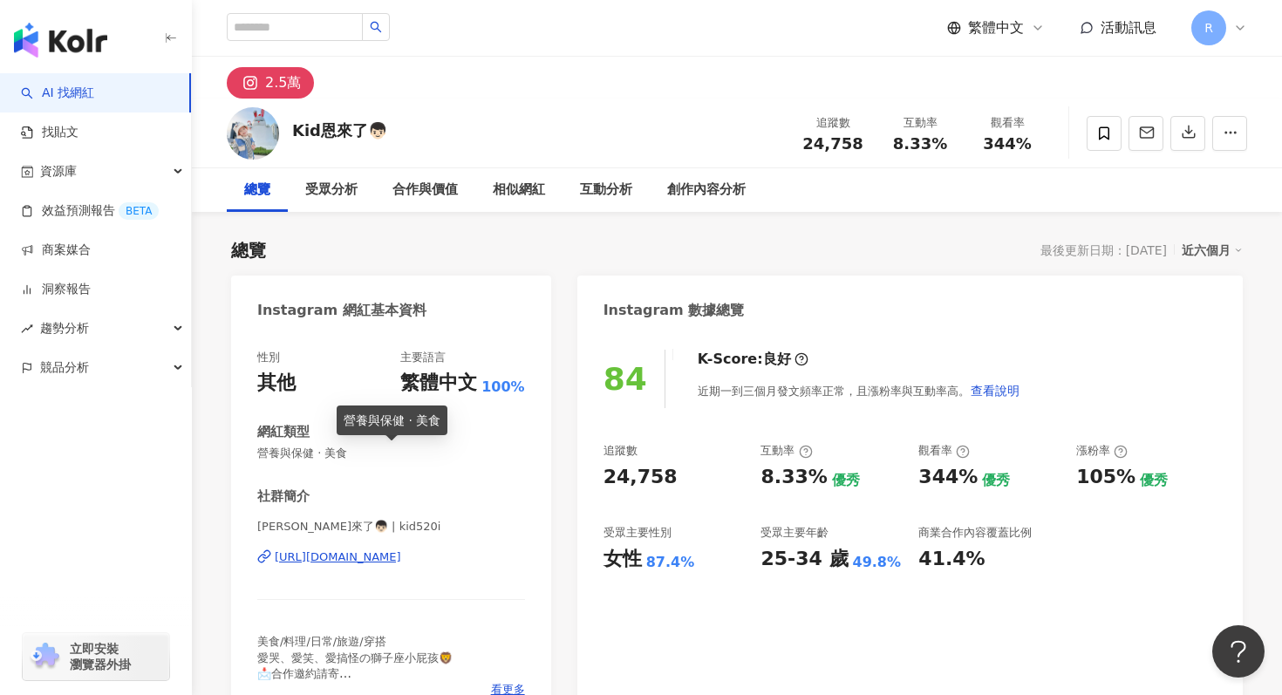
click at [439, 461] on span "營養與保健 · 美食" at bounding box center [391, 454] width 268 height 16
click at [478, 461] on span "營養與保健 · 美食" at bounding box center [391, 454] width 268 height 16
click at [1186, 133] on icon "button" at bounding box center [1189, 132] width 16 height 16
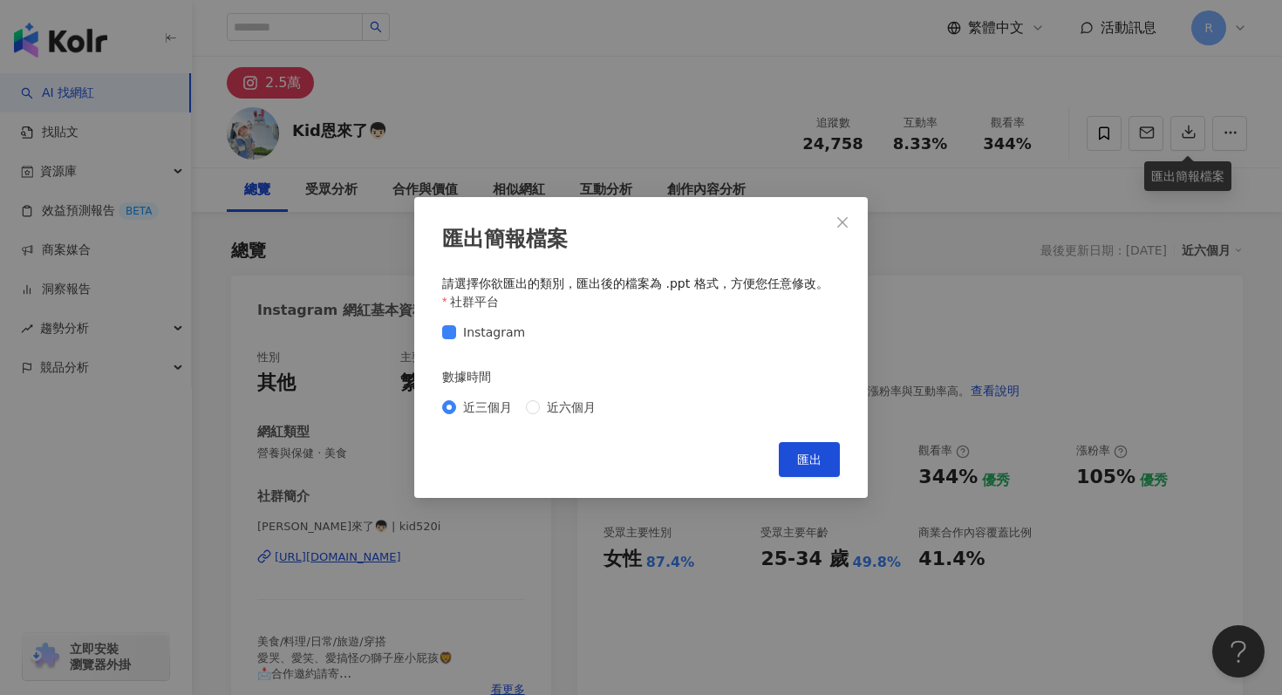
click at [582, 394] on div "近三個月 近六個月" at bounding box center [641, 407] width 398 height 28
click at [582, 404] on span "近六個月" at bounding box center [571, 407] width 63 height 19
click at [810, 450] on button "匯出" at bounding box center [809, 459] width 61 height 35
click at [728, 126] on div "匯出簡報檔案 請選擇你欲匯出的類別，匯出後的檔案為 .ppt 格式，方便您任意修改。 社群平台 Instagram 數據時間 近三個月 近六個月 Cancel…" at bounding box center [641, 347] width 1282 height 695
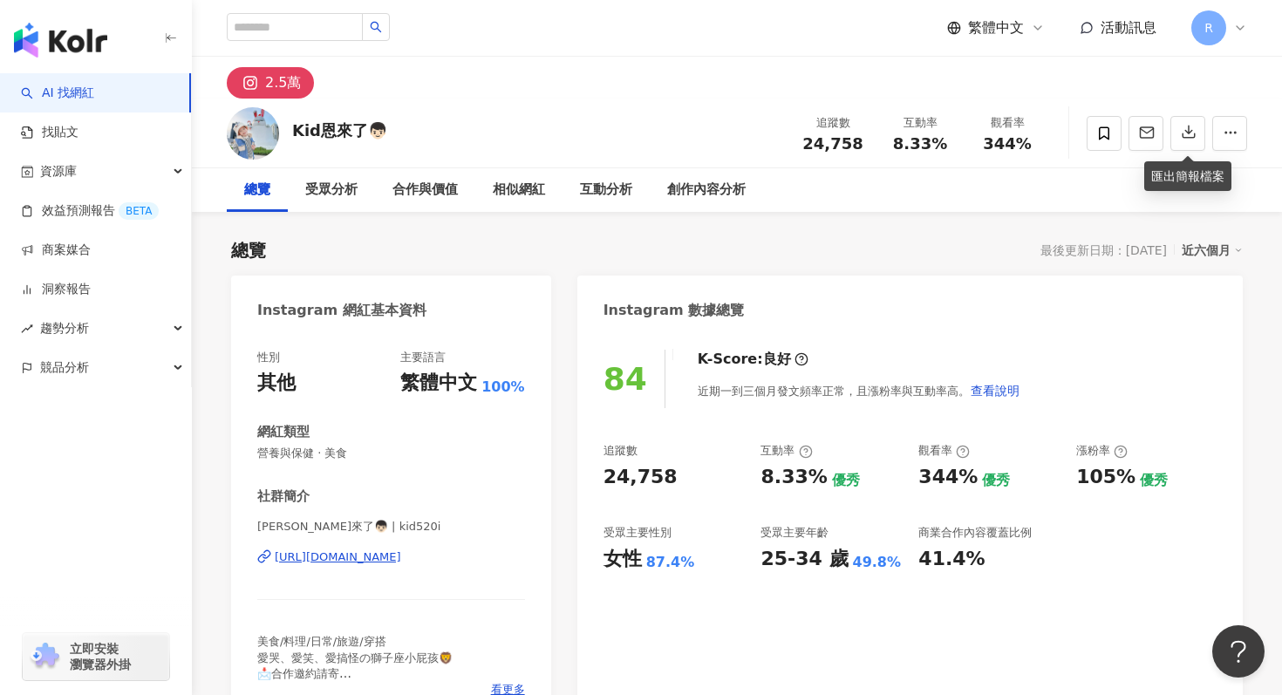
click at [693, 111] on div "Kid恩來了👦🏻 追蹤數 24,758 互動率 8.33% 觀看率 344%" at bounding box center [737, 133] width 1090 height 69
click at [505, 97] on div "2.5萬" at bounding box center [737, 78] width 1090 height 42
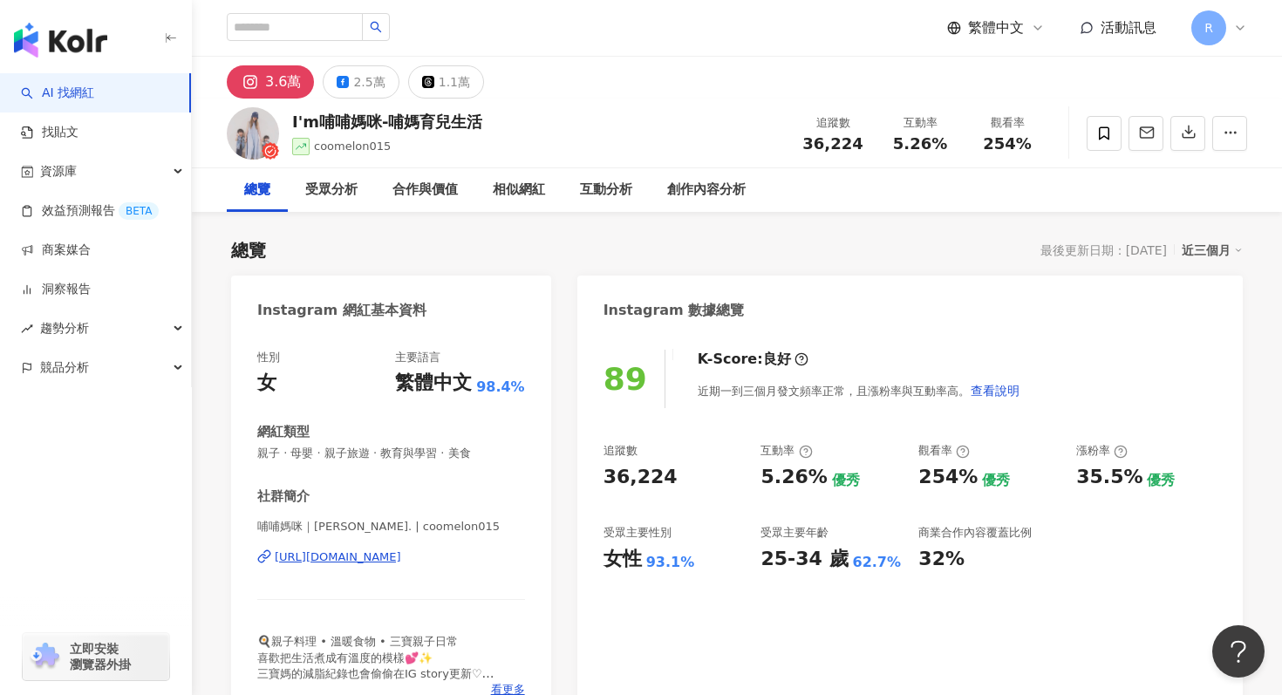
click at [266, 447] on span "親子 · 母嬰 · 親子旅遊 · 教育與學習 · 美食" at bounding box center [391, 454] width 268 height 16
click at [1198, 329] on div "Instagram 數據總覽" at bounding box center [910, 304] width 666 height 57
click at [1198, 259] on div "近三個月" at bounding box center [1212, 250] width 61 height 23
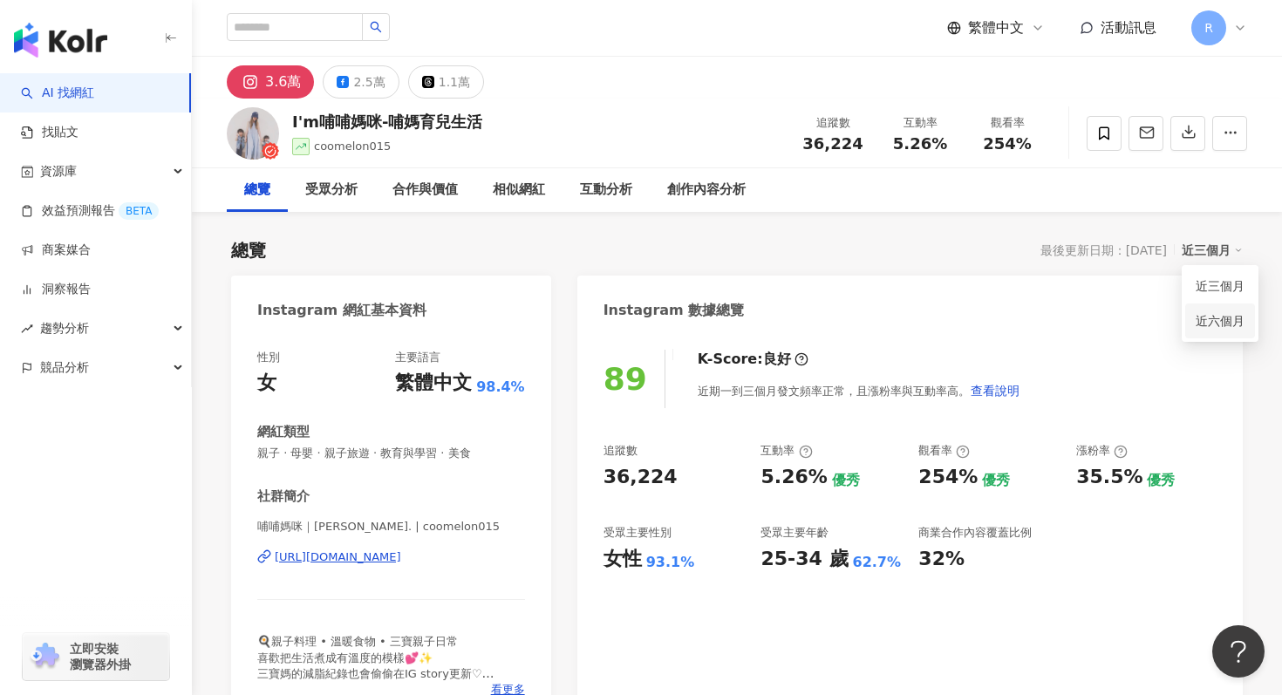
click at [1196, 330] on link "近六個月" at bounding box center [1220, 320] width 49 height 19
click at [1197, 330] on div "Instagram 數據總覽" at bounding box center [910, 304] width 666 height 57
click at [1189, 120] on button "button" at bounding box center [1188, 133] width 35 height 35
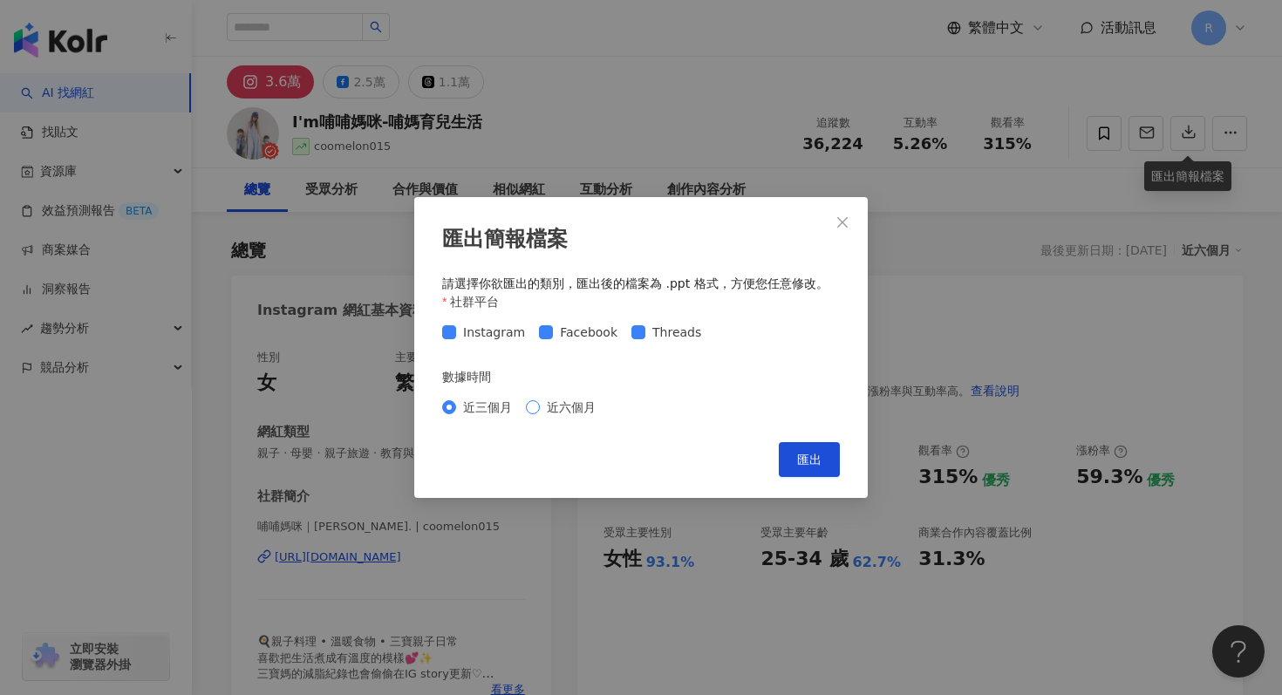
click at [562, 402] on span "近六個月" at bounding box center [571, 407] width 63 height 19
click at [803, 445] on button "匯出" at bounding box center [809, 459] width 61 height 35
click at [592, 135] on div "匯出簡報檔案 請選擇你欲匯出的類別，匯出後的檔案為 .ppt 格式，方便您任意修改。 社群平台 Instagram Facebook Threads 數據時間…" at bounding box center [641, 347] width 1282 height 695
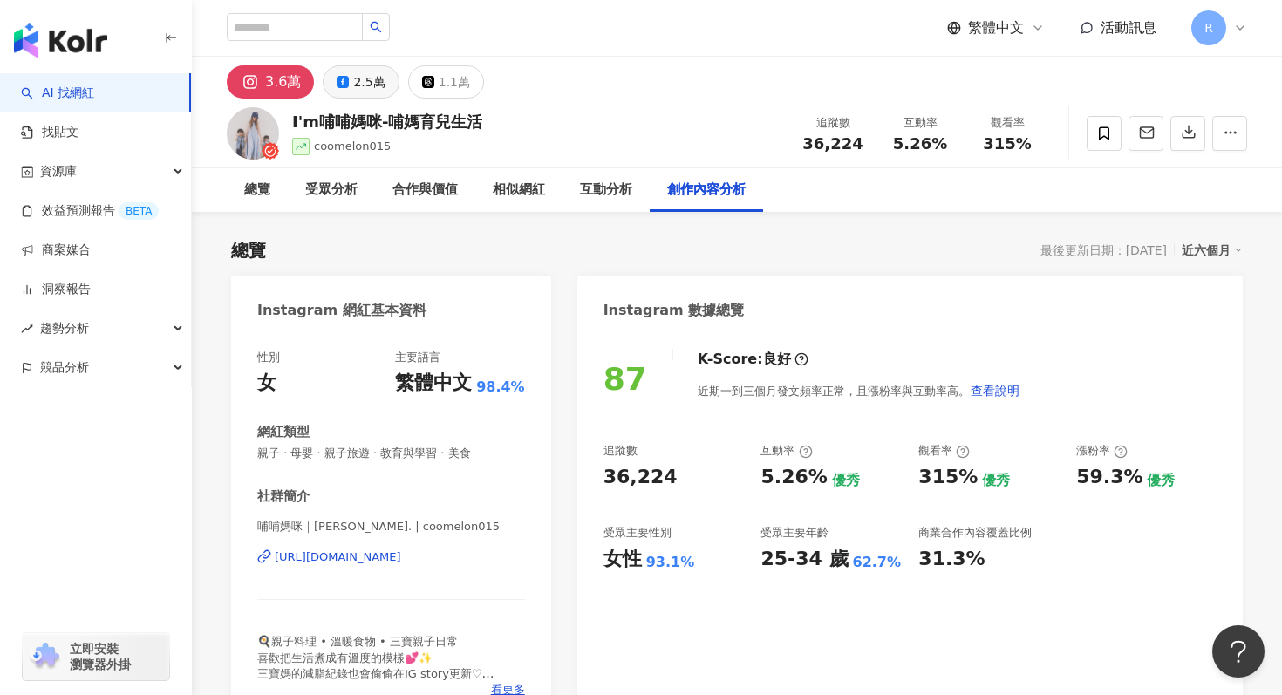
click at [344, 79] on icon at bounding box center [343, 82] width 12 height 12
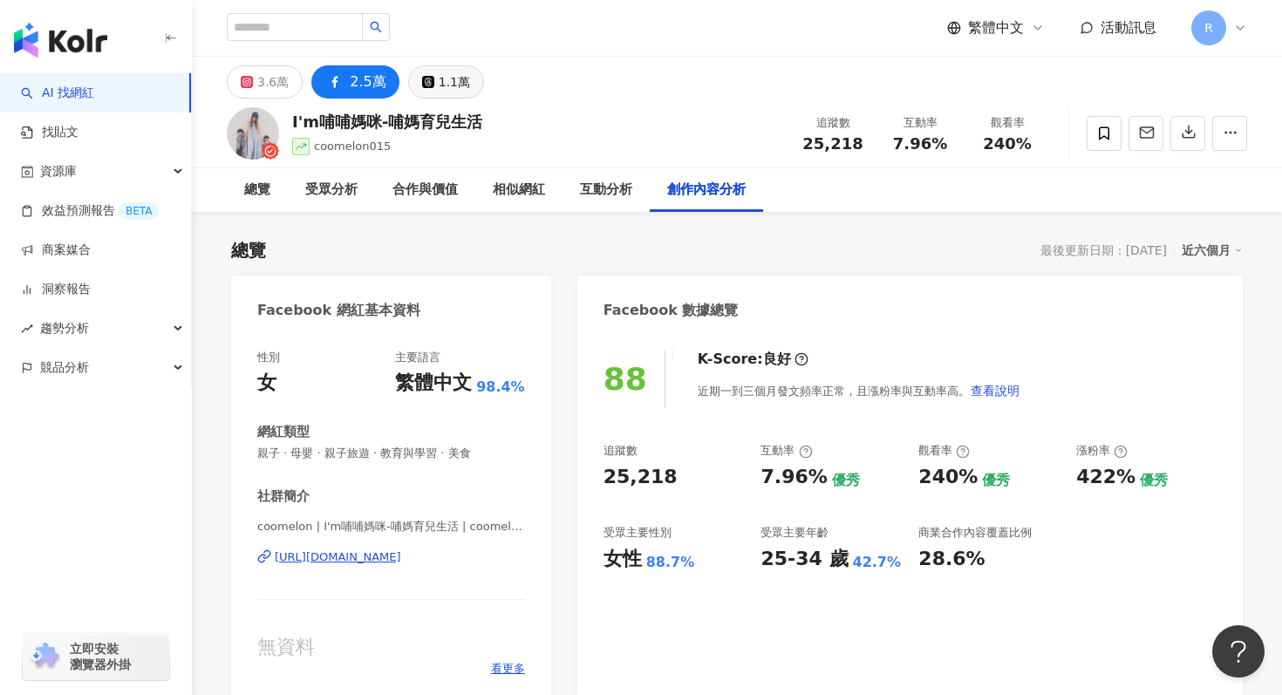
click at [411, 67] on button "1.1萬" at bounding box center [446, 81] width 76 height 33
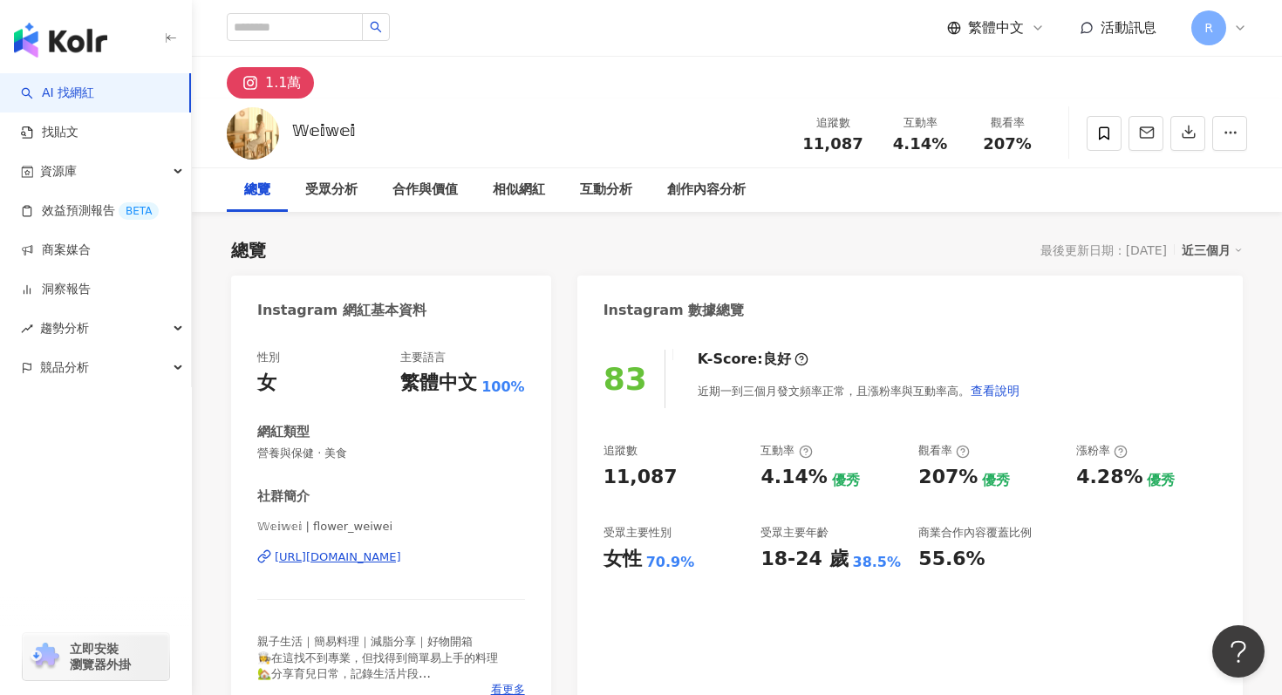
click at [1202, 253] on div "近三個月" at bounding box center [1212, 250] width 61 height 23
click at [1219, 311] on link "近六個月" at bounding box center [1220, 320] width 49 height 19
drag, startPoint x: 254, startPoint y: 452, endPoint x: 397, endPoint y: 451, distance: 143.1
click at [398, 452] on div "性別 女 主要語言 繁體中文 100% 網紅類型 營養與保健 · 美食 社群簡介 𝕎𝕖𝕚𝕨𝕖𝕚 | flower_weiwei [URL][DOMAIN_NA…" at bounding box center [391, 528] width 320 height 392
copy span "營養與保健 · 美食"
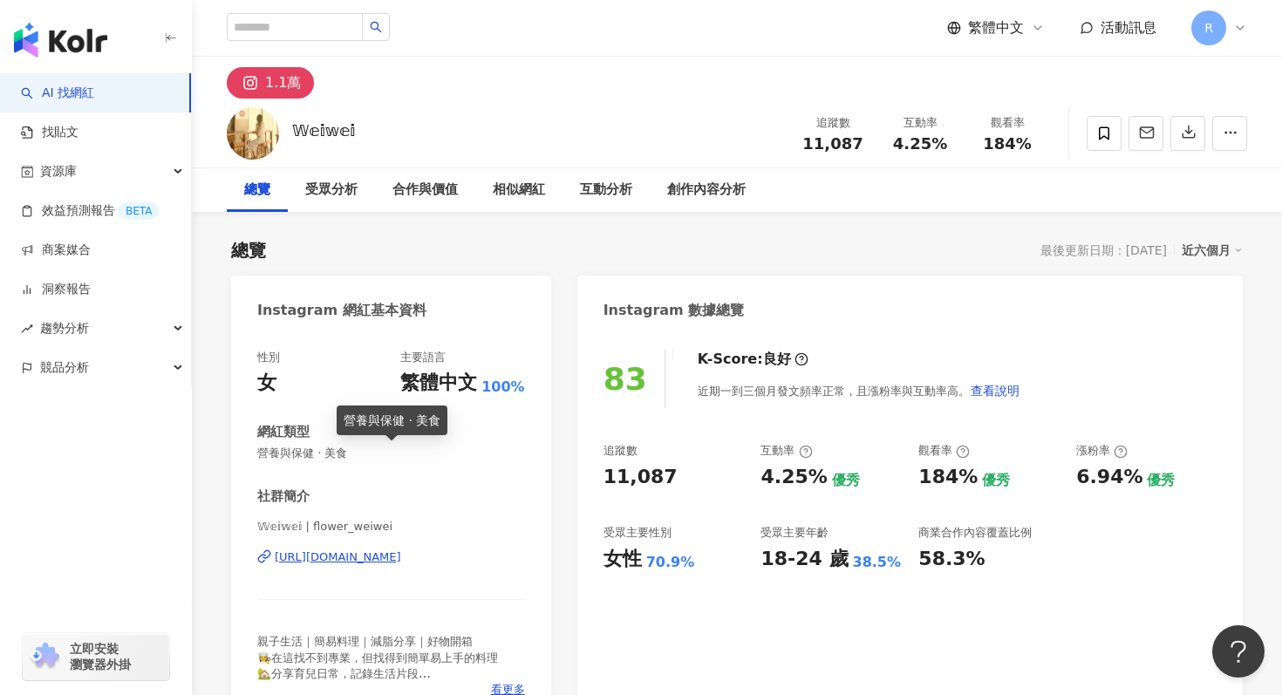
click at [434, 454] on span "營養與保健 · 美食" at bounding box center [391, 454] width 268 height 16
click at [441, 453] on span "營養與保健 · 美食" at bounding box center [391, 454] width 268 height 16
click at [1207, 133] on div "其他操作" at bounding box center [1207, 133] width 0 height 0
click at [1185, 128] on div "其他操作" at bounding box center [1170, 134] width 63 height 30
click at [1186, 125] on div "其他操作" at bounding box center [1170, 134] width 63 height 30
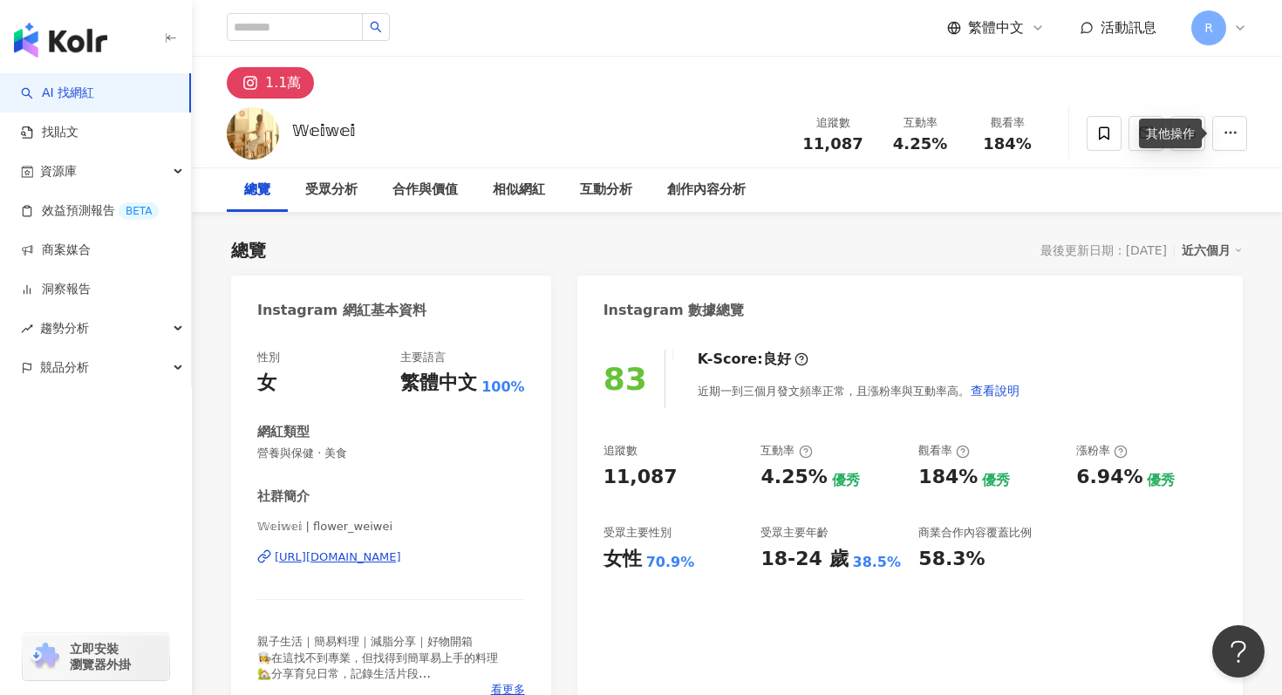
click at [1187, 129] on div "其他操作" at bounding box center [1170, 134] width 63 height 30
click at [1185, 129] on icon "button" at bounding box center [1189, 132] width 16 height 16
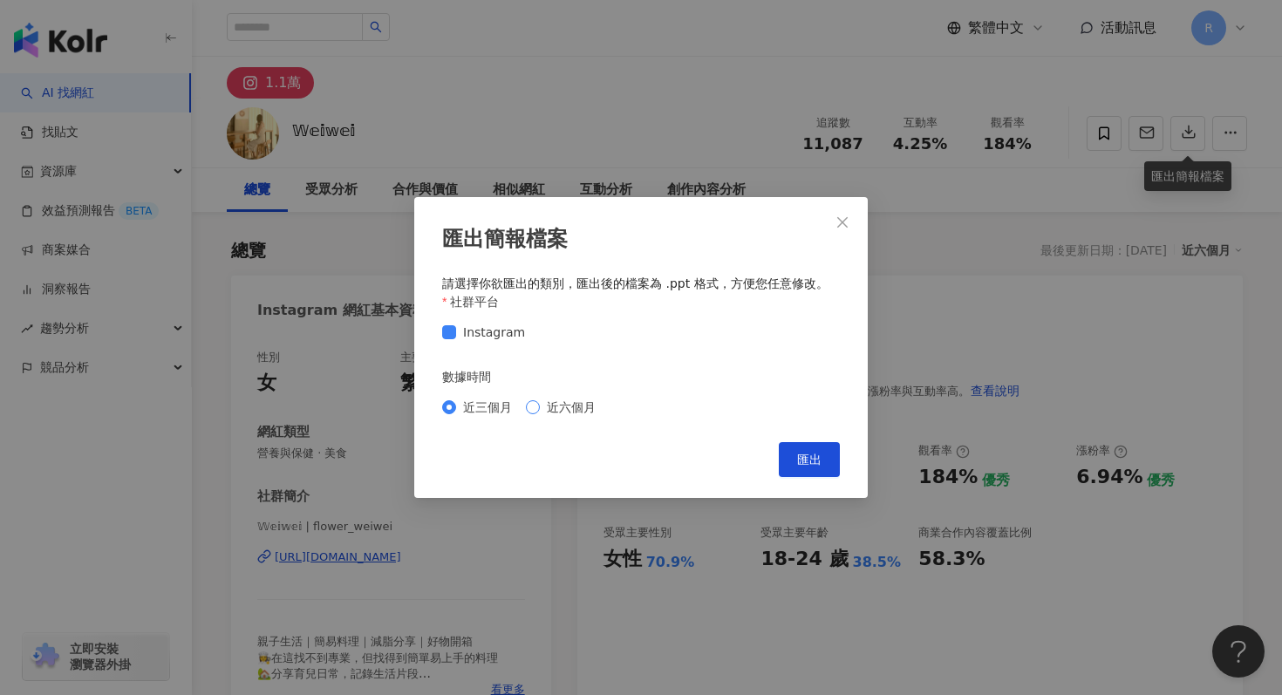
click at [577, 411] on span "近六個月" at bounding box center [571, 407] width 63 height 19
click at [802, 453] on span "匯出" at bounding box center [809, 460] width 24 height 14
click at [851, 230] on button "Close" at bounding box center [842, 222] width 35 height 35
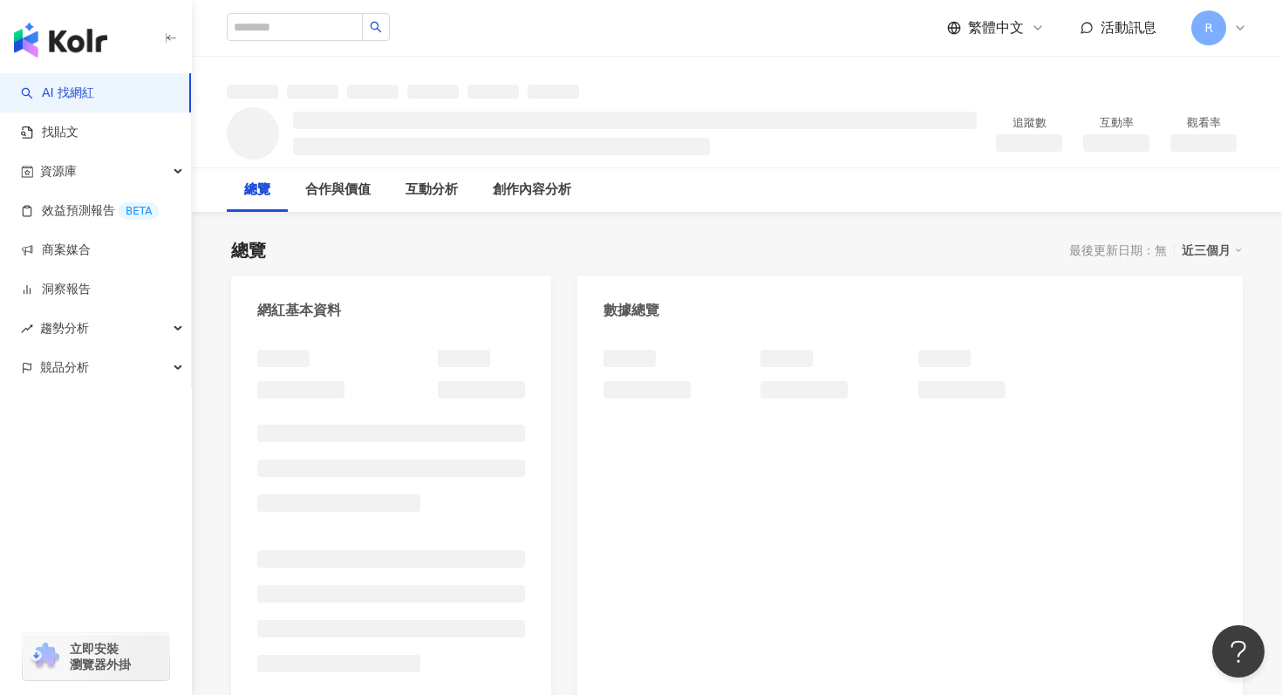
click at [1217, 248] on div "近三個月" at bounding box center [1212, 250] width 61 height 23
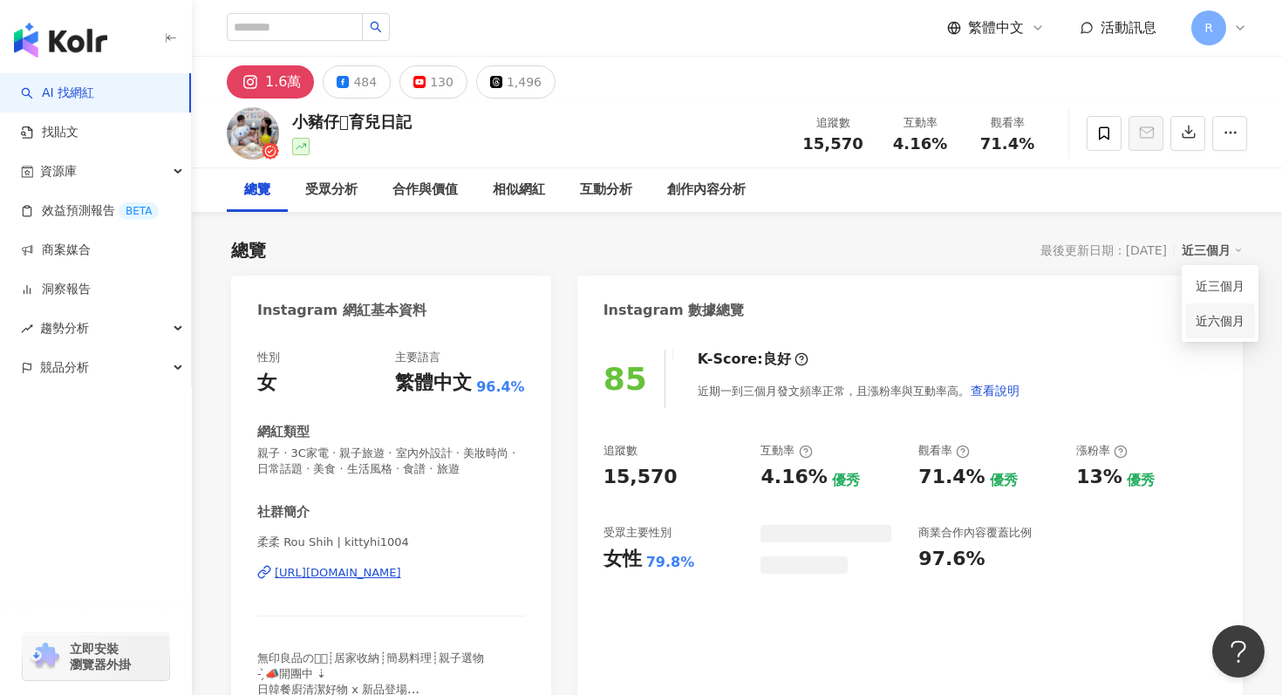
click at [1212, 311] on link "近六個月" at bounding box center [1220, 320] width 49 height 19
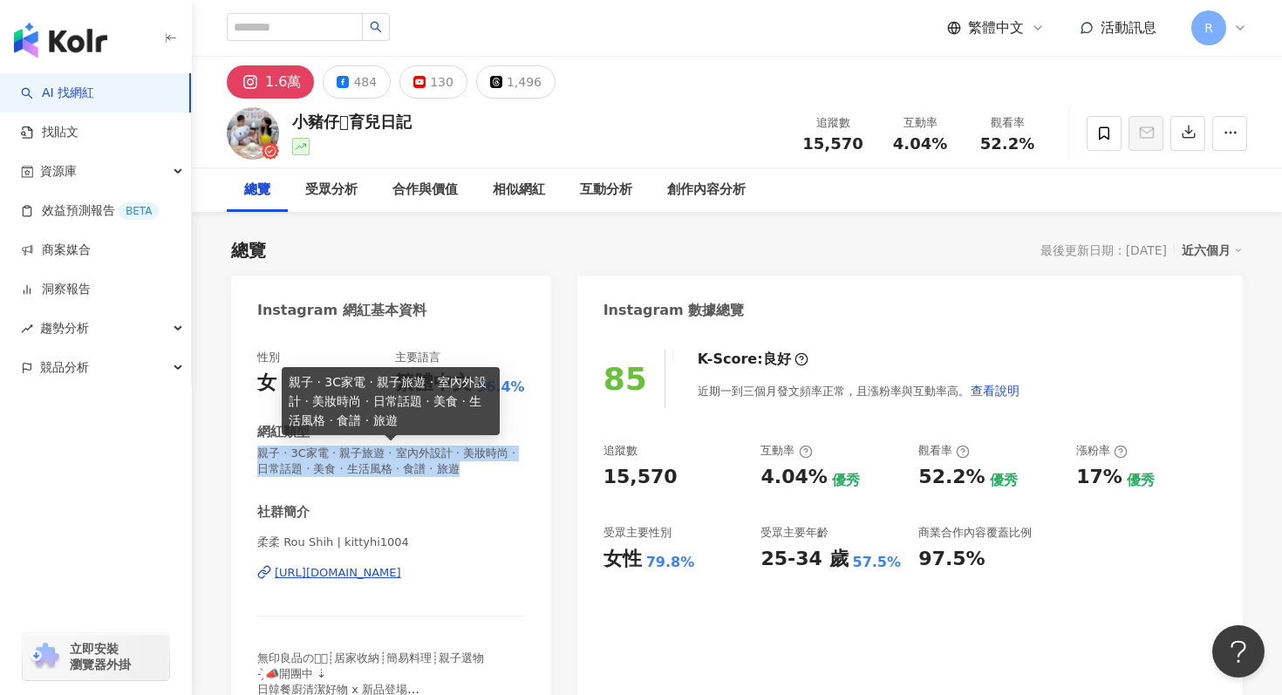
drag, startPoint x: 258, startPoint y: 453, endPoint x: 448, endPoint y: 467, distance: 190.7
click at [448, 467] on span "親子 · 3C家電 · 親子旅遊 · 室內外設計 · 美妝時尚 · 日常話題 · 美食 · 生活風格 · 食譜 · 旅遊" at bounding box center [391, 461] width 268 height 31
copy span "親子 · 3C家電 · 親子旅遊 · 室內外設計 · 美妝時尚 · 日常話題 · 美食 · 生活風格 · 食譜 · 旅遊"
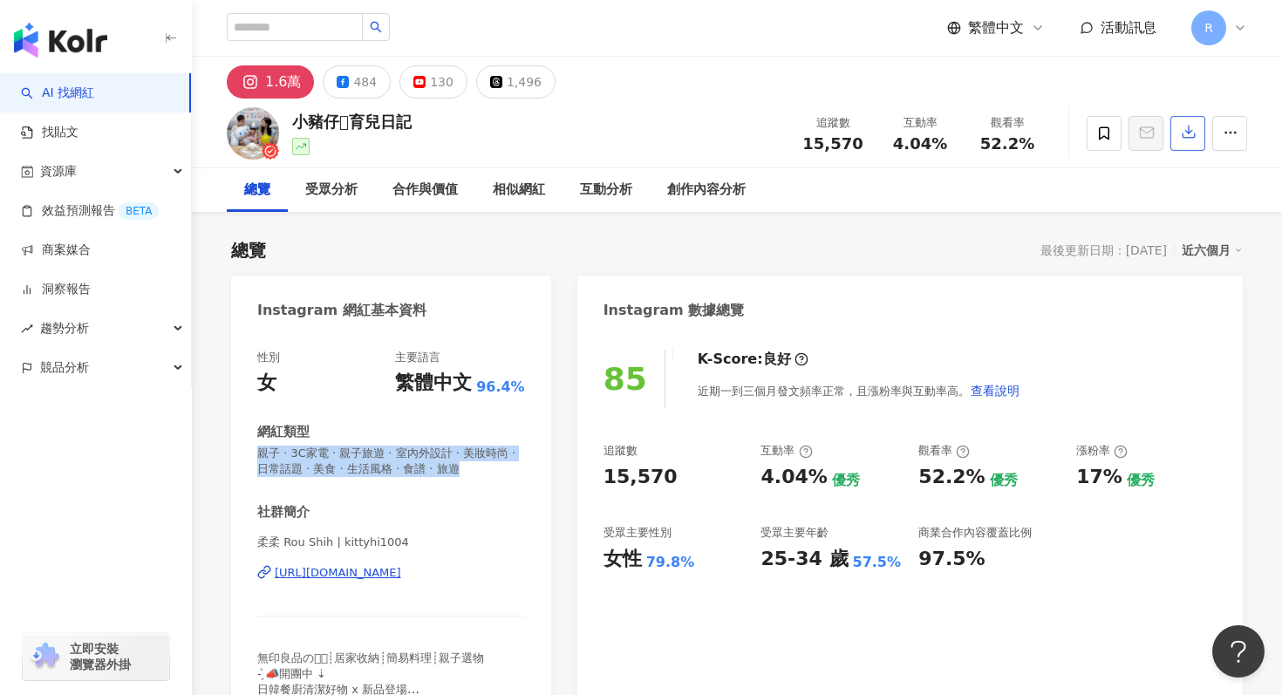
click at [1182, 133] on icon "button" at bounding box center [1189, 132] width 16 height 16
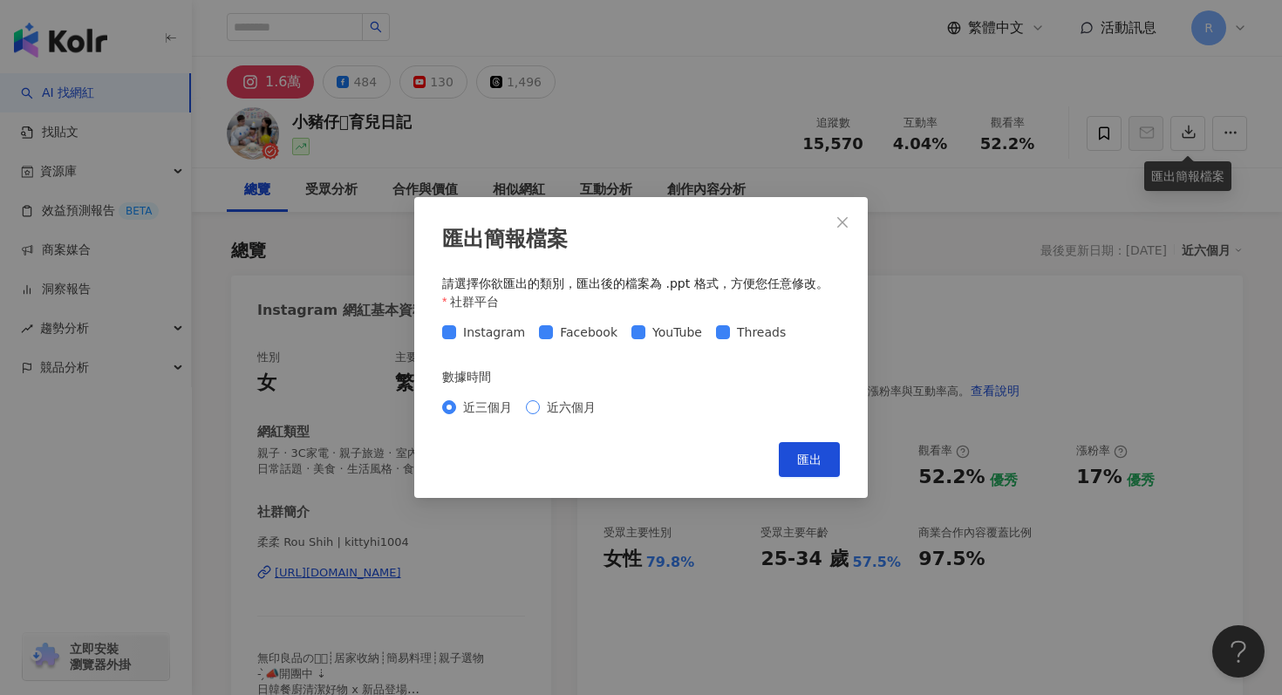
click at [584, 403] on span "近六個月" at bounding box center [571, 407] width 63 height 19
click at [785, 448] on button "匯出" at bounding box center [809, 459] width 61 height 35
click at [700, 111] on div "匯出簡報檔案 請選擇你欲匯出的類別，匯出後的檔案為 .ppt 格式，方便您任意修改。 社群平台 Instagram Facebook YouTube Thre…" at bounding box center [641, 347] width 1282 height 695
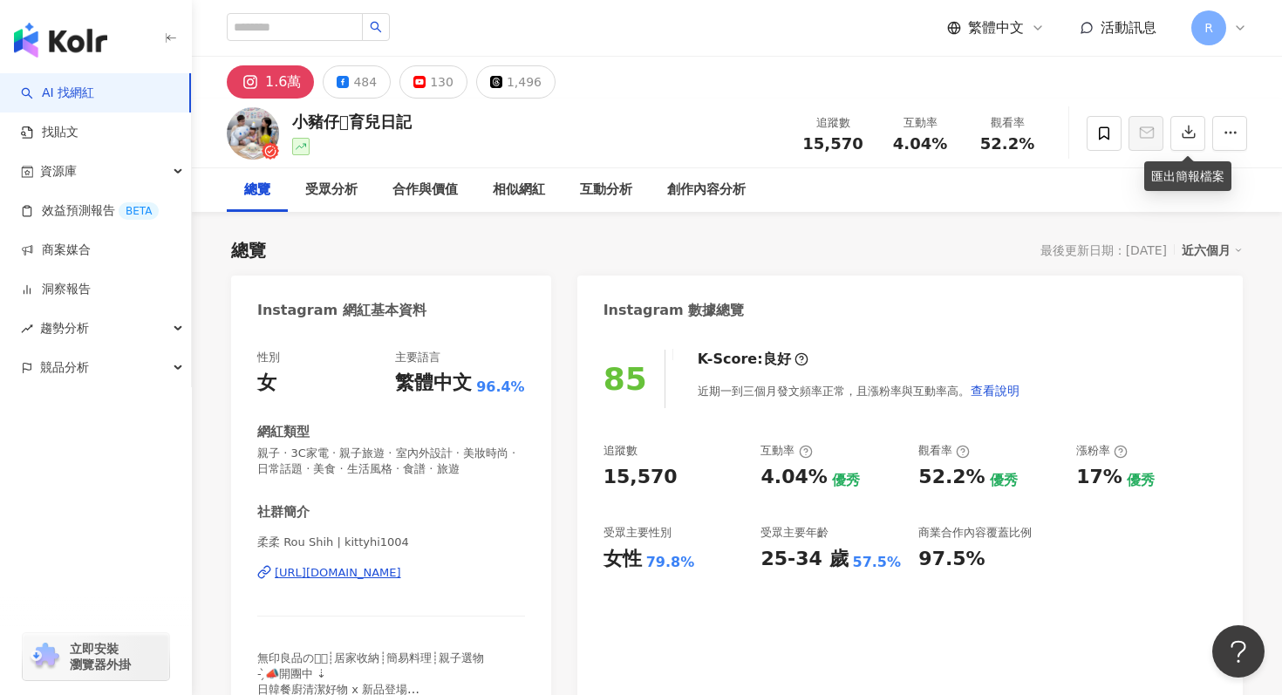
click at [722, 113] on div "小豬仔𓃟育兒日記 追蹤數 15,570 互動率 4.04% 觀看率 52.2%" at bounding box center [737, 133] width 1090 height 69
drag, startPoint x: 295, startPoint y: 123, endPoint x: 436, endPoint y: 125, distance: 141.3
click at [436, 125] on div "小豬仔𓃟育兒日記 追蹤數 15,570 互動率 4.04% 觀看率 52.2%" at bounding box center [737, 133] width 1090 height 69
copy div "小豬仔𓃟育兒日記"
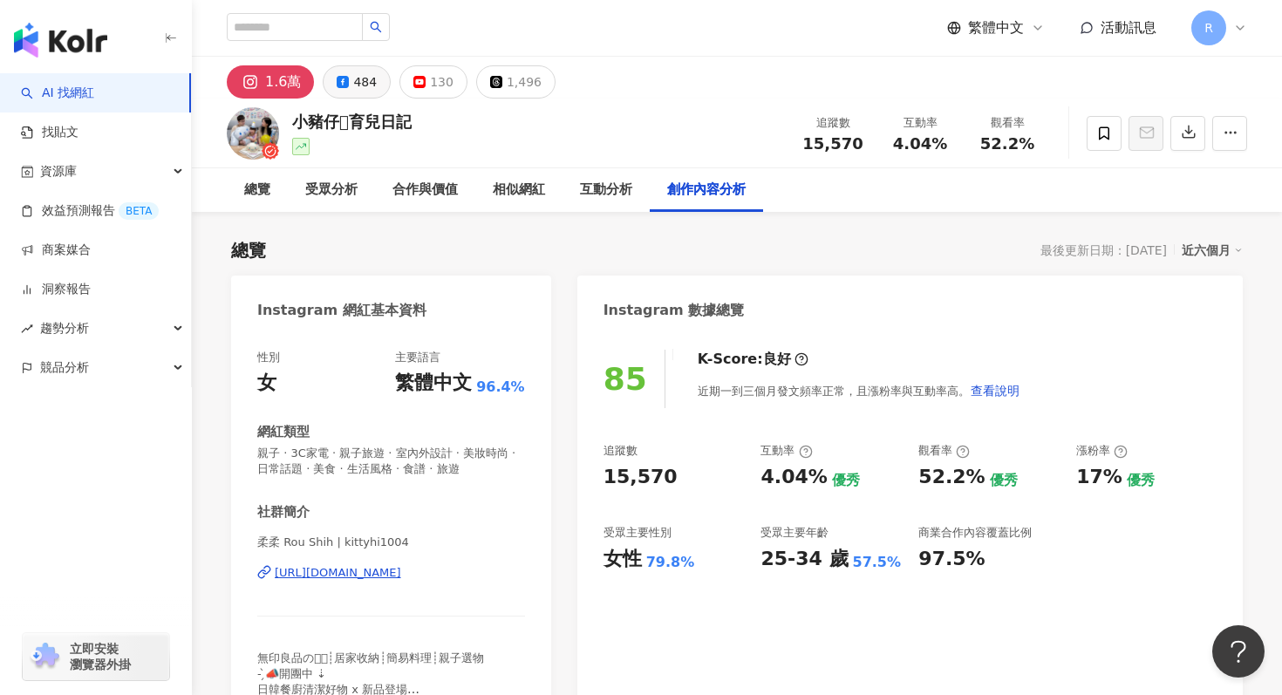
click at [361, 86] on div "484" at bounding box center [365, 82] width 24 height 24
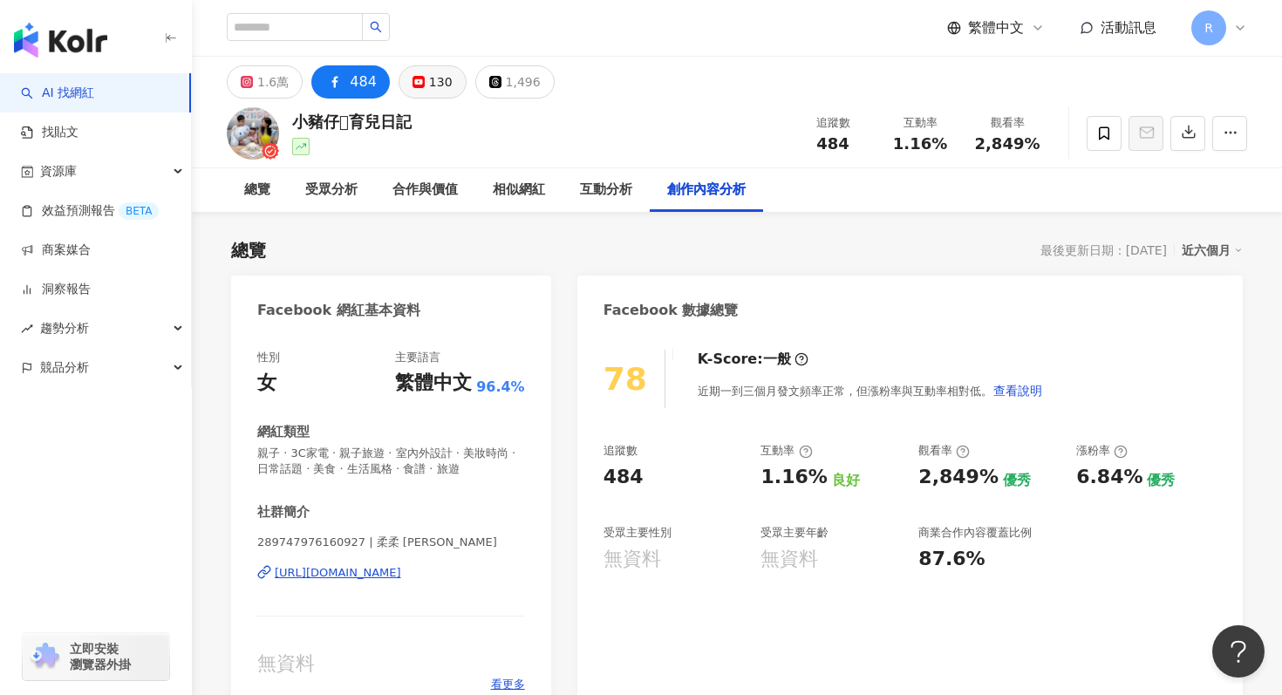
click at [433, 74] on div "130" at bounding box center [441, 82] width 24 height 24
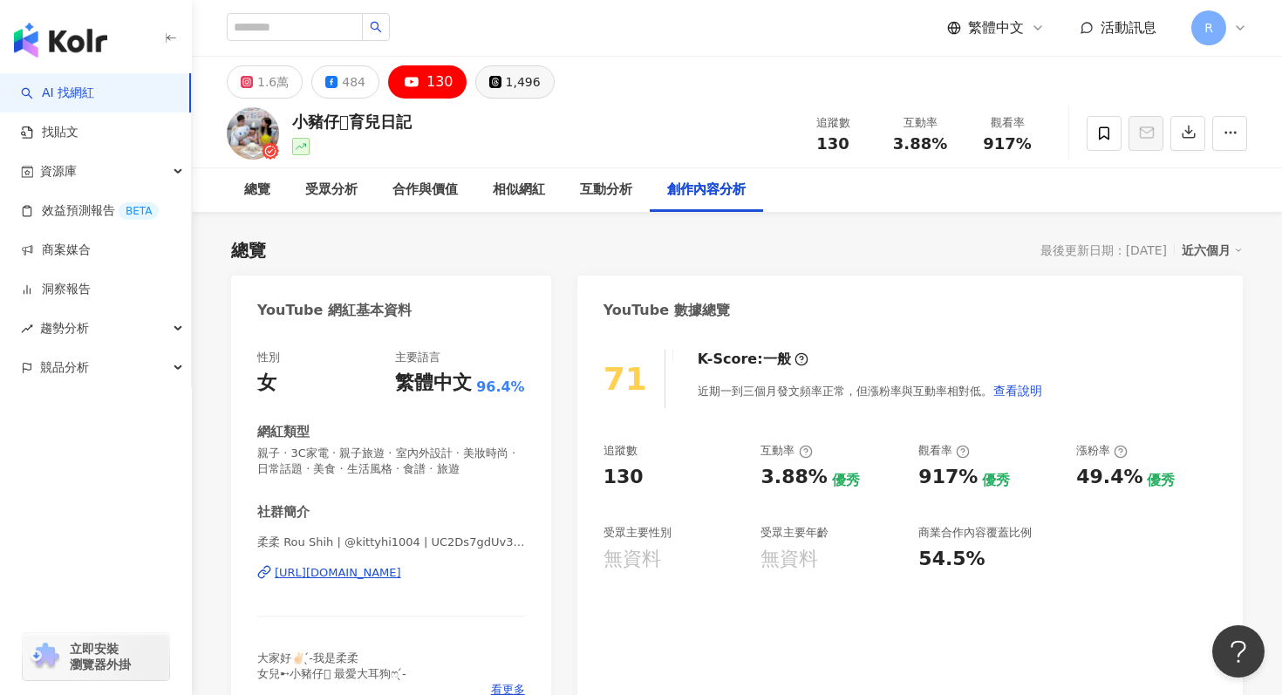
click at [506, 89] on div "1,496" at bounding box center [523, 82] width 35 height 24
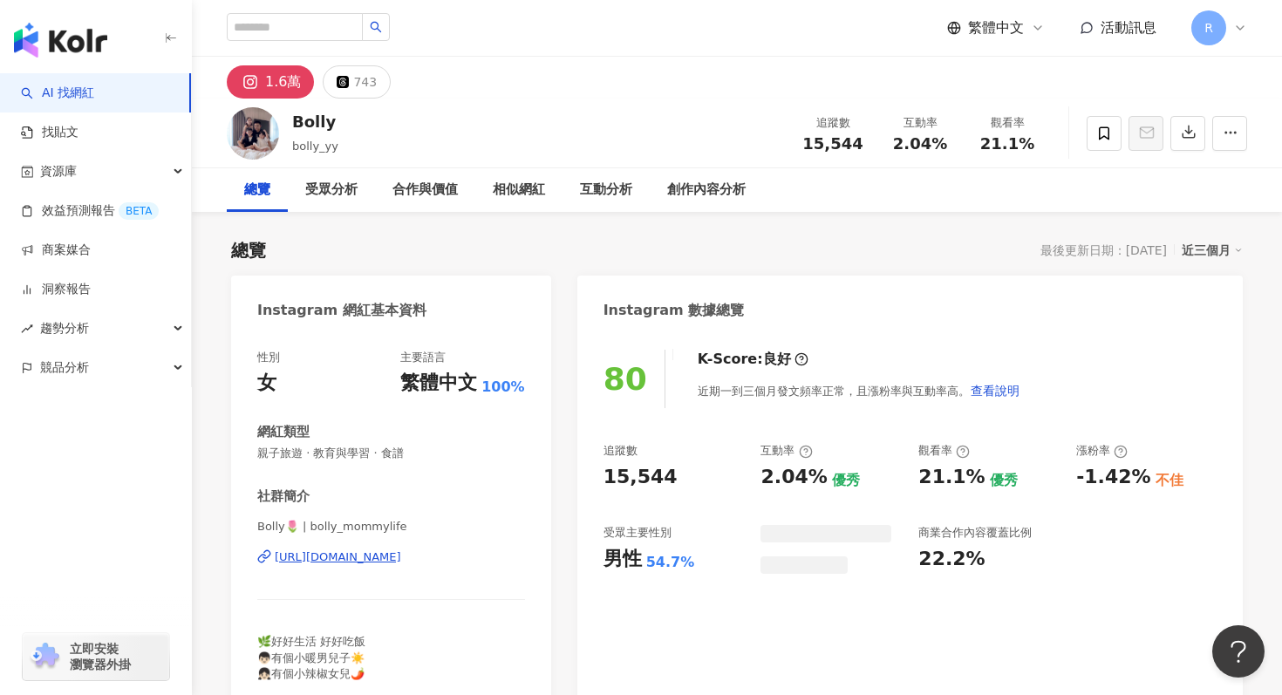
click at [772, 63] on div "1.6萬 743" at bounding box center [737, 78] width 1090 height 42
click at [1220, 247] on div "近三個月" at bounding box center [1212, 250] width 61 height 23
click at [1227, 323] on link "近六個月" at bounding box center [1220, 320] width 49 height 19
click at [283, 447] on span "親子旅遊 · 教育與學習 · 食譜" at bounding box center [391, 454] width 268 height 16
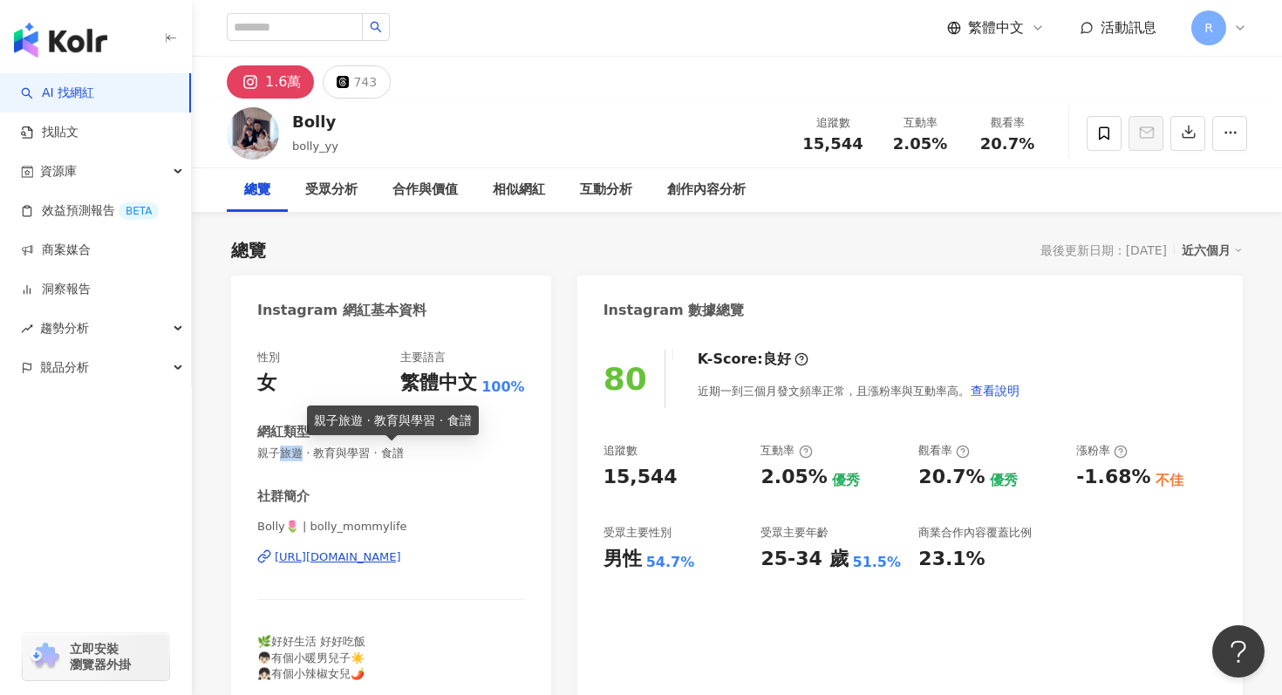
click at [283, 447] on span "親子旅遊 · 教育與學習 · 食譜" at bounding box center [391, 454] width 268 height 16
copy span "親子旅遊 · 教育與學習 · 食譜"
click at [591, 436] on div "80 K-Score : 良好 近期一到三個月發文頻率正常，且漲粉率與互動率高。 查看說明 追蹤數 15,544 互動率 2.05% 優秀 觀看率 20.7%…" at bounding box center [910, 520] width 666 height 376
click at [1192, 140] on button "button" at bounding box center [1188, 133] width 35 height 35
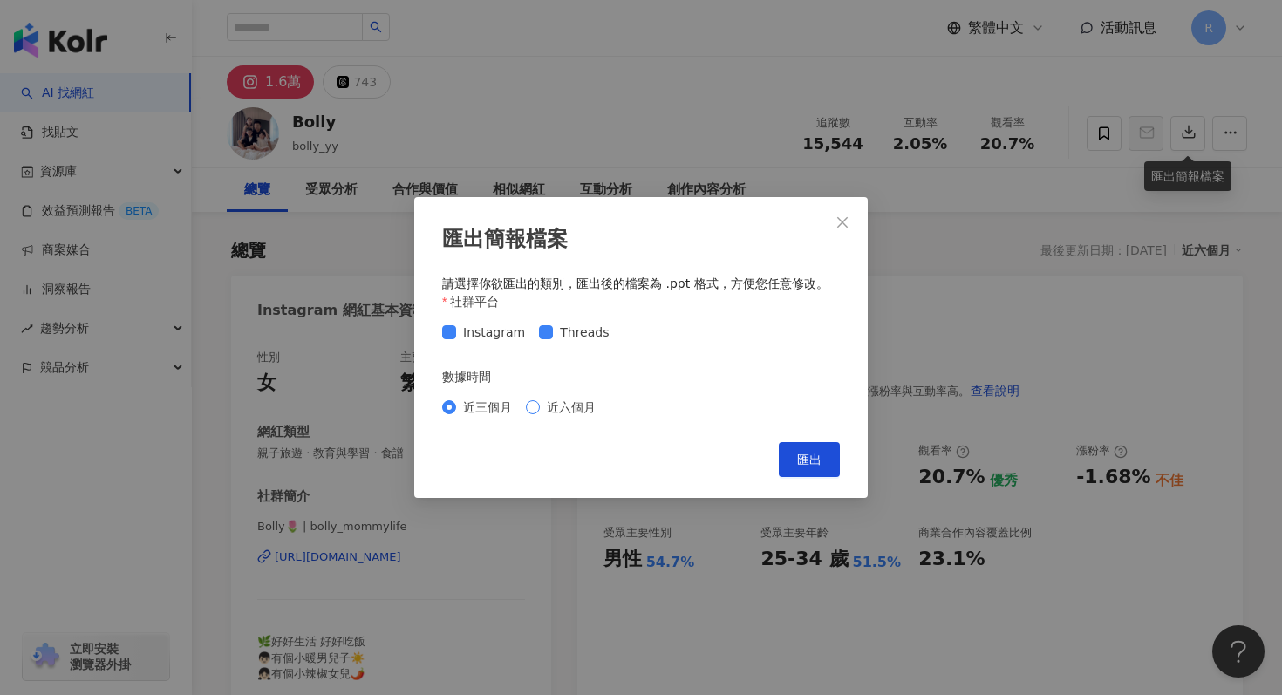
click at [581, 408] on span "近六個月" at bounding box center [571, 407] width 63 height 19
click at [855, 456] on div "匯出簡報檔案 請選擇你欲匯出的類別，匯出後的檔案為 .ppt 格式，方便您任意修改。 社群平台 Instagram Threads 數據時間 近三個月 近六個…" at bounding box center [641, 347] width 454 height 301
click at [810, 456] on span "匯出" at bounding box center [809, 460] width 24 height 14
click at [593, 72] on div "匯出簡報檔案 請選擇你欲匯出的類別，匯出後的檔案為 .ppt 格式，方便您任意修改。 社群平台 Instagram Threads 數據時間 近三個月 近六個…" at bounding box center [641, 347] width 1282 height 695
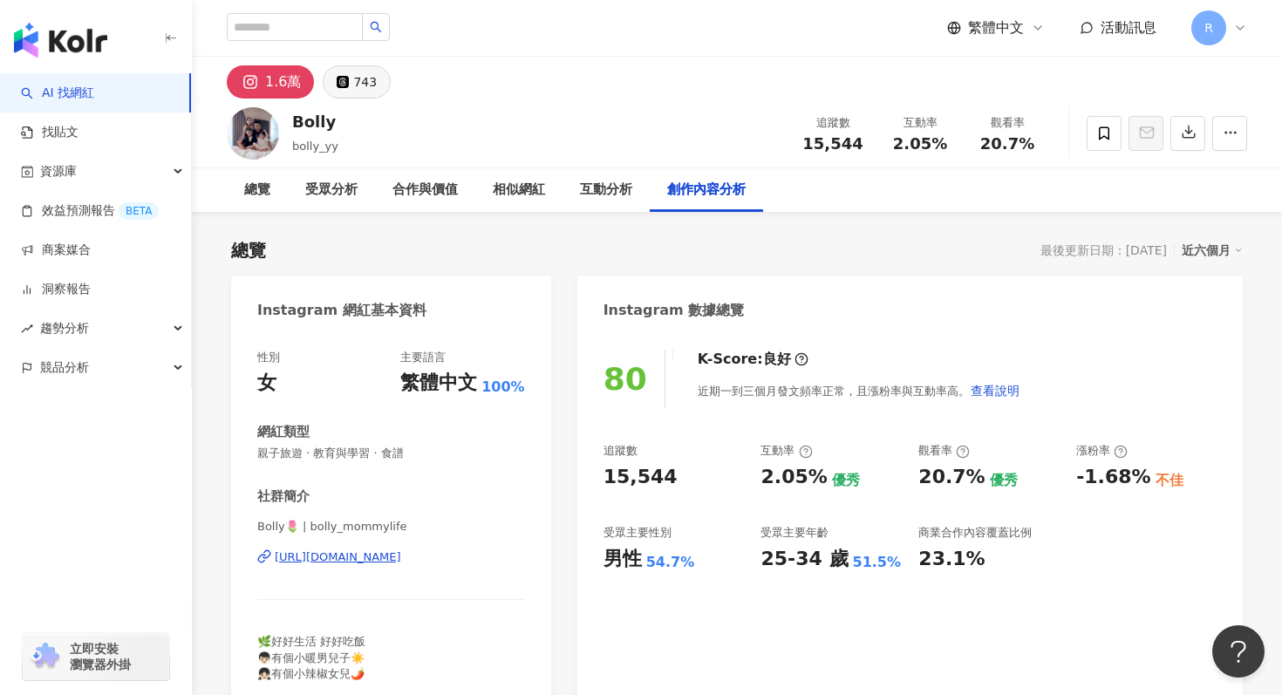
click at [374, 85] on button "743" at bounding box center [357, 81] width 68 height 33
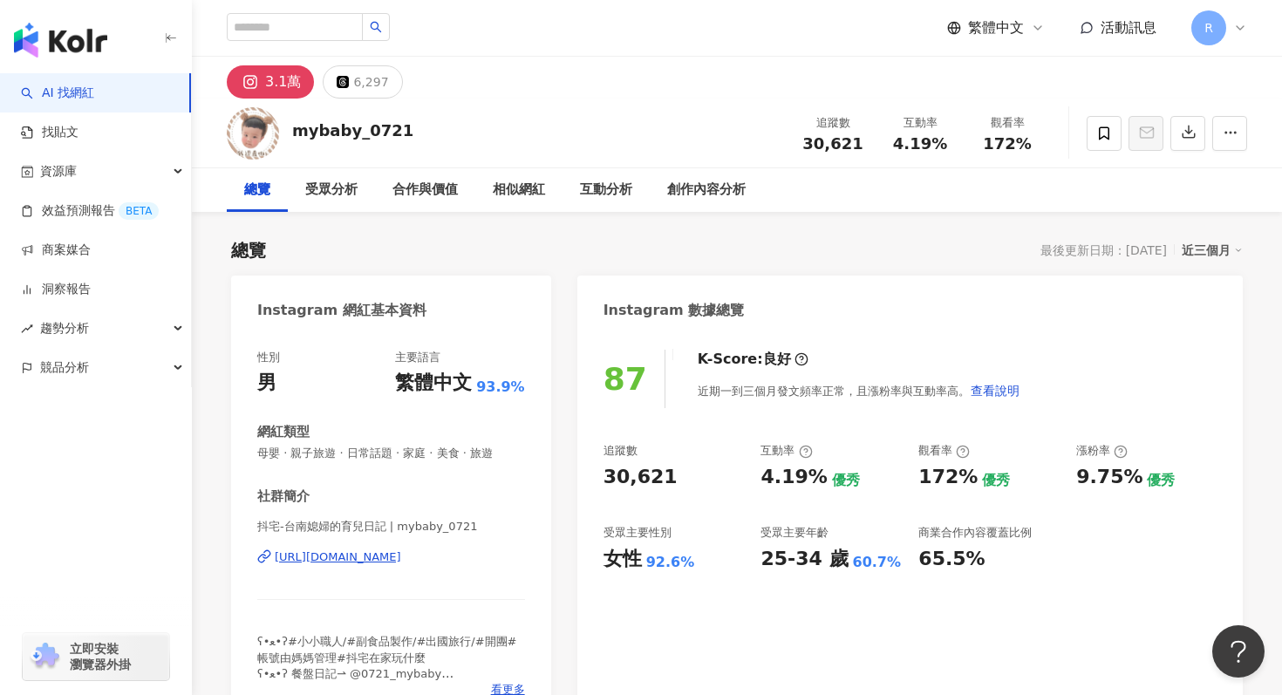
click at [325, 453] on span "母嬰 · 親子旅遊 · 日常話題 · 家庭 · 美食 · 旅遊" at bounding box center [391, 454] width 268 height 16
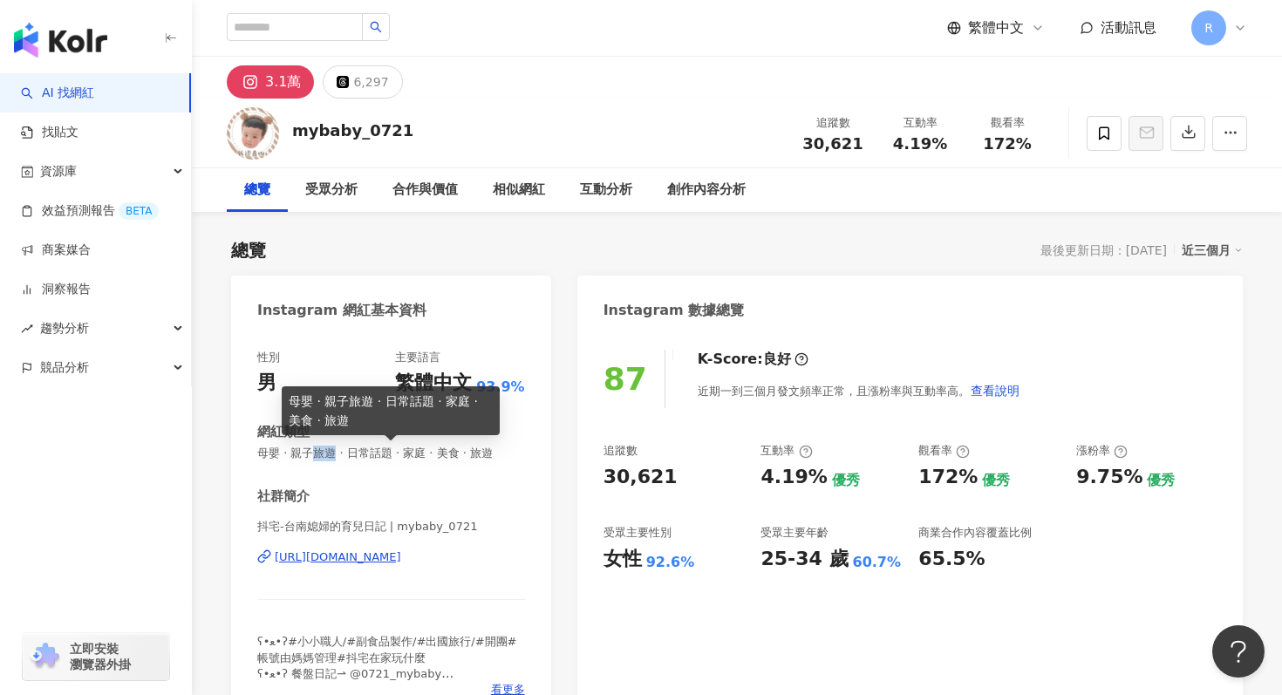
click at [325, 453] on span "母嬰 · 親子旅遊 · 日常話題 · 家庭 · 美食 · 旅遊" at bounding box center [391, 454] width 268 height 16
copy span "母嬰 · 親子旅遊 · 日常話題 · 家庭 · 美食 · 旅遊"
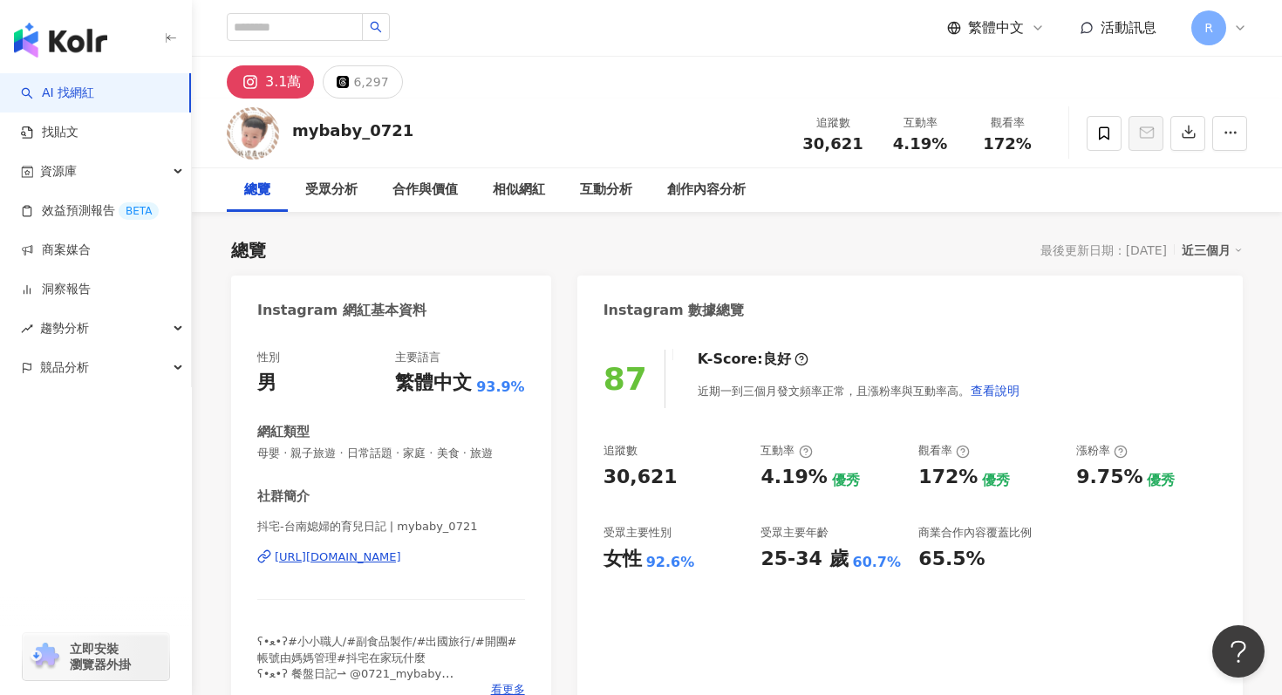
click at [966, 290] on div "Instagram 數據總覽" at bounding box center [910, 304] width 666 height 57
click at [1206, 252] on div "近三個月" at bounding box center [1212, 250] width 61 height 23
click at [1205, 319] on link "近六個月" at bounding box center [1220, 320] width 49 height 19
click at [1184, 133] on icon "button" at bounding box center [1189, 132] width 16 height 16
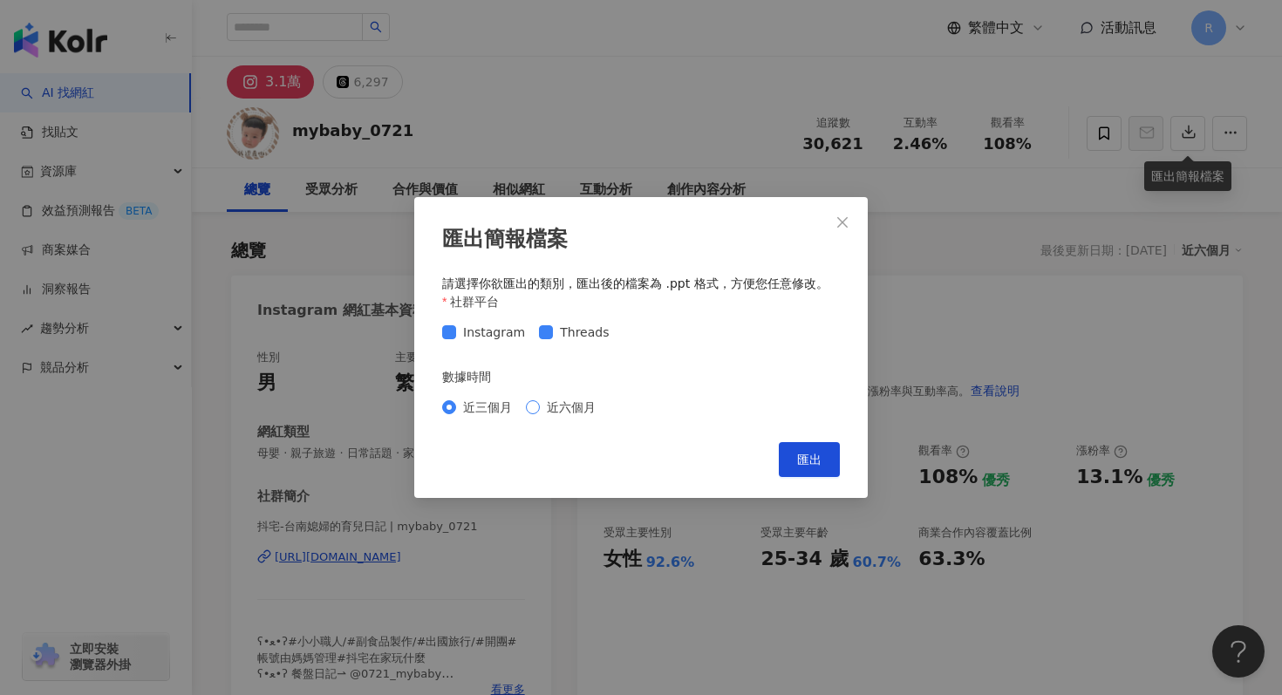
click at [565, 408] on span "近六個月" at bounding box center [571, 407] width 63 height 19
click at [819, 461] on span "匯出" at bounding box center [809, 460] width 24 height 14
click at [925, 85] on div "匯出簡報檔案 請選擇你欲匯出的類別，匯出後的檔案為 .ppt 格式，方便您任意修改。 社群平台 Instagram Threads 數據時間 近三個月 近六個…" at bounding box center [641, 347] width 1282 height 695
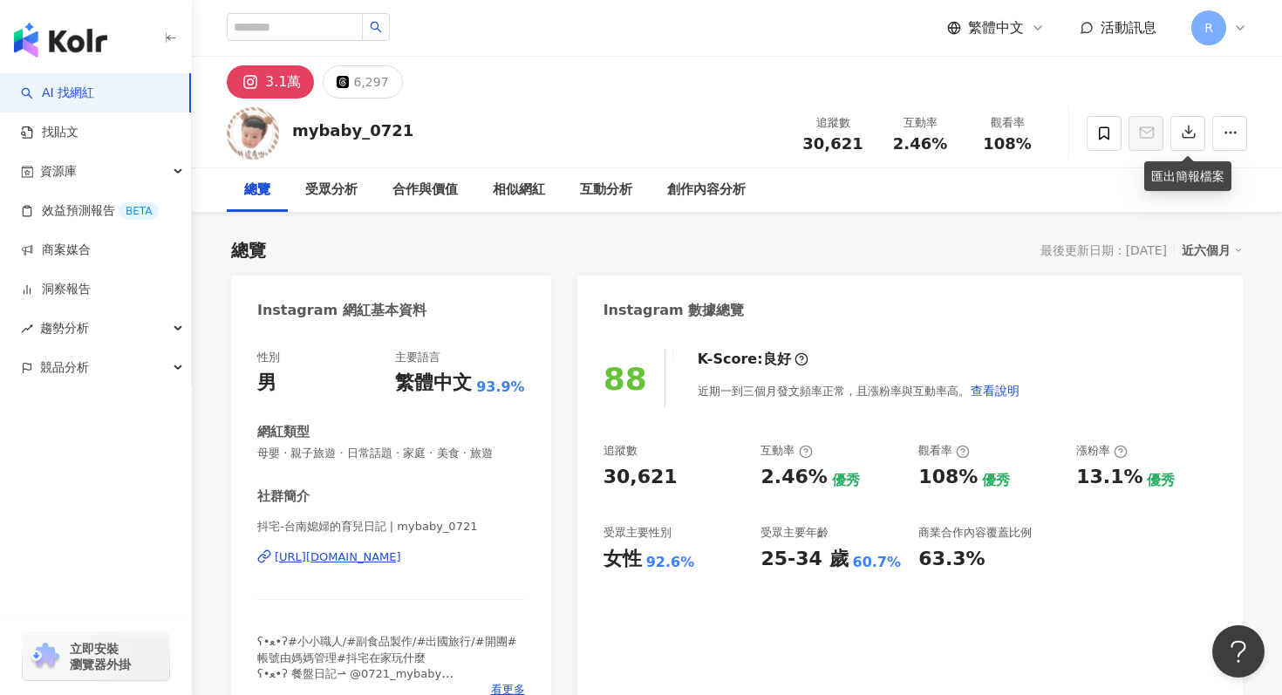
click at [946, 247] on div "總覽 最後更新日期：2025/9/25 近六個月" at bounding box center [737, 250] width 1012 height 24
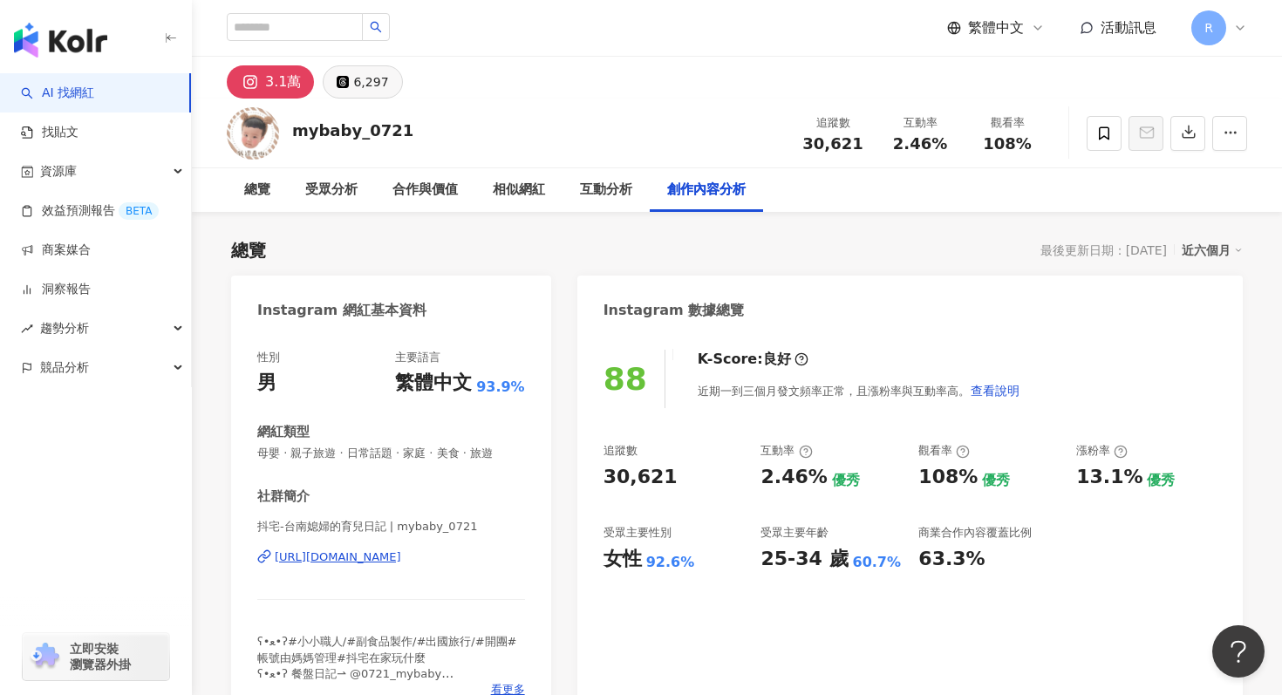
click at [377, 87] on div "6,297" at bounding box center [370, 82] width 35 height 24
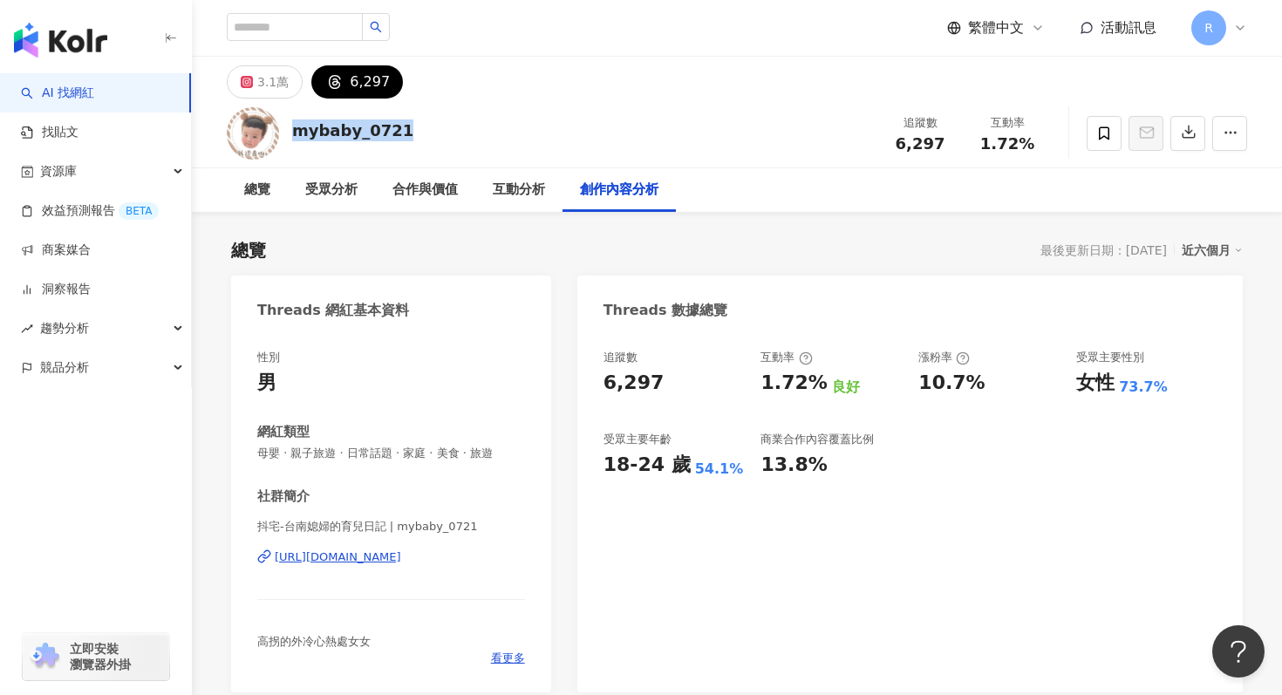
drag, startPoint x: 292, startPoint y: 126, endPoint x: 410, endPoint y: 126, distance: 117.8
click at [411, 126] on div "mybaby_0721 追蹤數 6,297 互動率 1.72%" at bounding box center [737, 133] width 1090 height 69
copy div "mybaby_0721"
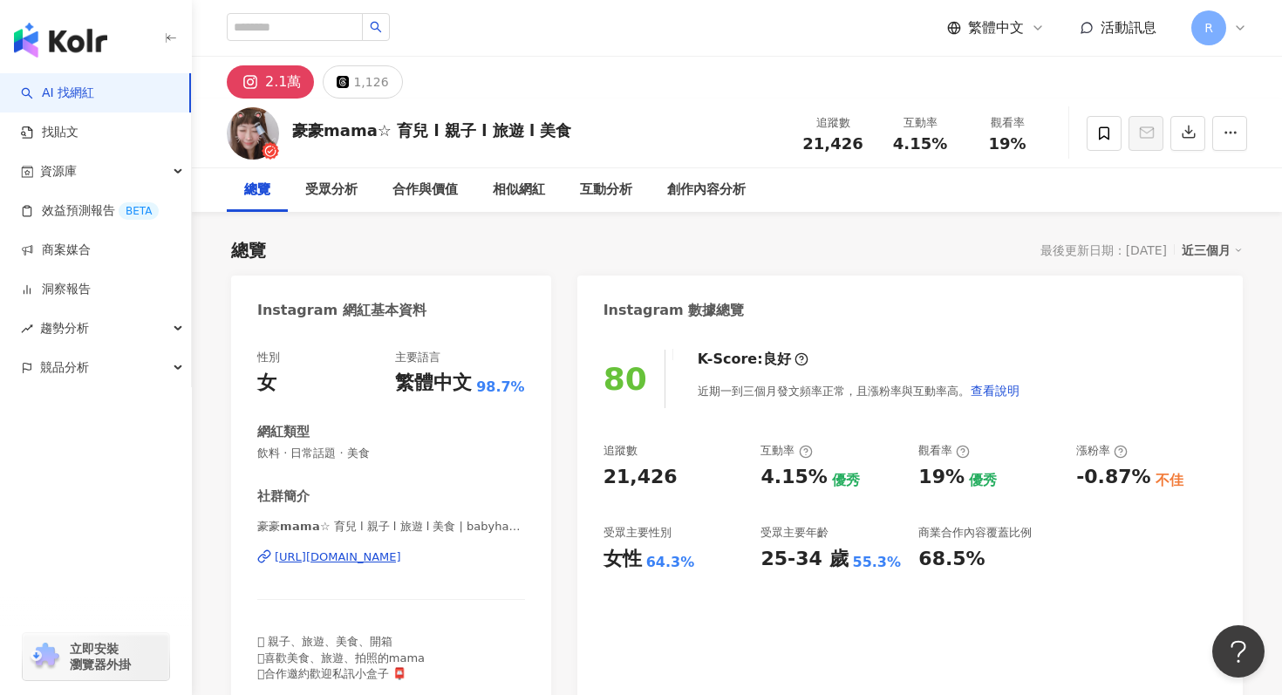
click at [324, 521] on span "豪豪𝗺𝗮𝗺𝗮☆ 育兒 l 親子 l 旅遊 l 美食 | babyhao628" at bounding box center [391, 527] width 268 height 16
click at [299, 457] on span "飲料 · 日常話題 · 美食" at bounding box center [391, 454] width 268 height 16
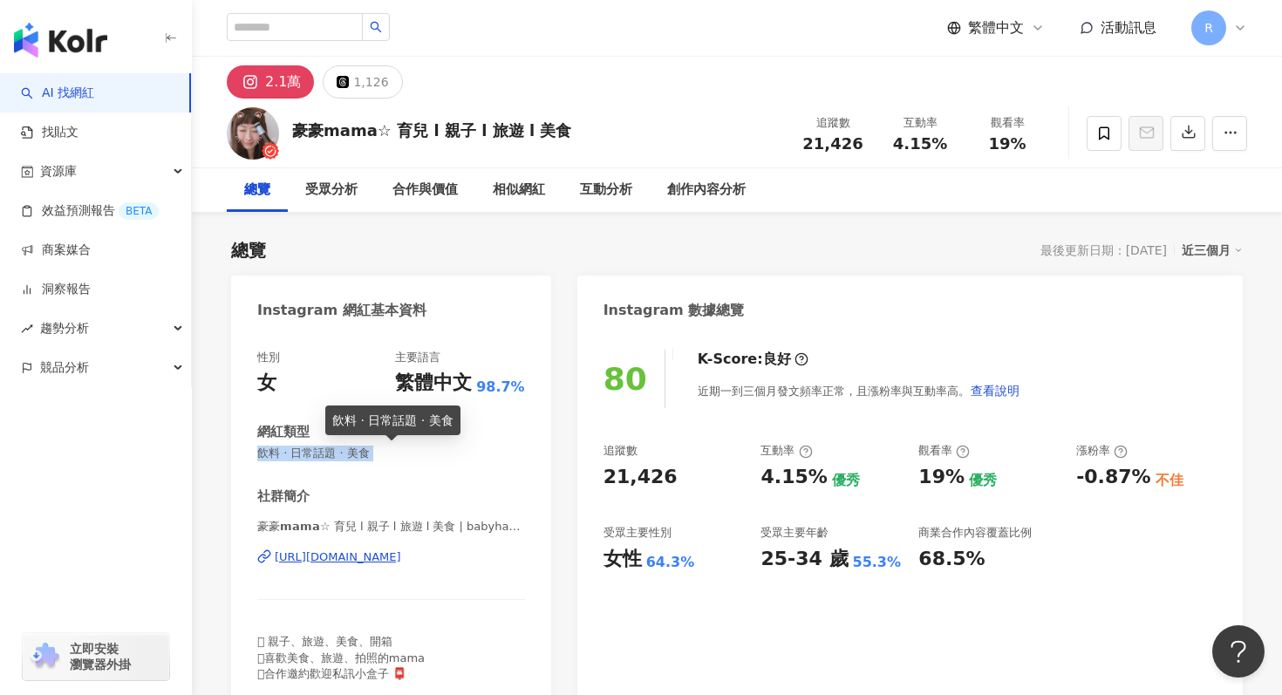
copy span "飲料 · 日常話題 · 美食"
click at [487, 463] on div "性別 女 主要語言 繁體中文 98.7% 網紅類型 飲料 · 日常話題 · 美食 社群簡介 豪豪𝗺𝗮𝗺𝗮☆ 育兒 l 親子 l 旅遊 l 美食 | babyh…" at bounding box center [391, 516] width 268 height 332
click at [1219, 255] on div "近三個月" at bounding box center [1212, 250] width 61 height 23
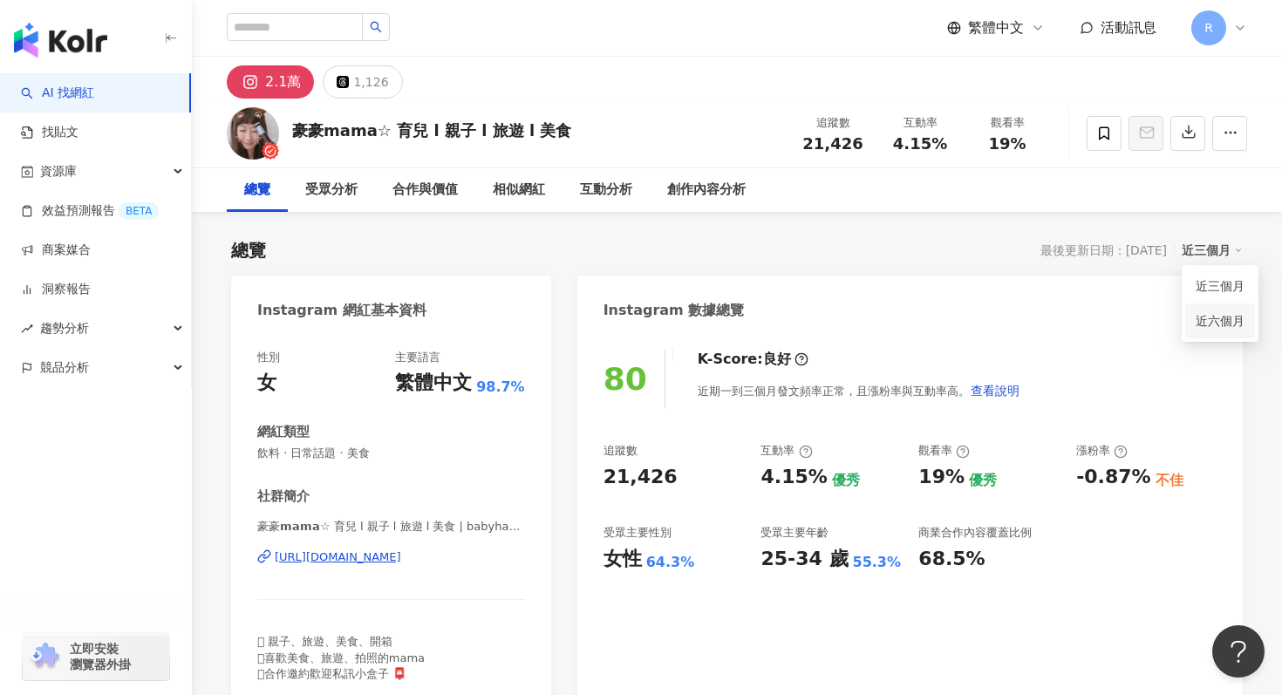
click at [1207, 320] on link "近六個月" at bounding box center [1220, 320] width 49 height 19
click at [1223, 135] on icon "button" at bounding box center [1231, 133] width 16 height 16
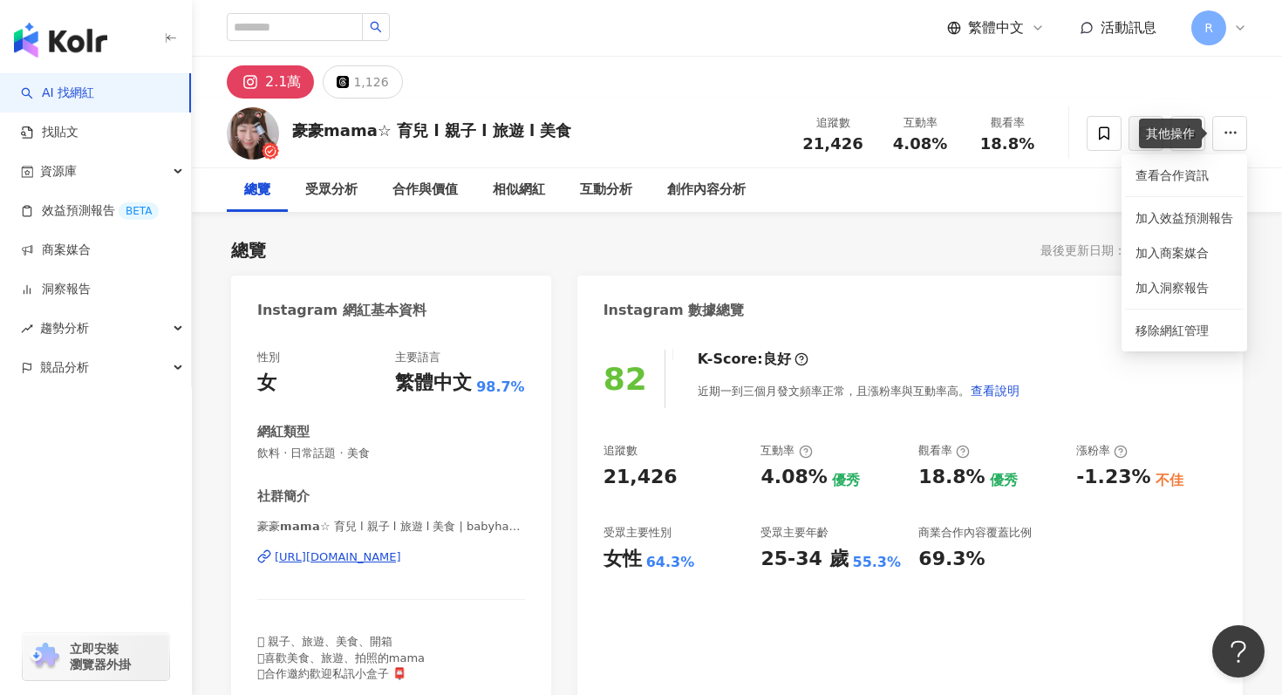
click at [1190, 132] on div "其他操作" at bounding box center [1170, 134] width 63 height 30
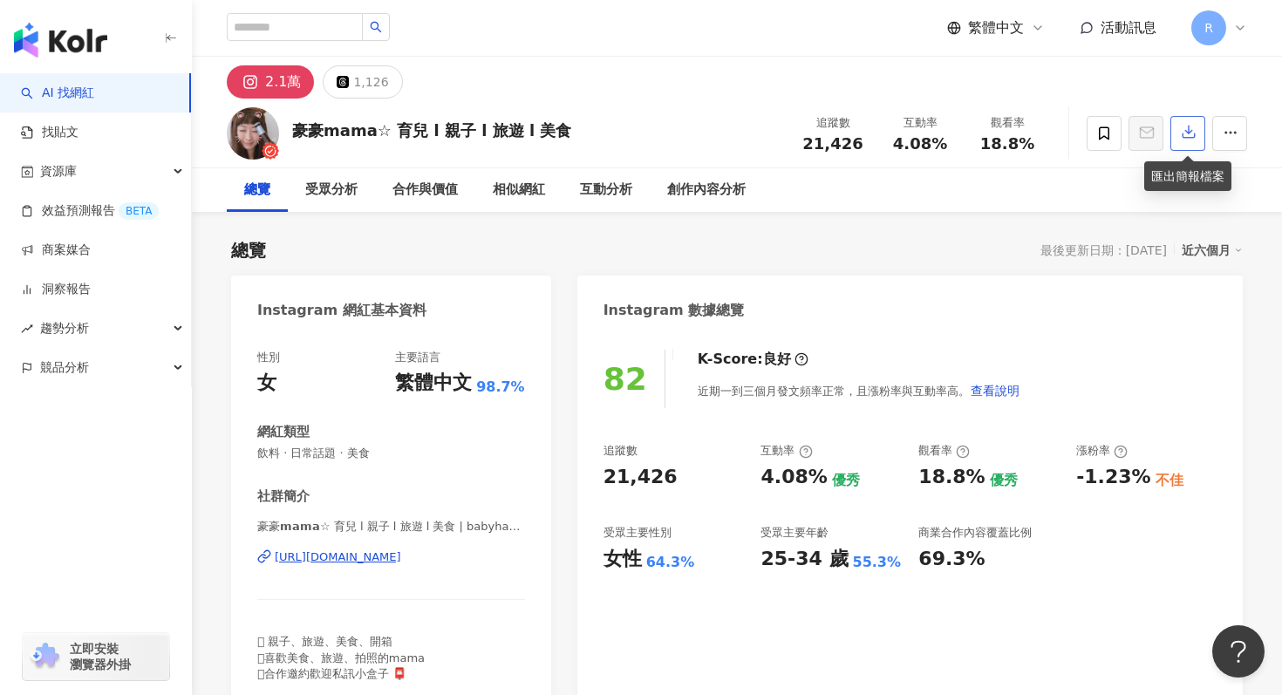
click at [1190, 116] on button "button" at bounding box center [1188, 133] width 35 height 35
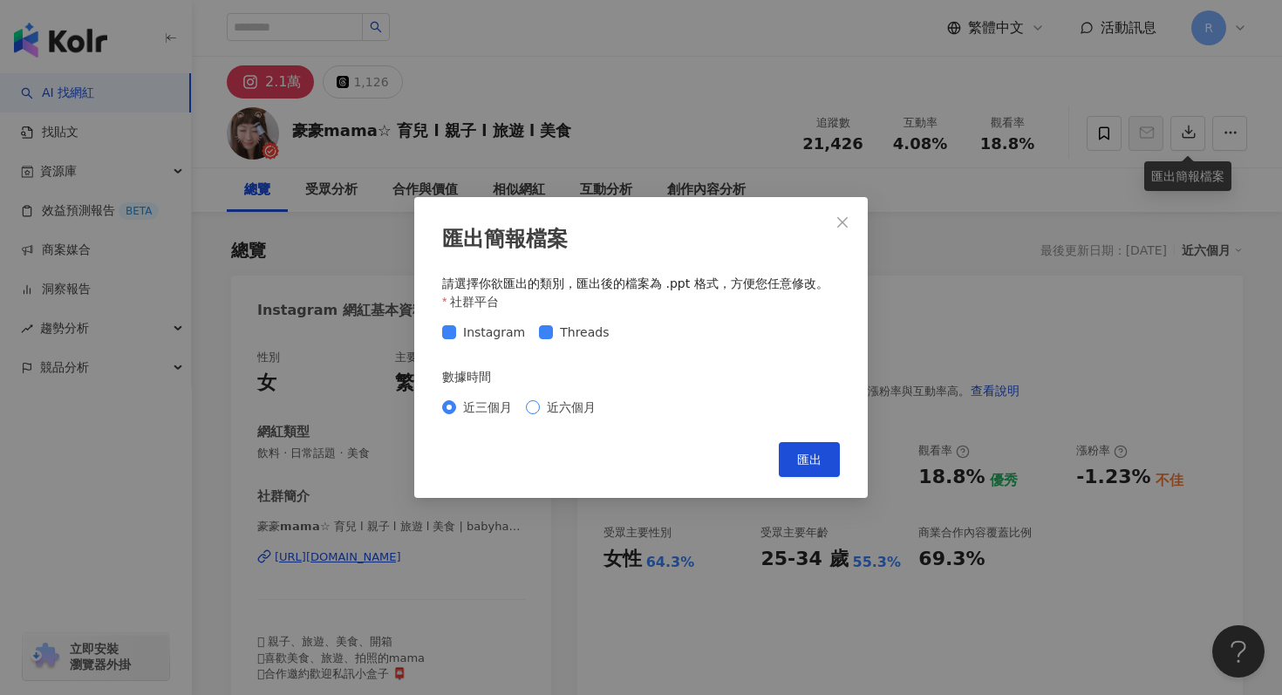
click at [583, 406] on span "近六個月" at bounding box center [571, 407] width 63 height 19
click at [838, 448] on button "匯出" at bounding box center [809, 459] width 61 height 35
click at [734, 138] on div "匯出簡報檔案 請選擇你欲匯出的類別，匯出後的檔案為 .ppt 格式，方便您任意修改。 社群平台 Instagram Threads 數據時間 近三個月 近六個…" at bounding box center [641, 347] width 1282 height 695
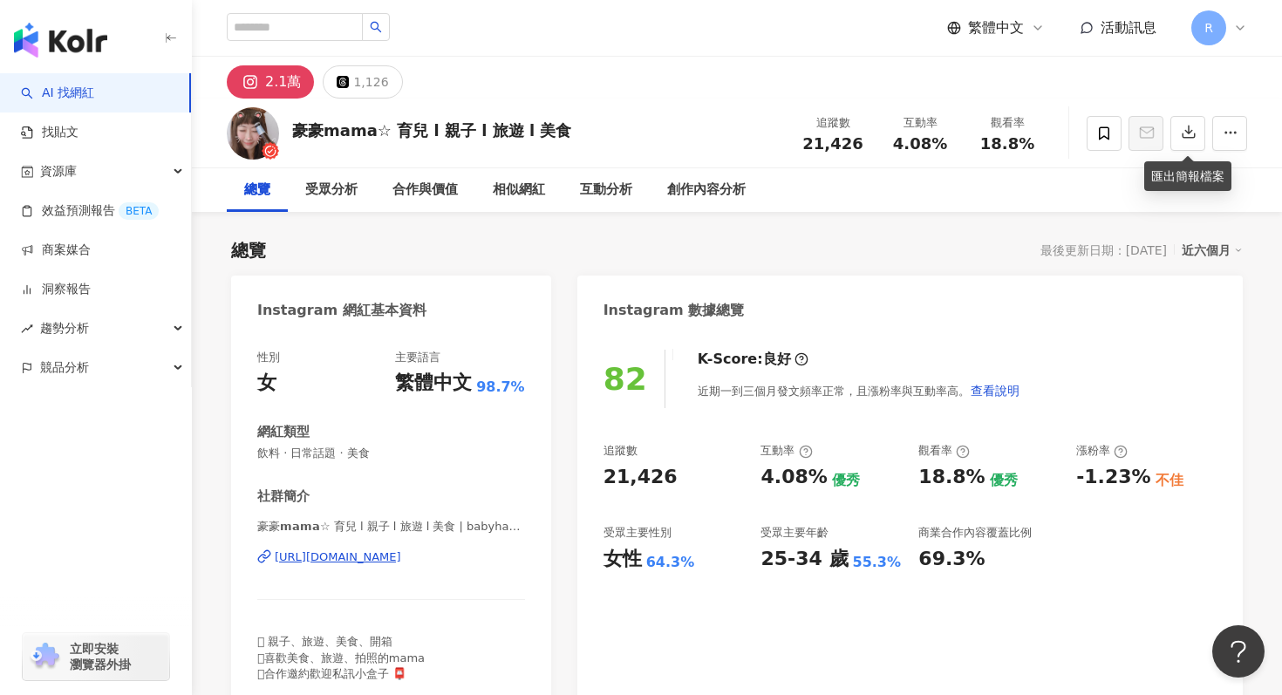
click at [733, 130] on div "豪豪𝗺𝗮𝗺𝗮☆ 育兒 l 親子 l 旅遊 l 美食 追蹤數 21,426 互動率 4.08% 觀看率 18.8%" at bounding box center [737, 133] width 1090 height 69
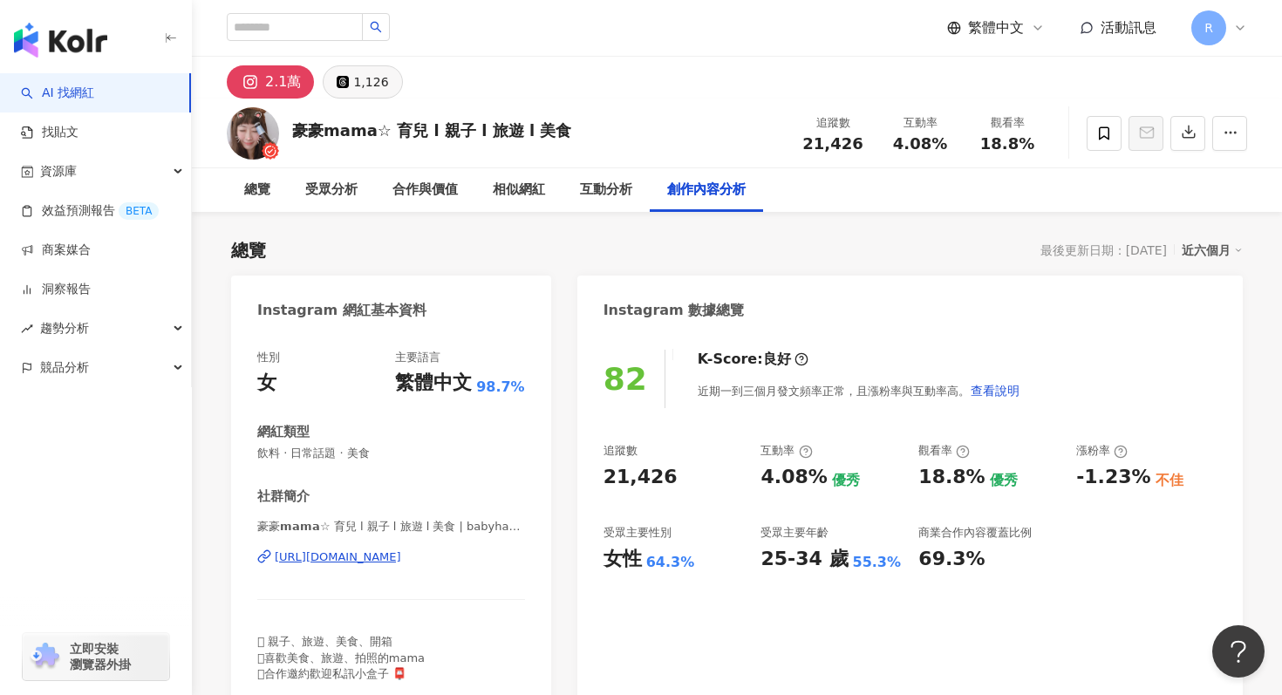
click at [355, 73] on div "1,126" at bounding box center [370, 82] width 35 height 24
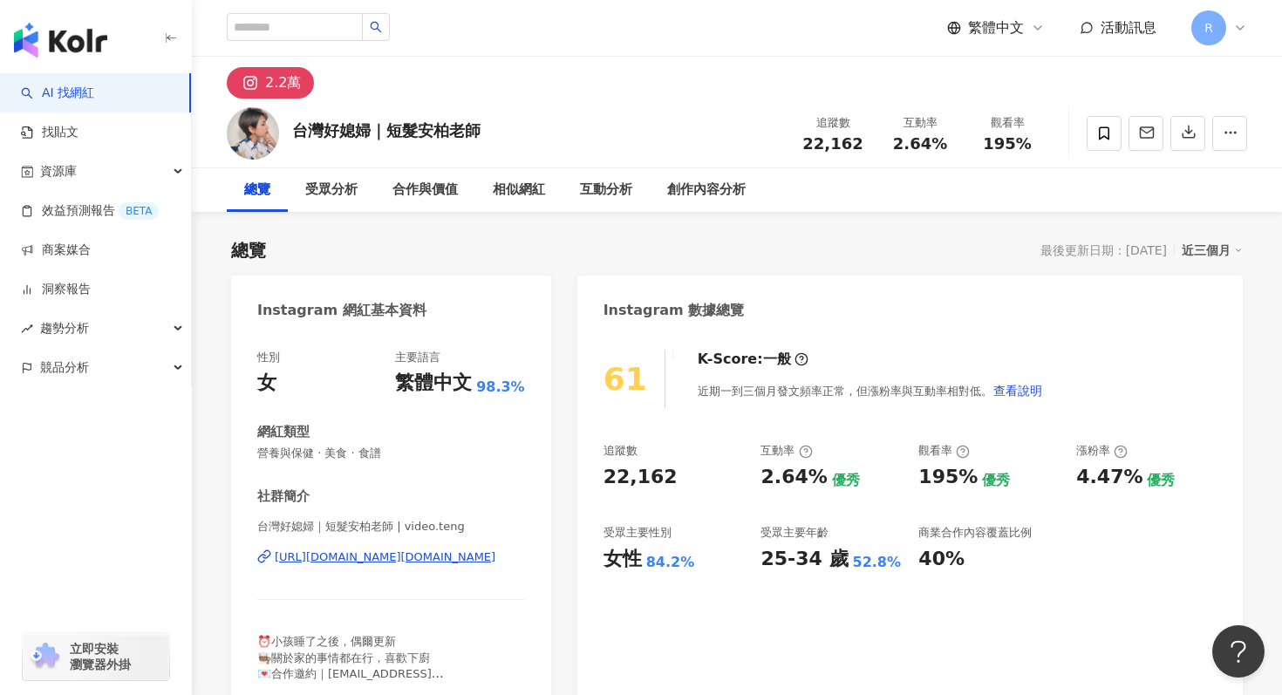
click at [1213, 256] on div "近三個月" at bounding box center [1212, 250] width 61 height 23
click at [1210, 320] on link "近六個月" at bounding box center [1220, 321] width 49 height 14
click at [311, 462] on div "性別 女 主要語言 繁體中文 98.3% 網紅類型 營養與保健 · 美食 · 食譜 社群簡介 台灣好媳婦｜短髮安柏老師 | video.[PERSON_NAM…" at bounding box center [391, 516] width 268 height 332
click at [313, 451] on span "營養與保健 · 美食 · 食譜" at bounding box center [391, 454] width 268 height 16
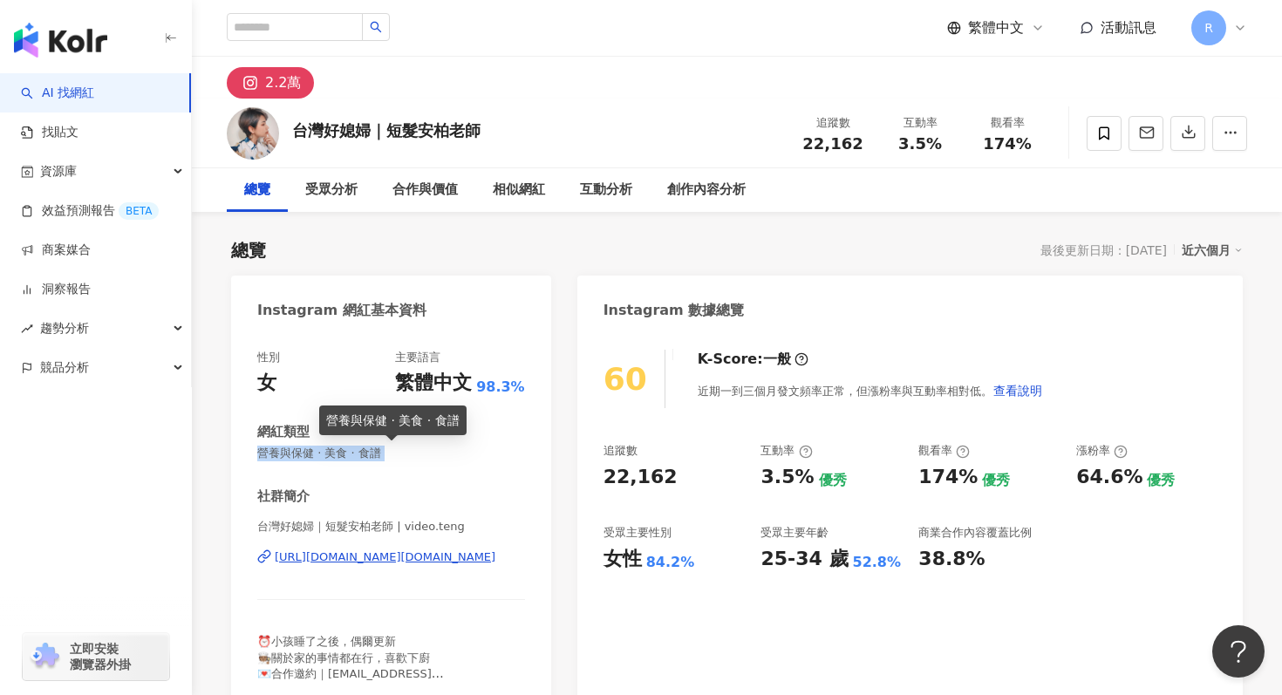
click at [313, 451] on span "營養與保健 · 美食 · 食譜" at bounding box center [391, 454] width 268 height 16
copy span "營養與保健 · 美食 · 食譜"
click at [782, 342] on div "60 K-Score : 一般 近期一到三個月發文頻率正常，但漲粉率與互動率相對低。 查看說明 追蹤數 22,162 互動率 3.5% 優秀 觀看率 174%…" at bounding box center [910, 520] width 666 height 376
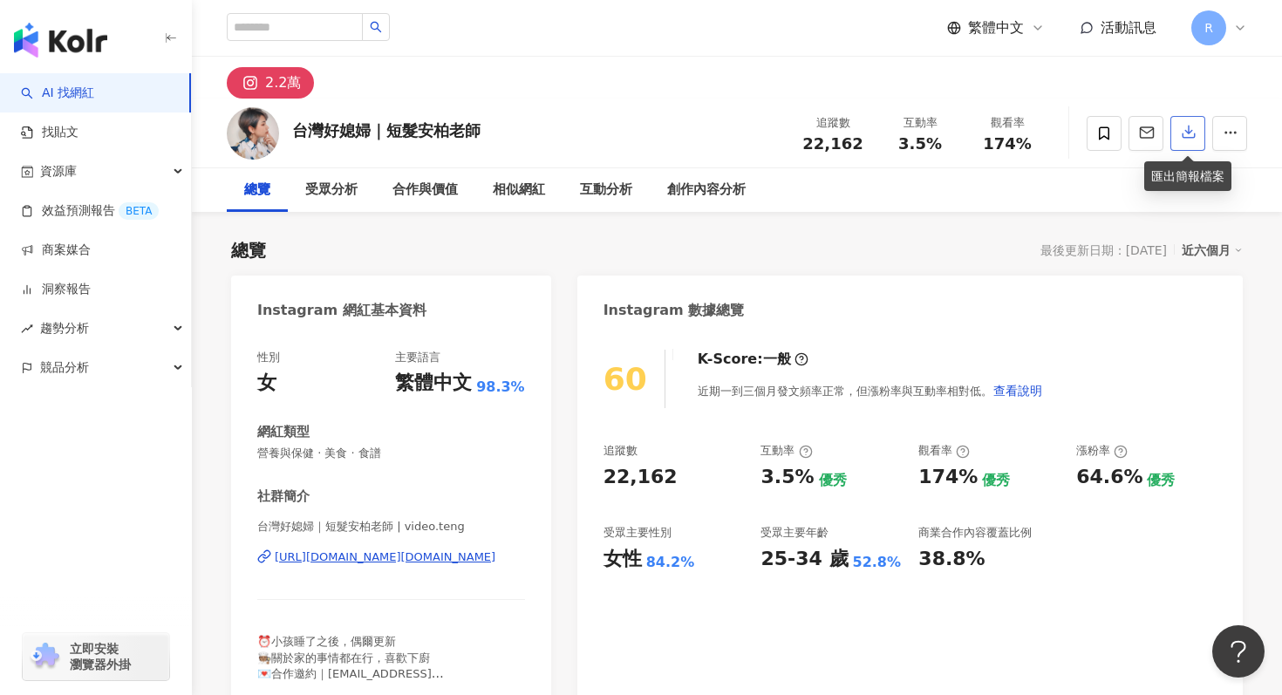
click at [1197, 133] on button "button" at bounding box center [1188, 133] width 35 height 35
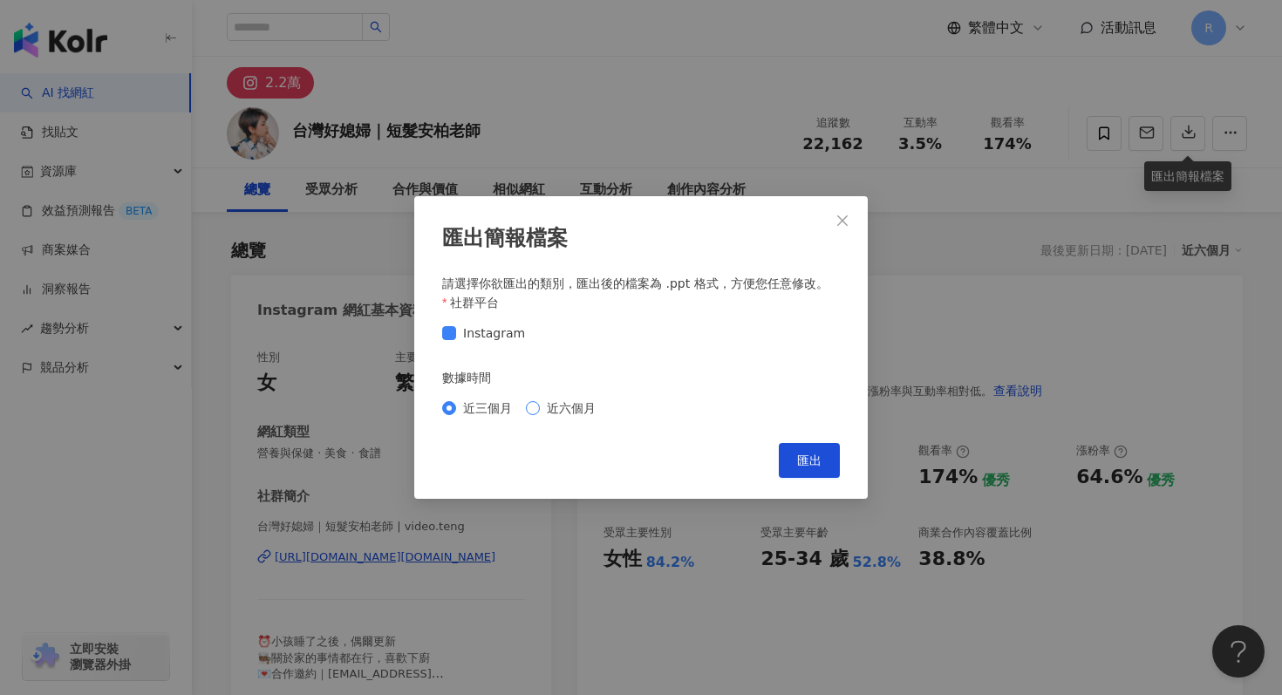
click at [591, 403] on span "近六個月" at bounding box center [571, 408] width 63 height 19
click at [814, 451] on button "匯出" at bounding box center [809, 460] width 61 height 35
click at [738, 123] on div "匯出簡報檔案 請選擇你欲匯出的類別，匯出後的檔案為 .ppt 格式，方便您任意修改。 社群平台 Instagram 數據時間 近三個月 近六個月 Cancel…" at bounding box center [641, 347] width 1282 height 695
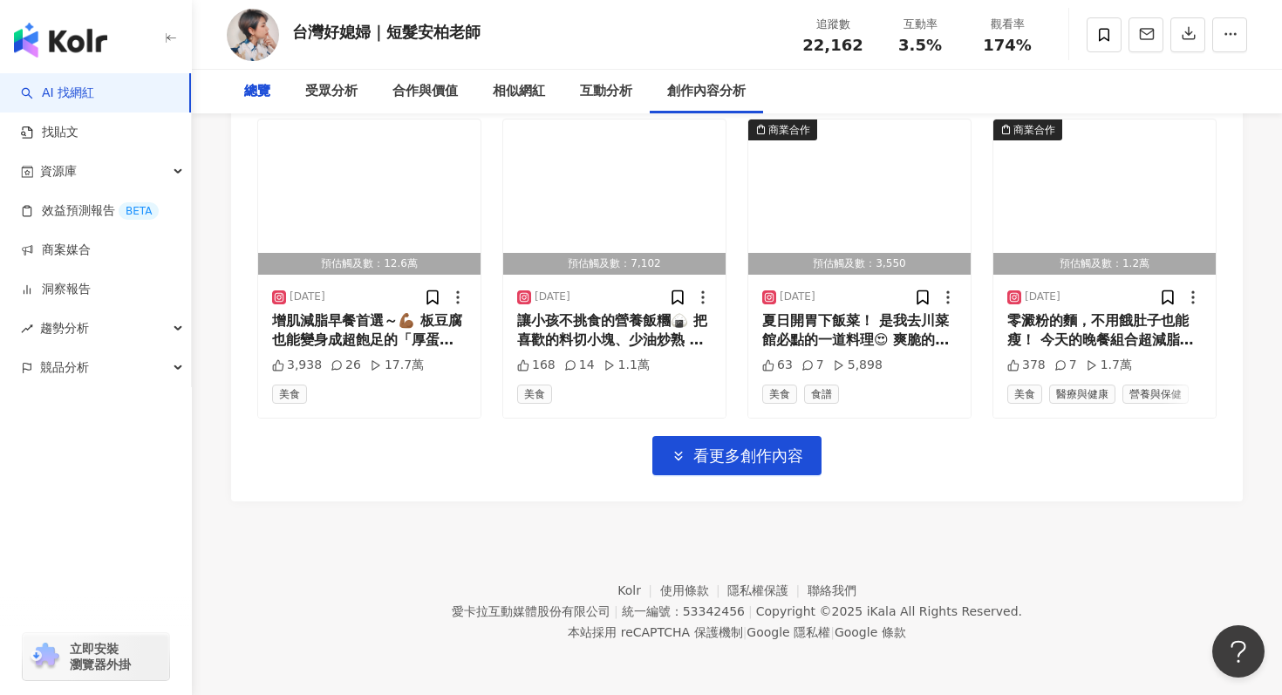
scroll to position [133, 0]
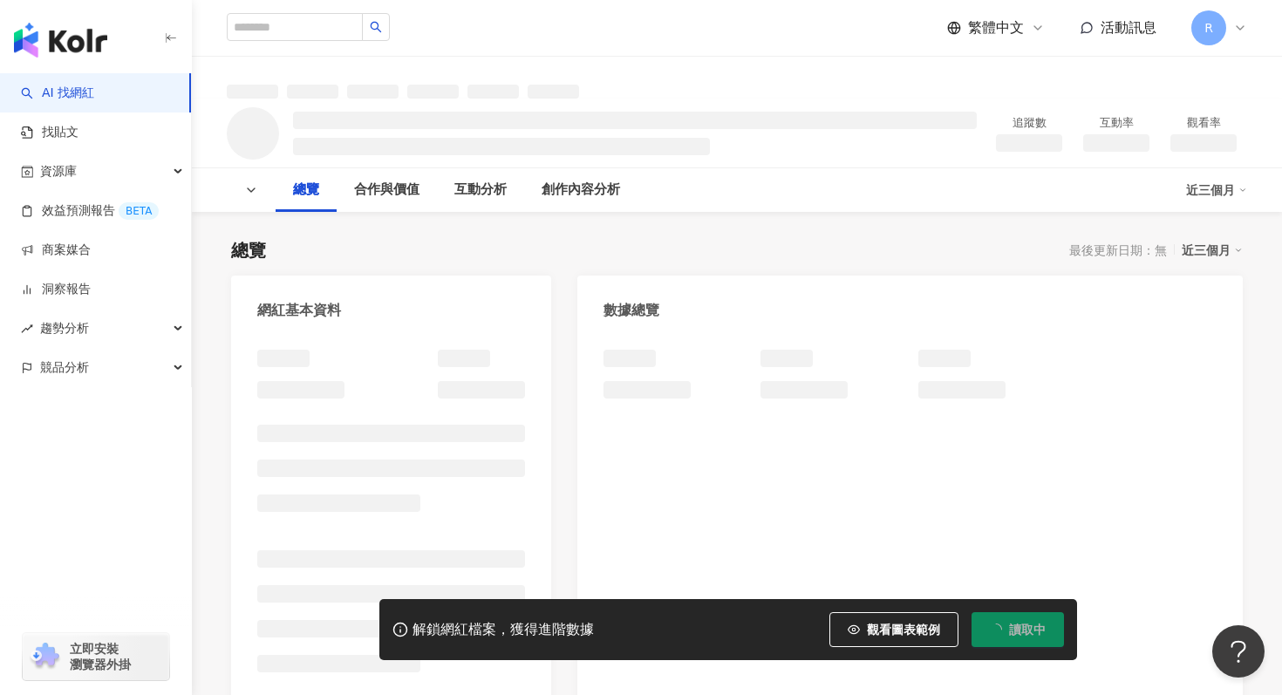
click at [1213, 250] on div "近三個月" at bounding box center [1212, 250] width 61 height 23
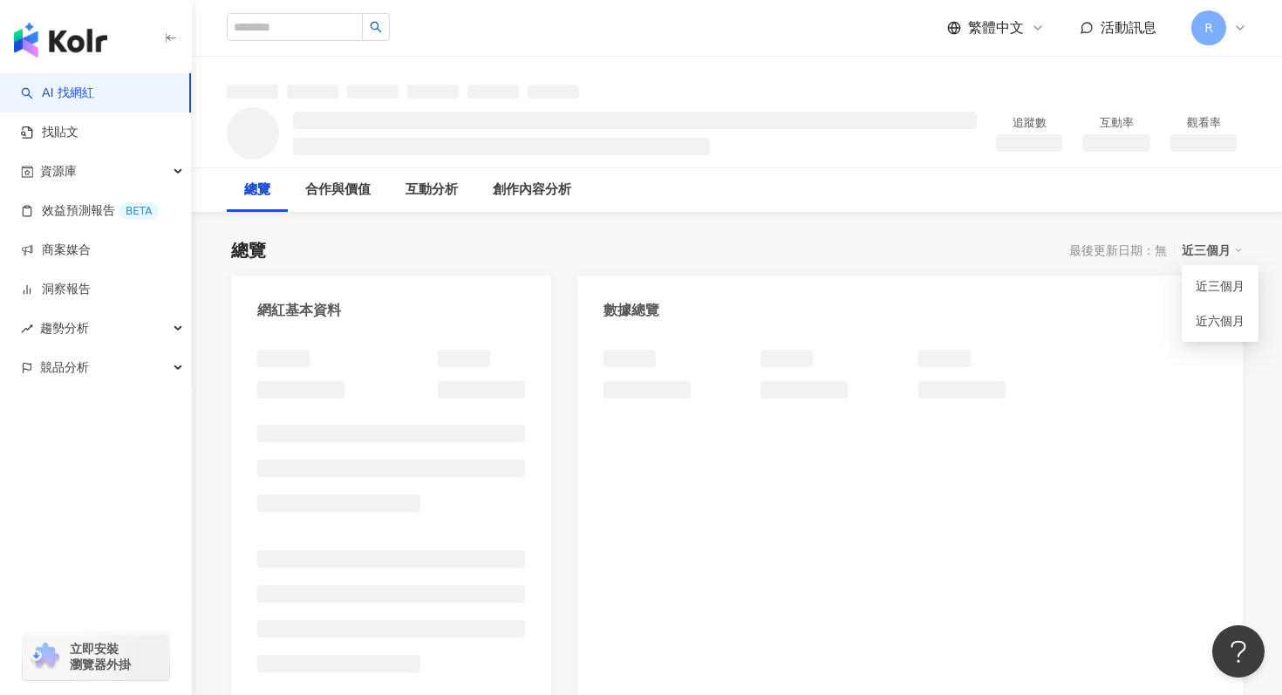
click at [1211, 318] on link "近六個月" at bounding box center [1220, 320] width 49 height 19
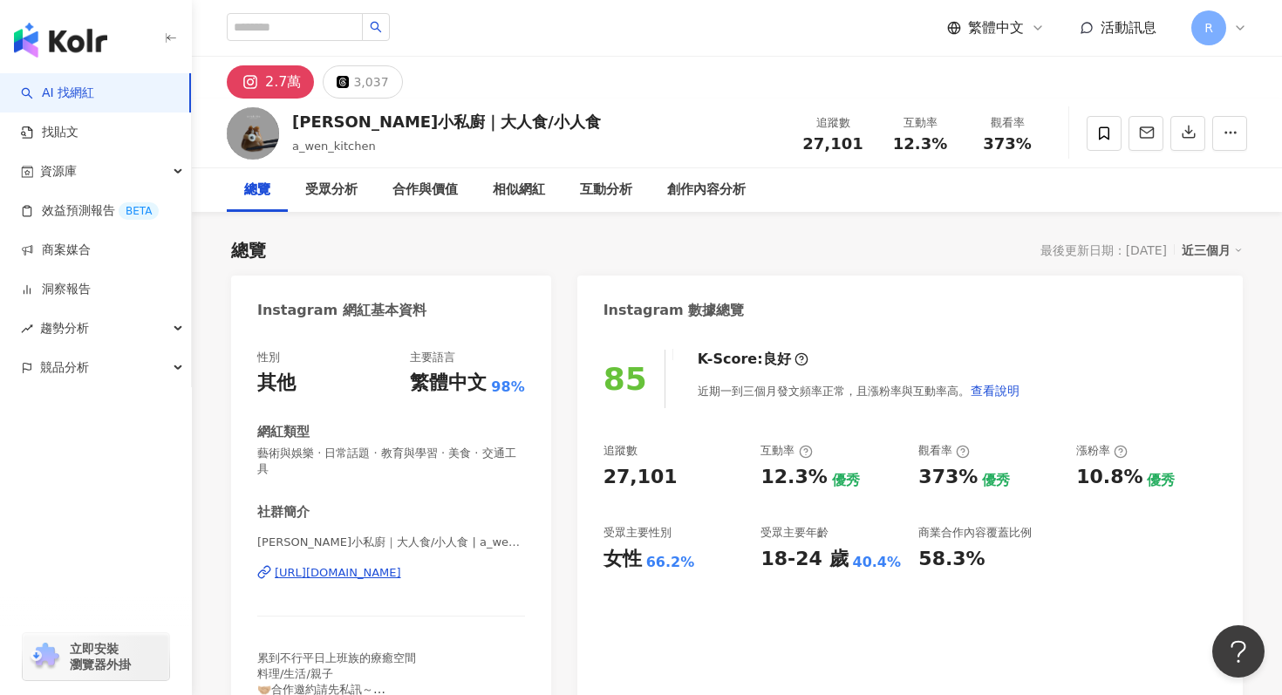
click at [294, 460] on span "藝術與娛樂 · 日常話題 · 教育與學習 · 美食 · 交通工具" at bounding box center [391, 461] width 268 height 31
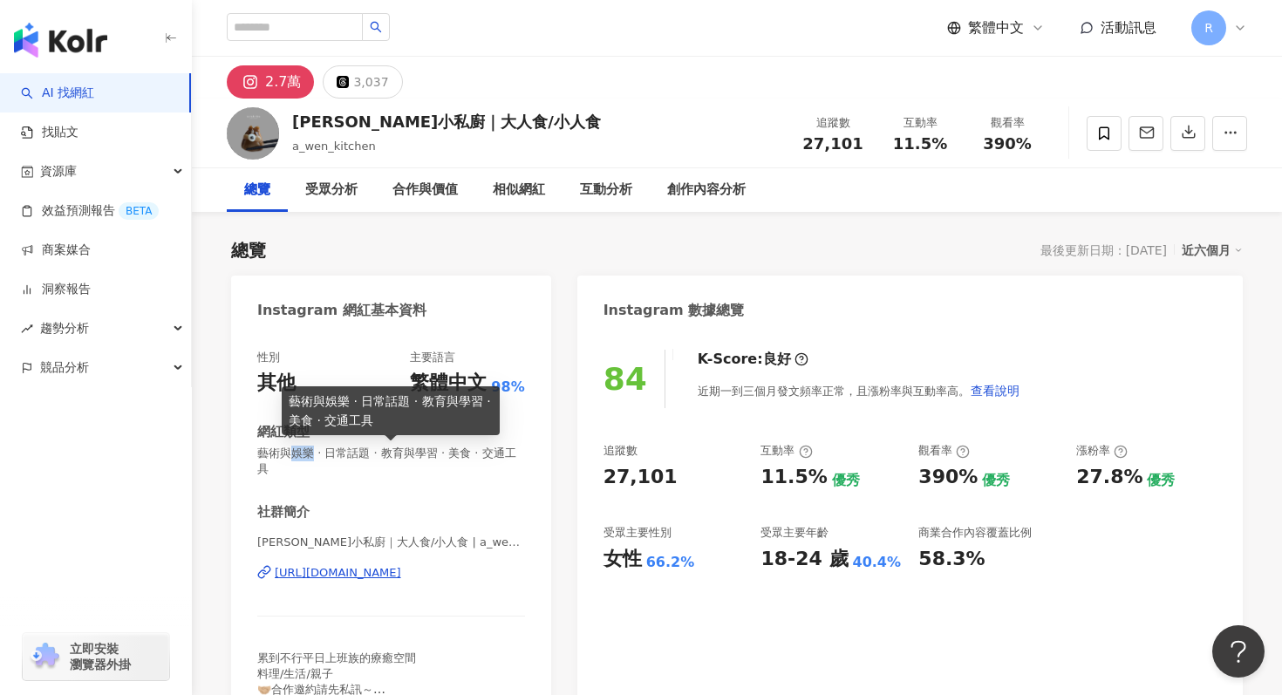
click at [294, 457] on span "藝術與娛樂 · 日常話題 · 教育與學習 · 美食 · 交通工具" at bounding box center [391, 461] width 268 height 31
copy span "藝術與娛樂 · 日常話題 · 教育與學習 · 美食 · 交通工具"
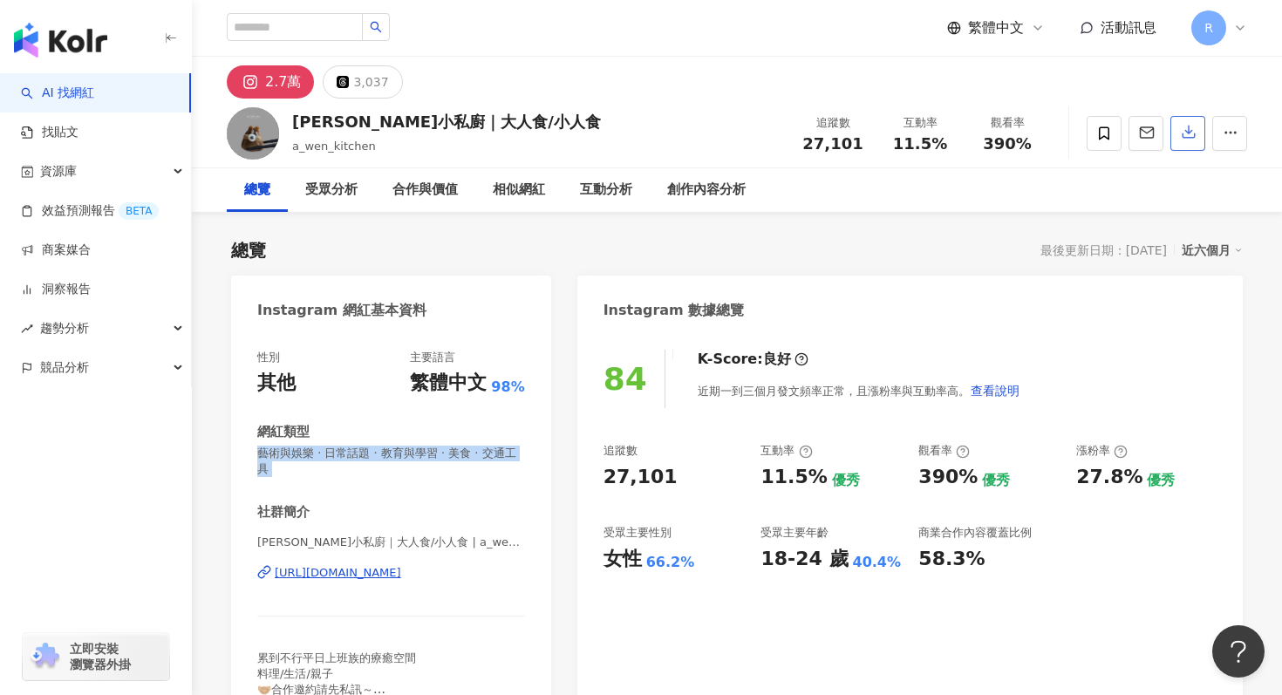
click at [1191, 126] on icon "button" at bounding box center [1189, 132] width 16 height 16
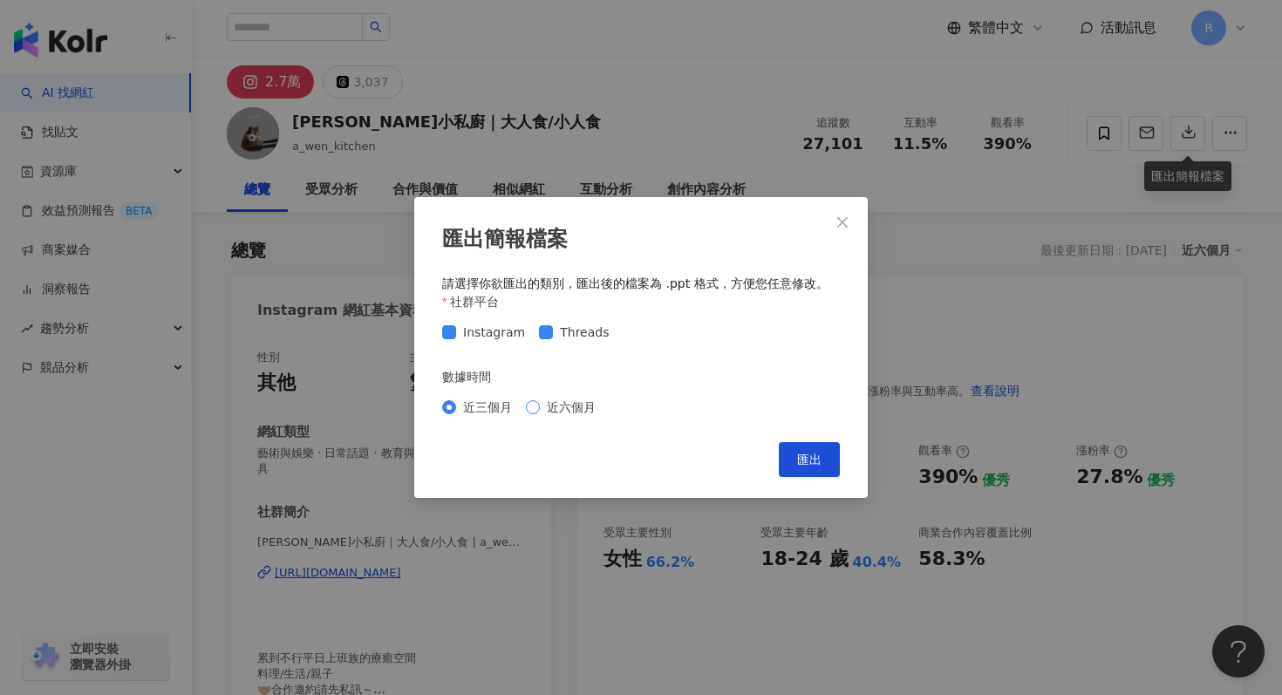
click at [572, 411] on span "近六個月" at bounding box center [571, 407] width 63 height 19
click at [806, 454] on span "匯出" at bounding box center [809, 460] width 24 height 14
click at [873, 113] on div "匯出簡報檔案 請選擇你欲匯出的類別，匯出後的檔案為 .ppt 格式，方便您任意修改。 社群平台 Instagram Threads 數據時間 近三個月 近六個…" at bounding box center [641, 347] width 1282 height 695
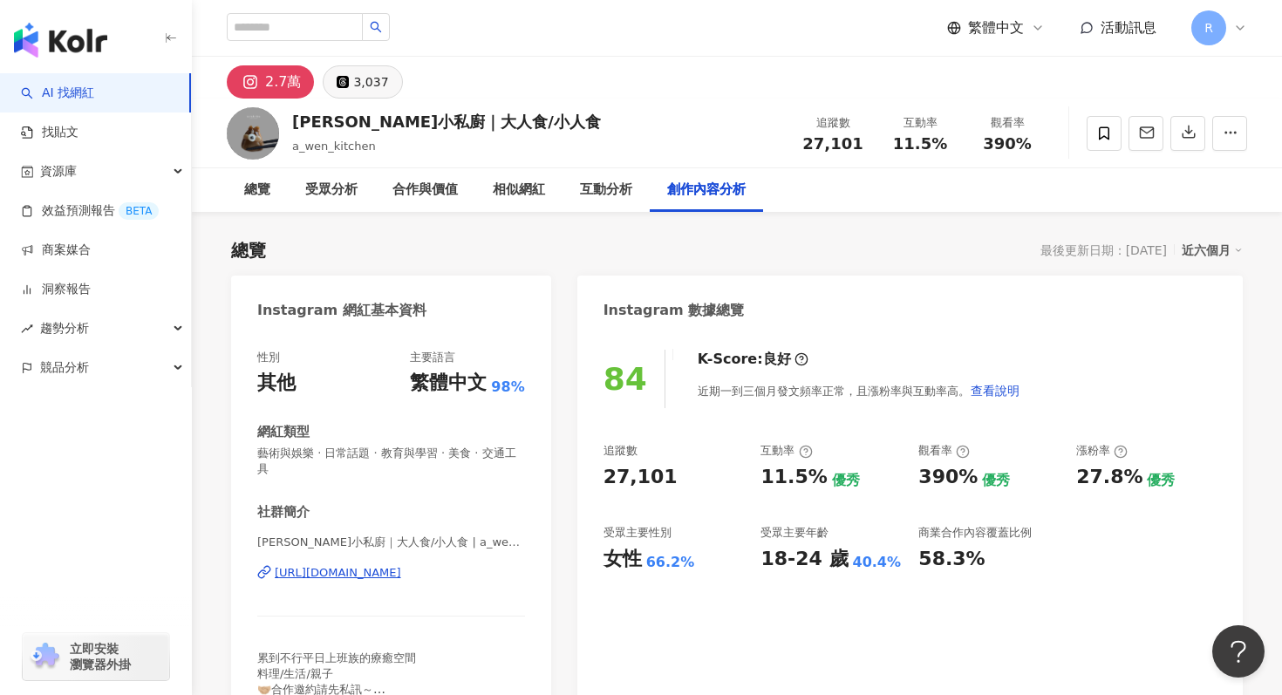
click at [353, 88] on div "3,037" at bounding box center [370, 82] width 35 height 24
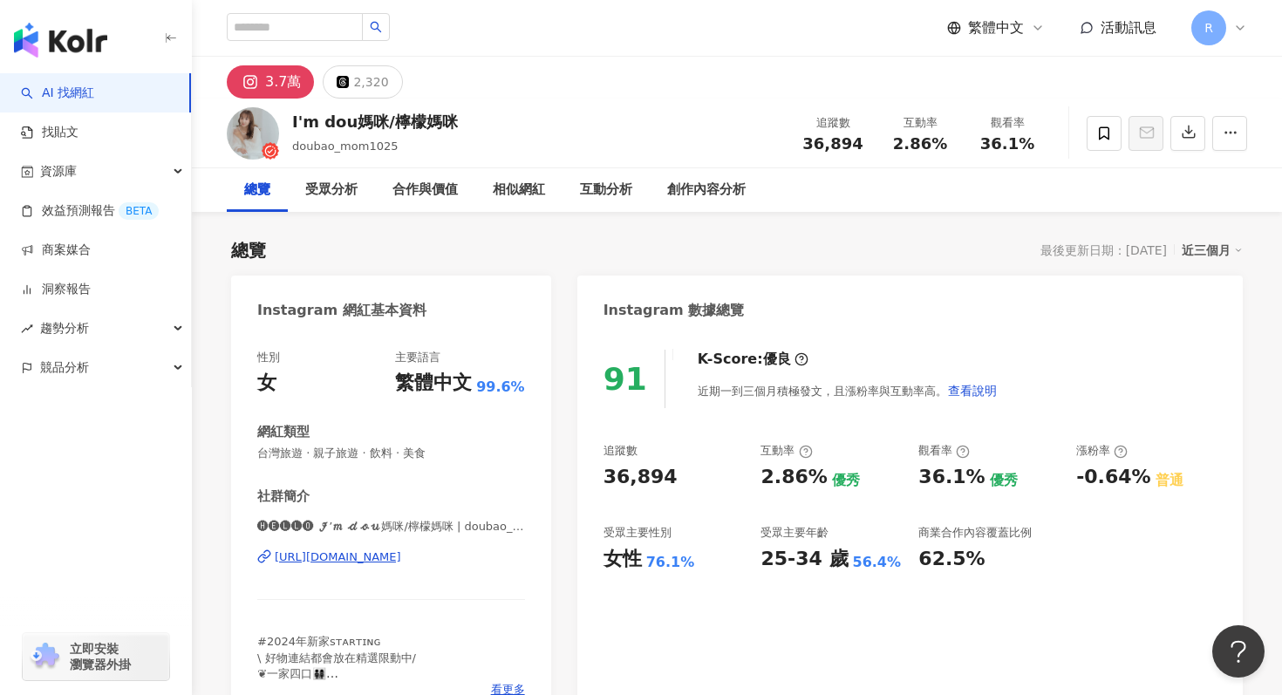
click at [331, 455] on span "台灣旅遊 · 親子旅遊 · 飲料 · 美食" at bounding box center [391, 454] width 268 height 16
click at [985, 318] on div "Instagram 數據總覽" at bounding box center [910, 304] width 666 height 57
click at [1203, 255] on div "近三個月" at bounding box center [1212, 250] width 61 height 23
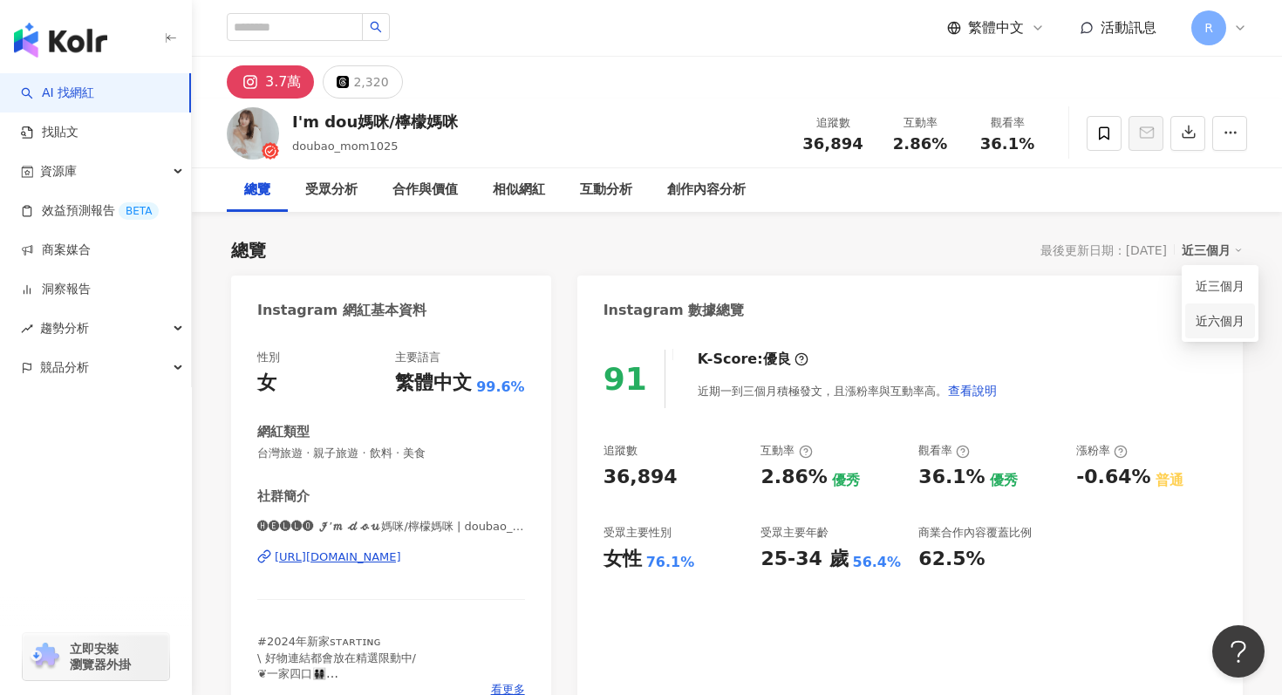
click at [1206, 331] on link "近六個月" at bounding box center [1220, 320] width 49 height 19
click at [1199, 139] on button "button" at bounding box center [1188, 133] width 35 height 35
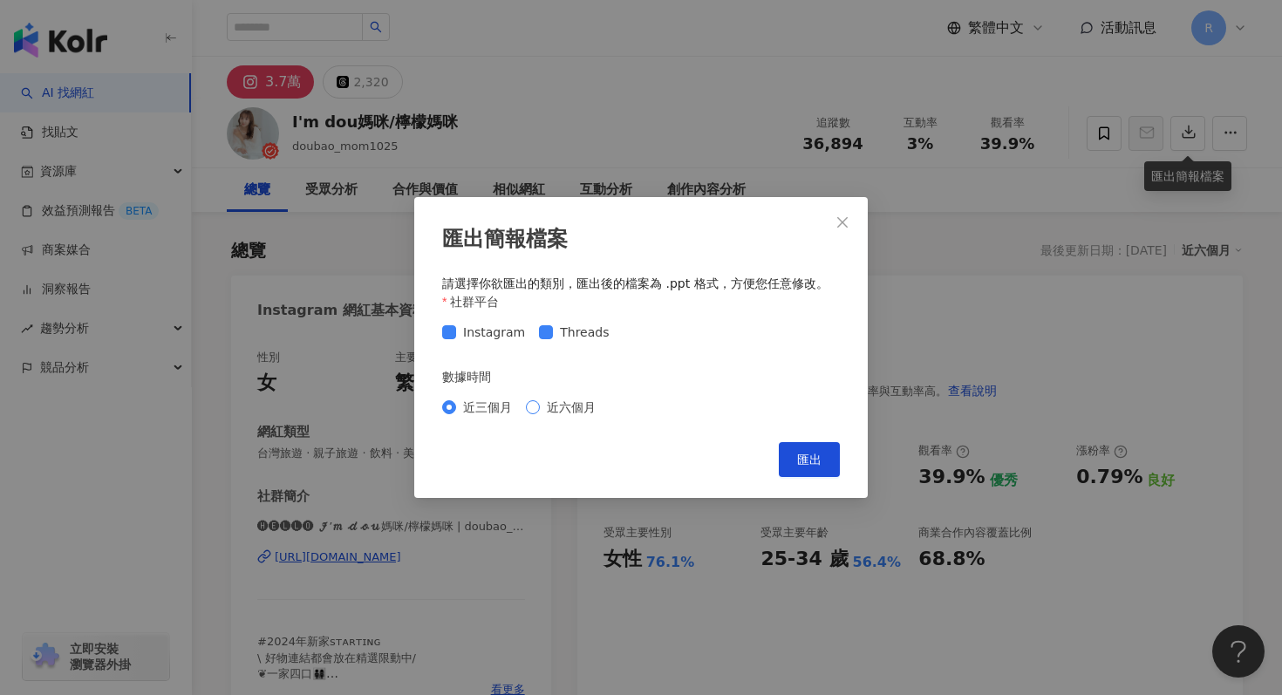
click at [541, 414] on span "近六個月" at bounding box center [571, 407] width 63 height 19
click at [802, 464] on span "匯出" at bounding box center [809, 460] width 24 height 14
click at [693, 85] on div "匯出簡報檔案 請選擇你欲匯出的類別，匯出後的檔案為 .ppt 格式，方便您任意修改。 社群平台 Instagram Threads 數據時間 近三個月 近六個…" at bounding box center [641, 347] width 1282 height 695
click at [666, 96] on div "匯出簡報檔案 請選擇你欲匯出的類別，匯出後的檔案為 .ppt 格式，方便您任意修改。 社群平台 Instagram Threads 數據時間 近三個月 近六個…" at bounding box center [641, 347] width 1282 height 695
click at [1192, 130] on div "匯出簡報檔案 請選擇你欲匯出的類別，匯出後的檔案為 .ppt 格式，方便您任意修改。 社群平台 Instagram Threads 數據時間 近三個月 近六個…" at bounding box center [641, 347] width 1282 height 695
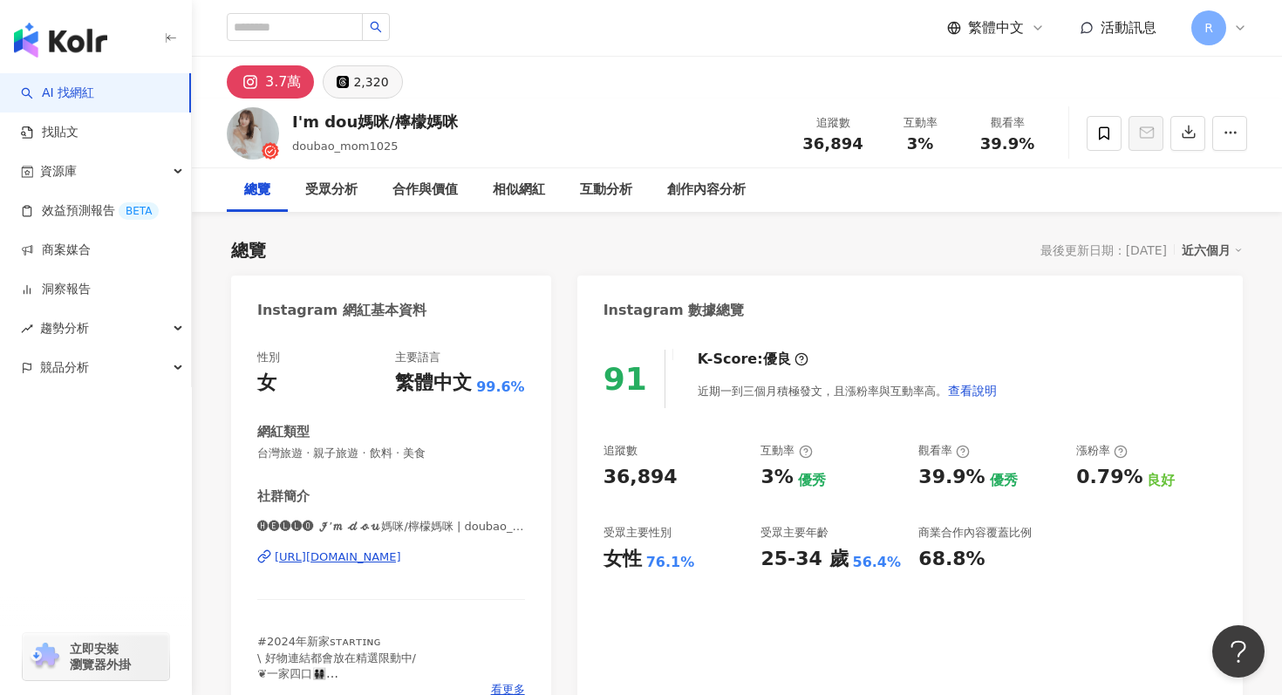
click at [357, 92] on div "2,320" at bounding box center [370, 82] width 35 height 24
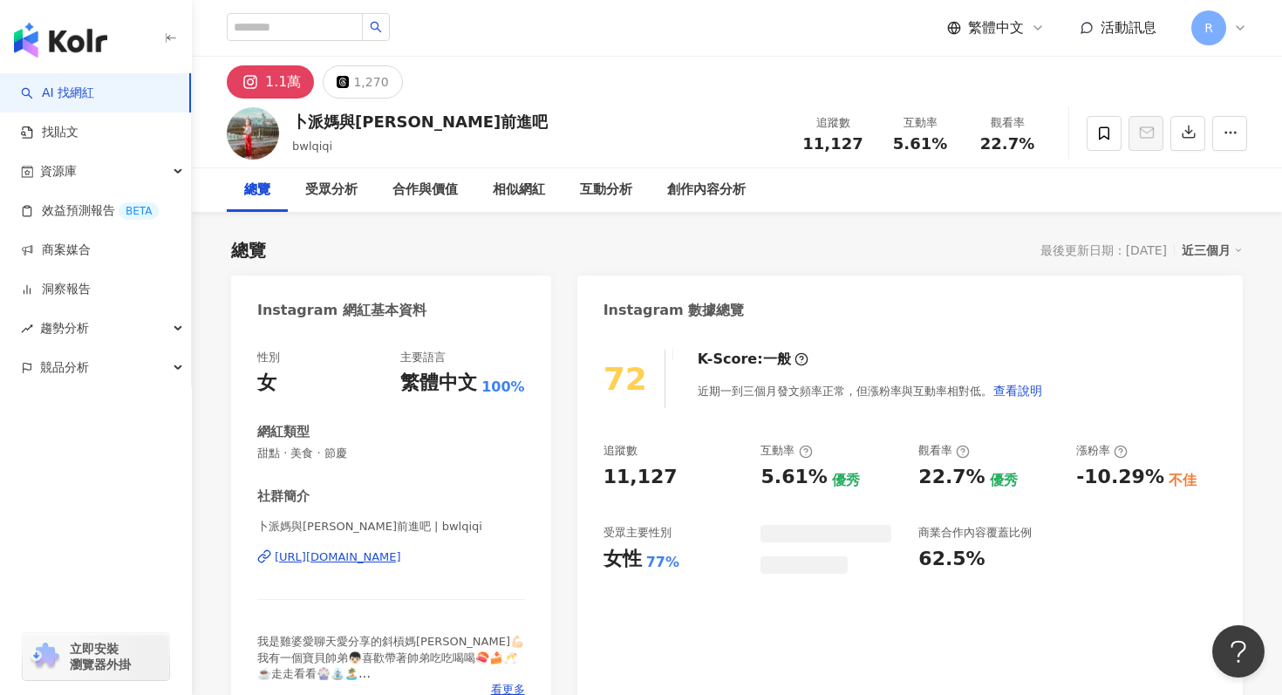
click at [322, 449] on span "甜點 · 美食 · 節慶" at bounding box center [391, 454] width 268 height 16
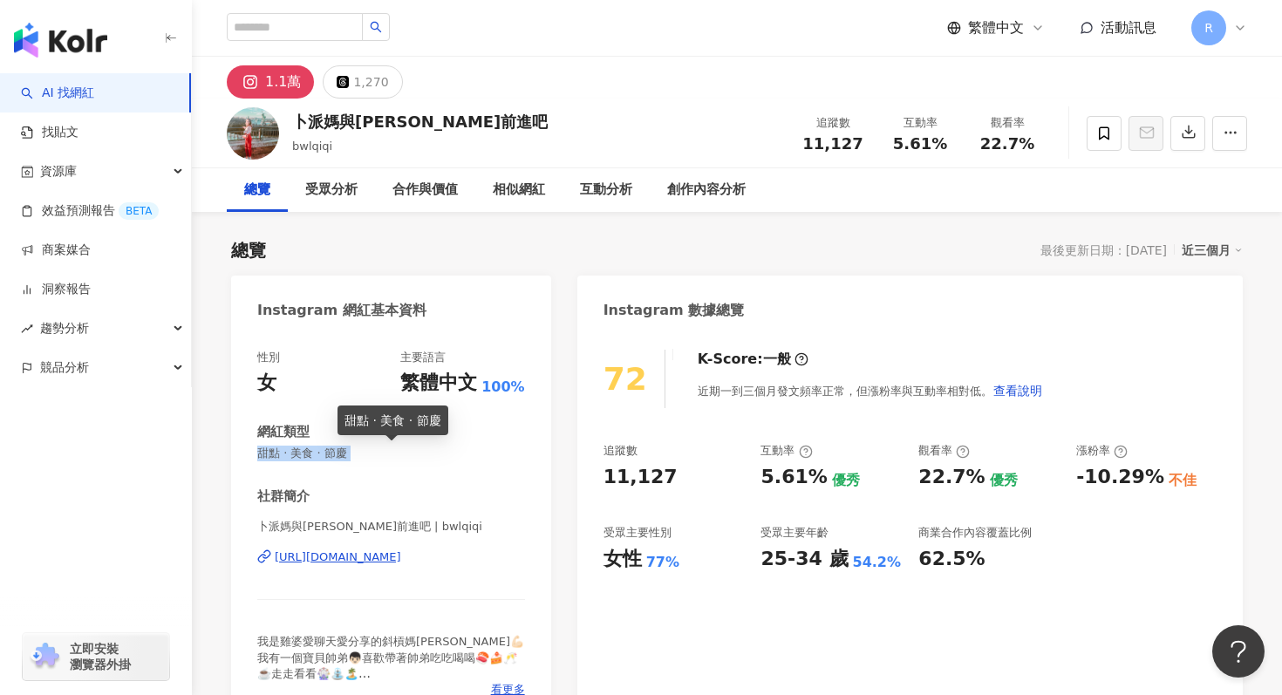
copy span "甜點 · 美食 · 節慶"
click at [1227, 242] on div "近三個月" at bounding box center [1212, 250] width 61 height 23
click at [1196, 321] on link "近六個月" at bounding box center [1220, 320] width 49 height 19
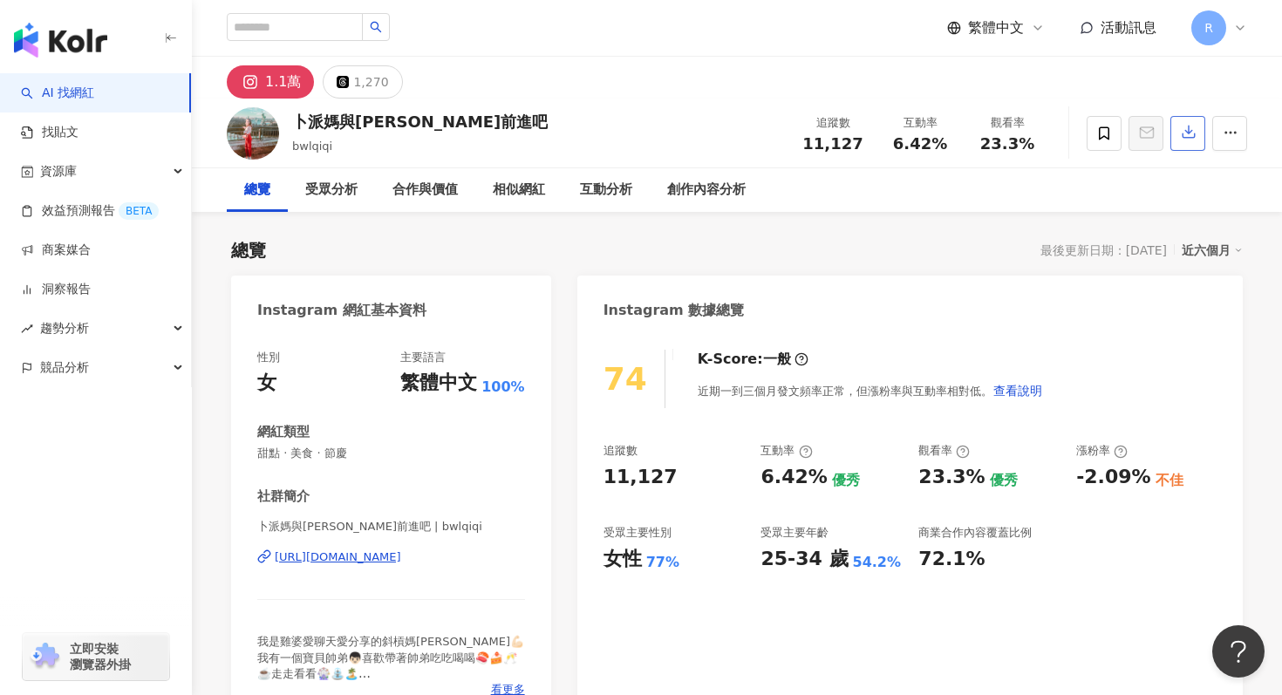
click at [1200, 140] on button "button" at bounding box center [1188, 133] width 35 height 35
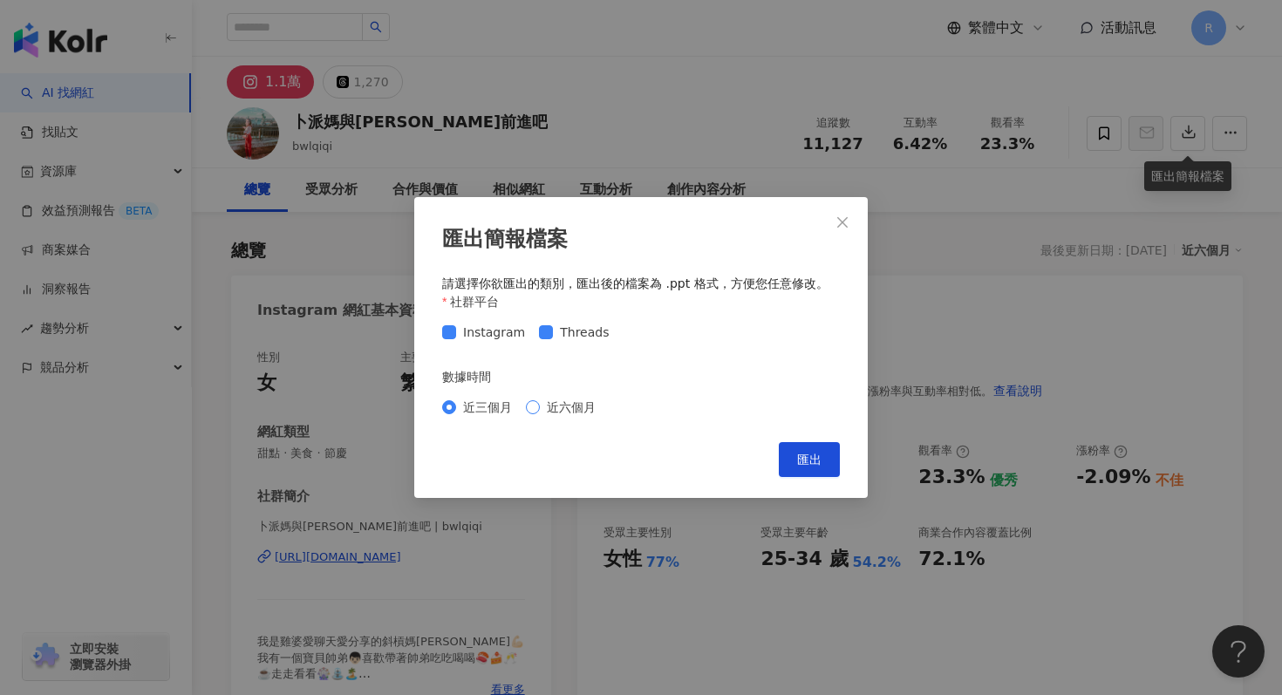
click at [573, 409] on span "近六個月" at bounding box center [571, 407] width 63 height 19
click at [788, 444] on button "匯出" at bounding box center [809, 459] width 61 height 35
click at [838, 219] on icon "close" at bounding box center [843, 222] width 14 height 14
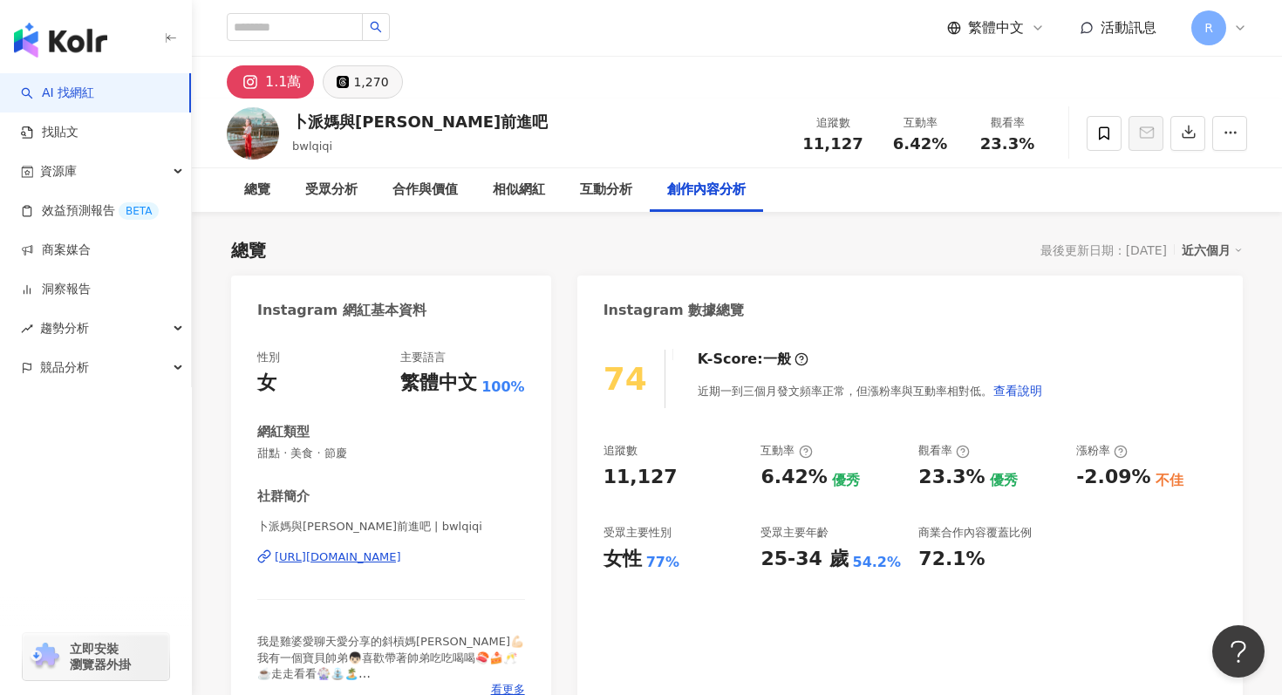
click div "1,270"
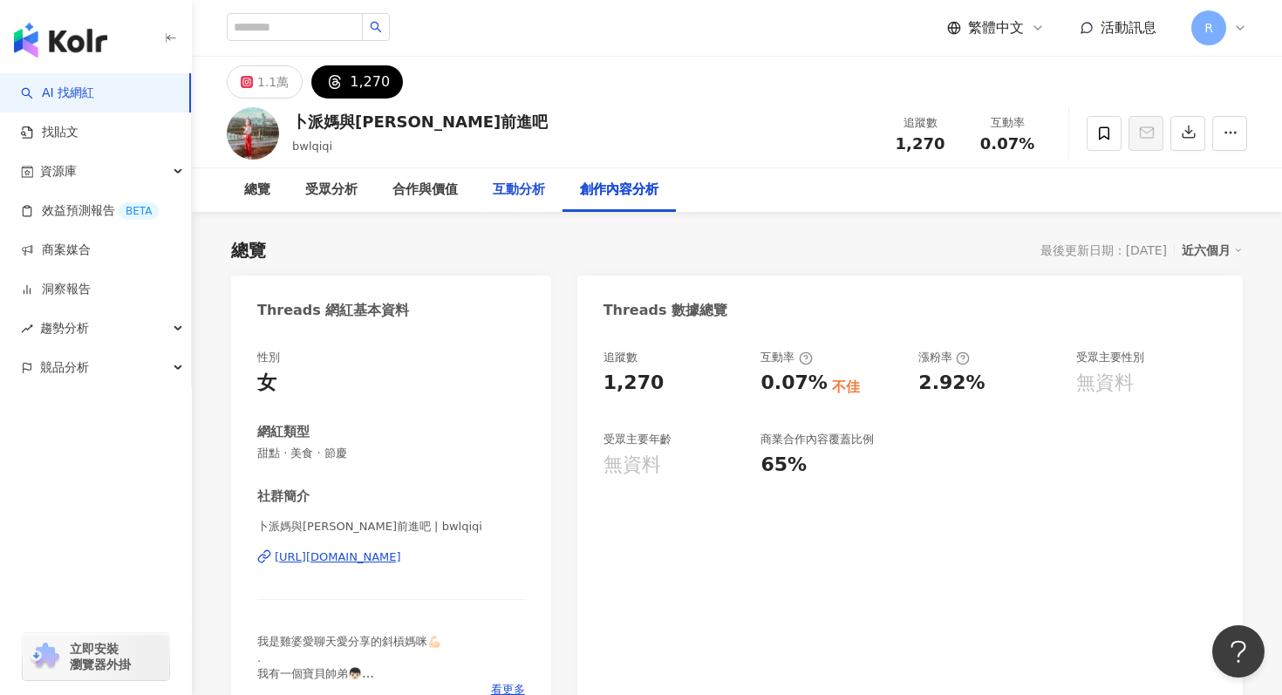
click div "互動分析"
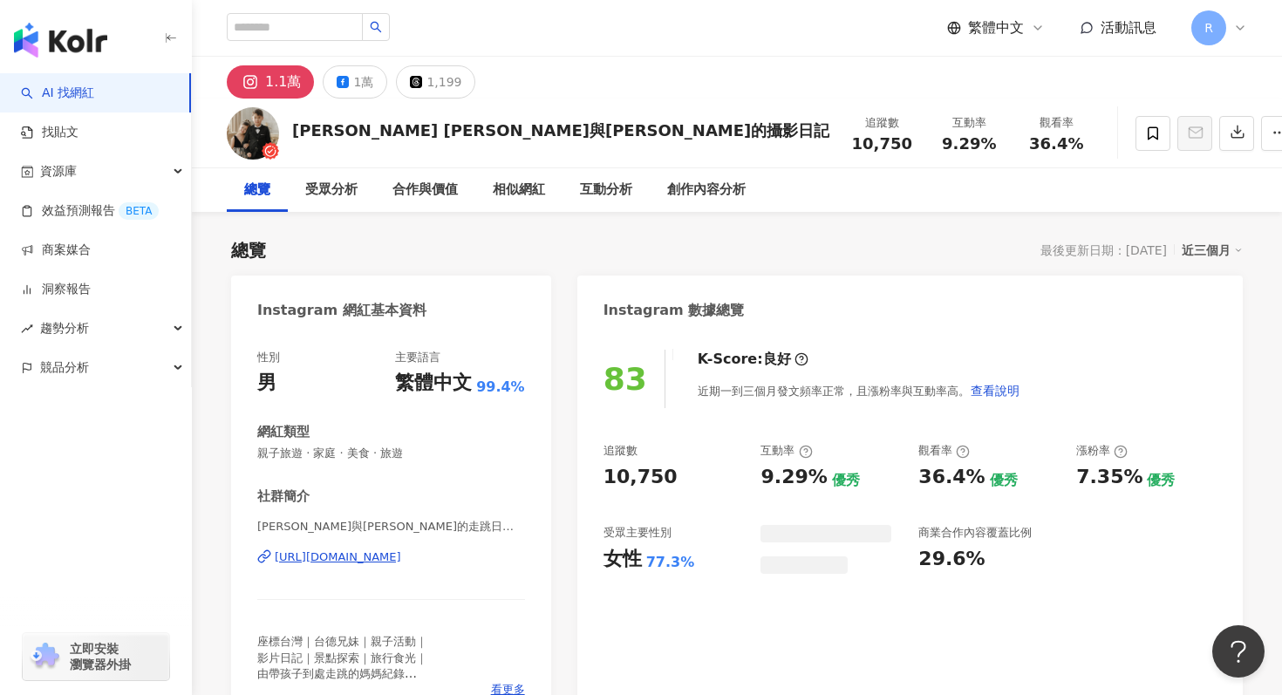
click at [1199, 258] on div "近三個月" at bounding box center [1212, 250] width 61 height 23
click at [1204, 322] on link "近六個月" at bounding box center [1220, 320] width 49 height 19
click at [358, 458] on span "親子旅遊 · 家庭 · 美食 · 旅遊" at bounding box center [391, 454] width 268 height 16
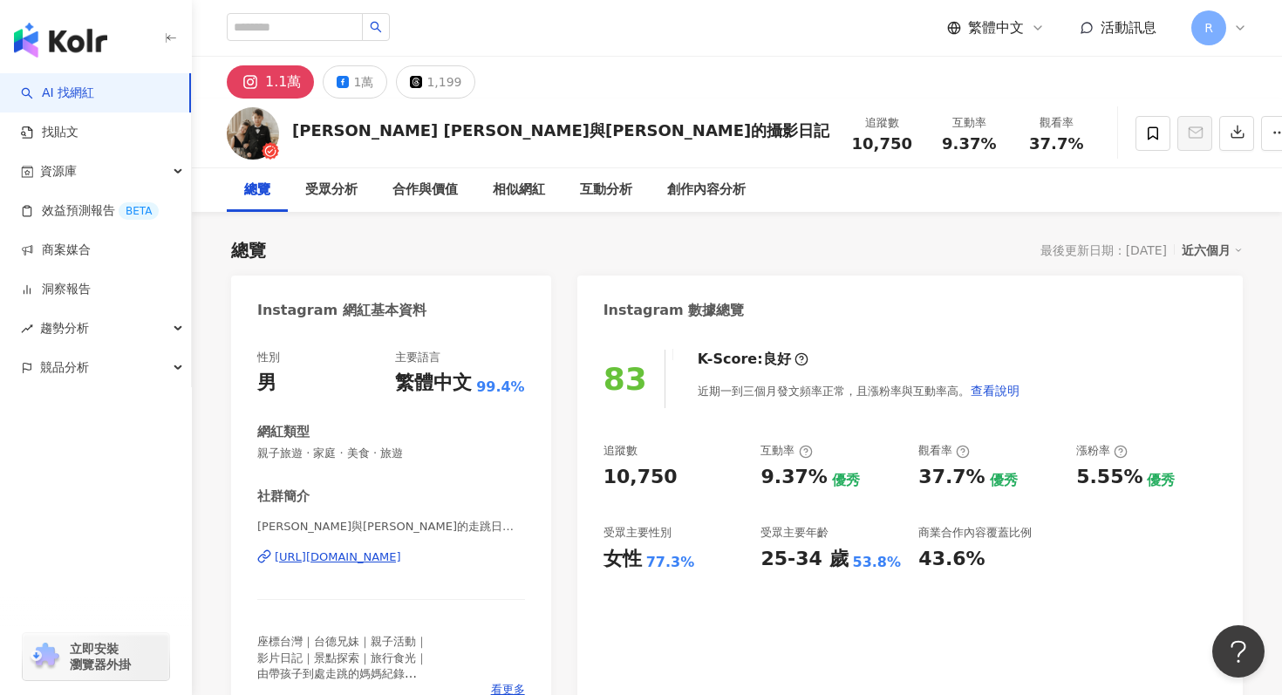
click at [358, 458] on span "親子旅遊 · 家庭 · 美食 · 旅遊" at bounding box center [391, 454] width 268 height 16
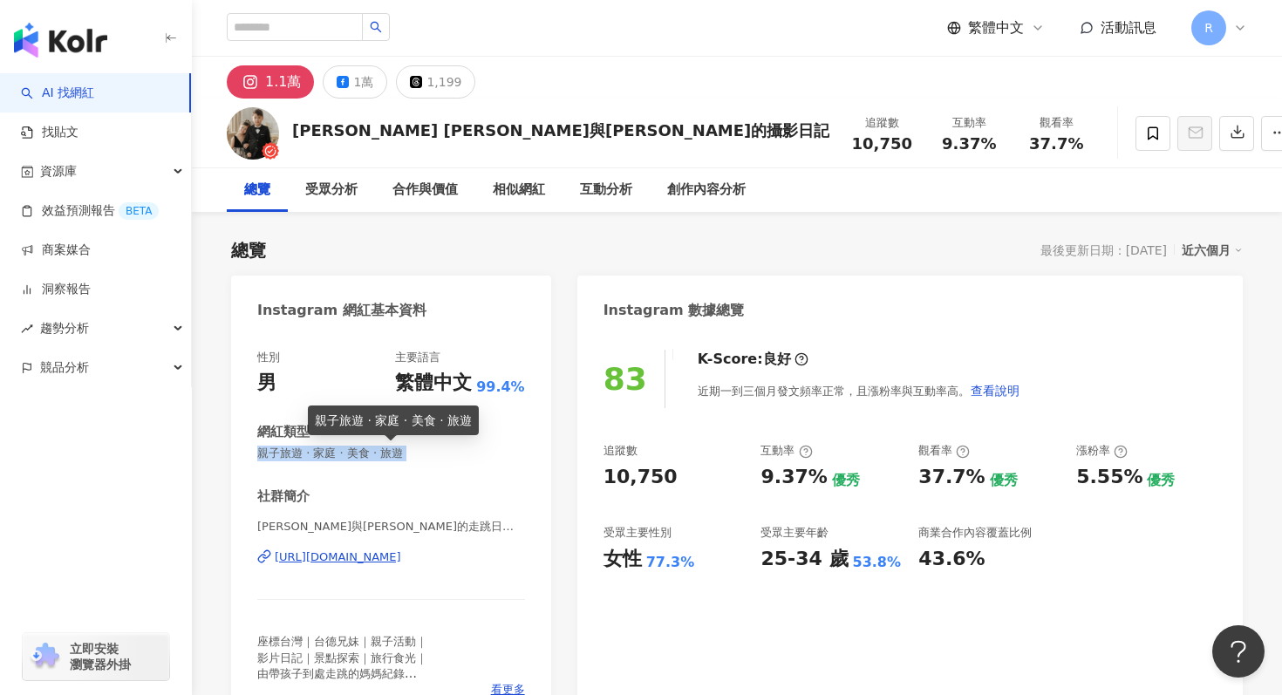
click at [358, 458] on span "親子旅遊 · 家庭 · 美食 · 旅遊" at bounding box center [391, 454] width 268 height 16
click at [1015, 342] on div "83 K-Score : 良好 近期一到三個月發文頻率正常，且漲粉率與互動率高。 查看說明 追蹤數 10,750 互動率 9.37% 優秀 觀看率 37.7%…" at bounding box center [910, 528] width 666 height 392
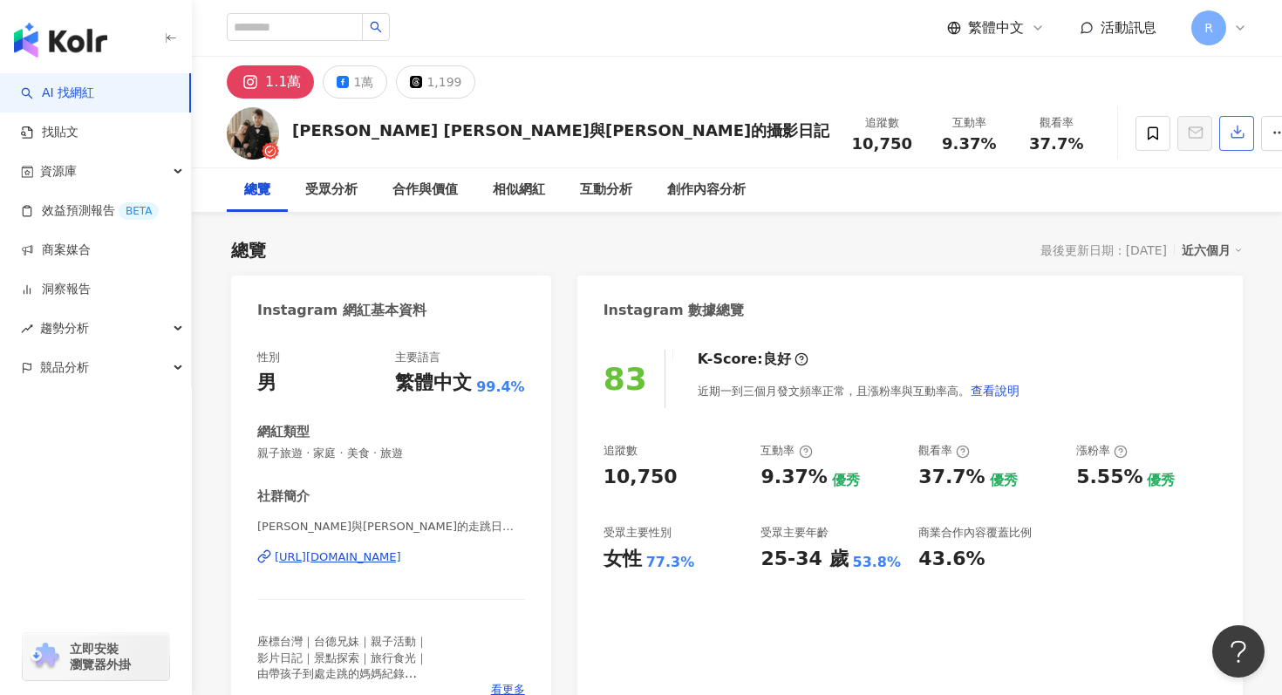
click at [1219, 146] on button "button" at bounding box center [1236, 133] width 35 height 35
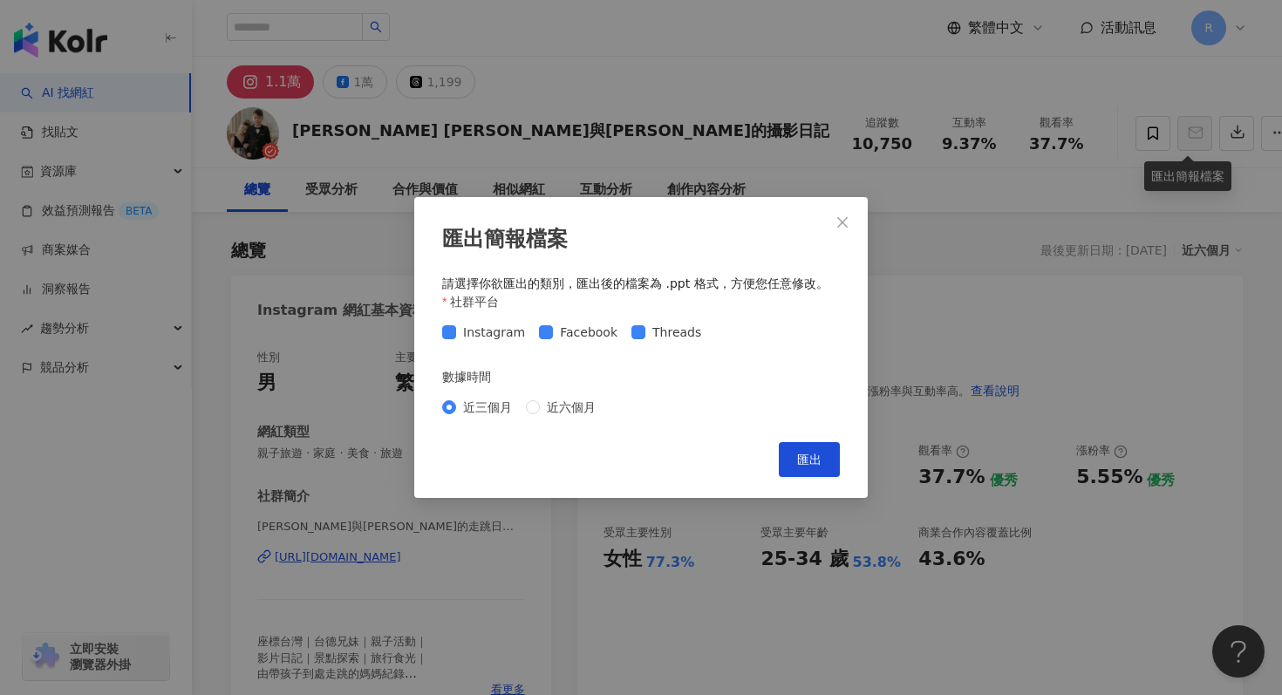
click at [535, 393] on div "近三個月 近六個月" at bounding box center [641, 407] width 398 height 28
click at [802, 451] on button "匯出" at bounding box center [809, 459] width 61 height 35
click at [746, 132] on div "匯出簡報檔案 請選擇你欲匯出的類別，匯出後的檔案為 .ppt 格式，方便您任意修改。 社群平台 Instagram Facebook Threads 數據時間…" at bounding box center [641, 347] width 1282 height 695
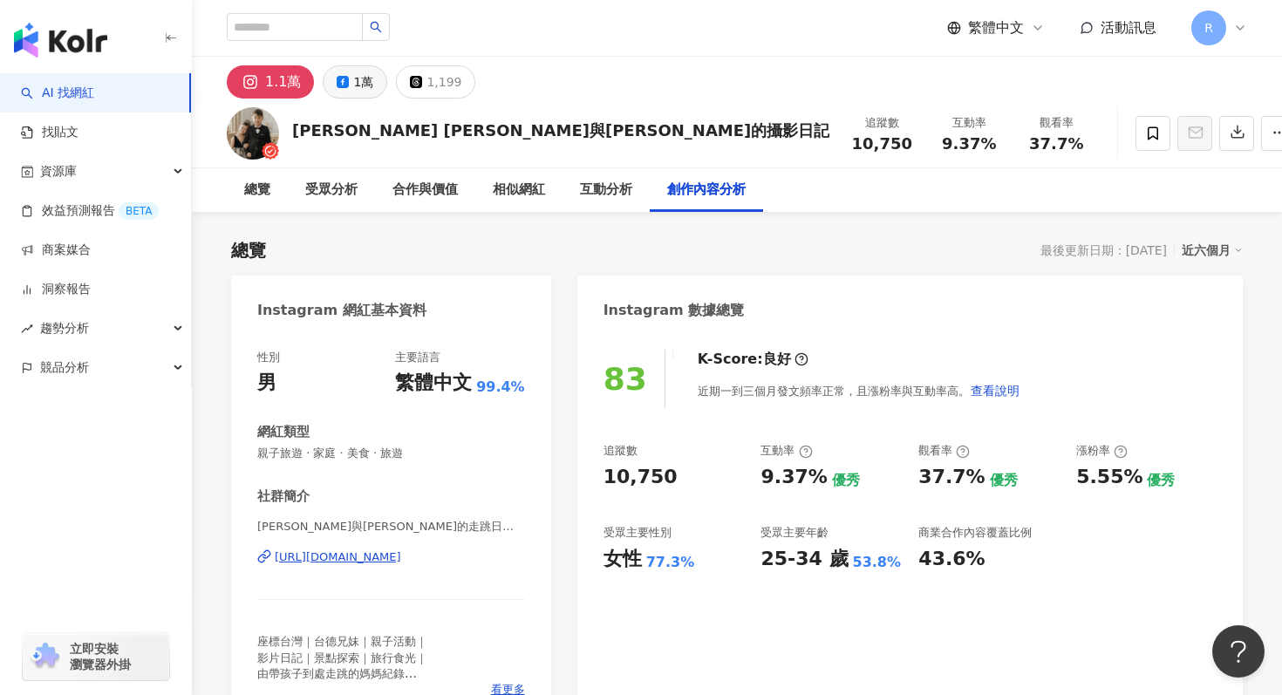
click at [353, 83] on div "1萬" at bounding box center [363, 82] width 20 height 24
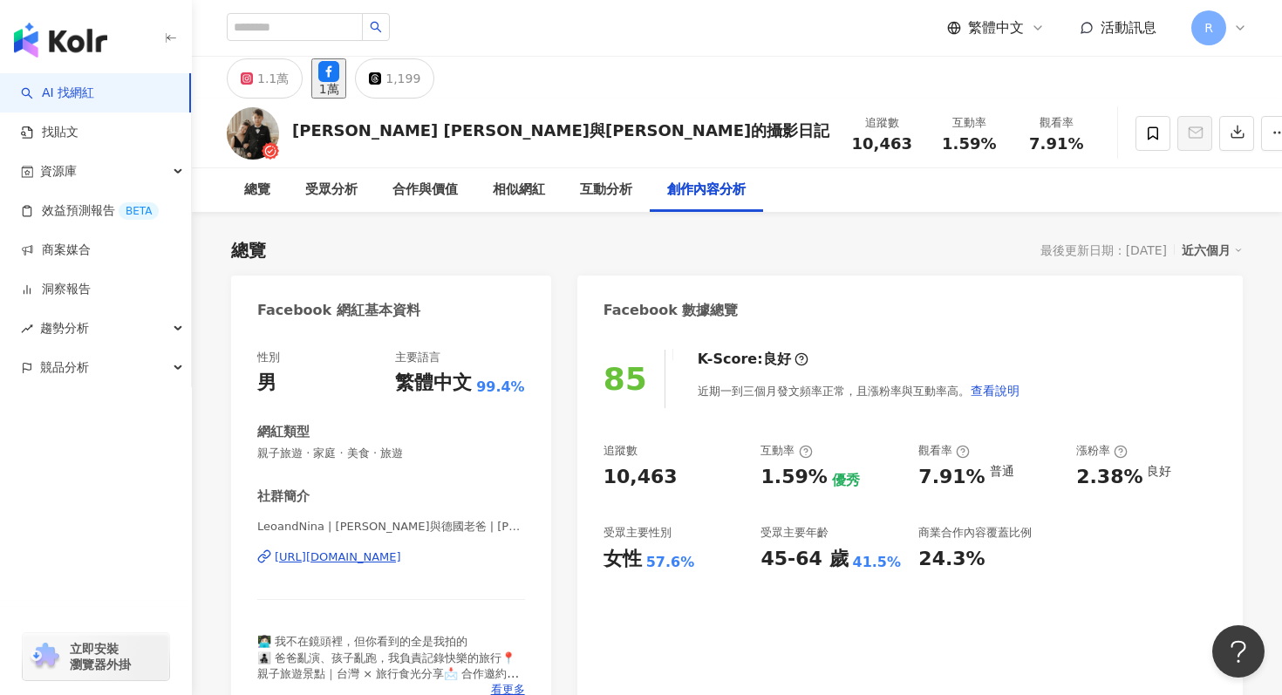
click at [422, 65] on div "1.1萬 1萬 1,199" at bounding box center [737, 78] width 1090 height 42
click at [420, 70] on div "1,199" at bounding box center [403, 78] width 35 height 24
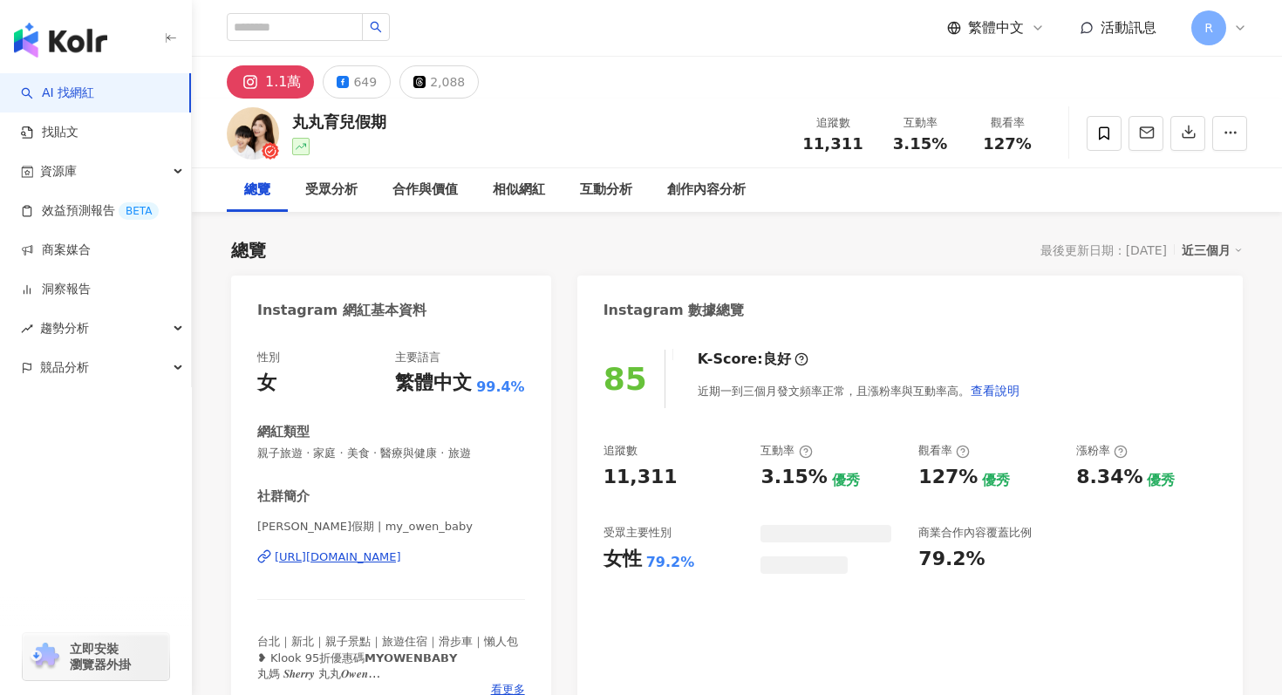
click at [1201, 258] on div "近三個月" at bounding box center [1212, 250] width 61 height 23
click at [1205, 246] on div "近三個月" at bounding box center [1212, 250] width 61 height 23
click at [1213, 249] on div "近三個月" at bounding box center [1212, 250] width 61 height 23
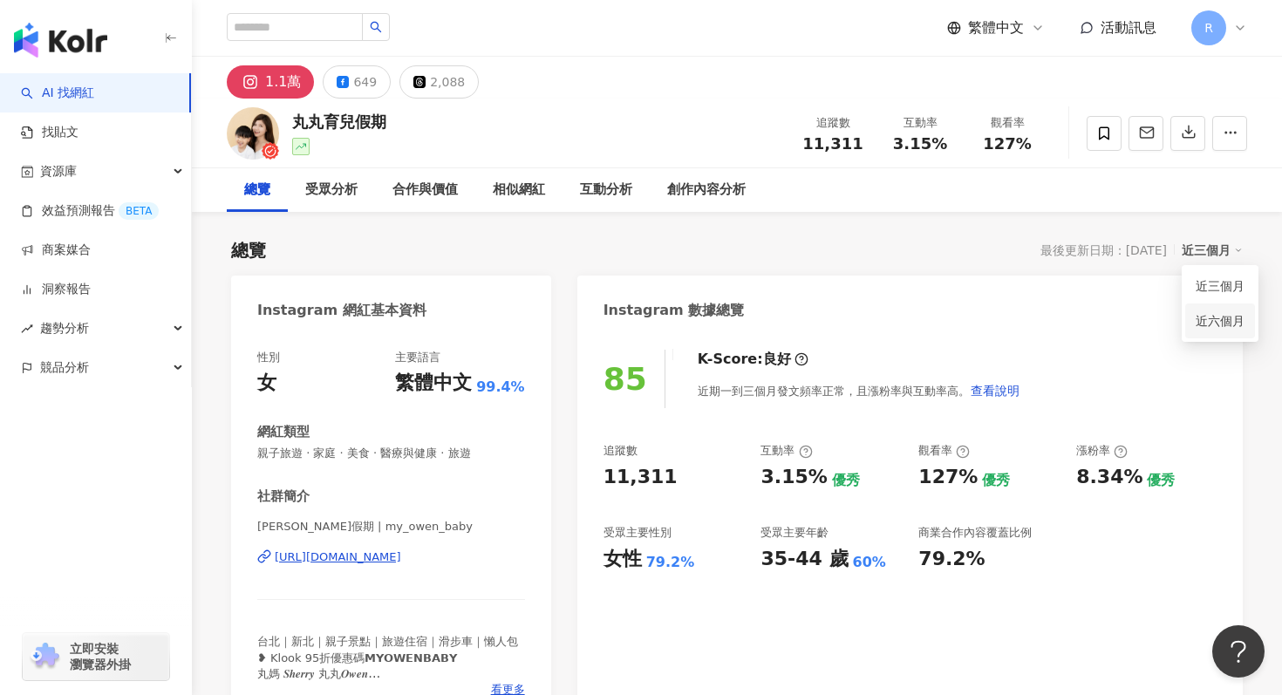
click at [1206, 311] on link "近六個月" at bounding box center [1220, 320] width 49 height 19
click at [367, 454] on span "親子旅遊 · 家庭 · 美食 · 醫療與健康 · 旅遊" at bounding box center [391, 454] width 268 height 16
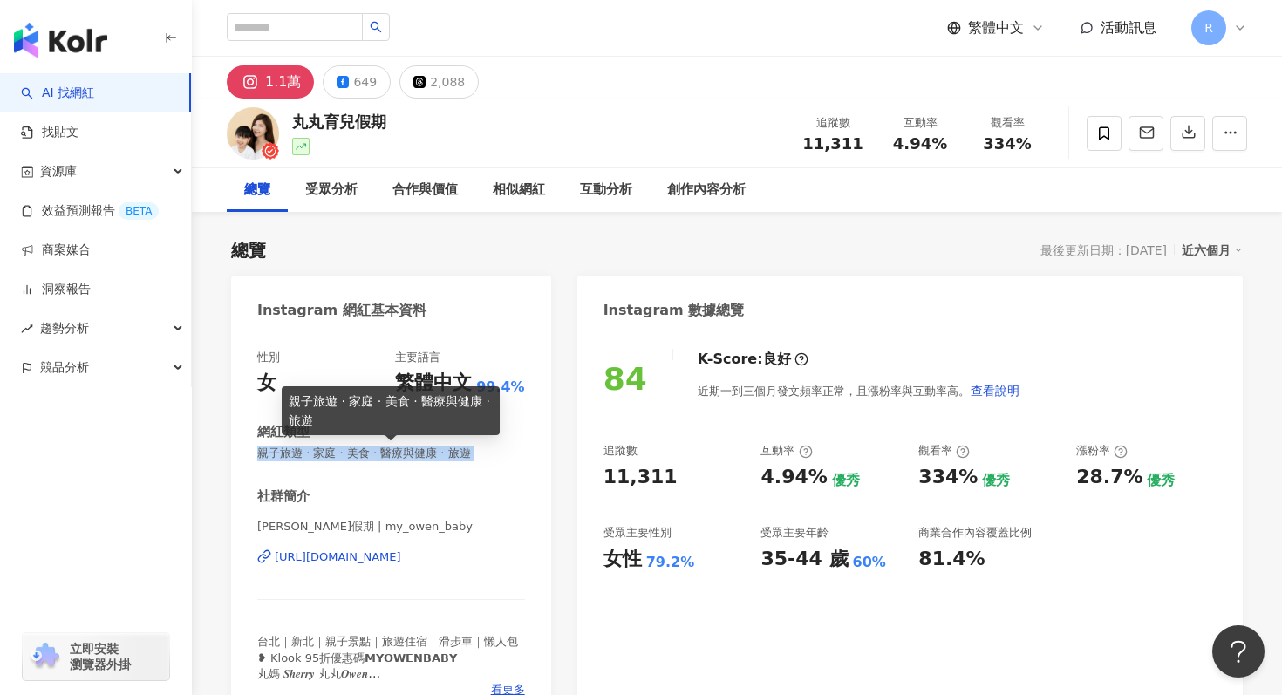
click at [367, 454] on span "親子旅遊 · 家庭 · 美食 · 醫療與健康 · 旅遊" at bounding box center [391, 454] width 268 height 16
copy span "親子旅遊 · 家庭 · 美食 · 醫療與健康 · 旅遊"
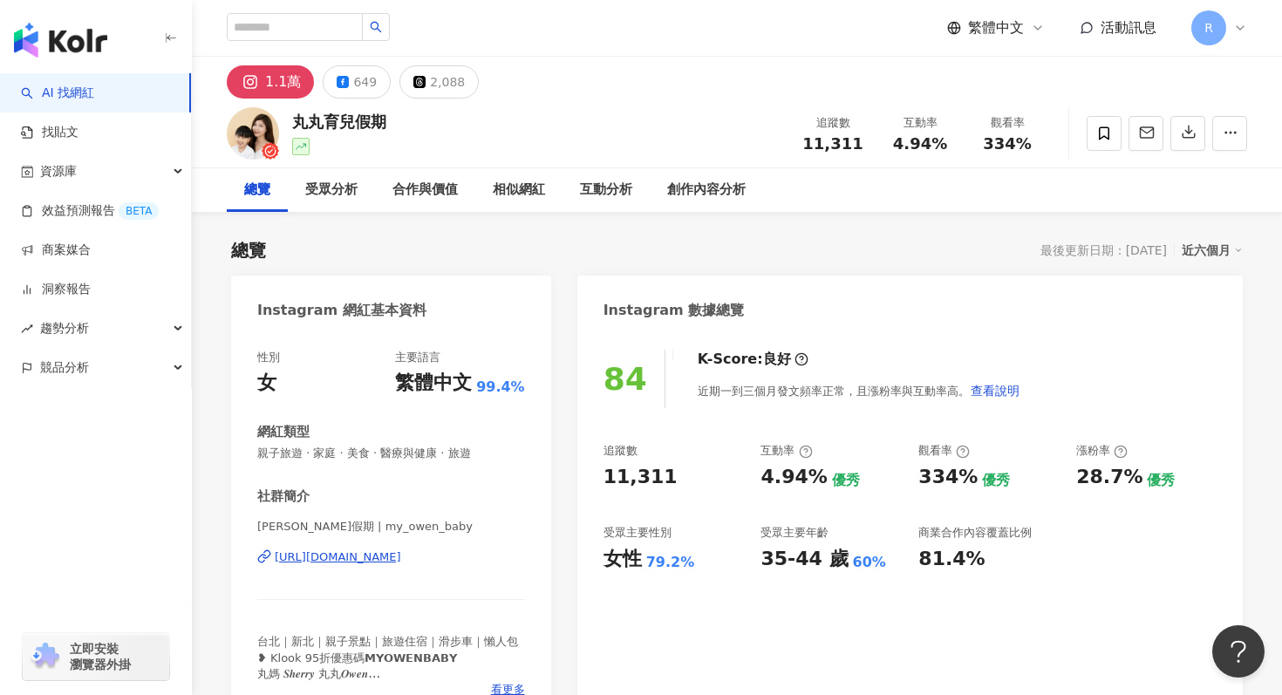
click at [1108, 202] on div "總覽 受眾分析 合作與價值 相似網紅 互動分析 創作內容分析" at bounding box center [737, 190] width 1021 height 44
click at [1192, 135] on icon "button" at bounding box center [1189, 132] width 16 height 16
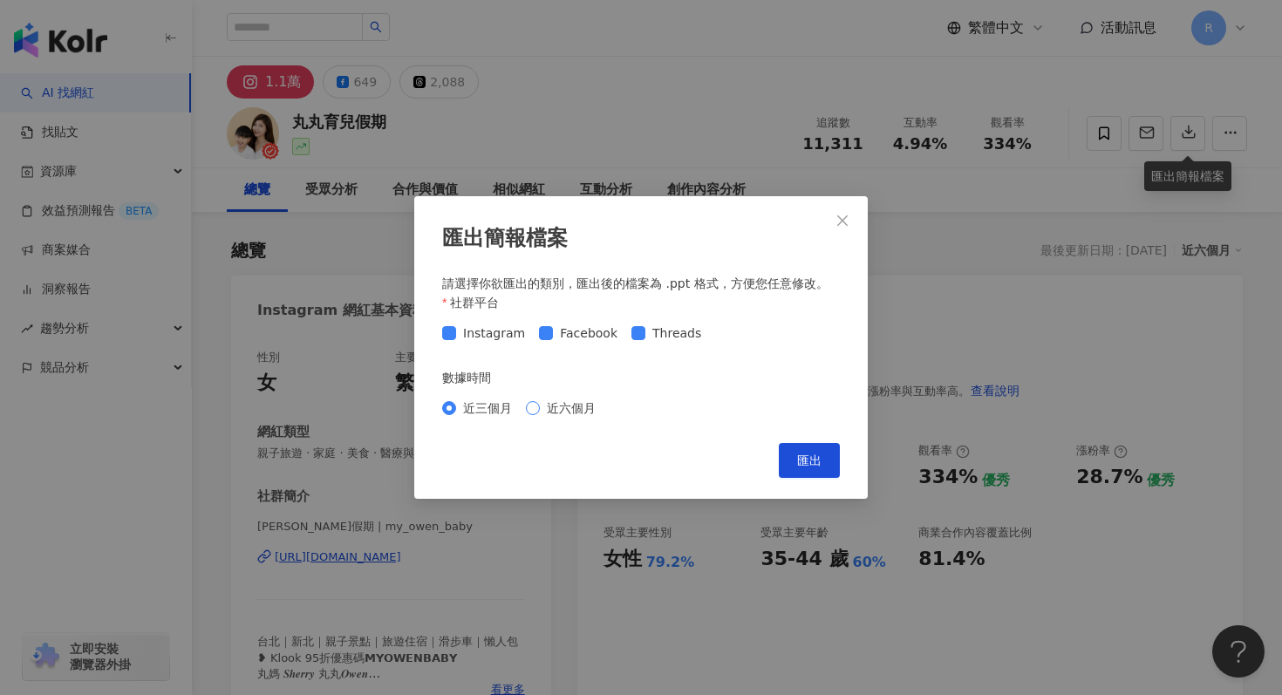
click at [566, 407] on span "近六個月" at bounding box center [571, 408] width 63 height 19
click at [812, 454] on span "匯出" at bounding box center [809, 461] width 24 height 14
click at [838, 229] on button "Close" at bounding box center [842, 220] width 35 height 35
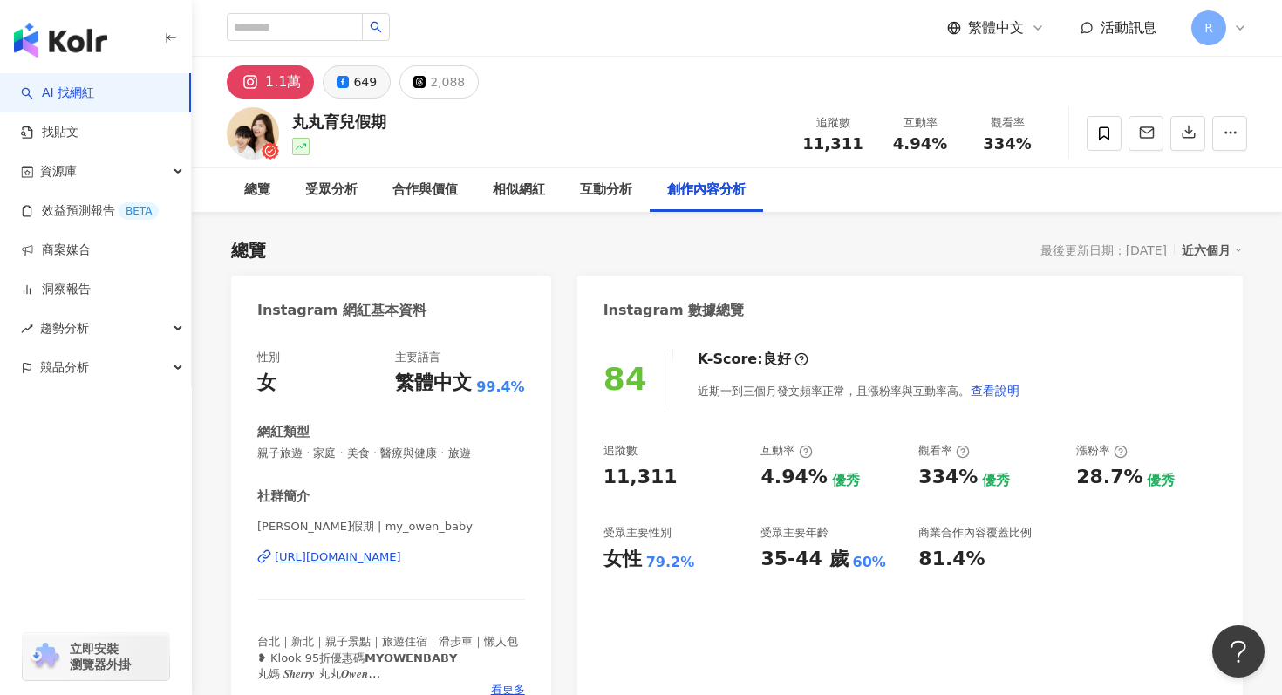
click at [379, 82] on button "649" at bounding box center [357, 81] width 68 height 33
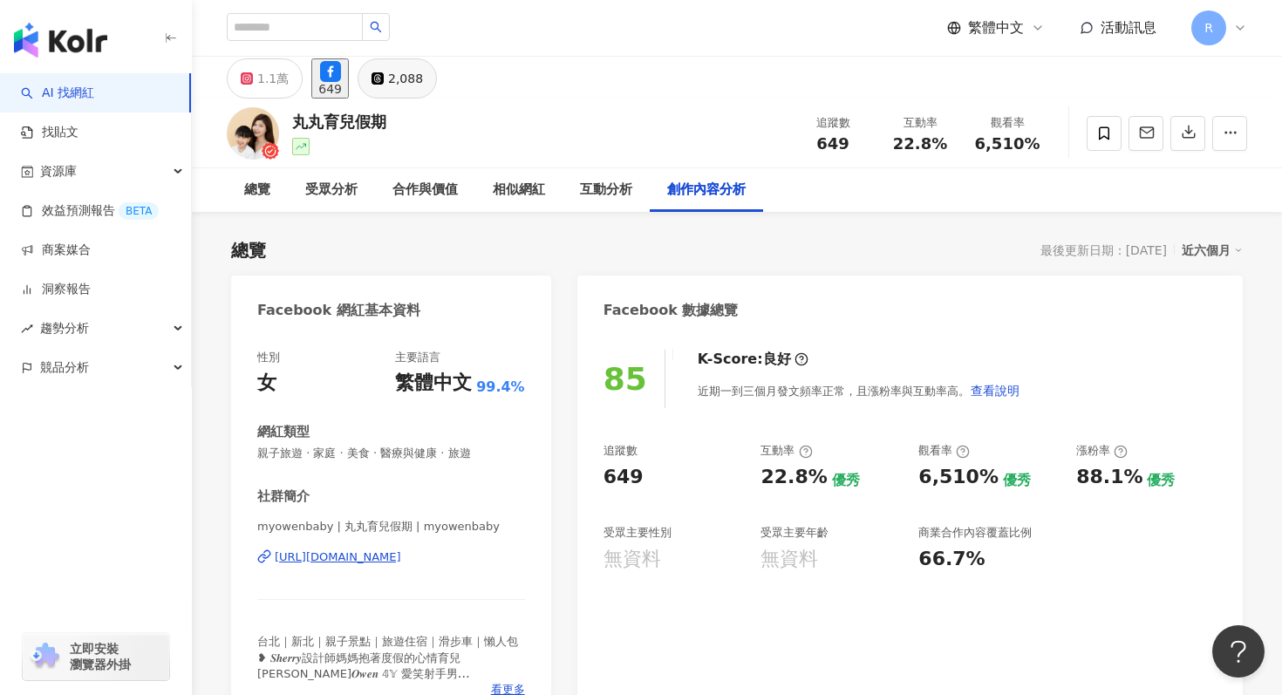
click at [423, 76] on div "2,088" at bounding box center [405, 78] width 35 height 24
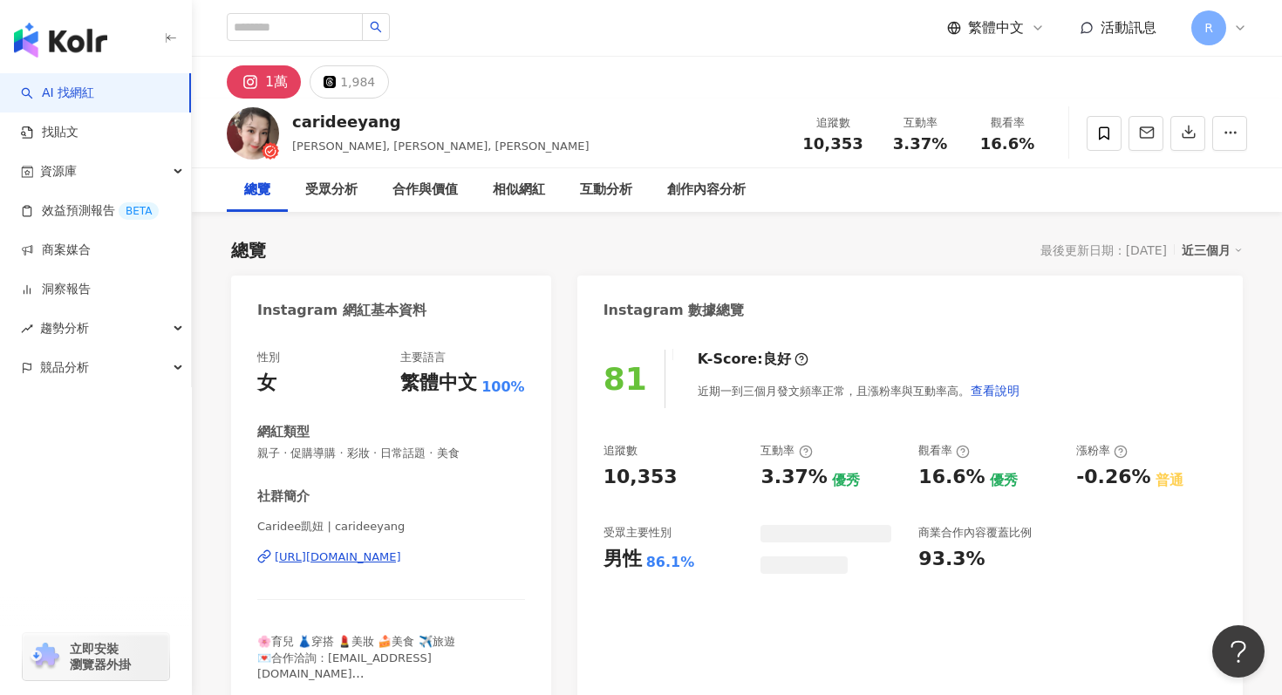
click at [1221, 244] on div "近三個月" at bounding box center [1212, 250] width 61 height 23
click at [1203, 325] on link "近六個月" at bounding box center [1220, 320] width 49 height 19
click at [405, 454] on span "親子 · 促購導購 · 彩妝 · 日常話題 · 美食" at bounding box center [391, 454] width 268 height 16
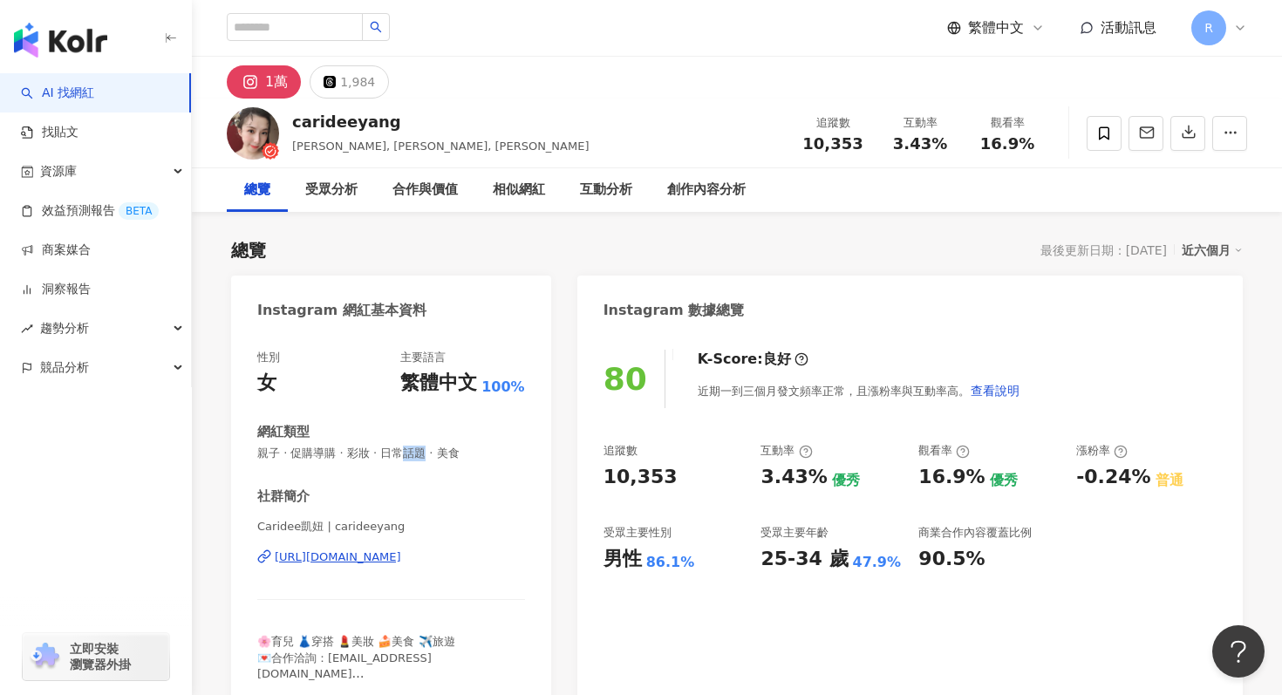
click at [411, 451] on span "親子 · 促購導購 · 彩妝 · 日常話題 · 美食" at bounding box center [391, 454] width 268 height 16
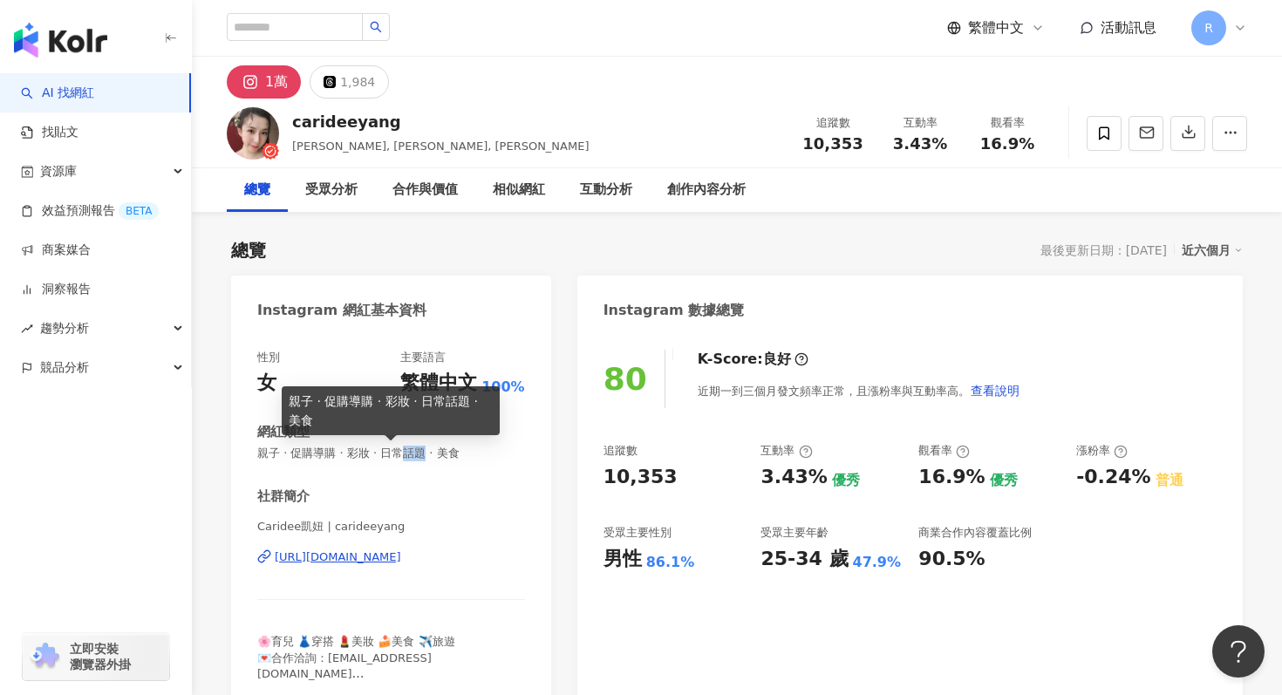
click at [411, 451] on span "親子 · 促購導購 · 彩妝 · 日常話題 · 美食" at bounding box center [391, 454] width 268 height 16
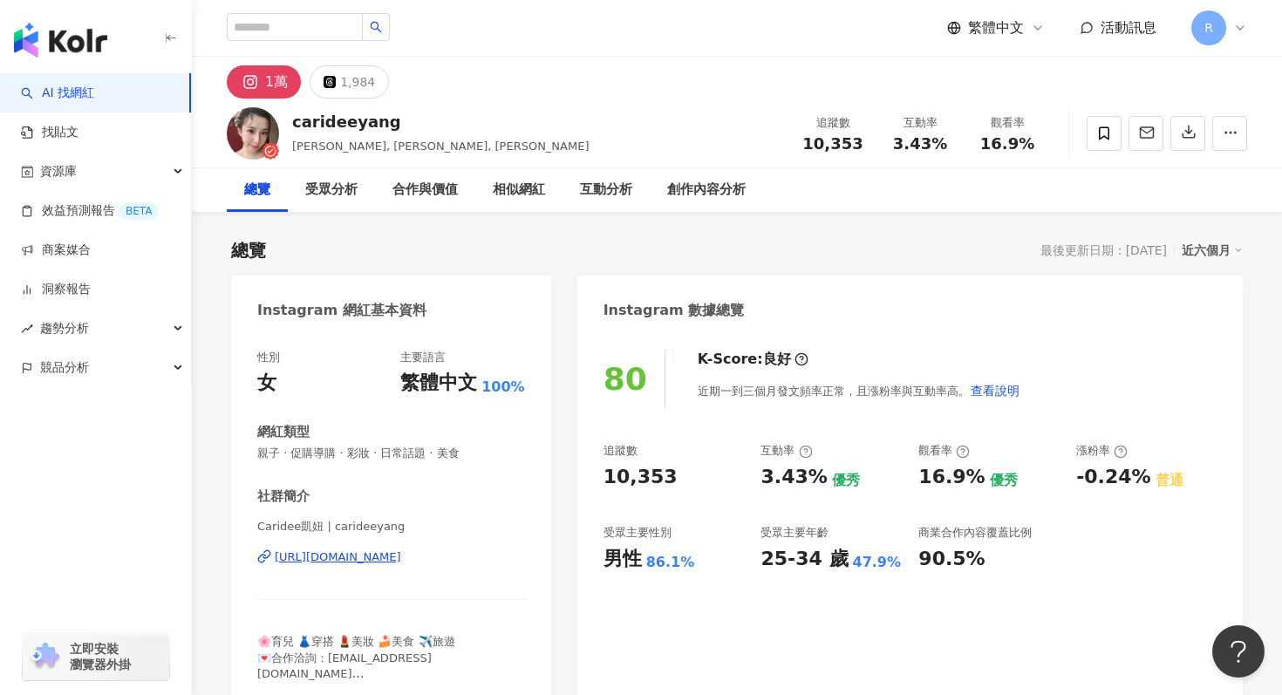
click at [607, 135] on div "carideeyang [PERSON_NAME], [PERSON_NAME], [PERSON_NAME] 追蹤數 10,353 互動率 3.43% 觀看…" at bounding box center [737, 133] width 1090 height 69
click at [1199, 122] on button "button" at bounding box center [1188, 133] width 35 height 35
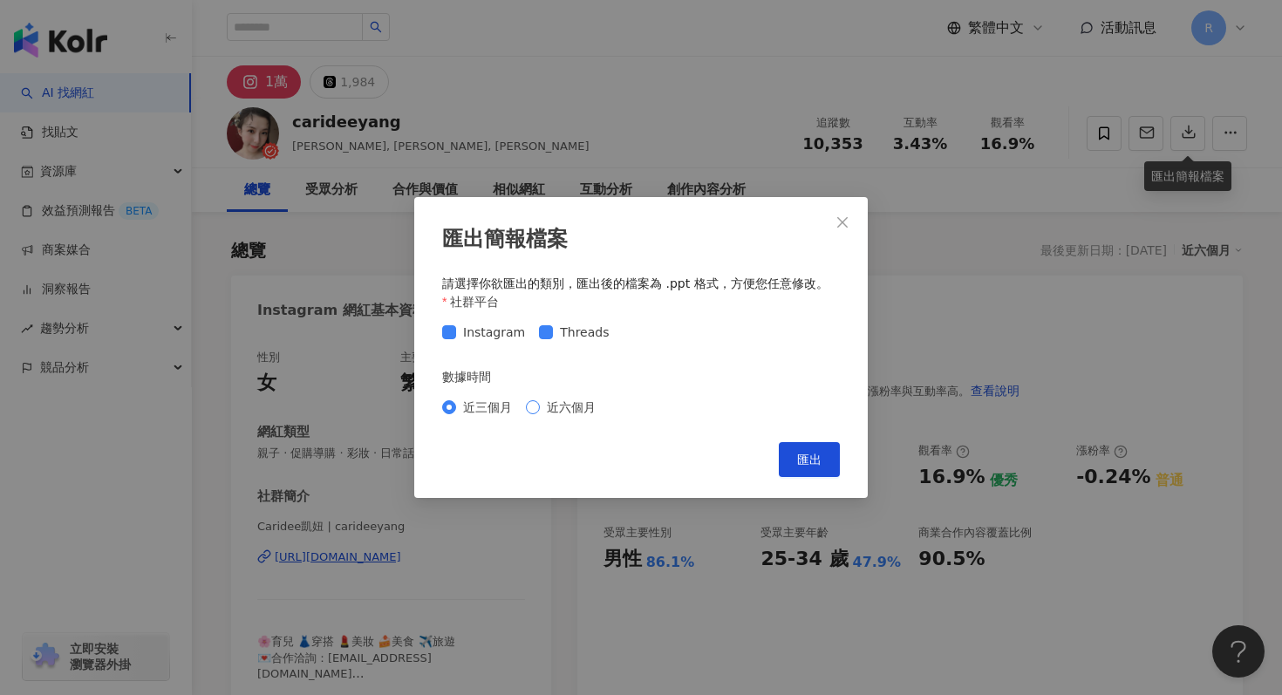
click at [550, 403] on span "近六個月" at bounding box center [571, 407] width 63 height 19
click at [808, 455] on span "匯出" at bounding box center [809, 460] width 24 height 14
click at [1188, 98] on div "匯出簡報檔案 請選擇你欲匯出的類別，匯出後的檔案為 .ppt 格式，方便您任意修改。 社群平台 Instagram Threads 數據時間 近三個月 近六個…" at bounding box center [641, 347] width 1282 height 695
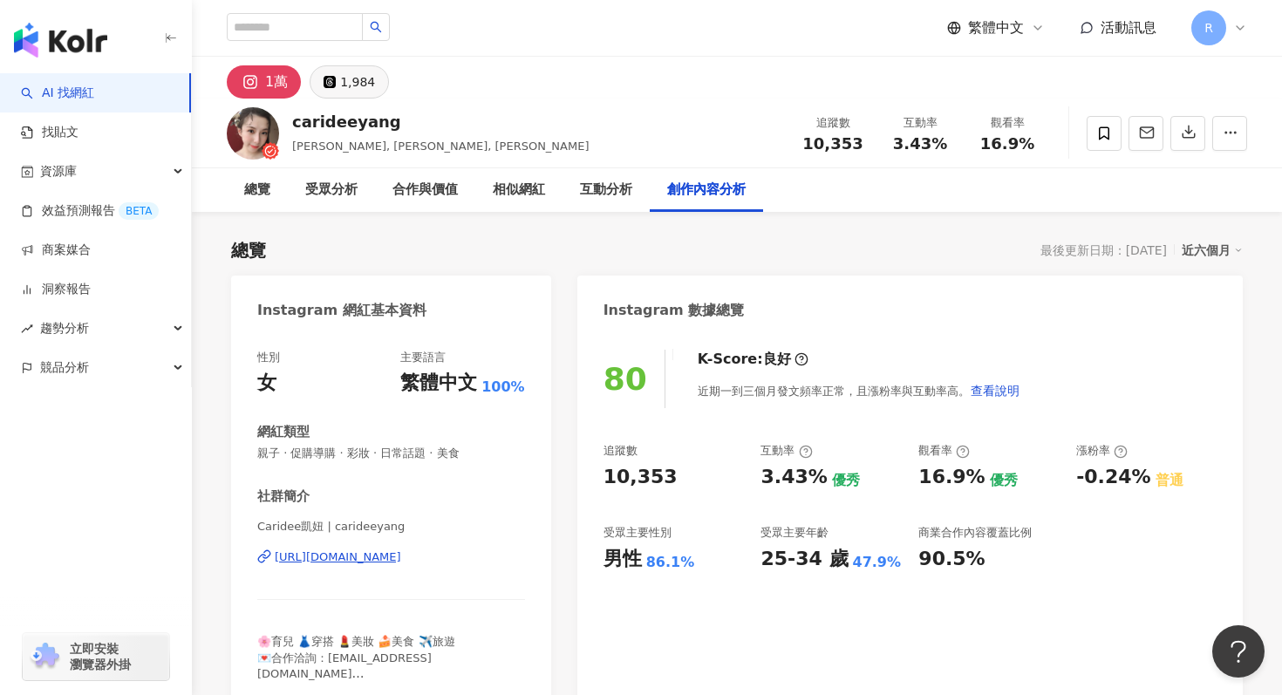
click at [360, 75] on div "1,984" at bounding box center [357, 82] width 35 height 24
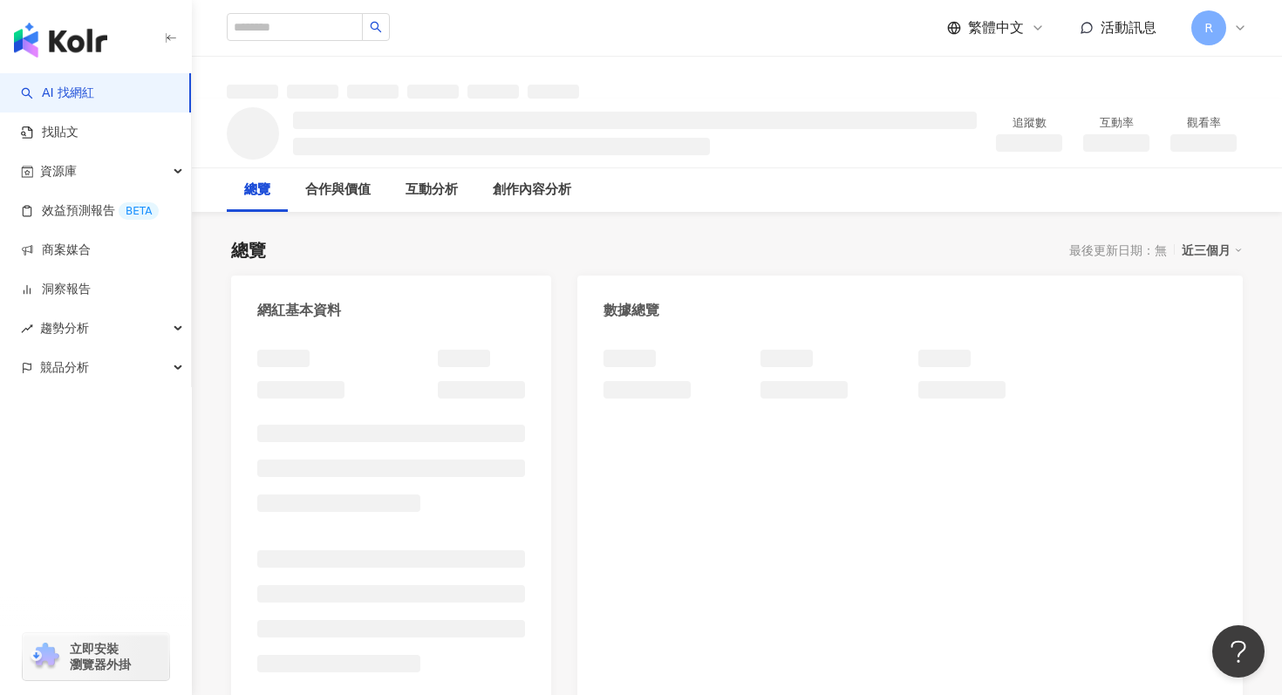
click at [1194, 252] on div "近三個月" at bounding box center [1212, 250] width 61 height 23
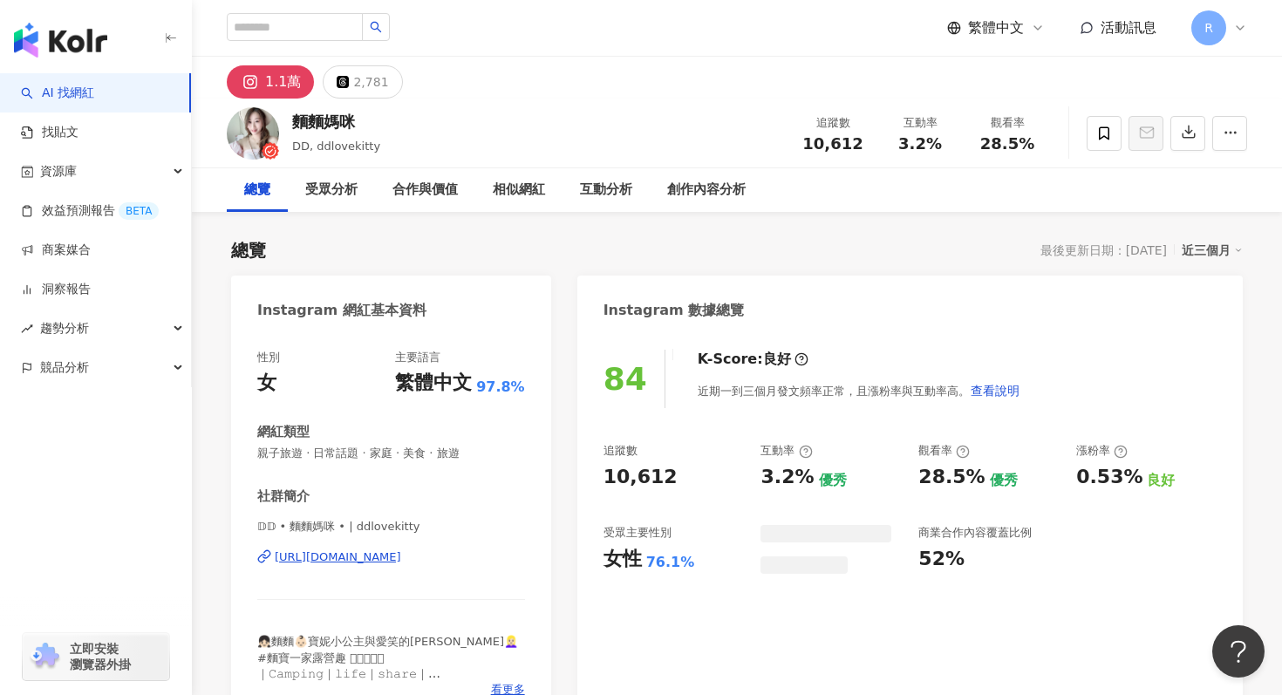
click at [1182, 265] on link "近六個月" at bounding box center [1182, 265] width 0 height 0
click at [401, 461] on span "親子旅遊 · 日常話題 · 家庭 · 美食 · 旅遊" at bounding box center [391, 454] width 268 height 16
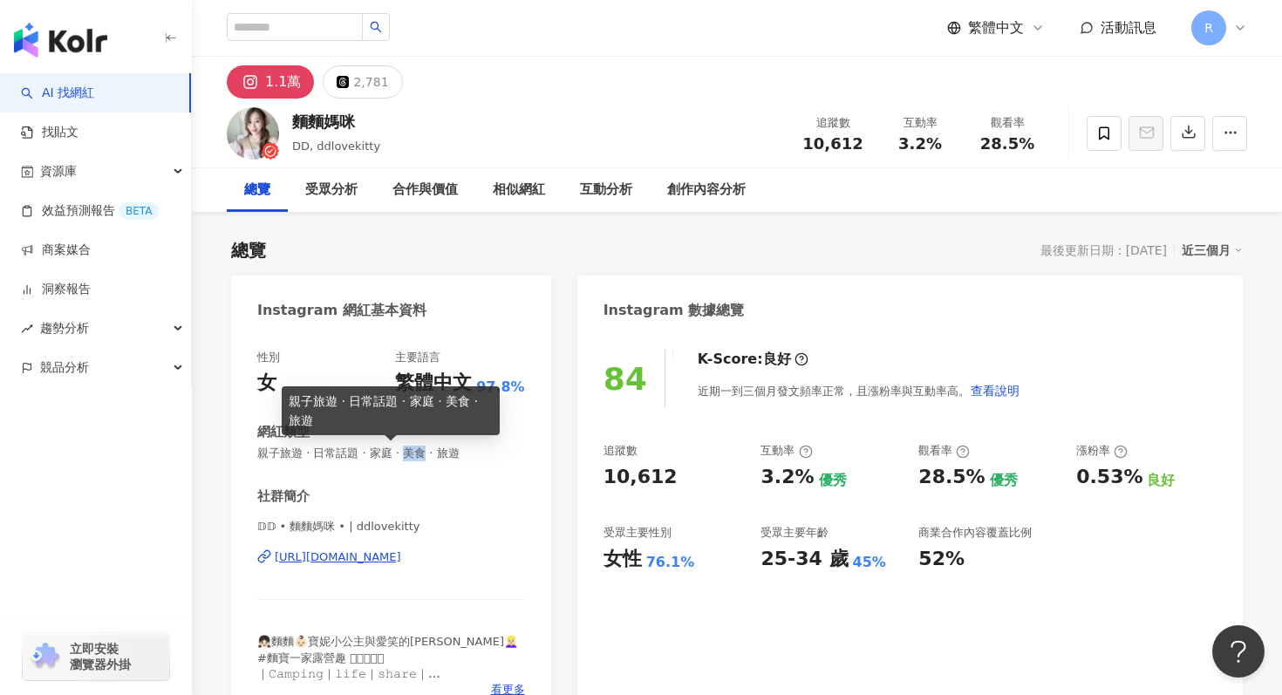
click at [401, 459] on span "親子旅遊 · 日常話題 · 家庭 · 美食 · 旅遊" at bounding box center [391, 454] width 268 height 16
click at [420, 454] on span "親子旅遊 · 日常話題 · 家庭 · 美食 · 旅遊" at bounding box center [391, 454] width 268 height 16
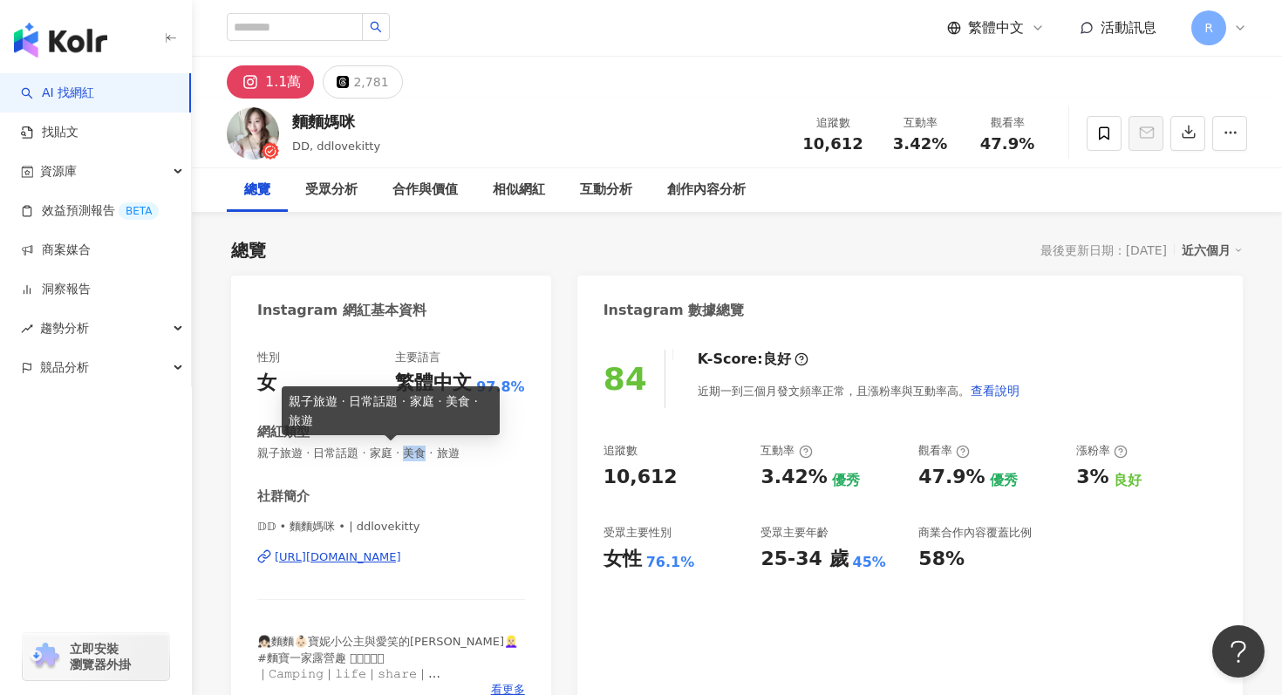
click at [420, 454] on span "親子旅遊 · 日常話題 · 家庭 · 美食 · 旅遊" at bounding box center [391, 454] width 268 height 16
copy span "親子旅遊 · 日常話題 · 家庭 · 美食 · 旅遊"
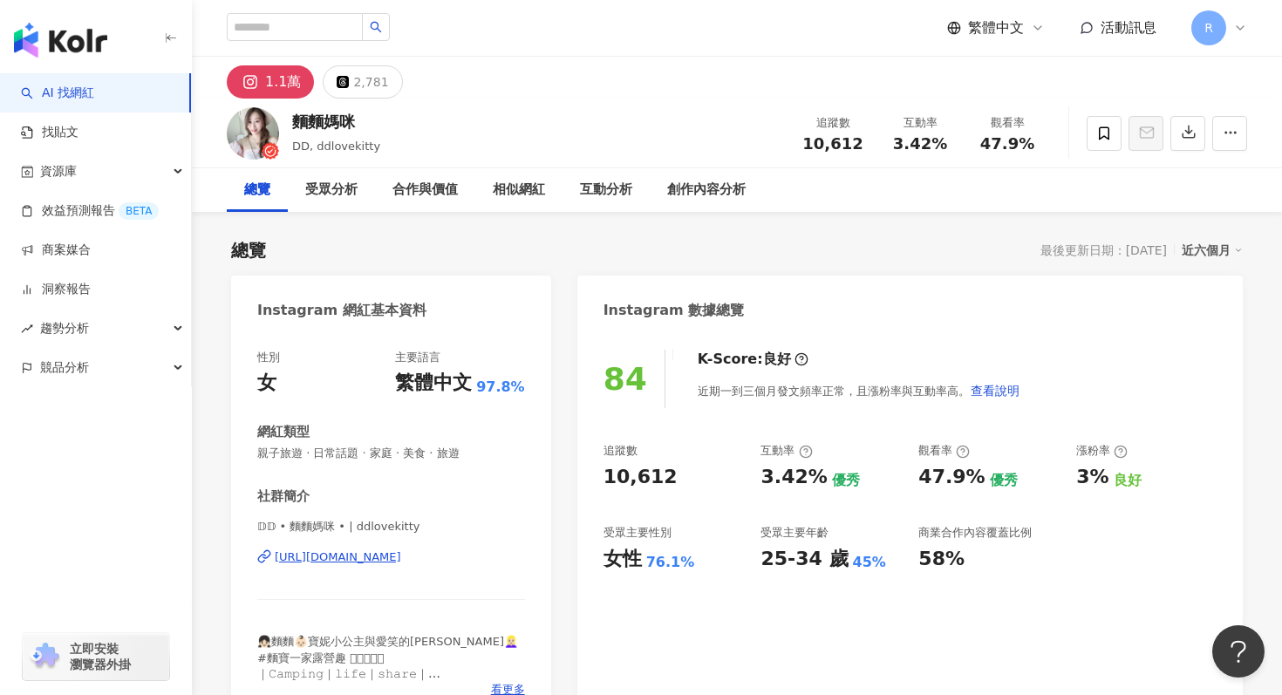
click at [969, 243] on div "總覽 最後更新日期：[DATE] 近六個月" at bounding box center [737, 250] width 1012 height 24
click at [1198, 135] on button "button" at bounding box center [1188, 133] width 35 height 35
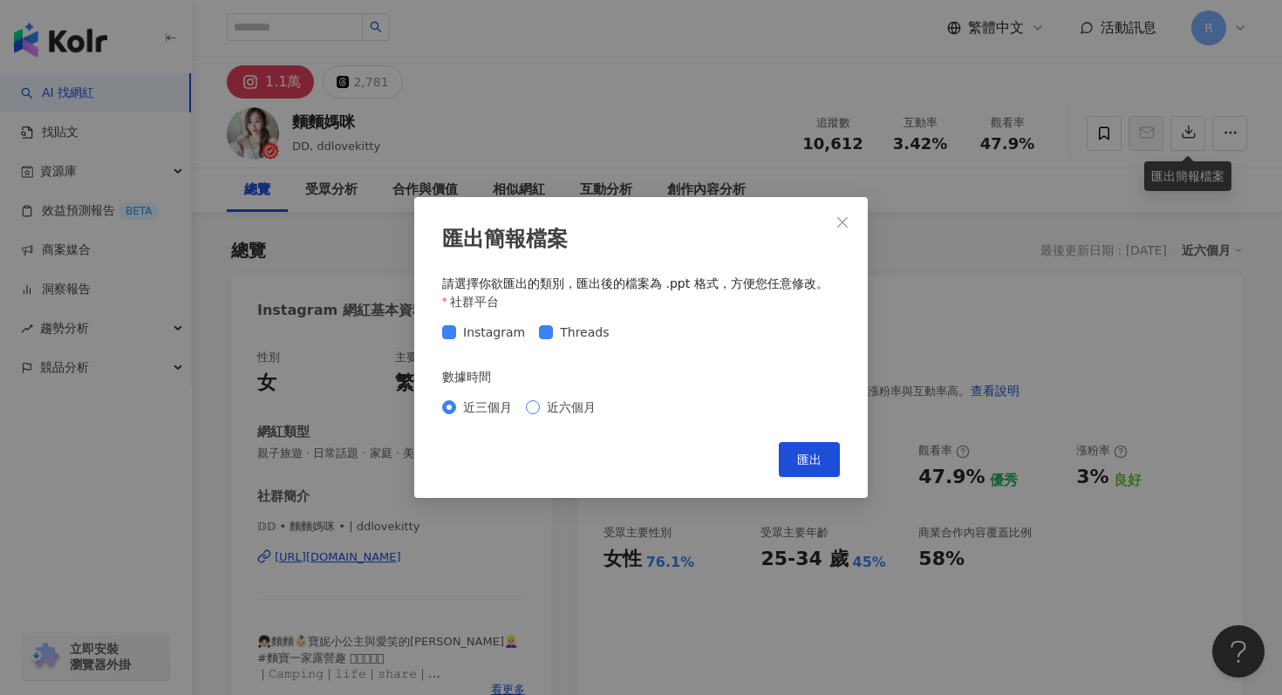
click at [578, 399] on span "近六個月" at bounding box center [571, 407] width 63 height 19
click at [812, 454] on span "匯出" at bounding box center [809, 460] width 24 height 14
click at [633, 103] on div "匯出簡報檔案 請選擇你欲匯出的類別，匯出後的檔案為 .ppt 格式，方便您任意修改。 社群平台 Instagram Threads 數據時間 近三個月 近六個…" at bounding box center [641, 347] width 1282 height 695
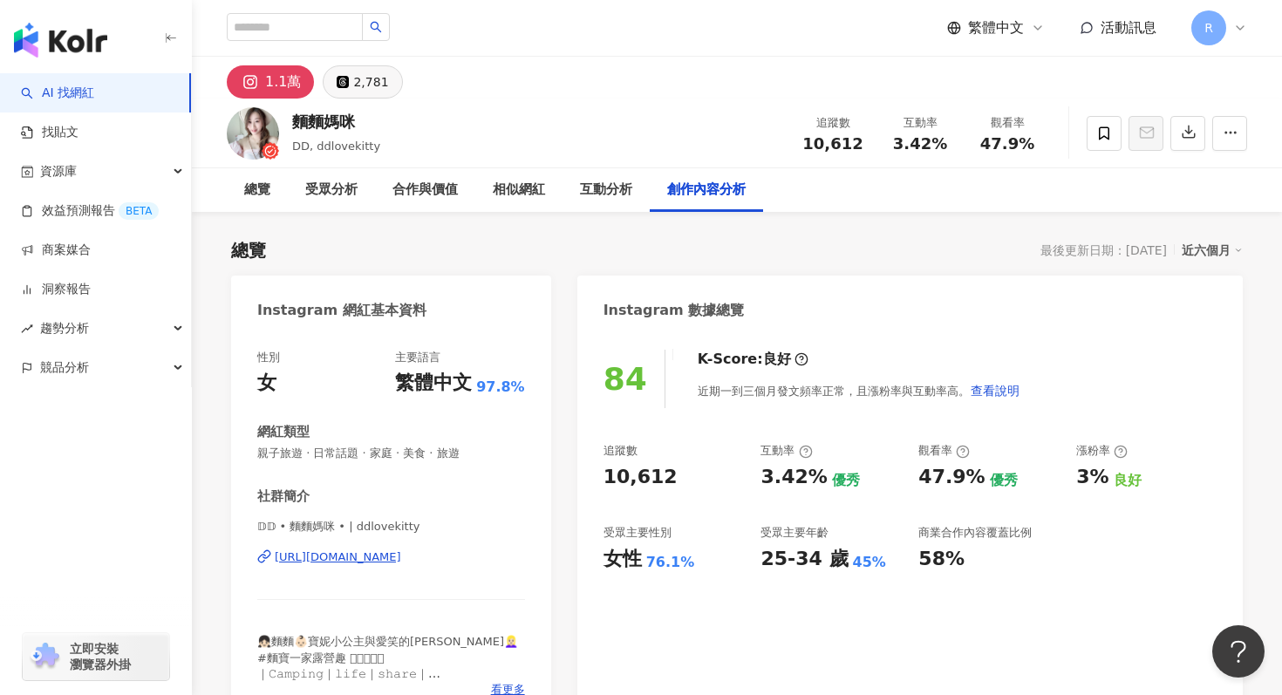
click at [366, 80] on div "2,781" at bounding box center [370, 82] width 35 height 24
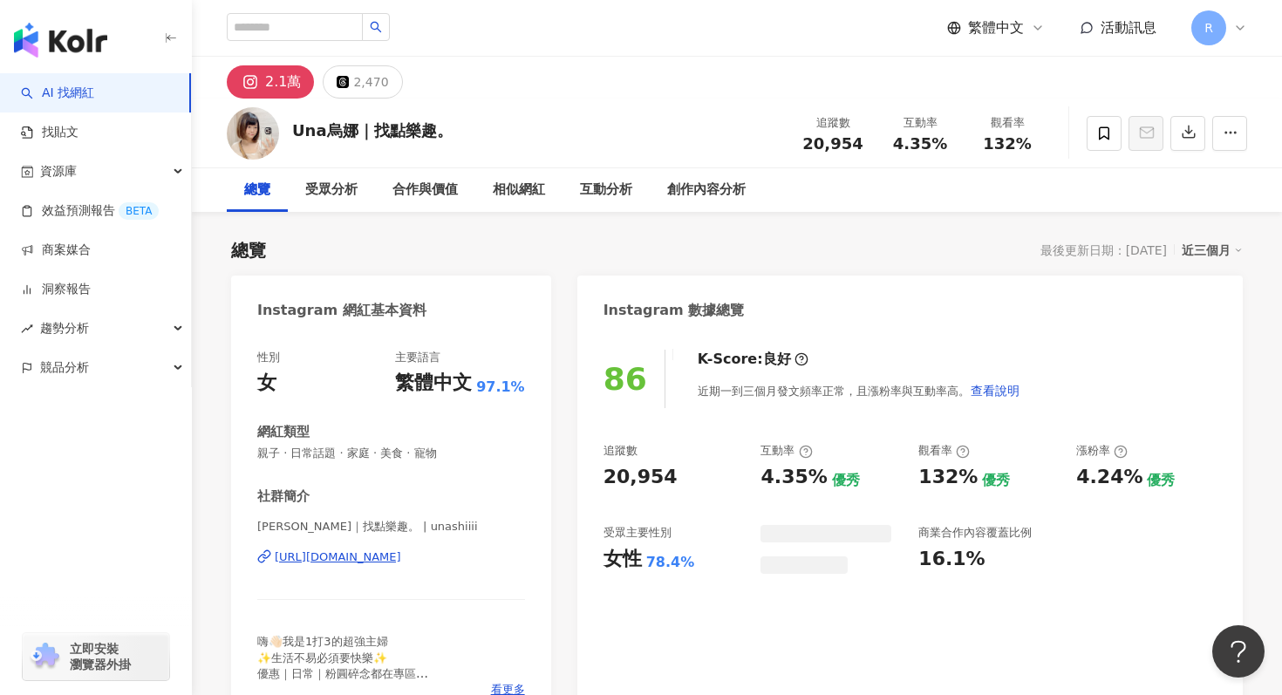
click at [1205, 242] on div "近三個月" at bounding box center [1212, 250] width 61 height 23
click at [1219, 311] on link "近六個月" at bounding box center [1220, 320] width 49 height 19
click at [399, 465] on div "性別 女 主要語言 繁體中文 97.1% 網紅類型 親子 · 日常話題 · 家庭 · 美食 · 寵物 社群簡介 Una烏娜｜找點樂趣。 | unashiiii…" at bounding box center [391, 524] width 268 height 348
click at [400, 452] on span "親子 · 日常話題 · 家庭 · 美食 · 寵物" at bounding box center [391, 454] width 268 height 16
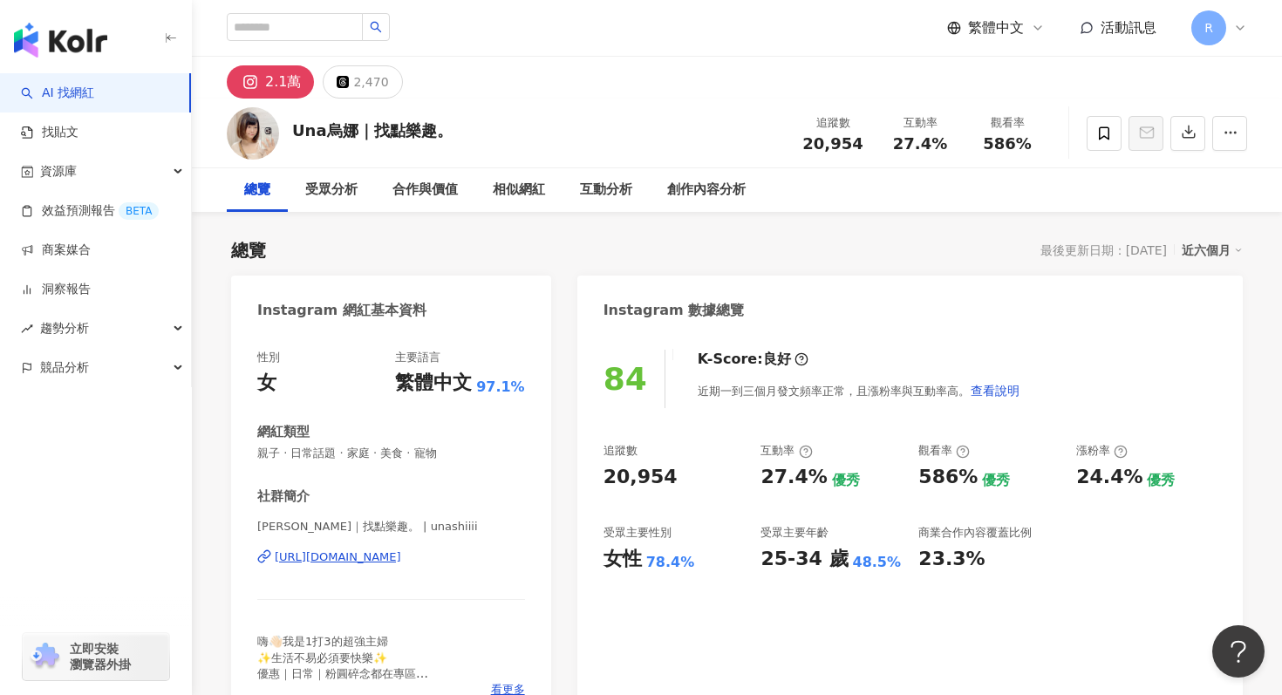
click at [400, 452] on span "親子 · 日常話題 · 家庭 · 美食 · 寵物" at bounding box center [391, 454] width 268 height 16
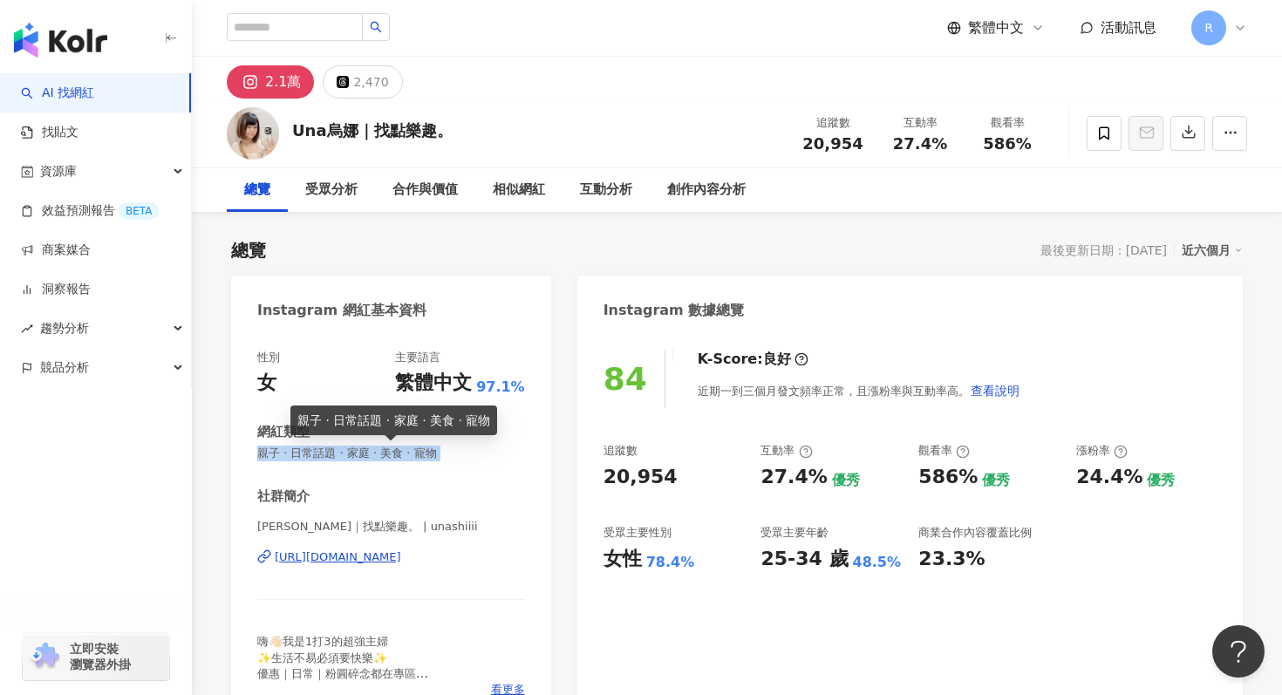
copy span "親子 · 日常話題 · 家庭 · 美食 · 寵物"
click at [523, 445] on div "網紅類型 親子 · 日常話題 · 家庭 · 美食 · 寵物" at bounding box center [391, 442] width 268 height 38
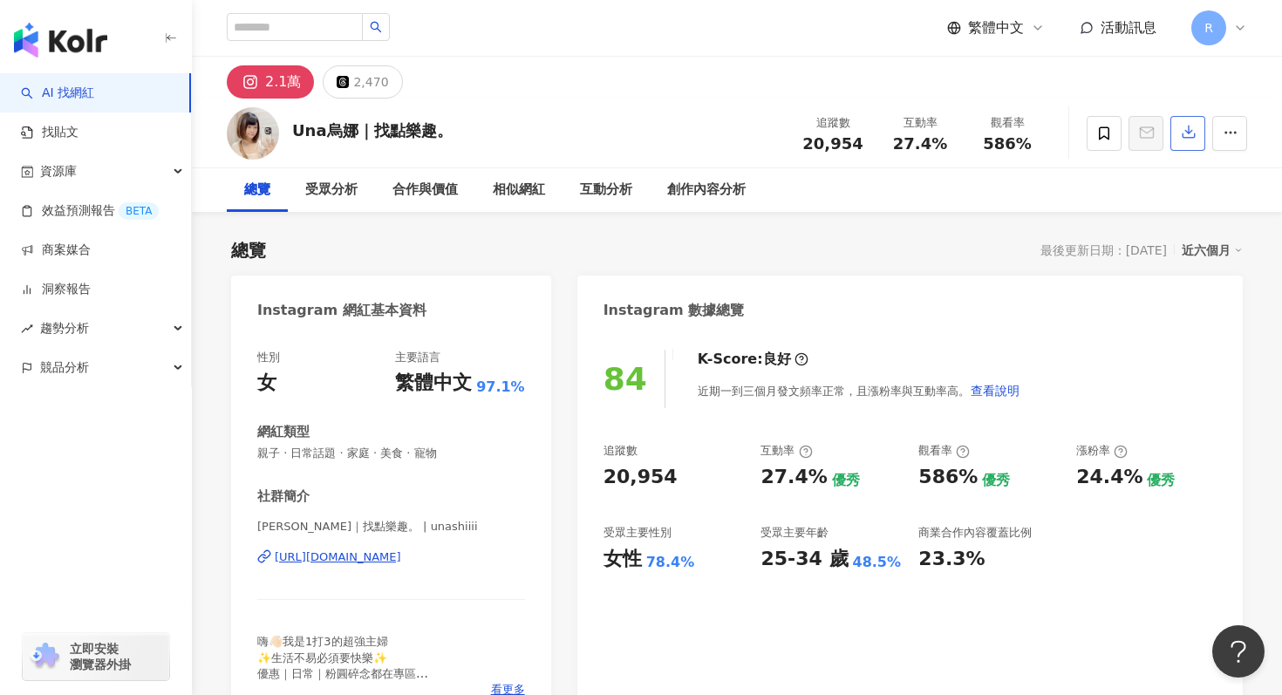
click at [1178, 140] on button "button" at bounding box center [1188, 133] width 35 height 35
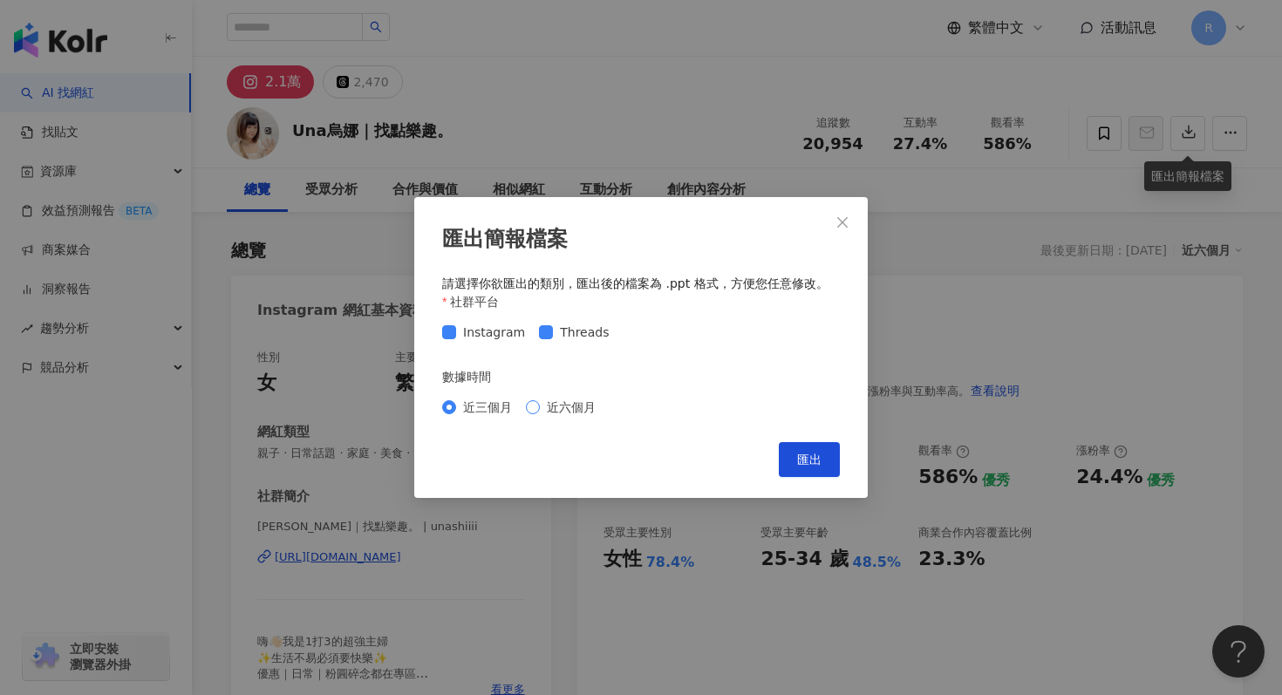
click at [587, 400] on span "近六個月" at bounding box center [571, 407] width 63 height 19
click at [812, 439] on div "匯出簡報檔案 請選擇你欲匯出的類別，匯出後的檔案為 .ppt 格式，方便您任意修改。 社群平台 Instagram Threads 數據時間 近三個月 近六個…" at bounding box center [641, 347] width 454 height 301
click at [813, 456] on span "匯出" at bounding box center [809, 460] width 24 height 14
click at [745, 94] on div "匯出簡報檔案 請選擇你欲匯出的類別，匯出後的檔案為 .ppt 格式，方便您任意修改。 社群平台 Instagram Threads 數據時間 近三個月 近六個…" at bounding box center [641, 347] width 1282 height 695
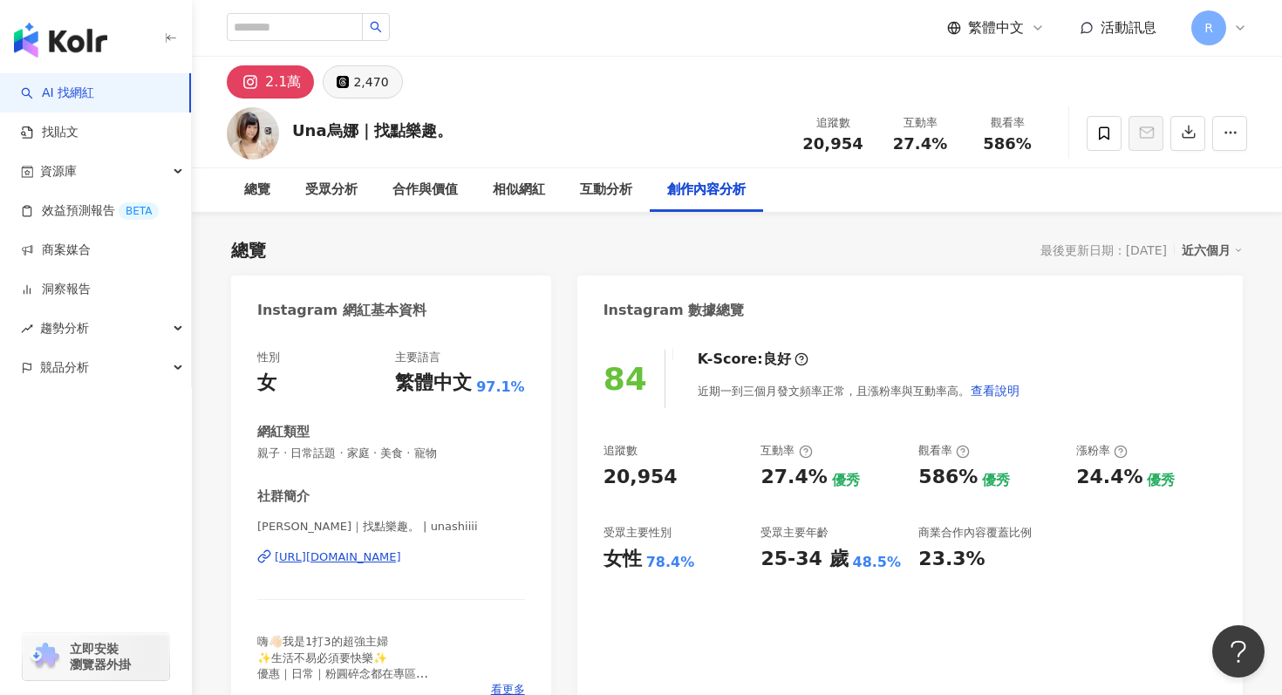
click at [338, 89] on button "2,470" at bounding box center [362, 81] width 79 height 33
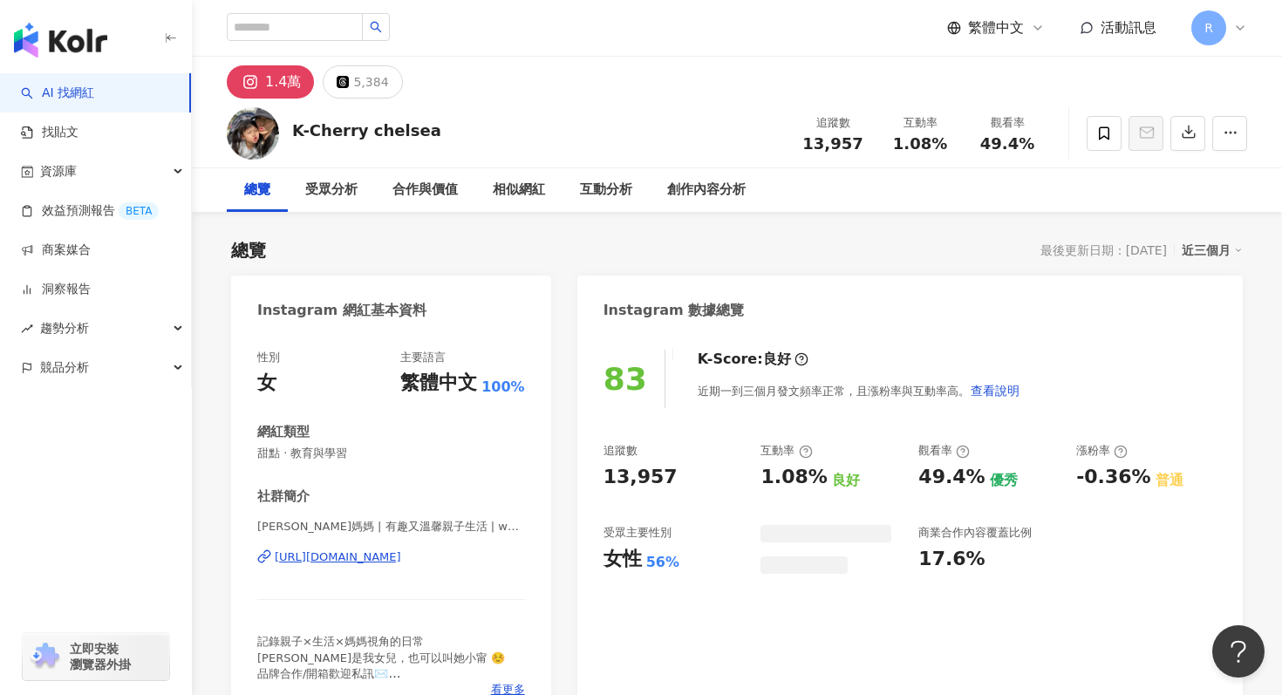
click at [1197, 248] on div "近三個月" at bounding box center [1212, 250] width 61 height 23
click at [1209, 256] on div "近三個月" at bounding box center [1212, 250] width 61 height 23
click at [1210, 318] on div "Instagram 數據總覽" at bounding box center [910, 304] width 666 height 57
click at [1205, 258] on div "近三個月" at bounding box center [1212, 250] width 61 height 23
click at [1205, 256] on div "近三個月" at bounding box center [1212, 250] width 61 height 23
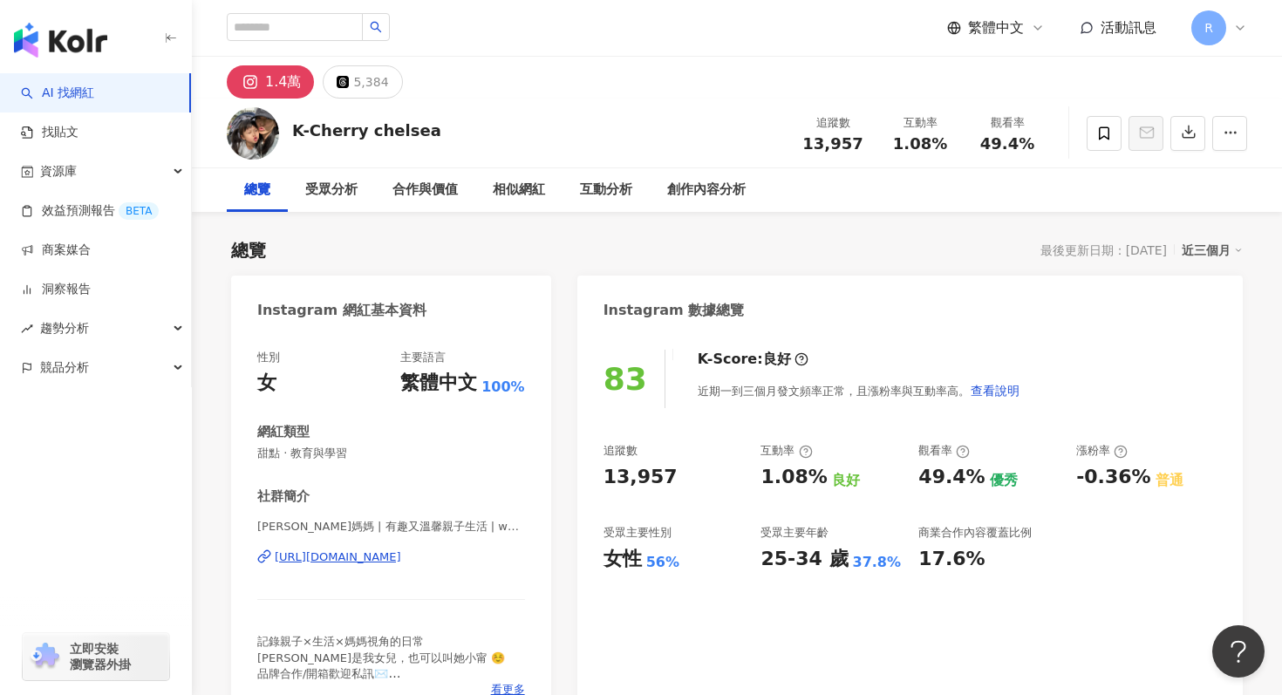
click at [1205, 252] on div "近三個月" at bounding box center [1212, 250] width 61 height 23
click at [1208, 321] on link "近六個月" at bounding box center [1220, 320] width 49 height 19
click at [356, 529] on span "[PERSON_NAME]媽媽 | 有趣又溫馨親子生活 | werkccfamily" at bounding box center [391, 527] width 268 height 16
click at [267, 453] on span "甜點 · 教育與學習" at bounding box center [391, 454] width 268 height 16
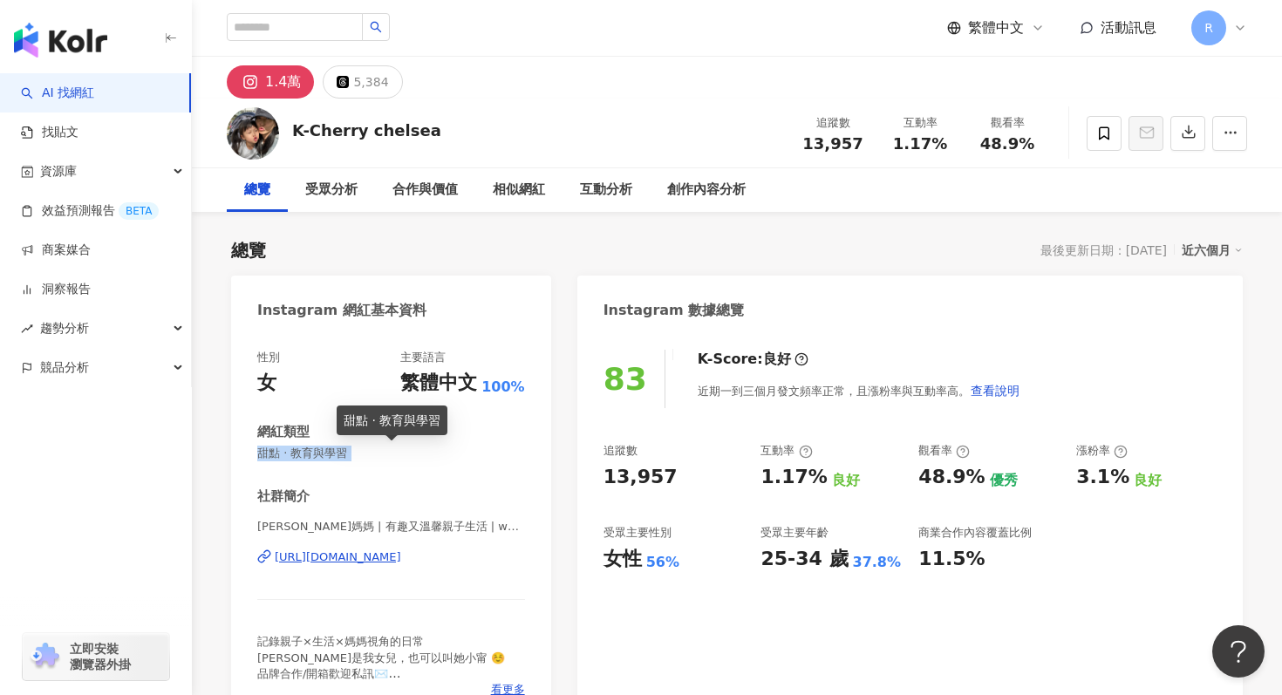
click at [267, 453] on span "甜點 · 教育與學習" at bounding box center [391, 454] width 268 height 16
copy span "甜點 · 教育與學習"
click at [887, 252] on div "總覽 最後更新日期：[DATE] 近六個月" at bounding box center [737, 250] width 1012 height 24
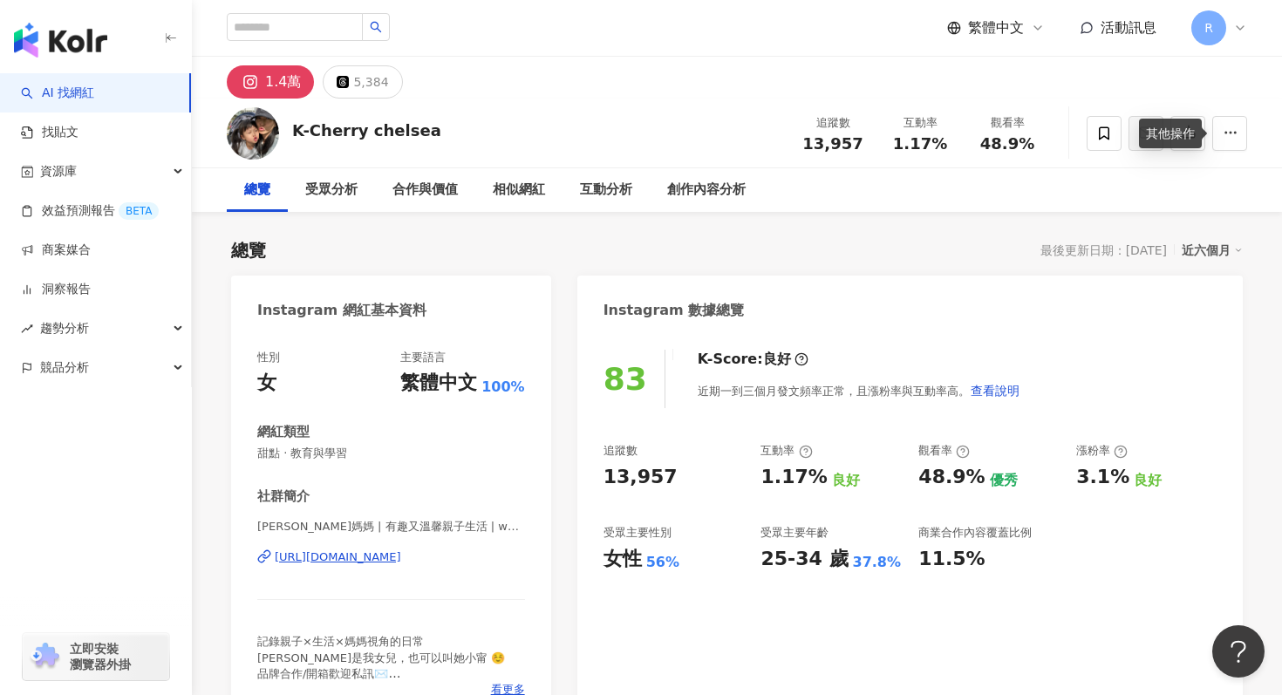
click at [1199, 125] on div "其他操作" at bounding box center [1170, 134] width 63 height 30
click at [1196, 131] on icon "button" at bounding box center [1189, 132] width 16 height 16
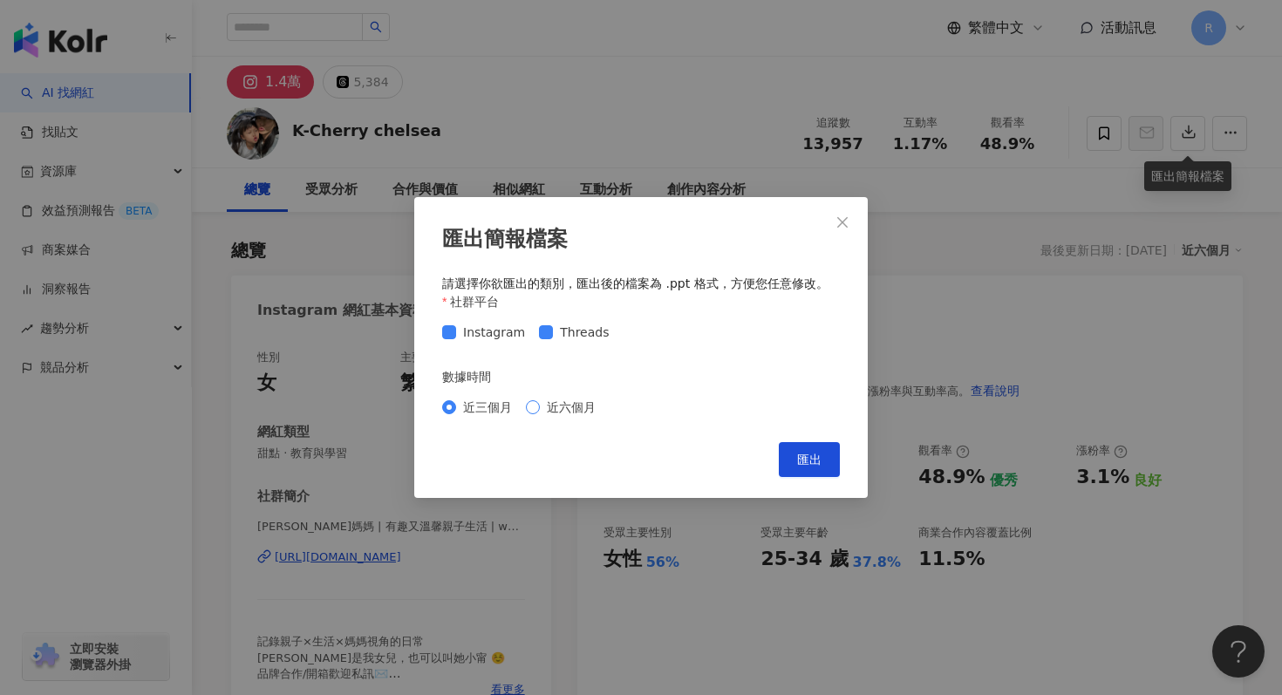
click at [598, 409] on span "近六個月" at bounding box center [571, 407] width 63 height 19
click at [796, 460] on button "匯出" at bounding box center [809, 459] width 61 height 35
click at [716, 62] on div "匯出簡報檔案 請選擇你欲匯出的類別，匯出後的檔案為 .ppt 格式，方便您任意修改。 社群平台 Instagram Threads 數據時間 近三個月 近六個…" at bounding box center [641, 347] width 1282 height 695
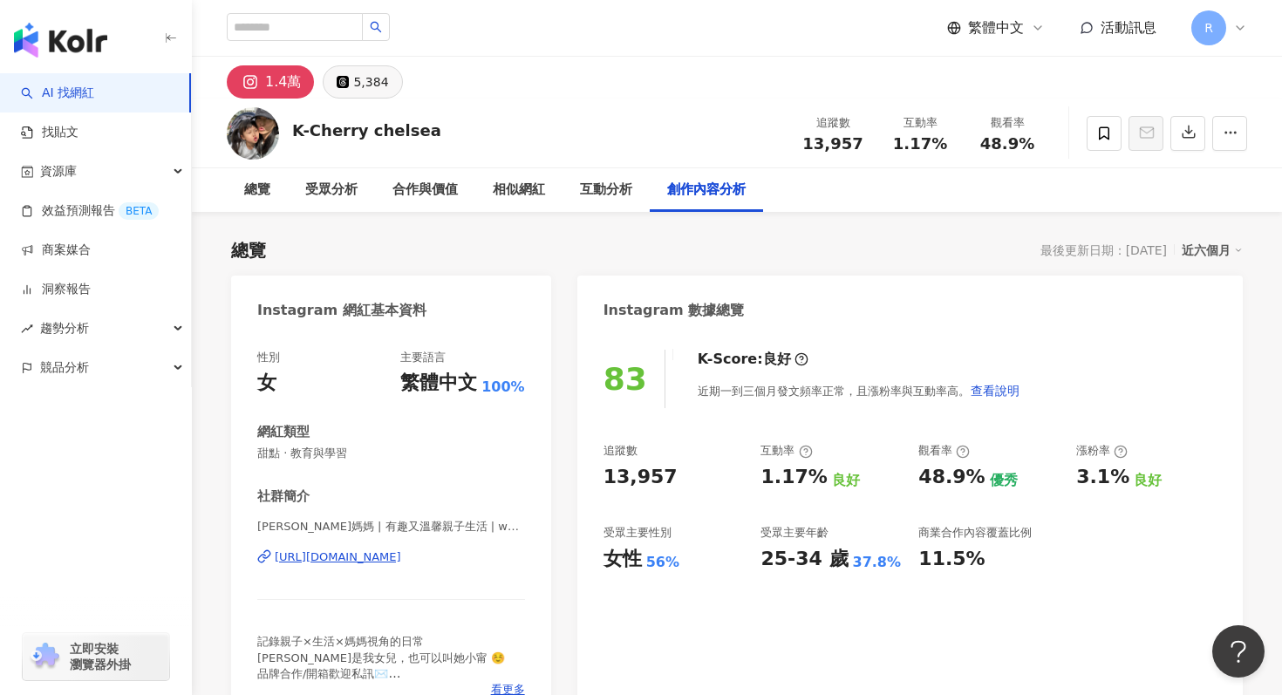
click at [360, 80] on div "5,384" at bounding box center [370, 82] width 35 height 24
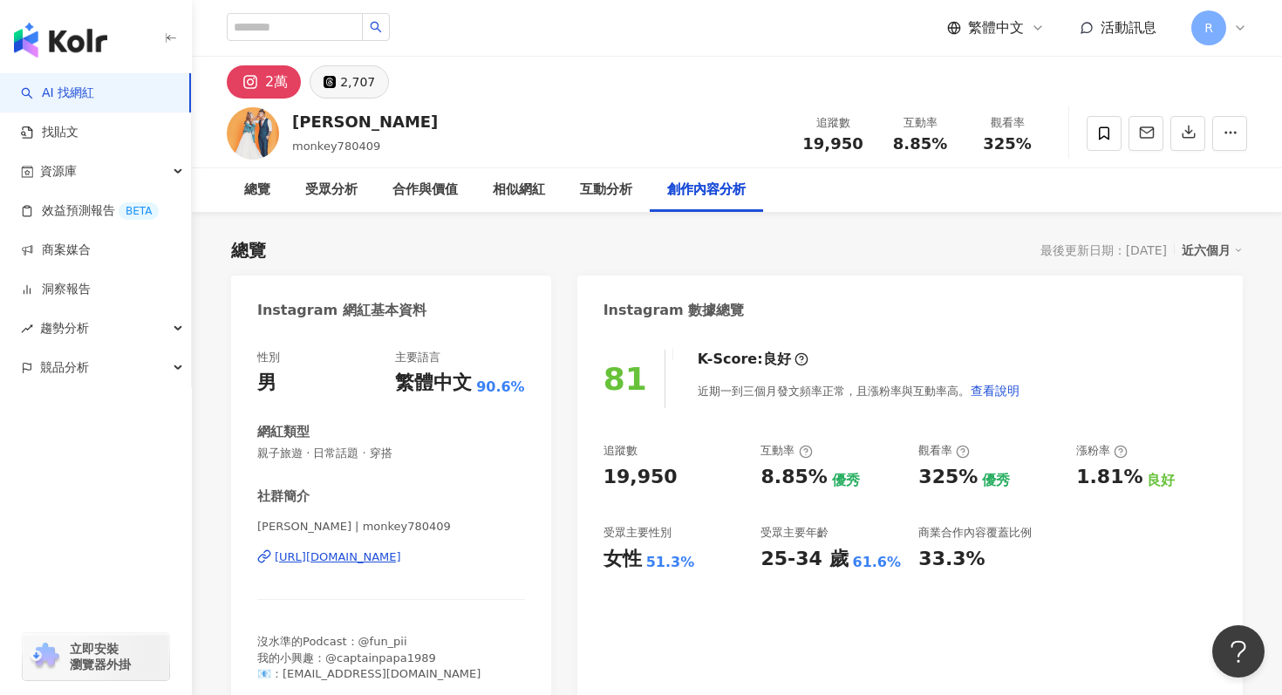
click at [350, 68] on button "2,707" at bounding box center [349, 81] width 79 height 33
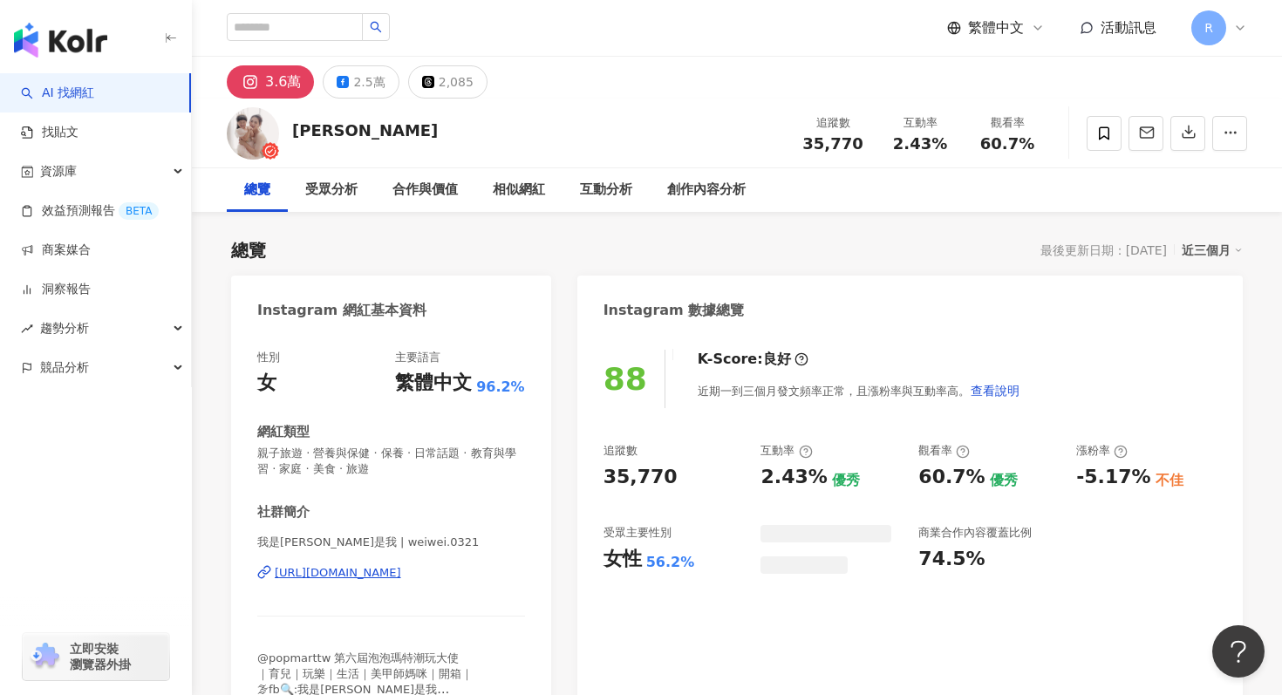
click at [369, 462] on span "親子旅遊 · 營養與保健 · 保養 · 日常話題 · 教育與學習 · 家庭 · 美食 · 旅遊" at bounding box center [391, 461] width 268 height 31
click at [320, 460] on span "親子旅遊 · 營養與保健 · 保養 · 日常話題 · 教育與學習 · 家庭 · 美食 · 旅遊" at bounding box center [391, 461] width 268 height 31
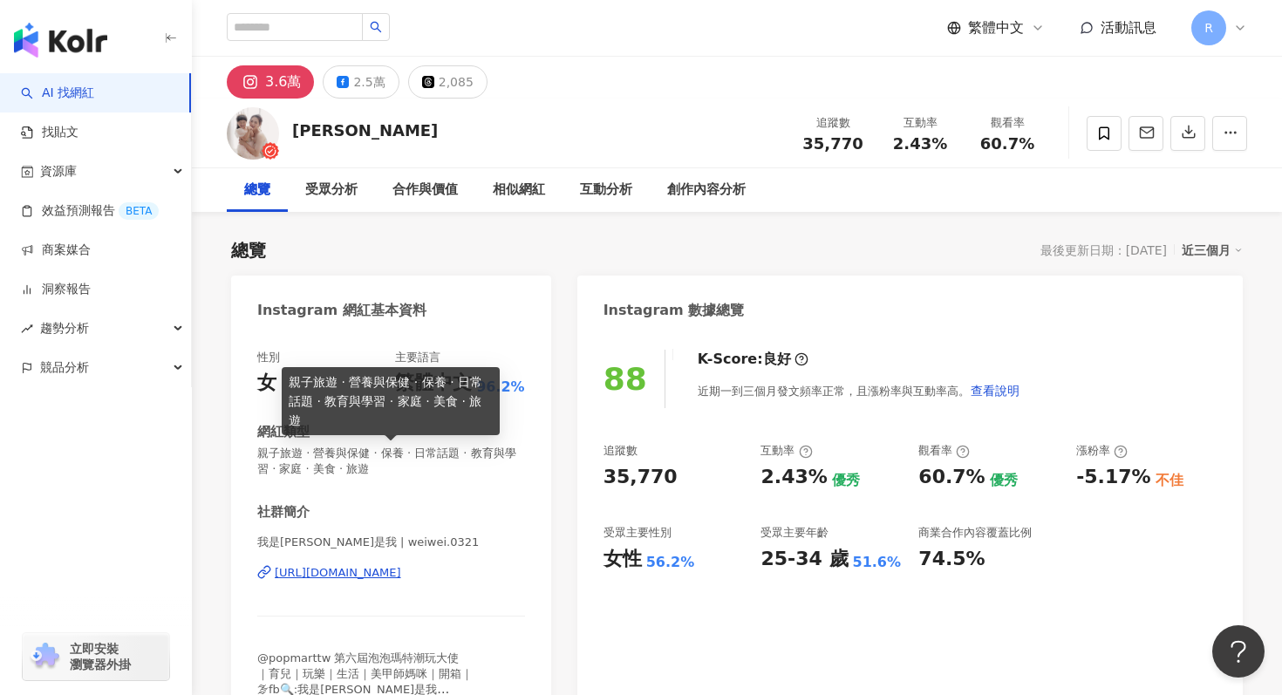
click at [320, 460] on span "親子旅遊 · 營養與保健 · 保養 · 日常話題 · 教育與學習 · 家庭 · 美食 · 旅遊" at bounding box center [391, 461] width 268 height 31
copy span "親子旅遊 · 營養與保健 · 保養 · 日常話題 · 教育與學習 · 家庭 · 美食 · 旅遊"
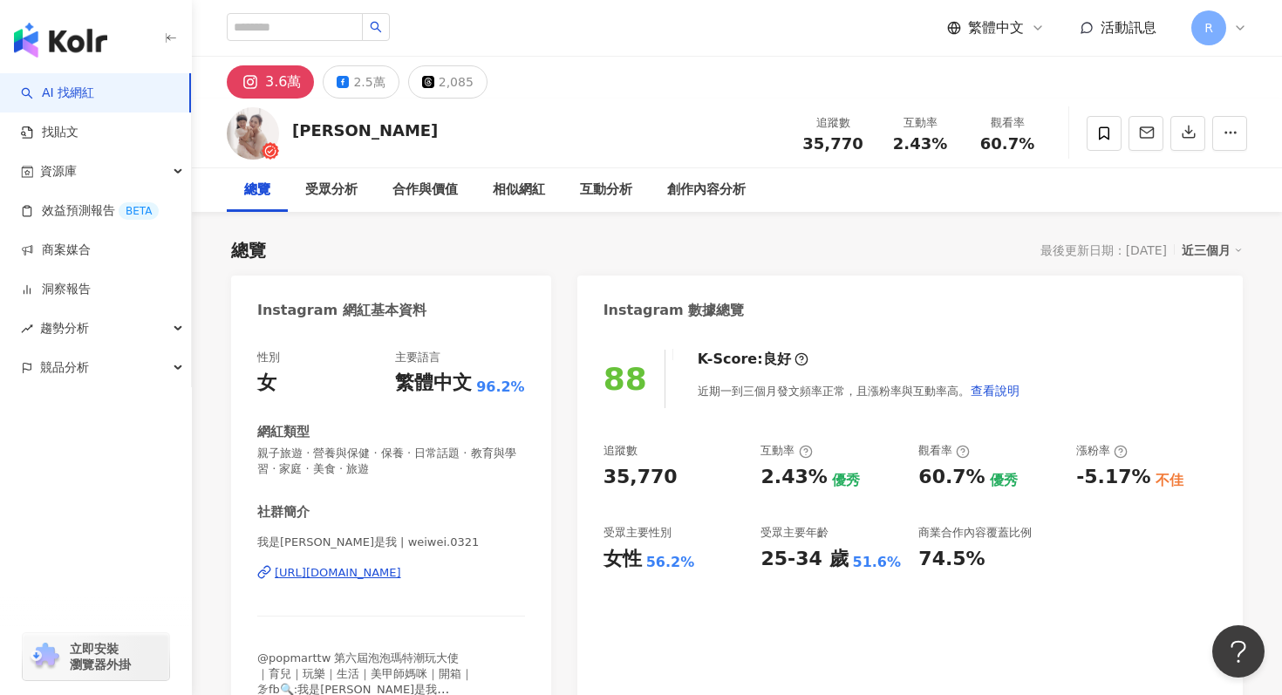
click at [1206, 249] on div "近三個月" at bounding box center [1212, 250] width 61 height 23
click at [1196, 330] on link "近六個月" at bounding box center [1220, 320] width 49 height 19
click at [1192, 147] on button "button" at bounding box center [1188, 133] width 35 height 35
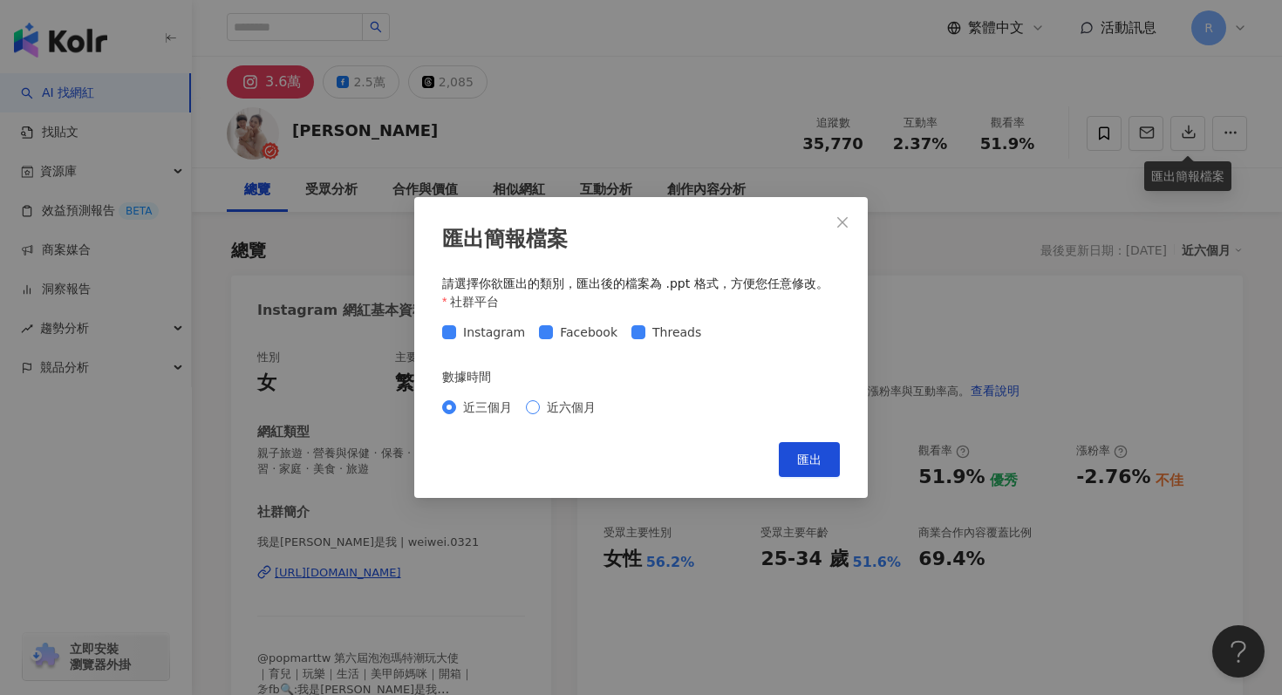
click at [573, 401] on span "近六個月" at bounding box center [571, 407] width 63 height 19
click at [861, 475] on div "匯出簡報檔案 請選擇你欲匯出的類別，匯出後的檔案為 .ppt 格式，方便您任意修改。 社群平台 Instagram Facebook Threads 數據時間…" at bounding box center [641, 347] width 454 height 301
click at [811, 475] on button "匯出" at bounding box center [809, 459] width 61 height 35
click at [1182, 127] on div "匯出簡報檔案 請選擇你欲匯出的類別，匯出後的檔案為 .ppt 格式，方便您任意修改。 社群平台 Instagram Facebook Threads 數據時間…" at bounding box center [641, 347] width 1282 height 695
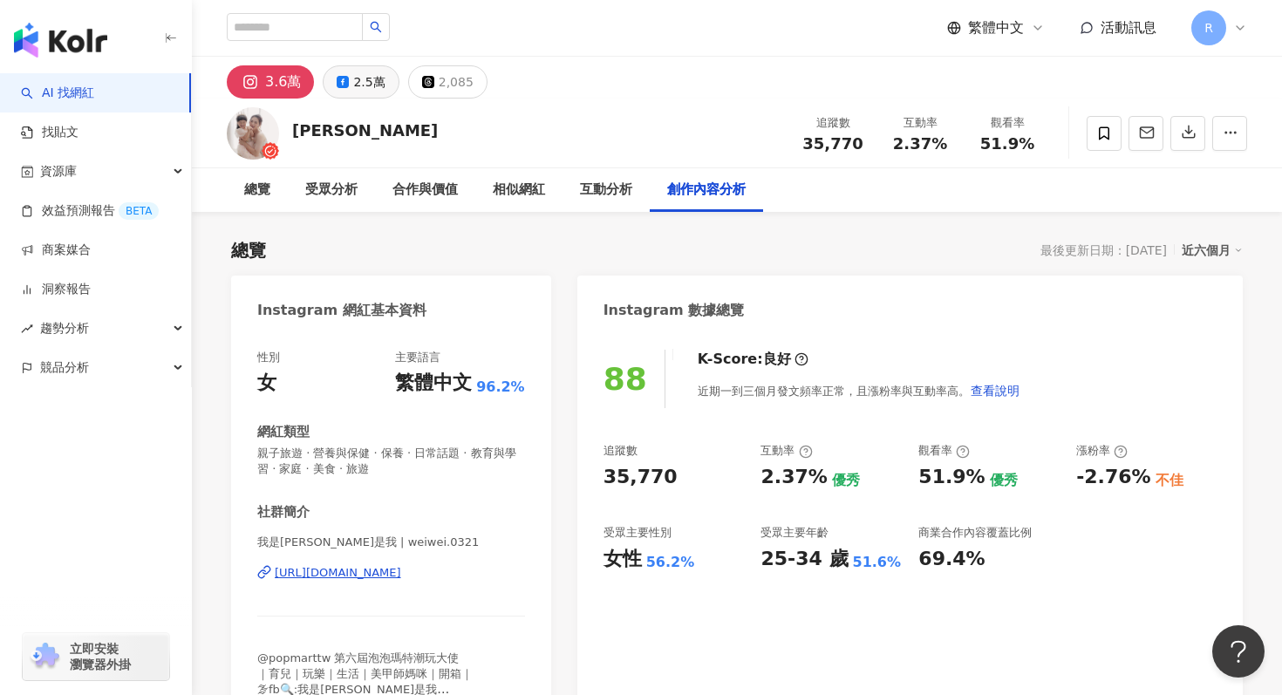
click at [353, 77] on div "2.5萬" at bounding box center [368, 82] width 31 height 24
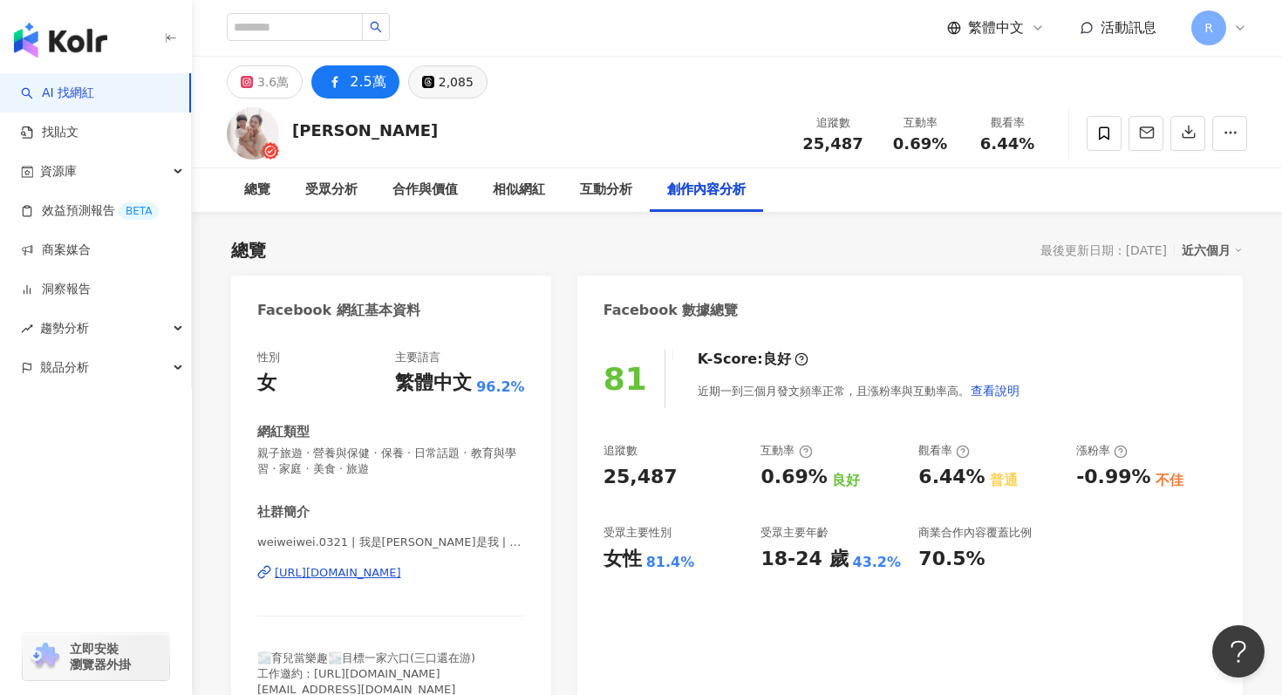
click at [415, 79] on button "2,085" at bounding box center [447, 81] width 79 height 33
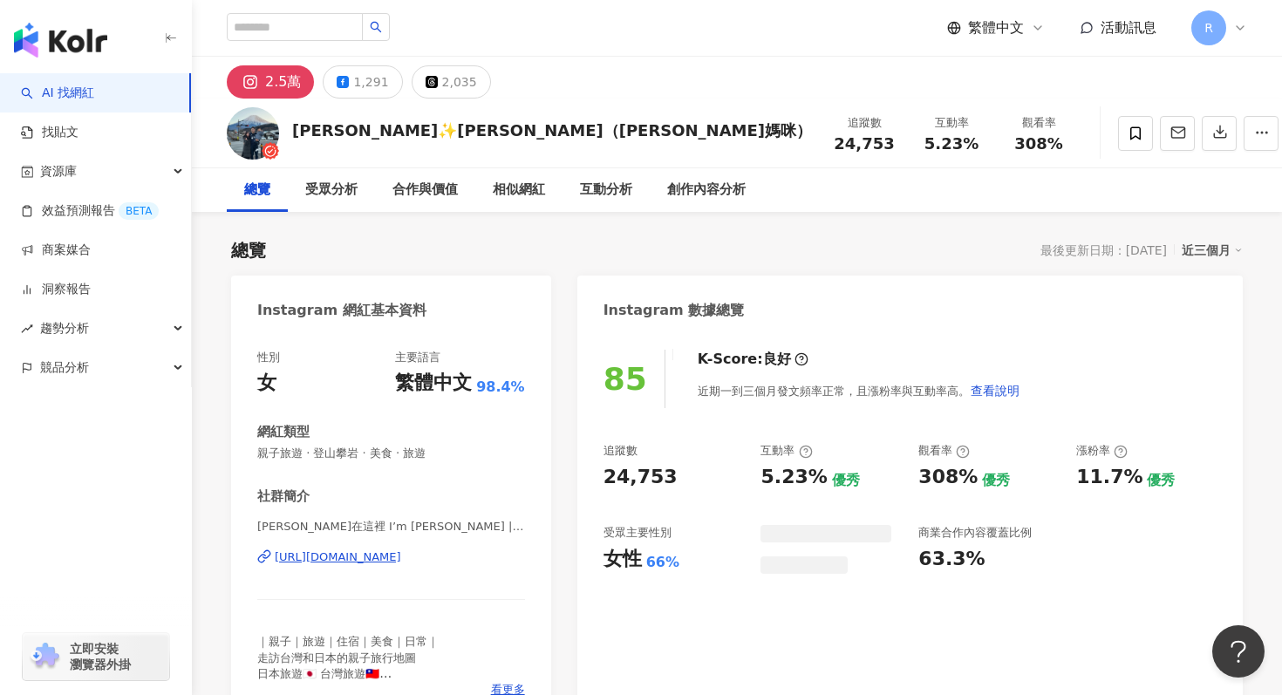
click at [1207, 249] on div "近三個月" at bounding box center [1212, 250] width 61 height 23
click at [1196, 322] on link "近六個月" at bounding box center [1220, 320] width 49 height 19
click at [401, 455] on span "親子旅遊 · 登山攀岩 · 美食 · 旅遊" at bounding box center [391, 454] width 268 height 16
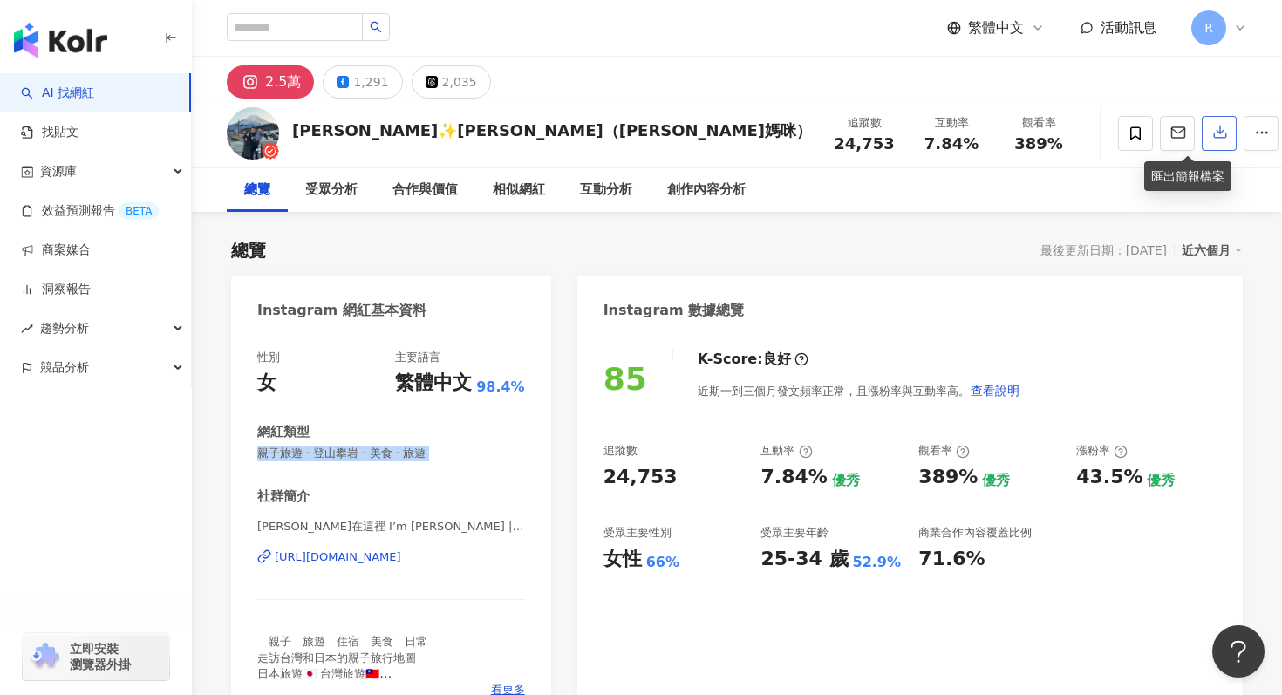
click at [1202, 139] on button "button" at bounding box center [1219, 133] width 35 height 35
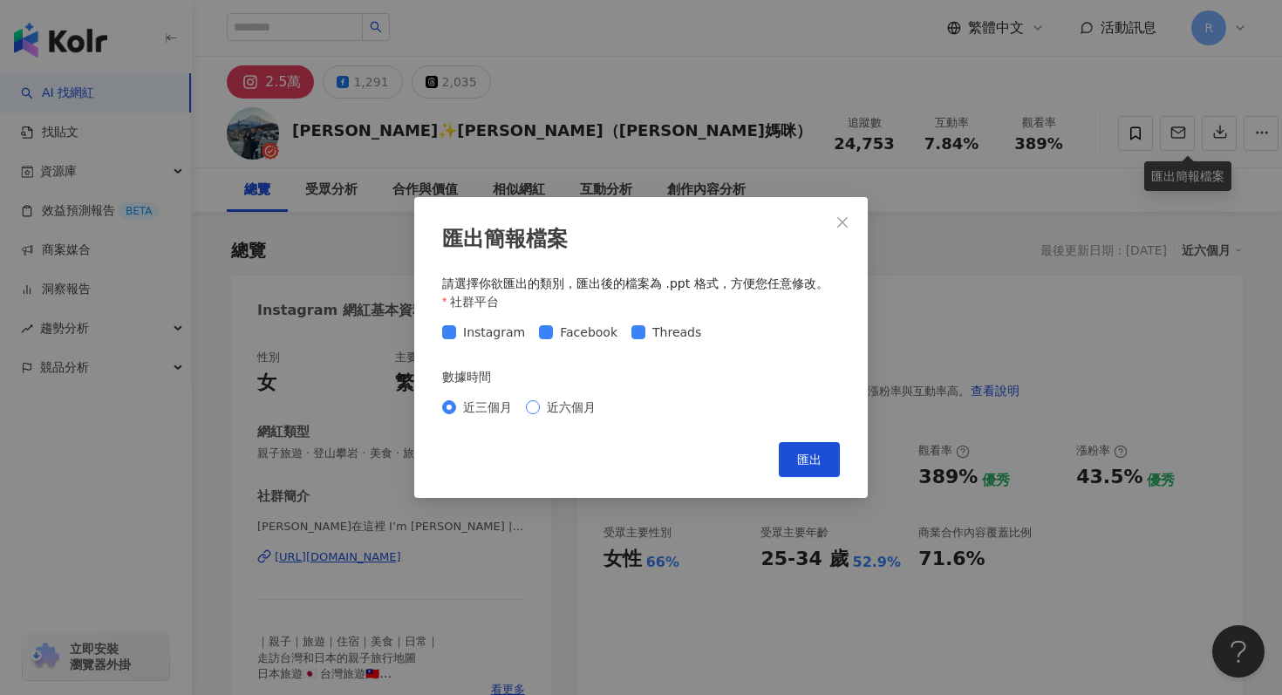
click at [557, 406] on span "近六個月" at bounding box center [571, 407] width 63 height 19
click at [790, 456] on button "匯出" at bounding box center [809, 459] width 61 height 35
click at [901, 2] on div "匯出簡報檔案 請選擇你欲匯出的類別，匯出後的檔案為 .ppt 格式，方便您任意修改。 社群平台 Instagram Facebook Threads 數據時間…" at bounding box center [641, 347] width 1282 height 695
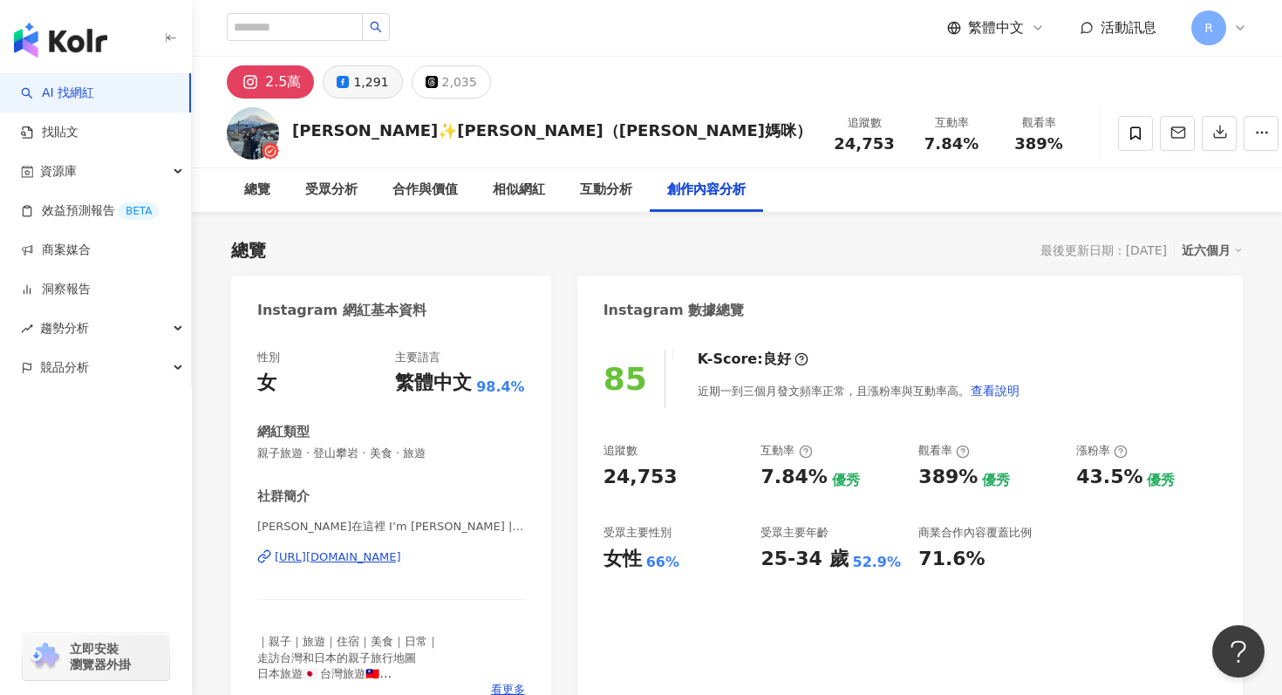
click at [337, 81] on icon at bounding box center [343, 82] width 12 height 12
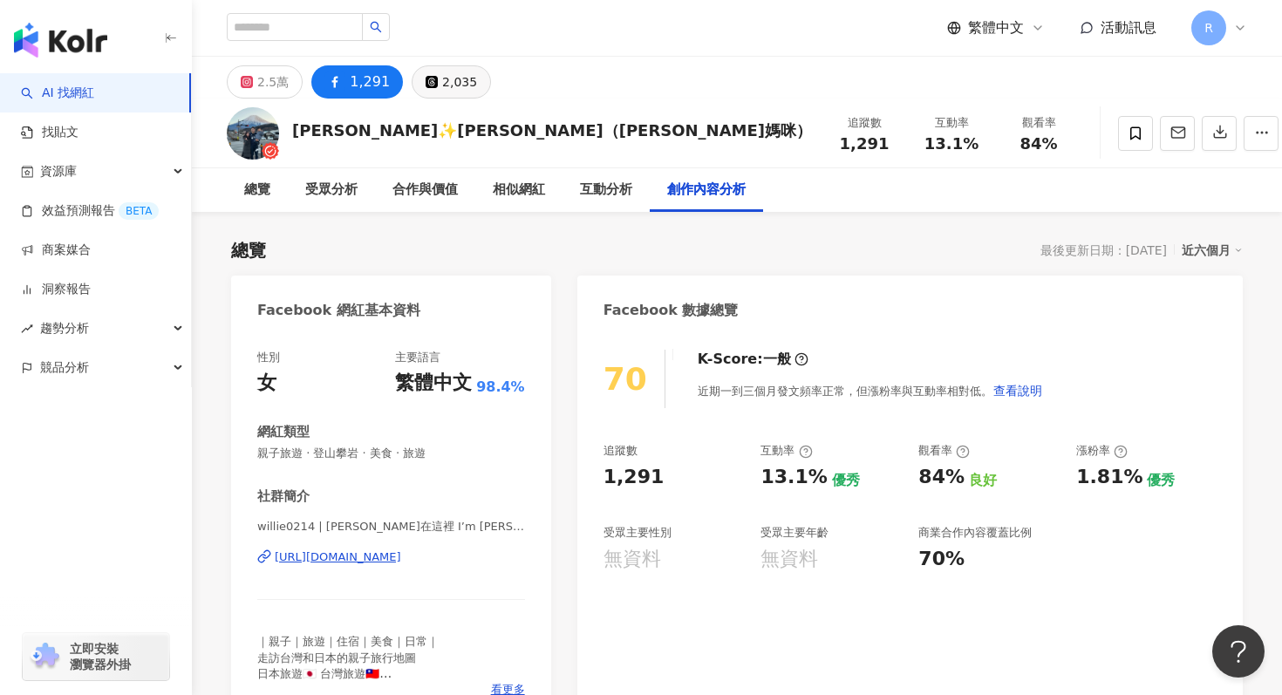
click at [457, 94] on button "2,035" at bounding box center [451, 81] width 79 height 33
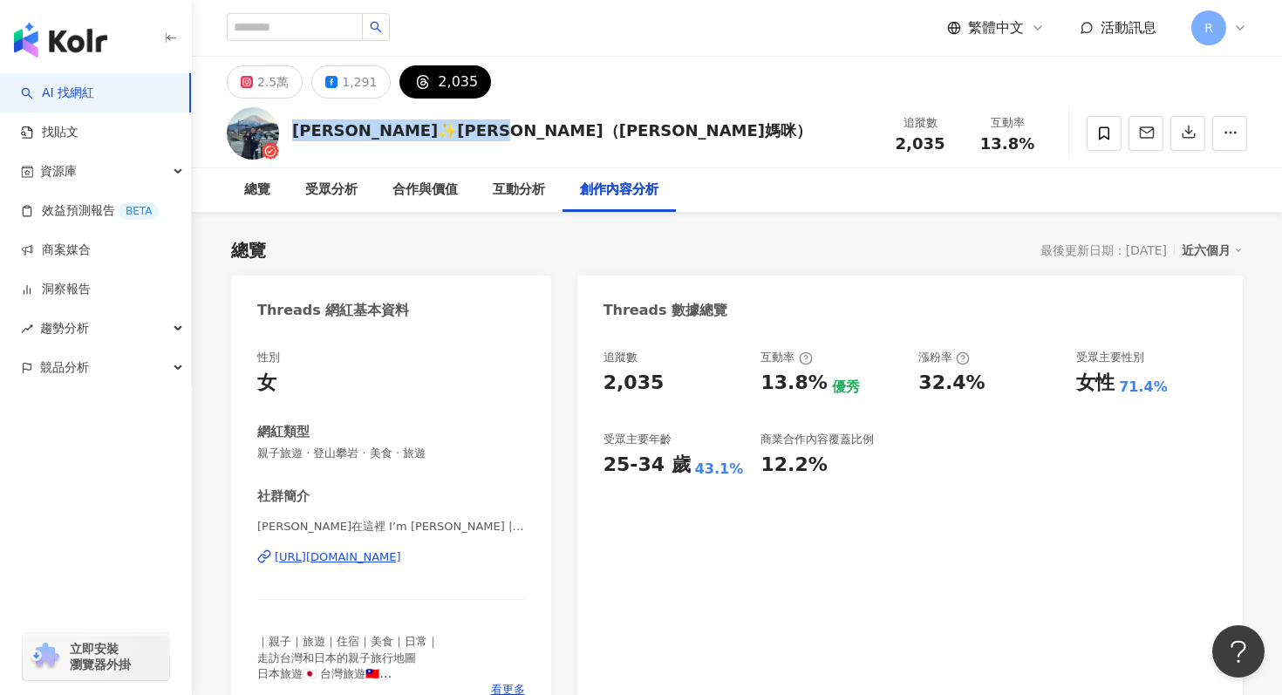
drag, startPoint x: 294, startPoint y: 130, endPoint x: 533, endPoint y: 130, distance: 239.0
click at [533, 131] on div "阿儒✨RUBY（威利Willie媽咪） 追蹤數 2,035 互動率 13.8%" at bounding box center [737, 133] width 1090 height 69
copy div "阿儒✨RUBY（威利Willie媽咪）"
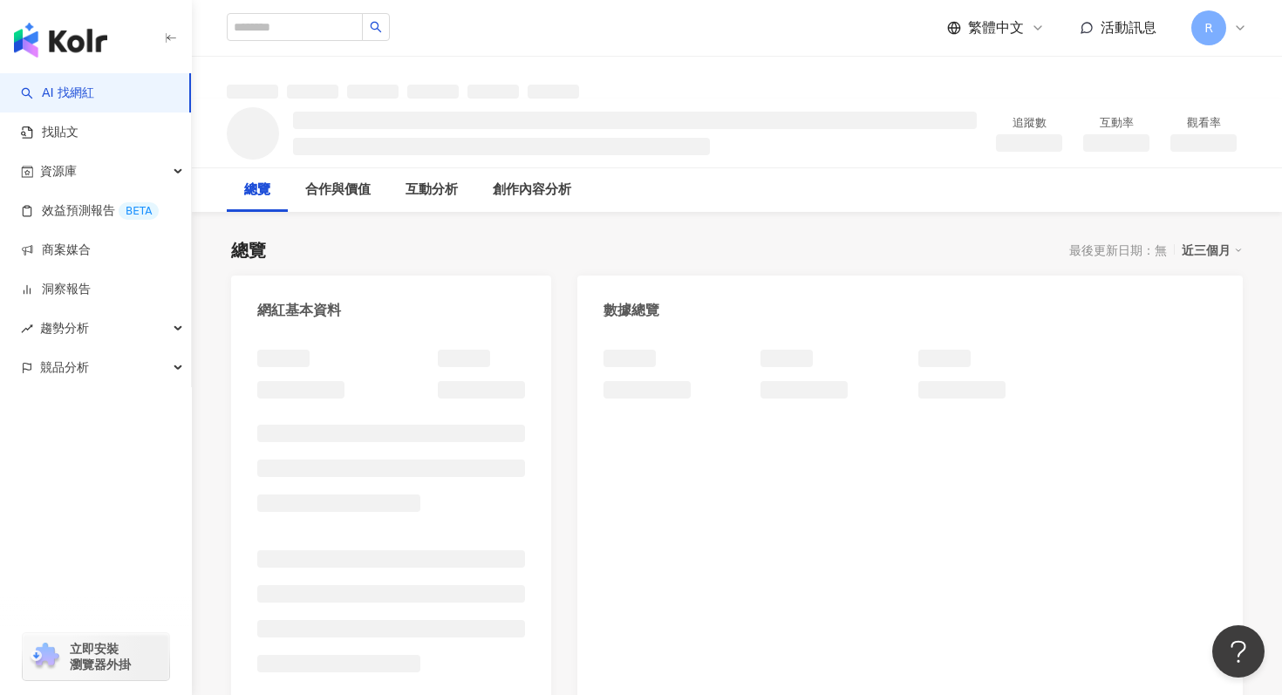
click at [1216, 251] on div "近三個月" at bounding box center [1212, 250] width 61 height 23
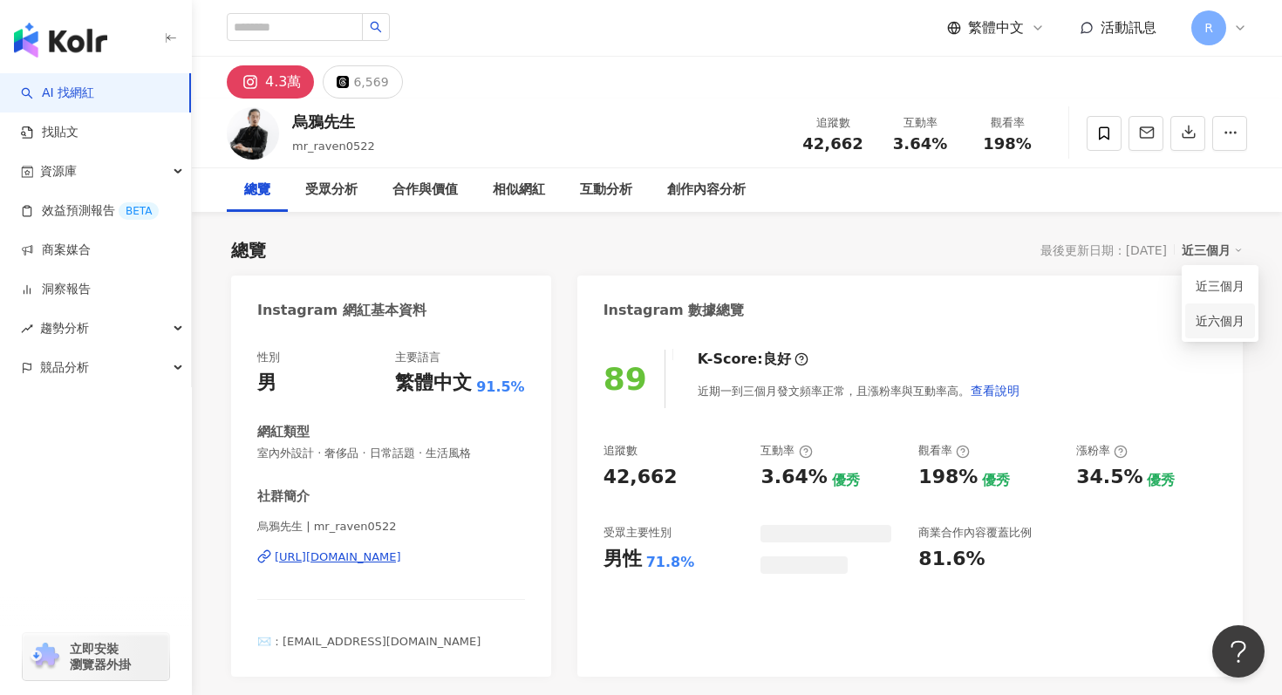
click at [1206, 243] on div "近三個月" at bounding box center [1212, 250] width 61 height 23
click at [1206, 250] on div "近三個月" at bounding box center [1212, 250] width 61 height 23
click at [1199, 239] on div "近三個月" at bounding box center [1212, 250] width 61 height 23
click at [1212, 321] on link "近六個月" at bounding box center [1220, 320] width 49 height 19
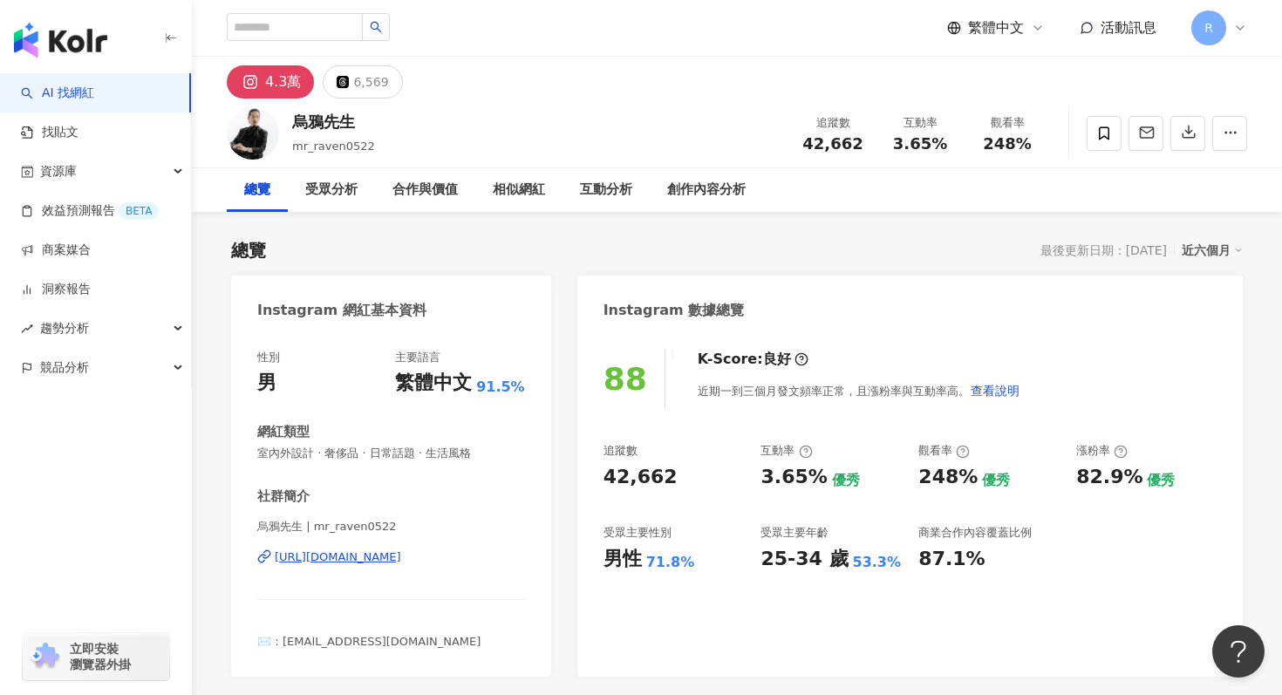
click at [331, 460] on span "室內外設計 · 奢侈品 · 日常話題 · 生活風格" at bounding box center [391, 454] width 268 height 16
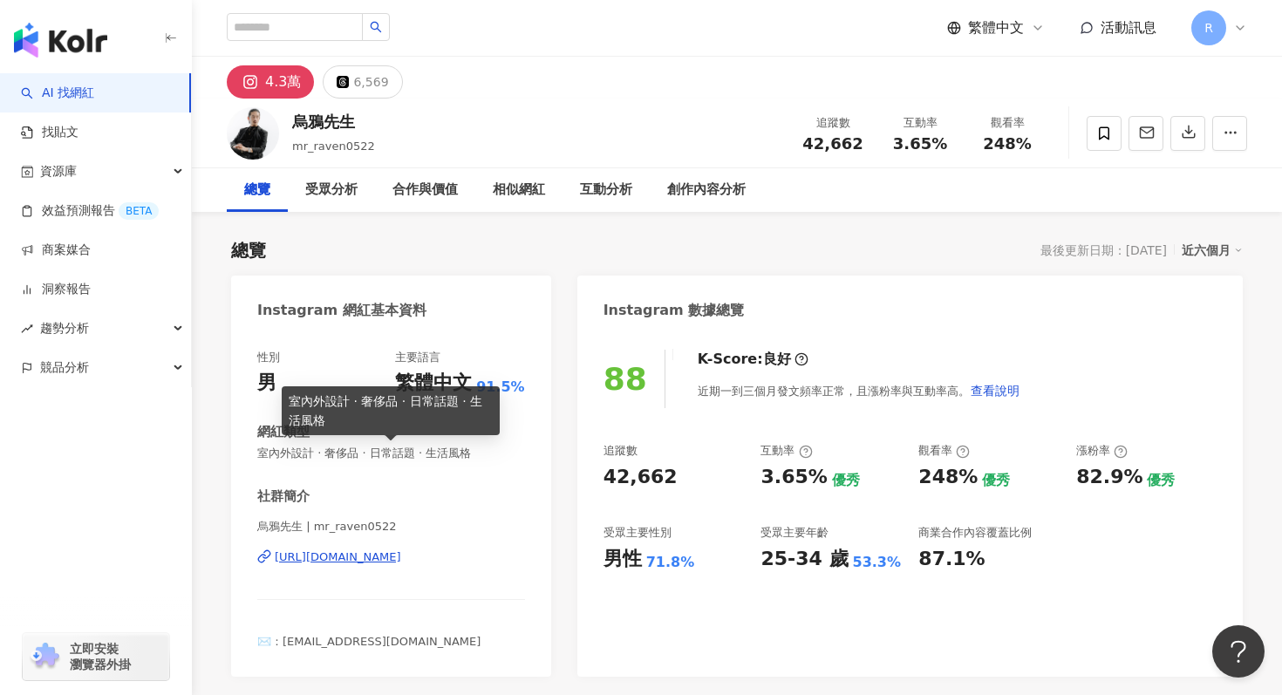
click at [331, 460] on span "室內外設計 · 奢侈品 · 日常話題 · 生活風格" at bounding box center [391, 454] width 268 height 16
click at [339, 458] on span "室內外設計 · 奢侈品 · 日常話題 · 生活風格" at bounding box center [391, 454] width 268 height 16
copy span "室內外設計 · 奢侈品 · 日常話題 · 生活風格"
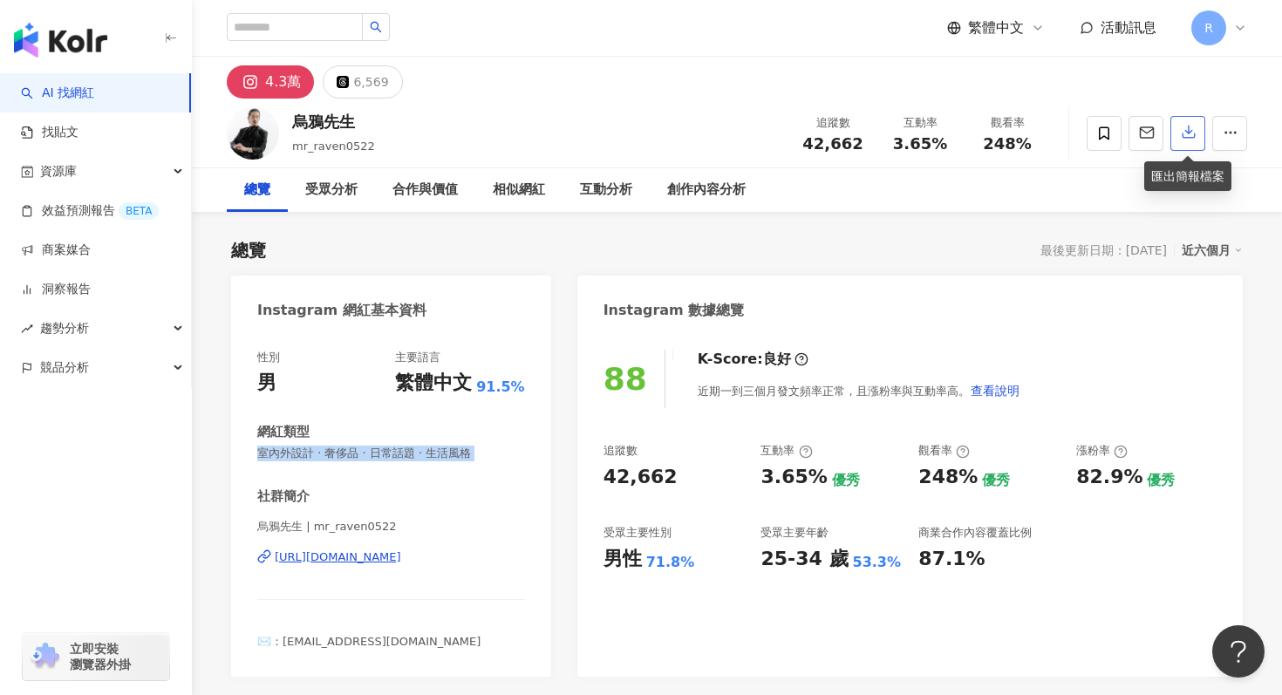
click at [1181, 126] on icon "button" at bounding box center [1189, 132] width 16 height 16
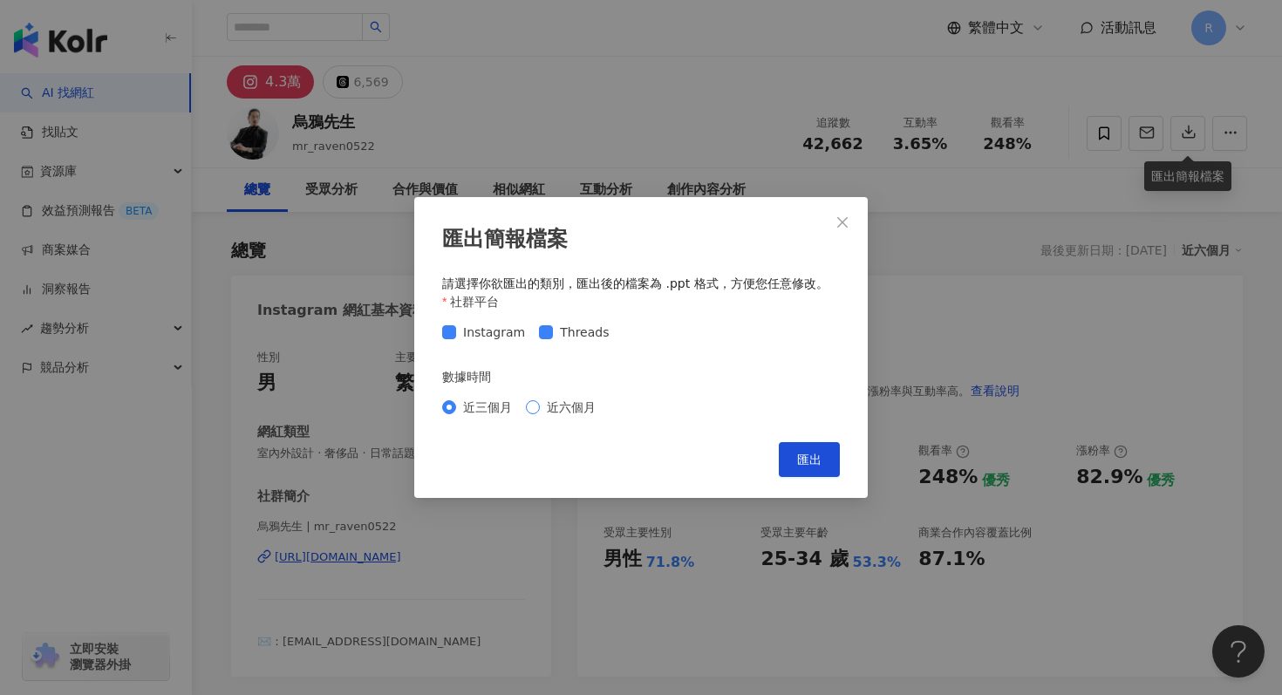
click at [549, 415] on span "近六個月" at bounding box center [571, 407] width 63 height 19
click at [796, 451] on button "匯出" at bounding box center [809, 459] width 61 height 35
click at [1016, 64] on div "匯出簡報檔案 請選擇你欲匯出的類別，匯出後的檔案為 .ppt 格式，方便您任意修改。 社群平台 Instagram Threads 數據時間 近三個月 近六個…" at bounding box center [641, 347] width 1282 height 695
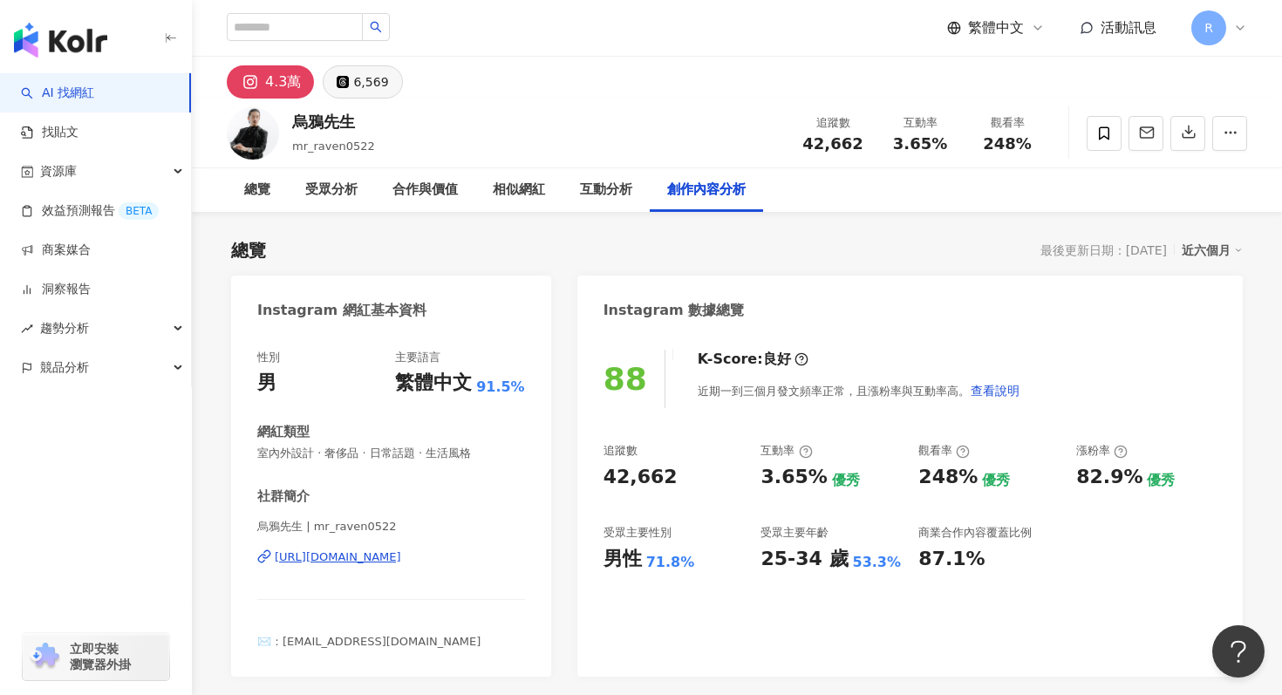
click at [346, 84] on button "6,569" at bounding box center [362, 81] width 79 height 33
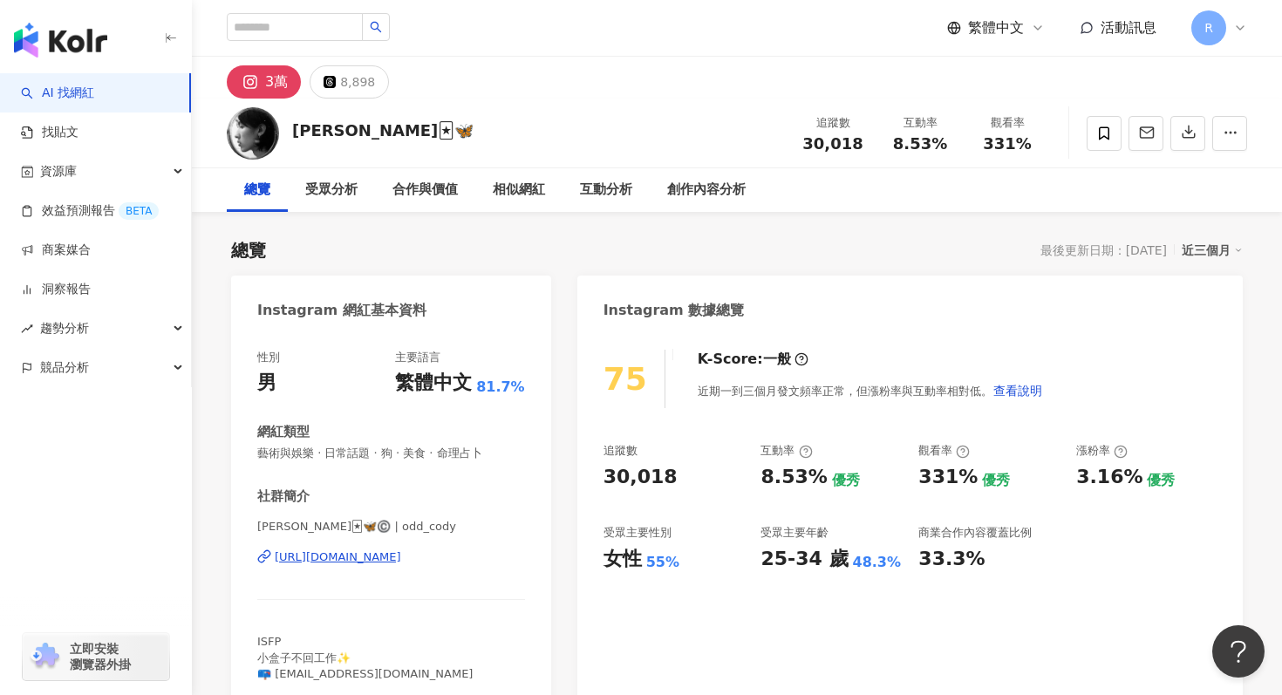
click at [445, 451] on span "藝術與娛樂 · 日常話題 · 狗 · 美食 · 命理占卜" at bounding box center [391, 454] width 268 height 16
click at [1198, 254] on div "近三個月" at bounding box center [1212, 250] width 61 height 23
click at [1197, 311] on link "近六個月" at bounding box center [1220, 320] width 49 height 19
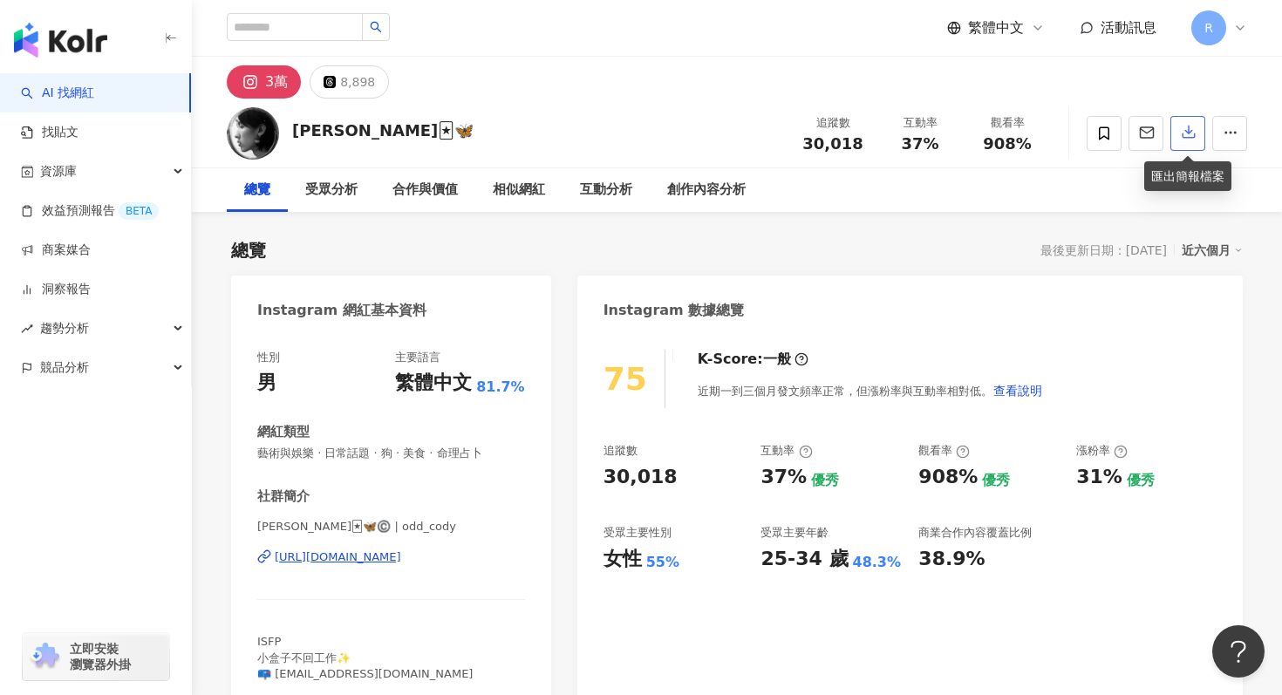
click at [1185, 130] on icon "button" at bounding box center [1189, 132] width 16 height 16
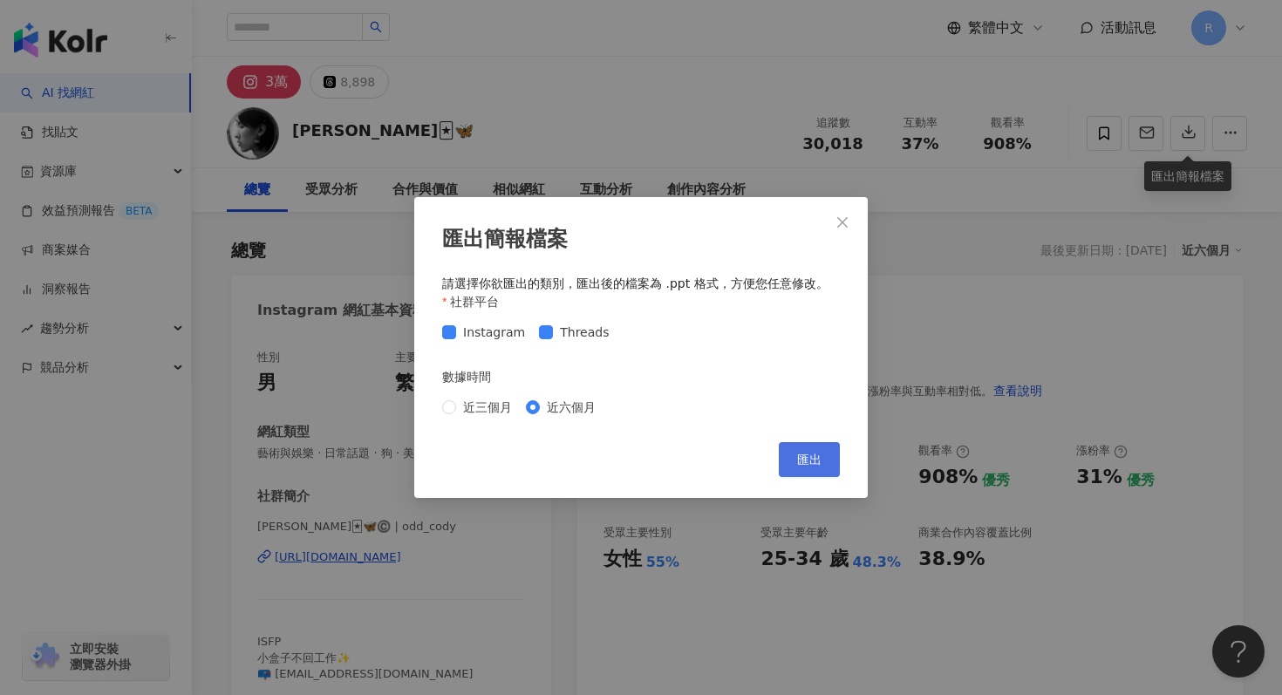
click at [810, 458] on span "匯出" at bounding box center [809, 460] width 24 height 14
click at [748, 133] on div "匯出簡報檔案 請選擇你欲匯出的類別，匯出後的檔案為 .ppt 格式，方便您任意修改。 社群平台 Instagram Threads 數據時間 近三個月 近六個…" at bounding box center [641, 347] width 1282 height 695
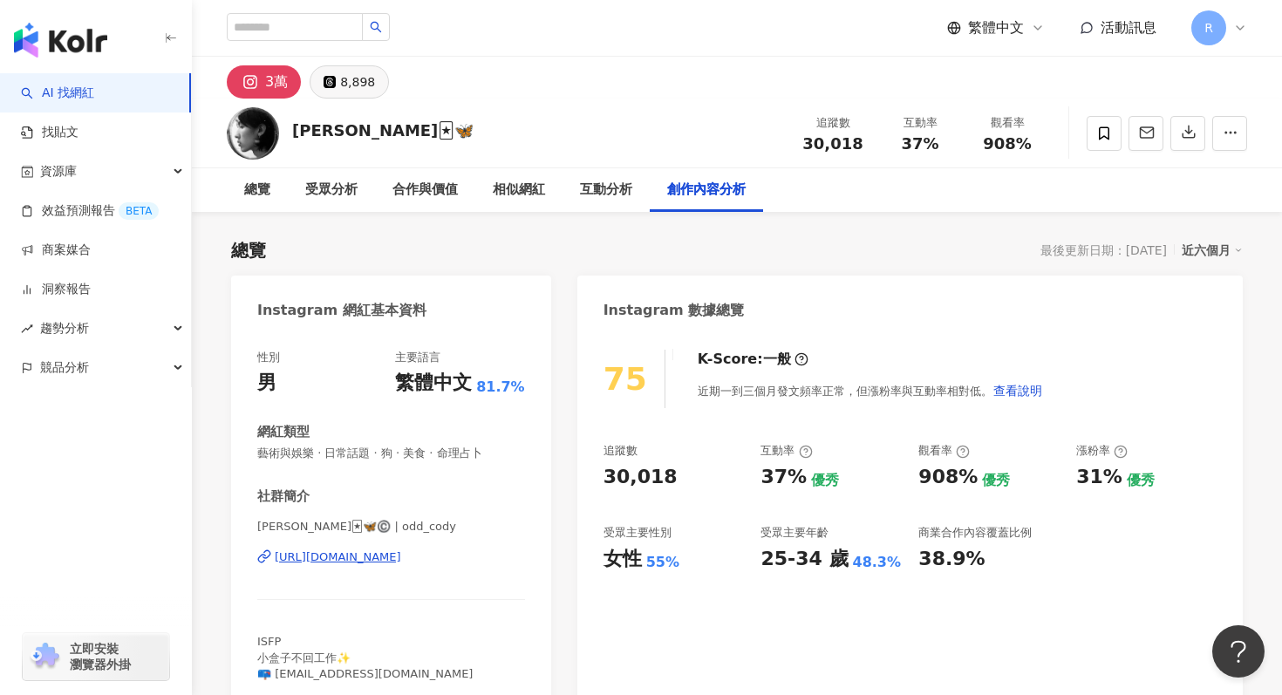
click at [349, 76] on div "8,898" at bounding box center [357, 82] width 35 height 24
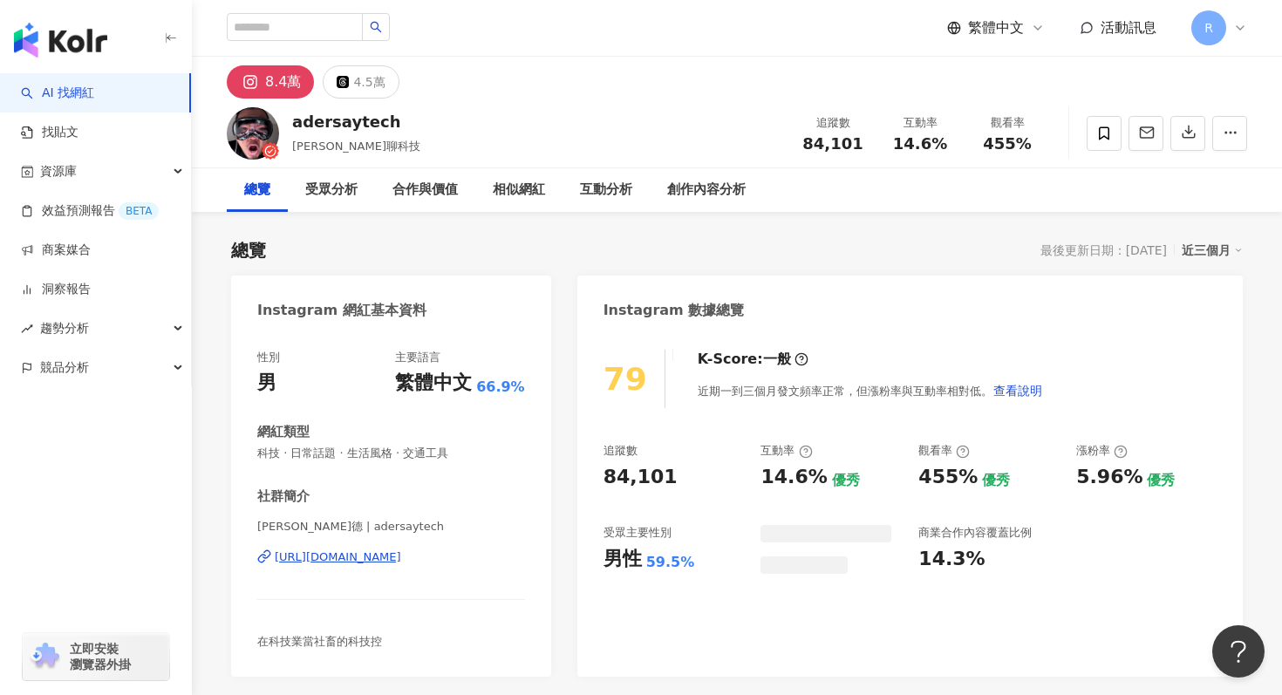
click at [1198, 256] on div "近三個月" at bounding box center [1212, 250] width 61 height 23
click at [1203, 317] on link "近六個月" at bounding box center [1220, 320] width 49 height 19
click at [377, 461] on span "科技 · 日常話題 · 生活風格 · 交通工具" at bounding box center [391, 454] width 268 height 16
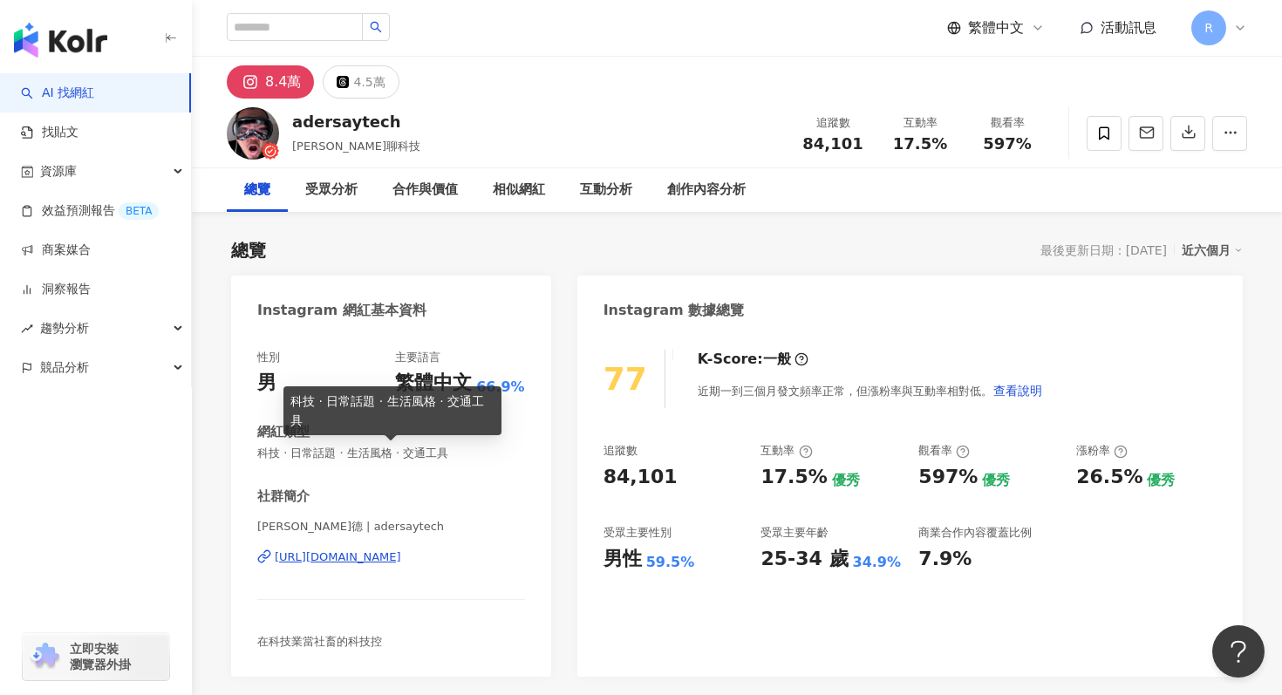
click at [379, 456] on span "科技 · 日常話題 · 生活風格 · 交通工具" at bounding box center [391, 454] width 268 height 16
copy span "科技 · 日常話題 · 生活風格 · 交通工具"
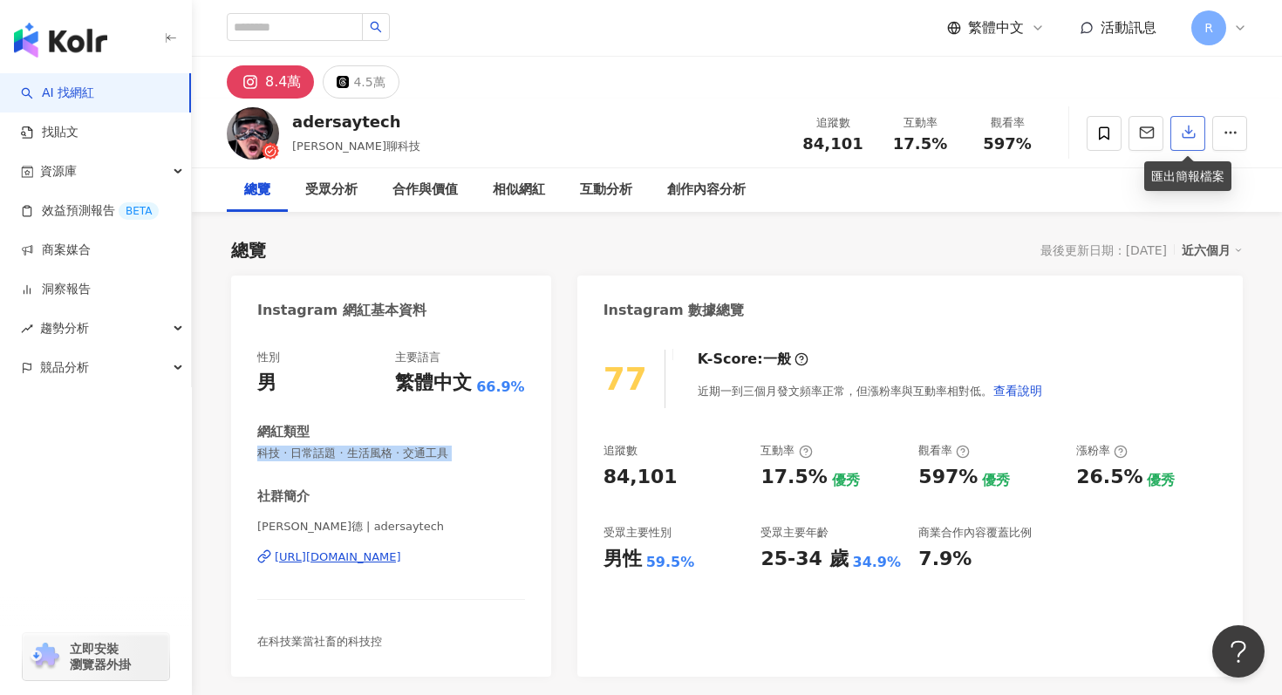
click at [1185, 140] on icon "button" at bounding box center [1189, 132] width 16 height 16
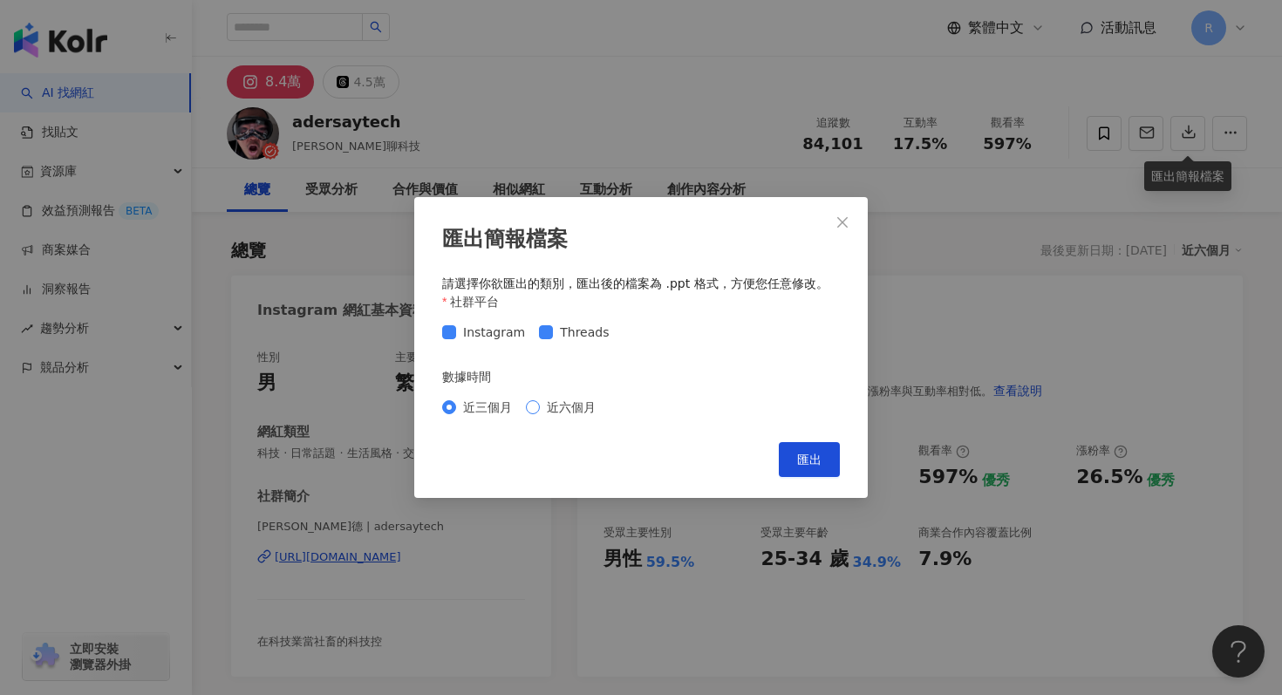
click at [549, 400] on span "近六個月" at bounding box center [571, 407] width 63 height 19
click at [803, 467] on button "匯出" at bounding box center [809, 459] width 61 height 35
click at [603, 181] on div "匯出簡報檔案 請選擇你欲匯出的類別，匯出後的檔案為 .ppt 格式，方便您任意修改。 社群平台 Instagram Threads 數據時間 近三個月 近六個…" at bounding box center [641, 347] width 1282 height 695
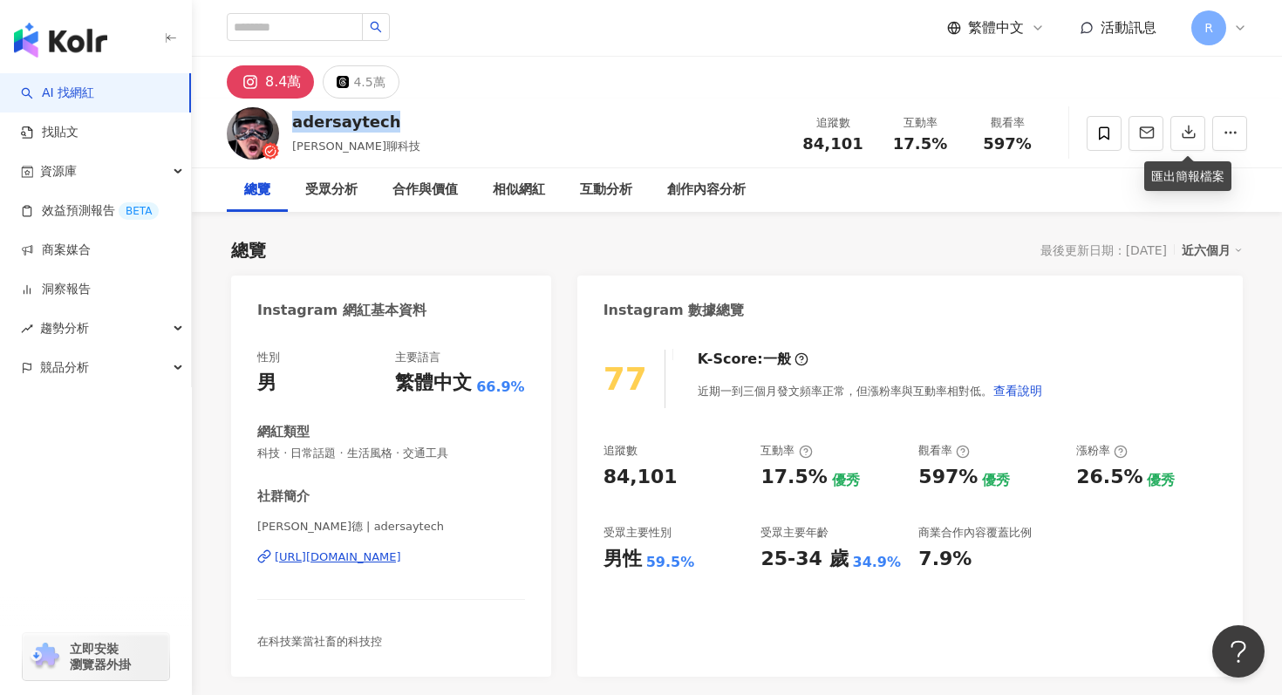
drag, startPoint x: 290, startPoint y: 124, endPoint x: 414, endPoint y: 123, distance: 124.7
click at [415, 124] on div "adersaytech Ted聊科技 追蹤數 84,101 互動率 17.5% 觀看率 597%" at bounding box center [737, 133] width 1090 height 69
copy div "adersaytech"
click at [590, 246] on div "總覽 最後更新日期：2025/9/25 近六個月" at bounding box center [737, 250] width 1012 height 24
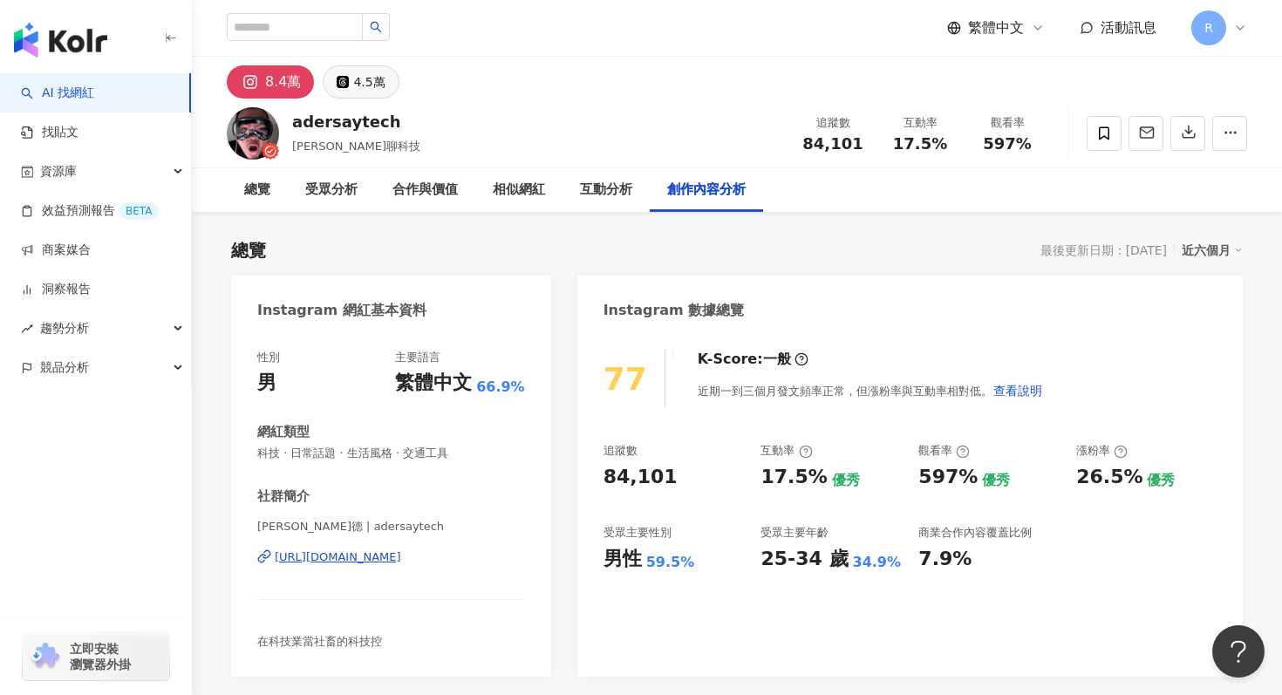
click at [365, 70] on div "4.5萬" at bounding box center [368, 82] width 31 height 24
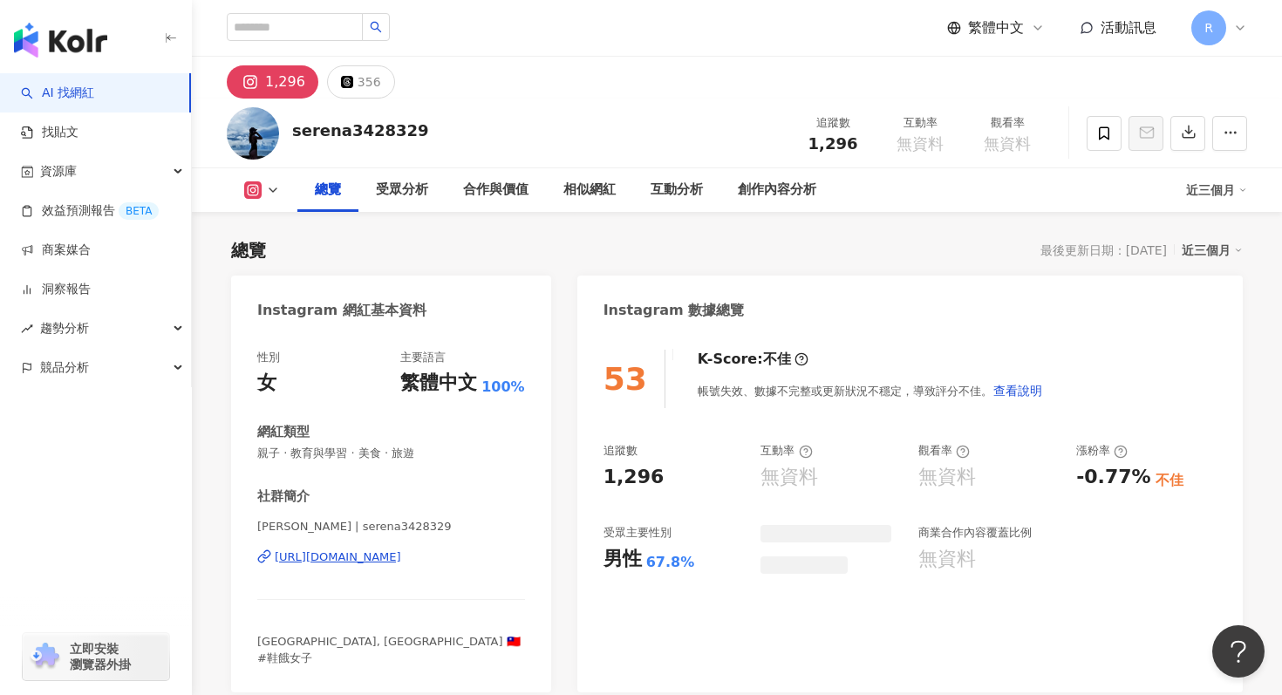
scroll to position [86, 0]
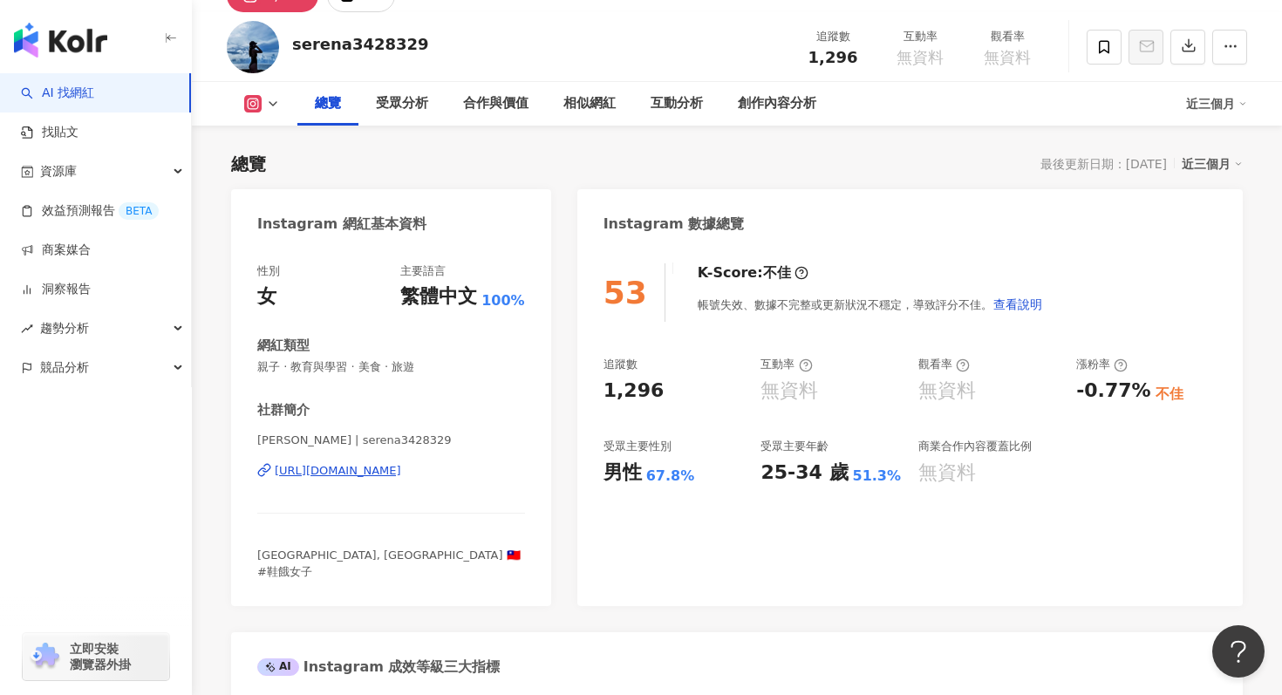
click at [315, 376] on div "性別 女 主要語言 繁體中文 100% 網紅類型 親子 · 教育與學習 · 美食 · 旅遊 社群簡介 [PERSON_NAME] | serena342832…" at bounding box center [391, 421] width 268 height 317
click at [316, 371] on span "親子 · 教育與學習 · 美食 · 旅遊" at bounding box center [391, 367] width 268 height 16
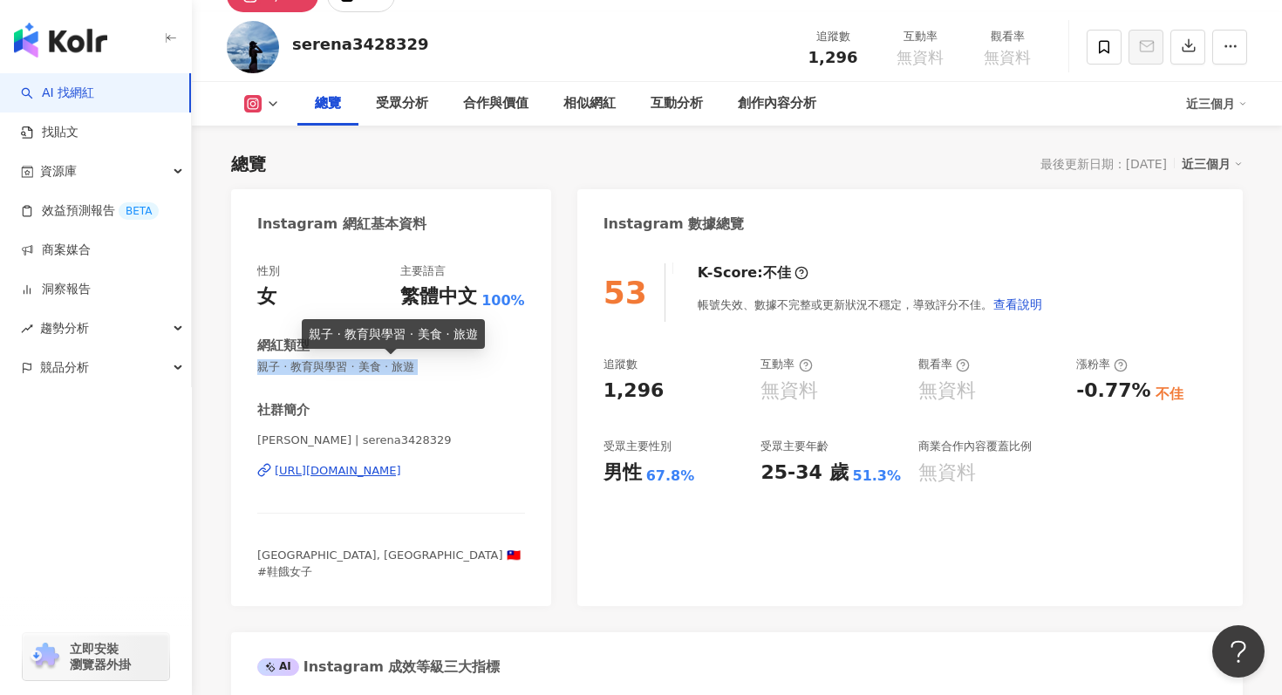
click at [316, 371] on span "親子 · 教育與學習 · 美食 · 旅遊" at bounding box center [391, 367] width 268 height 16
copy span "親子 · 教育與學習 · 美食 · 旅遊"
click at [504, 375] on div "性別 女 主要語言 繁體中文 100% 網紅類型 親子 · 教育與學習 · 美食 · 旅遊 社群簡介 [PERSON_NAME] | serena342832…" at bounding box center [391, 421] width 268 height 317
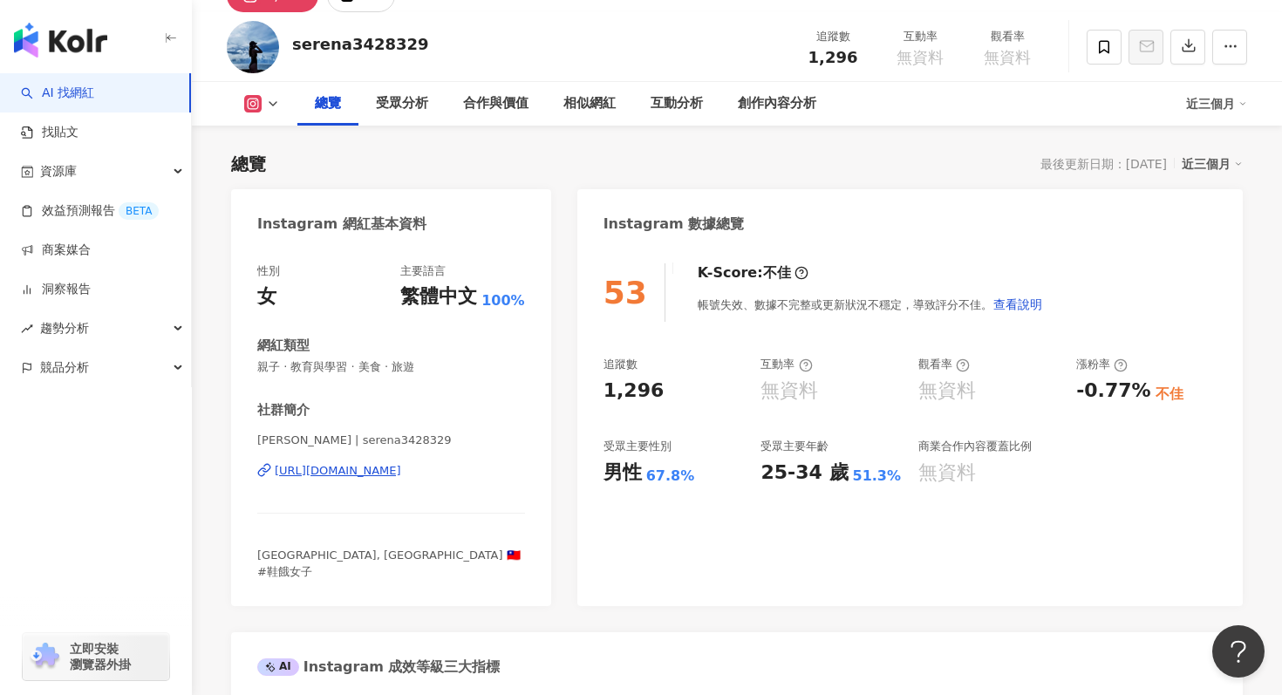
click at [1220, 108] on div "近三個月" at bounding box center [1216, 104] width 61 height 28
click at [1215, 167] on link "近六個月" at bounding box center [1224, 176] width 49 height 19
click at [1192, 35] on div "其他操作" at bounding box center [1170, 47] width 63 height 30
click at [1183, 42] on icon "button" at bounding box center [1189, 46] width 16 height 16
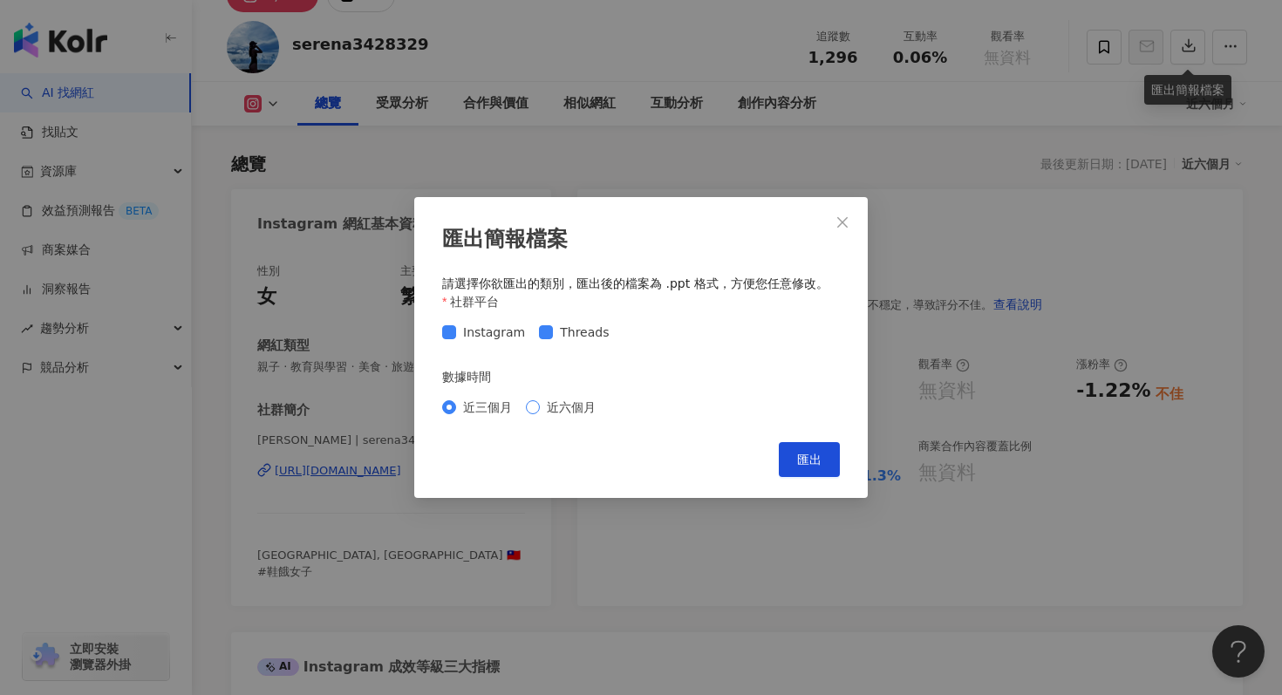
click at [562, 417] on div "近三個月 近六個月" at bounding box center [641, 407] width 398 height 28
click at [797, 434] on div "匯出簡報檔案 請選擇你欲匯出的類別，匯出後的檔案為 .ppt 格式，方便您任意修改。 社群平台 Instagram Threads 數據時間 近三個月 近六個…" at bounding box center [641, 347] width 454 height 301
click at [797, 442] on button "匯出" at bounding box center [809, 459] width 61 height 35
click at [1001, 119] on div "匯出簡報檔案 請選擇你欲匯出的類別，匯出後的檔案為 .ppt 格式，方便您任意修改。 社群平台 Instagram Threads 數據時間 近三個月 近六個…" at bounding box center [641, 347] width 1282 height 695
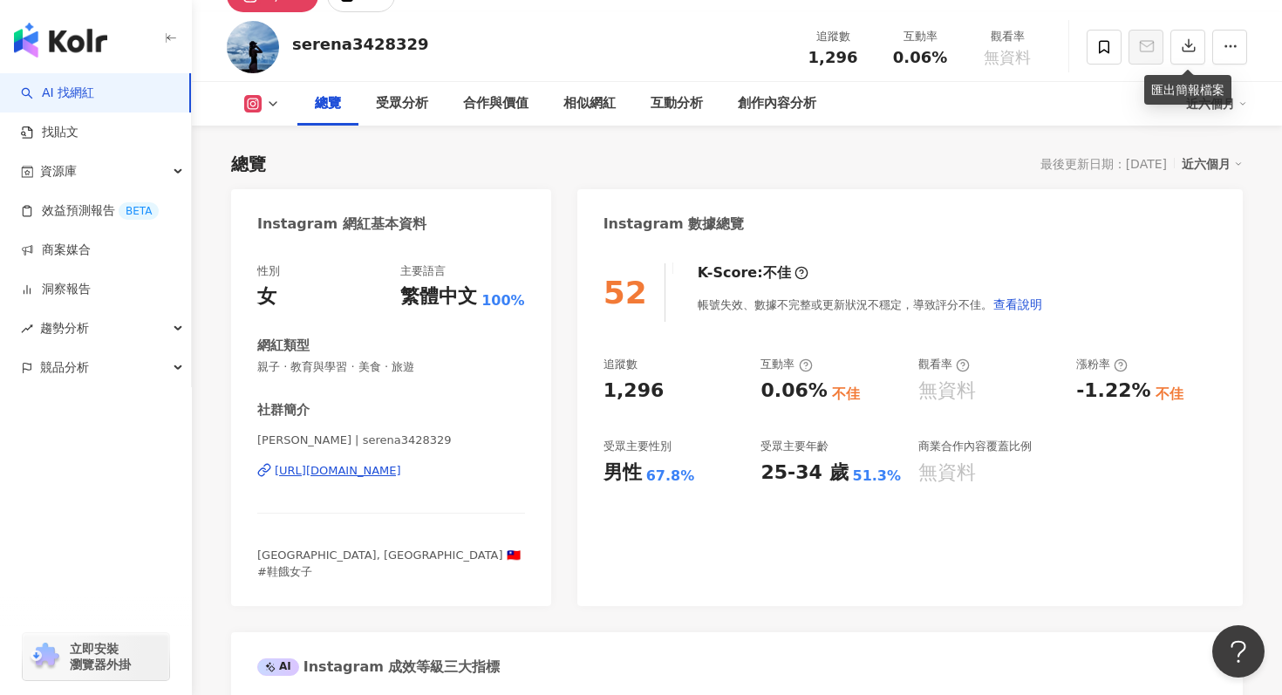
click at [1001, 119] on div "匯出簡報檔案 請選擇你欲匯出的類別，匯出後的檔案為 .ppt 格式，方便您任意修改。 社群平台 Instagram Threads 數據時間 近三個月 近六個…" at bounding box center [641, 347] width 1282 height 695
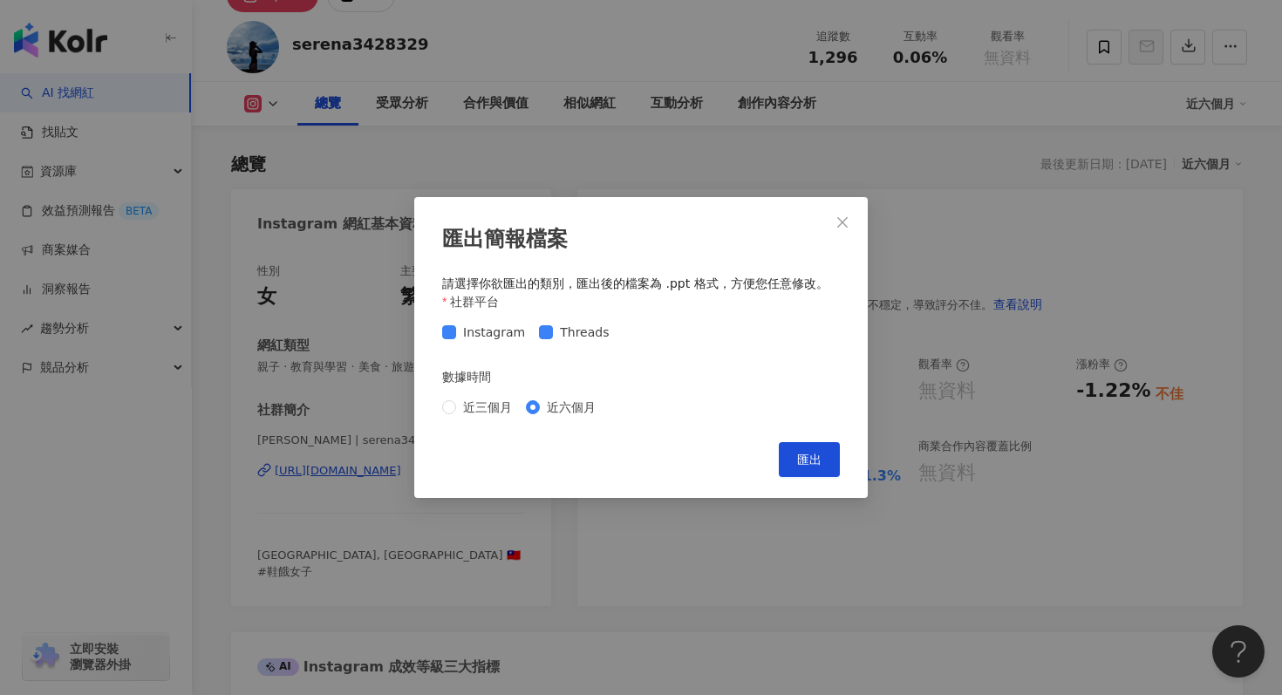
click at [1023, 162] on div "匯出簡報檔案 請選擇你欲匯出的類別，匯出後的檔案為 .ppt 格式，方便您任意修改。 社群平台 Instagram Threads 數據時間 近三個月 近六個…" at bounding box center [641, 347] width 1282 height 695
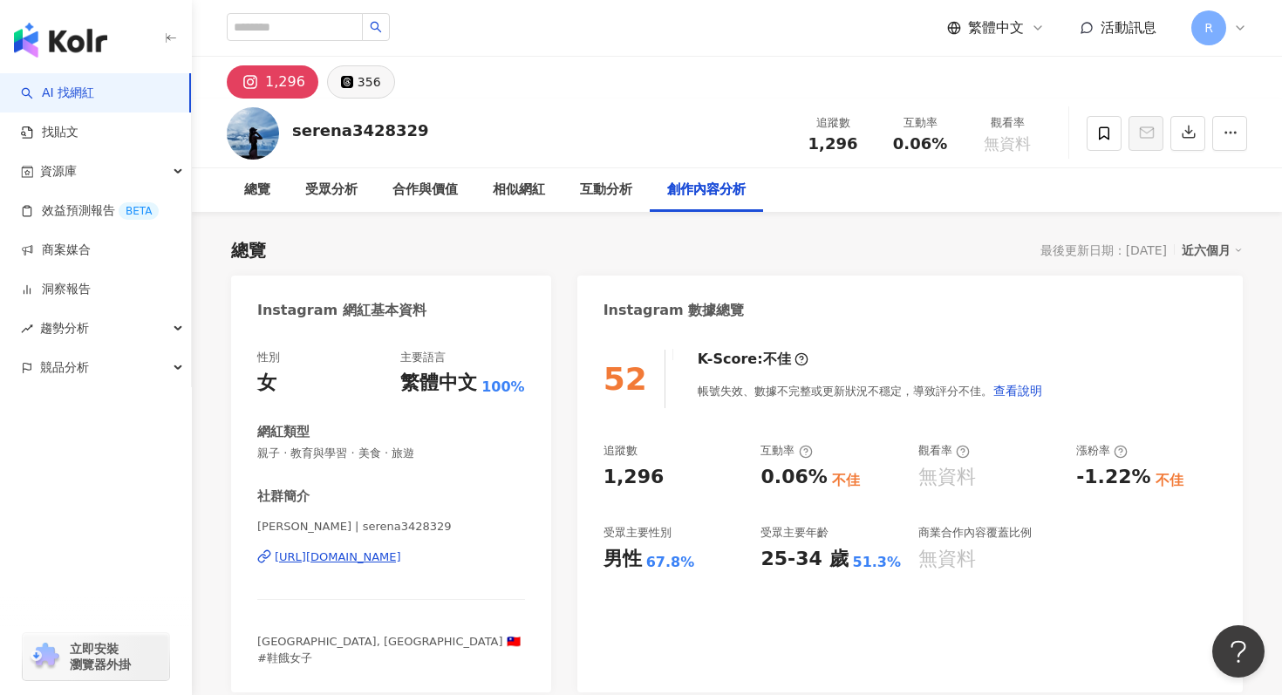
click at [348, 82] on button "356" at bounding box center [361, 81] width 68 height 33
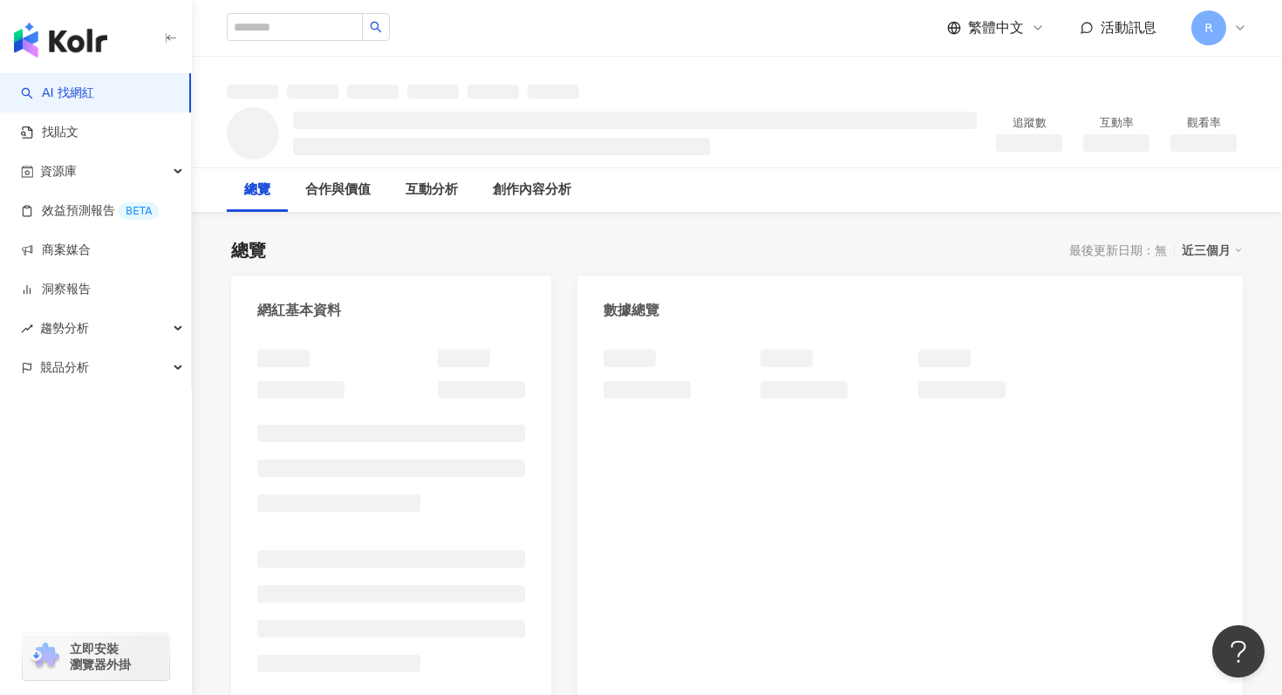
click at [1219, 246] on div "近三個月" at bounding box center [1212, 250] width 61 height 23
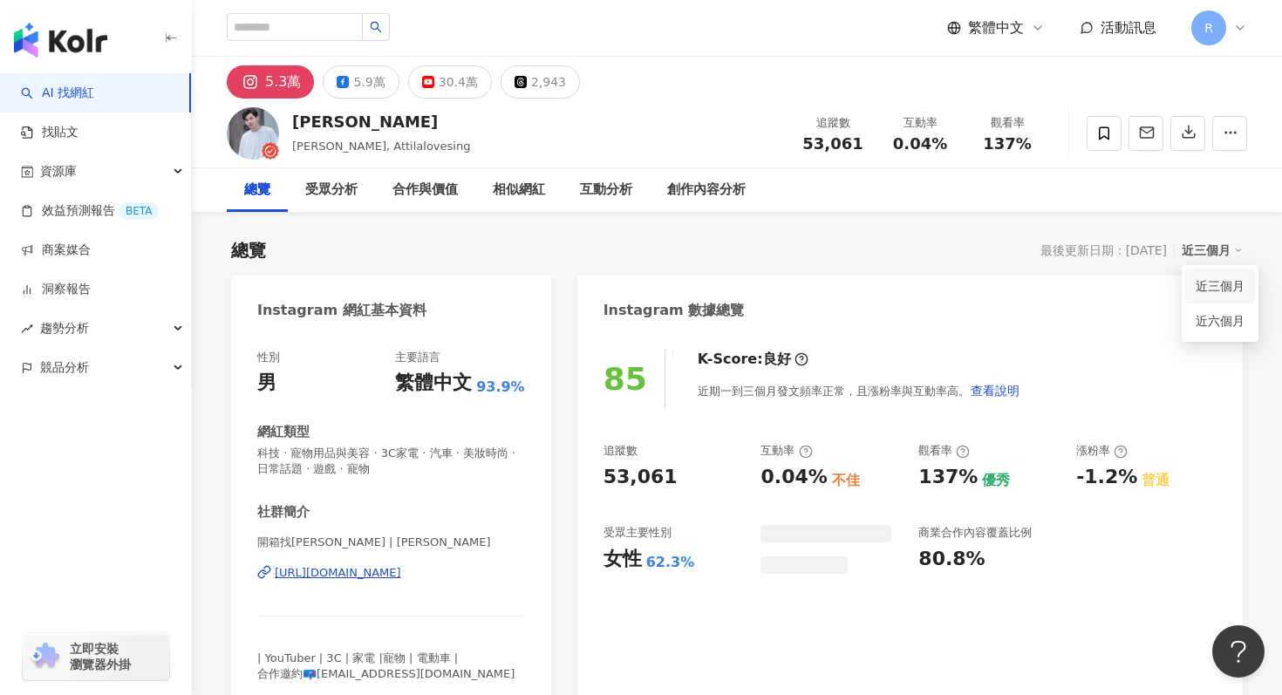
click at [1206, 320] on link "近六個月" at bounding box center [1220, 320] width 49 height 19
click at [358, 467] on span "科技 · 寵物用品與美容 · 3C家電 · 汽車 · 美妝時尚 · 日常話題 · 遊戲 · 寵物" at bounding box center [391, 461] width 268 height 31
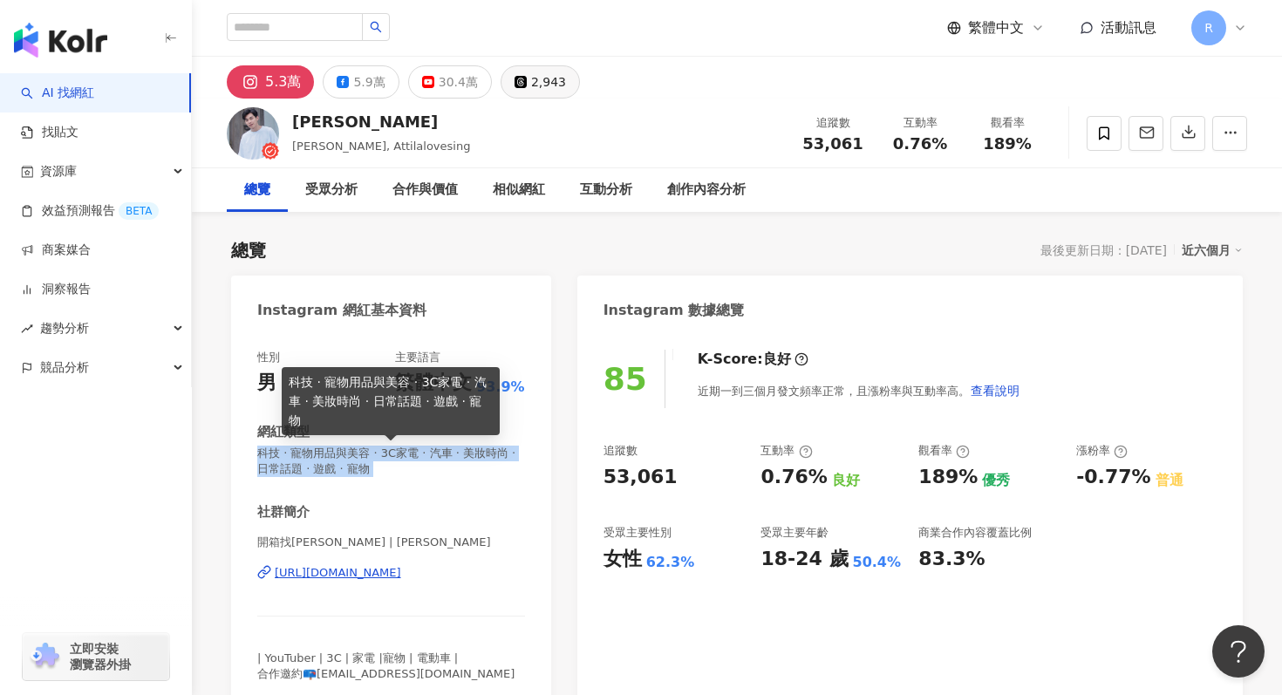
copy span "科技 · 寵物用品與美容 · 3C家電 · 汽車 · 美妝時尚 · 日常話題 · 遊戲 · 寵物"
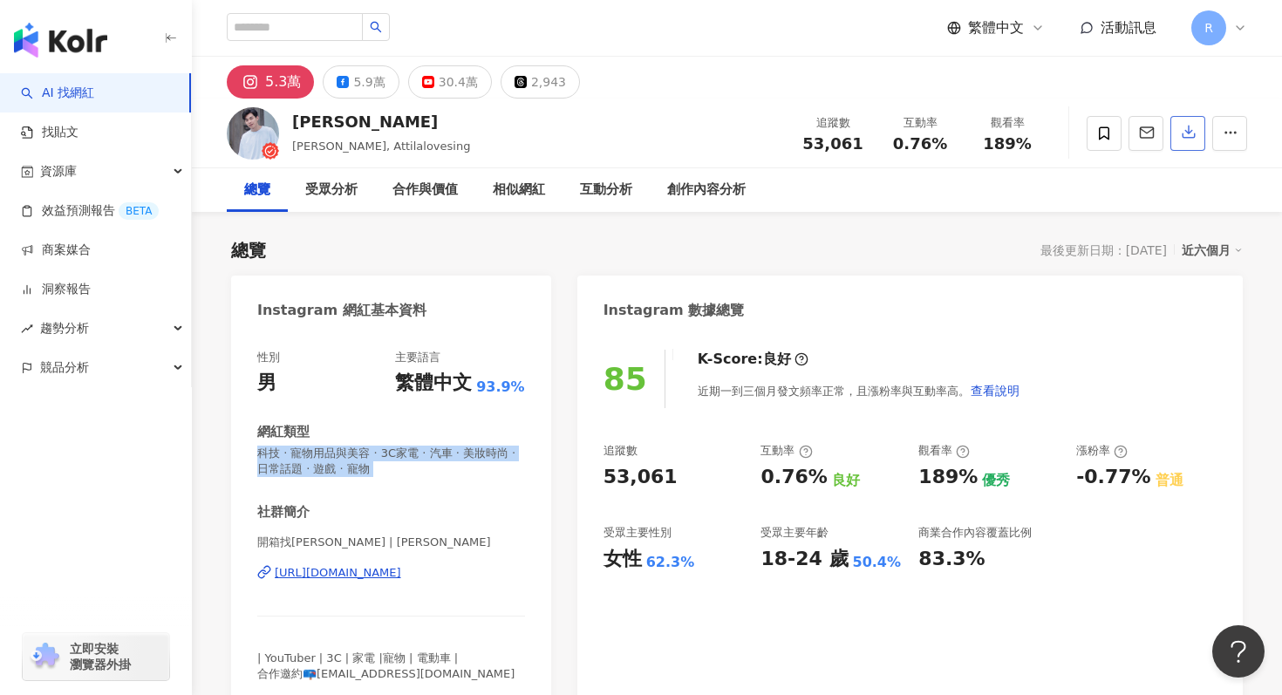
click at [1188, 133] on icon "button" at bounding box center [1189, 132] width 12 height 12
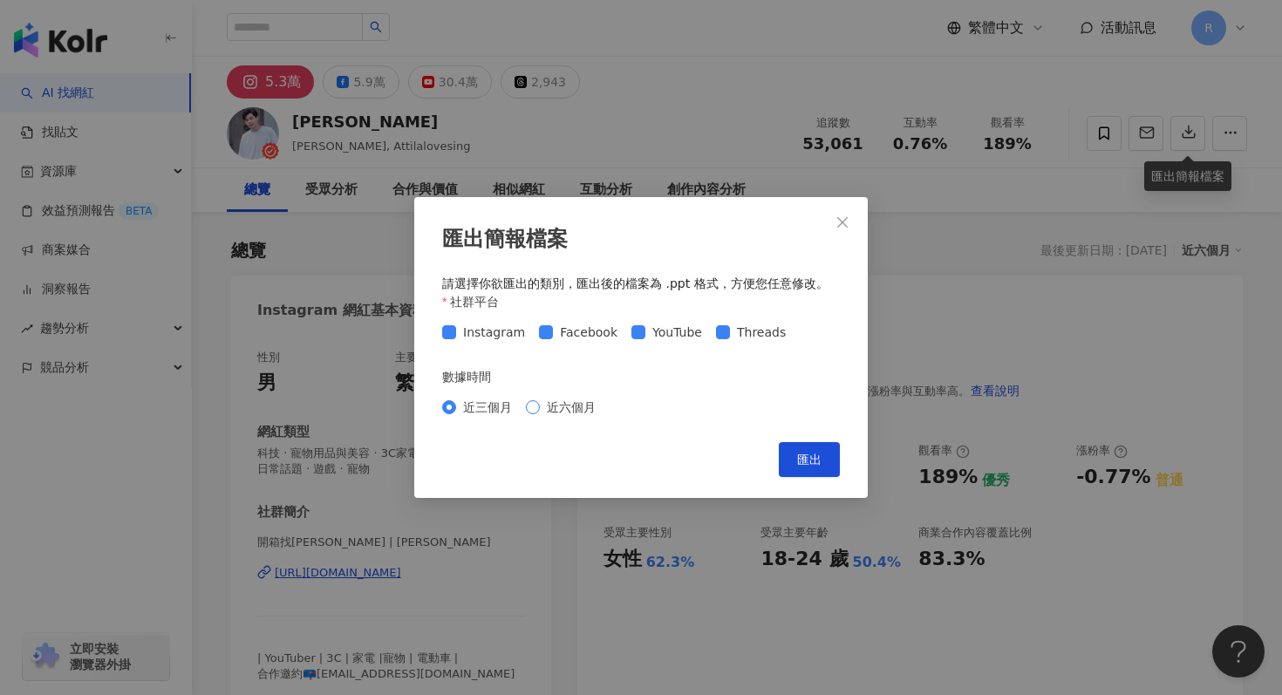
click at [580, 398] on span "近六個月" at bounding box center [571, 407] width 63 height 19
click at [810, 464] on span "匯出" at bounding box center [809, 460] width 24 height 14
click at [884, 31] on div "匯出簡報檔案 請選擇你欲匯出的類別，匯出後的檔案為 .ppt 格式，方便您任意修改。 社群平台 Instagram Facebook YouTube Thre…" at bounding box center [641, 347] width 1282 height 695
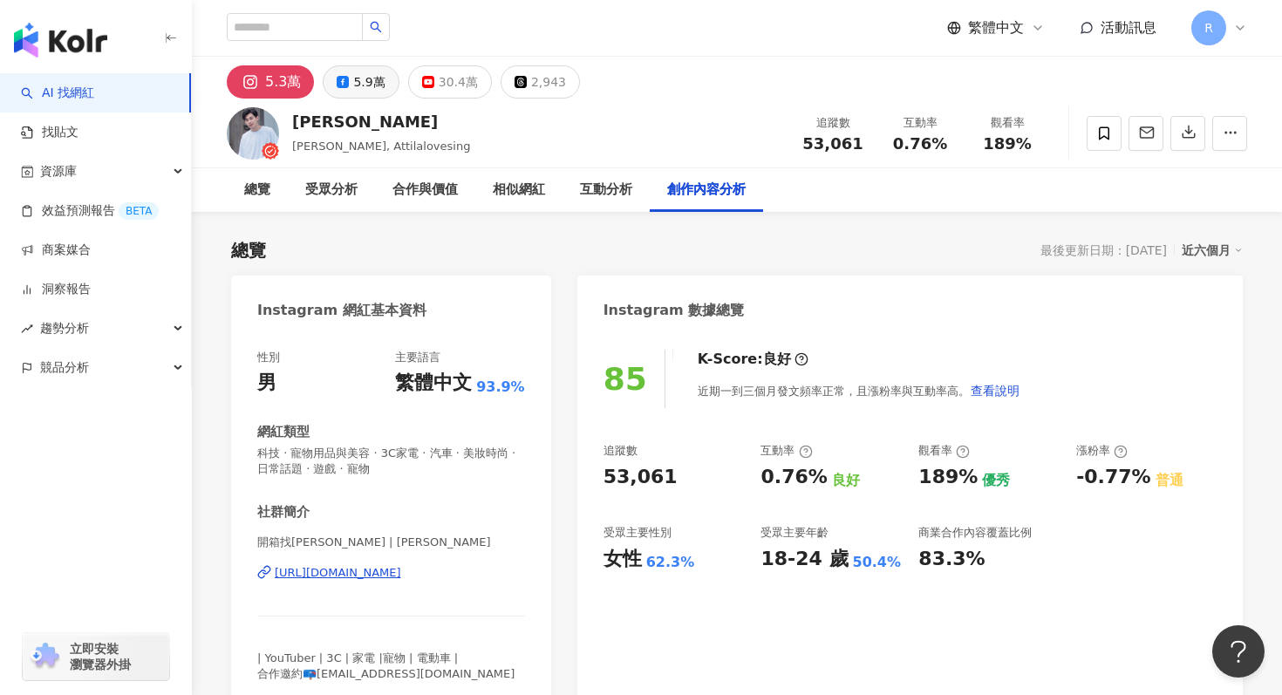
click at [350, 94] on button "5.9萬" at bounding box center [361, 81] width 76 height 33
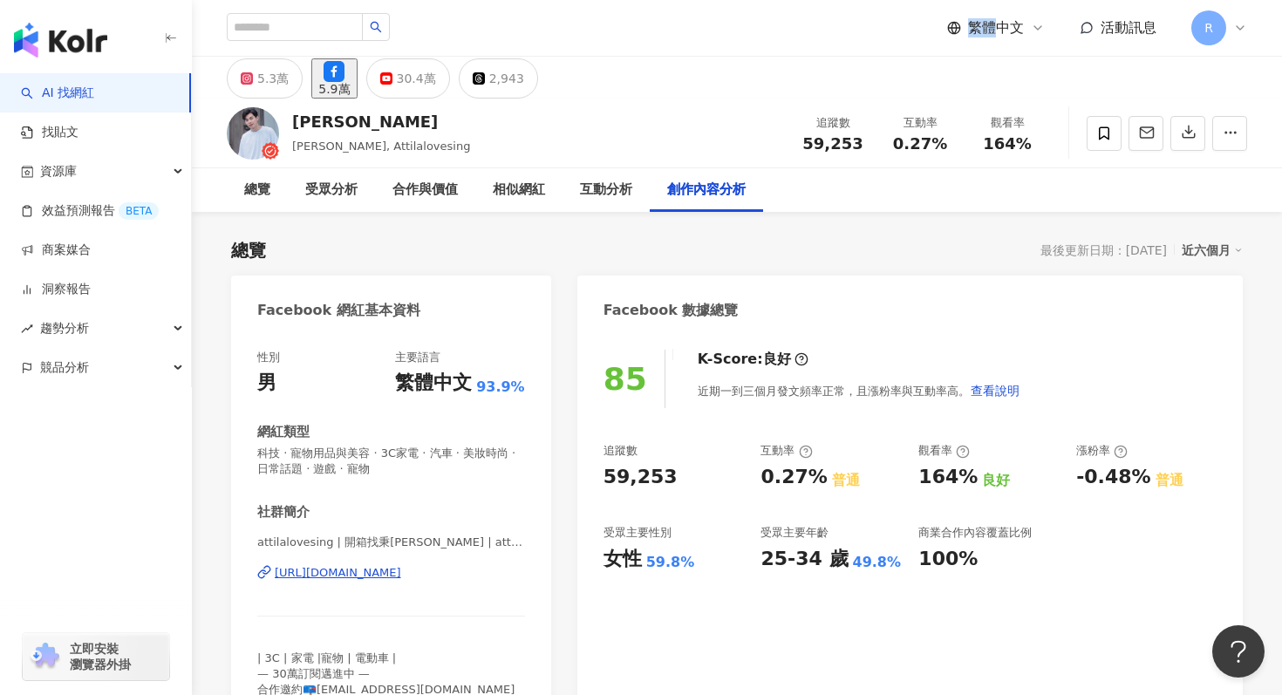
click at [754, 25] on div "繁體中文 活動訊息 R" at bounding box center [737, 28] width 1021 height 56
click at [436, 74] on div "30.4萬" at bounding box center [416, 78] width 39 height 24
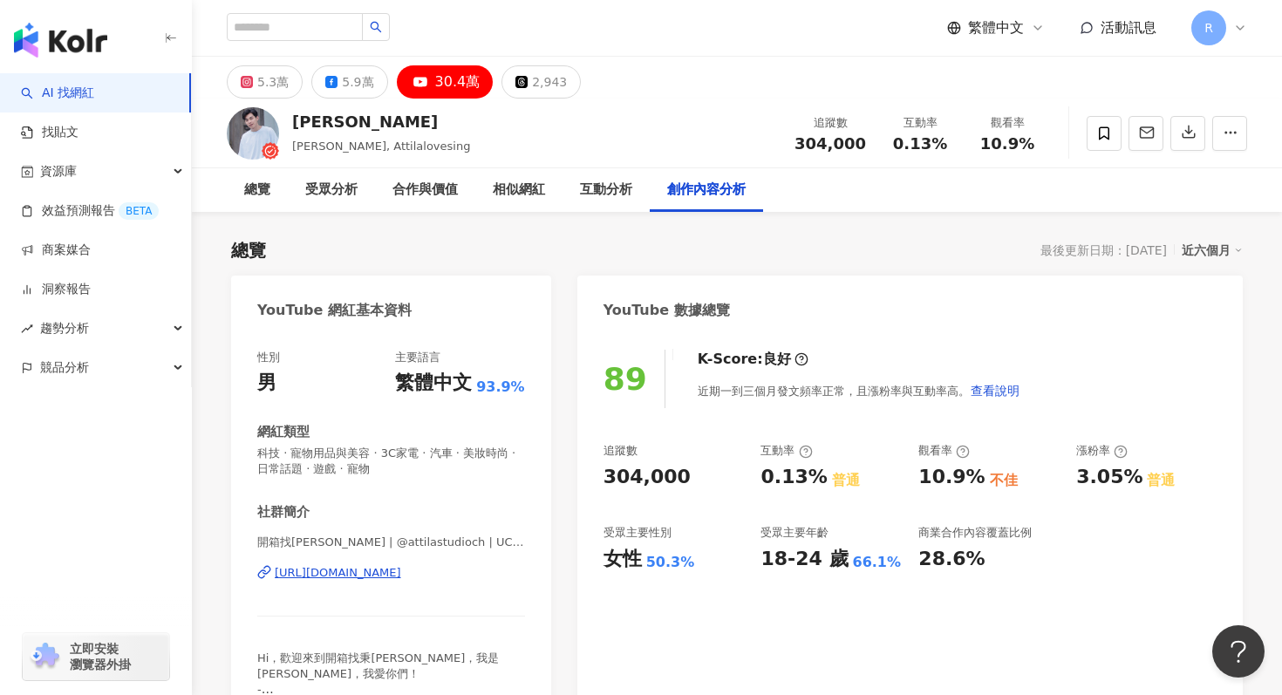
click at [605, 8] on div "繁體中文 活動訊息 R" at bounding box center [737, 28] width 1021 height 56
click at [621, 15] on div "繁體中文 活動訊息 R" at bounding box center [737, 28] width 1021 height 56
click at [541, 79] on div "2,943" at bounding box center [549, 82] width 35 height 24
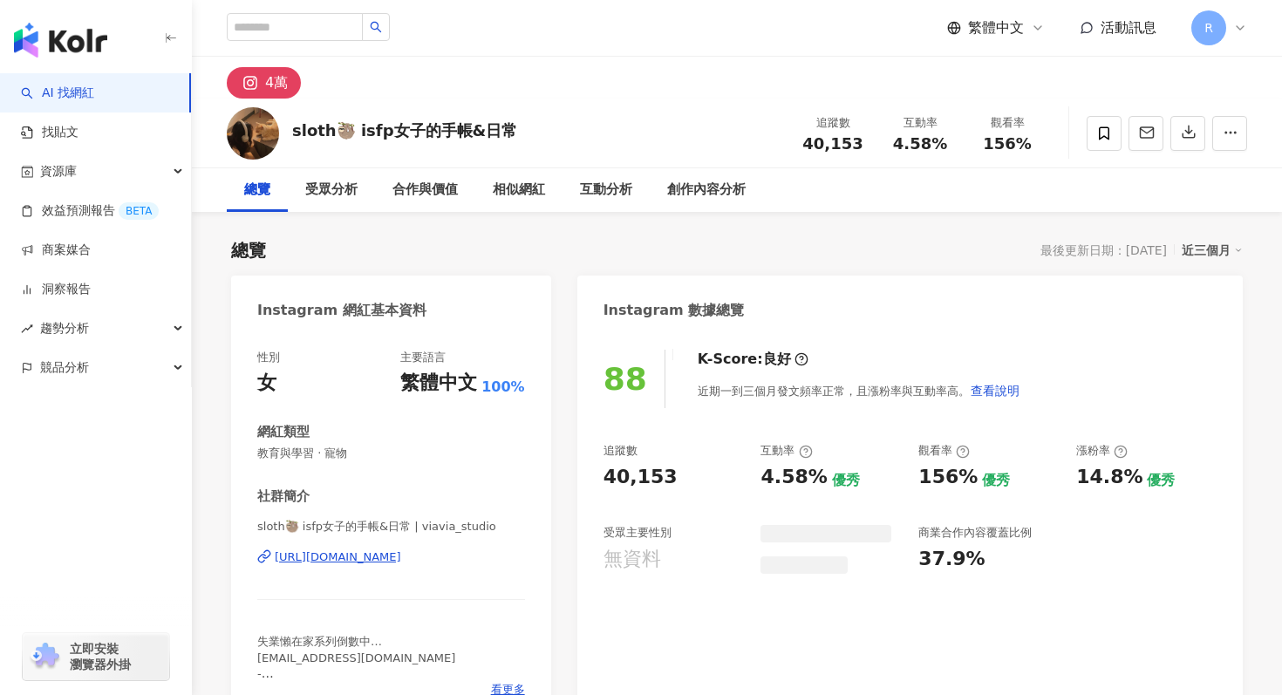
click at [1192, 251] on div "近三個月" at bounding box center [1212, 250] width 61 height 23
click at [1207, 315] on link "近六個月" at bounding box center [1220, 320] width 49 height 19
click at [318, 458] on span "教育與學習 · 寵物" at bounding box center [391, 454] width 268 height 16
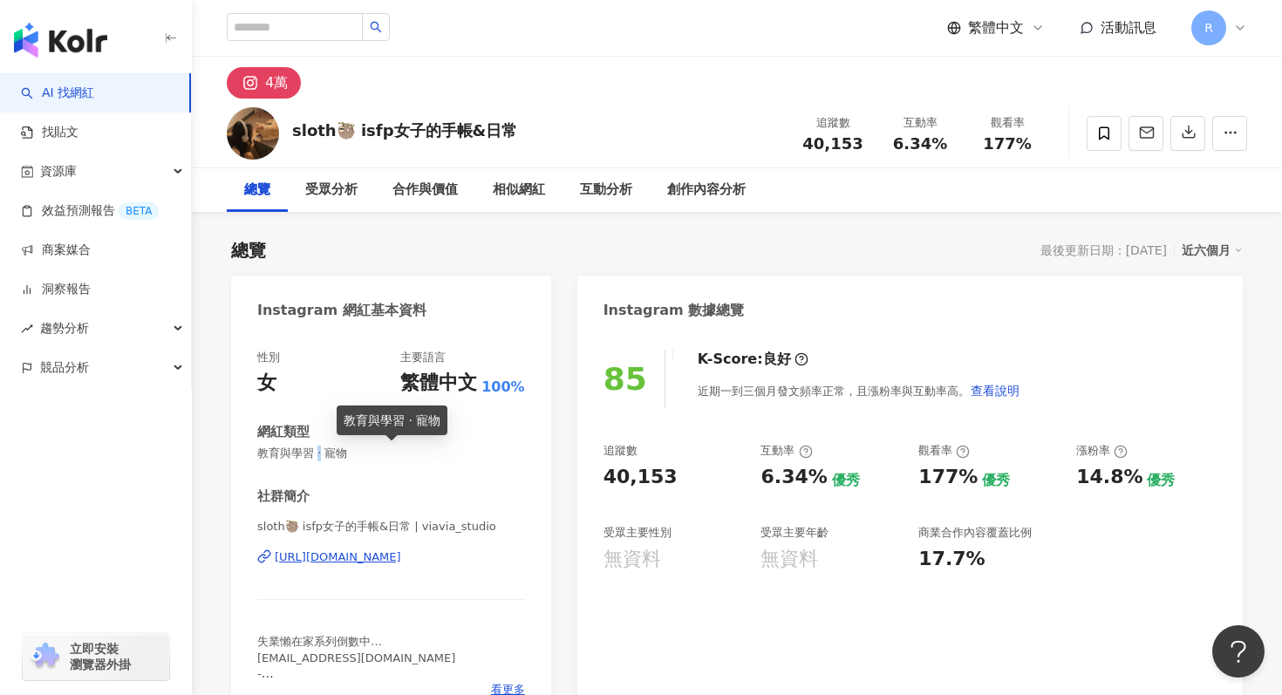
click at [318, 458] on span "教育與學習 · 寵物" at bounding box center [391, 454] width 268 height 16
copy span "教育與學習 · 寵物"
click at [625, 249] on div "總覽 最後更新日期：2025/9/25 近六個月" at bounding box center [737, 250] width 1012 height 24
click at [1185, 126] on icon "button" at bounding box center [1189, 132] width 16 height 16
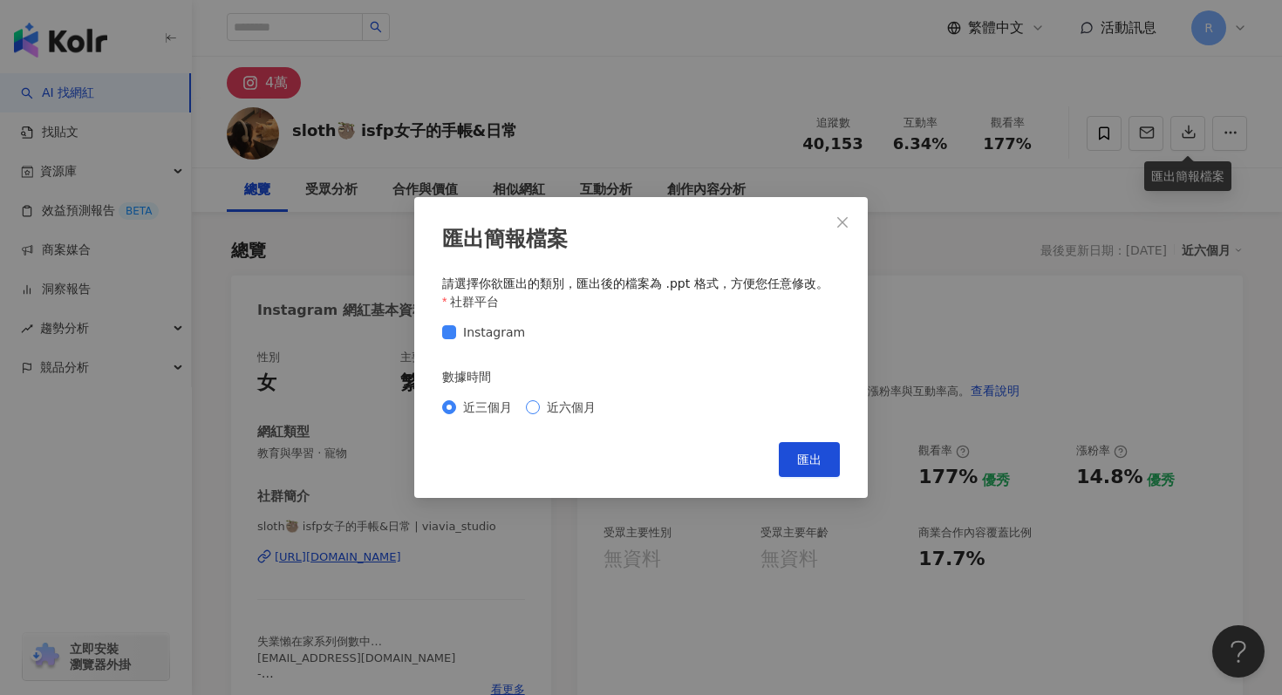
click at [567, 400] on span "近六個月" at bounding box center [571, 407] width 63 height 19
click at [798, 471] on button "匯出" at bounding box center [809, 459] width 61 height 35
click at [713, 81] on div "匯出簡報檔案 請選擇你欲匯出的類別，匯出後的檔案為 .ppt 格式，方便您任意修改。 社群平台 Instagram 數據時間 近三個月 近六個月 Cancel…" at bounding box center [641, 347] width 1282 height 695
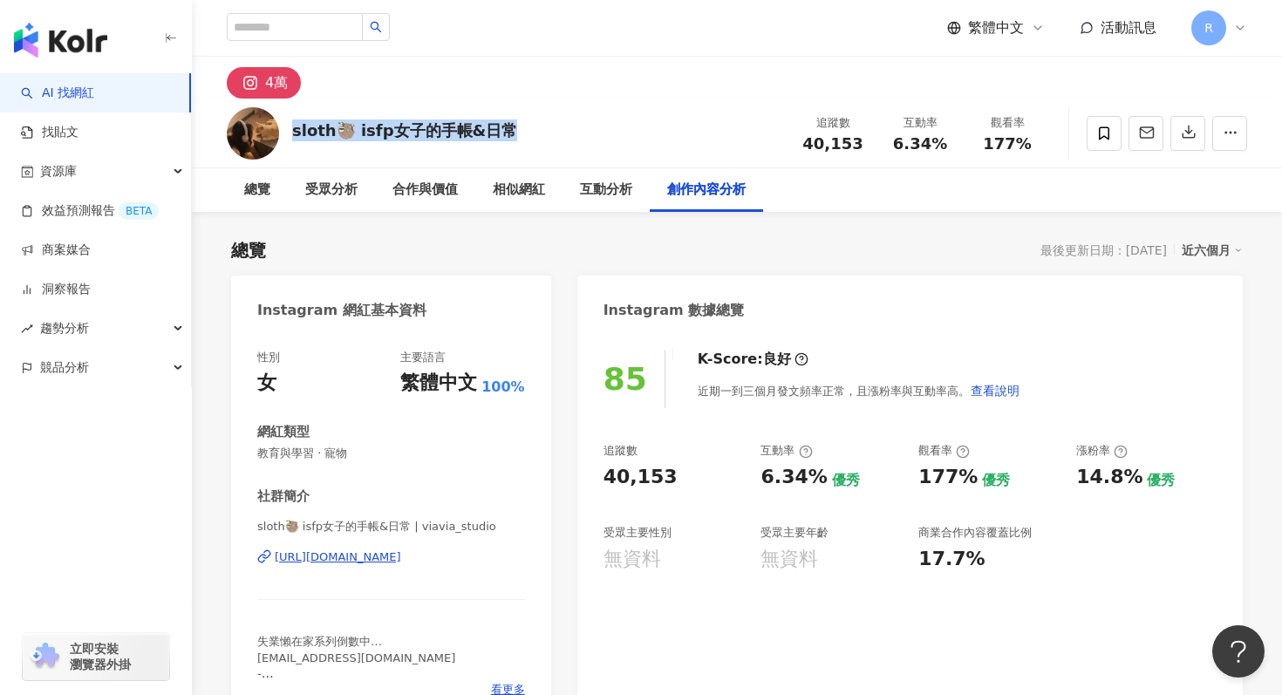
drag, startPoint x: 293, startPoint y: 130, endPoint x: 508, endPoint y: 124, distance: 214.7
click at [508, 124] on div "sloth🦥 isfp女子的手帳&日常 追蹤數 40,153 互動率 6.34% 觀看率 177%" at bounding box center [737, 133] width 1090 height 69
copy div "sloth🦥 isfp女子的手帳&日常"
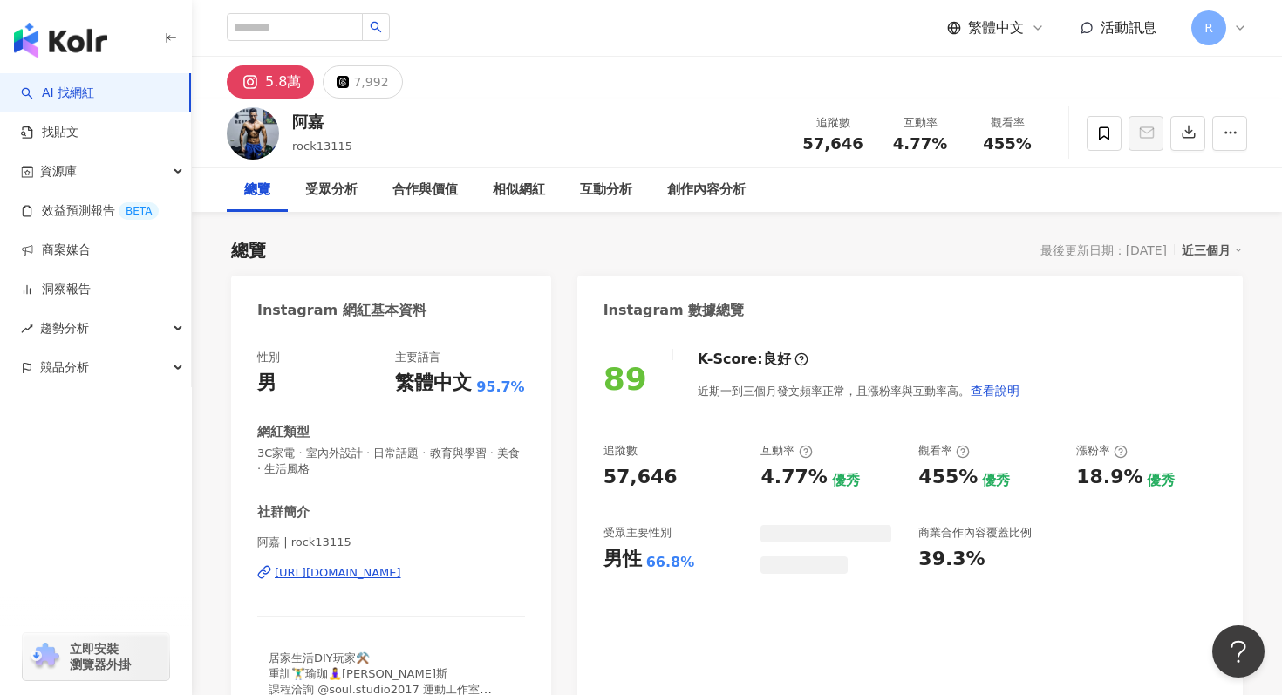
click at [414, 446] on span "3C家電 · 室內外設計 · 日常話題 · 教育與學習 · 美食 · 生活風格" at bounding box center [391, 461] width 268 height 31
click at [409, 455] on span "3C家電 · 室內外設計 · 日常話題 · 教育與學習 · 美食 · 生活風格" at bounding box center [391, 461] width 268 height 31
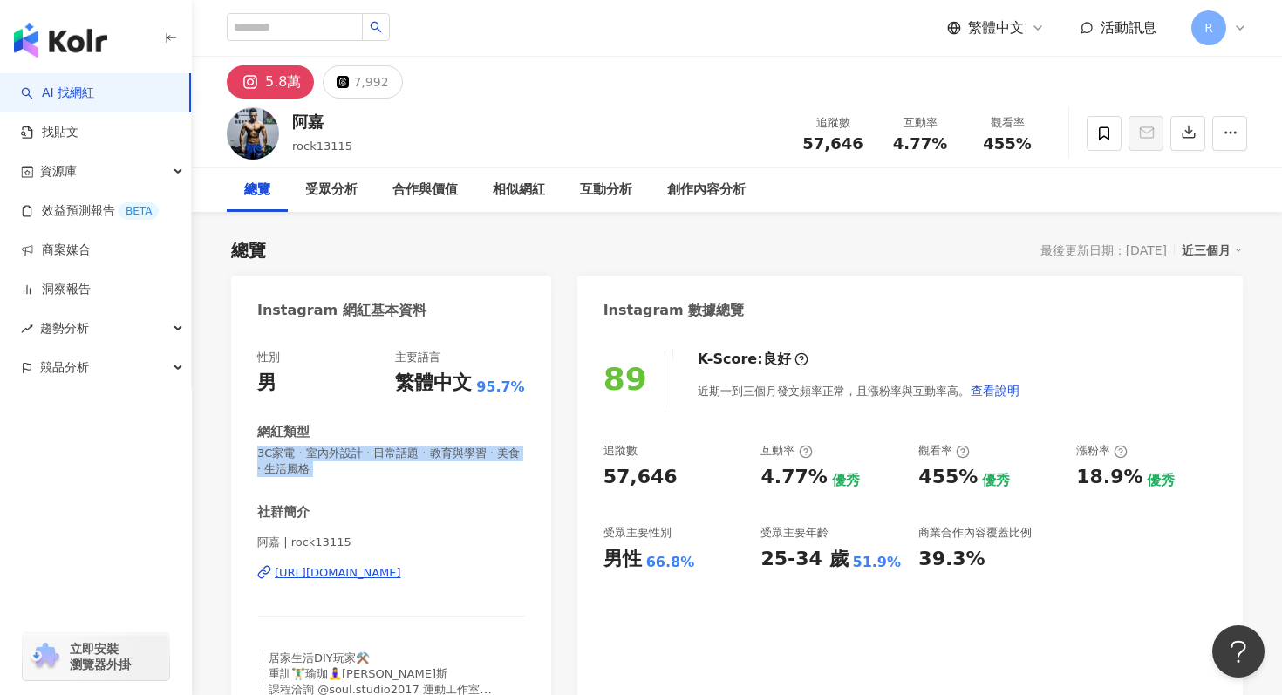
click at [1219, 253] on div "近三個月" at bounding box center [1212, 250] width 61 height 23
click at [1204, 314] on link "近六個月" at bounding box center [1220, 321] width 49 height 14
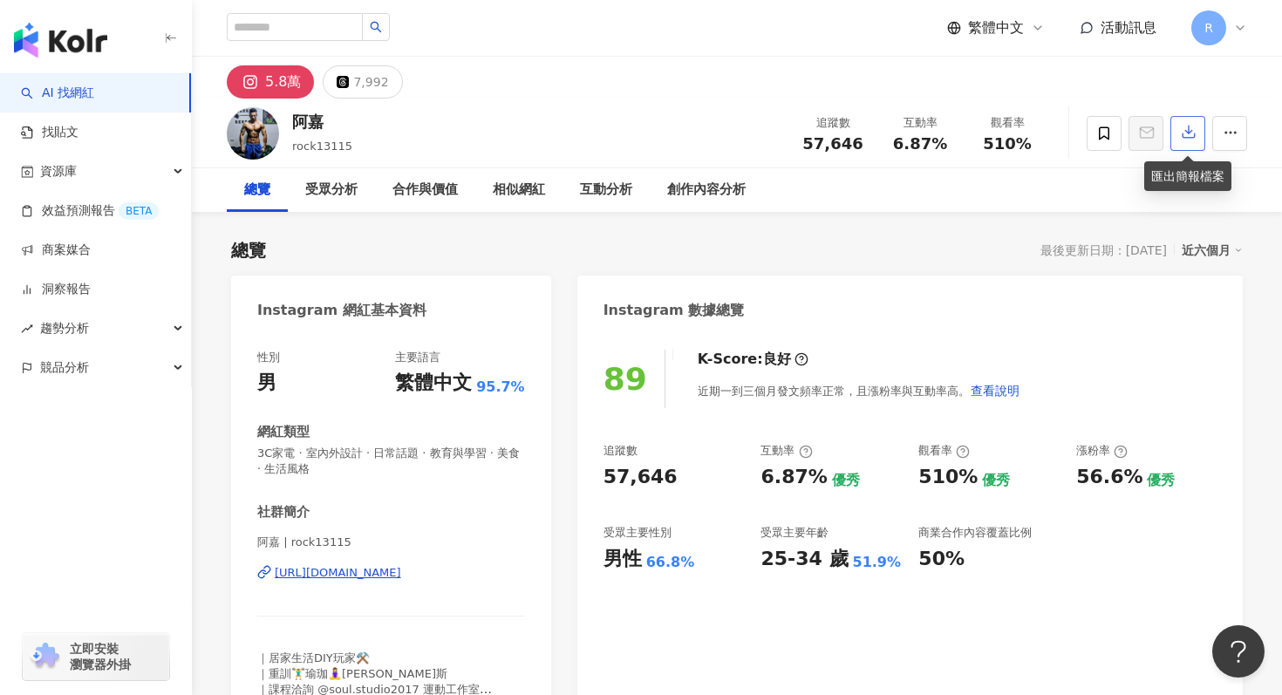
click at [1189, 129] on icon "button" at bounding box center [1189, 132] width 16 height 16
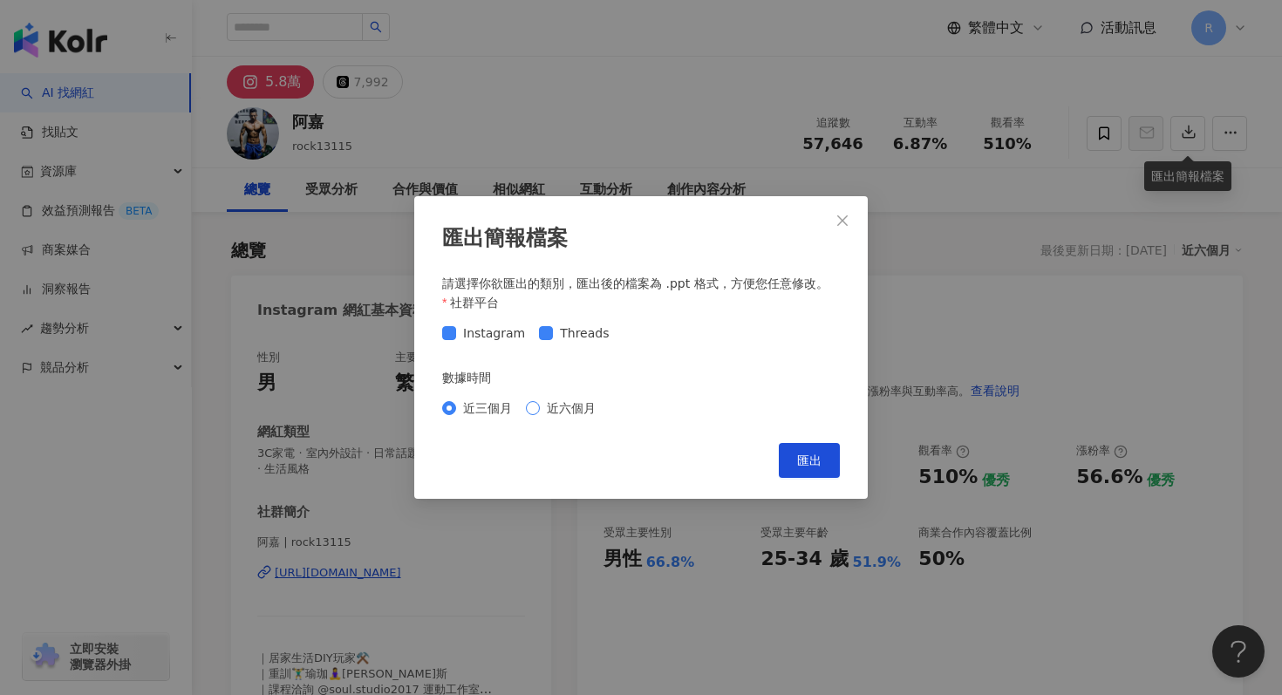
click at [577, 403] on span "近六個月" at bounding box center [571, 408] width 63 height 19
click at [794, 454] on button "匯出" at bounding box center [809, 460] width 61 height 35
click at [649, 126] on div "匯出簡報檔案 請選擇你欲匯出的類別，匯出後的檔案為 .ppt 格式，方便您任意修改。 社群平台 Instagram Threads 數據時間 近三個月 近六個…" at bounding box center [641, 347] width 1282 height 695
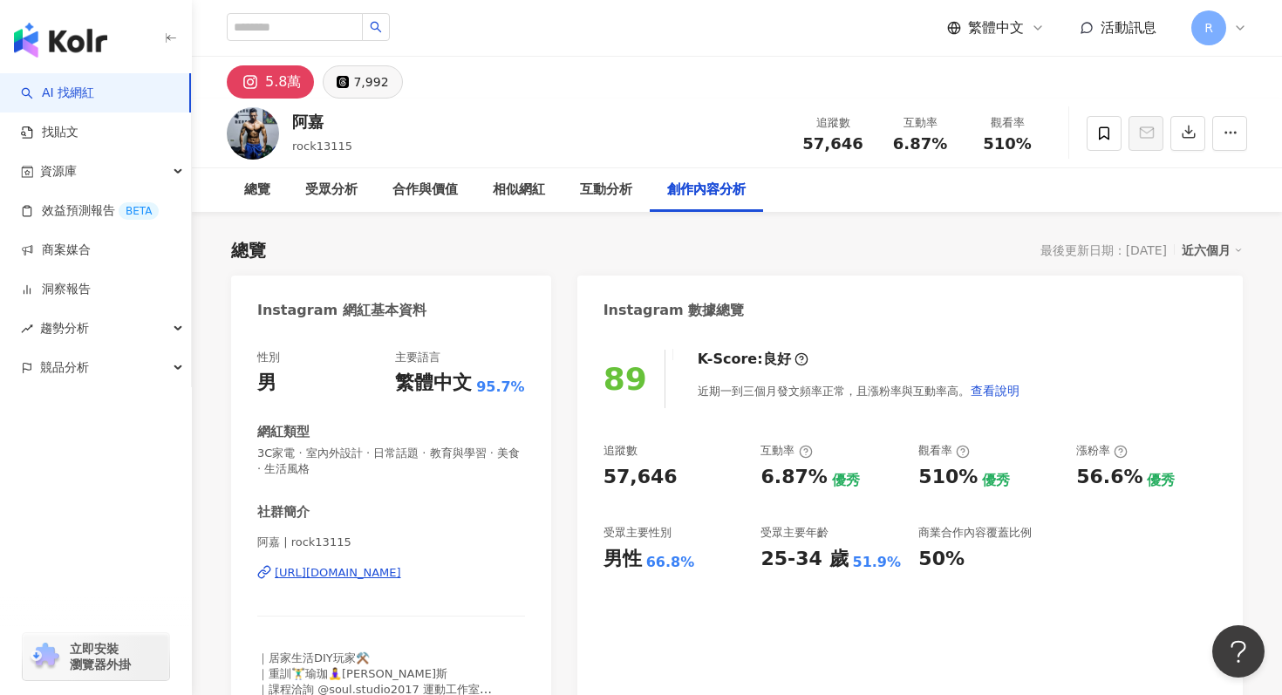
click at [323, 87] on button "7,992" at bounding box center [362, 81] width 79 height 33
click at [340, 85] on icon at bounding box center [343, 82] width 12 height 12
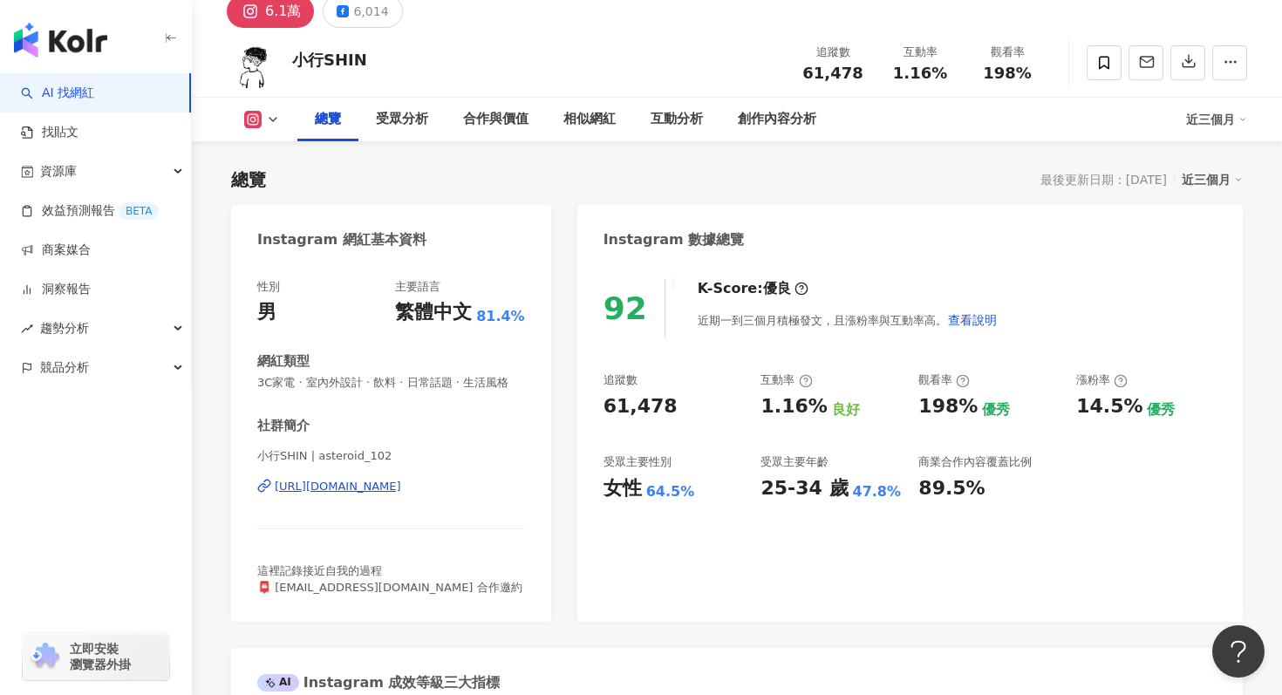
scroll to position [51, 0]
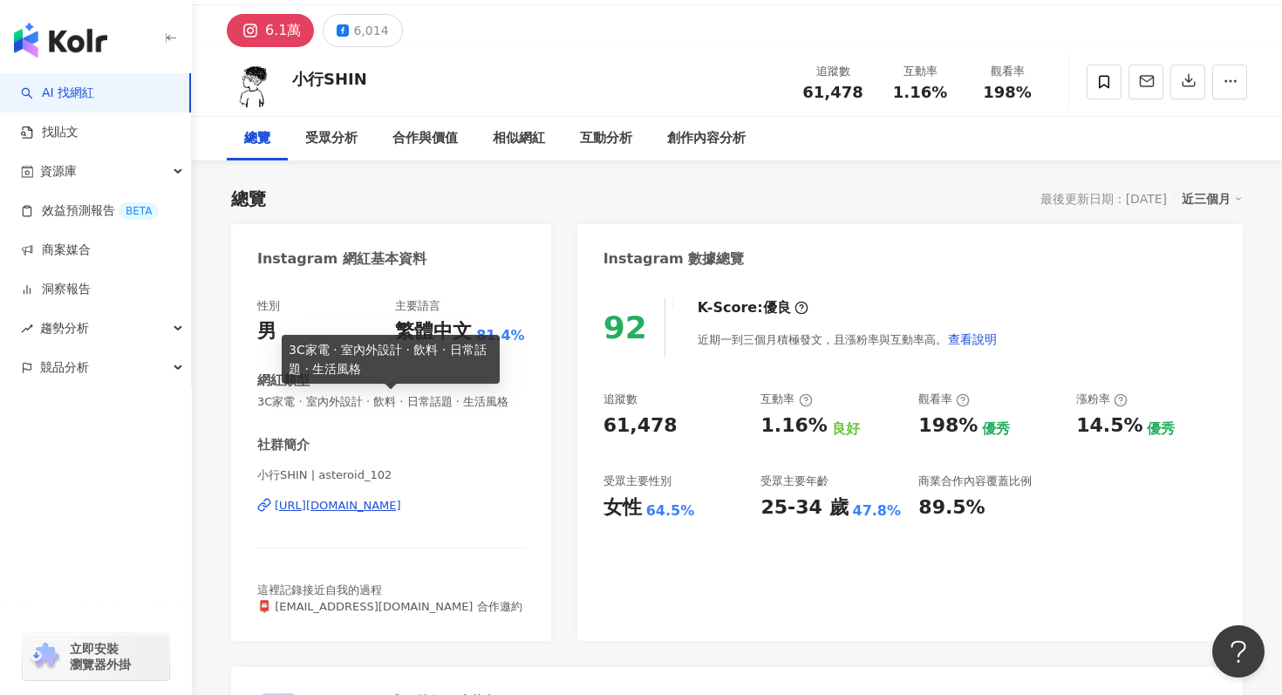
click at [428, 398] on span "3C家電 · 室內外設計 · 飲料 · 日常話題 · 生活風格" at bounding box center [391, 402] width 268 height 16
copy span "3C家電 · 室內外設計 · 飲料 · 日常話題 · 生活風格"
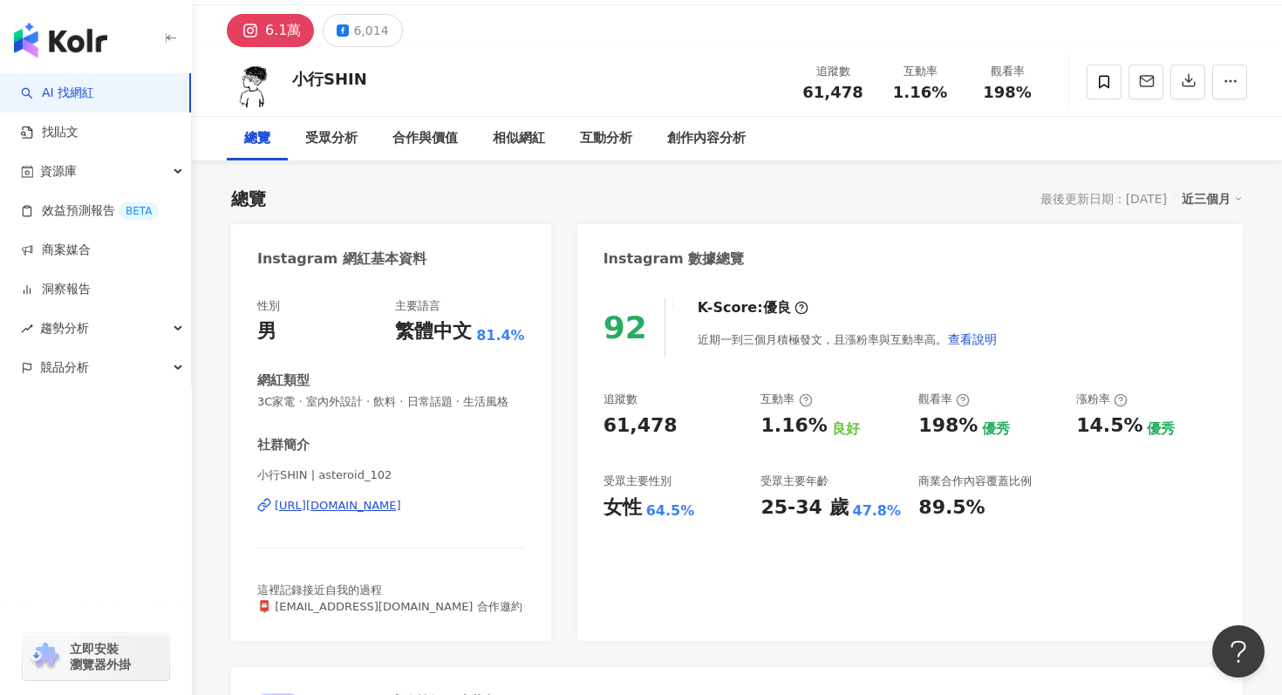
click at [769, 339] on div "近期一到三個月積極發文，且漲粉率與互動率高。 查看說明" at bounding box center [848, 339] width 300 height 35
click at [1194, 196] on div "近三個月" at bounding box center [1212, 199] width 61 height 23
click at [1197, 271] on link "近六個月" at bounding box center [1220, 269] width 49 height 19
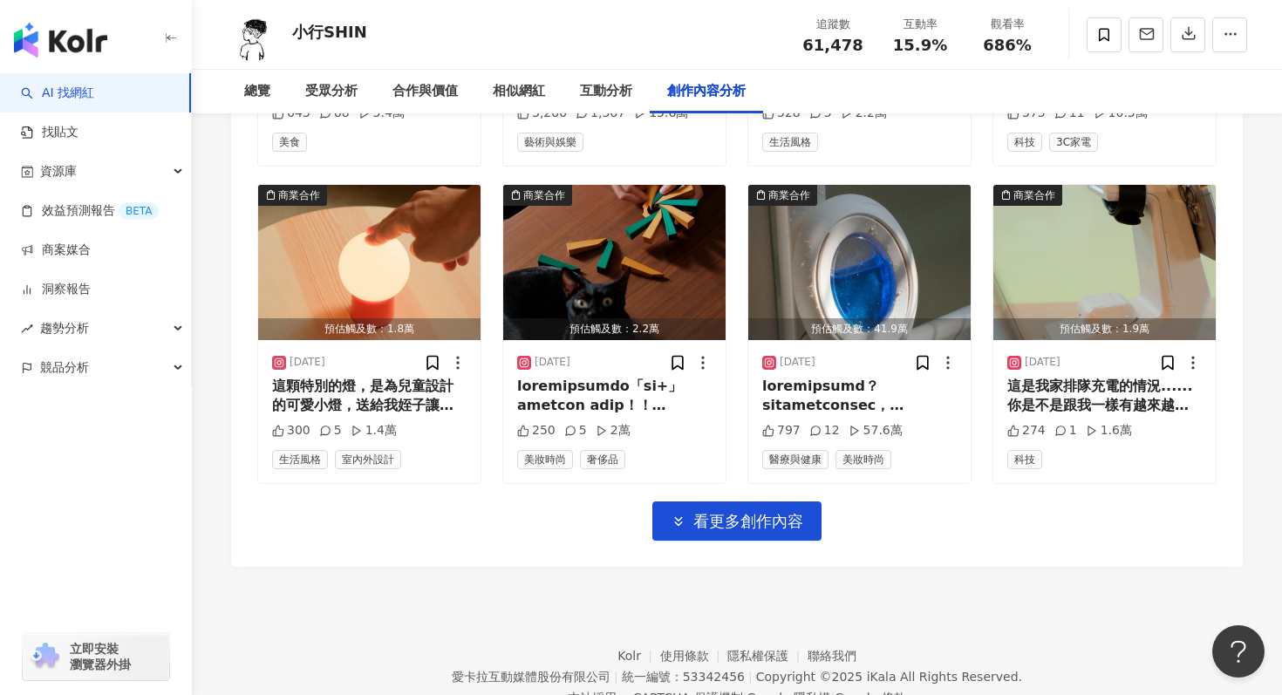
scroll to position [51, 0]
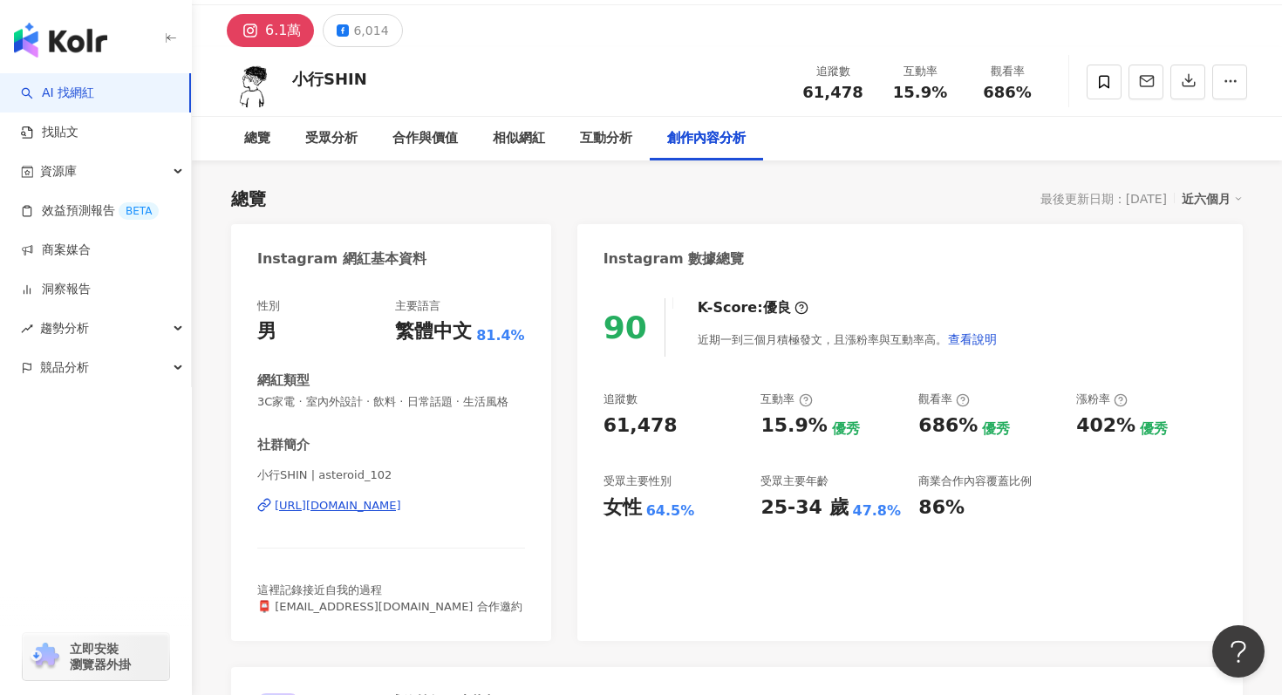
click at [1154, 154] on div "總覽 受眾分析 合作與價值 相似網紅 互動分析 創作內容分析" at bounding box center [737, 139] width 1021 height 44
click at [1189, 88] on icon "button" at bounding box center [1189, 80] width 16 height 16
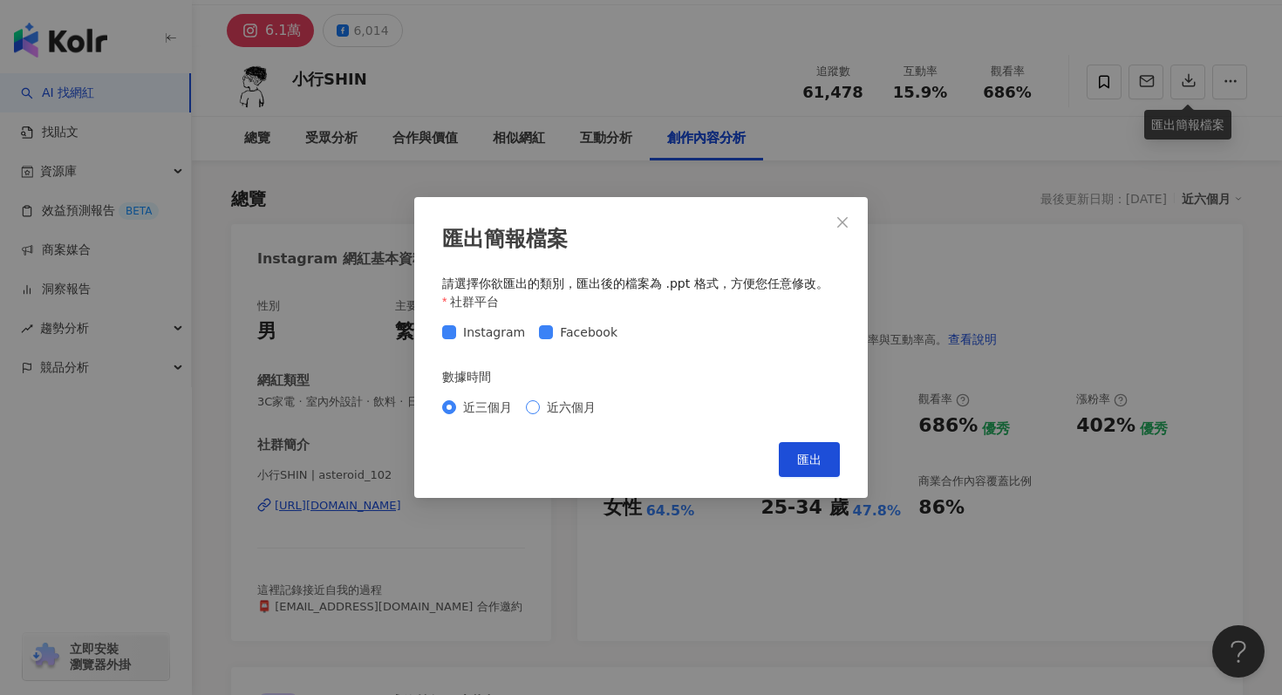
click at [562, 400] on span "近六個月" at bounding box center [571, 407] width 63 height 19
click at [804, 447] on button "匯出" at bounding box center [809, 459] width 61 height 35
click at [728, 66] on div "匯出簡報檔案 請選擇你欲匯出的類別，匯出後的檔案為 .ppt 格式，方便您任意修改。 社群平台 Instagram Facebook 數據時間 近三個月 近六…" at bounding box center [641, 347] width 1282 height 695
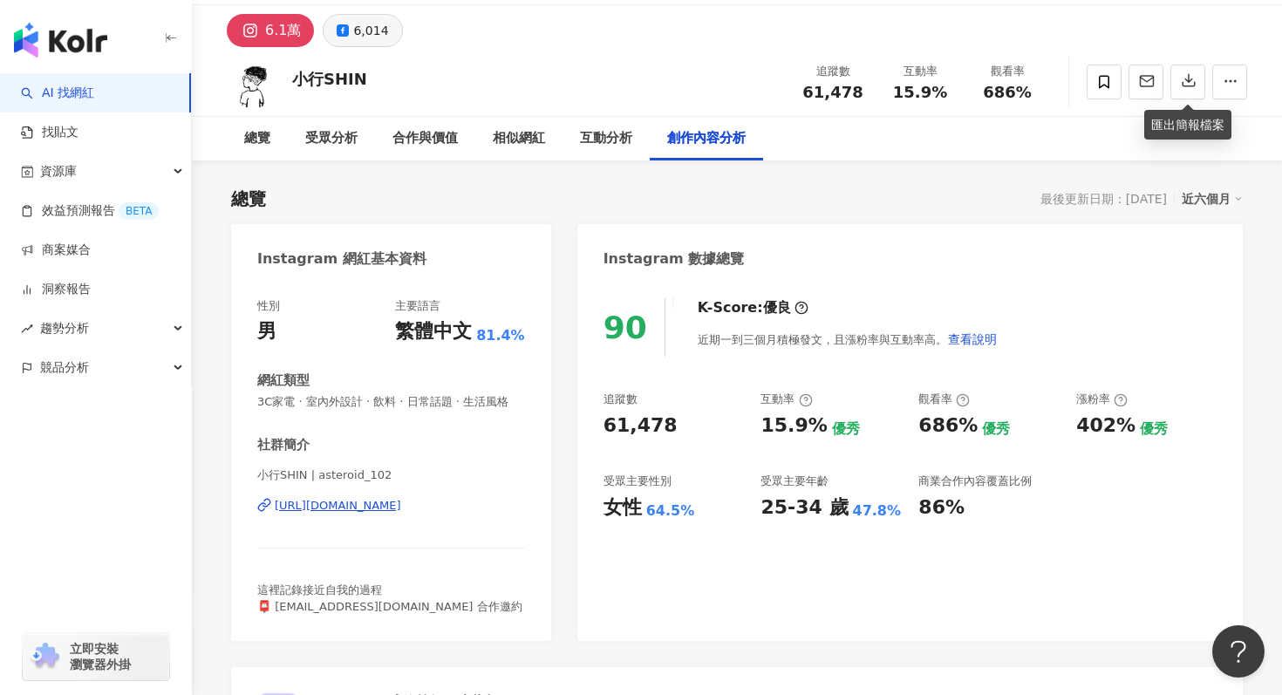
click at [370, 37] on div "6,014" at bounding box center [370, 30] width 35 height 24
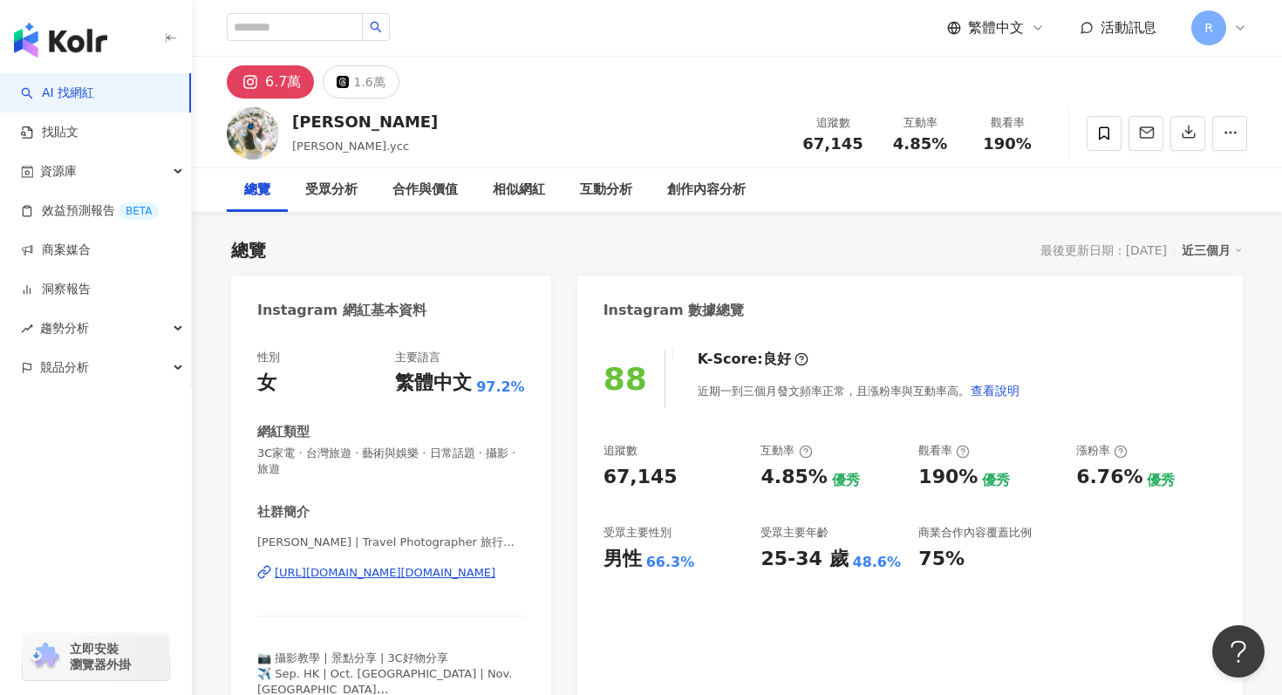
click at [394, 464] on span "3C家電 · 台灣旅遊 · 藝術與娛樂 · 日常話題 · 攝影 · 旅遊" at bounding box center [391, 461] width 268 height 31
click at [400, 456] on span "3C家電 · 台灣旅遊 · 藝術與娛樂 · 日常話題 · 攝影 · 旅遊" at bounding box center [391, 461] width 268 height 31
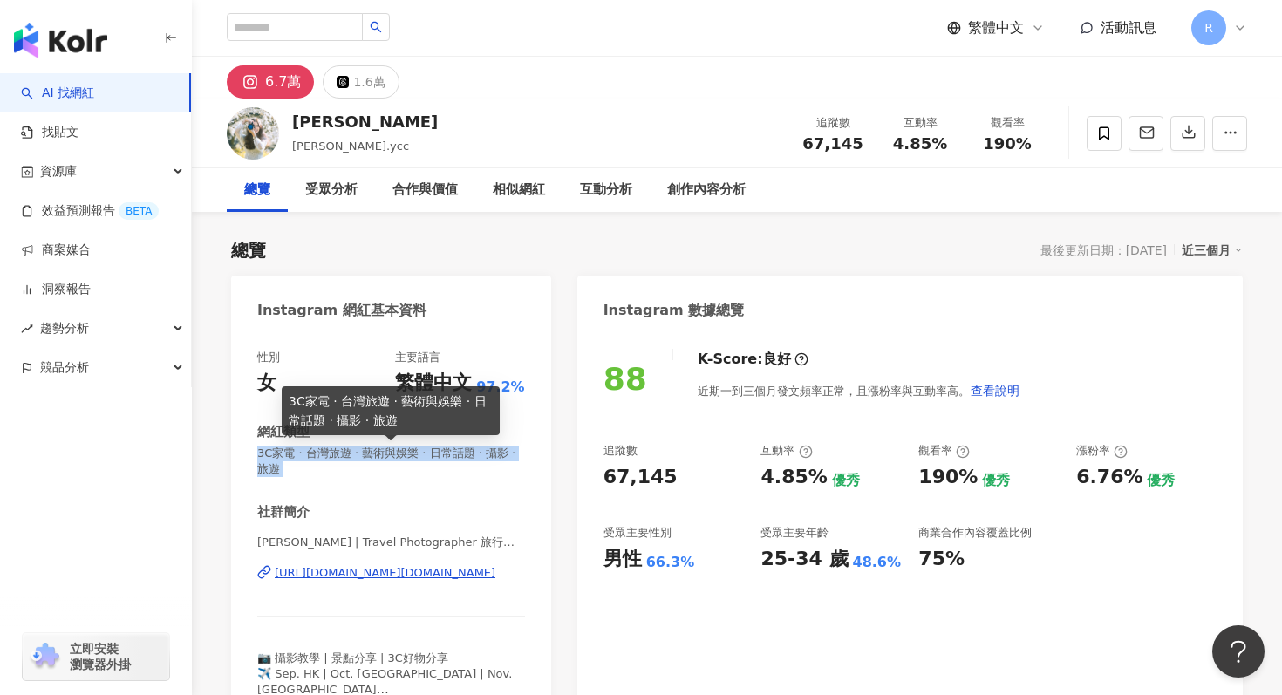
copy span "3C家電 · 台灣旅遊 · 藝術與娛樂 · 日常話題 · 攝影 · 旅遊"
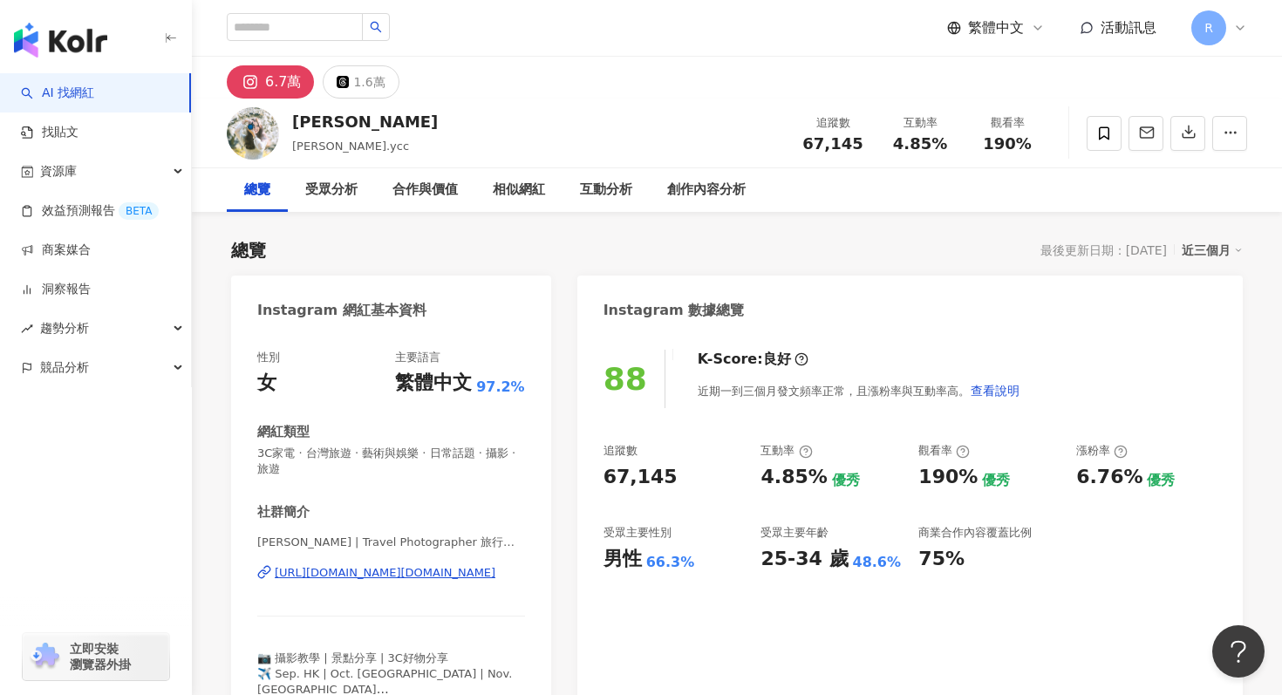
click at [1199, 354] on div "88 K-Score : 良好 近期一到三個月發文頻率正常，且漲粉率與互動率高。 查看說明" at bounding box center [910, 379] width 613 height 58
click at [1213, 243] on div "近三個月" at bounding box center [1212, 250] width 61 height 23
click at [1213, 324] on link "近六個月" at bounding box center [1220, 320] width 49 height 19
click at [1184, 133] on icon "button" at bounding box center [1189, 132] width 16 height 16
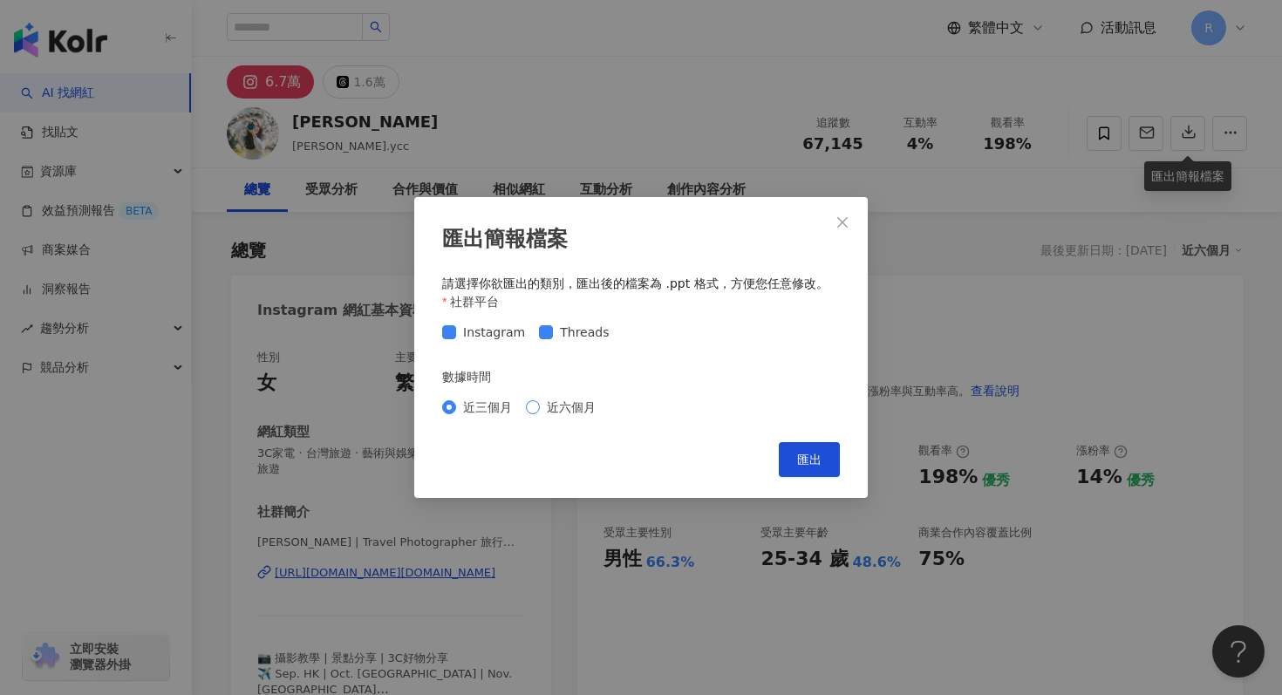
click at [569, 402] on span "近六個月" at bounding box center [571, 407] width 63 height 19
click at [815, 461] on span "匯出" at bounding box center [809, 460] width 24 height 14
click at [731, 44] on div "匯出簡報檔案 請選擇你欲匯出的類別，匯出後的檔案為 .ppt 格式，方便您任意修改。 社群平台 Instagram Threads 數據時間 近三個月 近六個…" at bounding box center [641, 347] width 1282 height 695
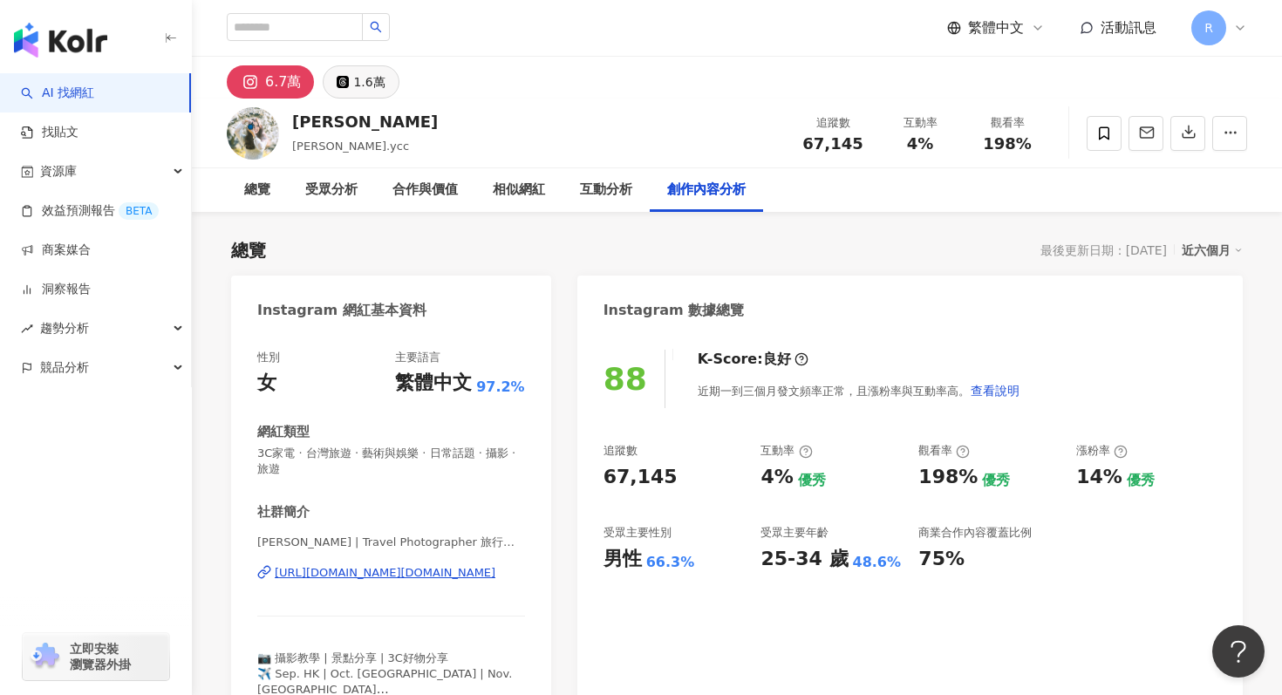
click at [344, 67] on button "1.6萬" at bounding box center [361, 81] width 76 height 33
